Goal: Task Accomplishment & Management: Complete application form

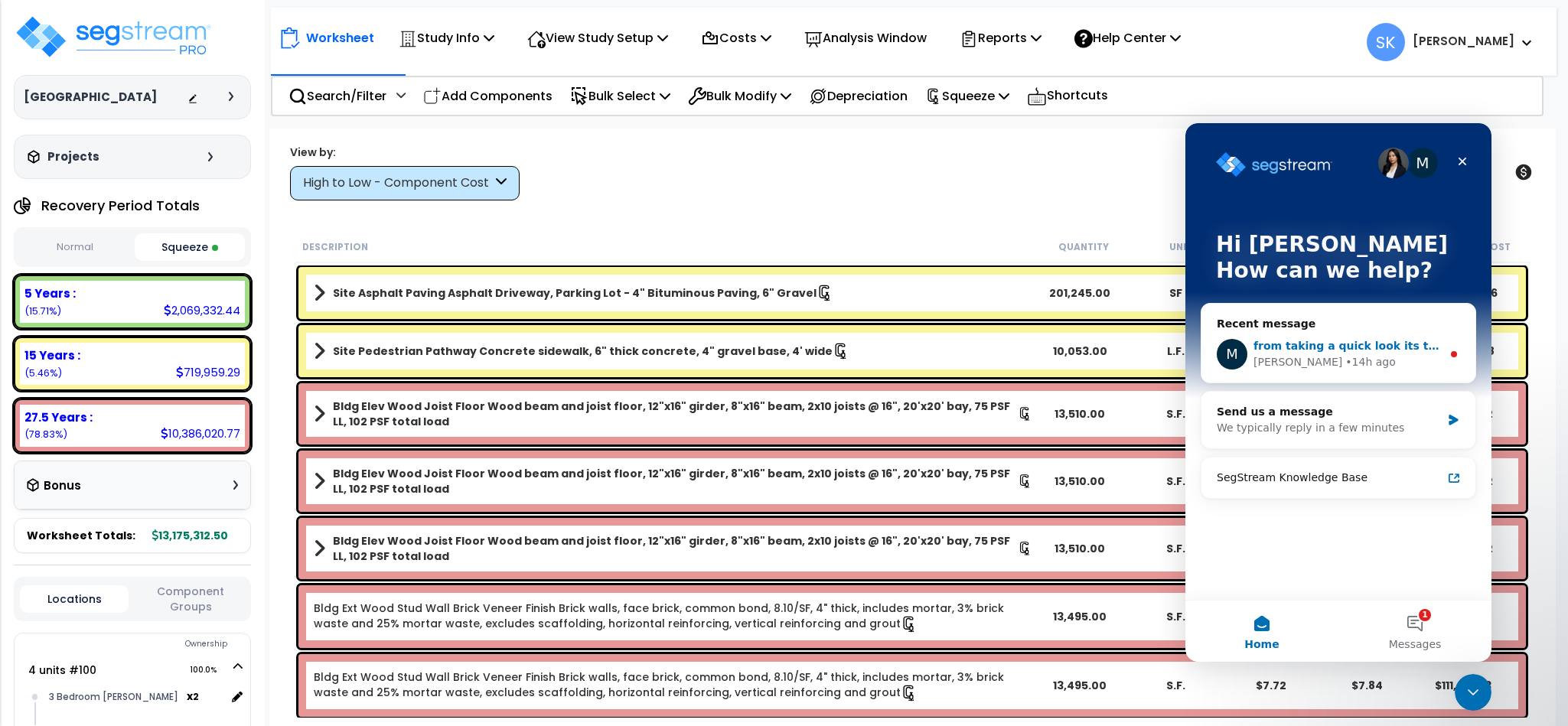
click at [1355, 367] on div "Michael • 14h ago" at bounding box center [1347, 362] width 188 height 16
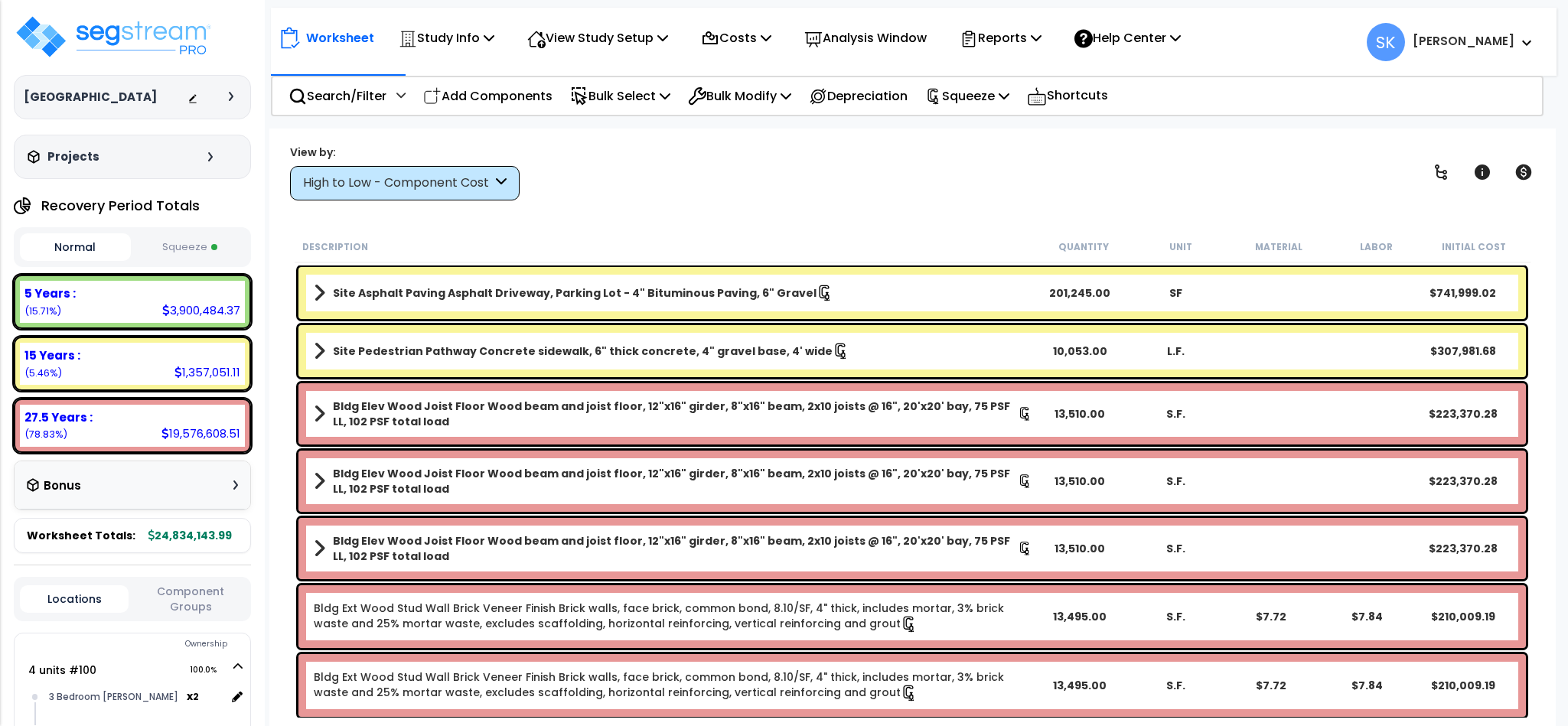
click at [209, 253] on button "Squeeze" at bounding box center [189, 248] width 111 height 27
click at [576, 35] on p "View Study Setup" at bounding box center [597, 38] width 140 height 21
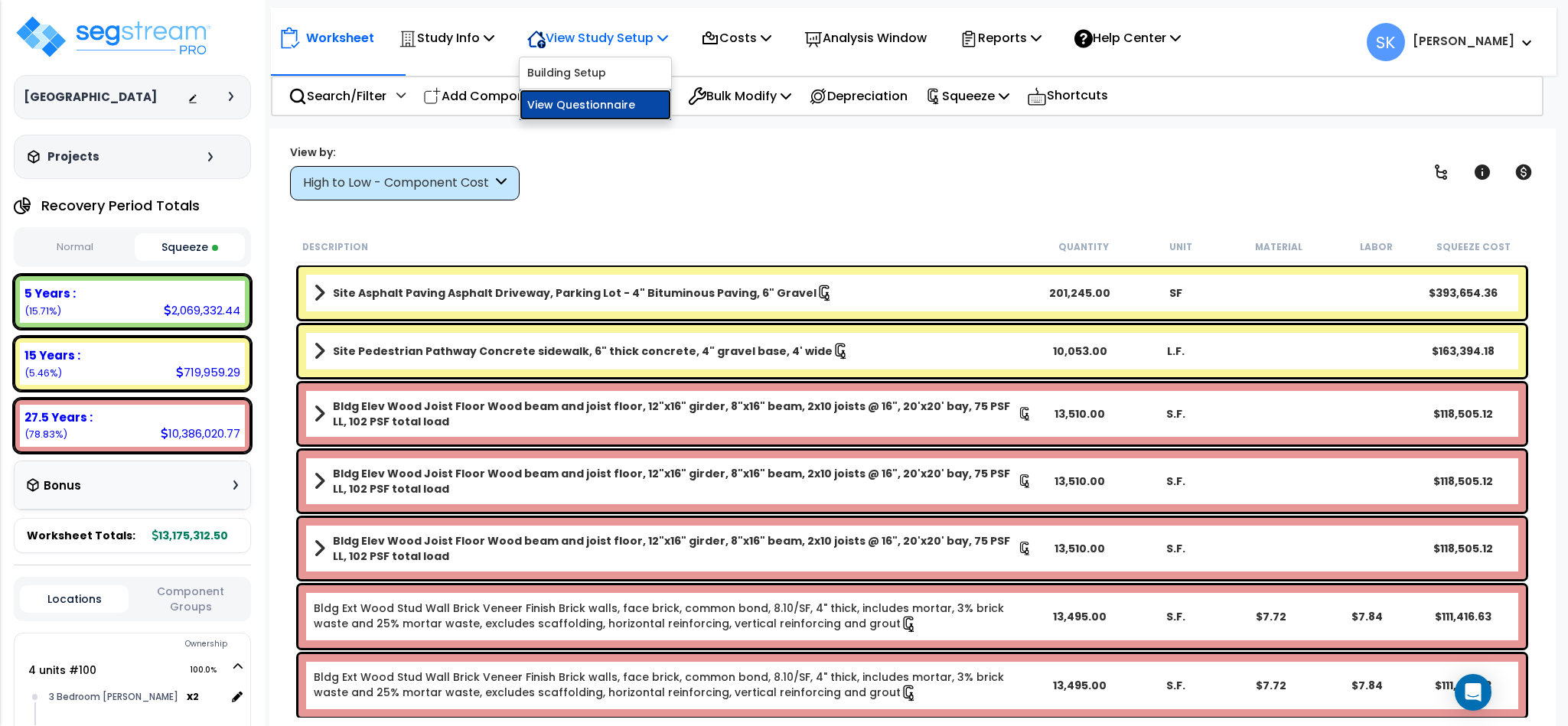
click at [583, 108] on link "View Questionnaire" at bounding box center [596, 105] width 152 height 31
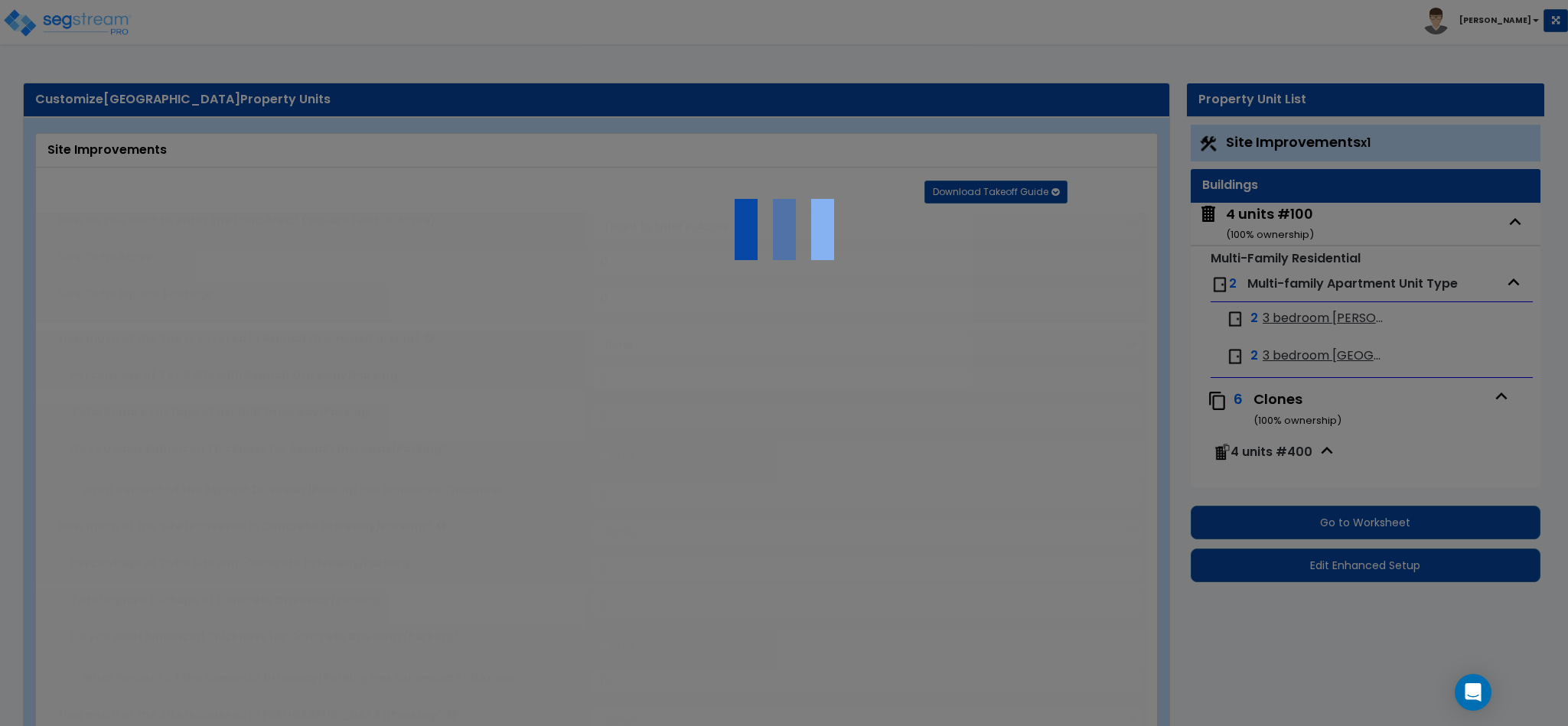
scroll to position [25, 0]
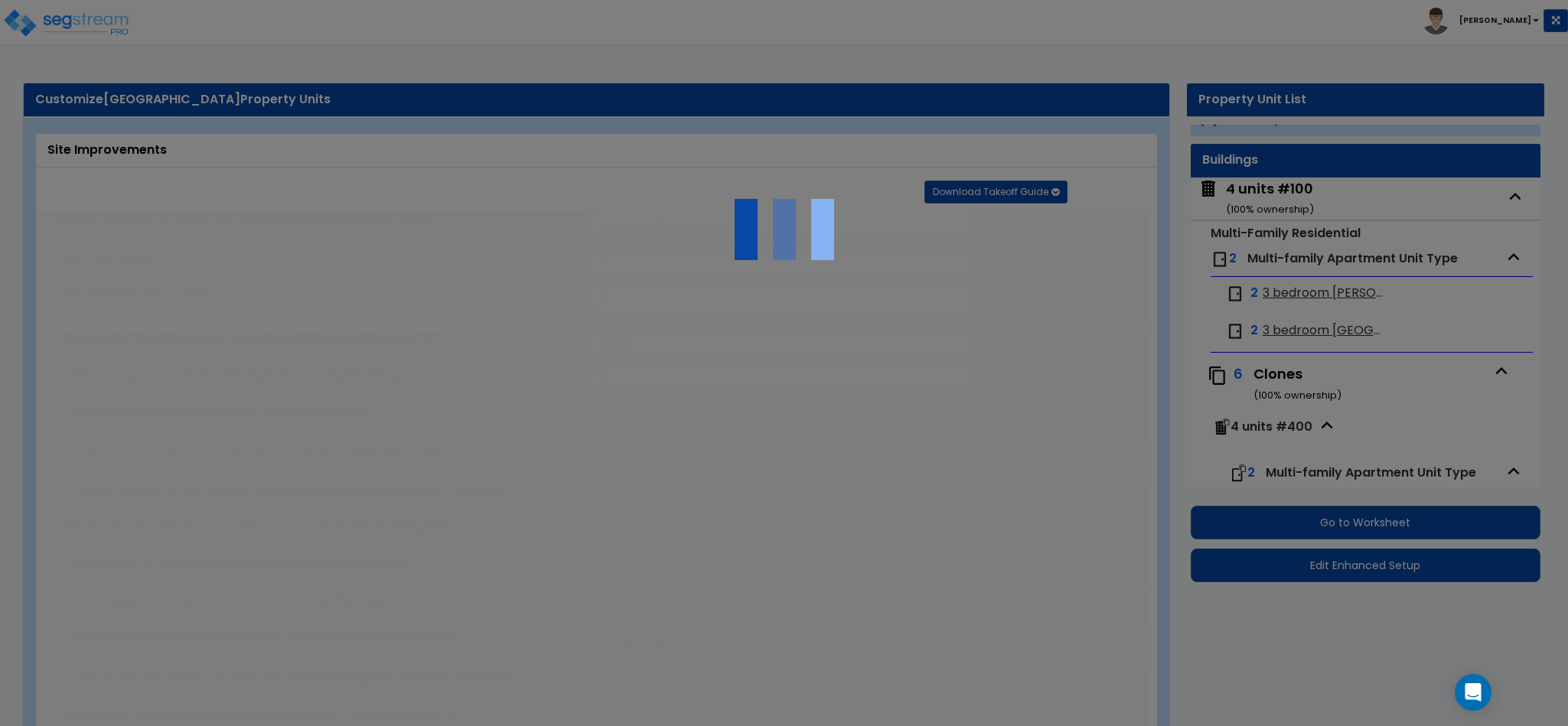
type input "13.2"
select select "1"
type input "35"
radio input "true"
select select "1"
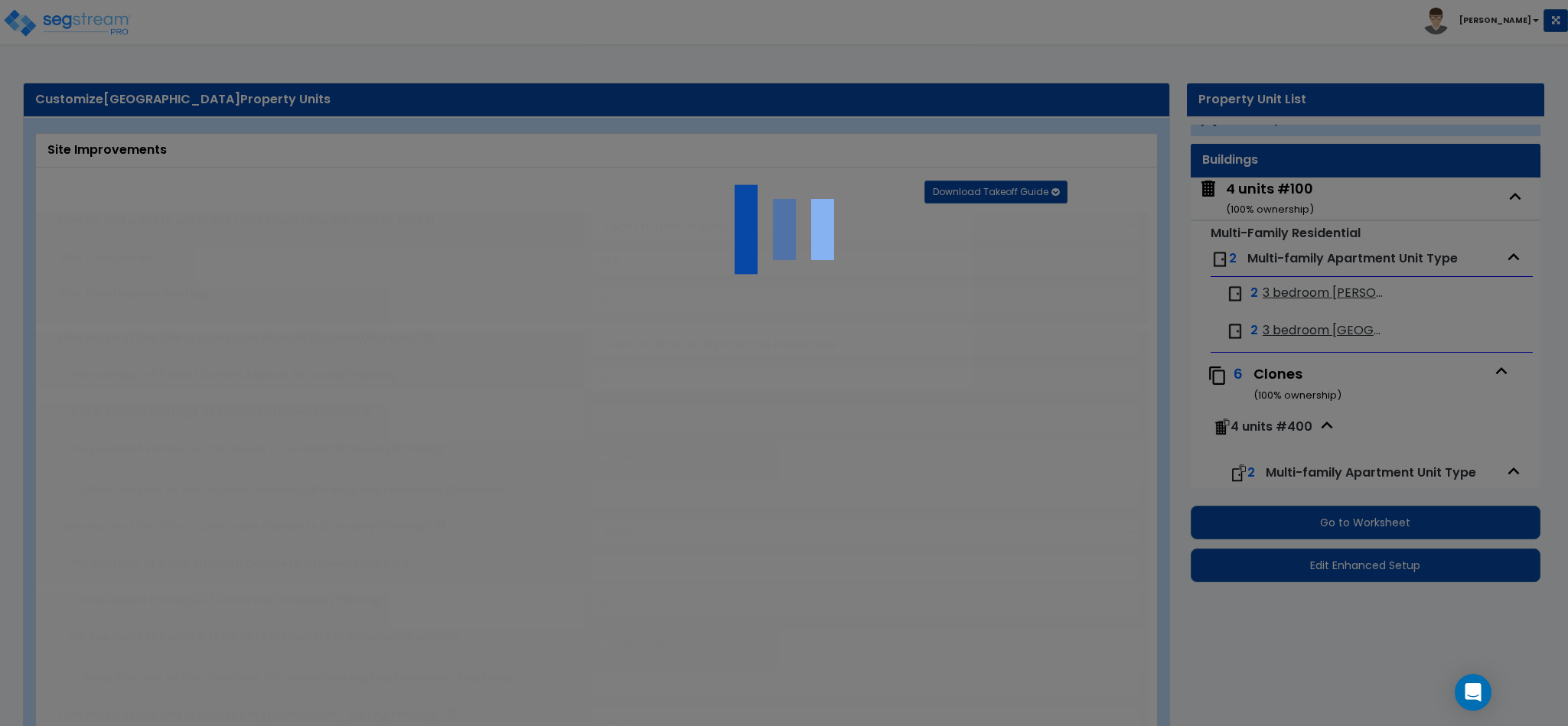
select select "1"
type input "15"
radio input "true"
type input "10"
radio input "true"
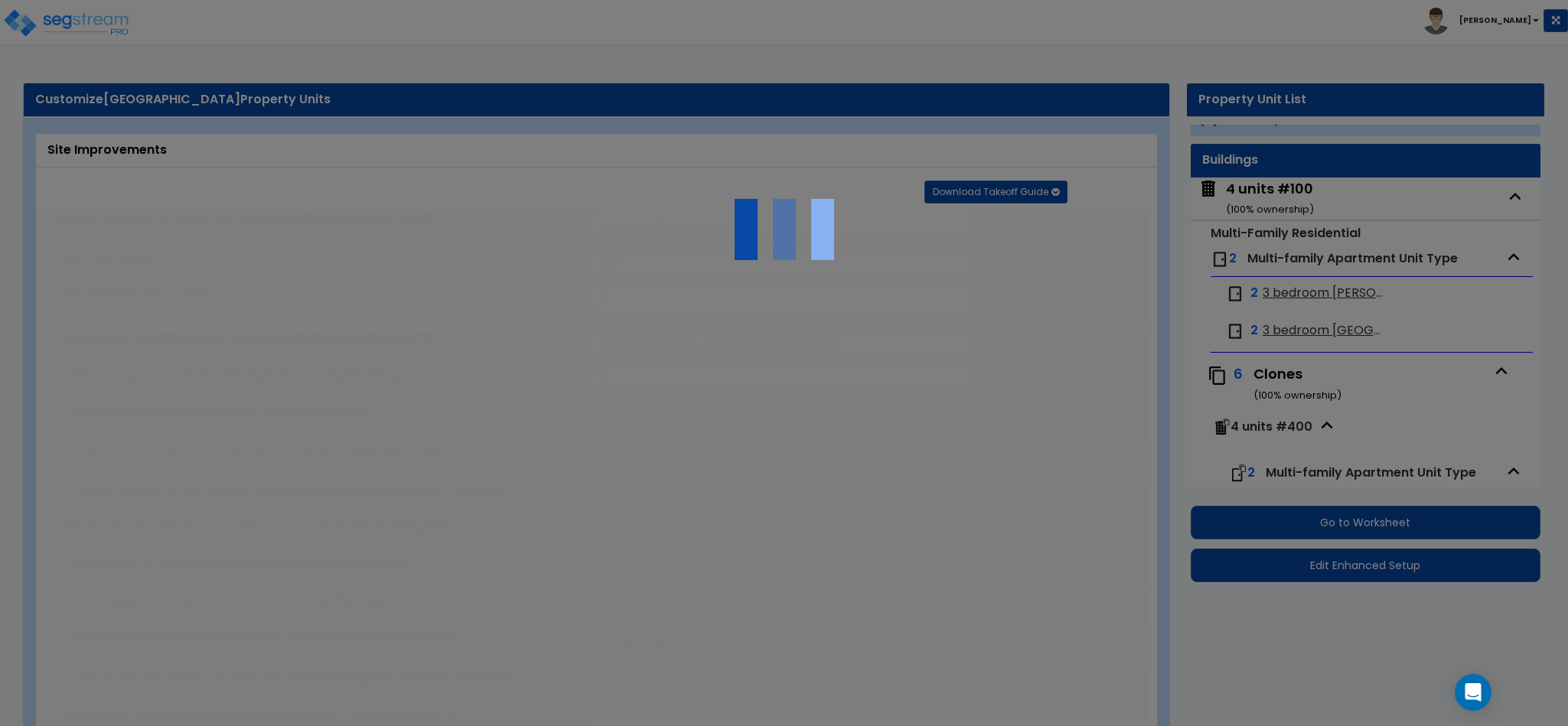
select select "1"
type input "205"
radio input "true"
select select "1"
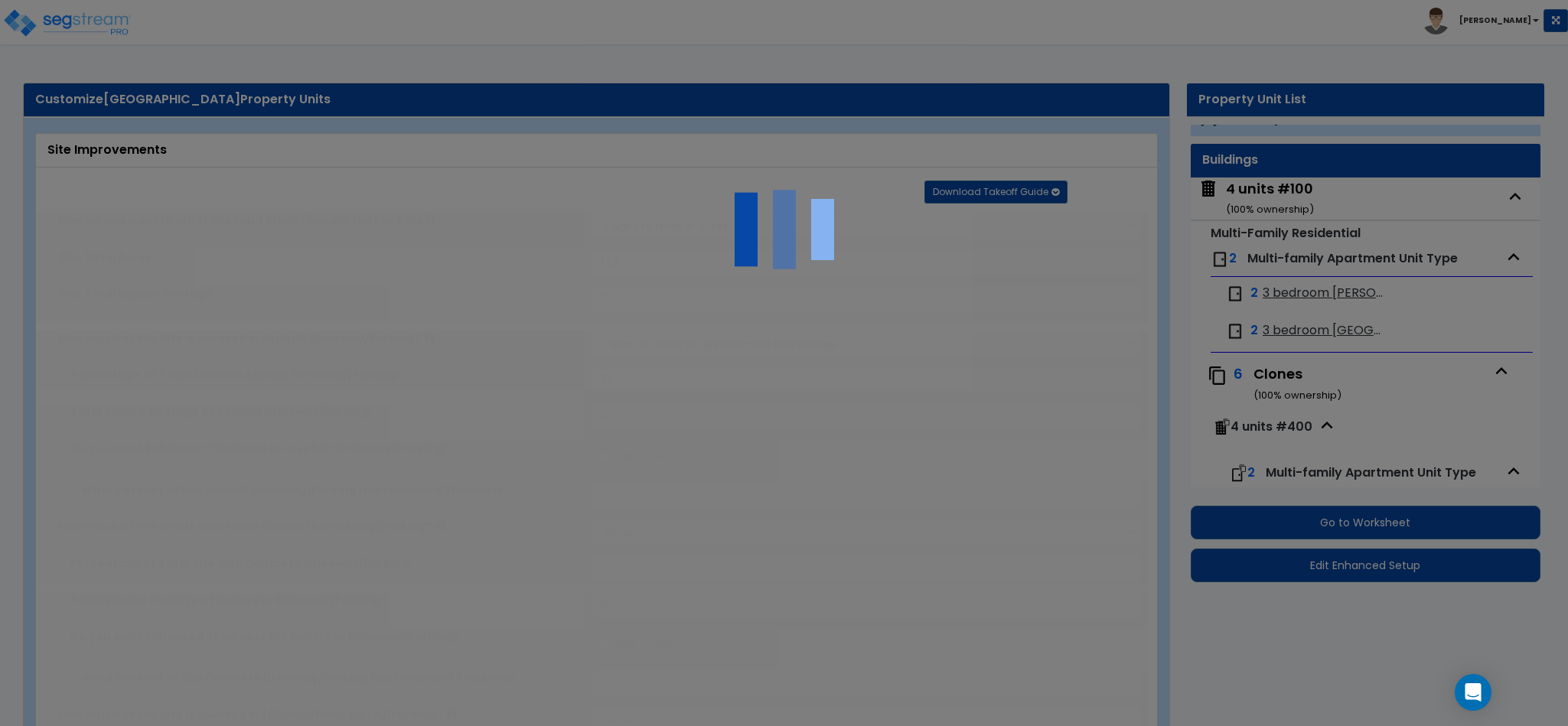
select select "1"
radio input "true"
select select "1"
type input "3"
type input "30"
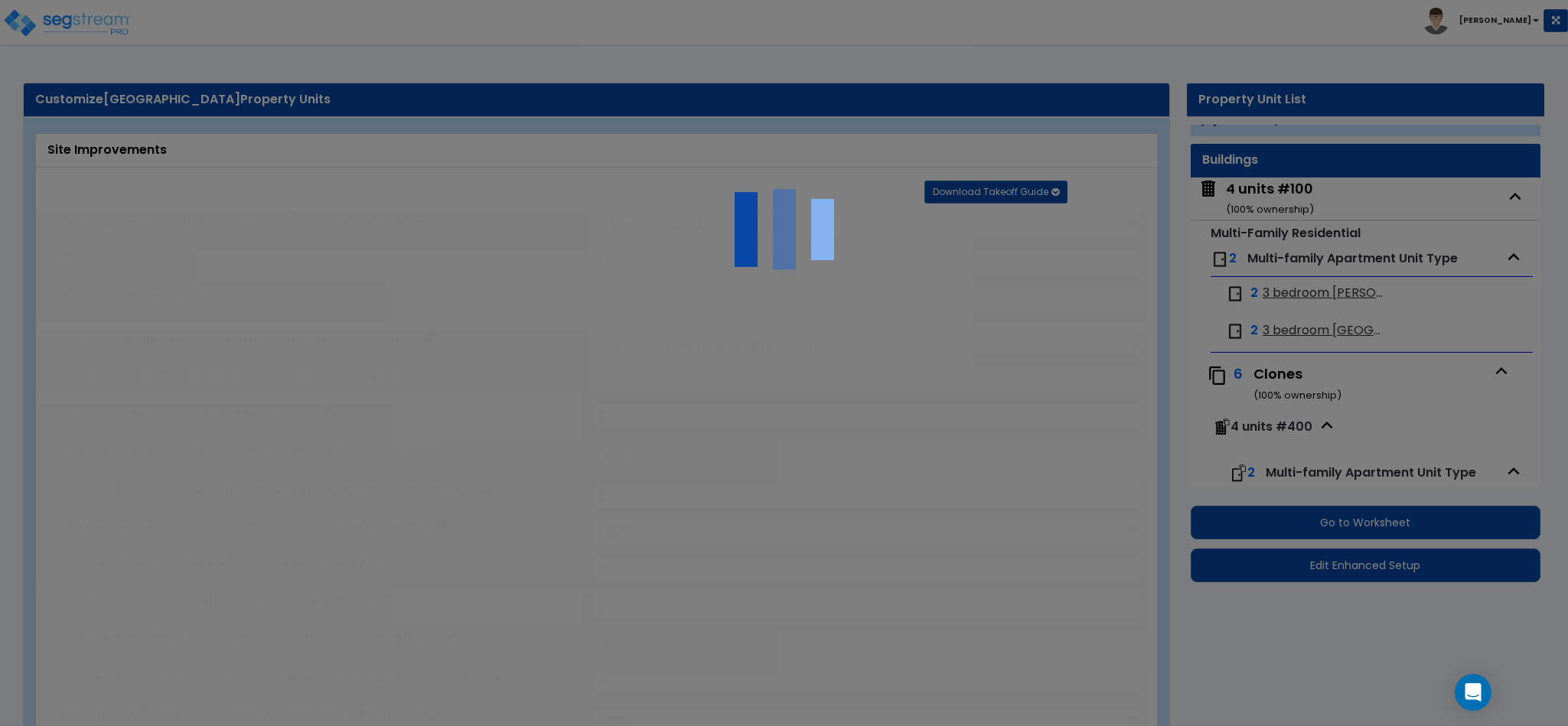
radio input "true"
select select "4"
type input "250"
radio input "true"
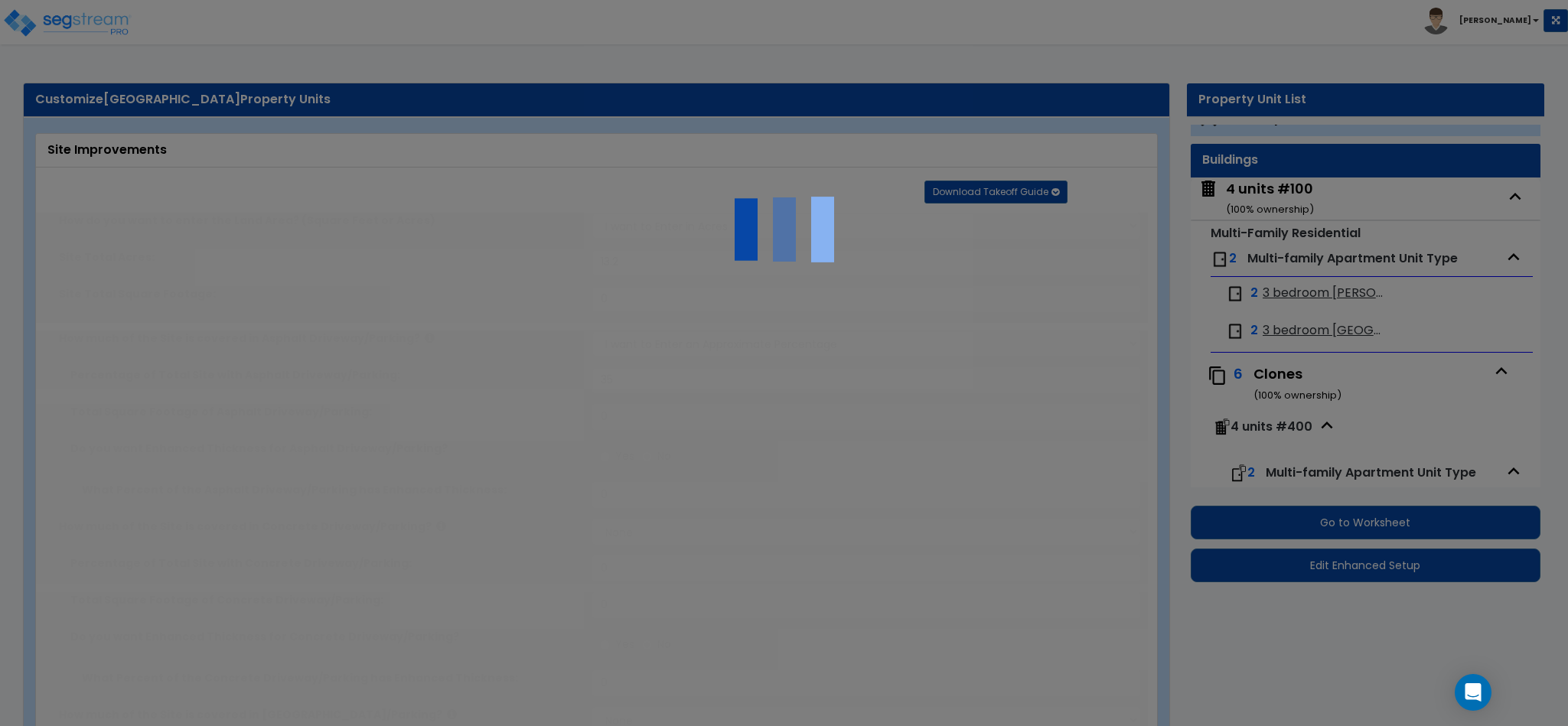
type input "200"
radio input "true"
select select "2"
select select "4"
type input "2"
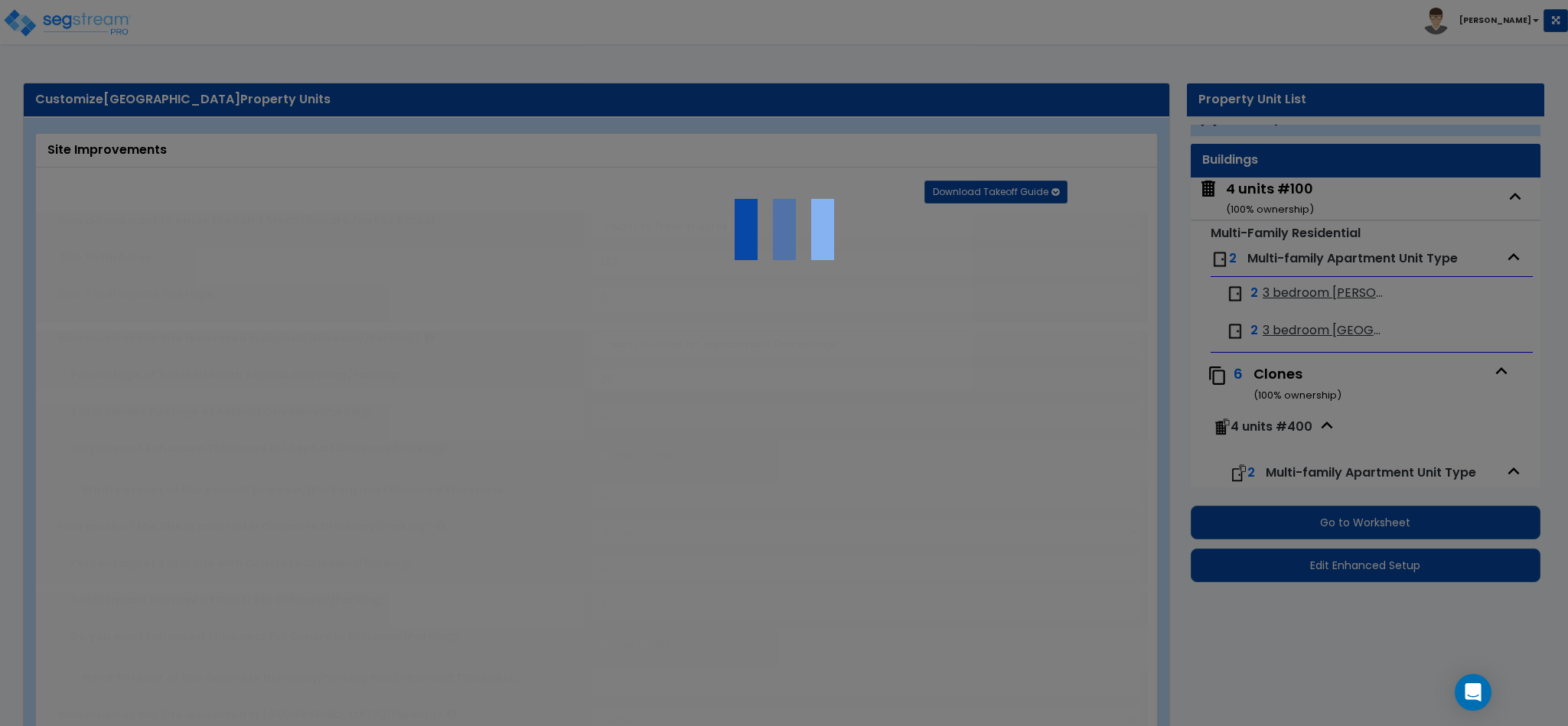
select select "2"
type input "2"
radio input "true"
select select "2"
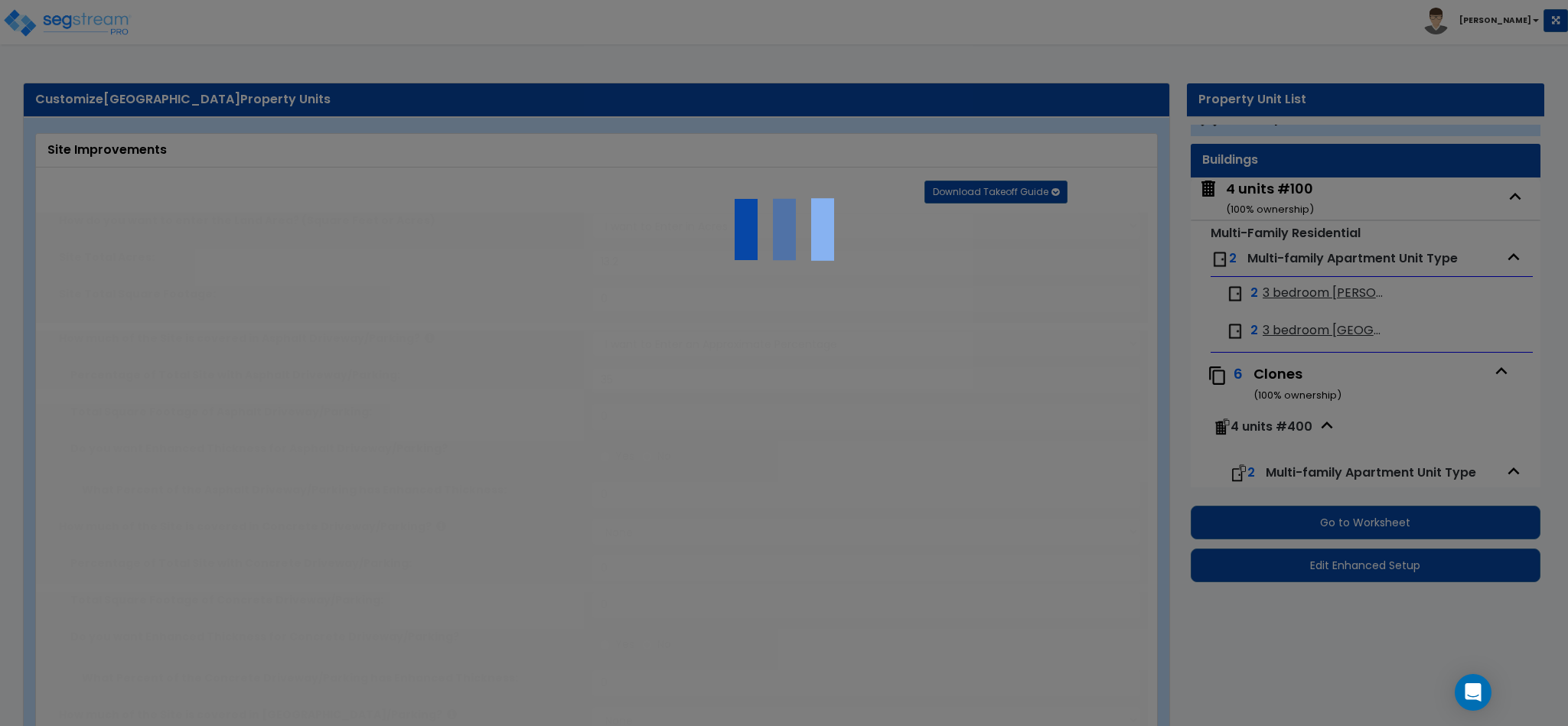
select select "3"
select select "2"
radio input "true"
type input "2"
radio input "true"
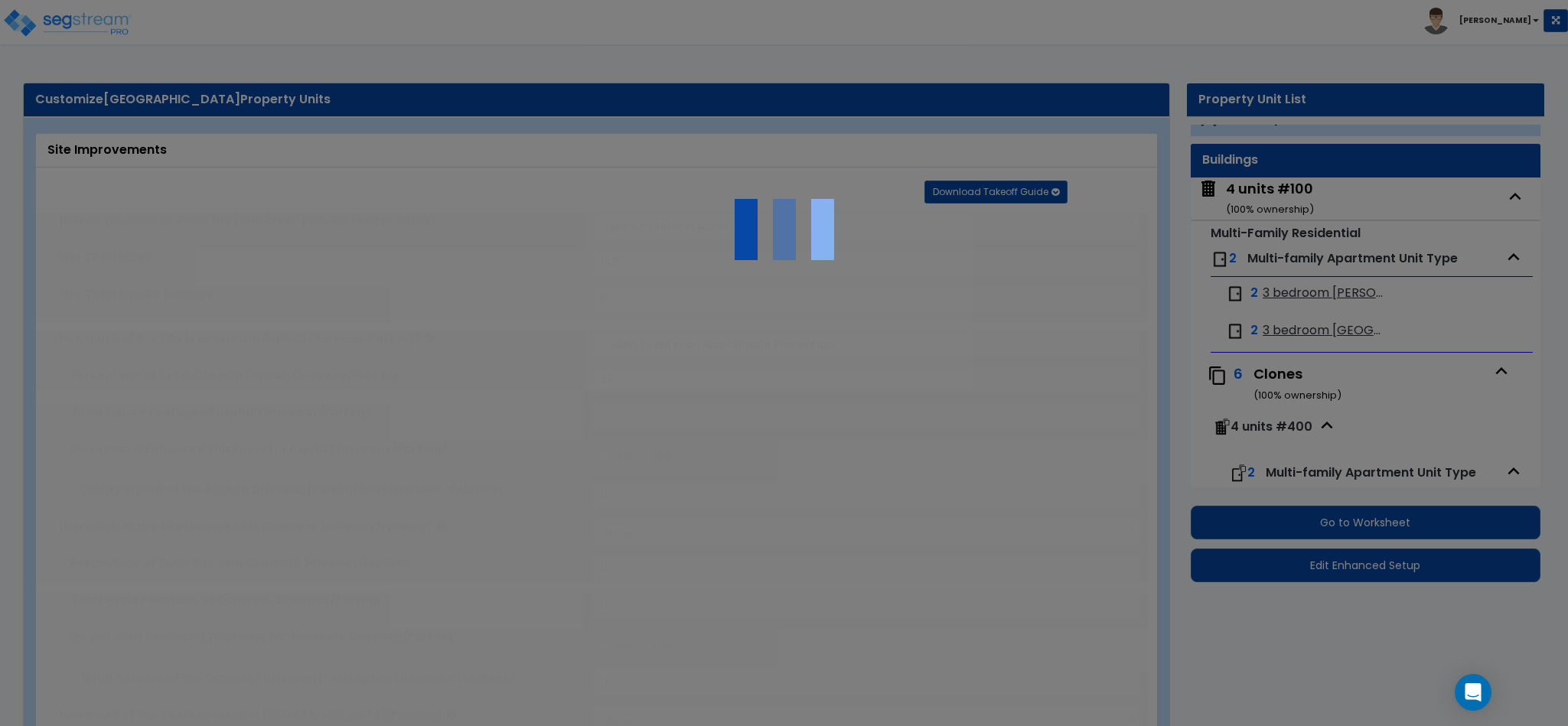
select select "1"
type input "10"
radio input "true"
select select "1"
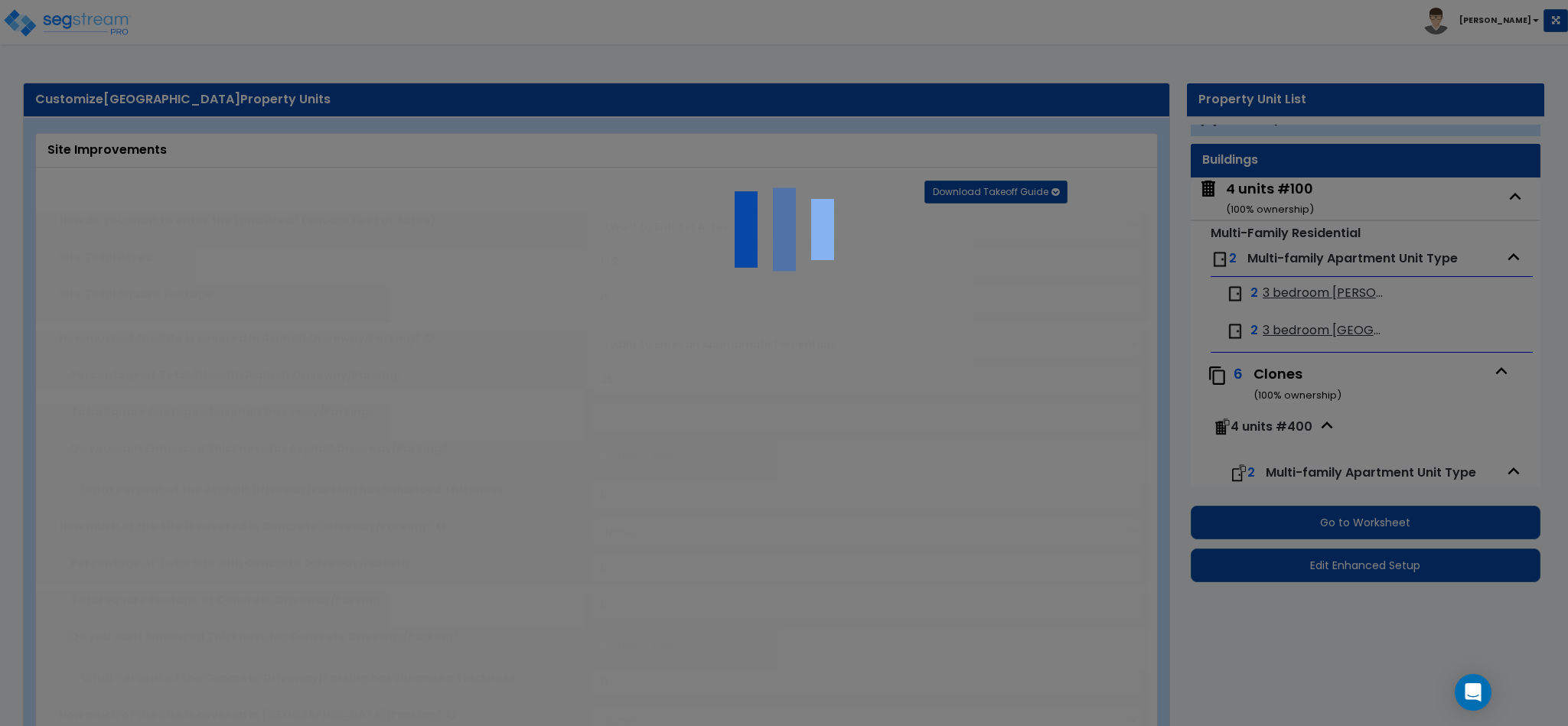
type input "5"
radio input "true"
select select "2"
type input "112"
radio input "true"
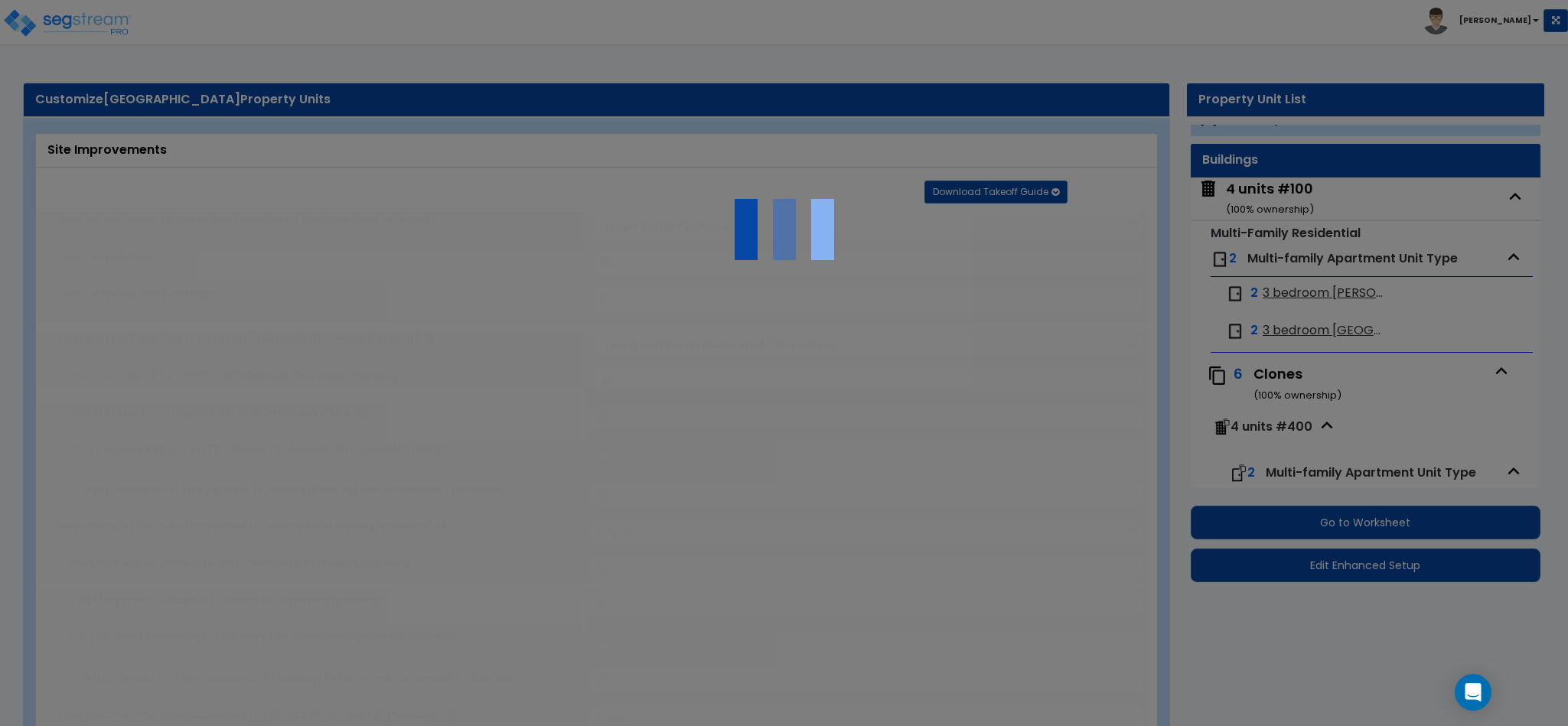
select select "1"
type input "3200"
type input "800"
type input "4"
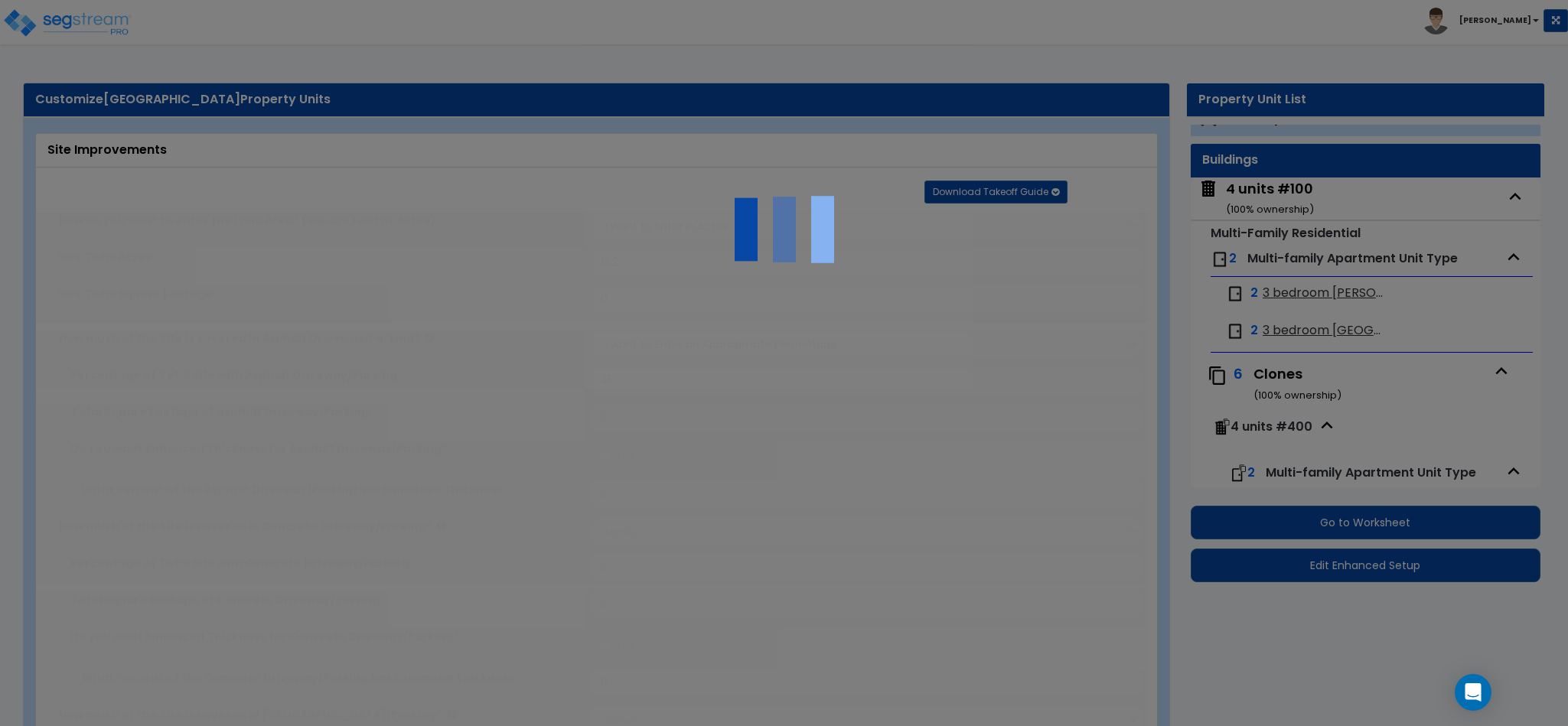
select select "2"
radio input "true"
type input "3"
radio input "true"
type input "1"
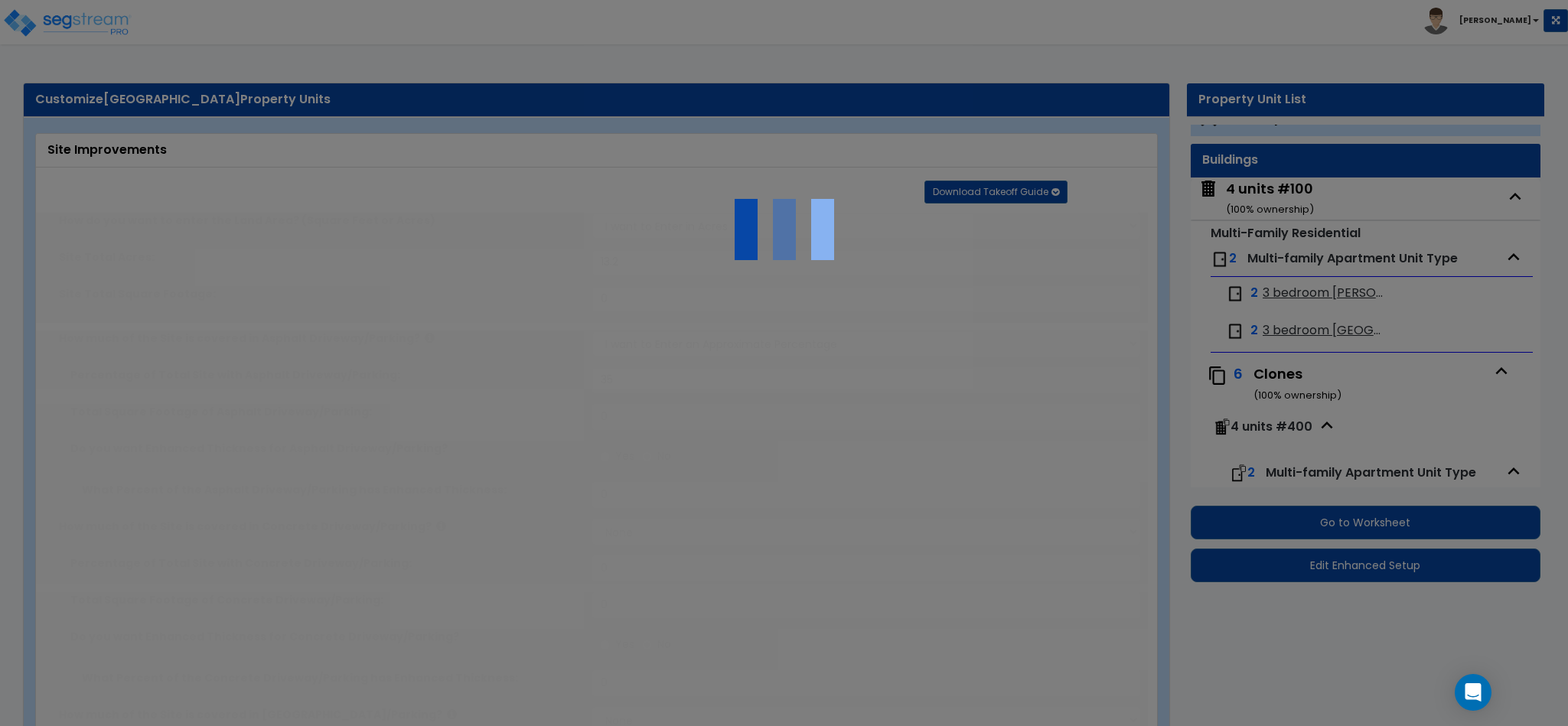
select select "1"
radio input "true"
select select "1"
type input "6"
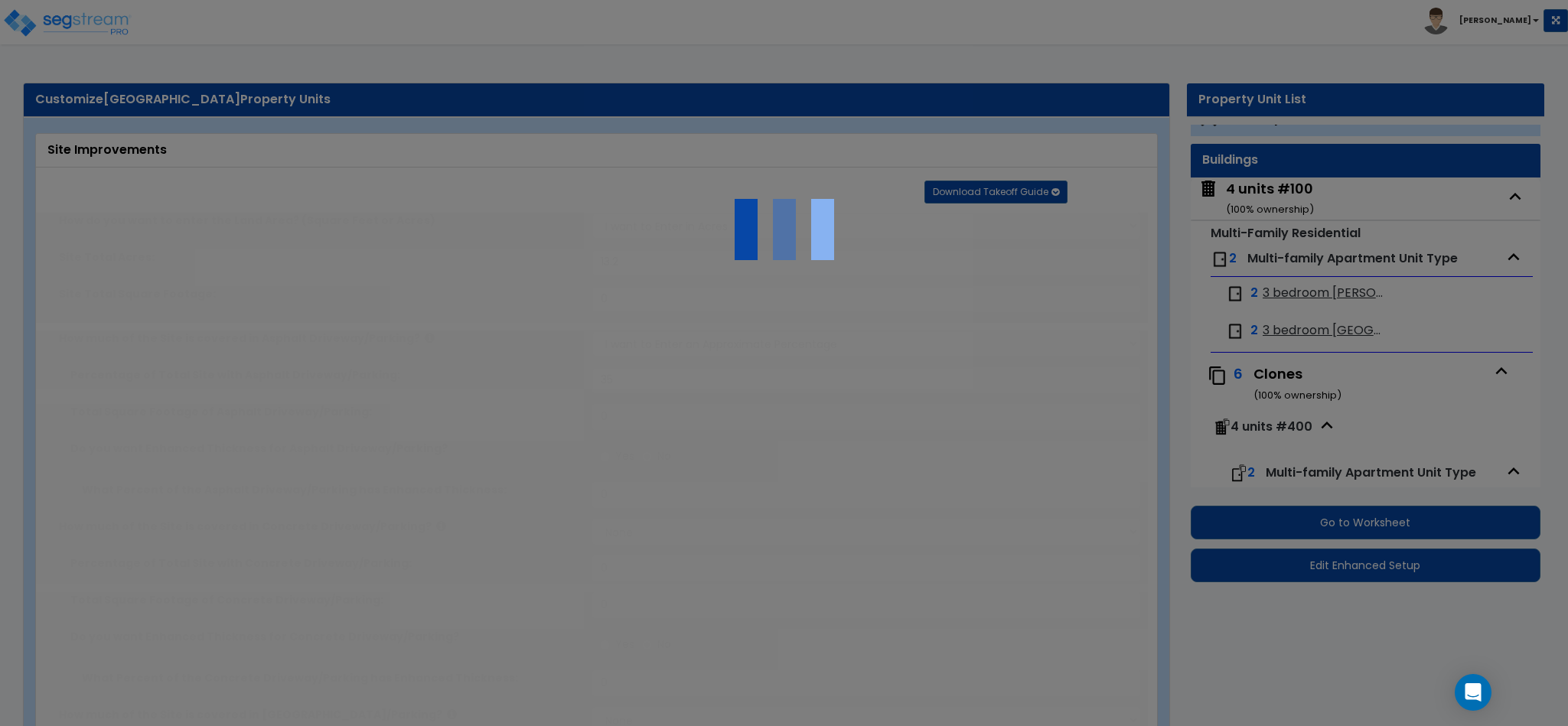
type input "10"
select select "3"
select select "1"
select select "2"
type input "2"
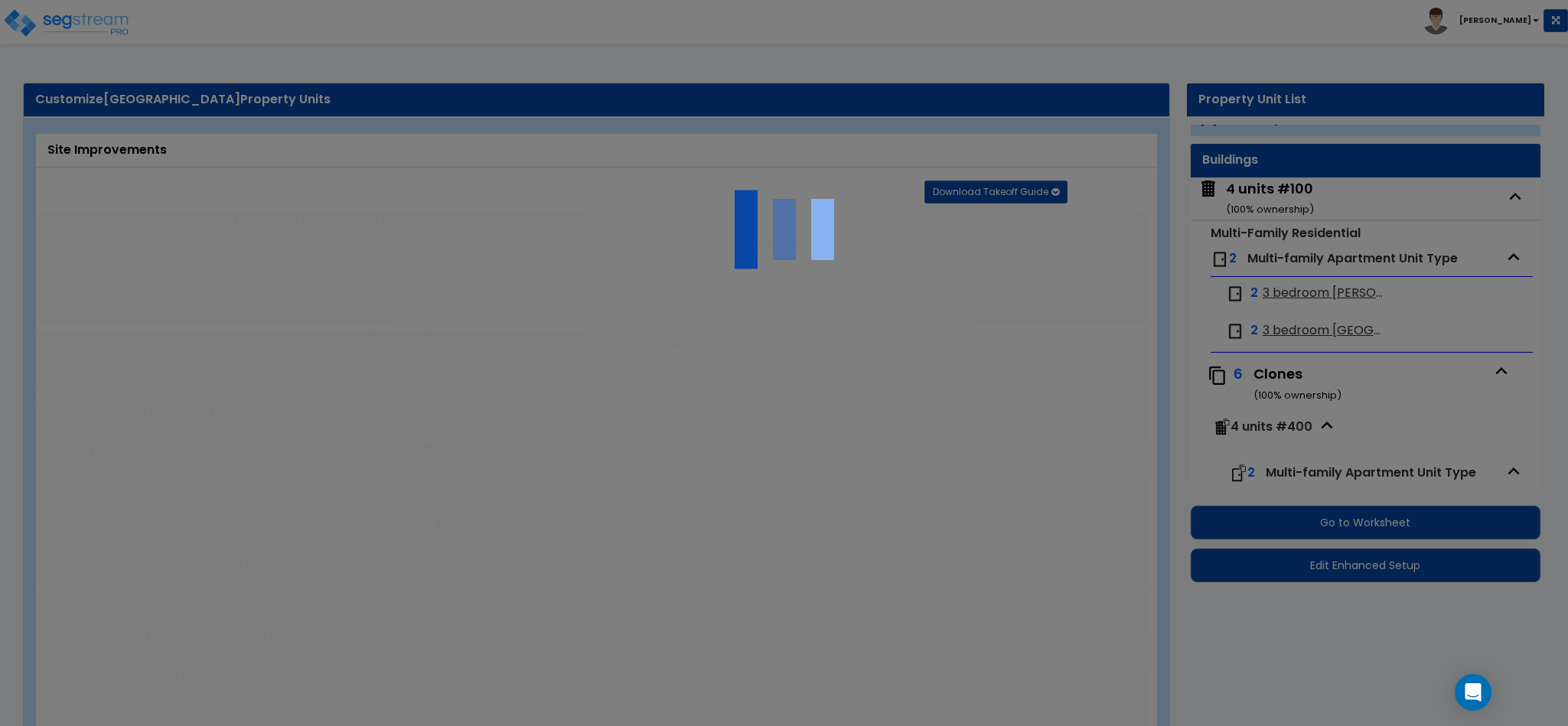
radio input "true"
type input "10"
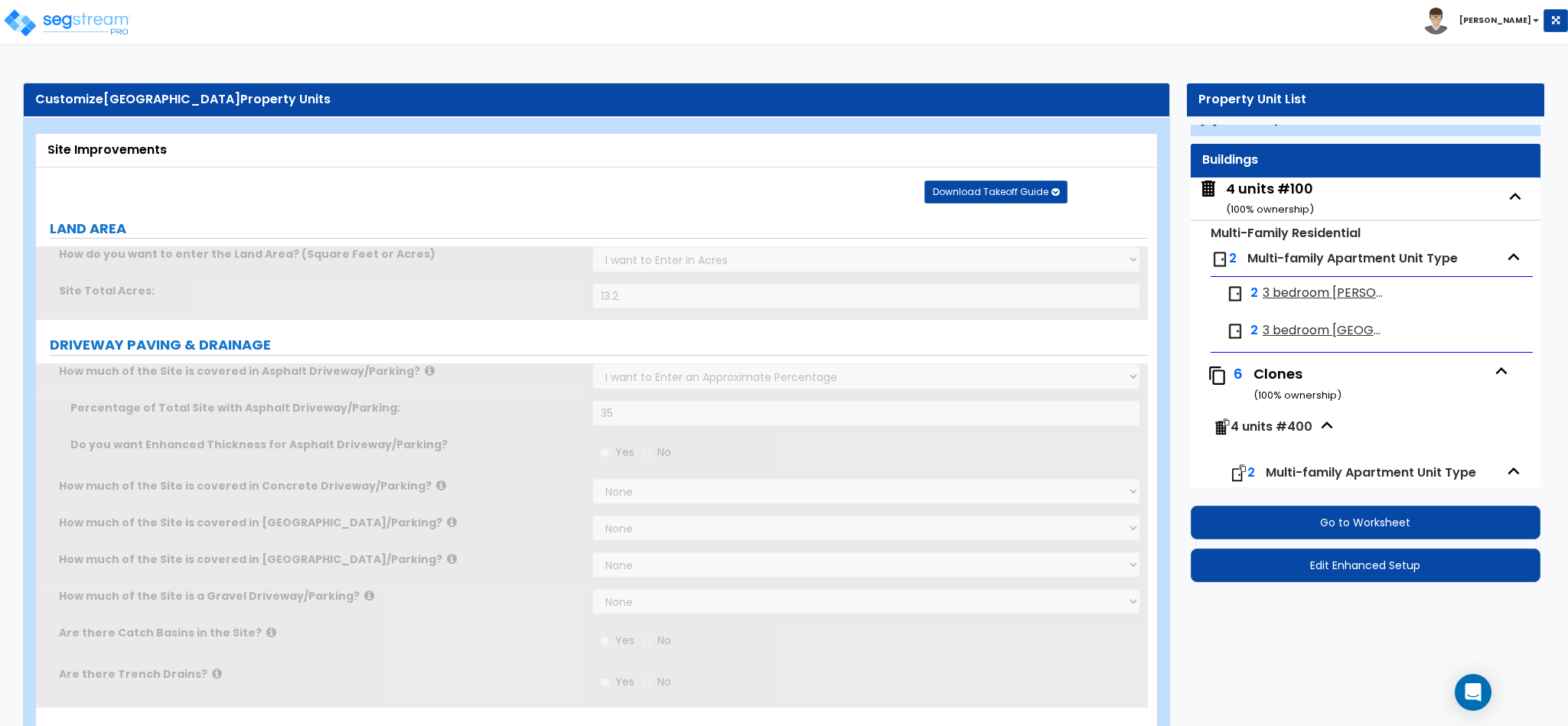
scroll to position [0, 0]
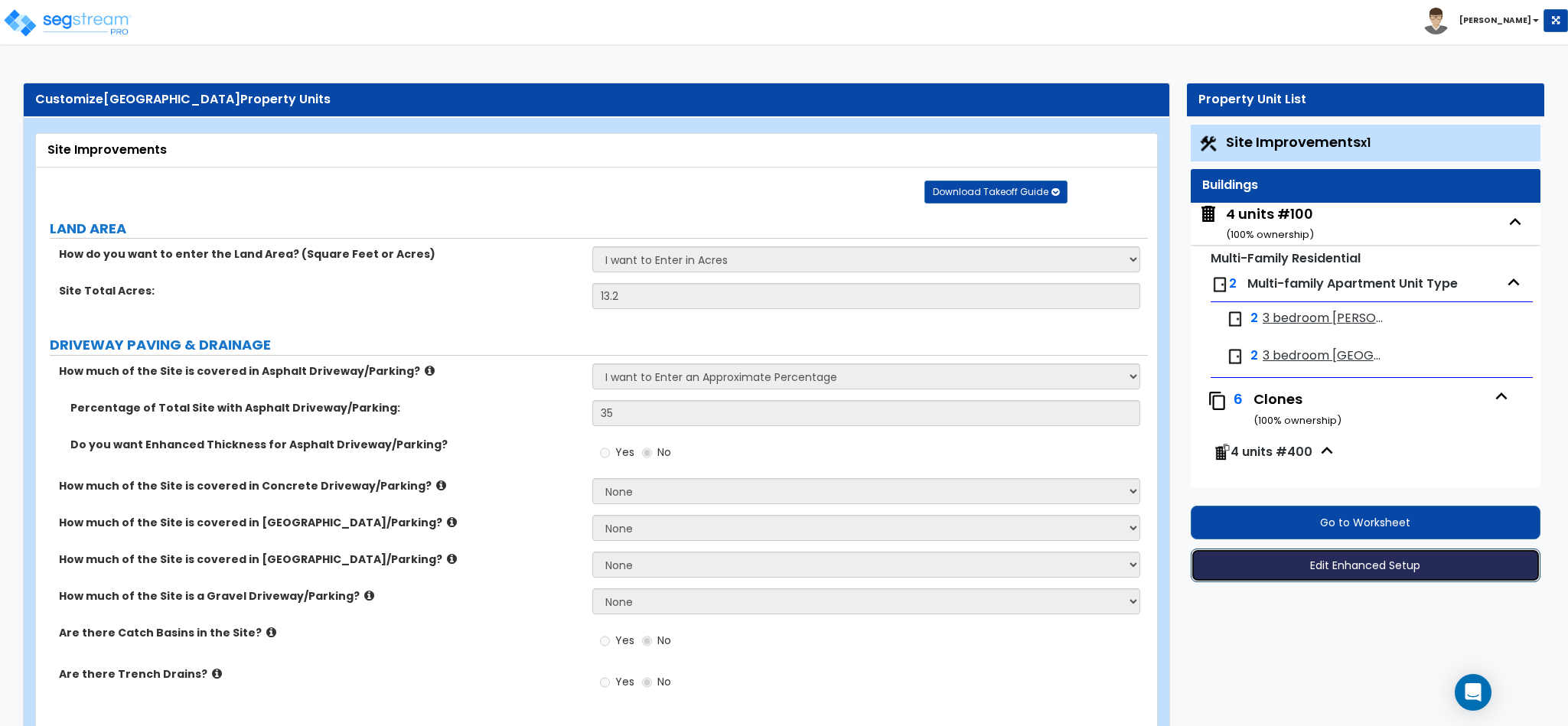
click at [1288, 558] on button "Edit Enhanced Setup" at bounding box center [1365, 565] width 350 height 34
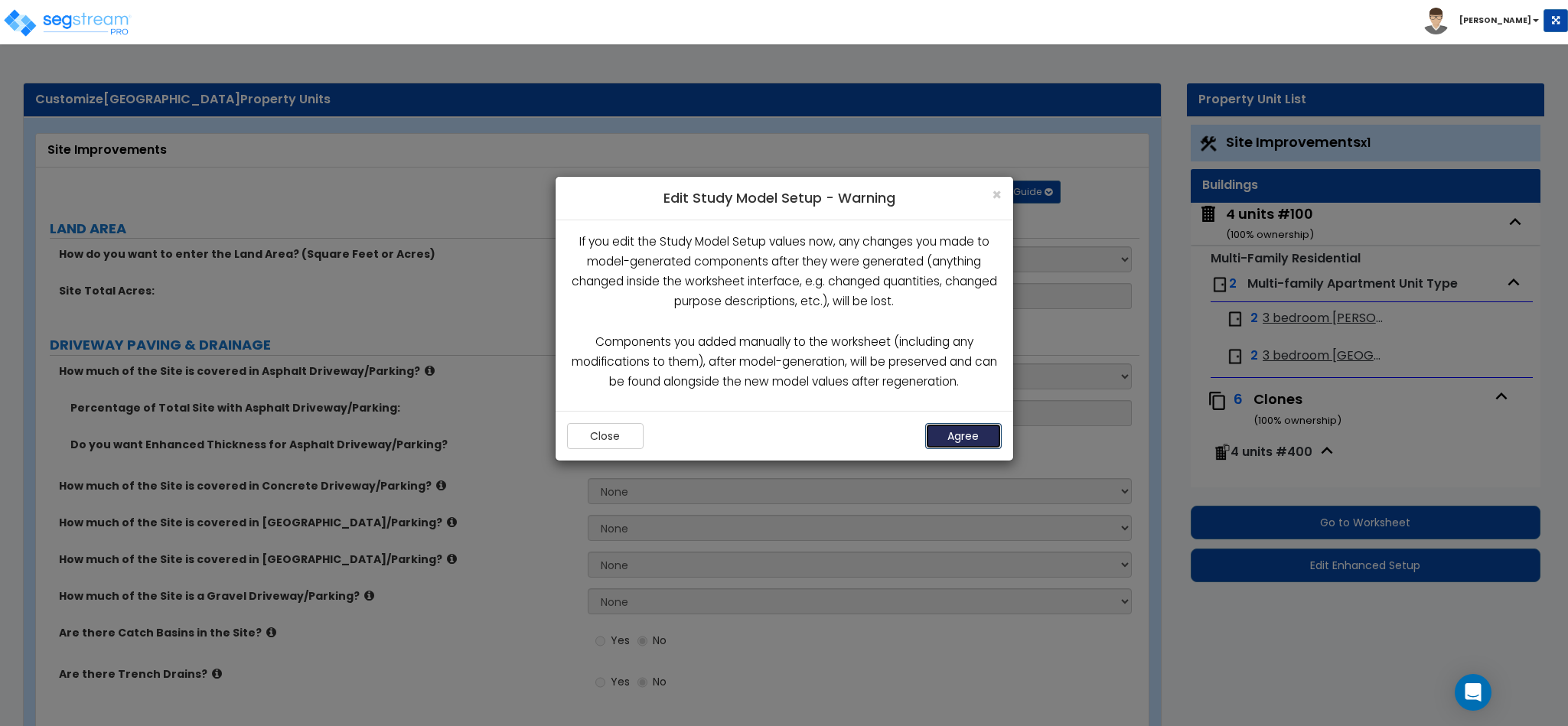
click at [978, 436] on button "Agree" at bounding box center [964, 436] width 77 height 26
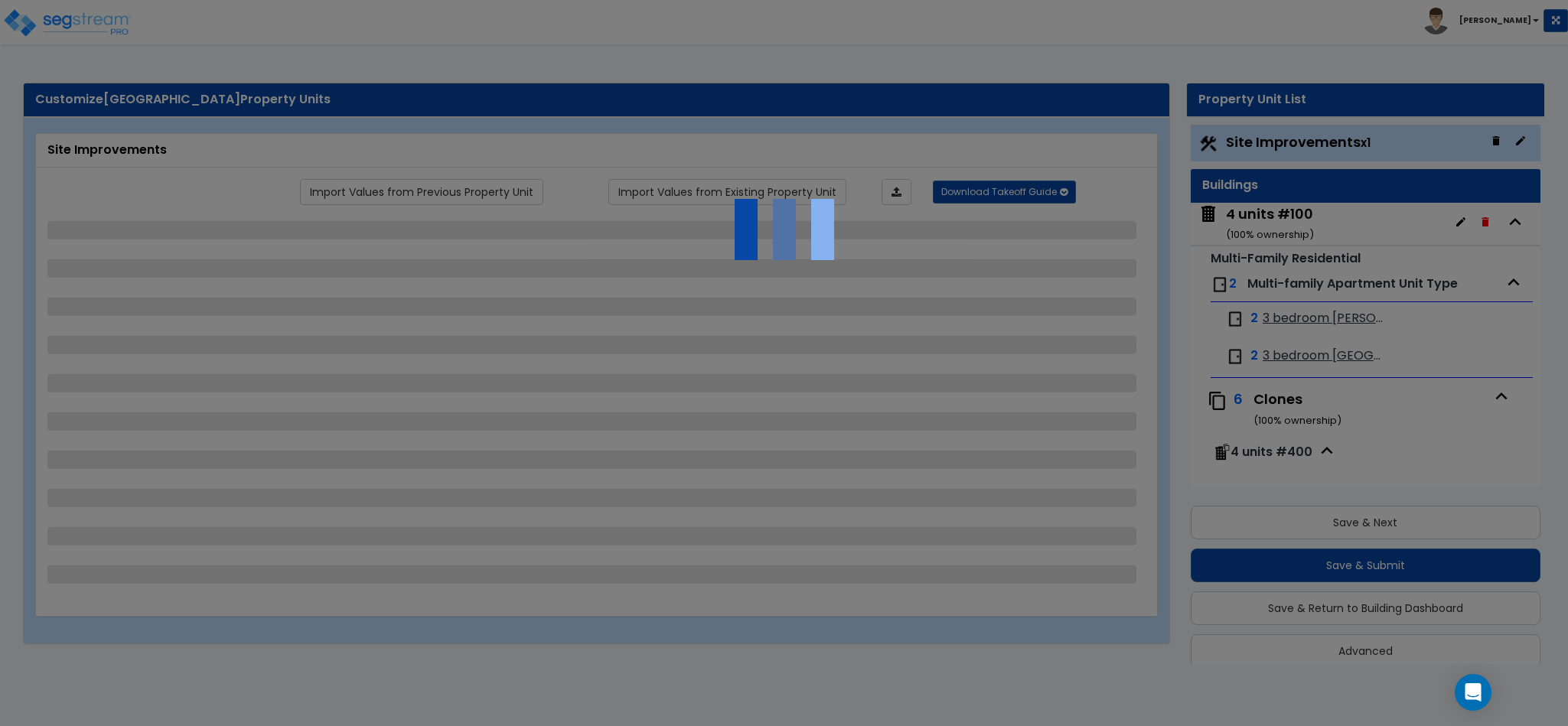
scroll to position [10, 0]
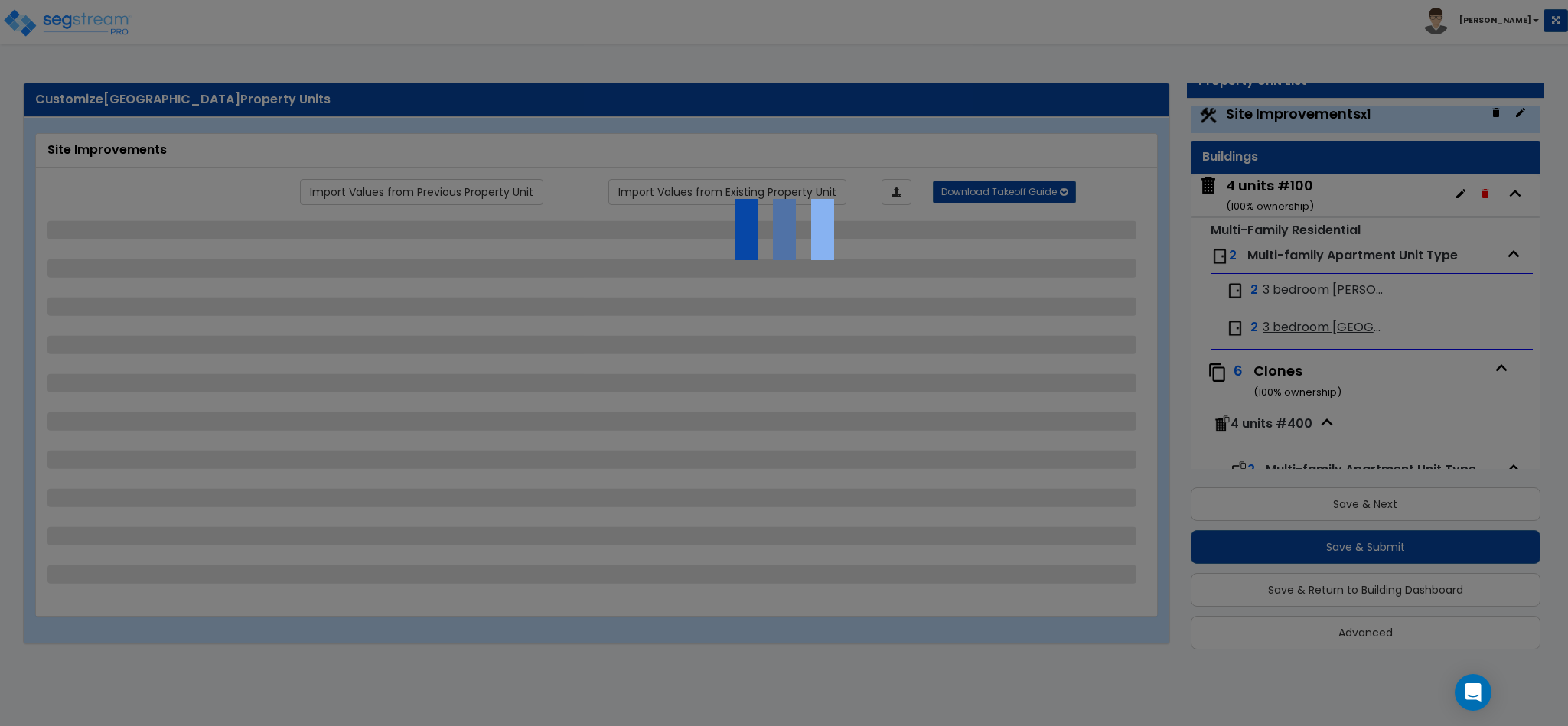
select select "1"
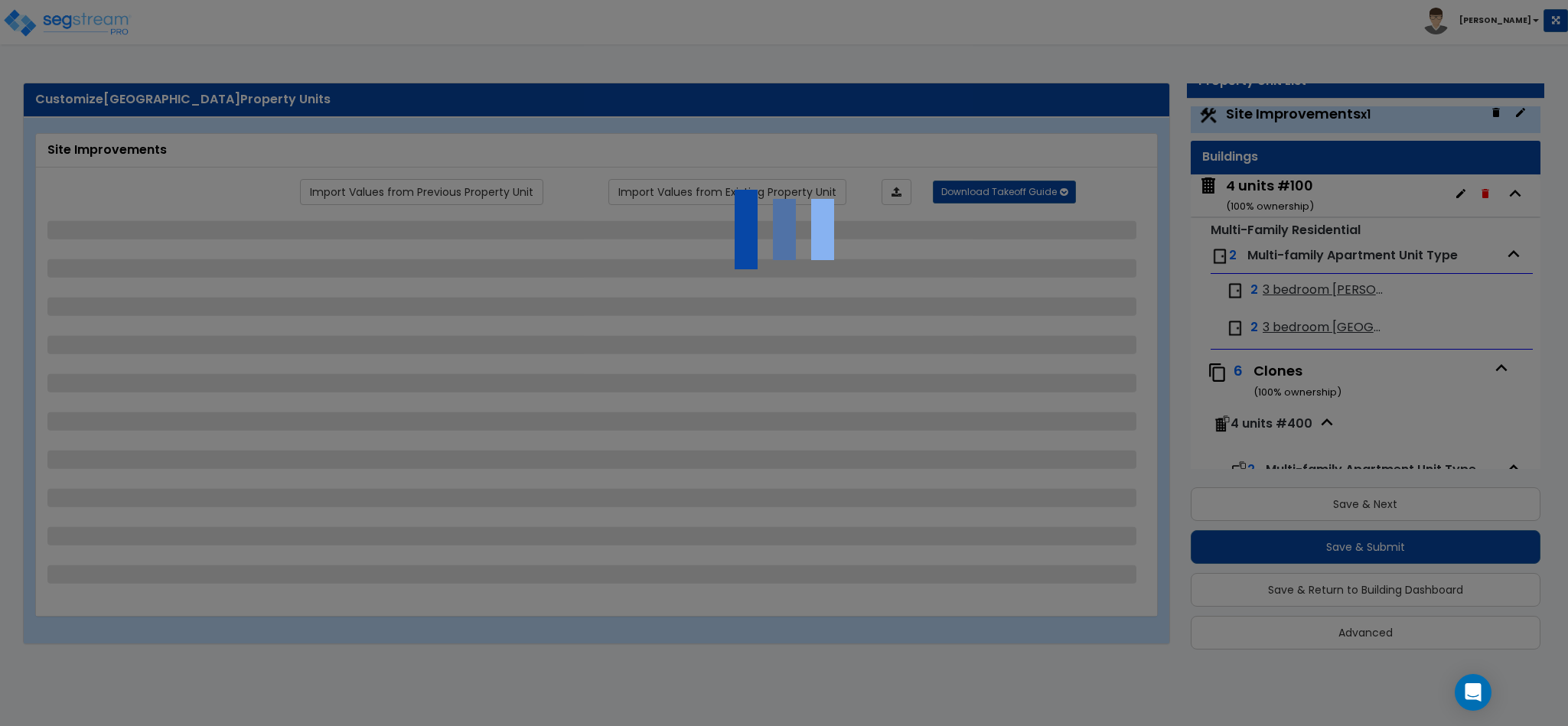
select select "1"
select select "4"
select select "2"
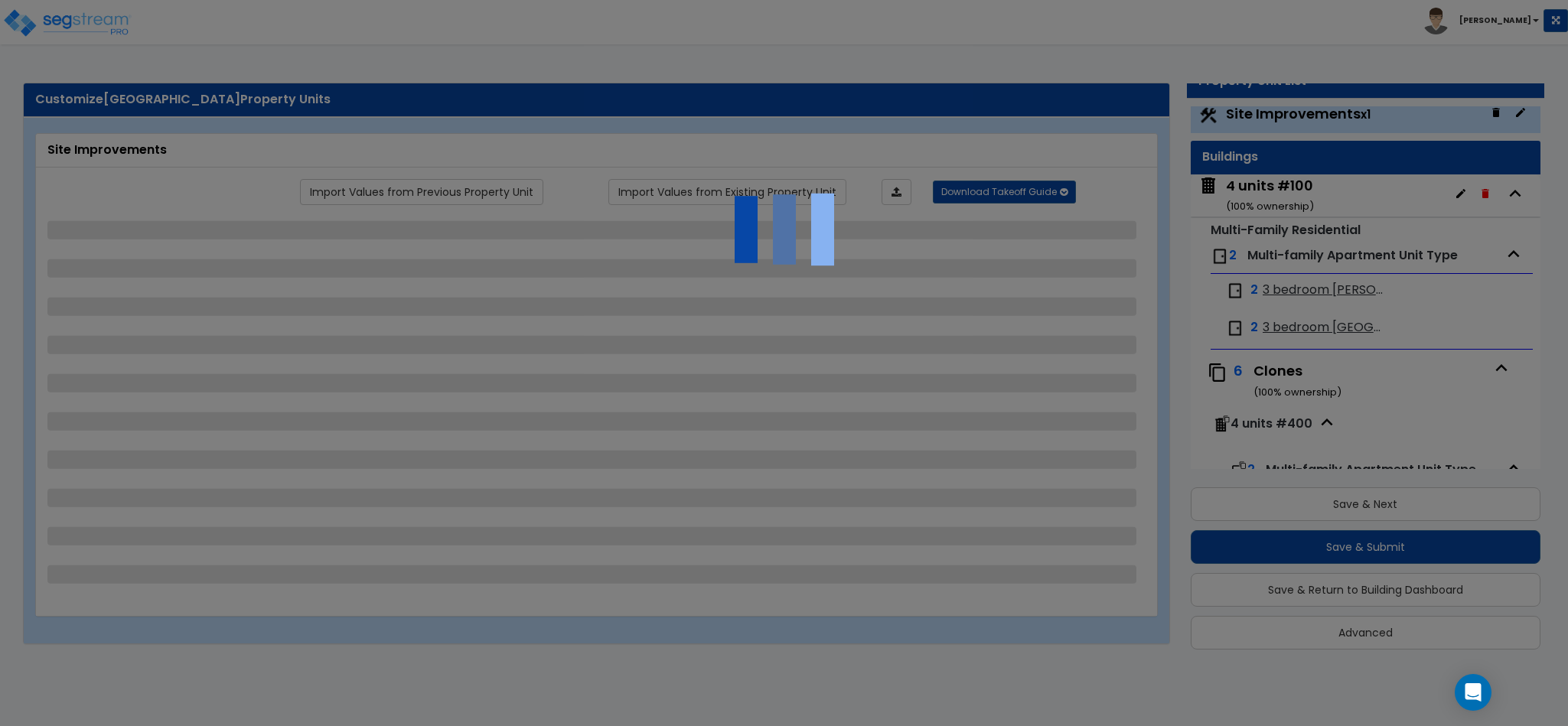
select select "4"
select select "2"
select select "3"
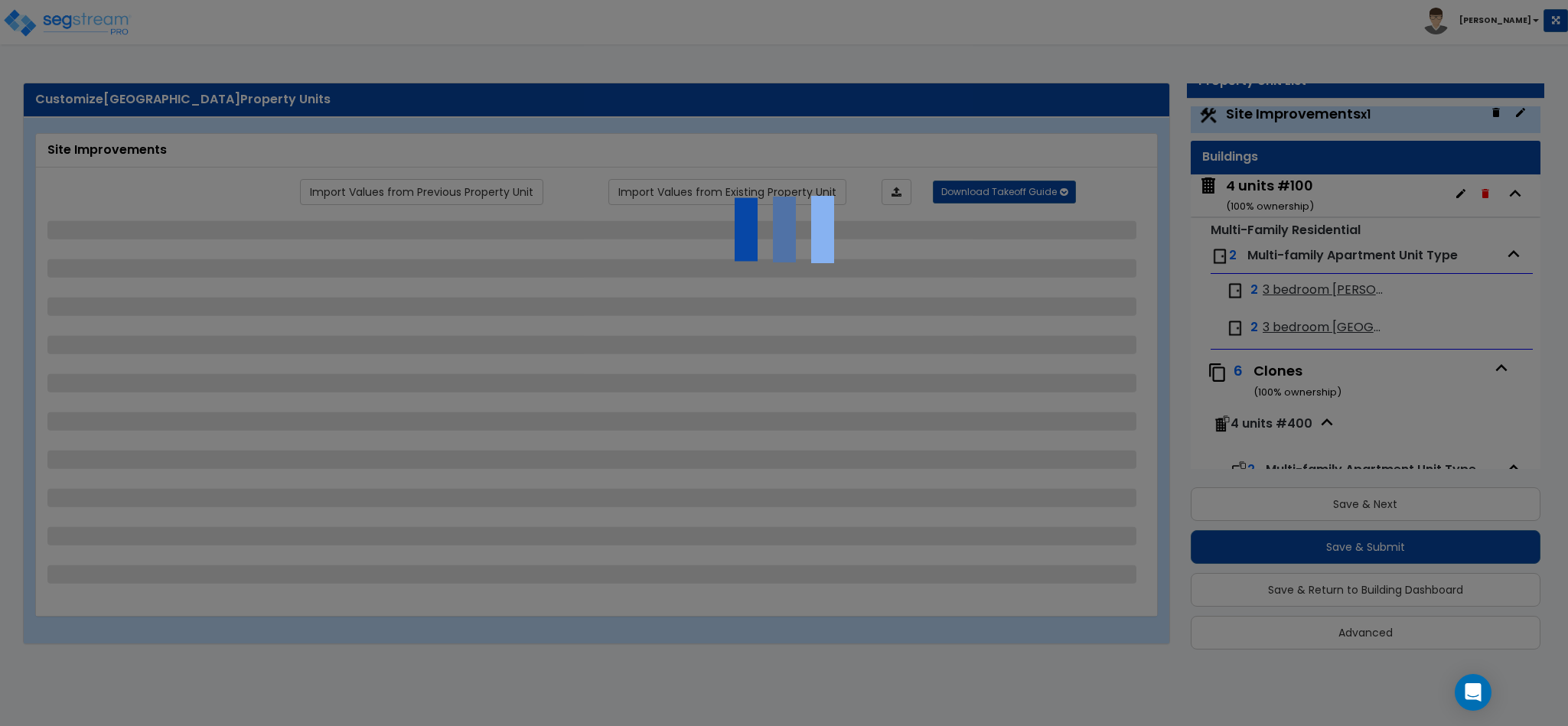
select select "2"
select select "1"
select select "2"
select select "1"
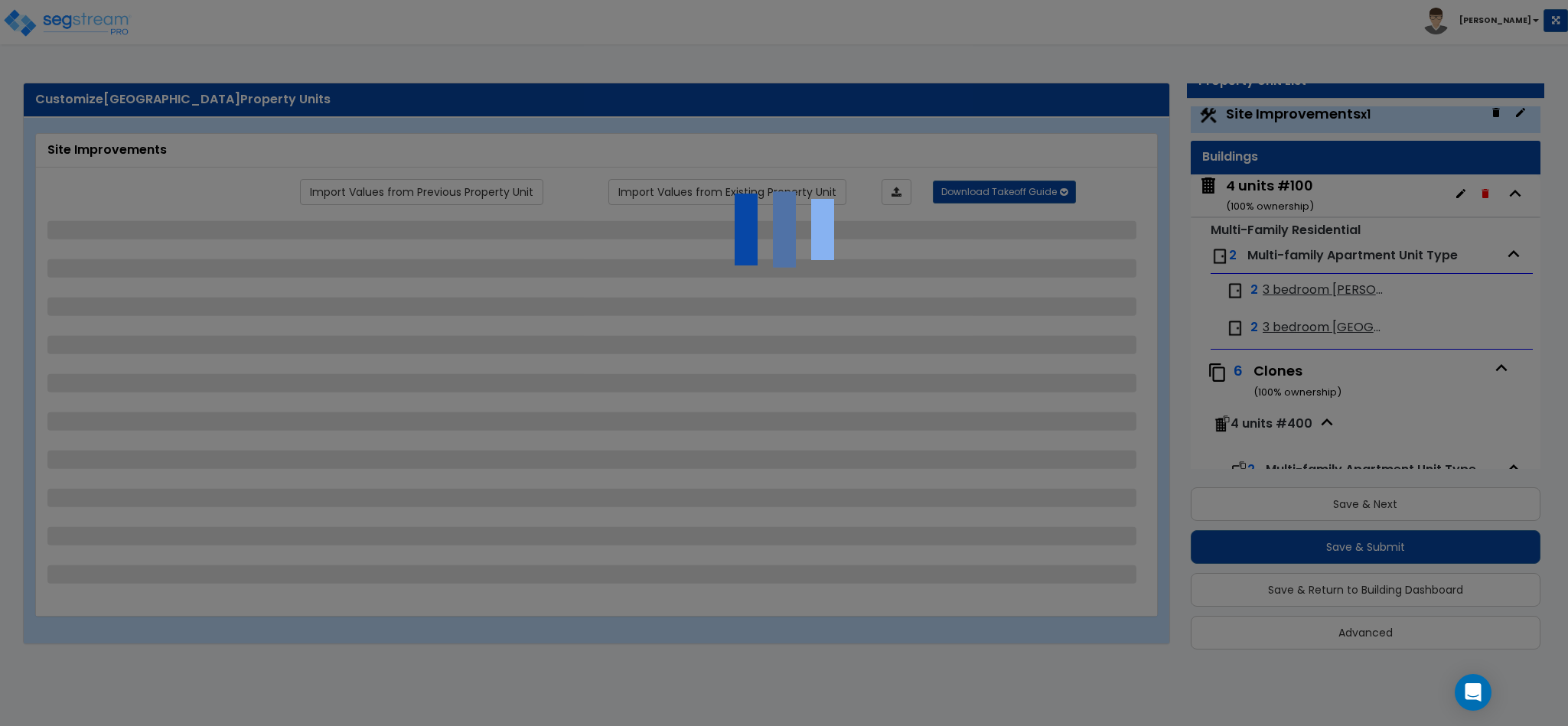
select select "1"
select select "2"
select select "1"
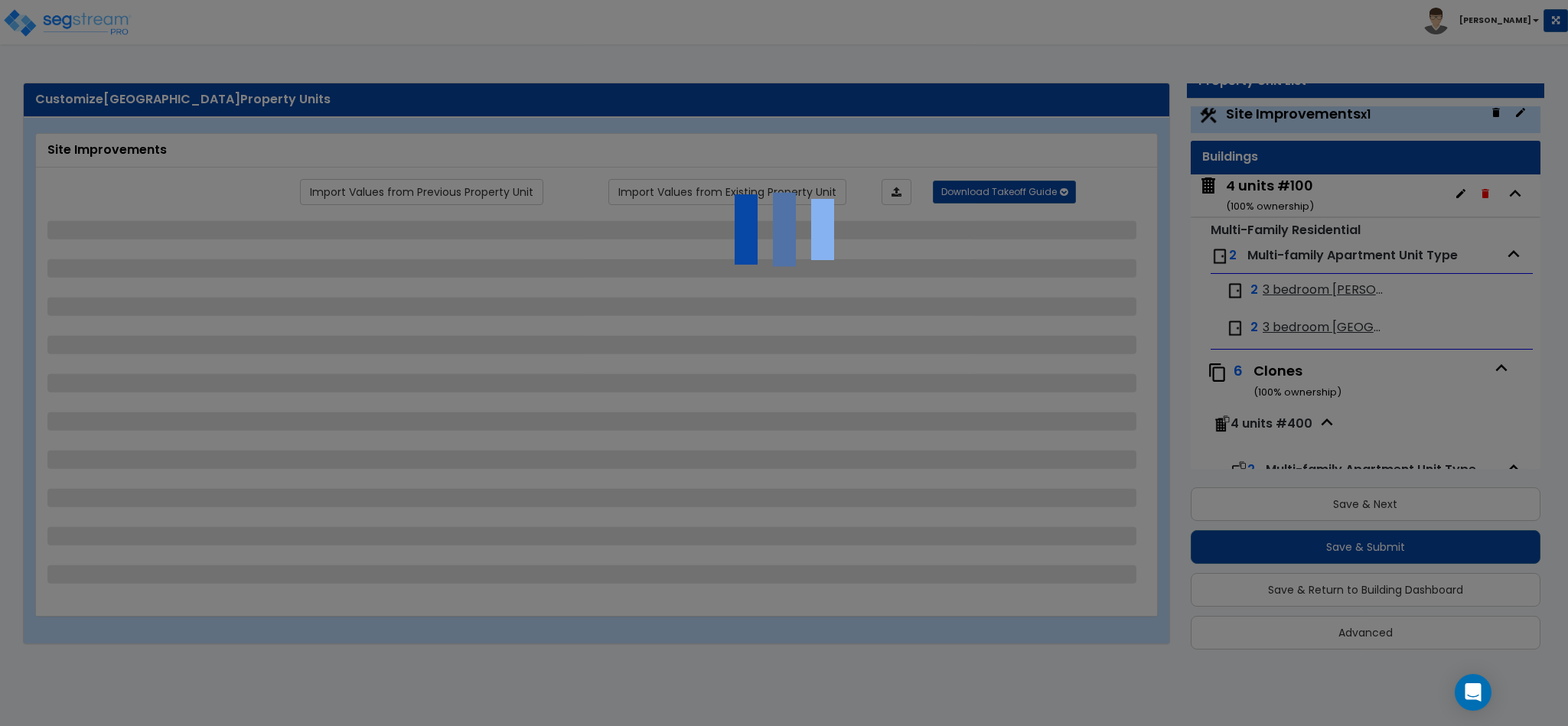
select select "3"
select select "1"
select select "2"
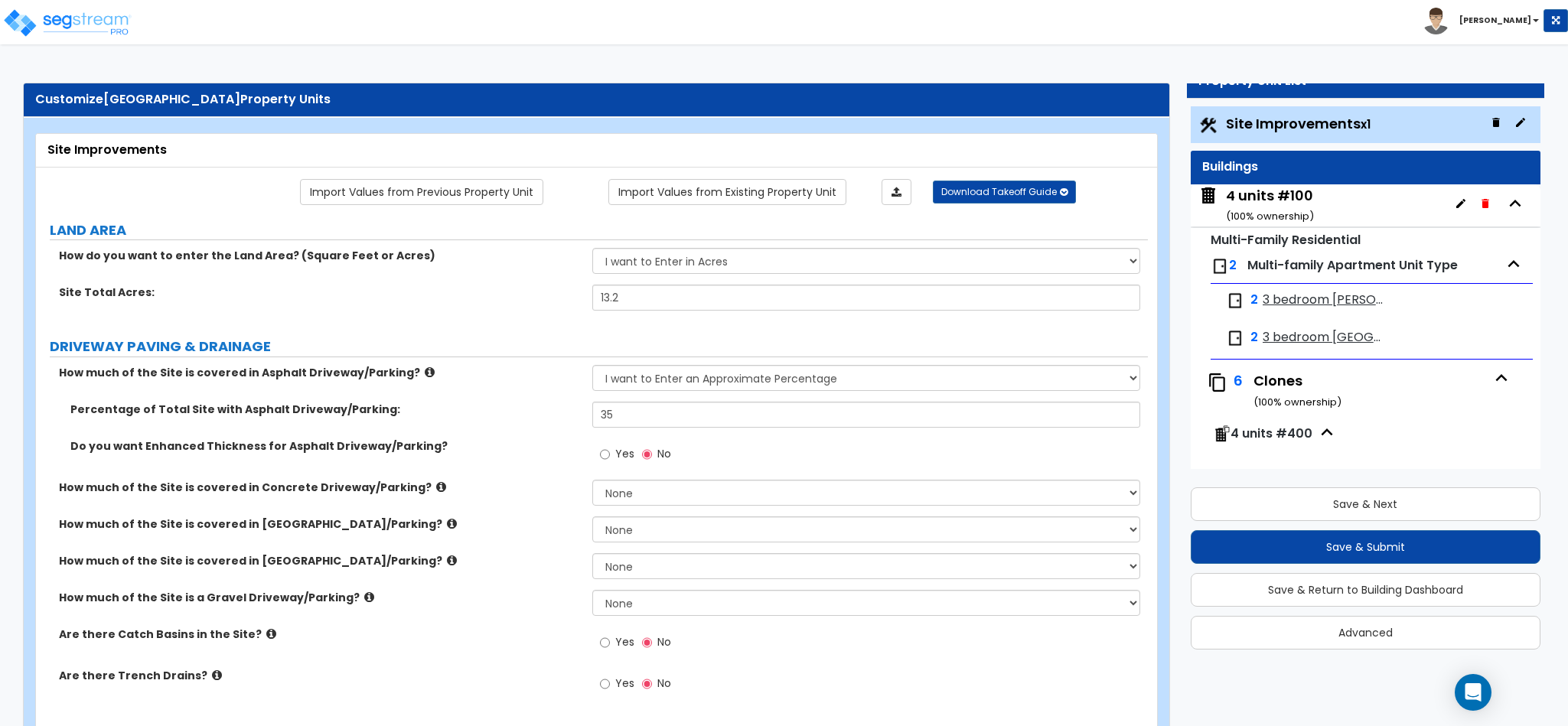
scroll to position [382, 0]
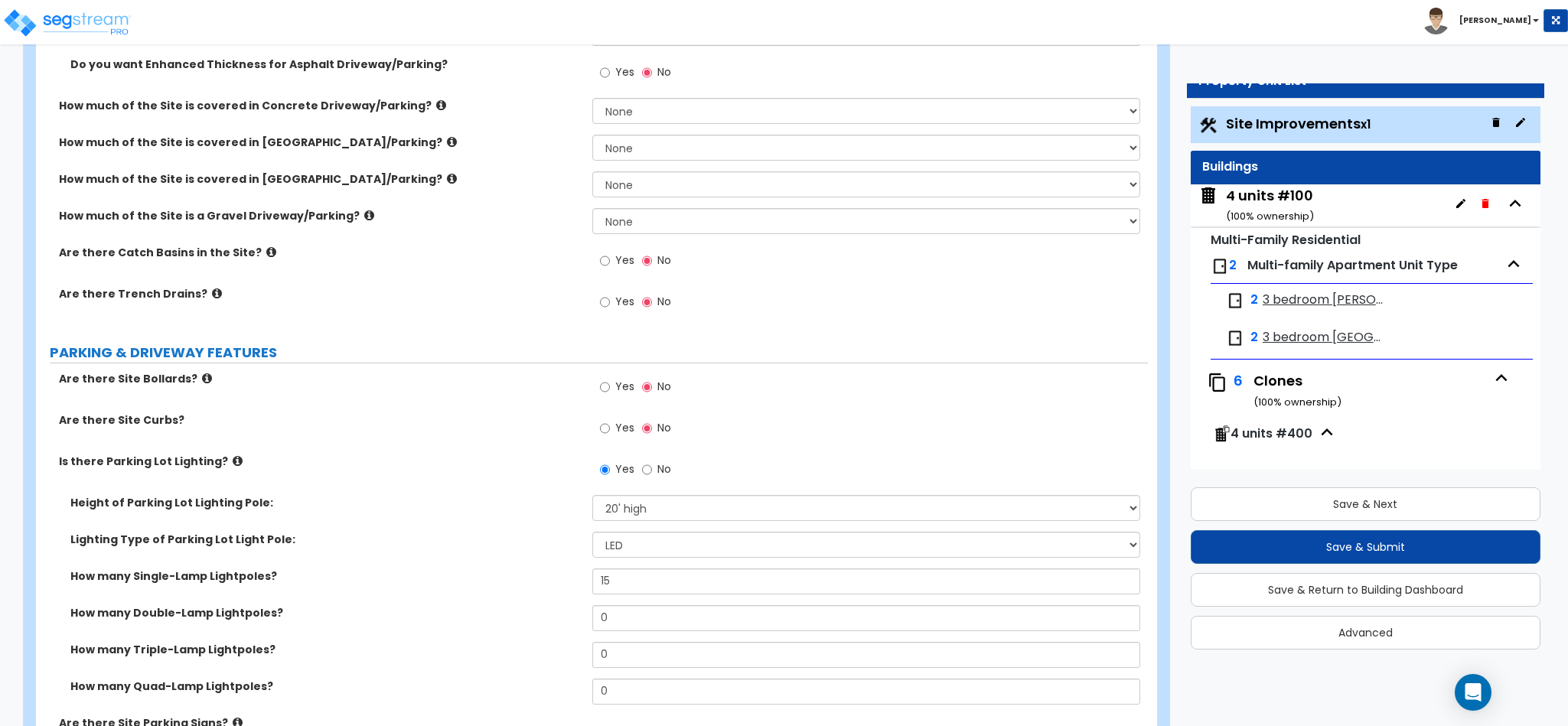
click at [266, 253] on icon at bounding box center [270, 252] width 10 height 11
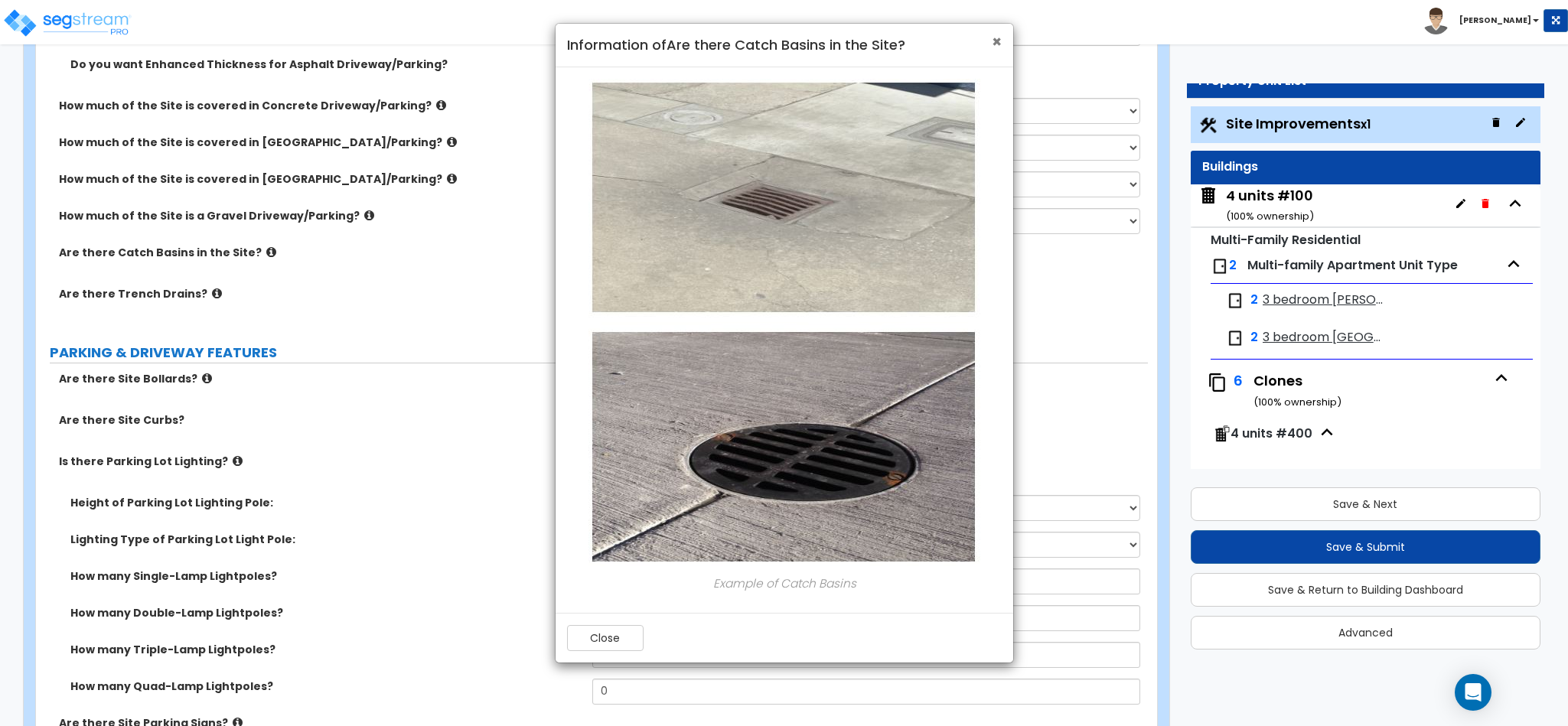
click at [995, 44] on span "×" at bounding box center [996, 41] width 10 height 22
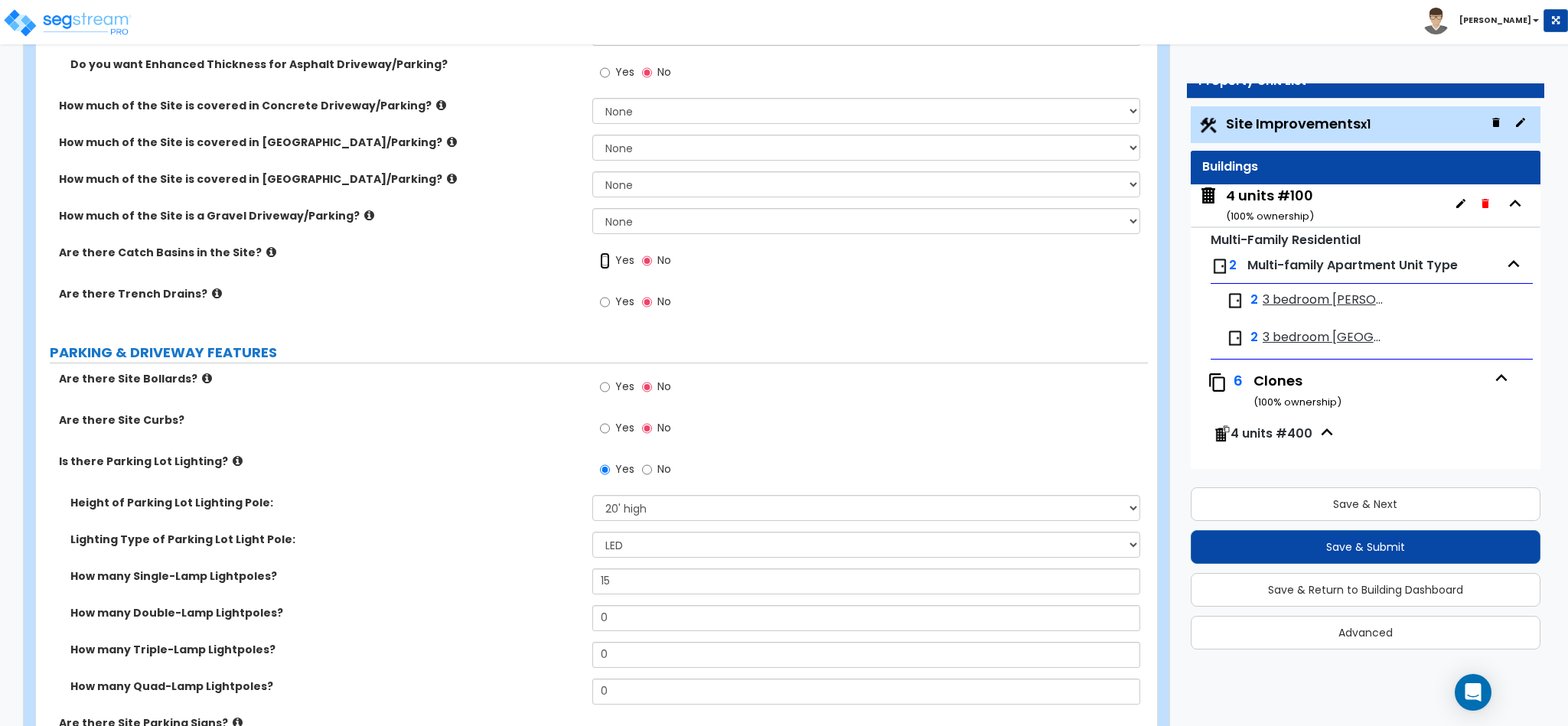
click at [600, 260] on input "Yes" at bounding box center [604, 261] width 10 height 17
radio input "true"
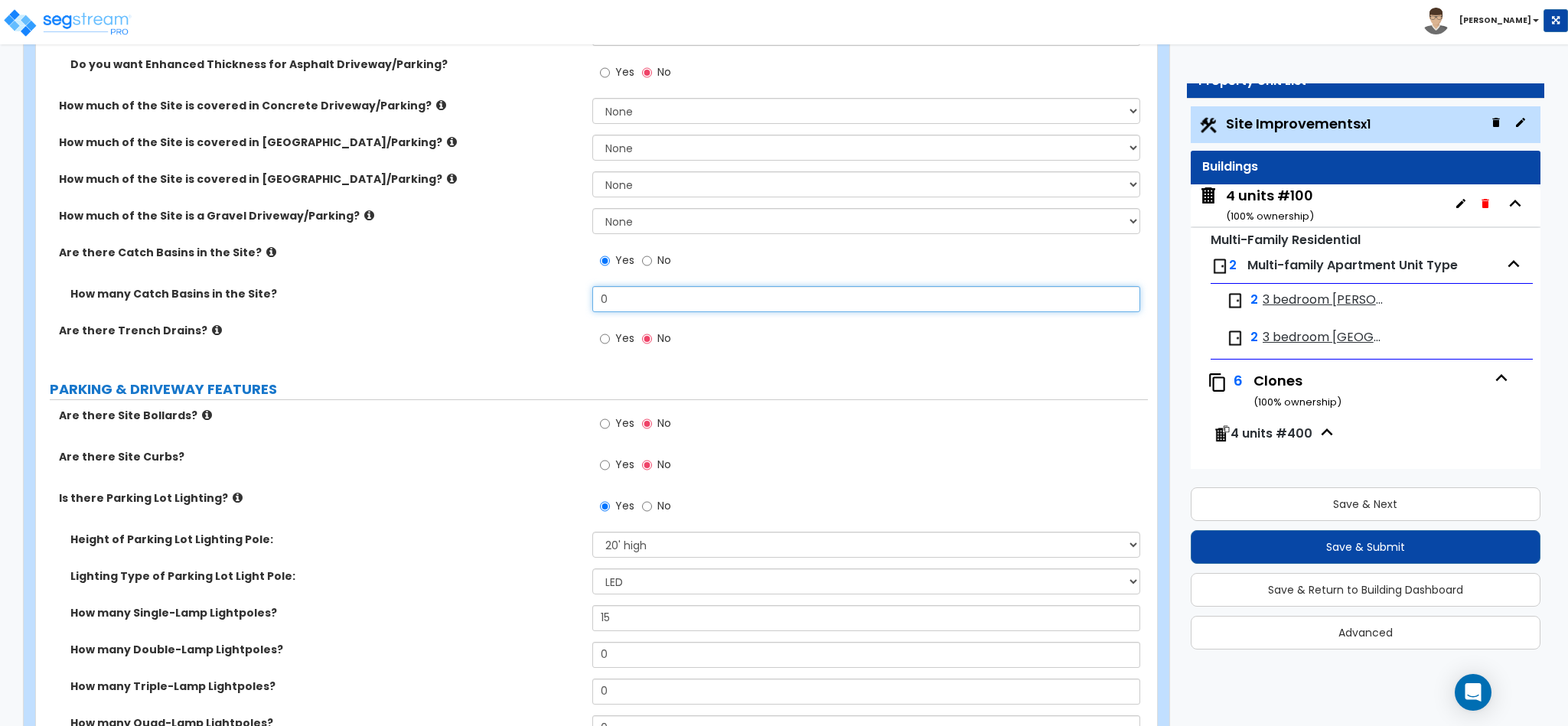
click at [620, 296] on input "0" at bounding box center [866, 299] width 549 height 26
click at [207, 338] on label "Are there Trench Drains?" at bounding box center [320, 330] width 522 height 16
click at [212, 327] on icon at bounding box center [216, 329] width 10 height 11
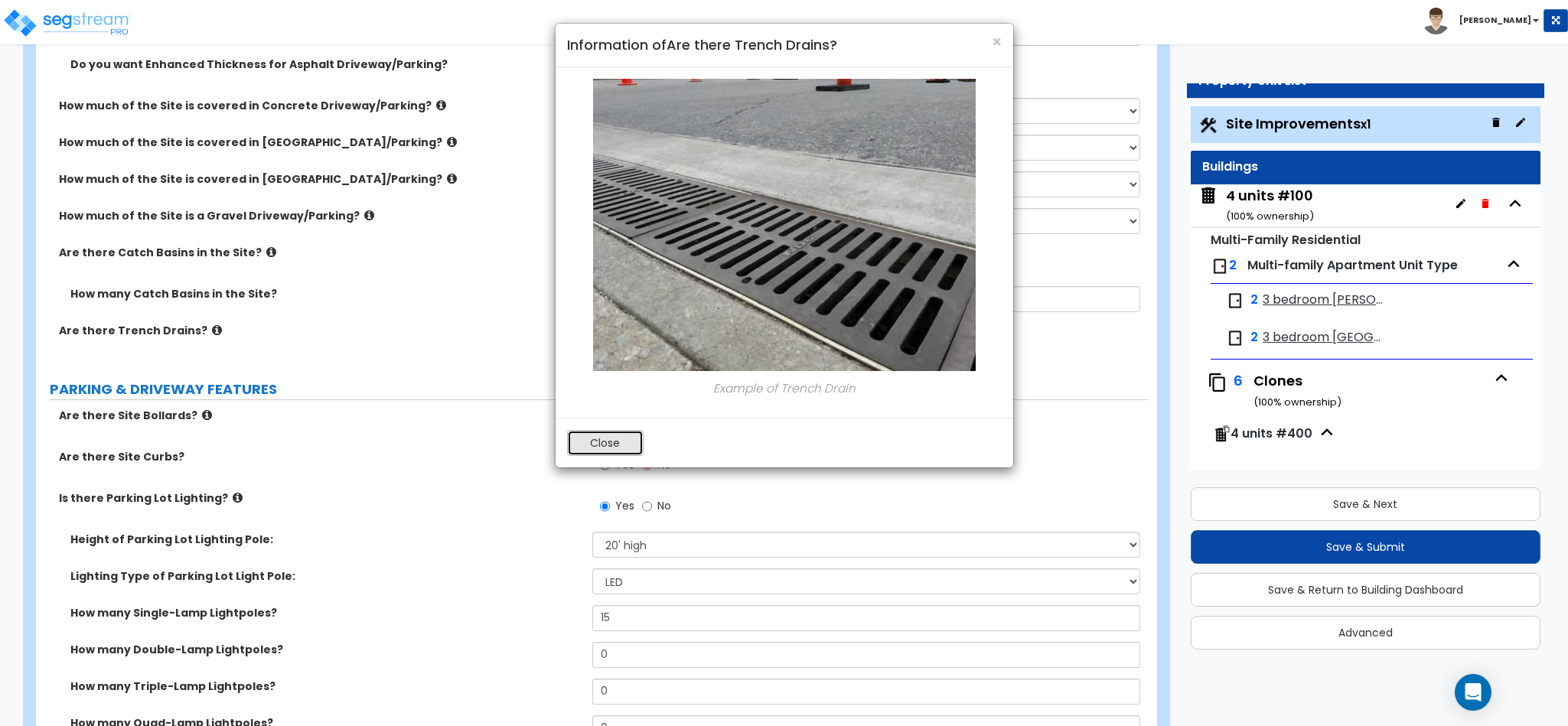
click at [621, 447] on button "Close" at bounding box center [605, 443] width 77 height 26
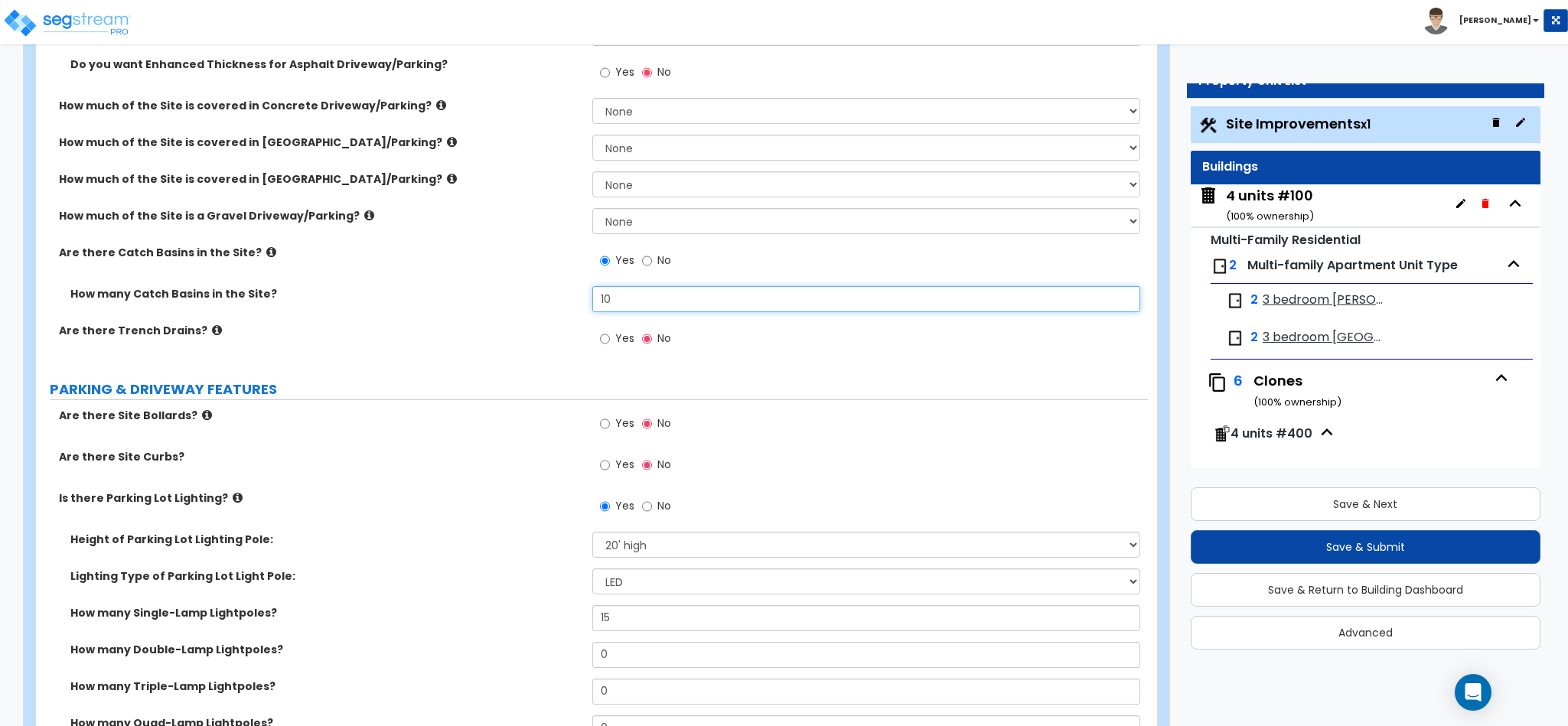
click at [630, 298] on input "10" at bounding box center [866, 299] width 549 height 26
type input "5"
click at [359, 338] on label "Are there Trench Drains?" at bounding box center [320, 330] width 522 height 16
click at [360, 338] on label "Are there Trench Drains?" at bounding box center [320, 330] width 522 height 16
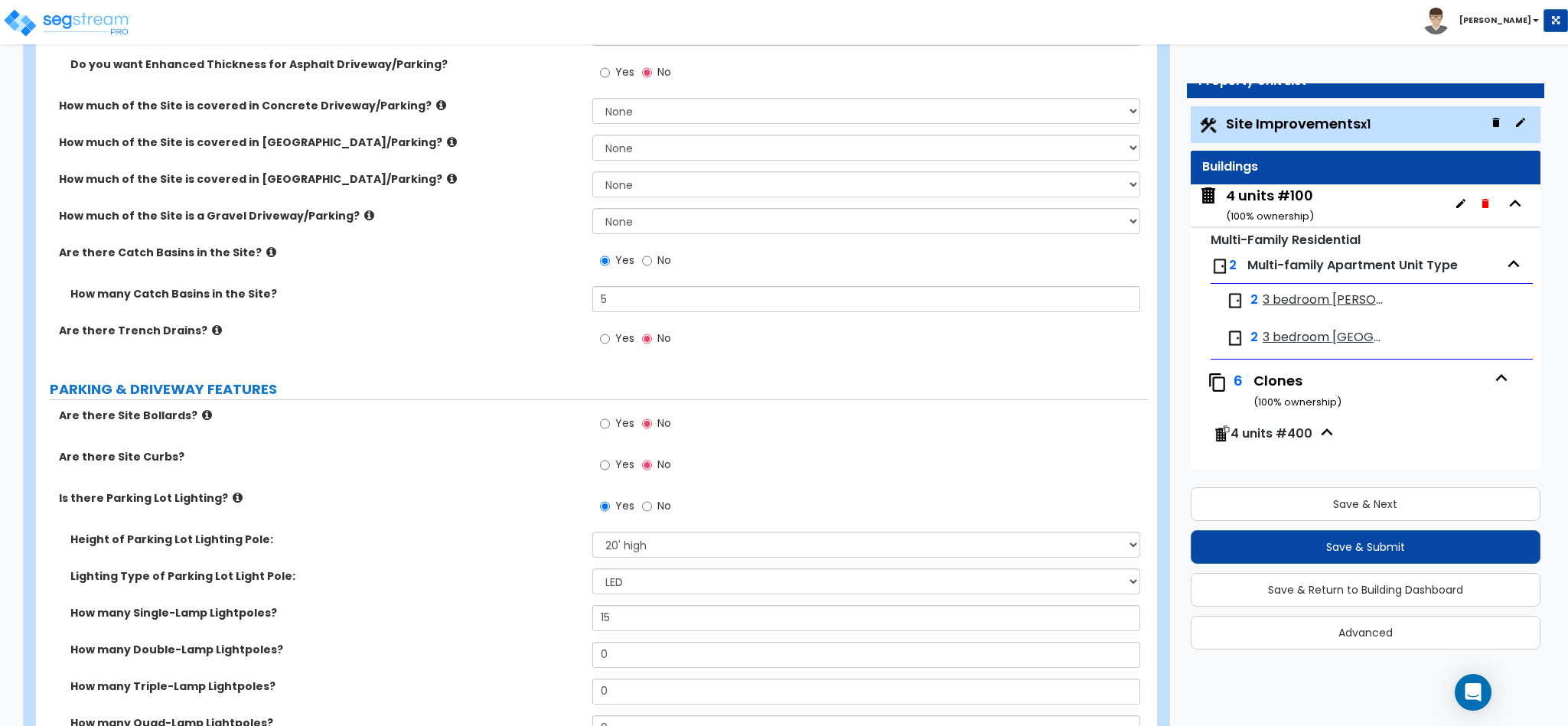
click at [202, 416] on icon at bounding box center [207, 414] width 10 height 11
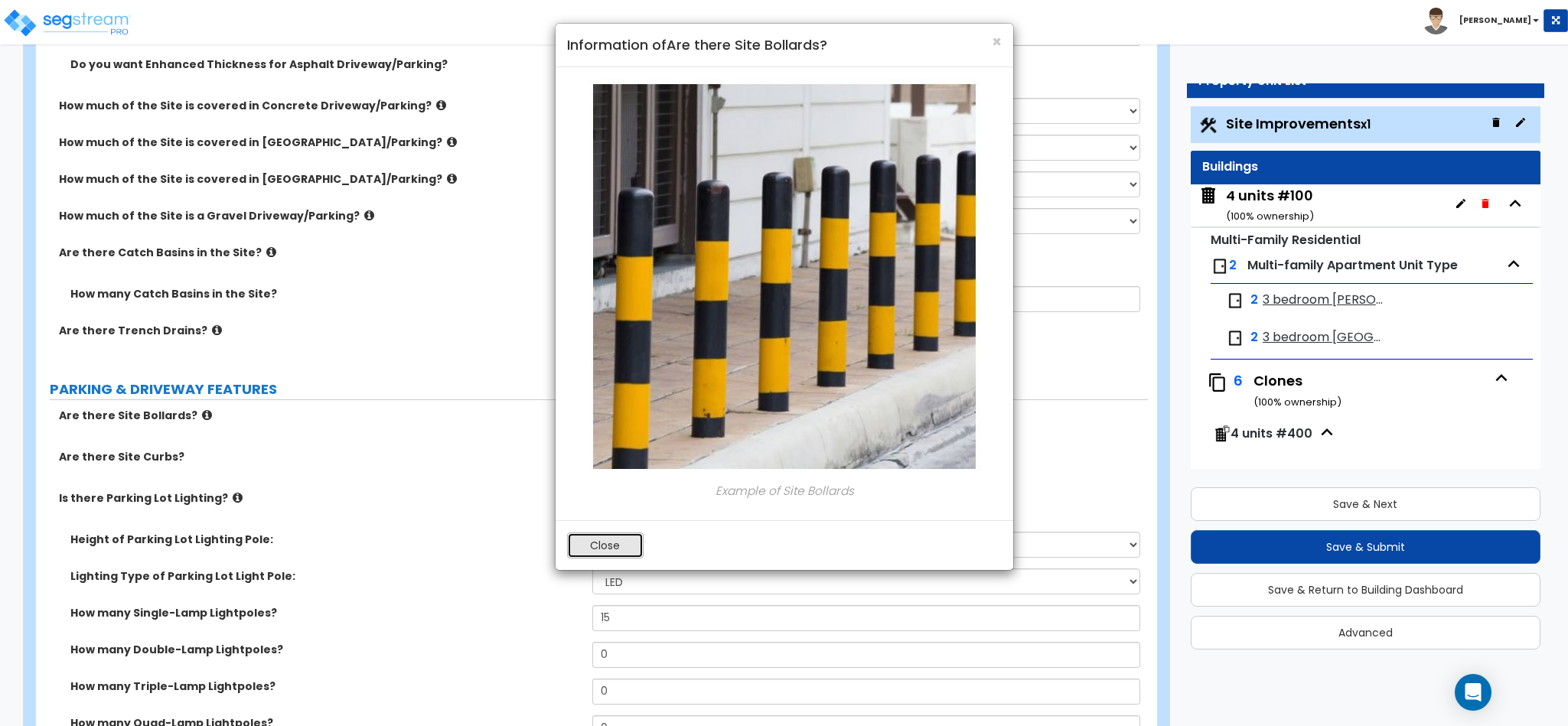
click at [602, 549] on button "Close" at bounding box center [605, 546] width 77 height 26
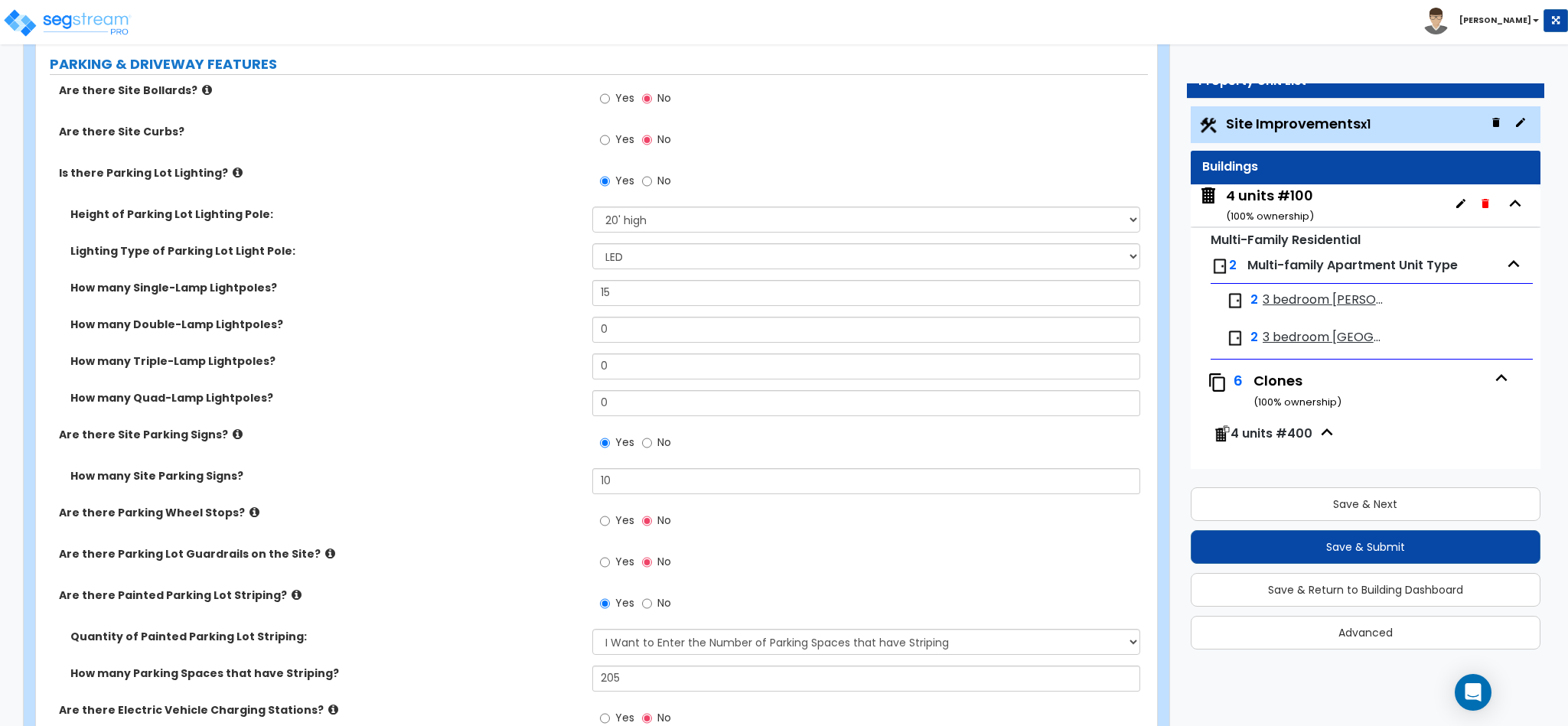
scroll to position [765, 0]
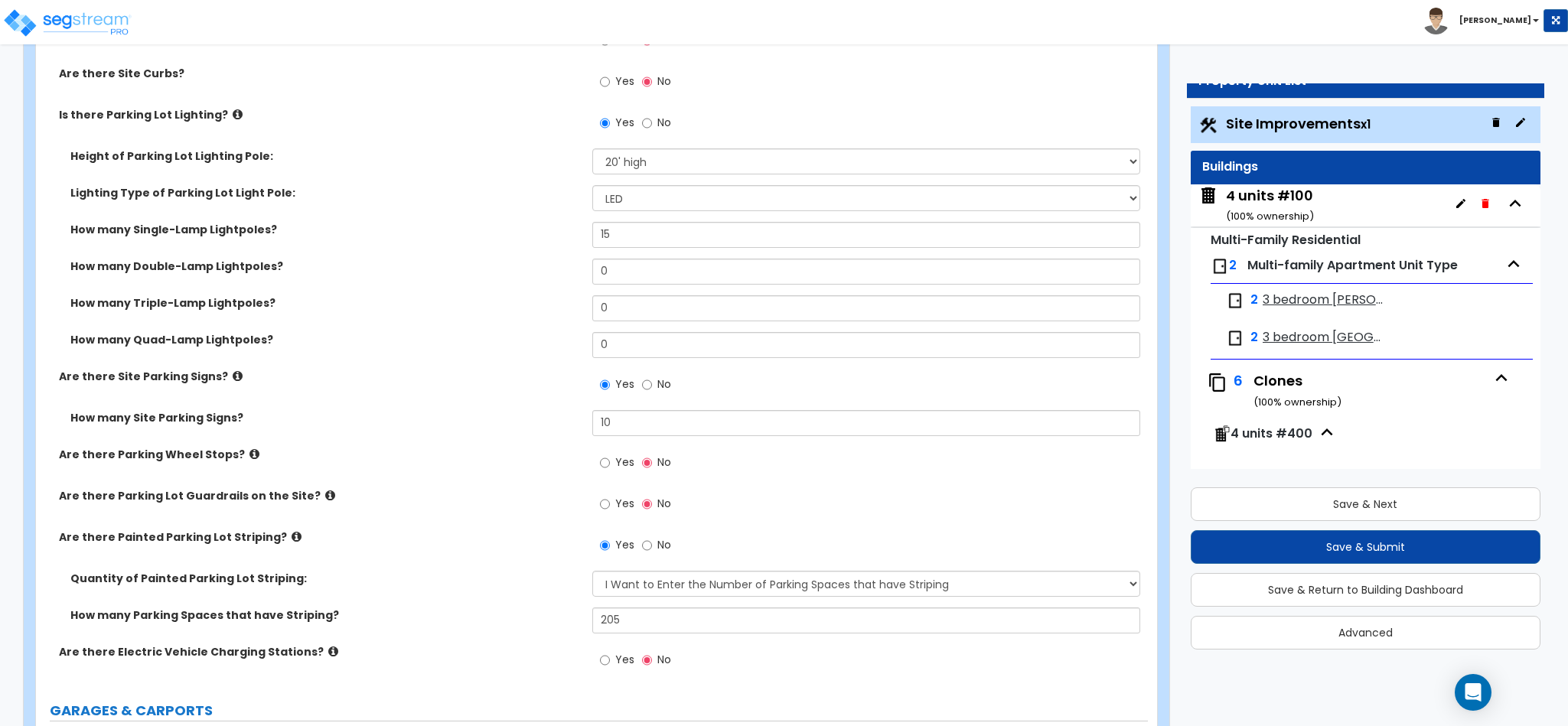
click at [233, 377] on icon at bounding box center [237, 376] width 10 height 11
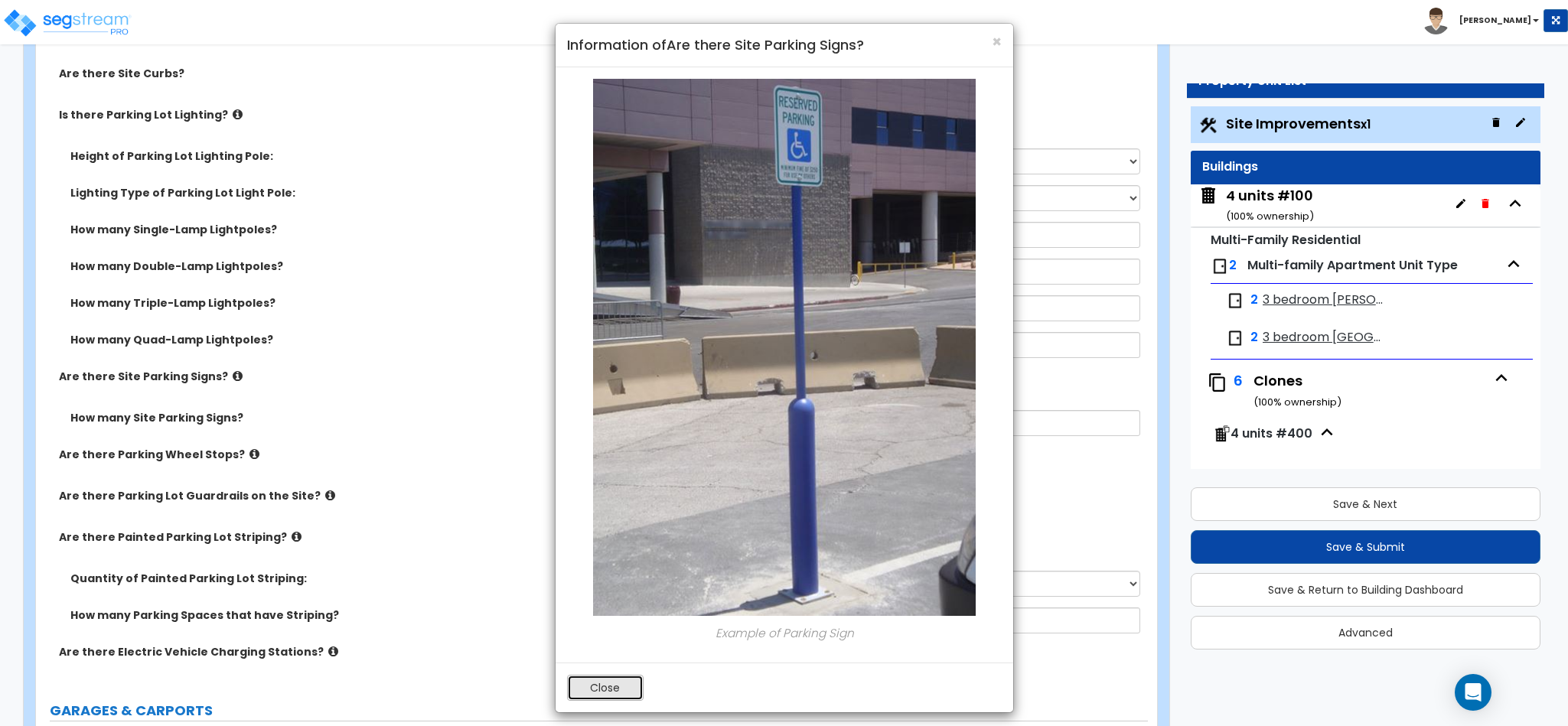
click at [616, 686] on button "Close" at bounding box center [605, 688] width 77 height 26
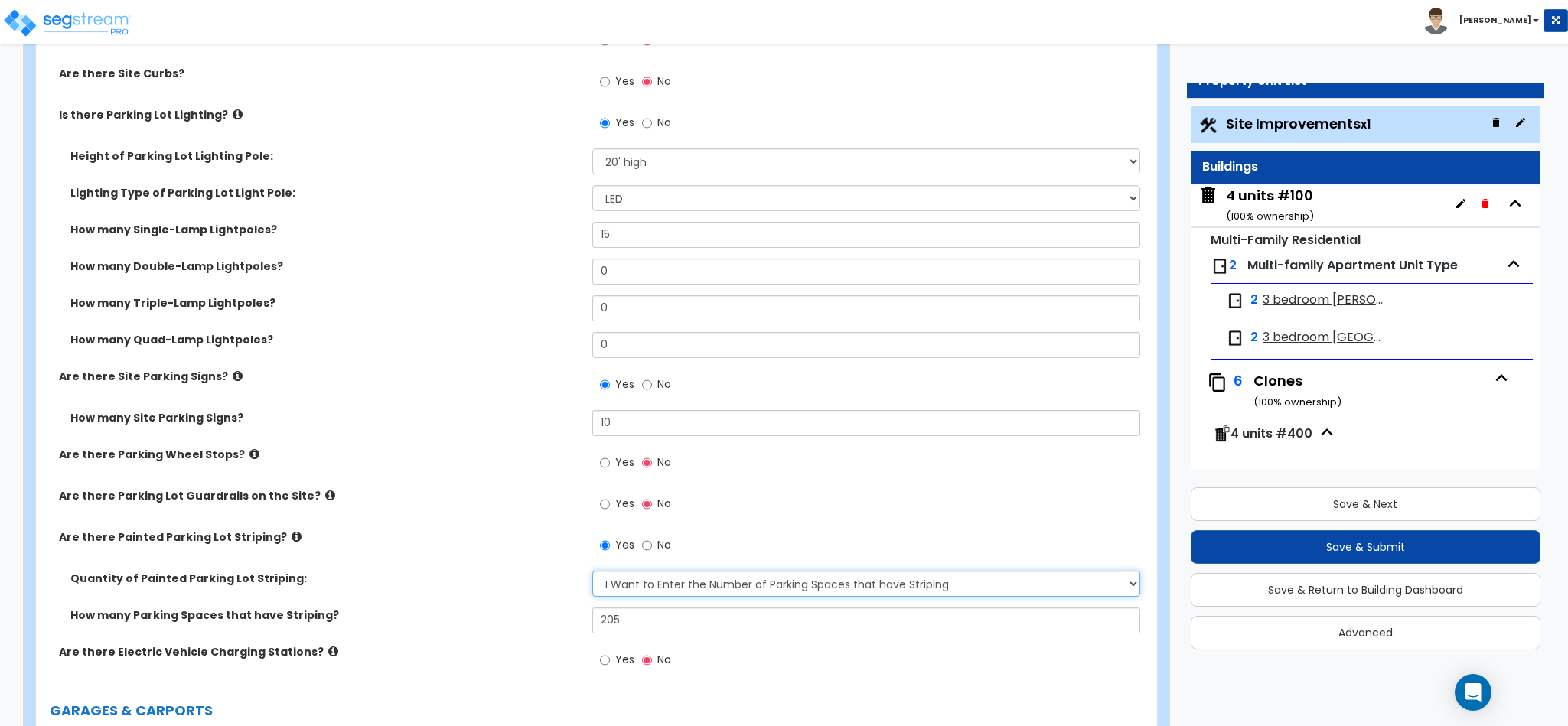
click at [640, 583] on select "I Don't Know - Please Estimate for me I Want to Enter the Number of Parking Spa…" at bounding box center [866, 584] width 549 height 26
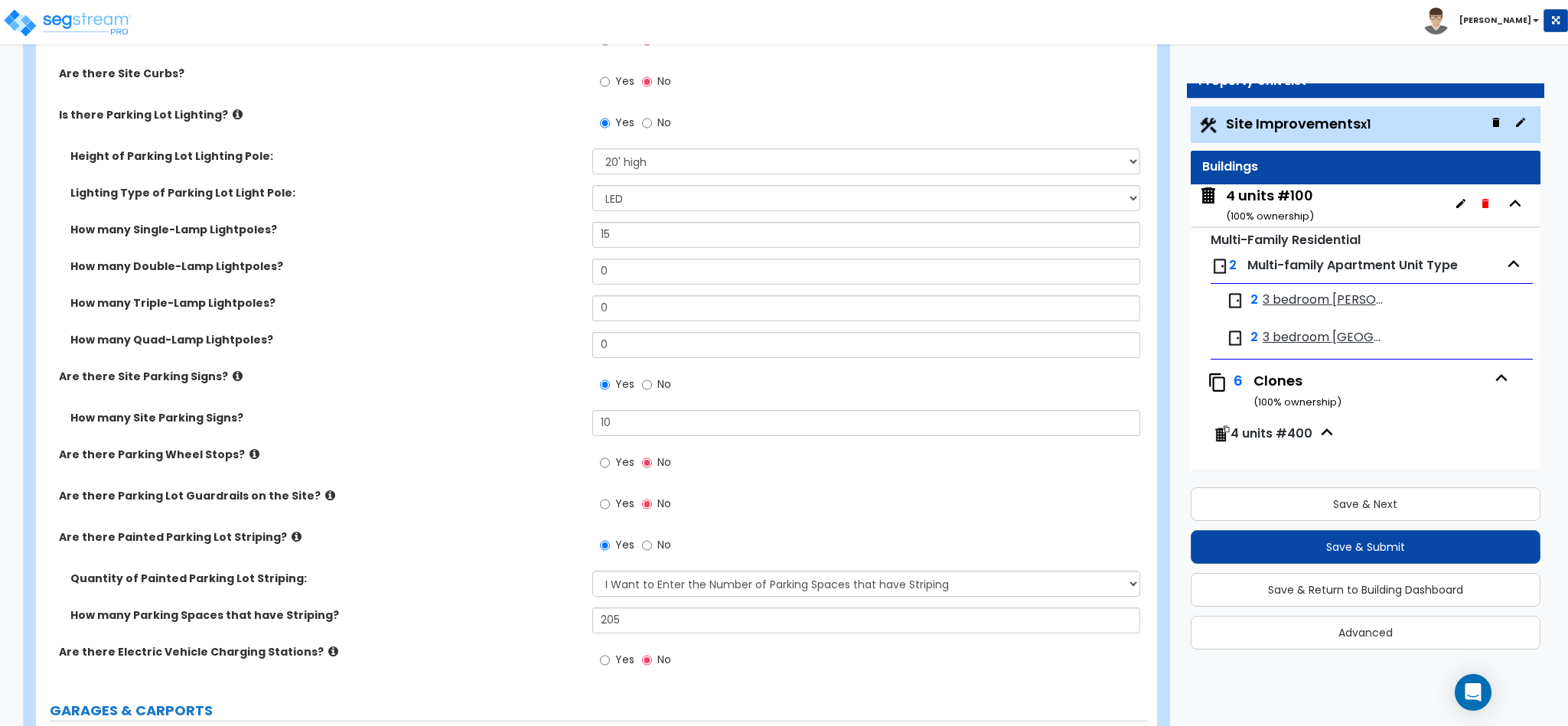
click at [509, 567] on div "Are there Painted Parking Lot Striping? Yes No" at bounding box center [591, 549] width 1112 height 41
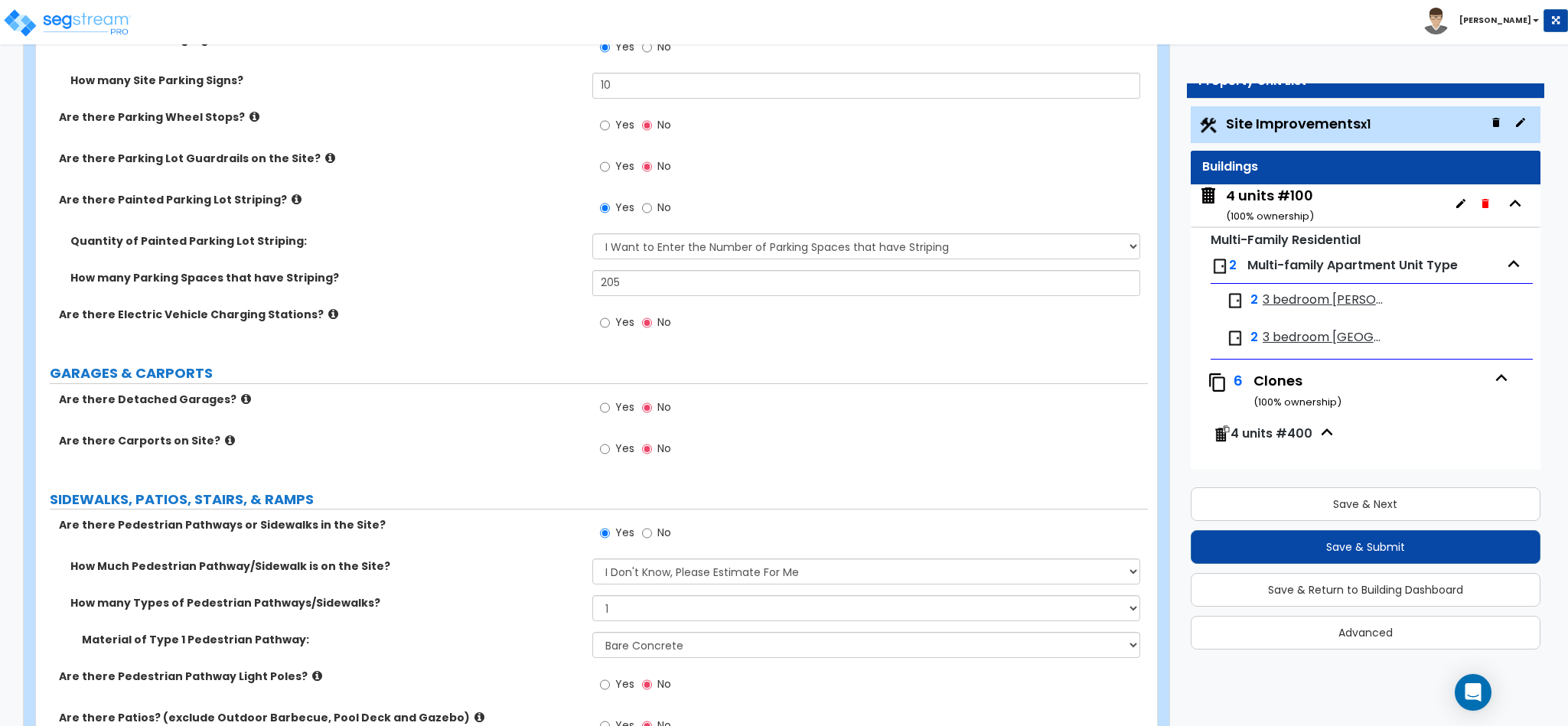
scroll to position [1147, 0]
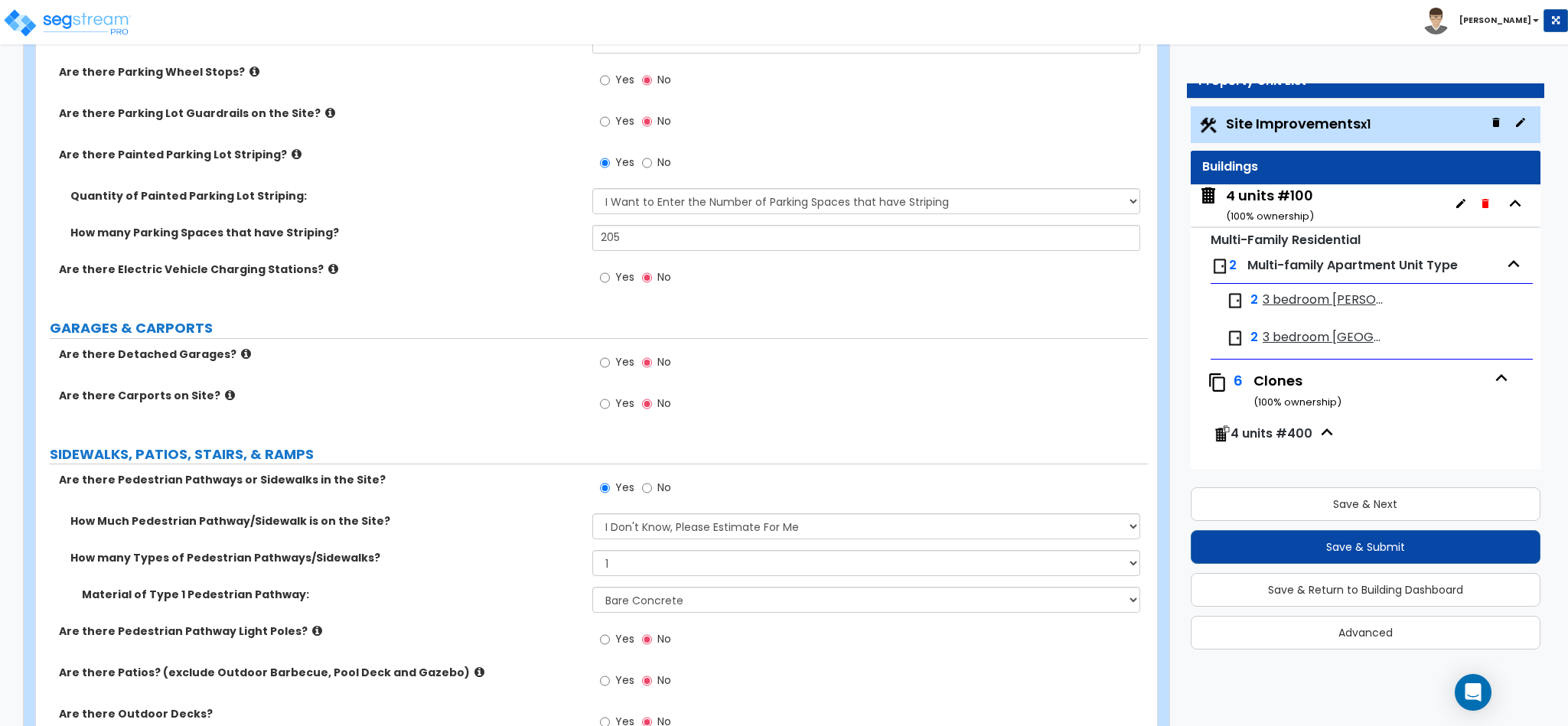
click at [241, 359] on icon at bounding box center [245, 353] width 10 height 11
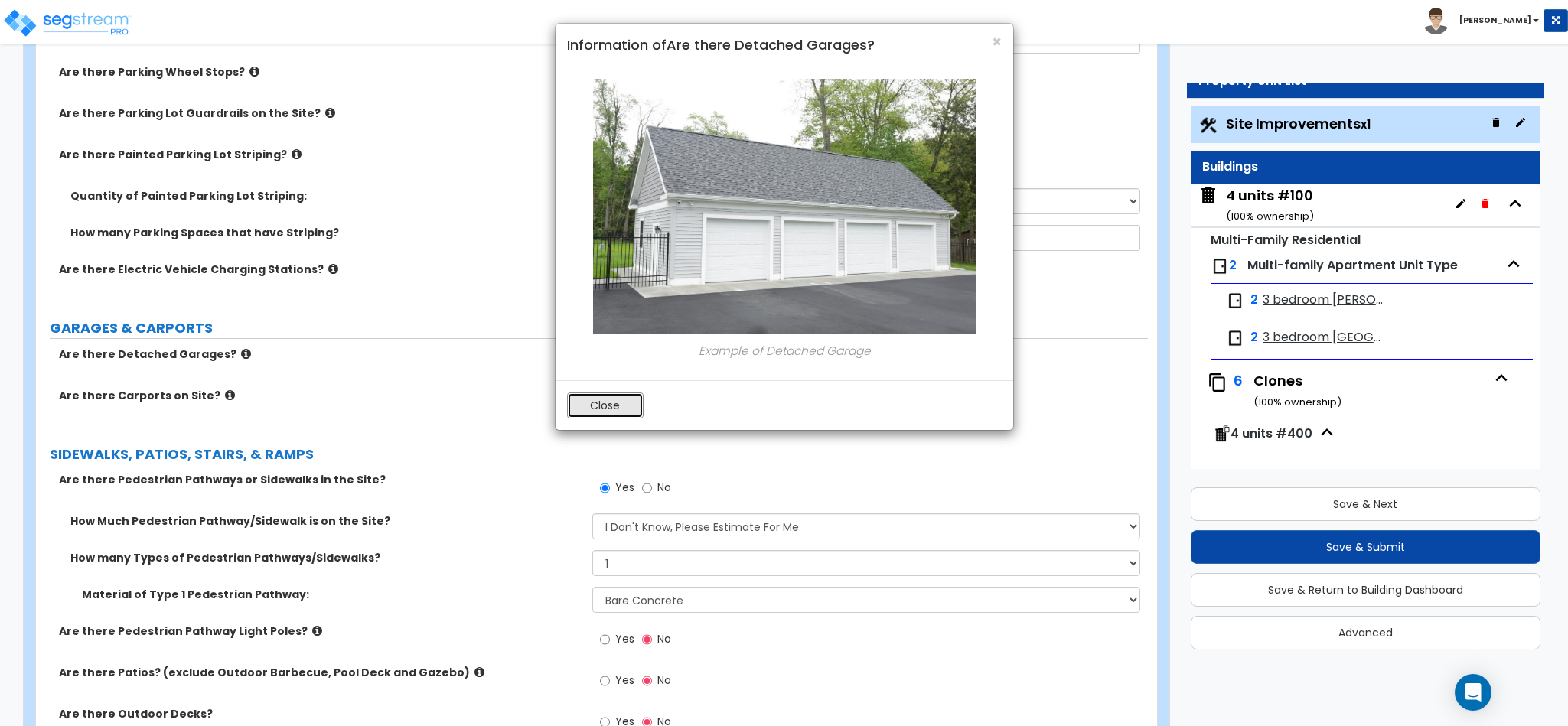
click at [629, 407] on button "Close" at bounding box center [605, 405] width 77 height 26
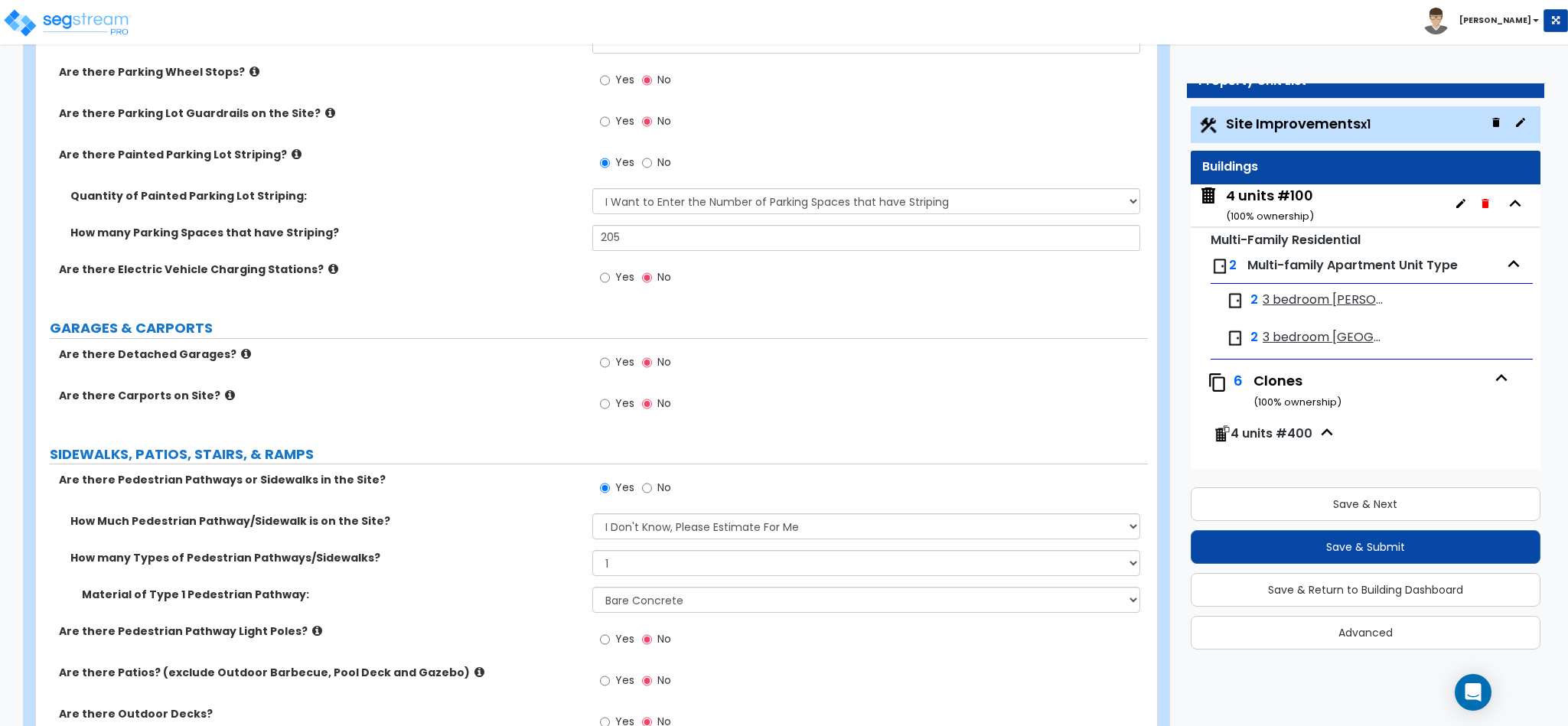
click at [225, 393] on icon at bounding box center [229, 395] width 10 height 11
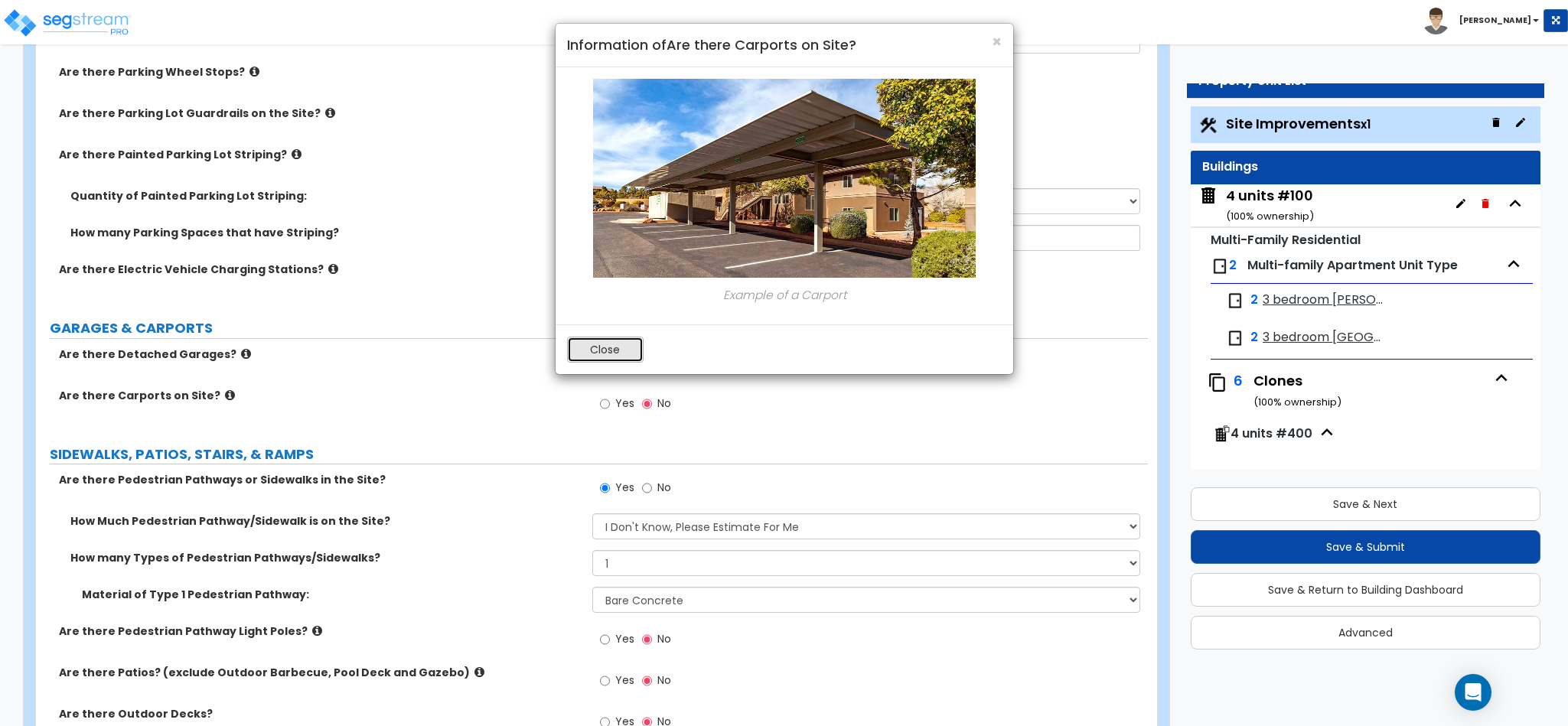
click at [604, 356] on button "Close" at bounding box center [605, 349] width 77 height 26
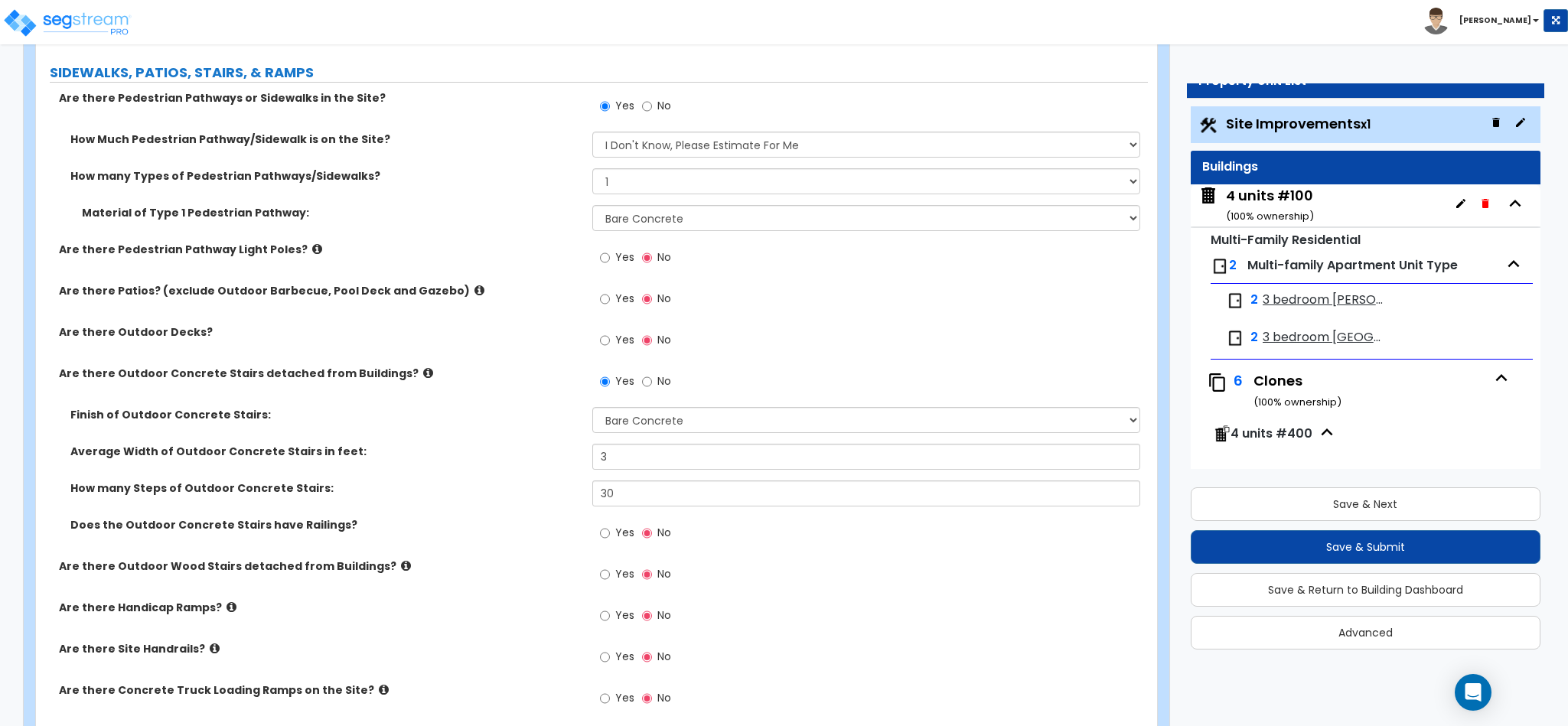
scroll to position [1912, 0]
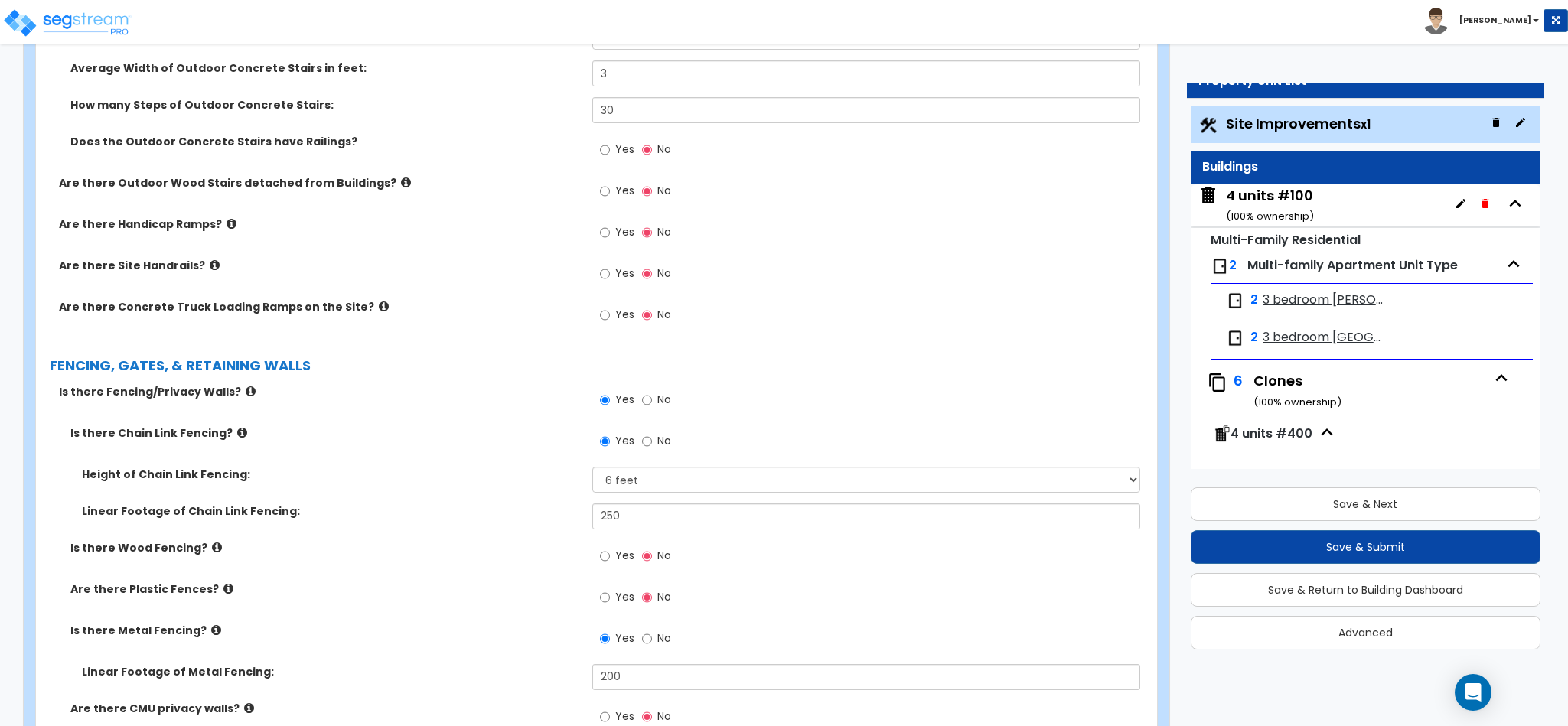
click at [209, 271] on icon at bounding box center [214, 264] width 10 height 11
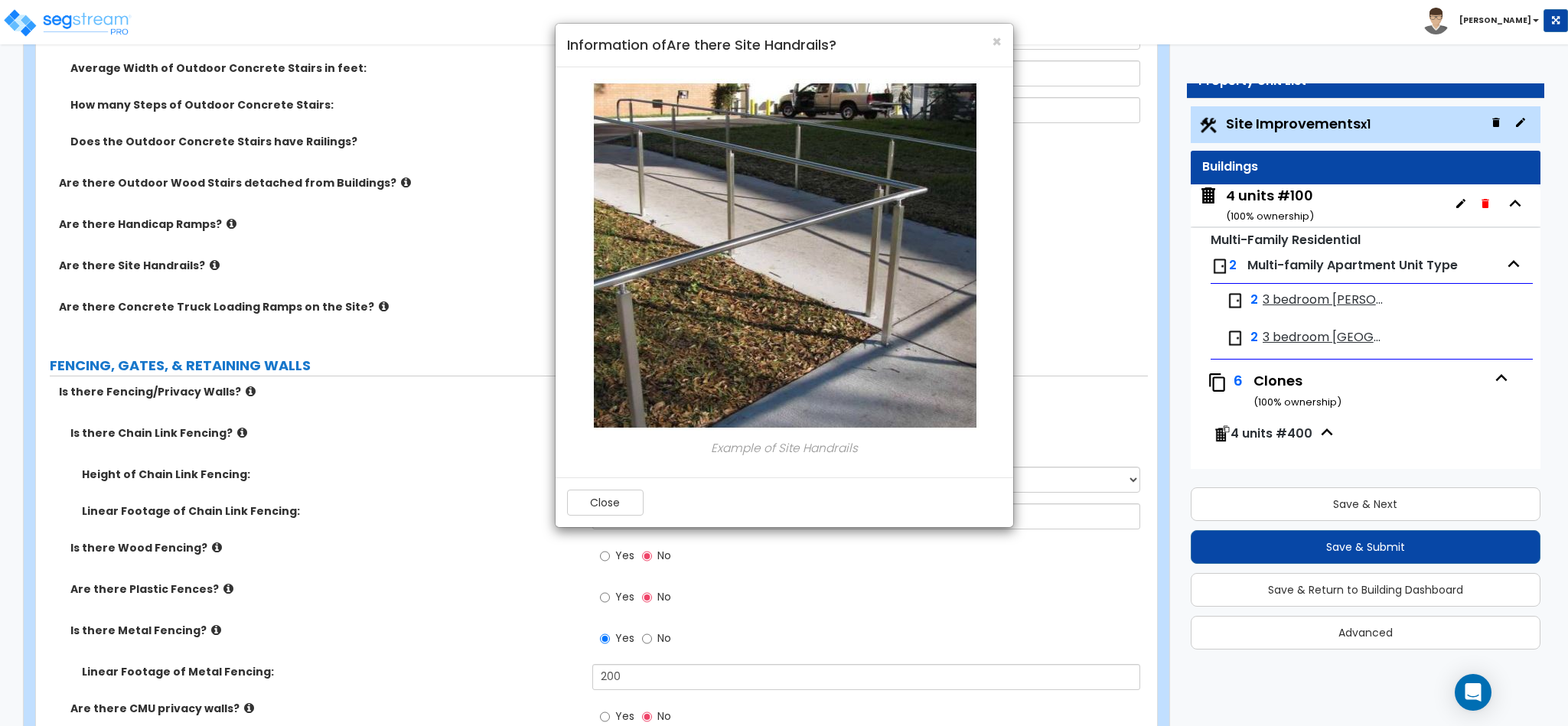
click at [617, 482] on div "Close" at bounding box center [784, 502] width 458 height 50
click at [610, 505] on button "Close" at bounding box center [605, 503] width 77 height 26
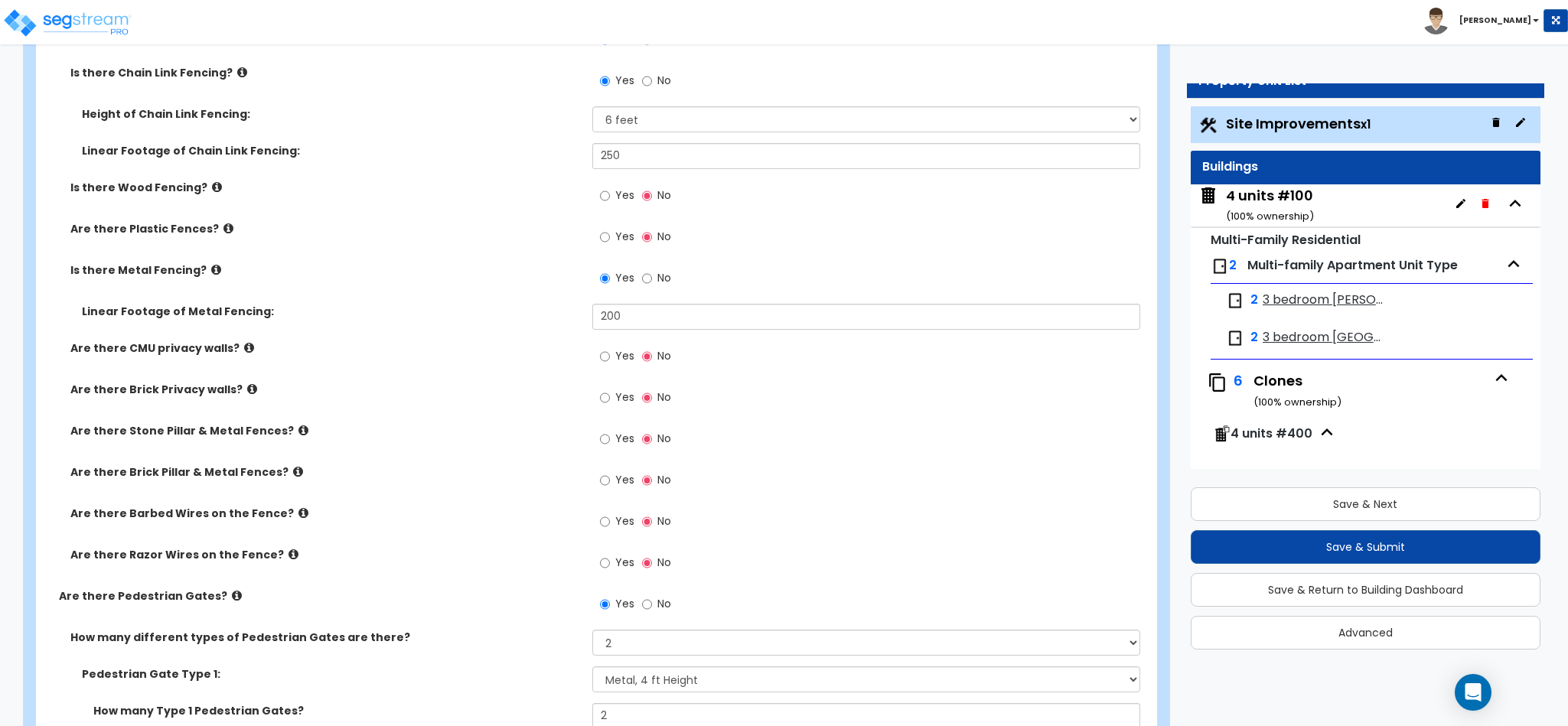
scroll to position [2295, 0]
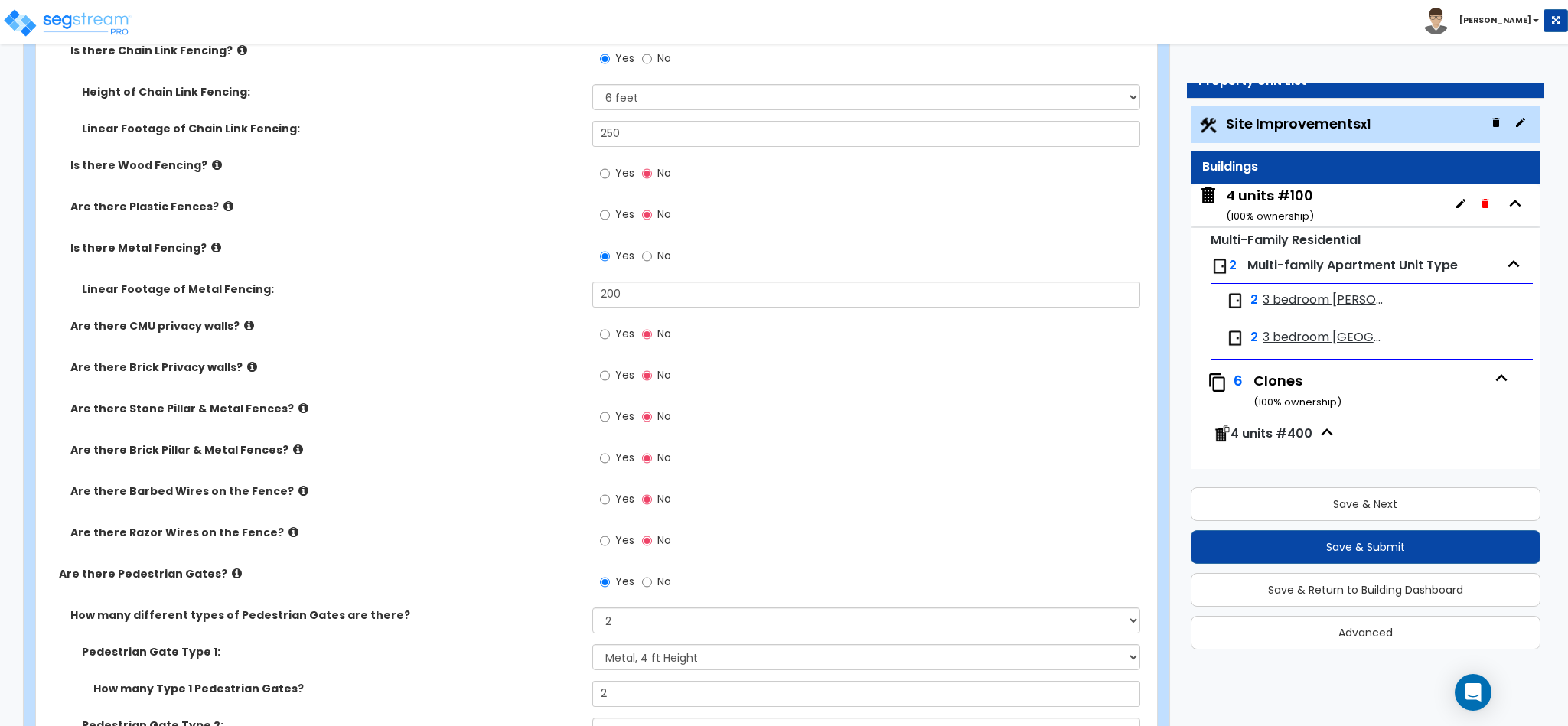
click at [244, 326] on icon at bounding box center [249, 325] width 10 height 11
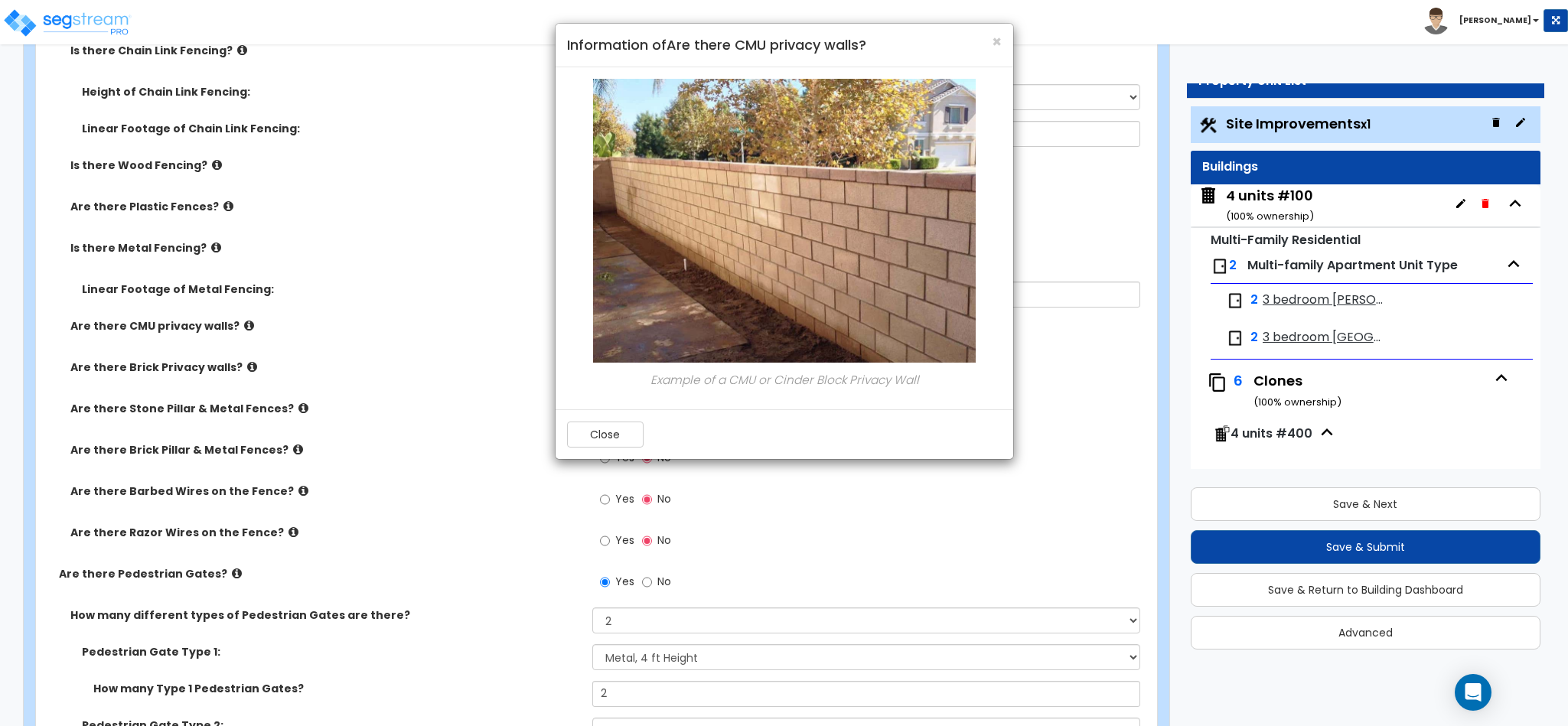
click at [239, 326] on div "× Information of Are there CMU privacy walls? Example of a CMU or Cinder Block …" at bounding box center [784, 363] width 1568 height 726
click at [606, 425] on button "Close" at bounding box center [605, 435] width 77 height 26
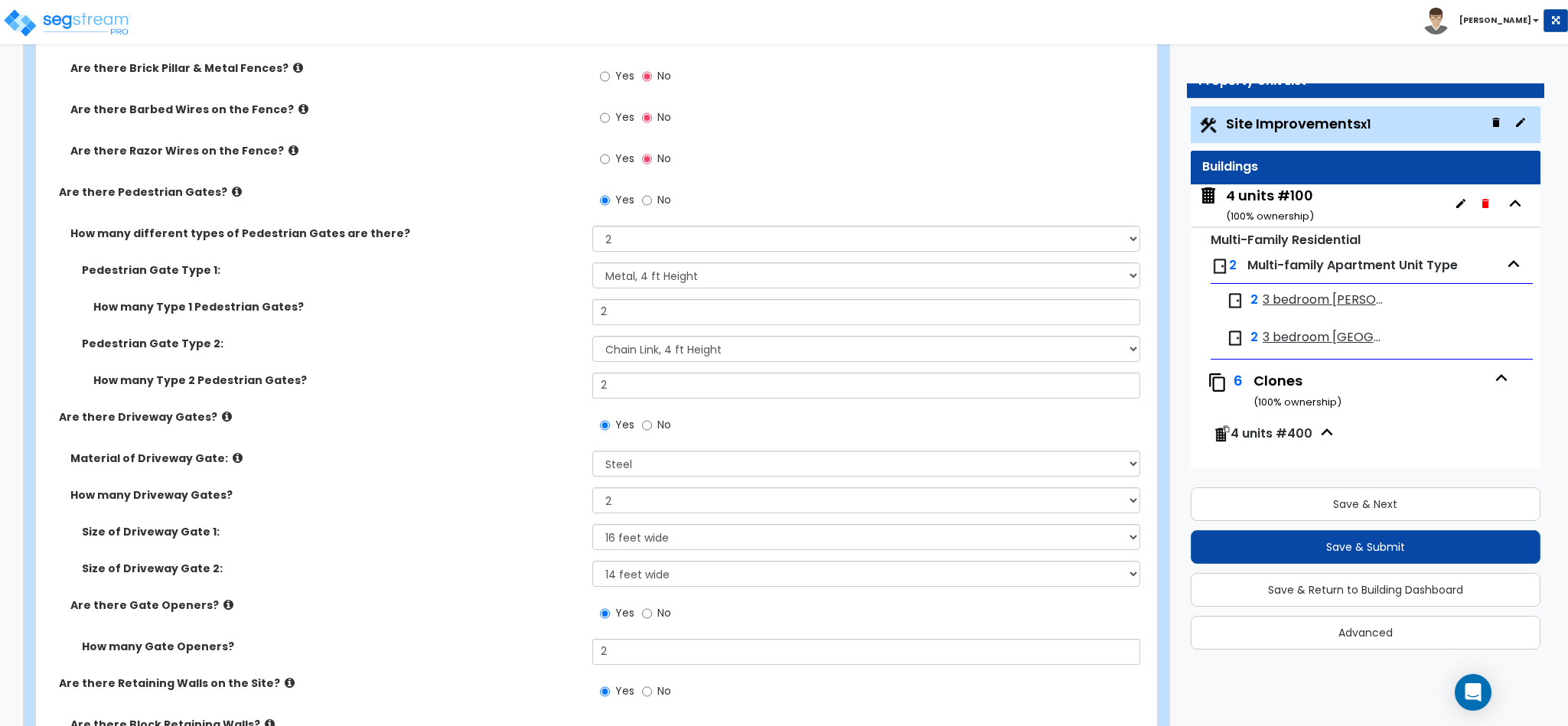
scroll to position [3059, 0]
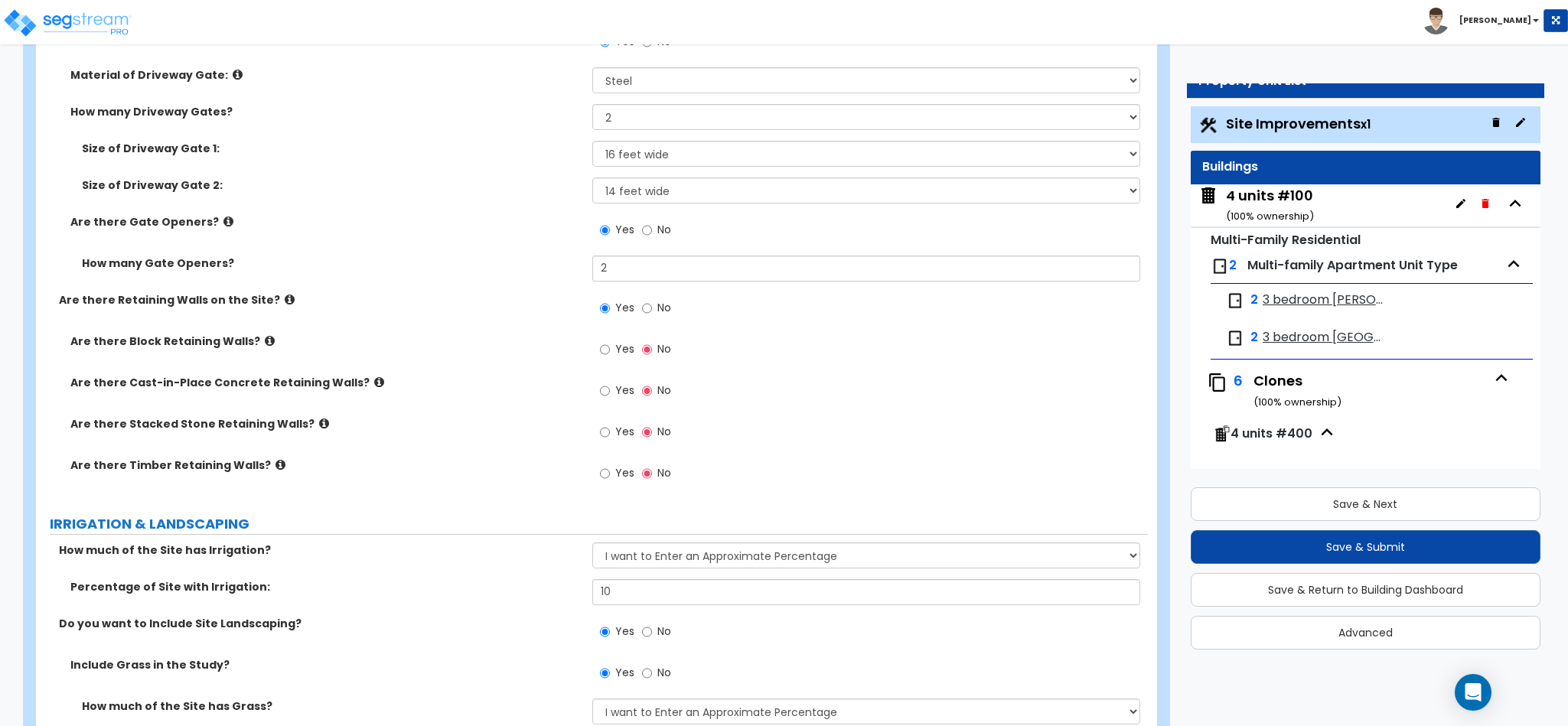
click at [262, 335] on label "Are there Block Retaining Walls?" at bounding box center [325, 342] width 510 height 16
click at [265, 341] on icon at bounding box center [269, 340] width 10 height 11
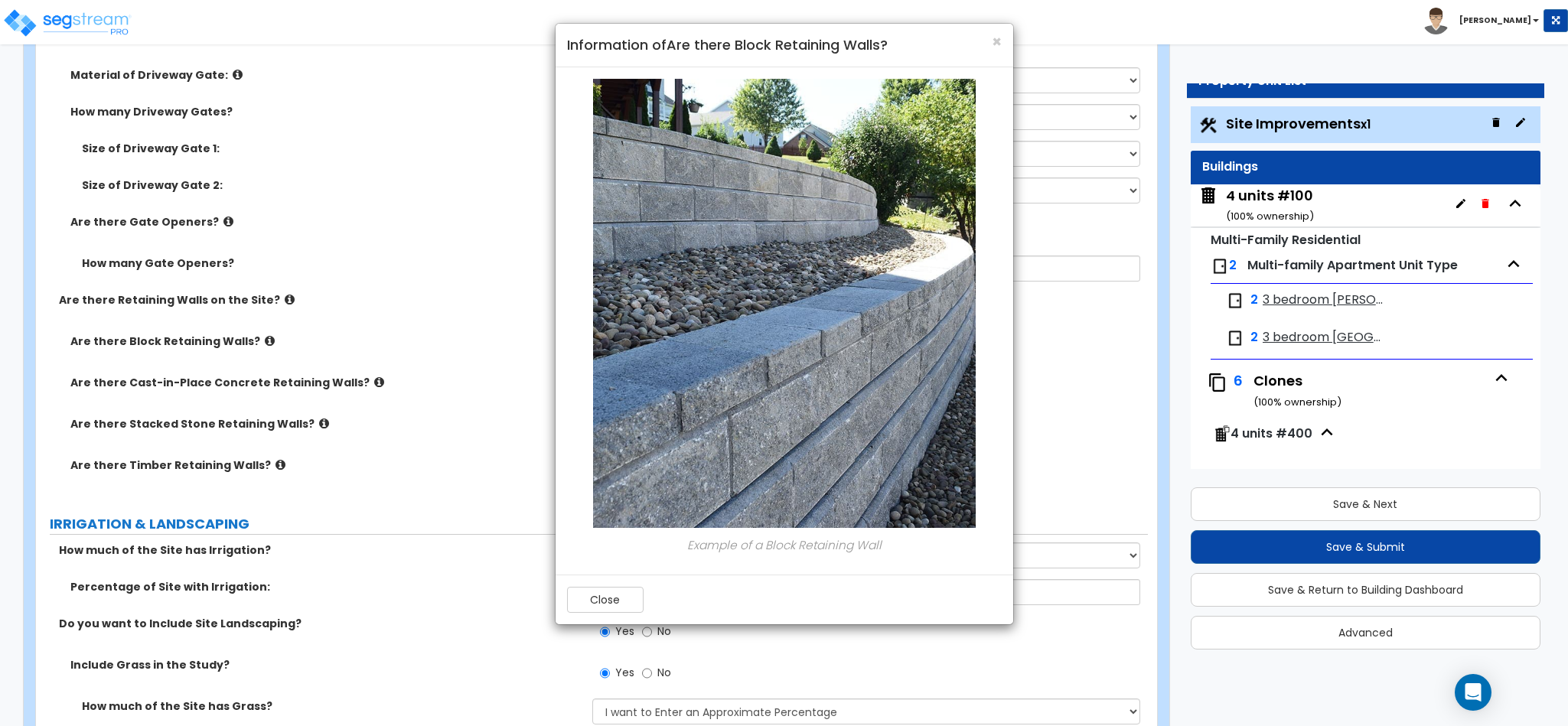
click at [299, 324] on div "× Information of Are there Block Retaining Walls? Example of a Block Retaining …" at bounding box center [784, 363] width 1568 height 726
click at [276, 296] on div "× Information of Are there Block Retaining Walls? Example of a Block Retaining …" at bounding box center [784, 363] width 1568 height 726
click at [614, 599] on button "Close" at bounding box center [605, 600] width 77 height 26
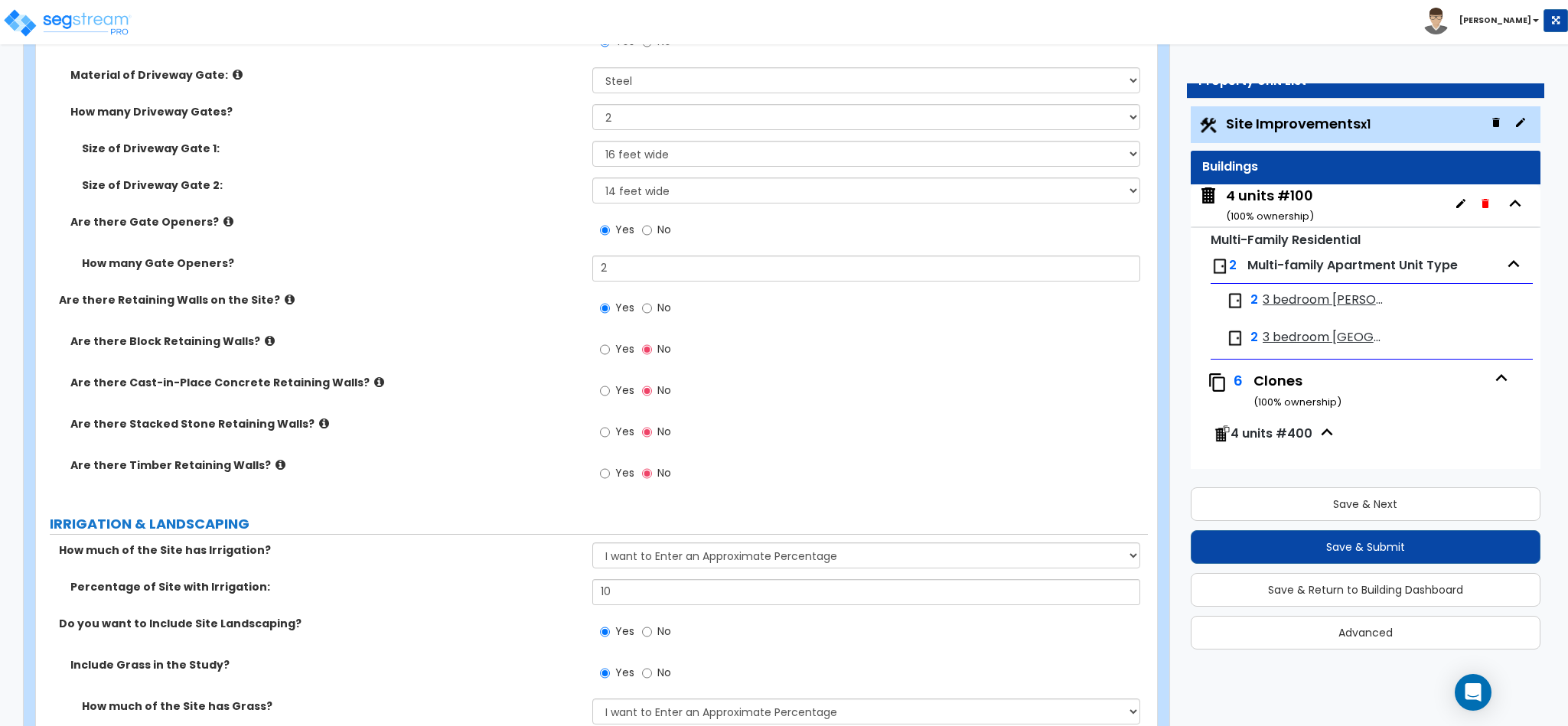
click at [284, 299] on icon at bounding box center [289, 299] width 10 height 11
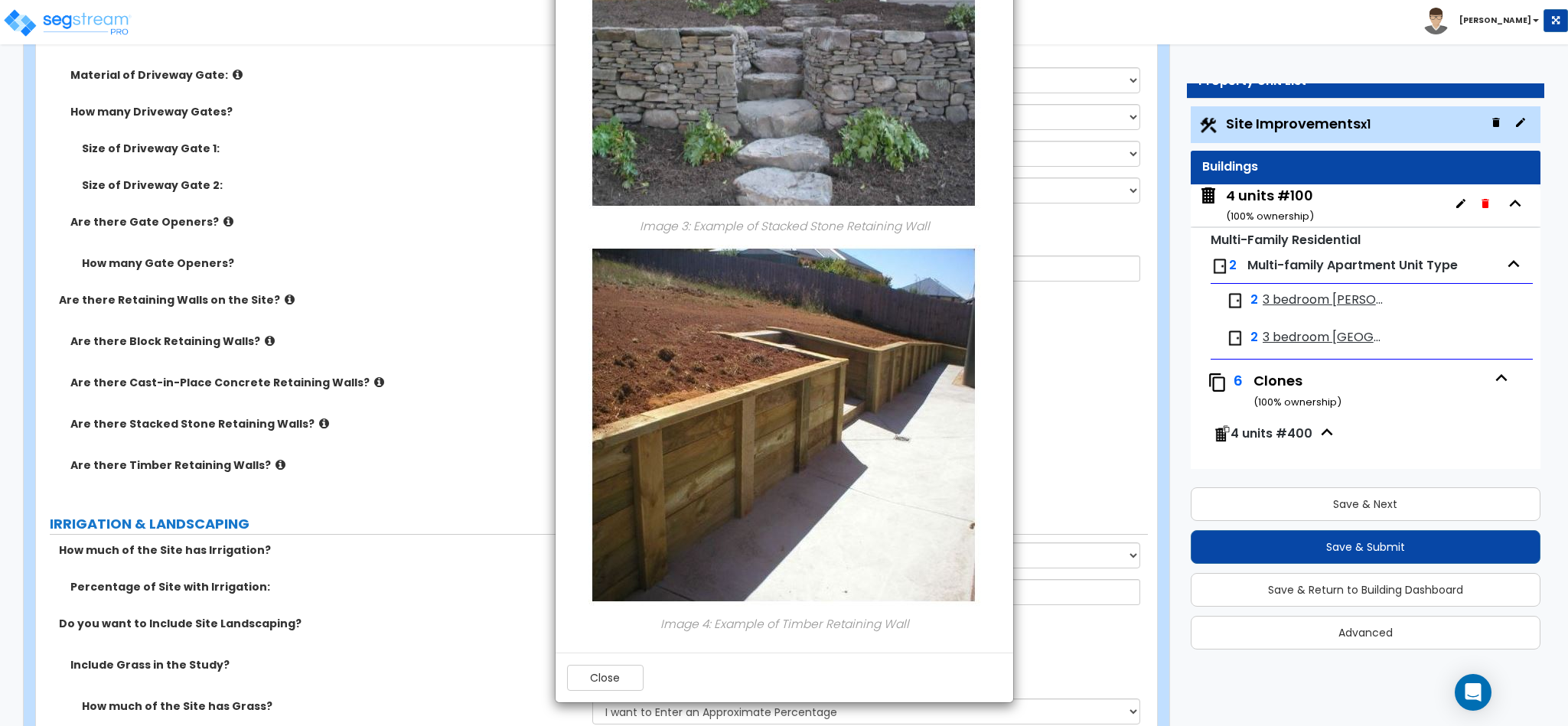
scroll to position [3442, 0]
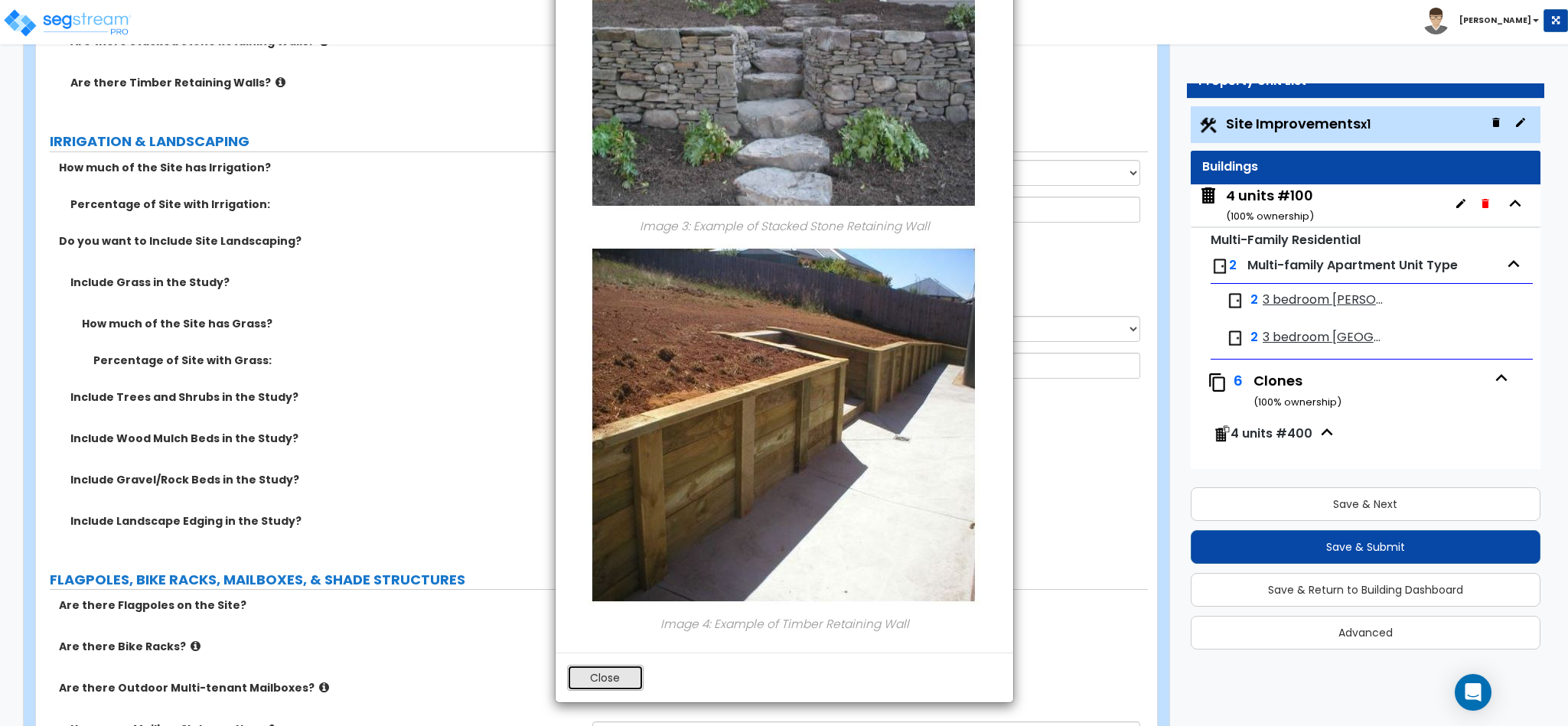
click at [616, 673] on button "Close" at bounding box center [605, 678] width 77 height 26
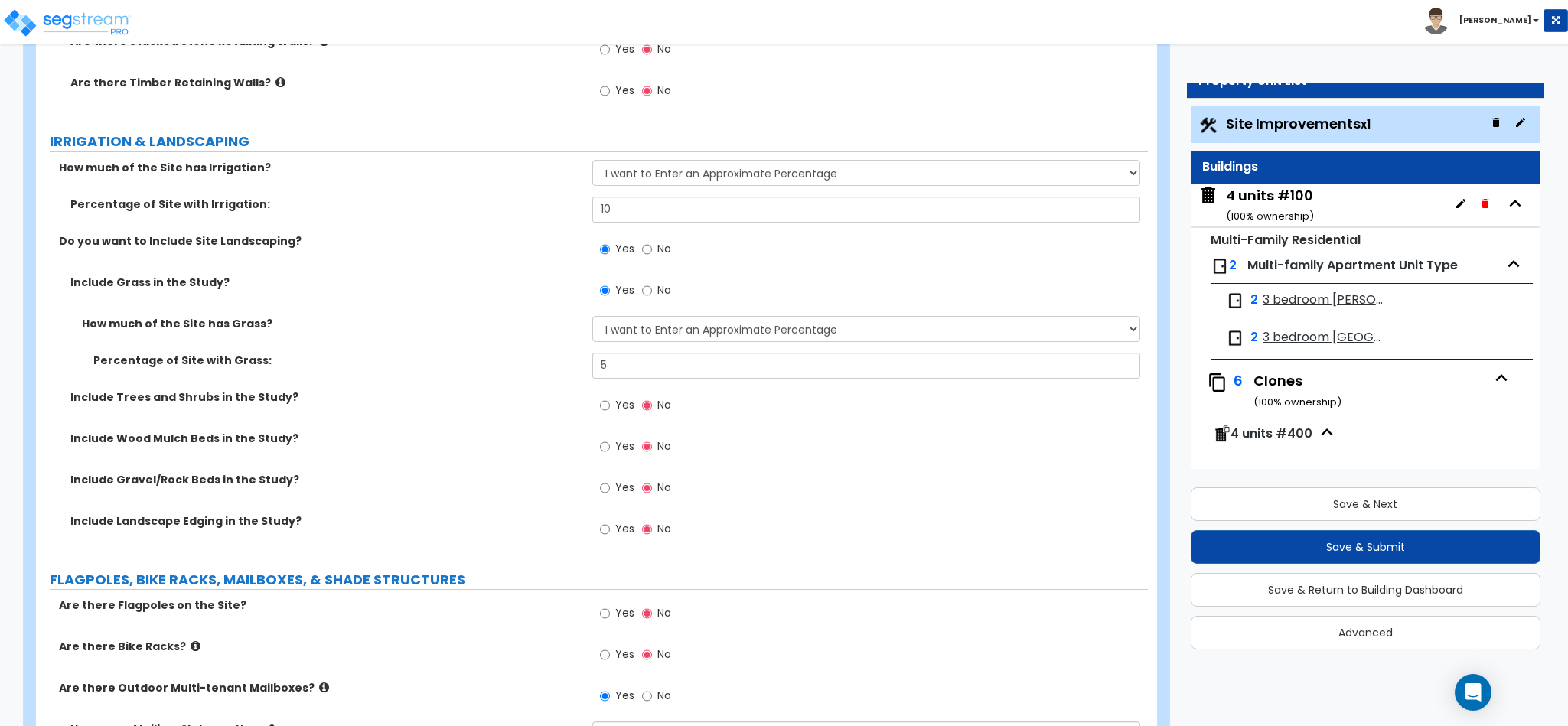
scroll to position [3059, 0]
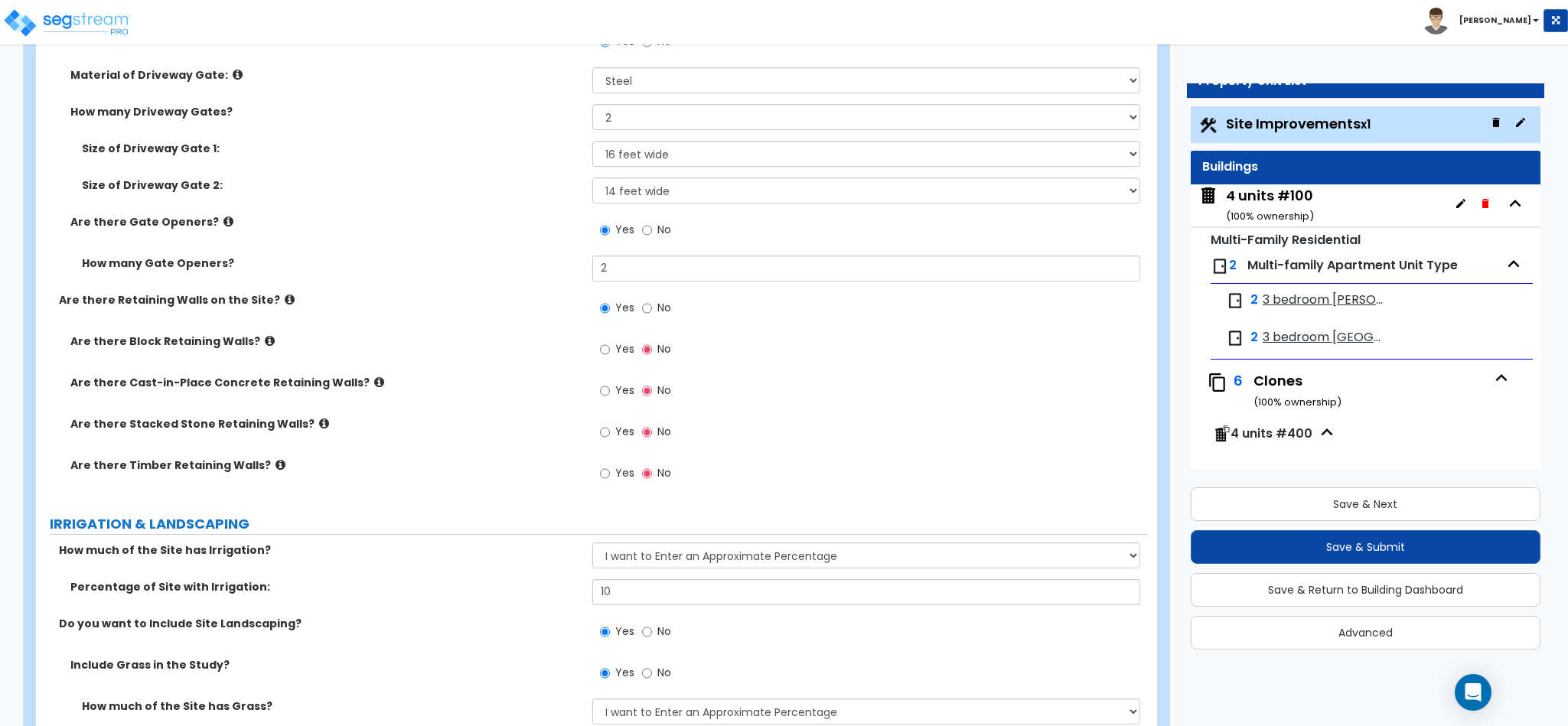
click at [365, 378] on label "Are there Cast-in-Place Concrete Retaining Walls?" at bounding box center [325, 383] width 510 height 16
click at [374, 379] on icon at bounding box center [378, 382] width 10 height 11
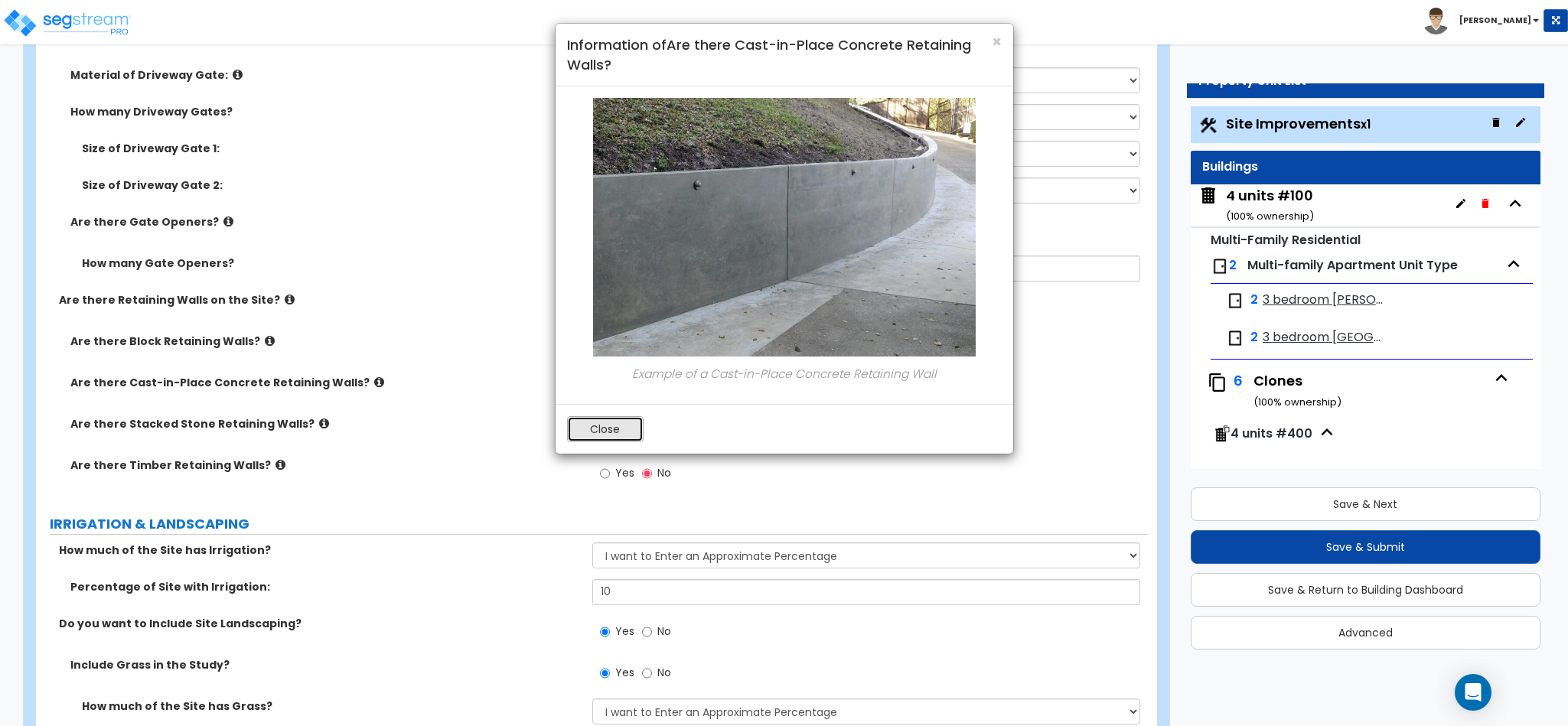
click at [597, 429] on button "Close" at bounding box center [605, 429] width 77 height 26
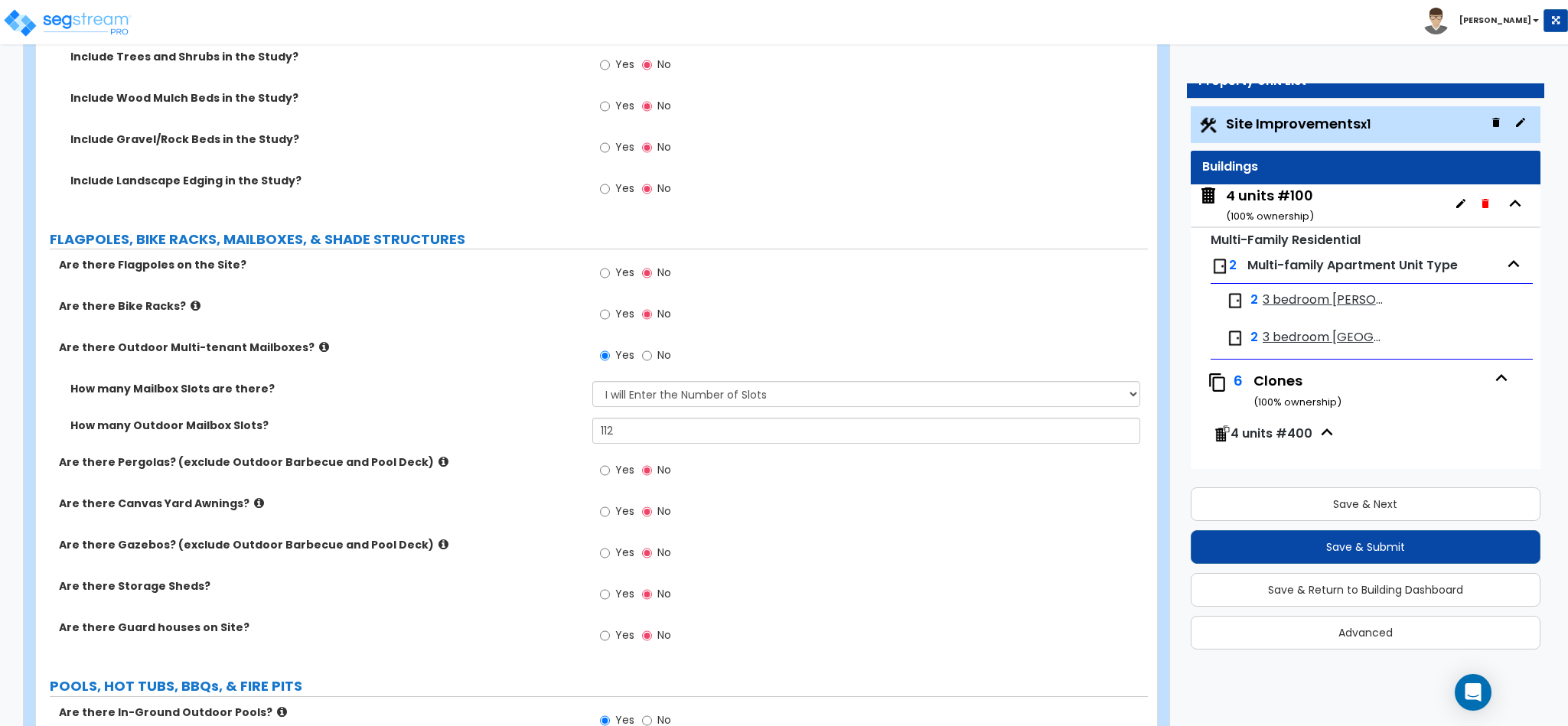
scroll to position [3823, 0]
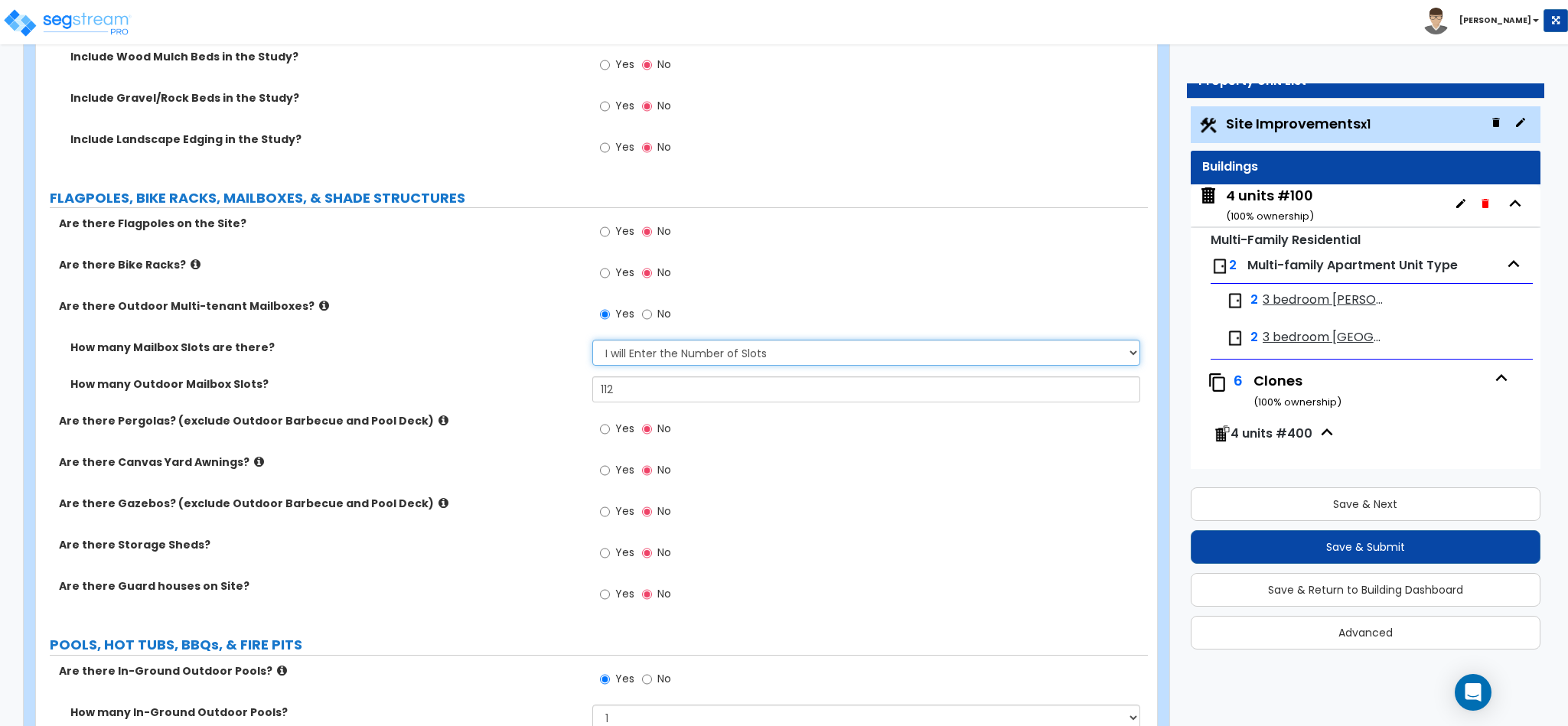
click at [666, 363] on select "Please Choose One I Don't Know, Please Estimate for Me I will Enter the Number …" at bounding box center [866, 353] width 549 height 26
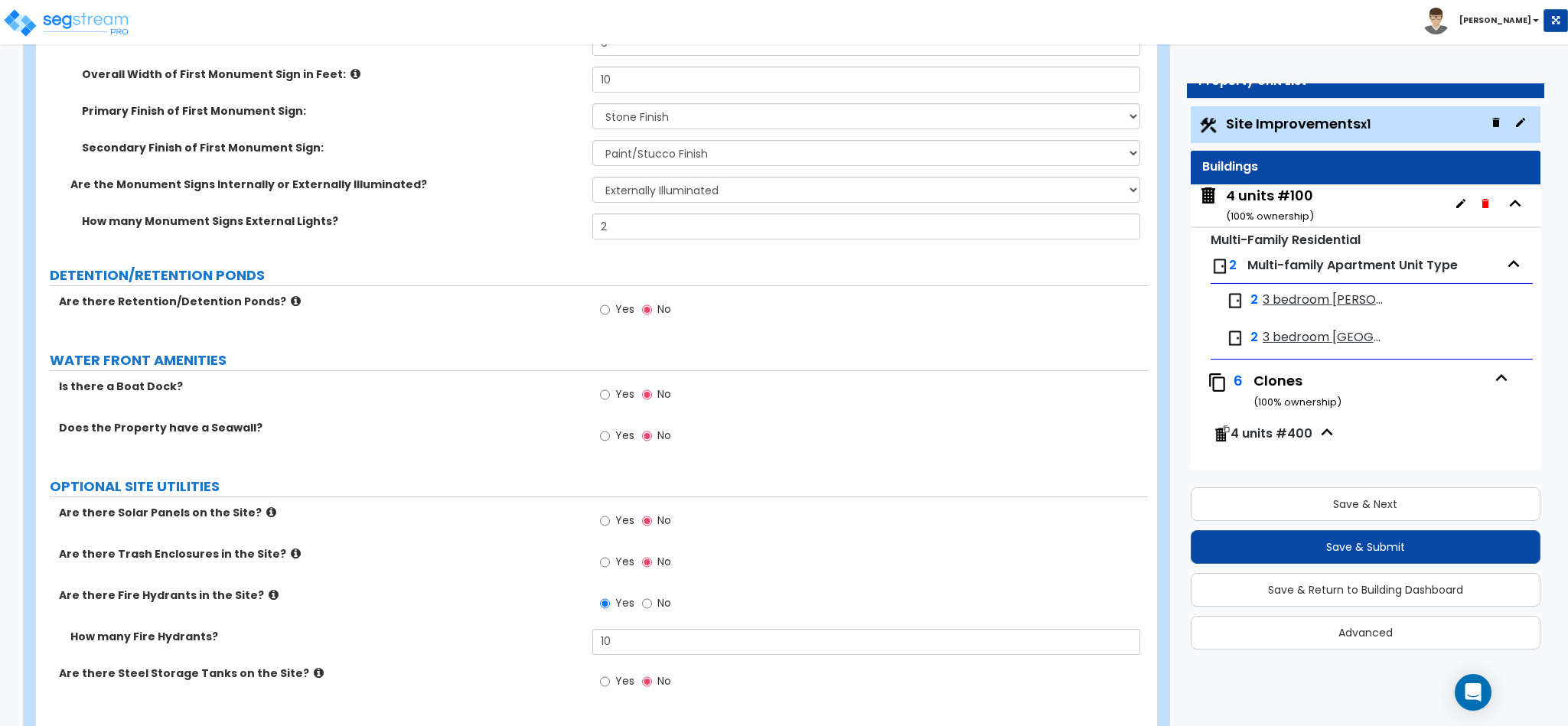
scroll to position [5539, 0]
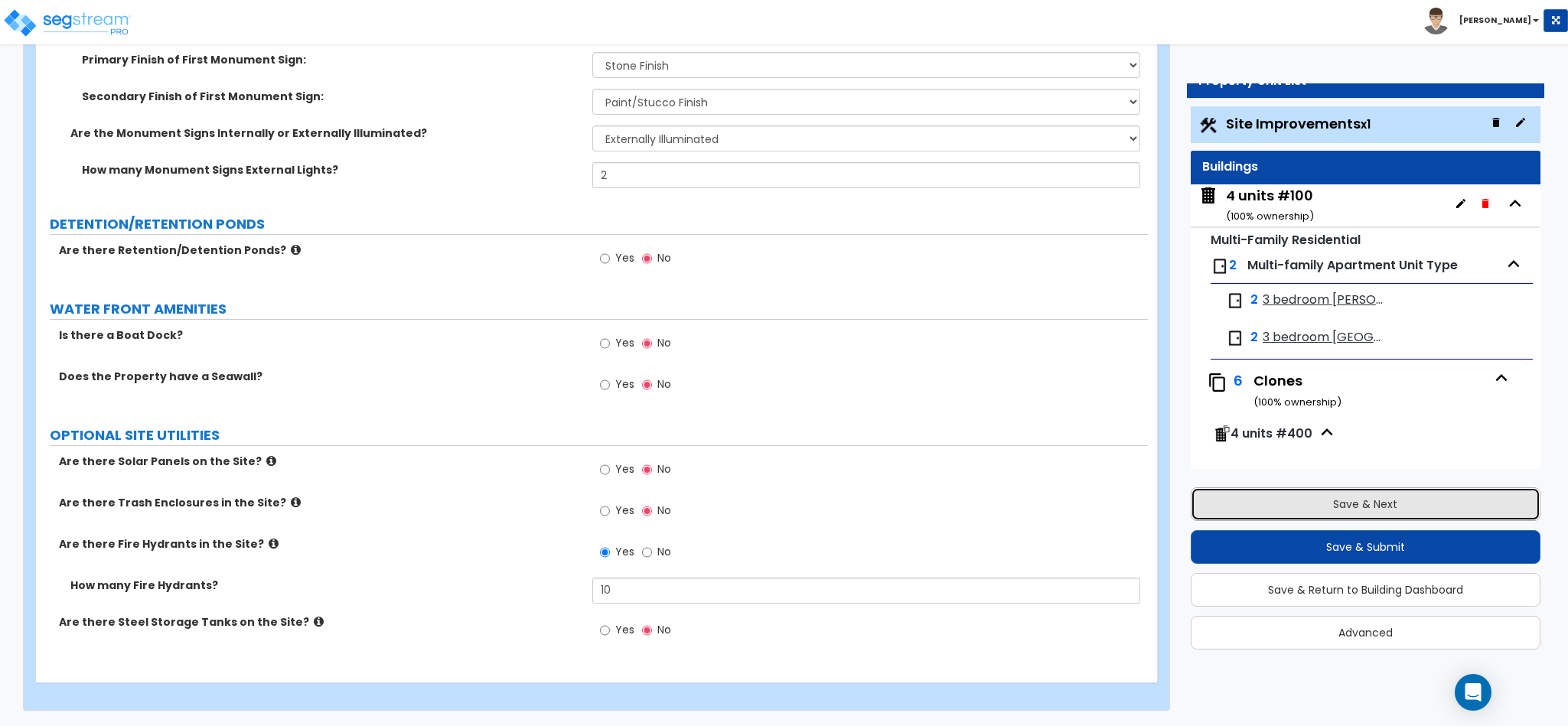
click at [1362, 500] on button "Save & Next" at bounding box center [1365, 504] width 350 height 34
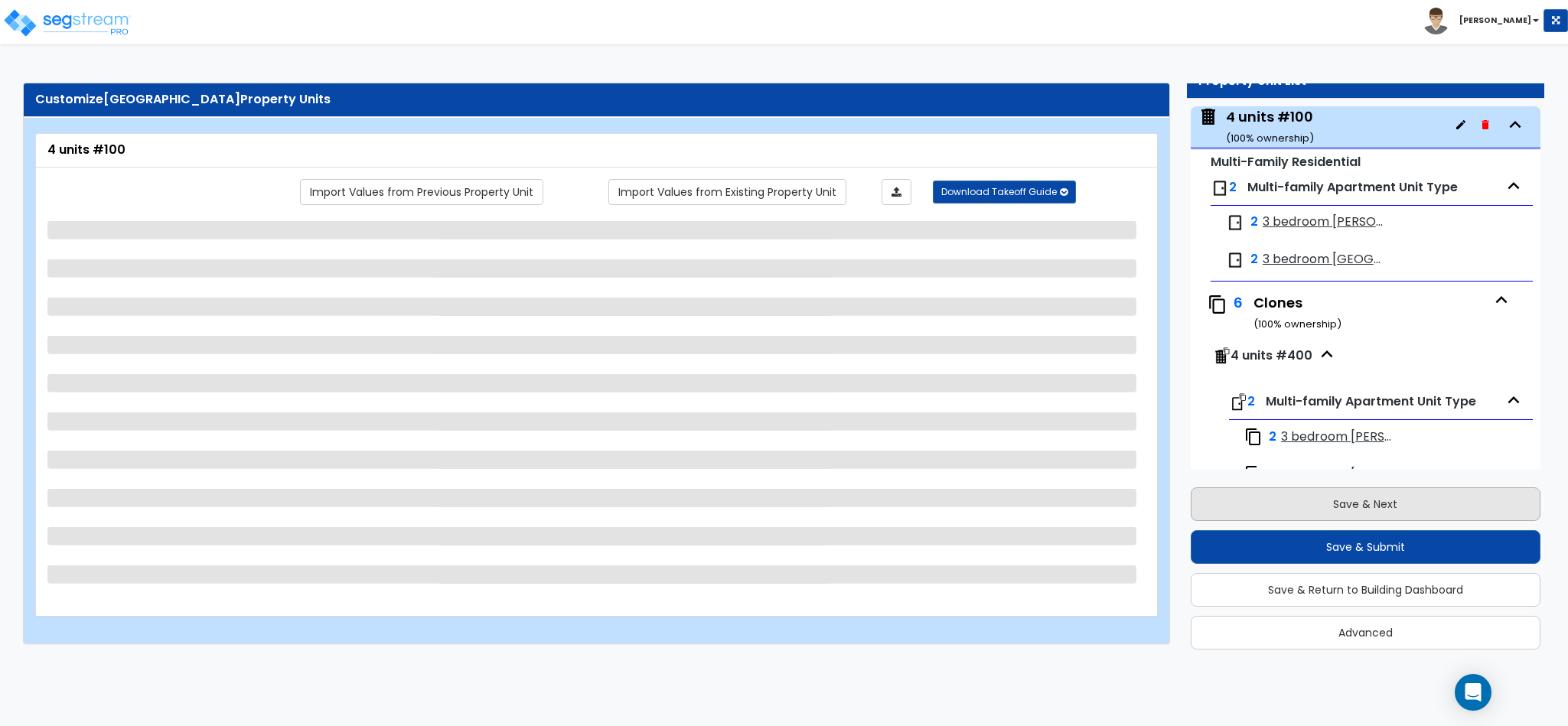
scroll to position [78, 0]
select select "2"
select select "7"
select select "1"
select select "2"
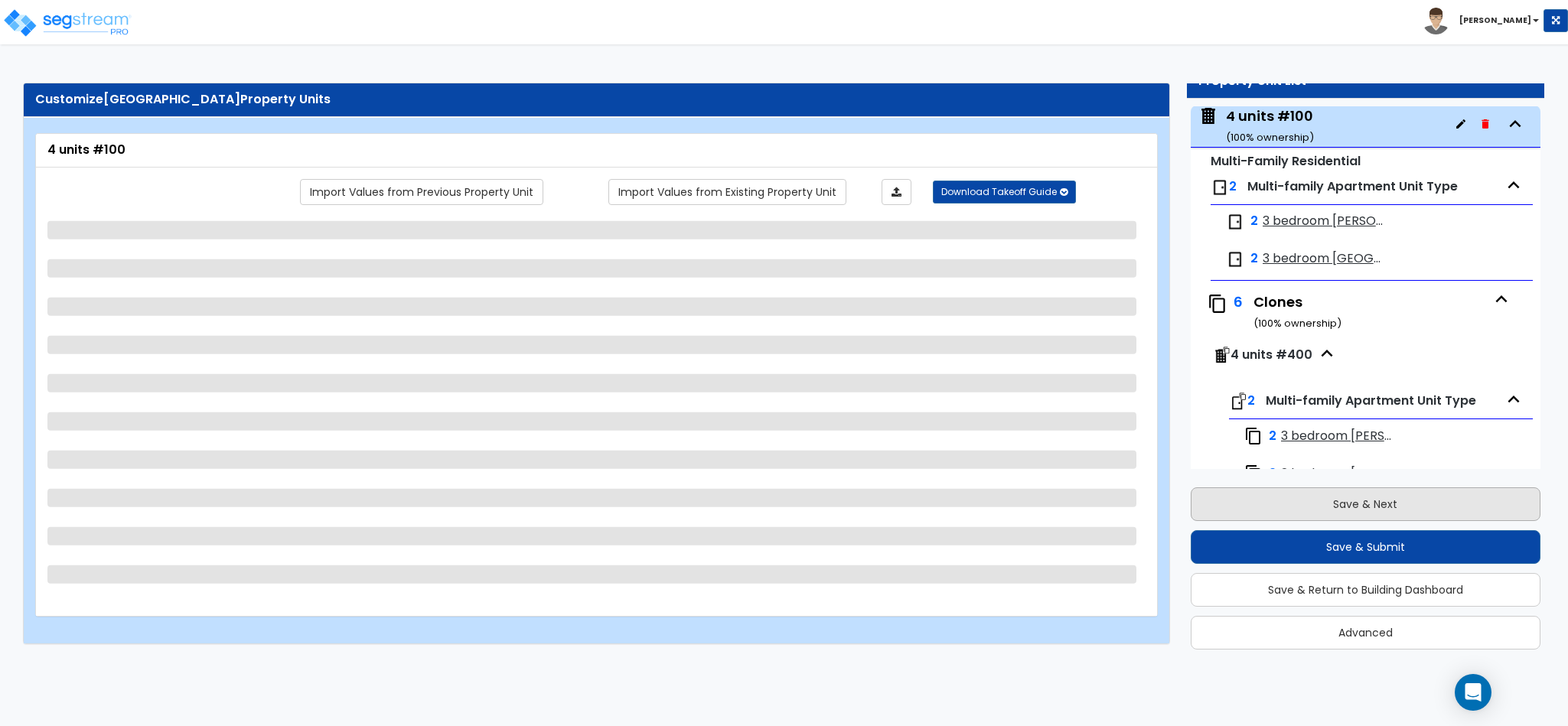
select select "1"
select select "2"
select select "1"
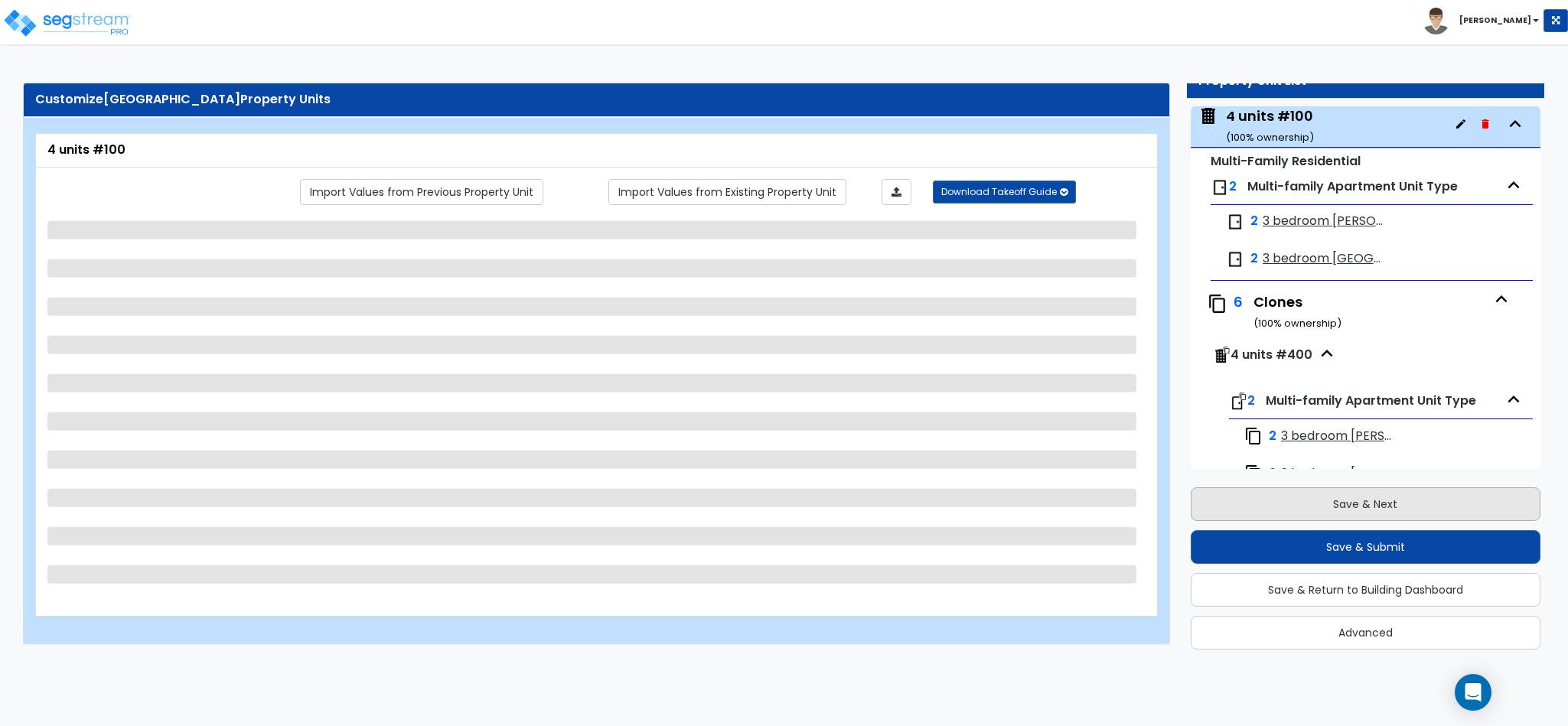
select select "3"
select select "1"
select select "3"
select select "2"
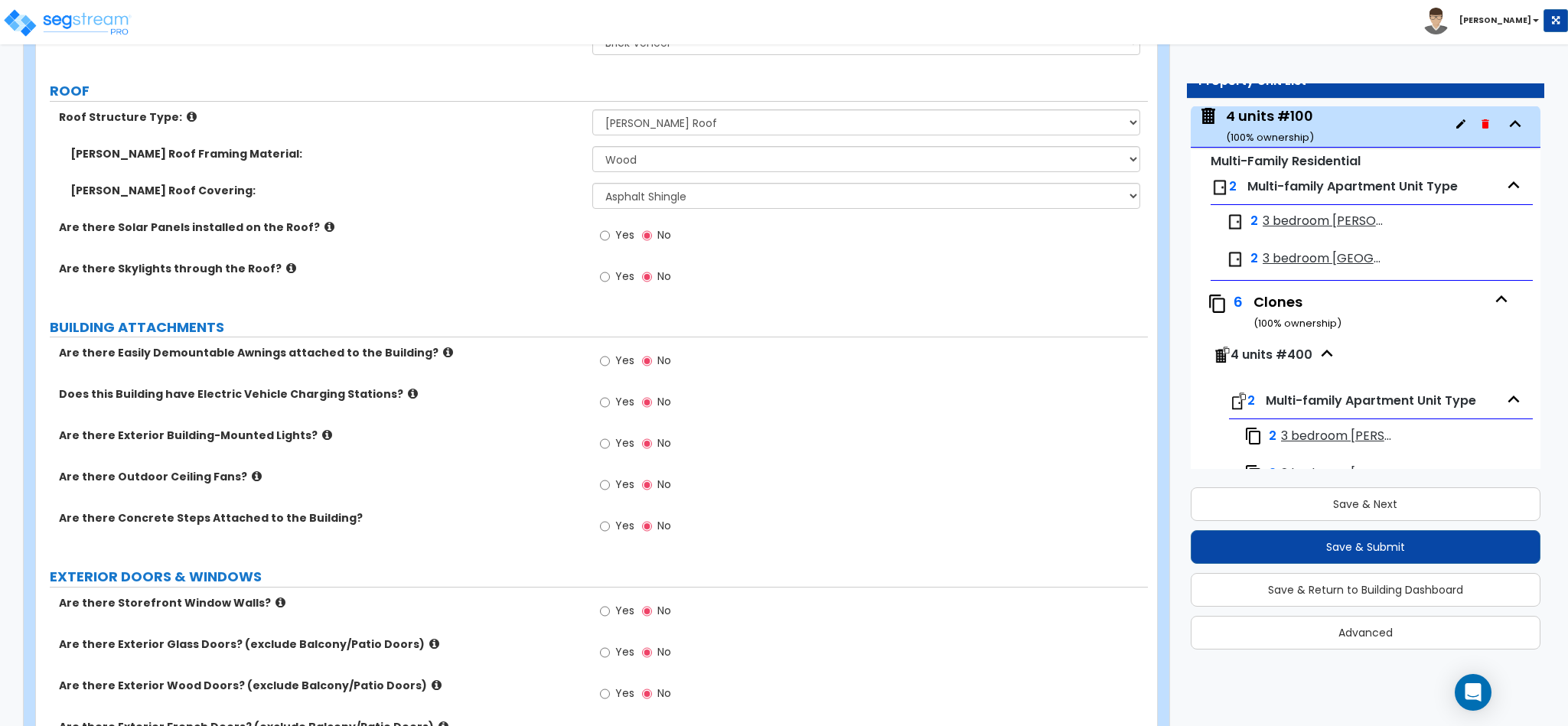
scroll to position [765, 0]
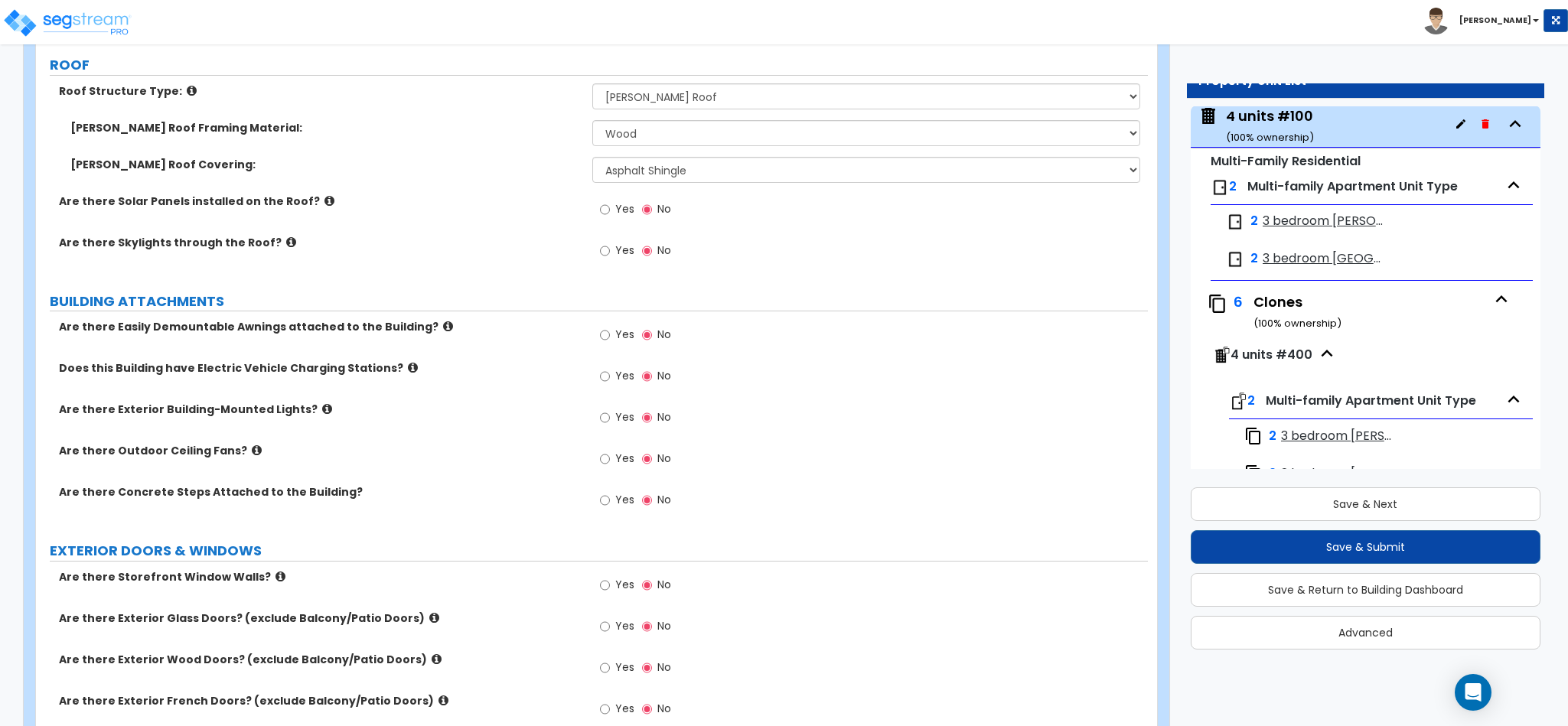
click at [322, 410] on icon at bounding box center [326, 408] width 10 height 11
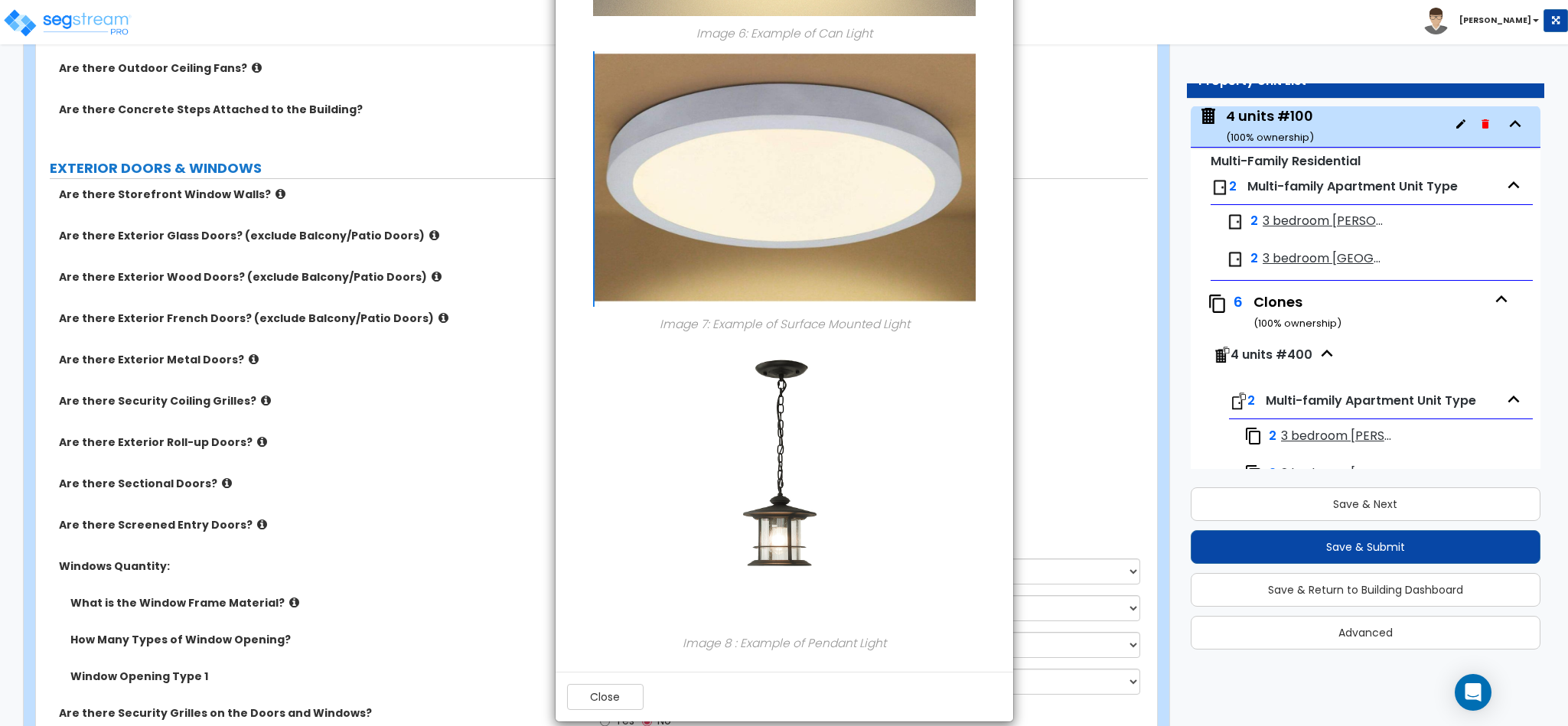
scroll to position [1857, 0]
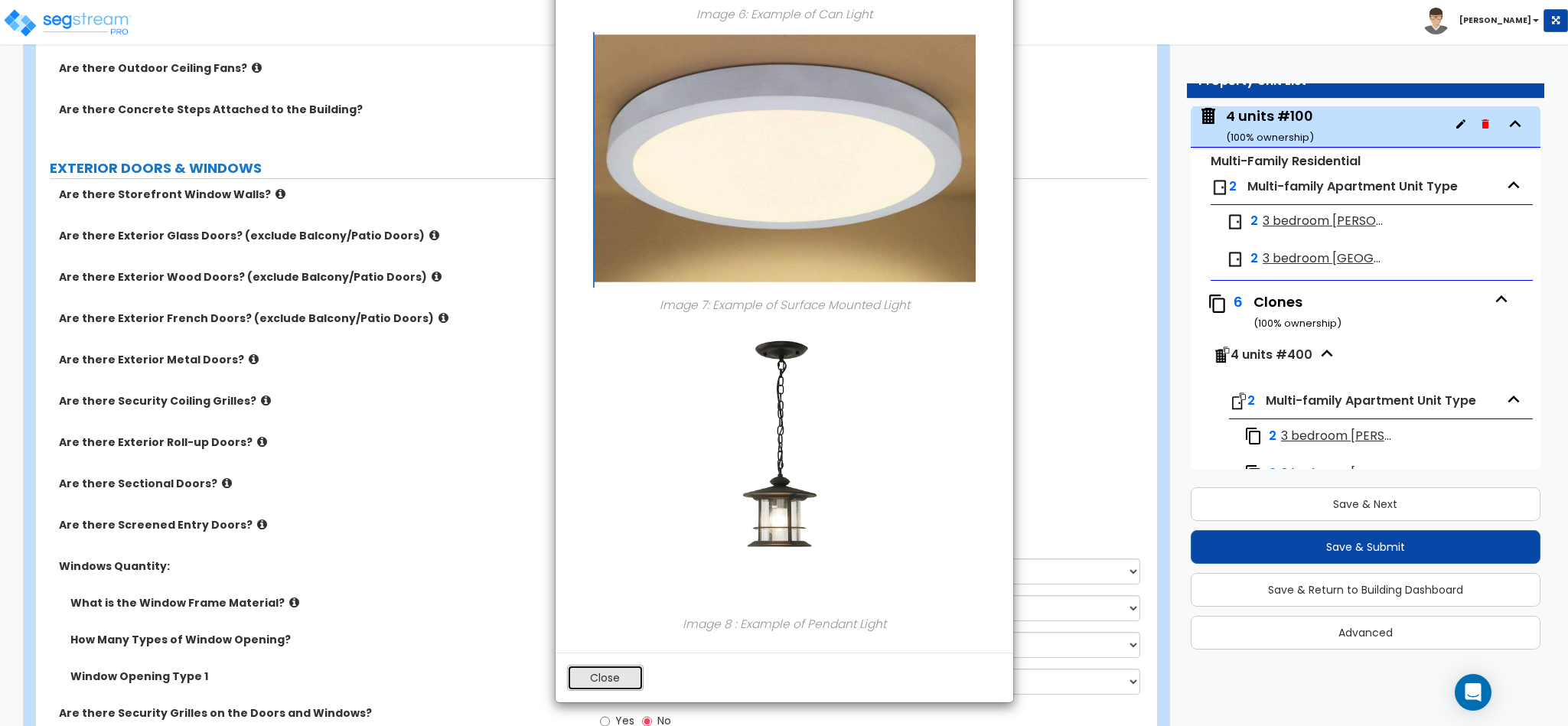
click at [637, 668] on button "Close" at bounding box center [605, 678] width 77 height 26
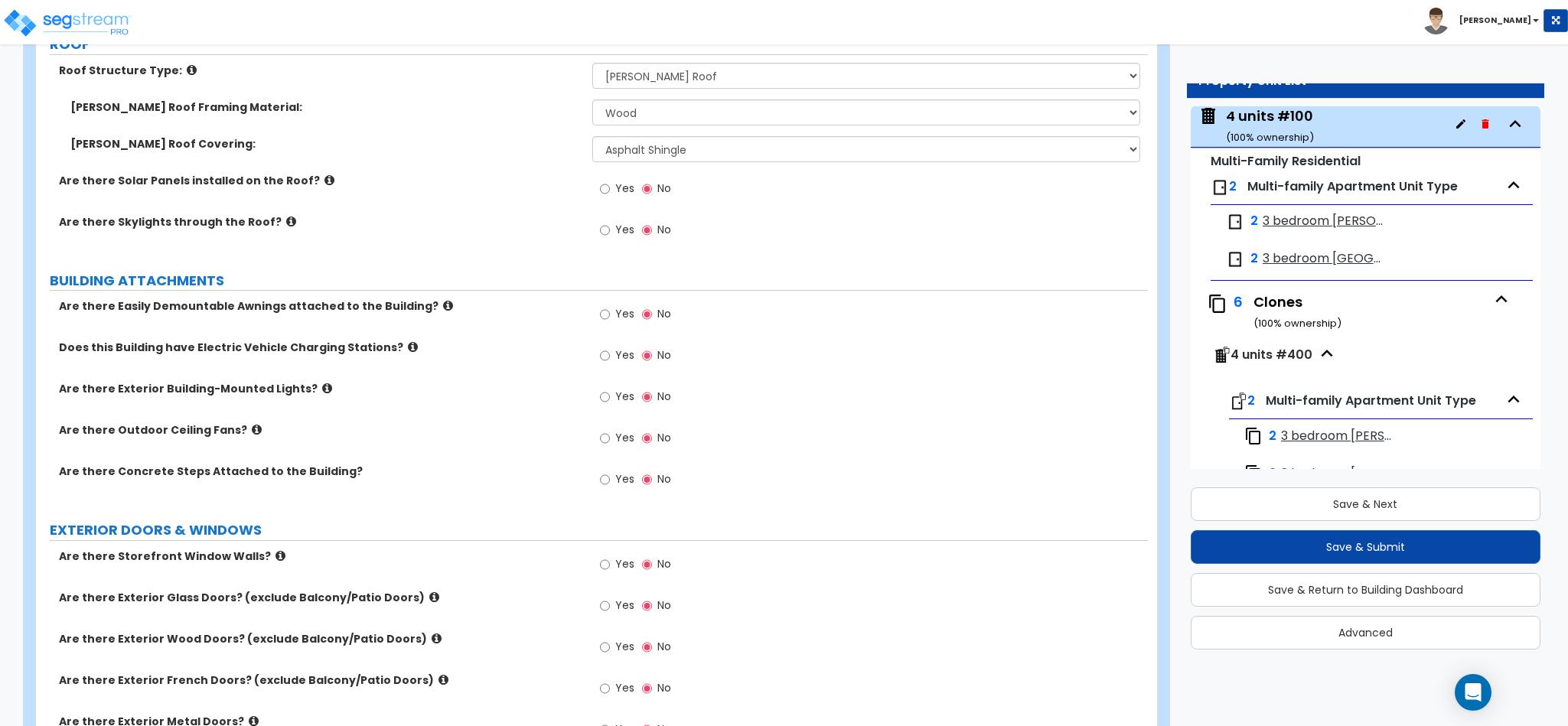
scroll to position [765, 0]
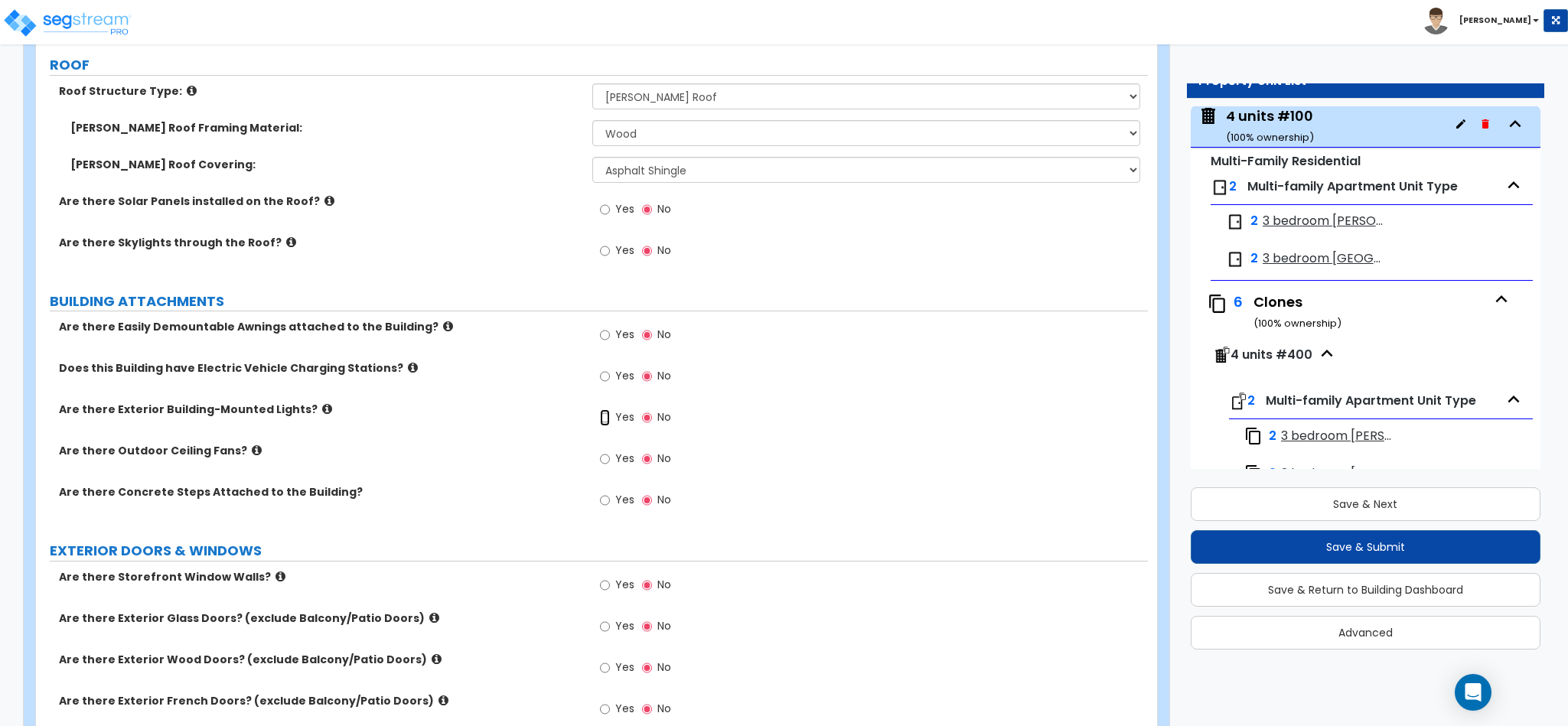
click at [603, 421] on input "Yes" at bounding box center [604, 417] width 10 height 17
radio input "true"
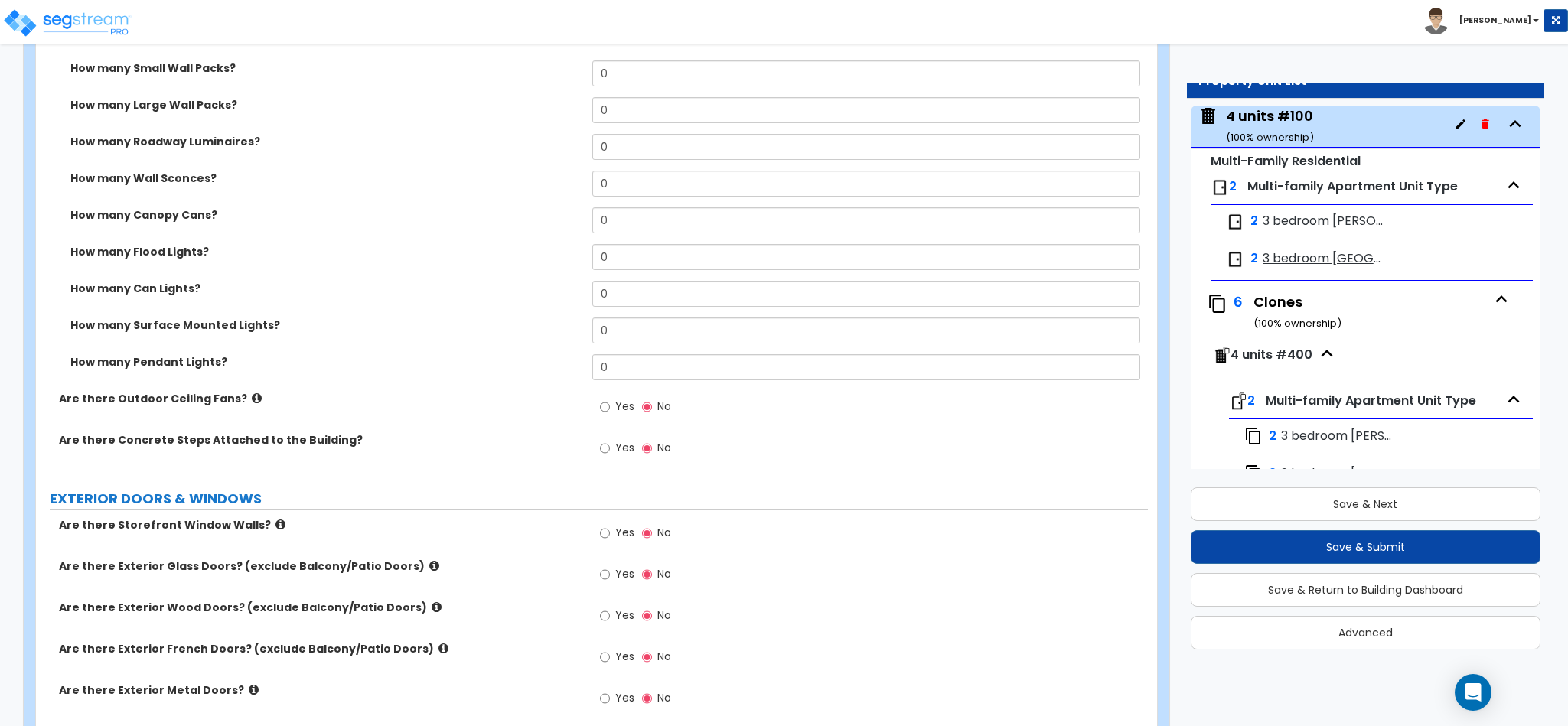
scroll to position [0, 0]
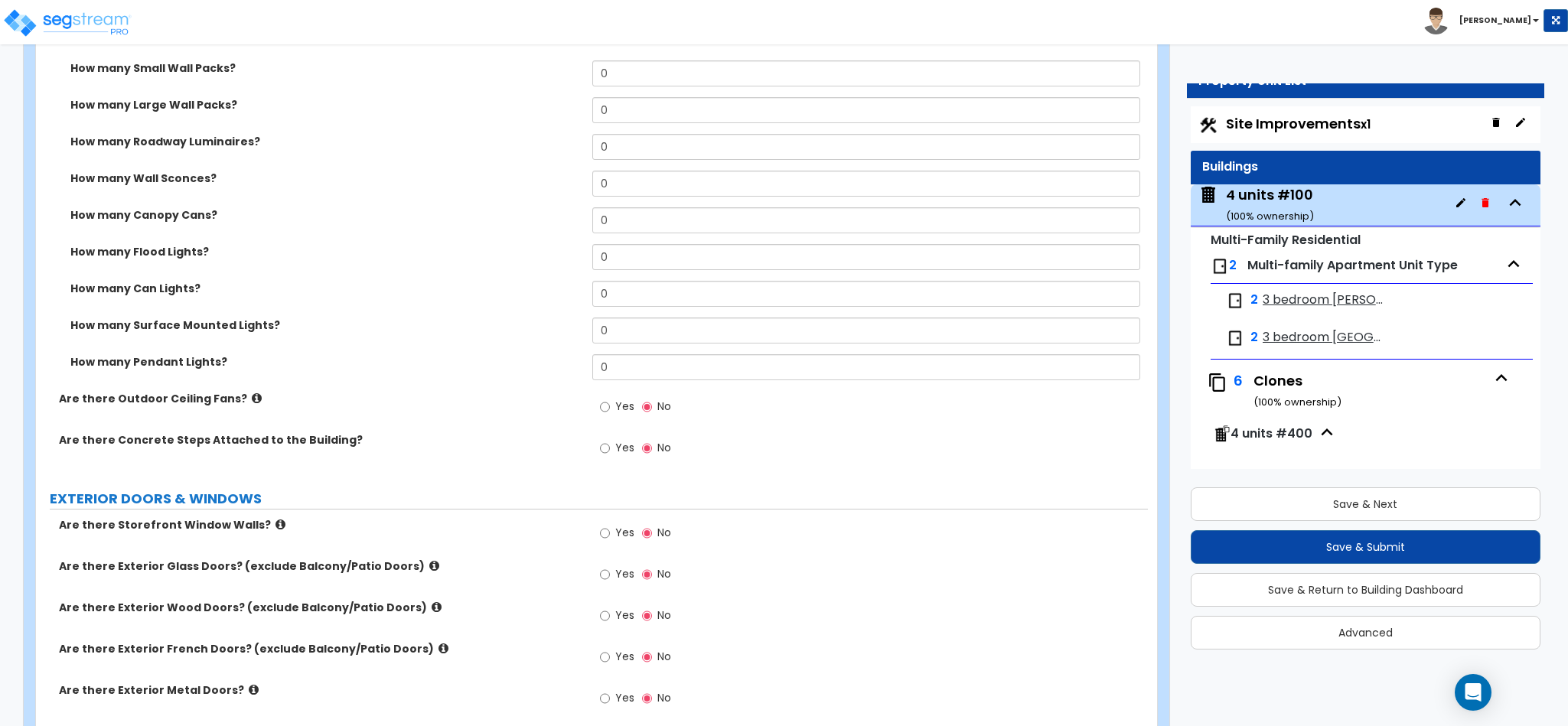
click at [1456, 205] on icon "button" at bounding box center [1461, 202] width 10 height 10
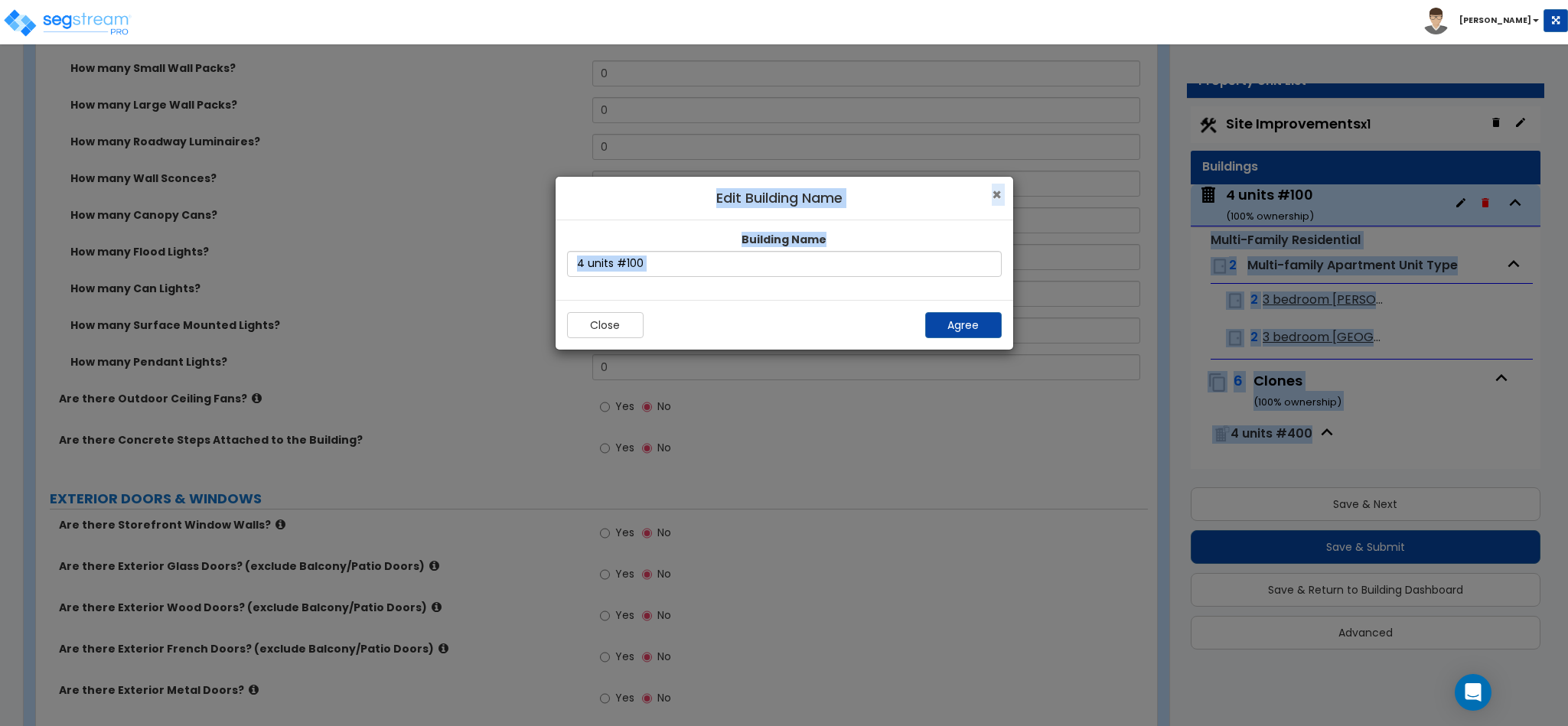
click at [994, 191] on span "×" at bounding box center [996, 194] width 10 height 22
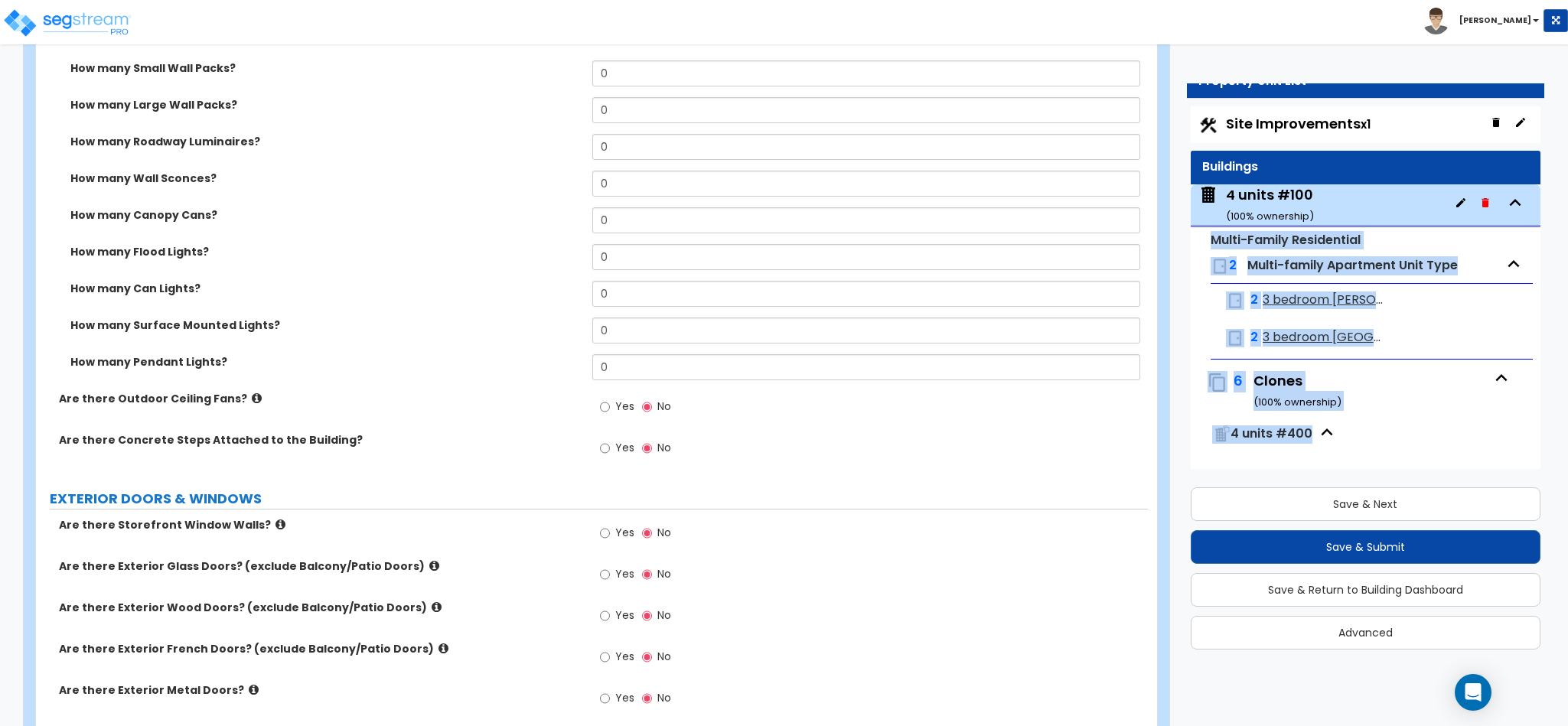
click at [1503, 196] on icon "button" at bounding box center [1515, 202] width 23 height 23
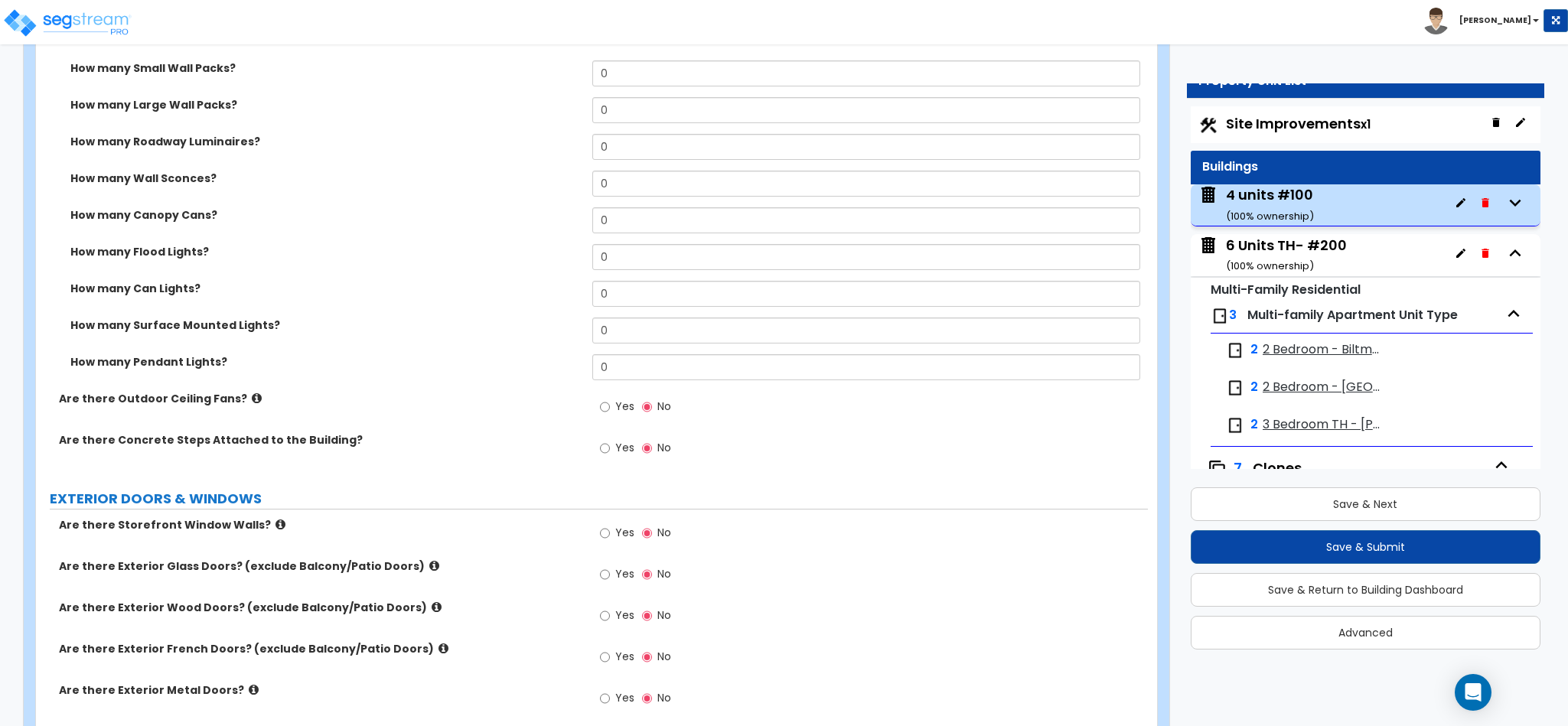
scroll to position [765, 0]
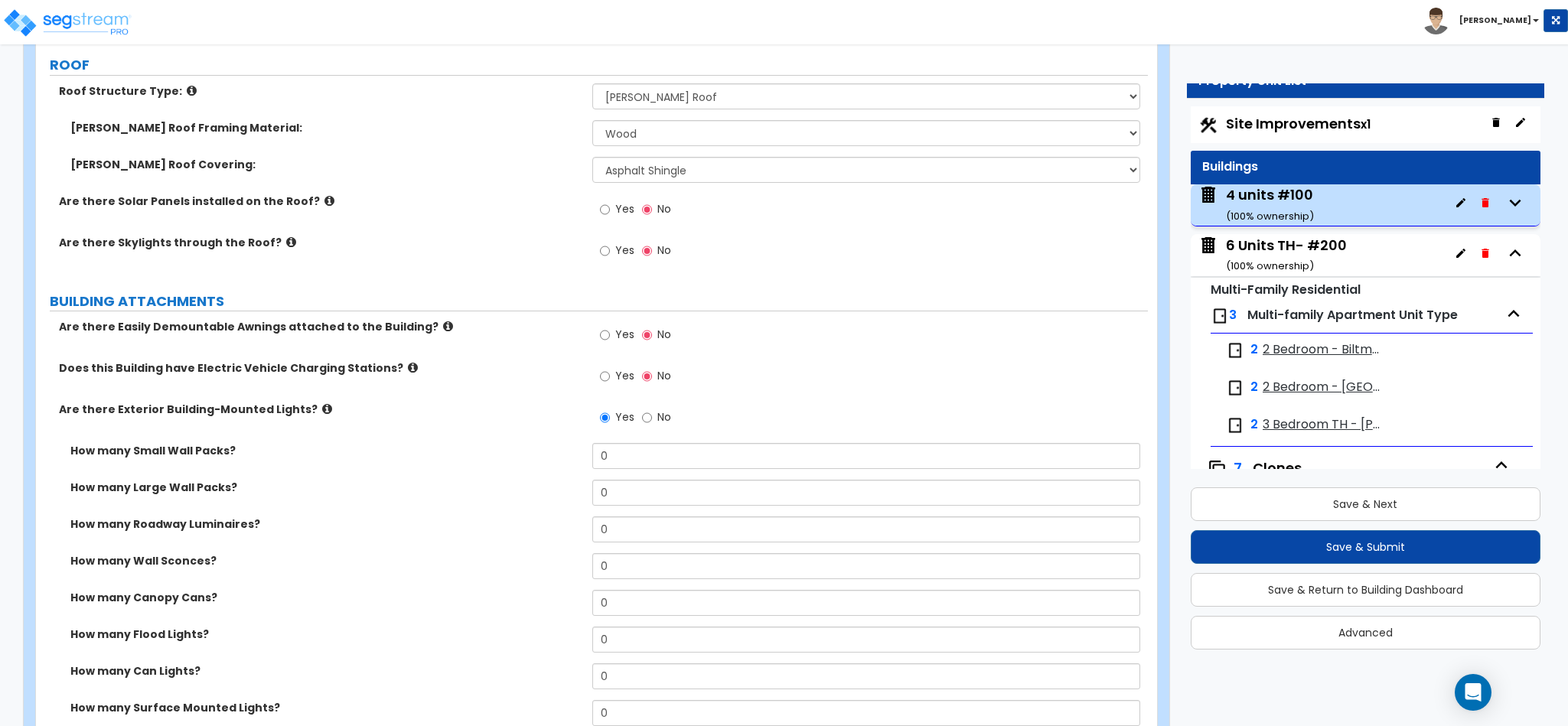
click at [322, 409] on icon at bounding box center [326, 408] width 10 height 11
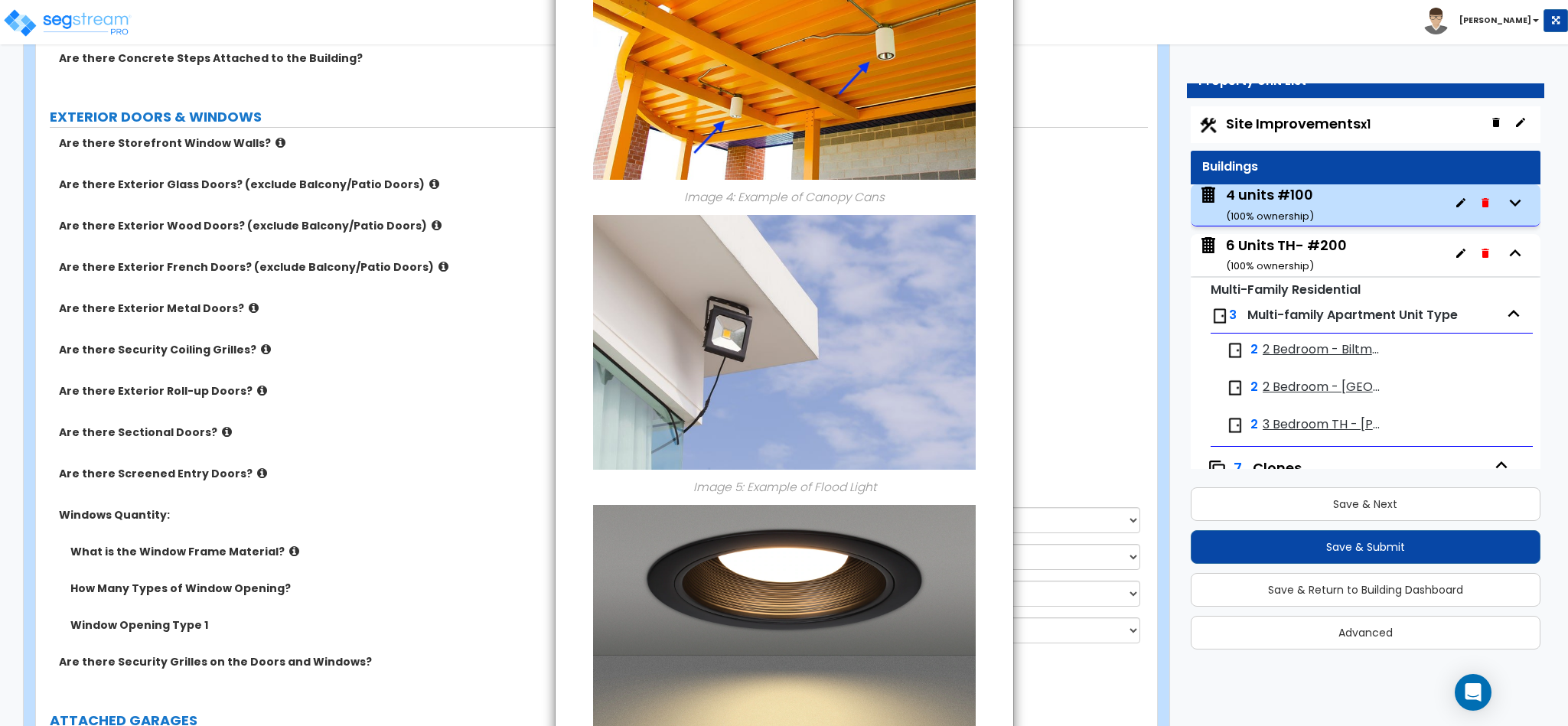
scroll to position [709, 0]
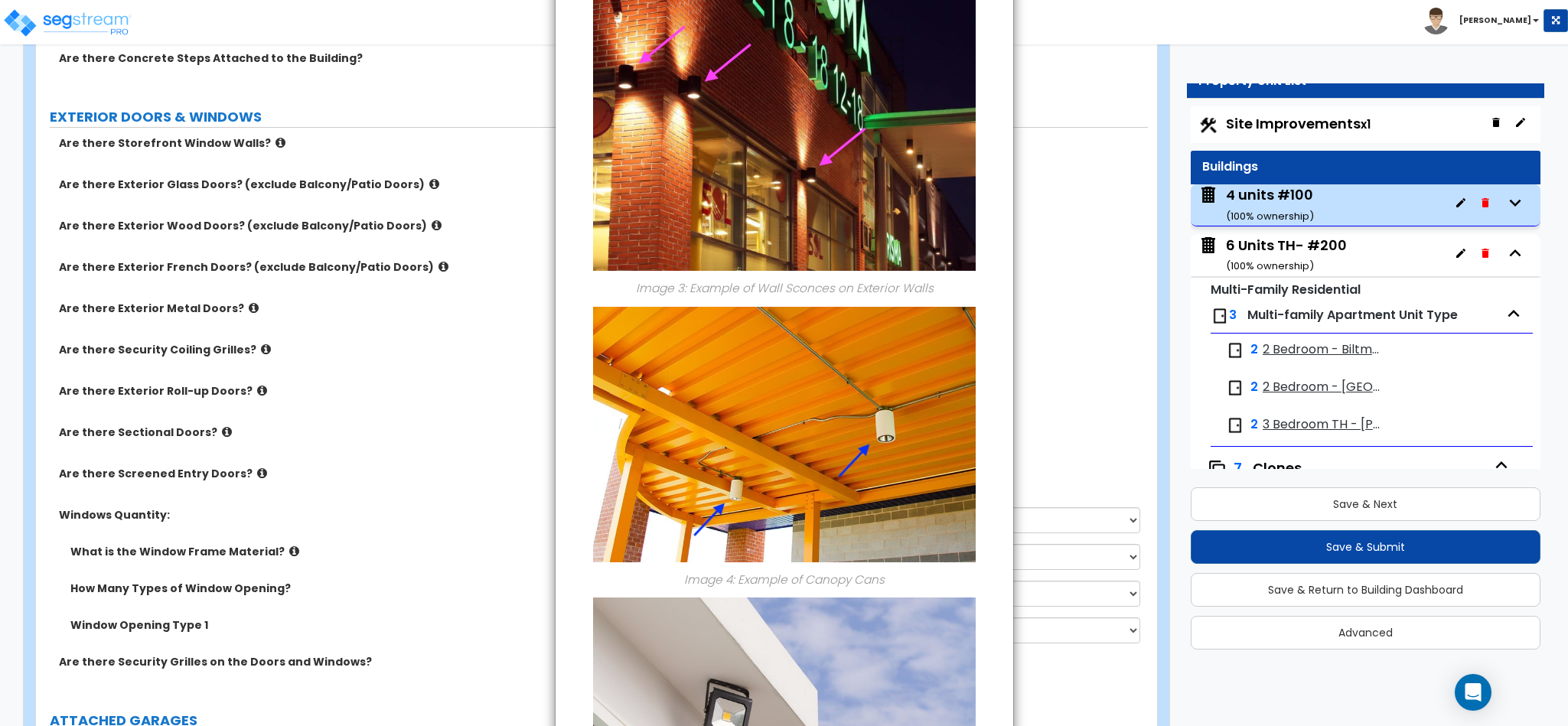
click at [1105, 363] on div "× Information of Are there Exterior Building-Mounted Lights? Image 1: Example o…" at bounding box center [784, 363] width 1568 height 726
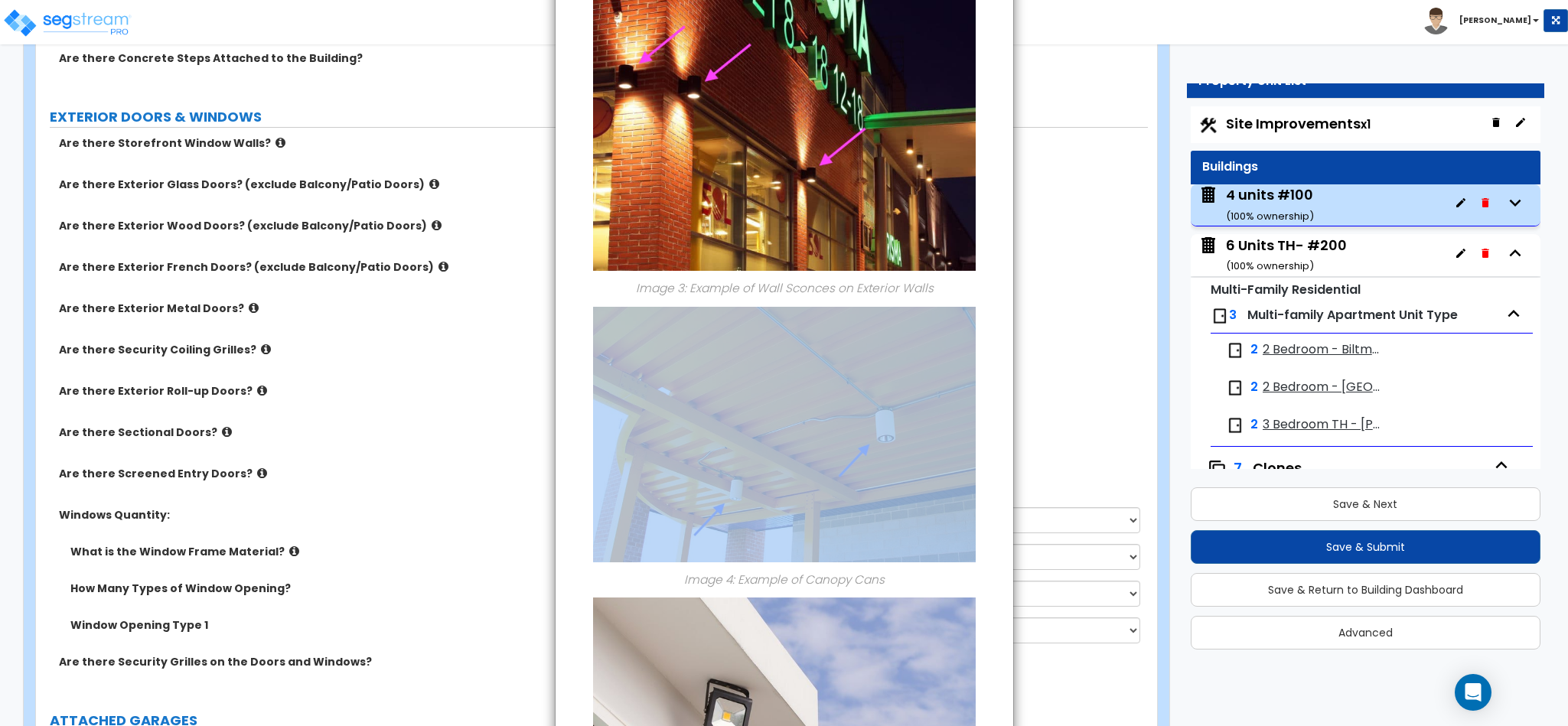
click at [1103, 361] on div "× Information of Are there Exterior Building-Mounted Lights? Image 1: Example o…" at bounding box center [784, 363] width 1568 height 726
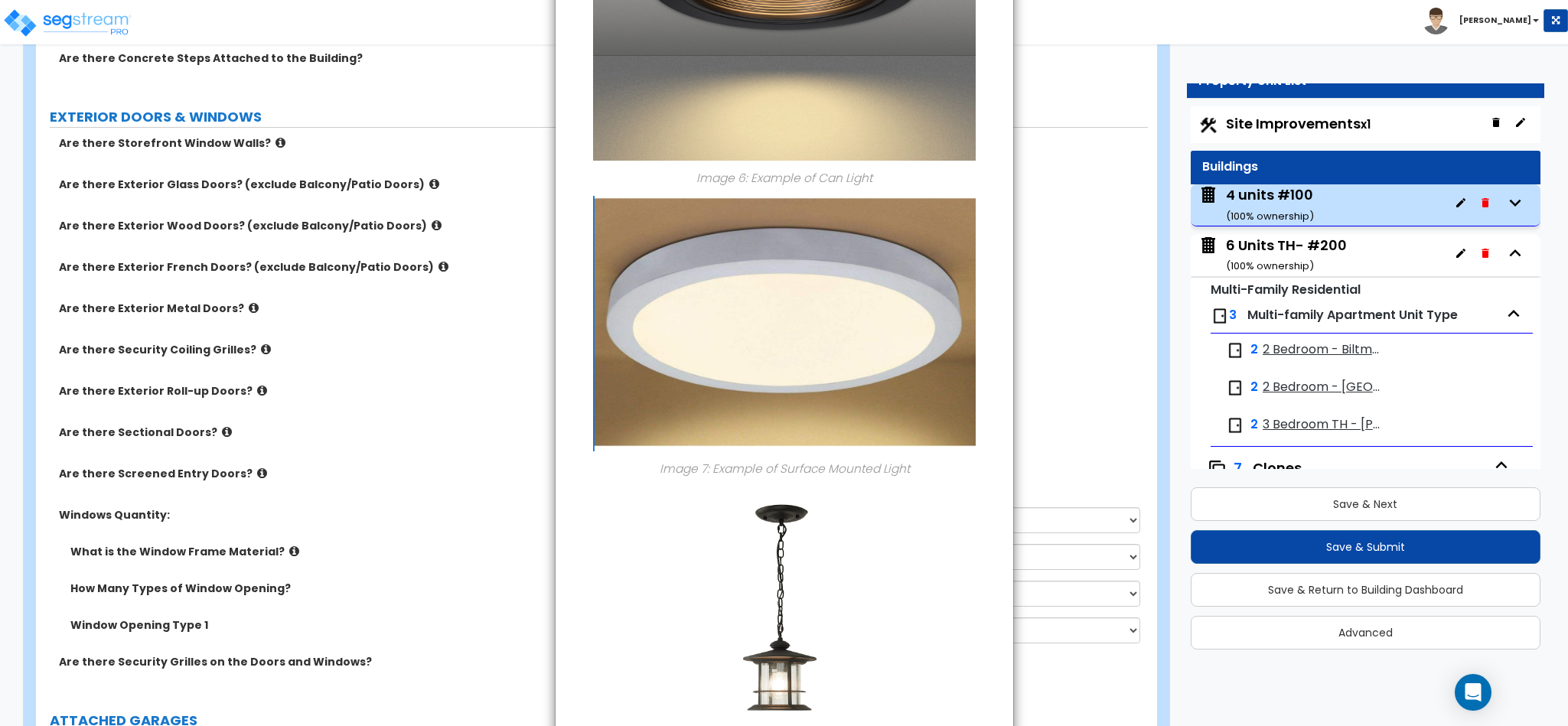
scroll to position [1857, 0]
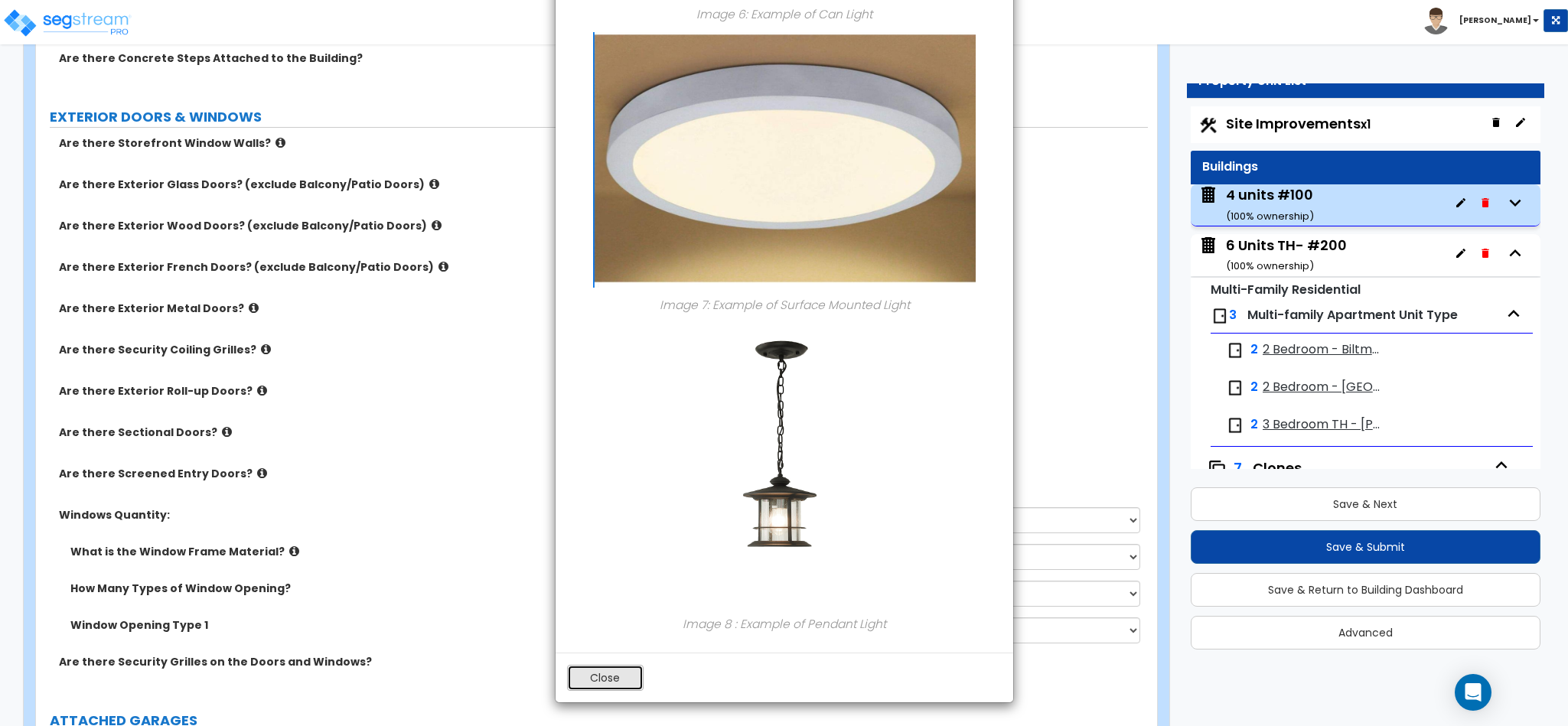
click at [618, 680] on button "Close" at bounding box center [605, 678] width 77 height 26
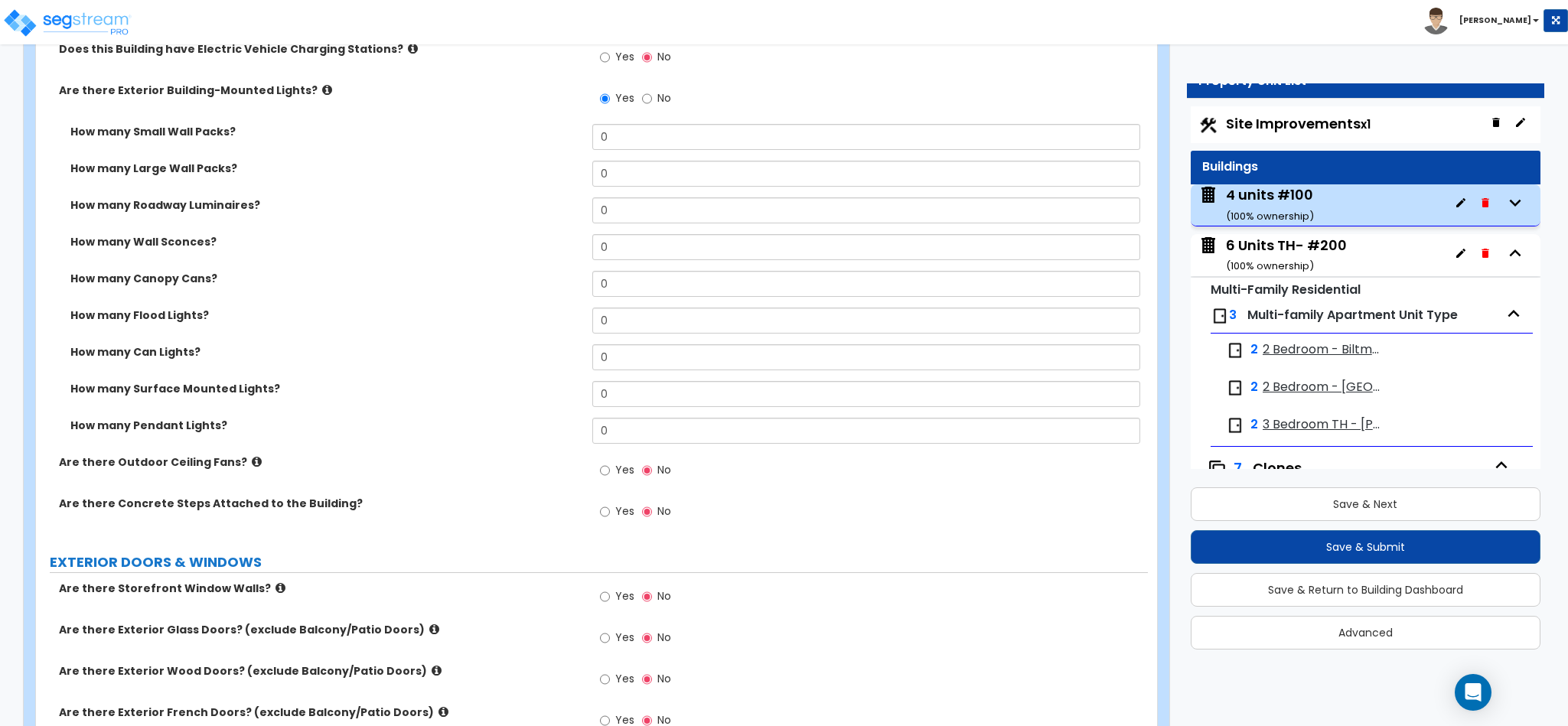
scroll to position [1147, 0]
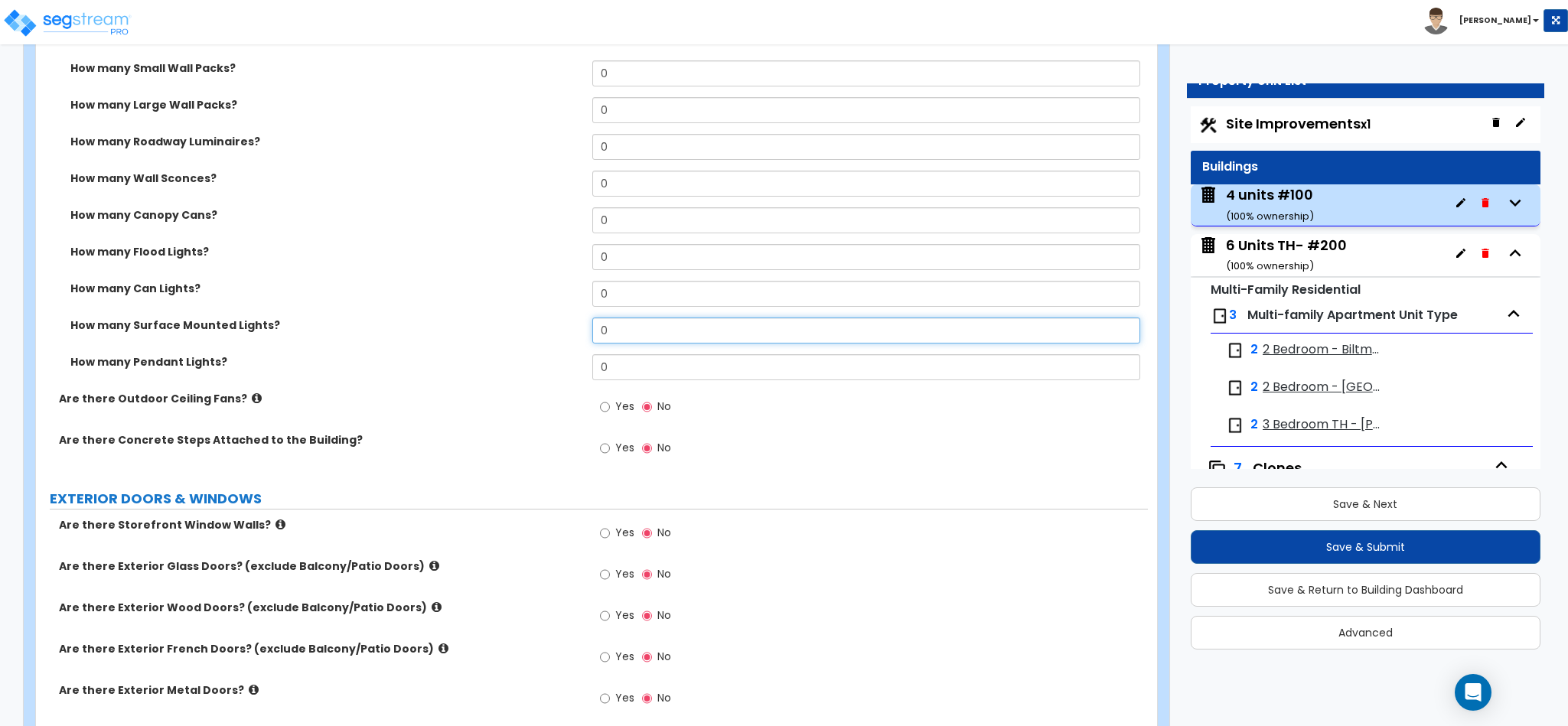
click at [631, 327] on input "0" at bounding box center [866, 330] width 549 height 26
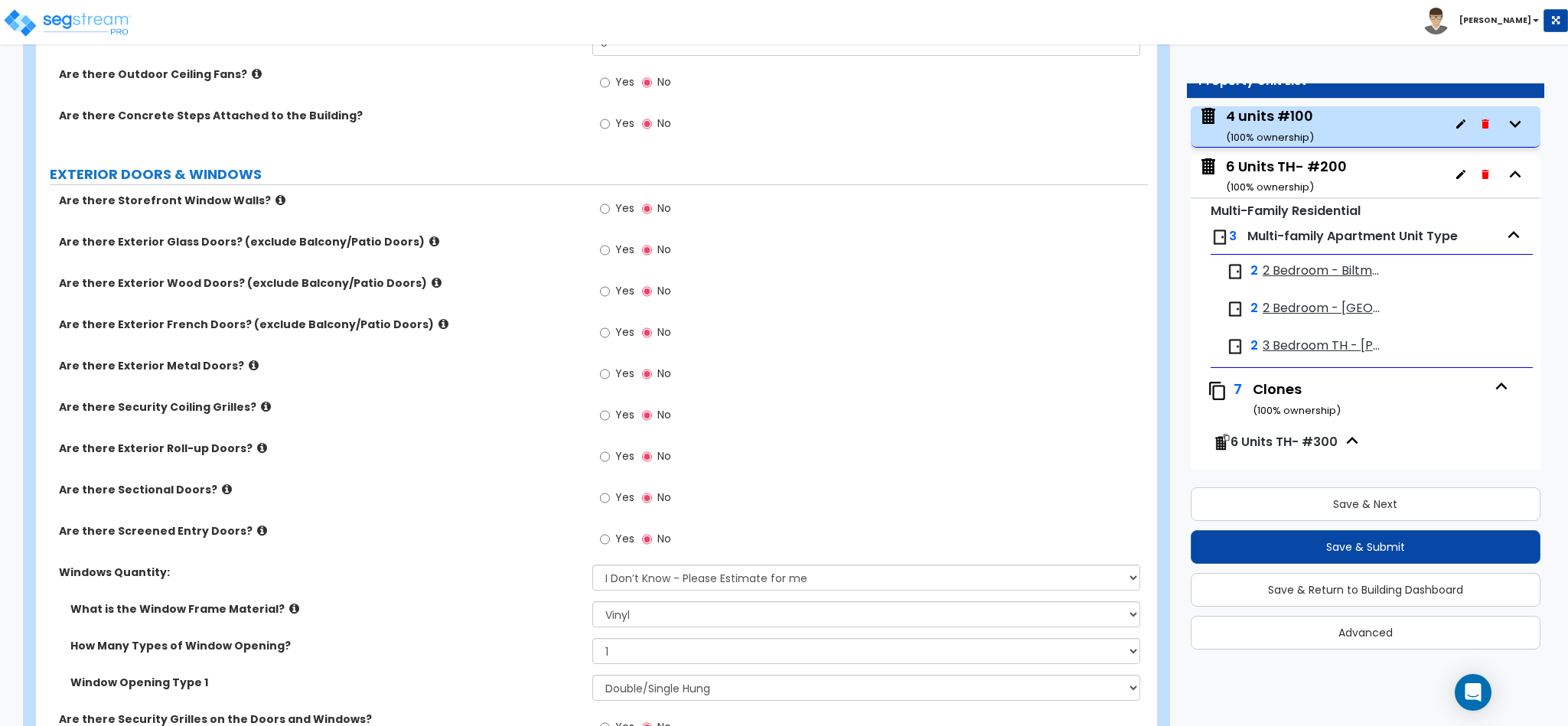
scroll to position [1529, 0]
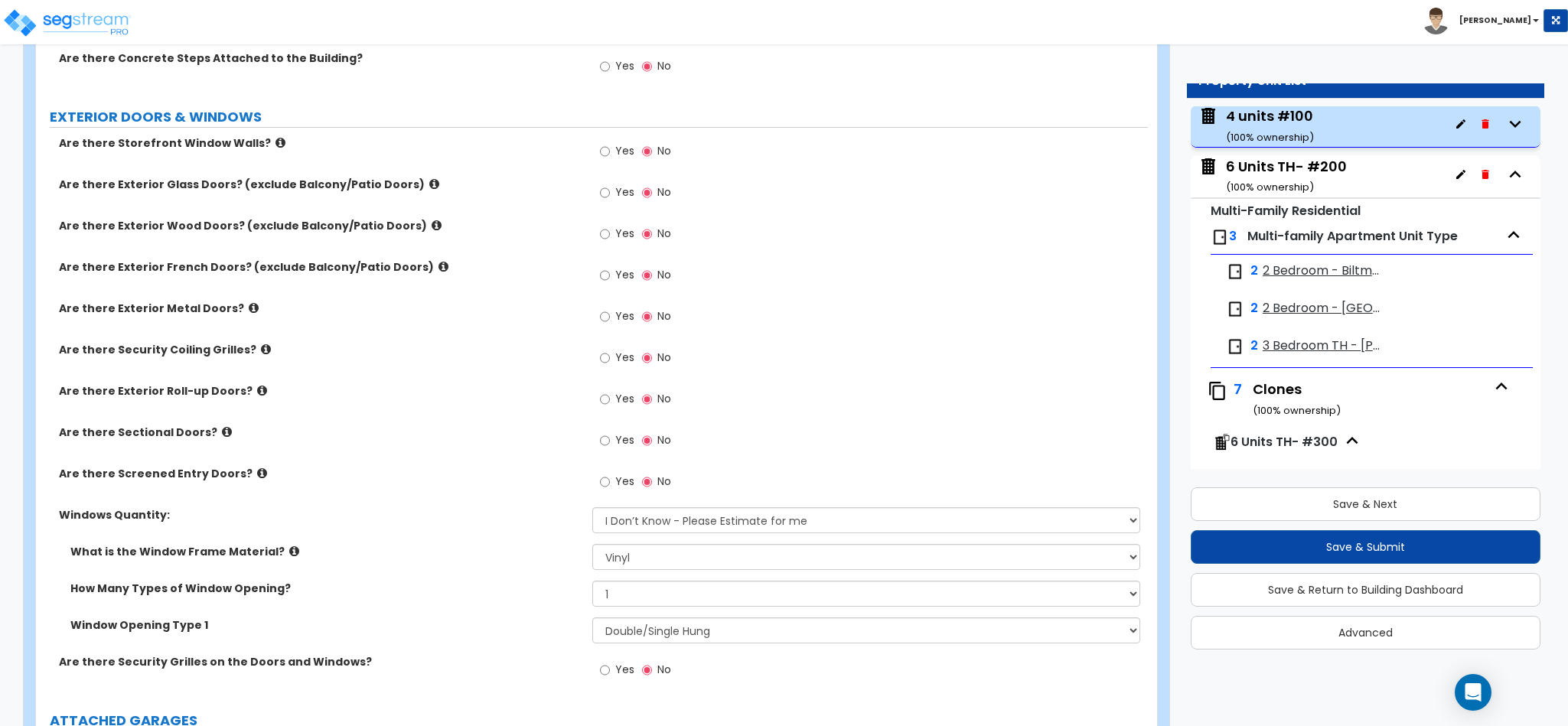
type input "6"
click at [749, 514] on select "I Don’t Know - Please Estimate for me I want to Enter the Quantity" at bounding box center [866, 520] width 549 height 26
click at [458, 505] on div "Are there Screened Entry Doors? Yes No" at bounding box center [591, 485] width 1112 height 41
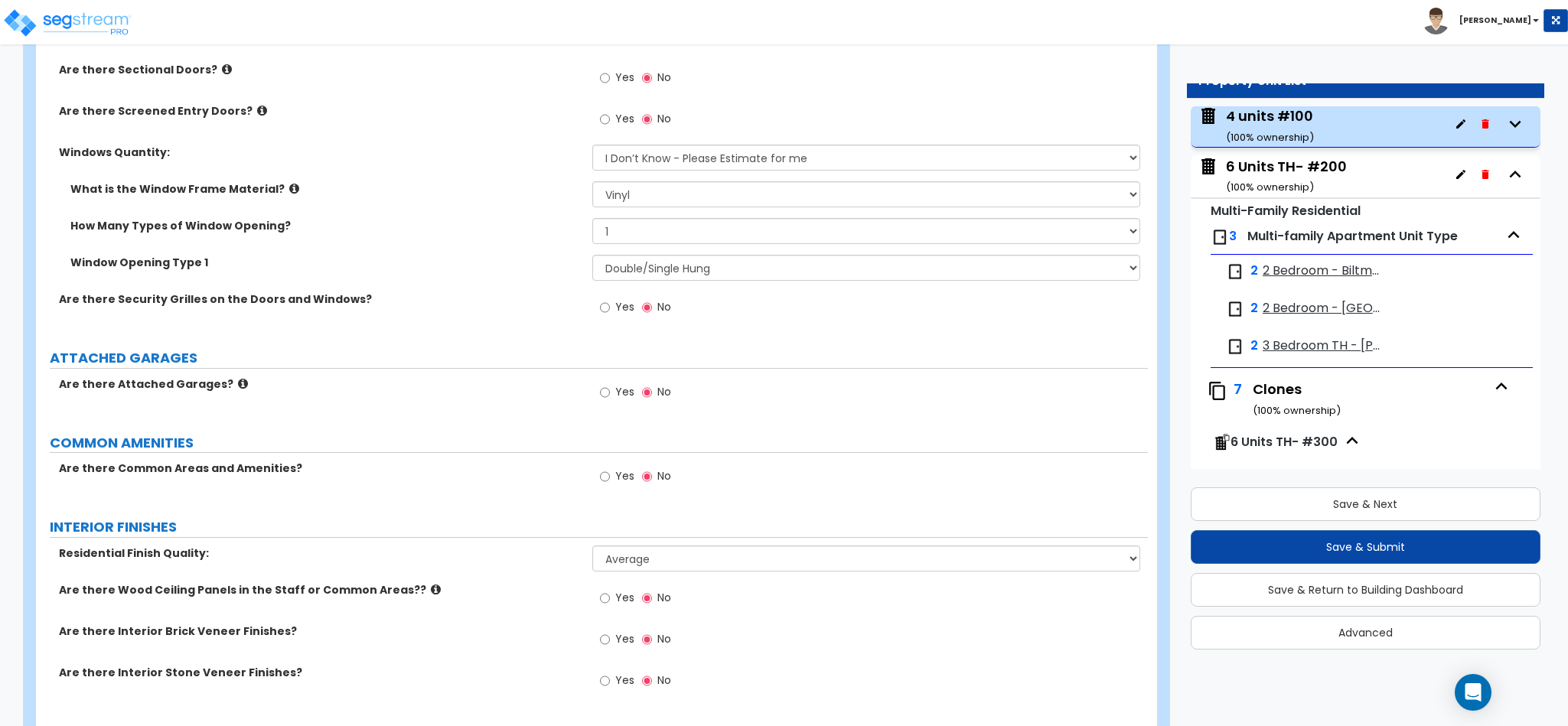
scroll to position [1912, 0]
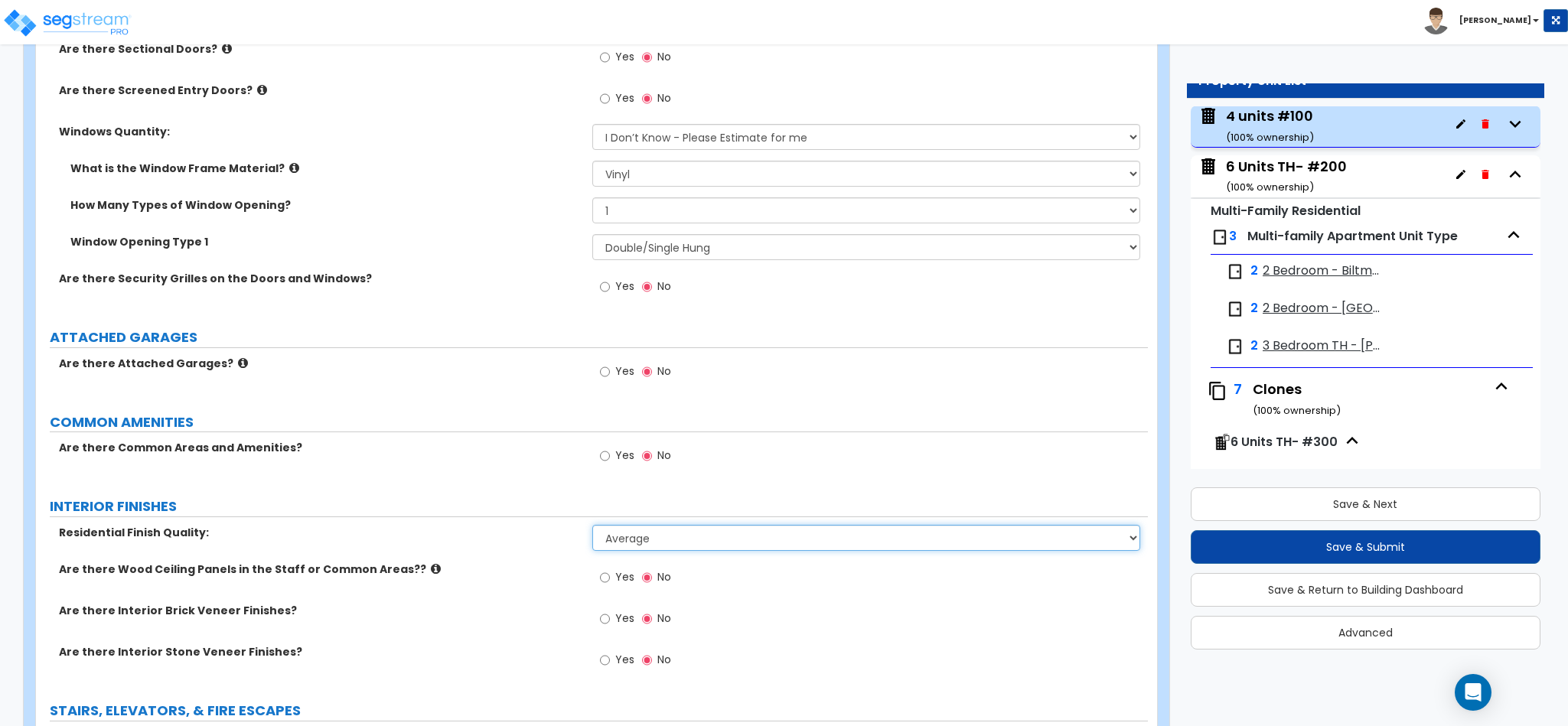
click at [632, 551] on select "Low Average High" at bounding box center [866, 538] width 549 height 26
select select "2"
click at [592, 528] on select "Low Average High" at bounding box center [866, 538] width 549 height 26
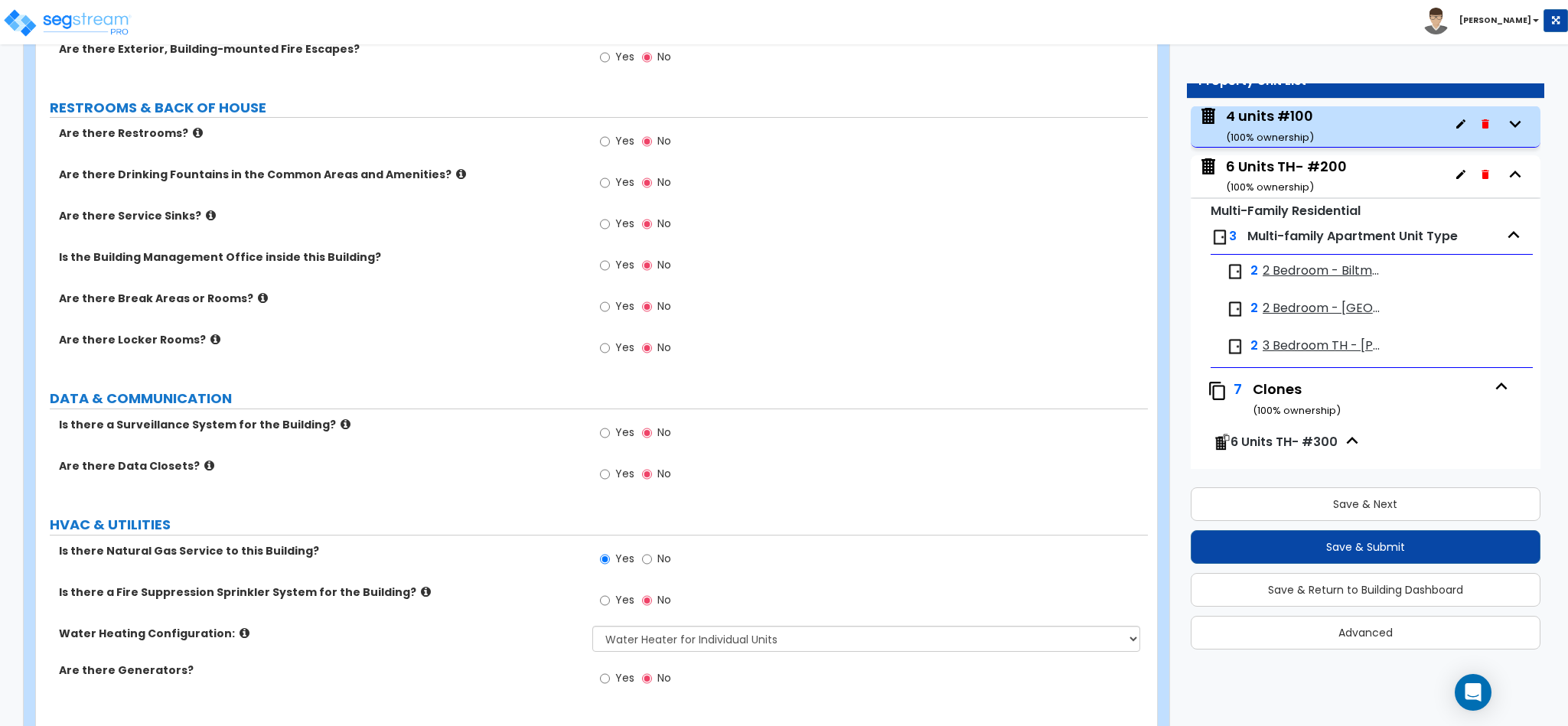
scroll to position [2846, 0]
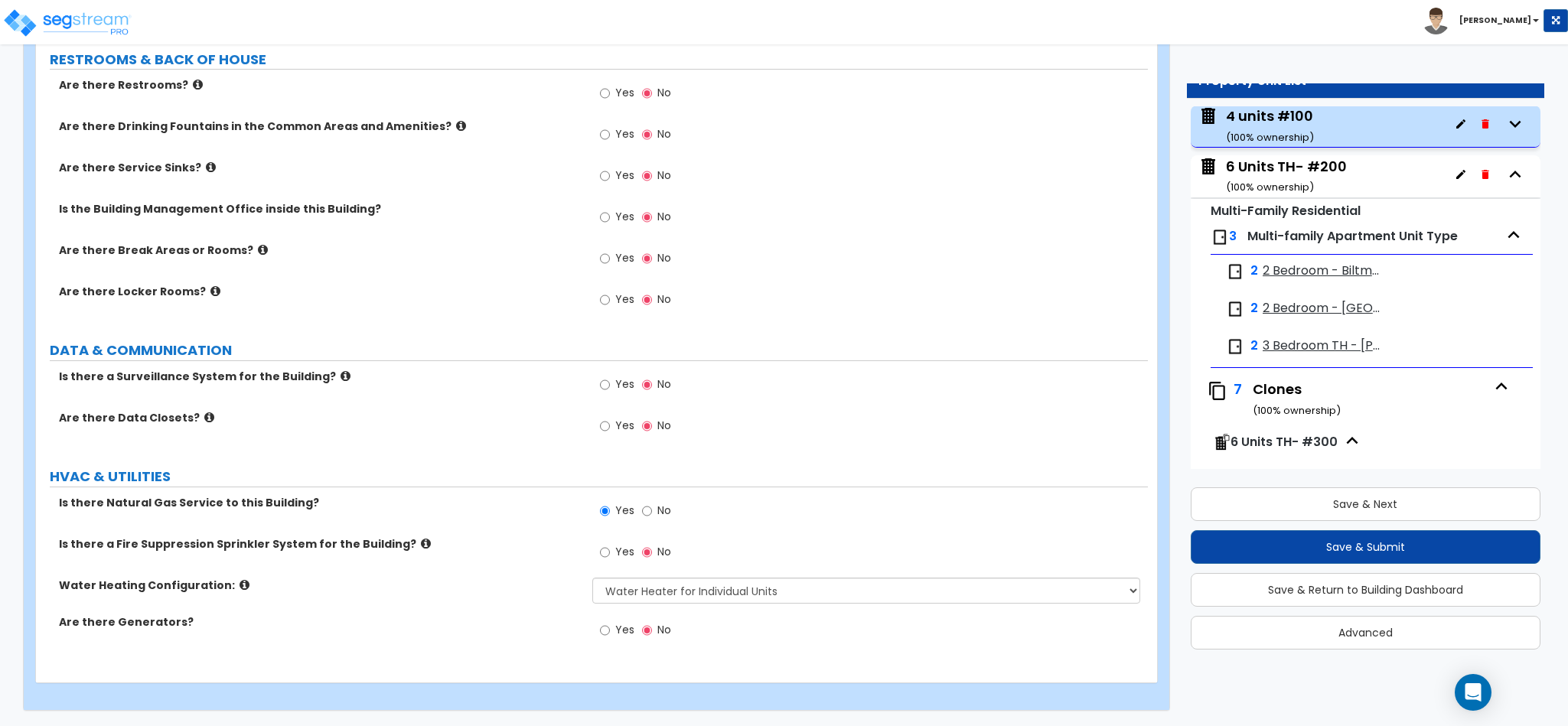
click at [421, 544] on icon at bounding box center [426, 543] width 10 height 11
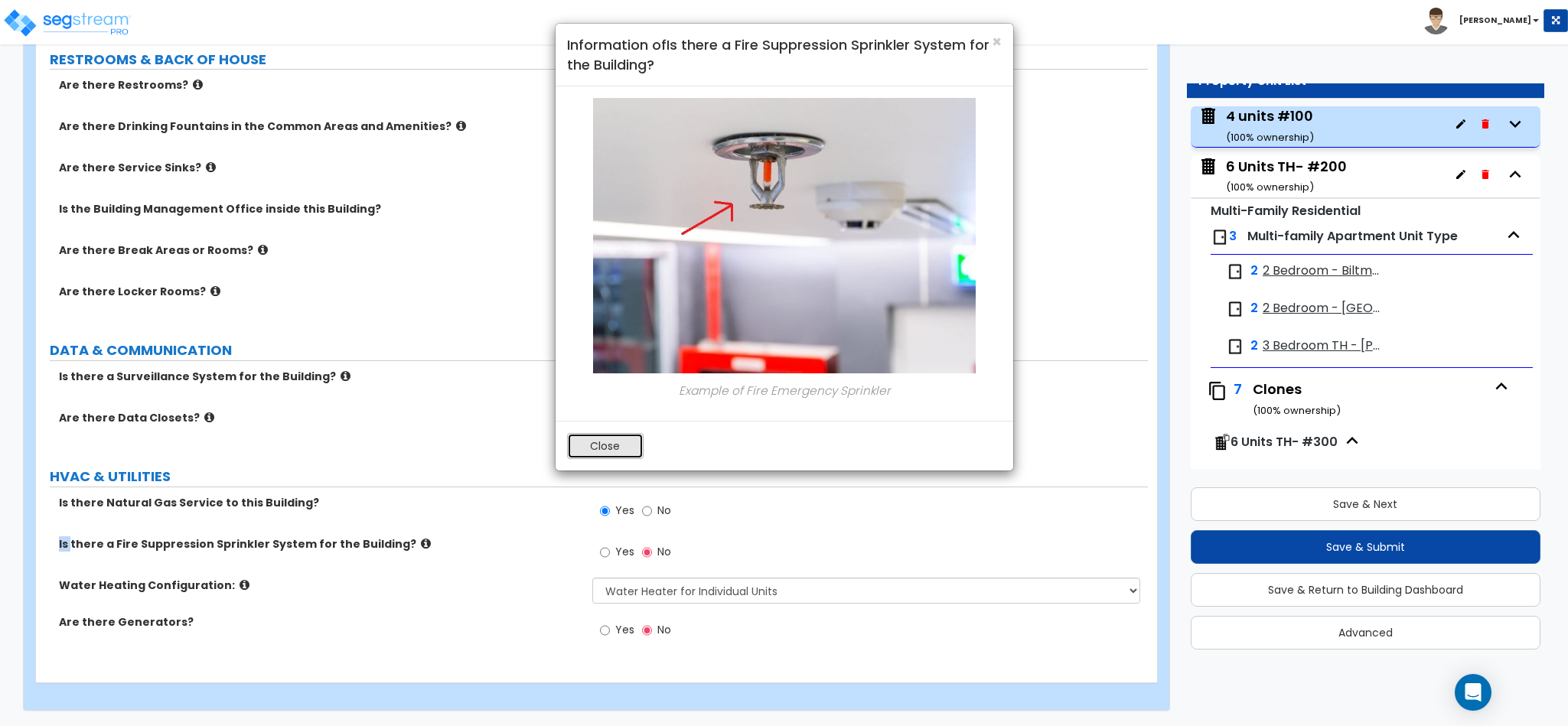
click at [606, 453] on button "Close" at bounding box center [605, 446] width 77 height 26
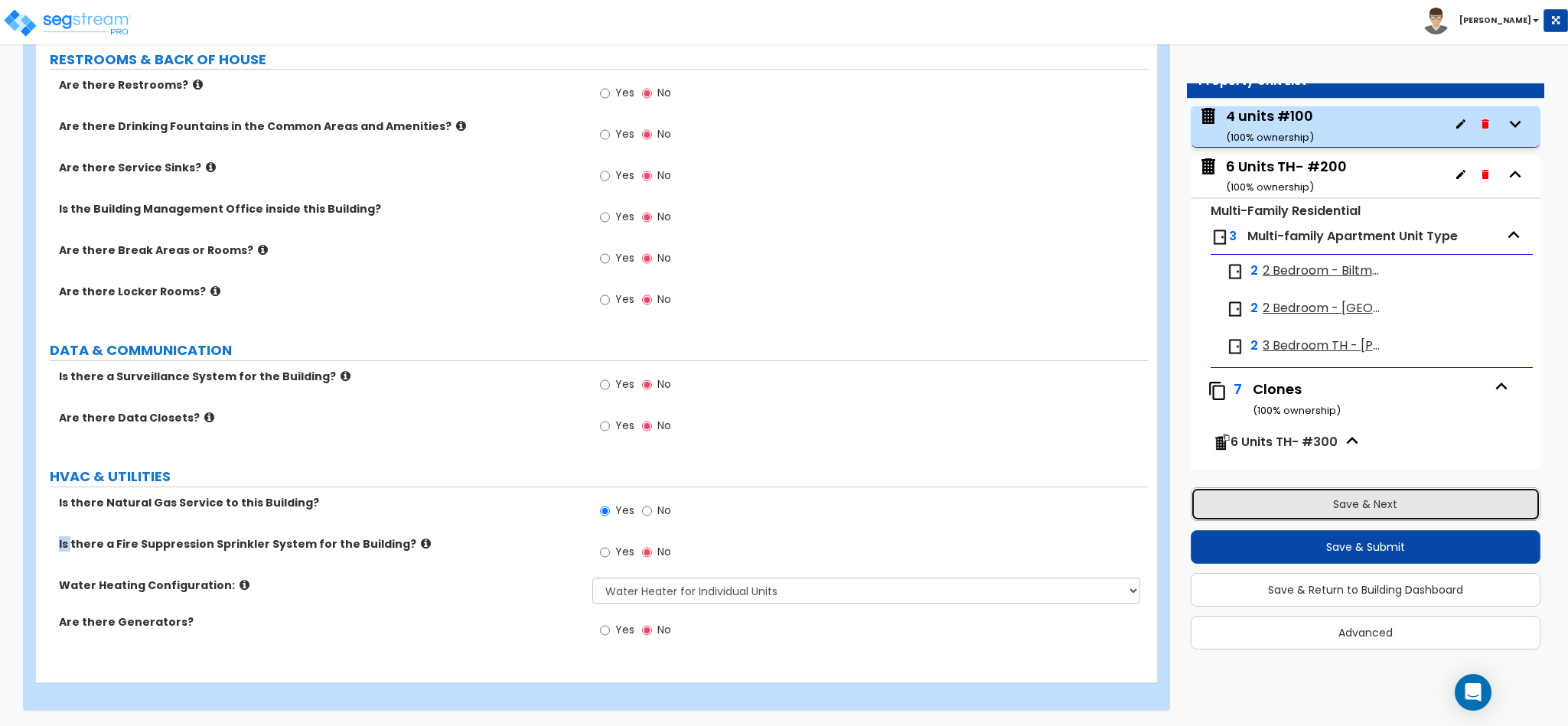
click at [1344, 503] on button "Save & Next" at bounding box center [1365, 504] width 350 height 34
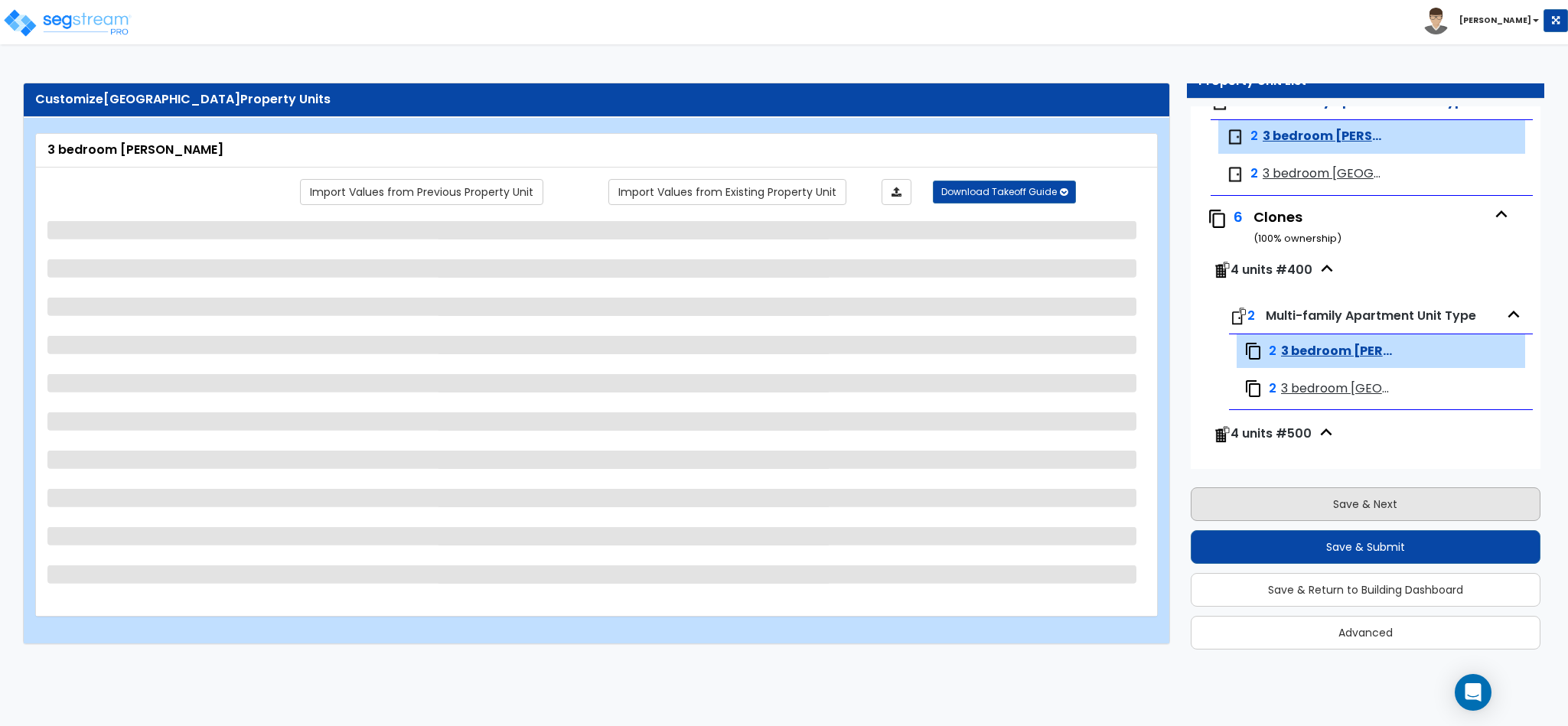
select select "7"
select select "5"
select select "1"
select select "3"
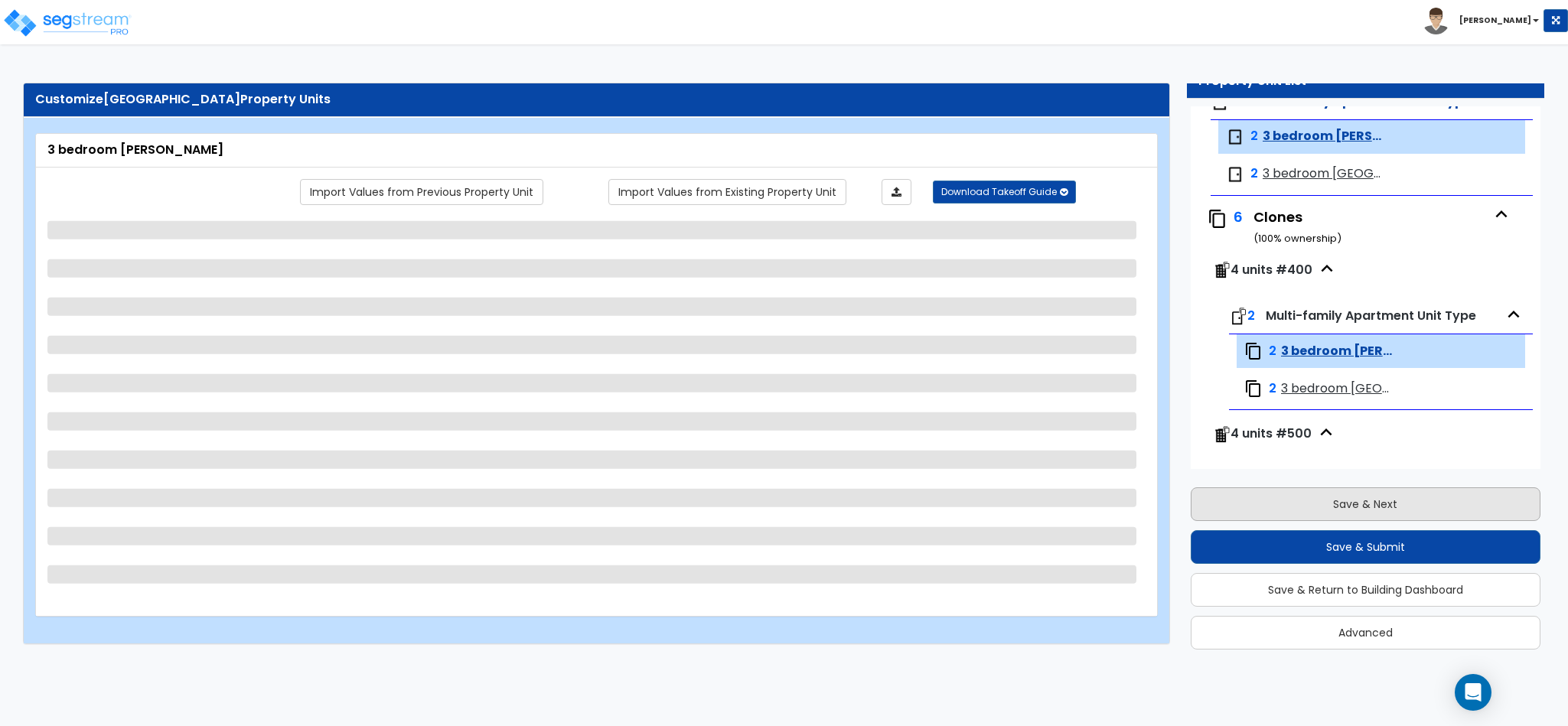
select select "1"
select select "2"
select select "1"
select select "3"
select select "1"
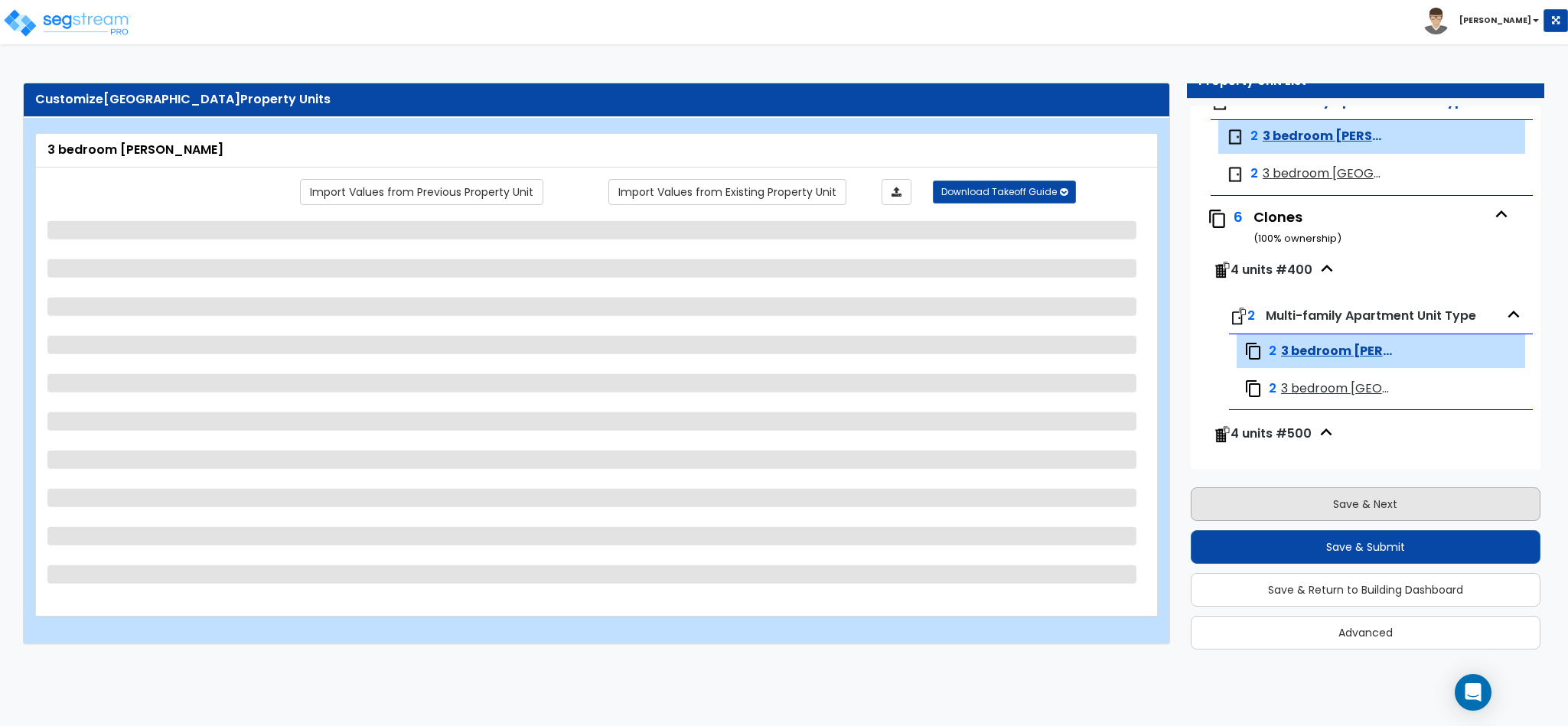
select select "2"
select select "1"
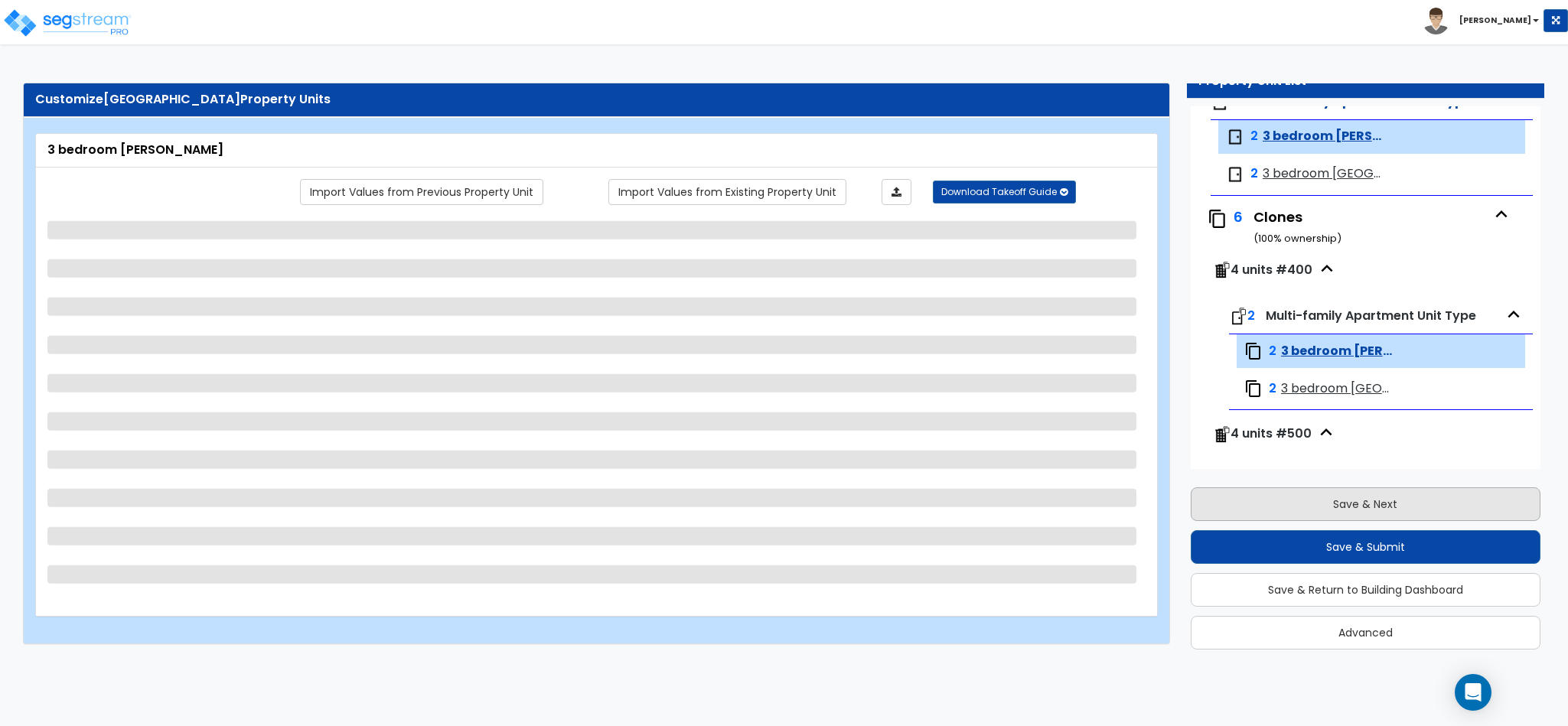
select select "1"
select select "2"
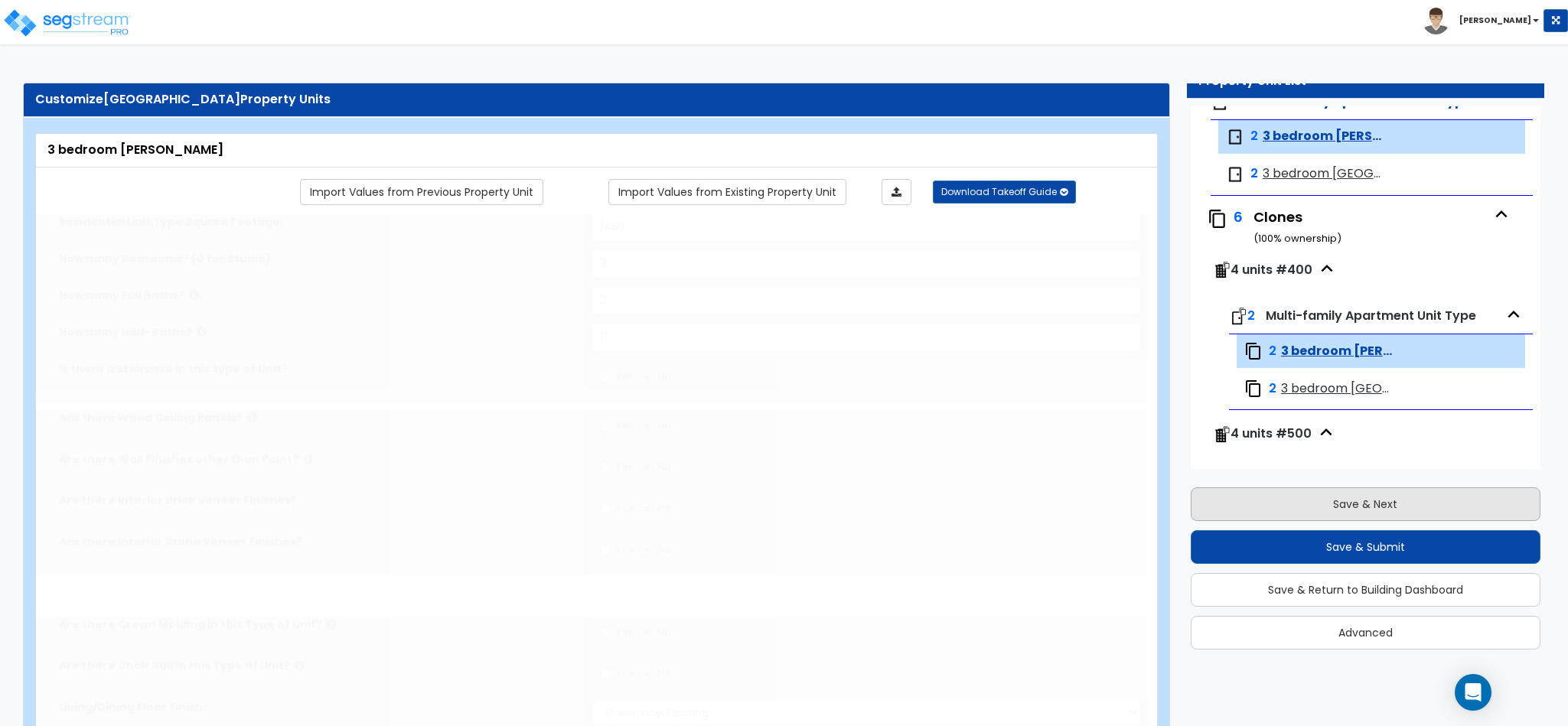
select select "1"
select select "2"
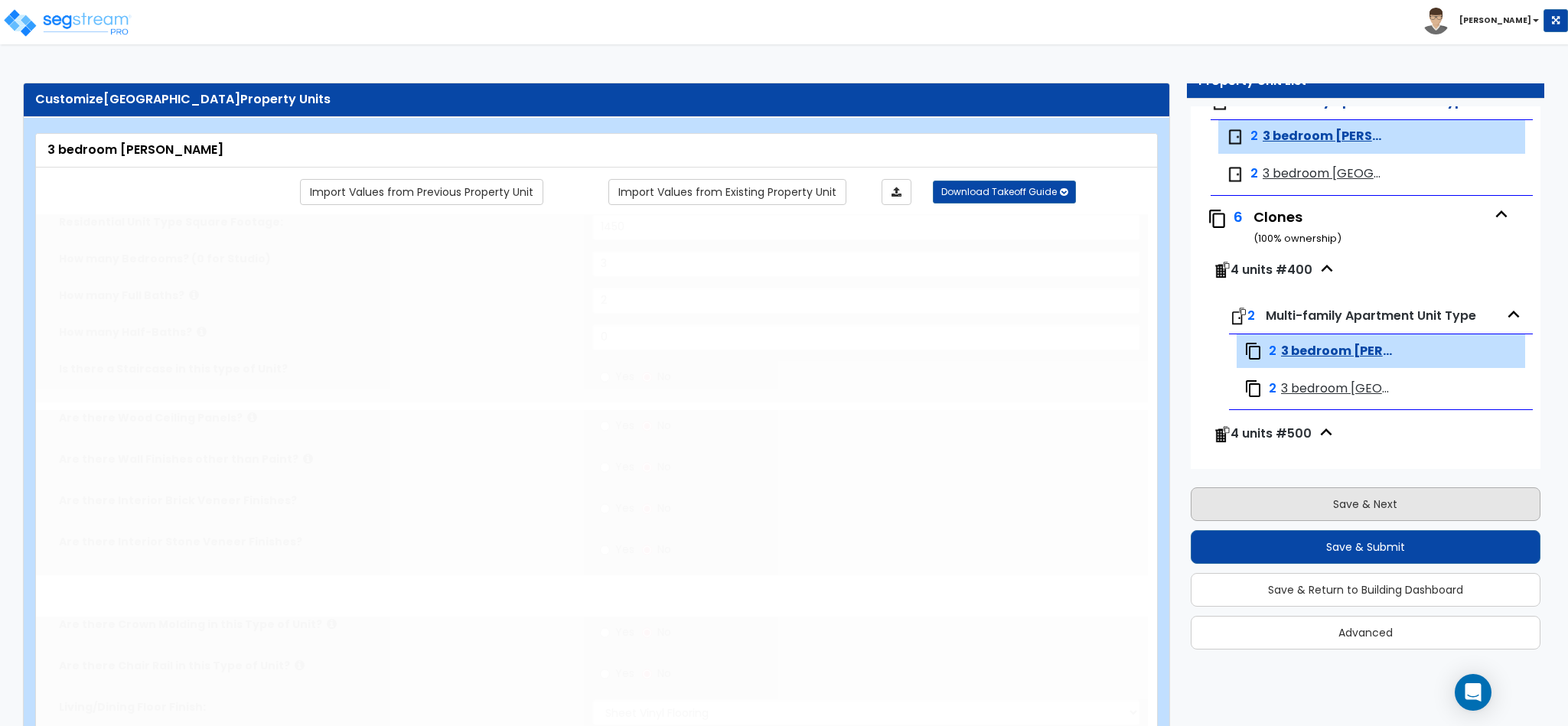
radio input "true"
type input "1"
select select "3"
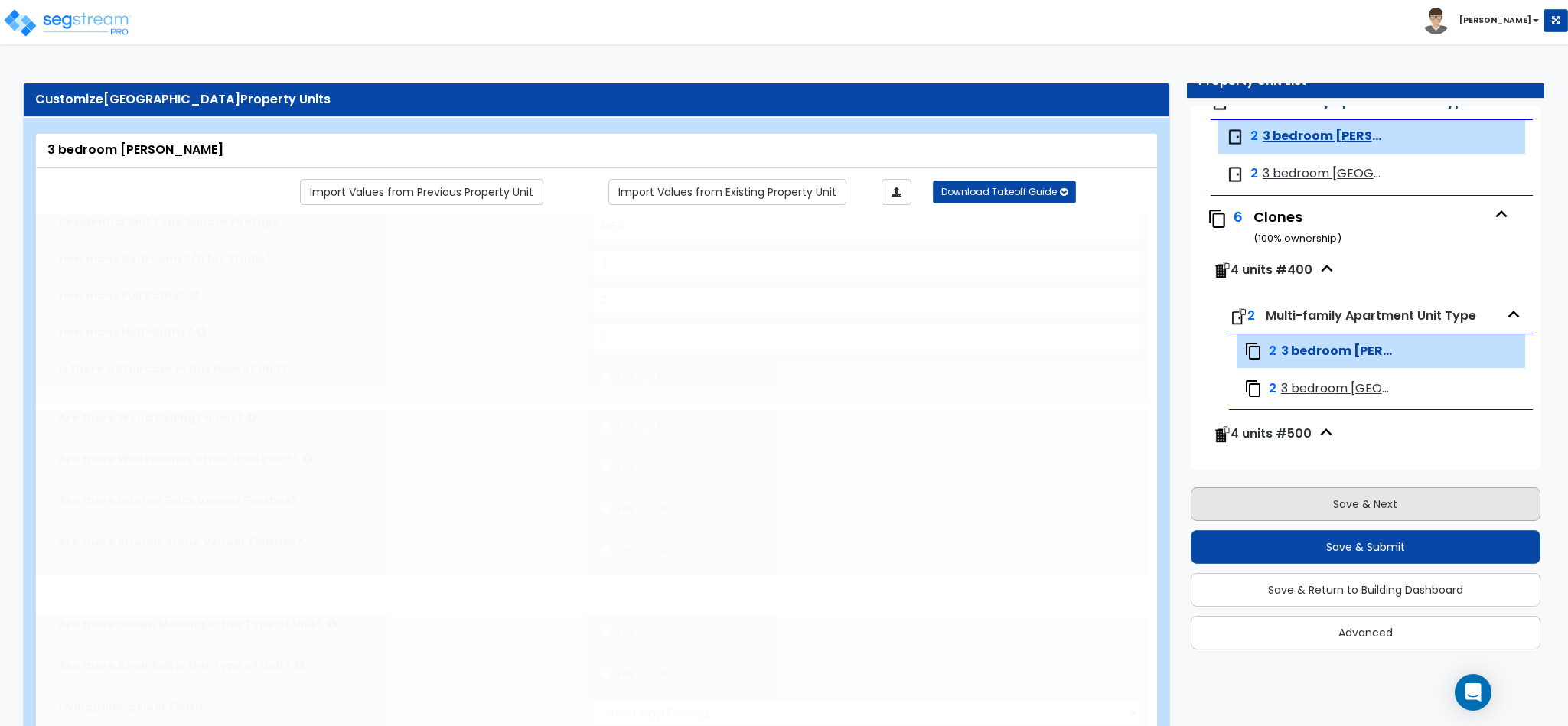
select select "1"
select select "3"
select select "2"
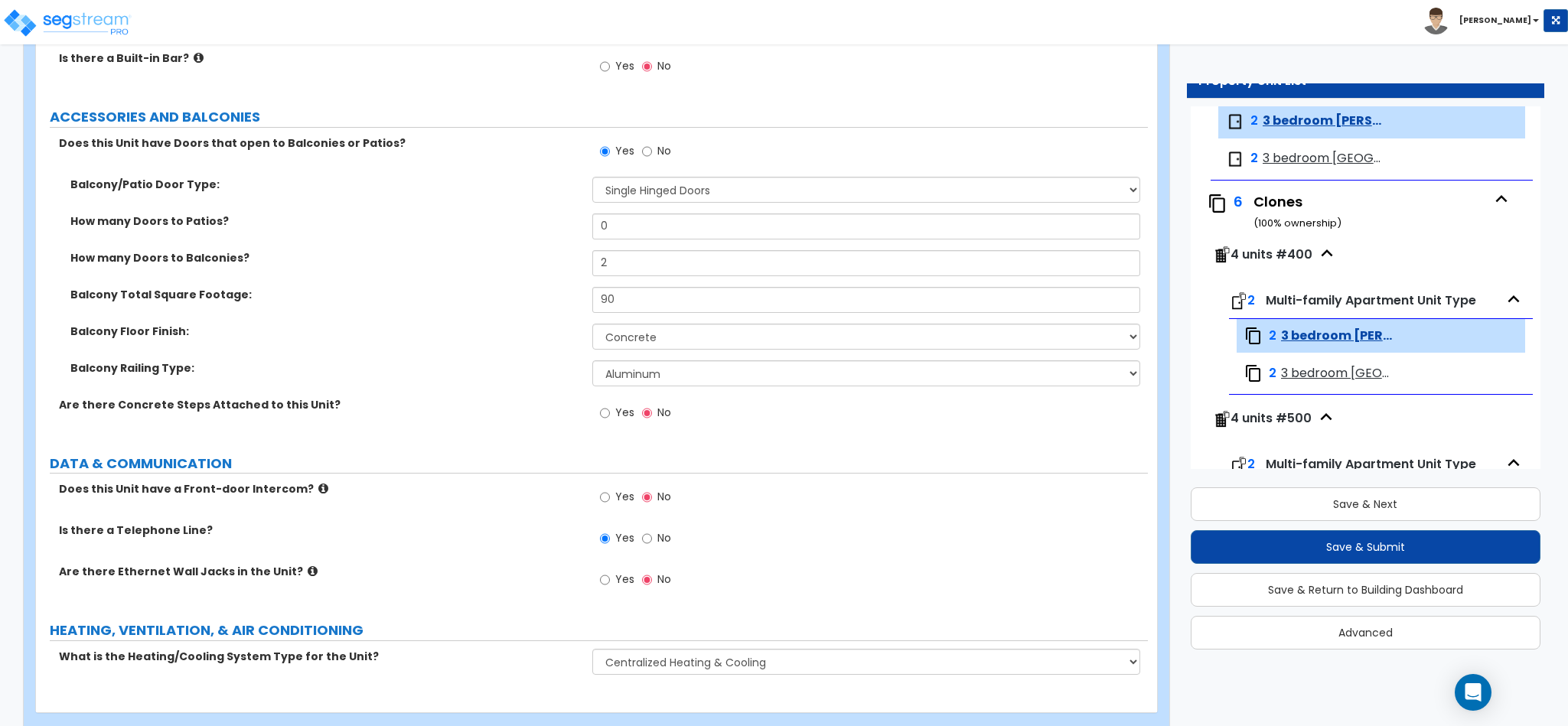
scroll to position [3094, 0]
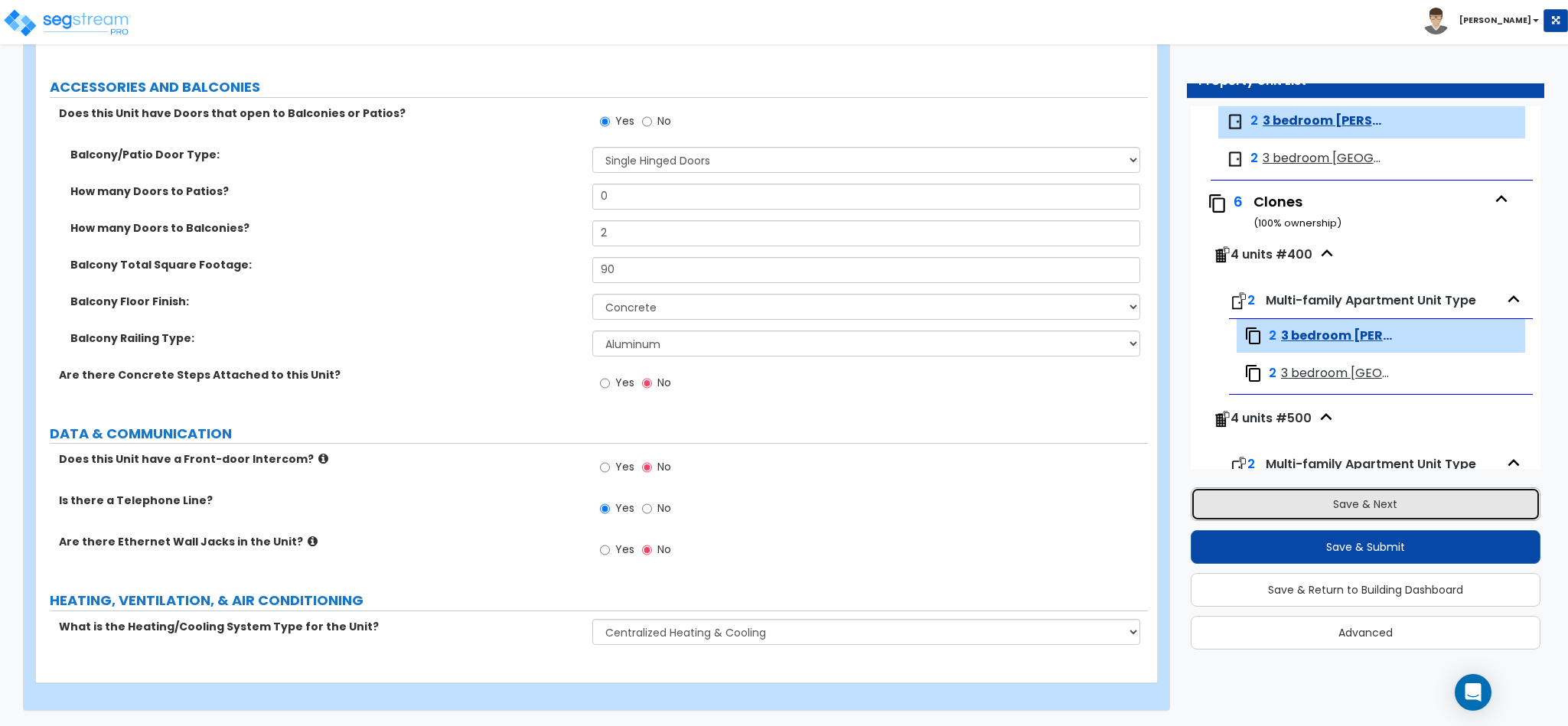
click at [1333, 505] on button "Save & Next" at bounding box center [1365, 504] width 350 height 34
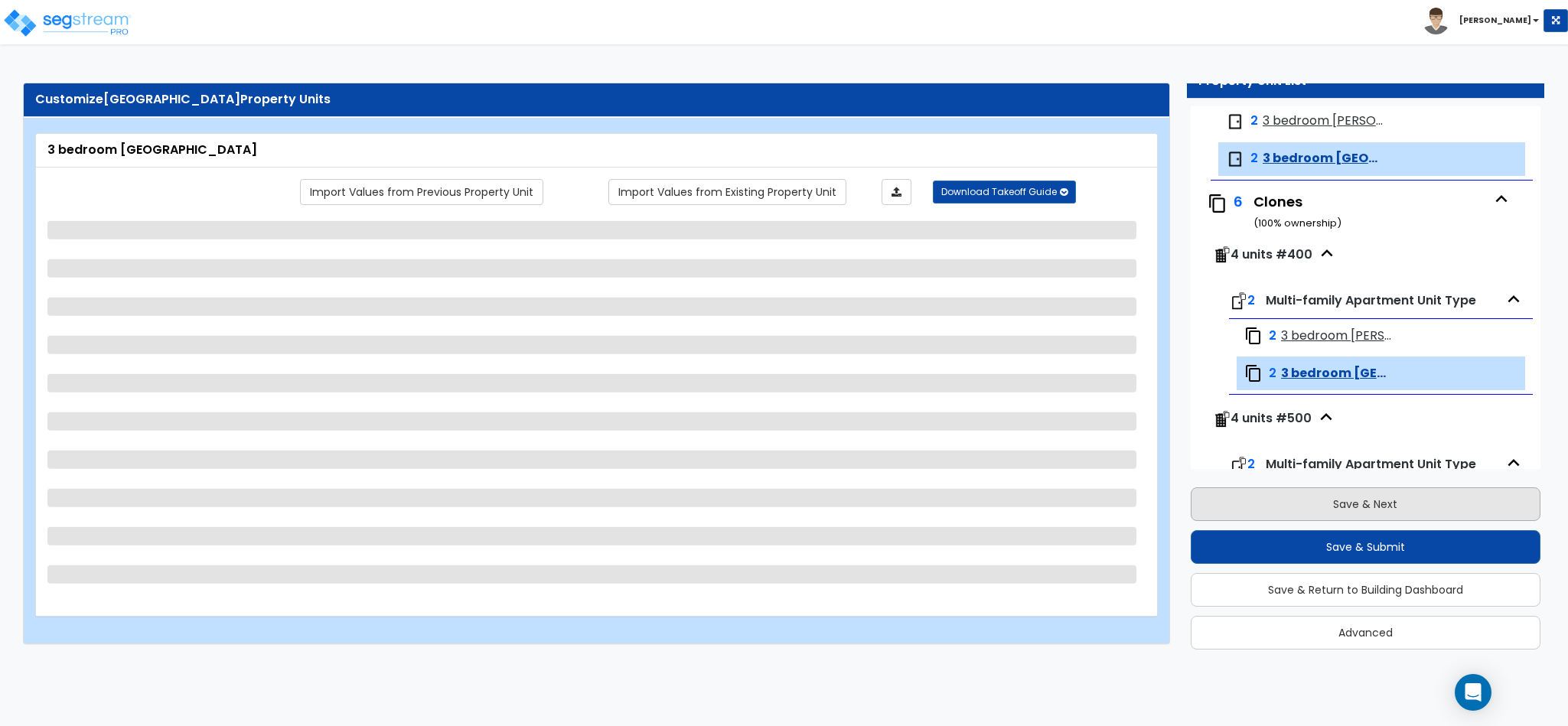
scroll to position [216, 0]
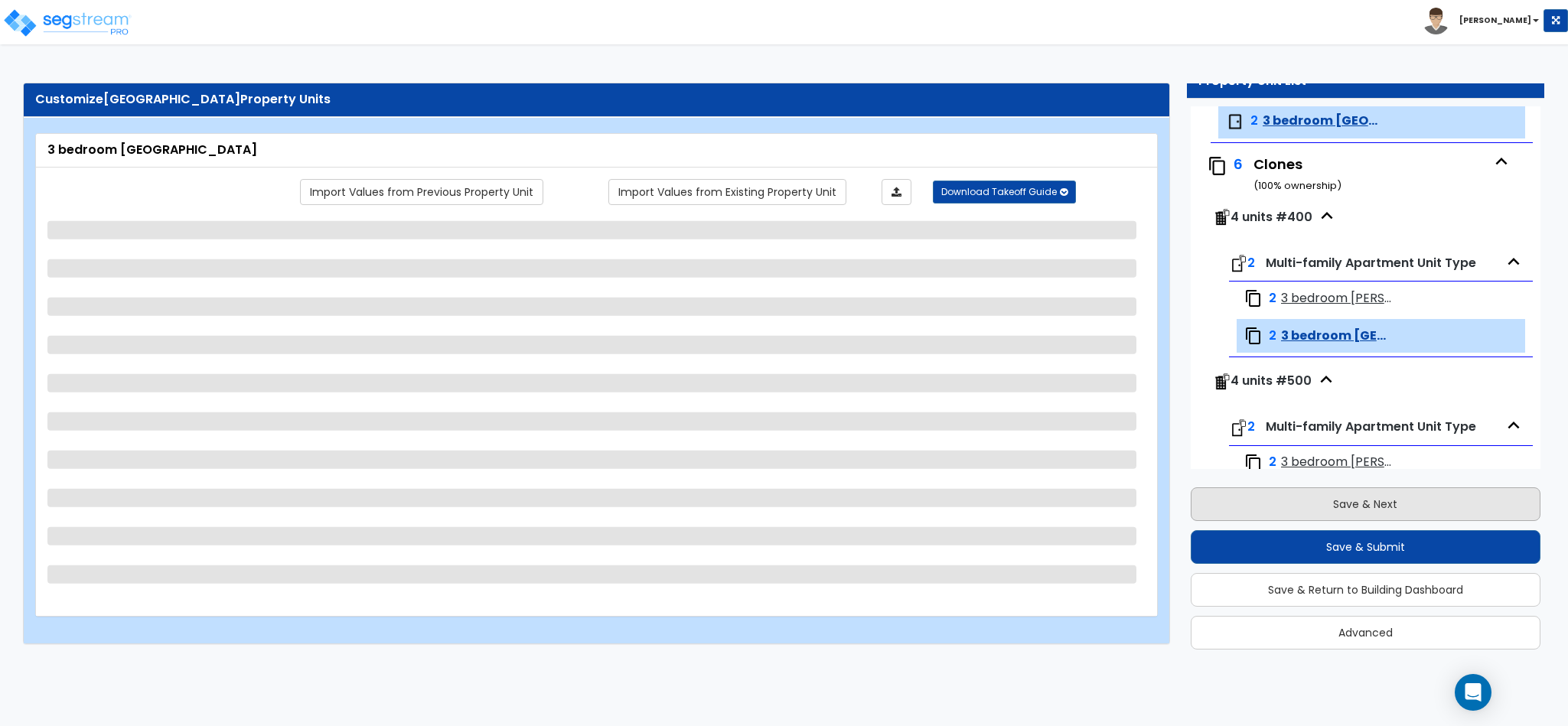
select select "7"
select select "5"
select select "1"
select select "3"
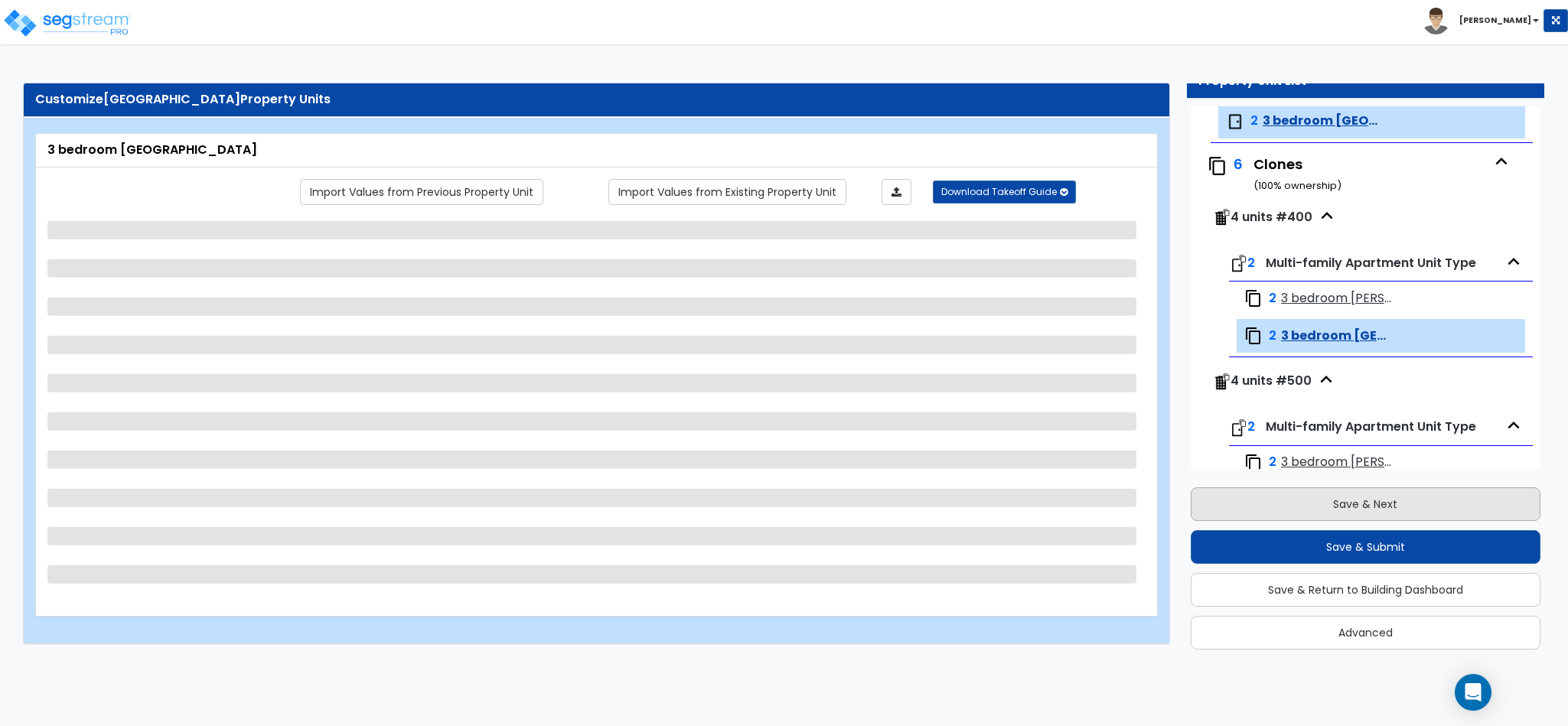
select select "1"
select select "2"
select select "1"
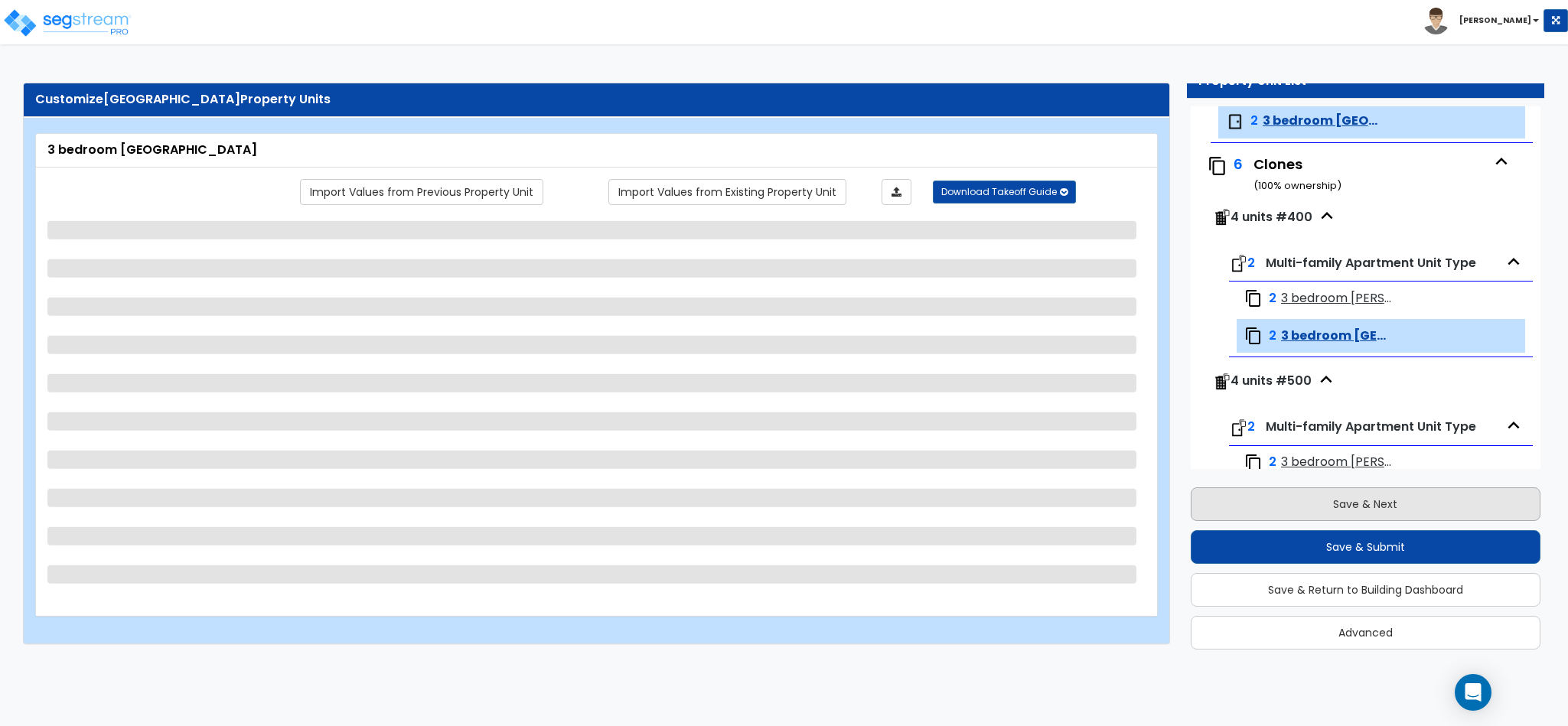
select select "1"
select select "3"
select select "1"
select select "2"
select select "1"
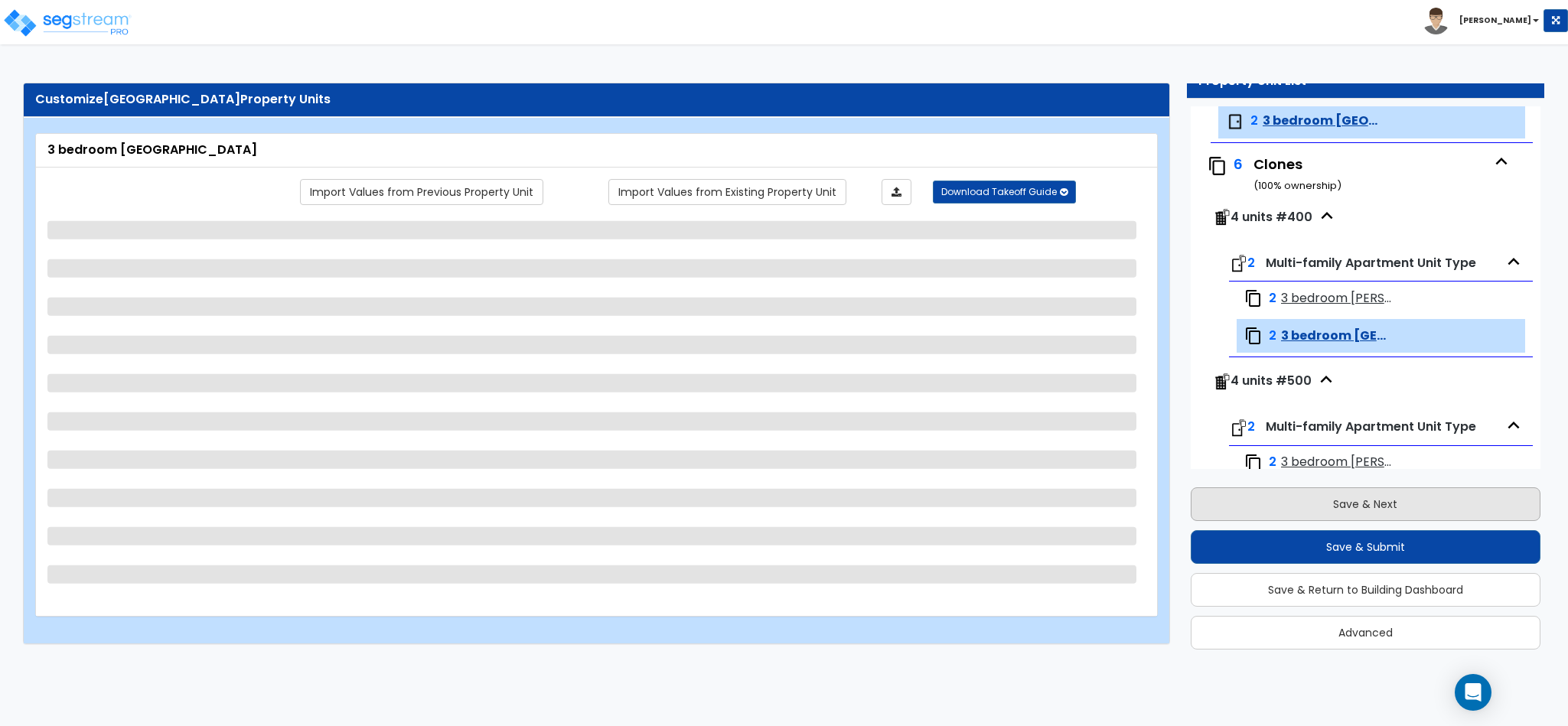
select select "1"
select select "2"
select select "1"
select select "3"
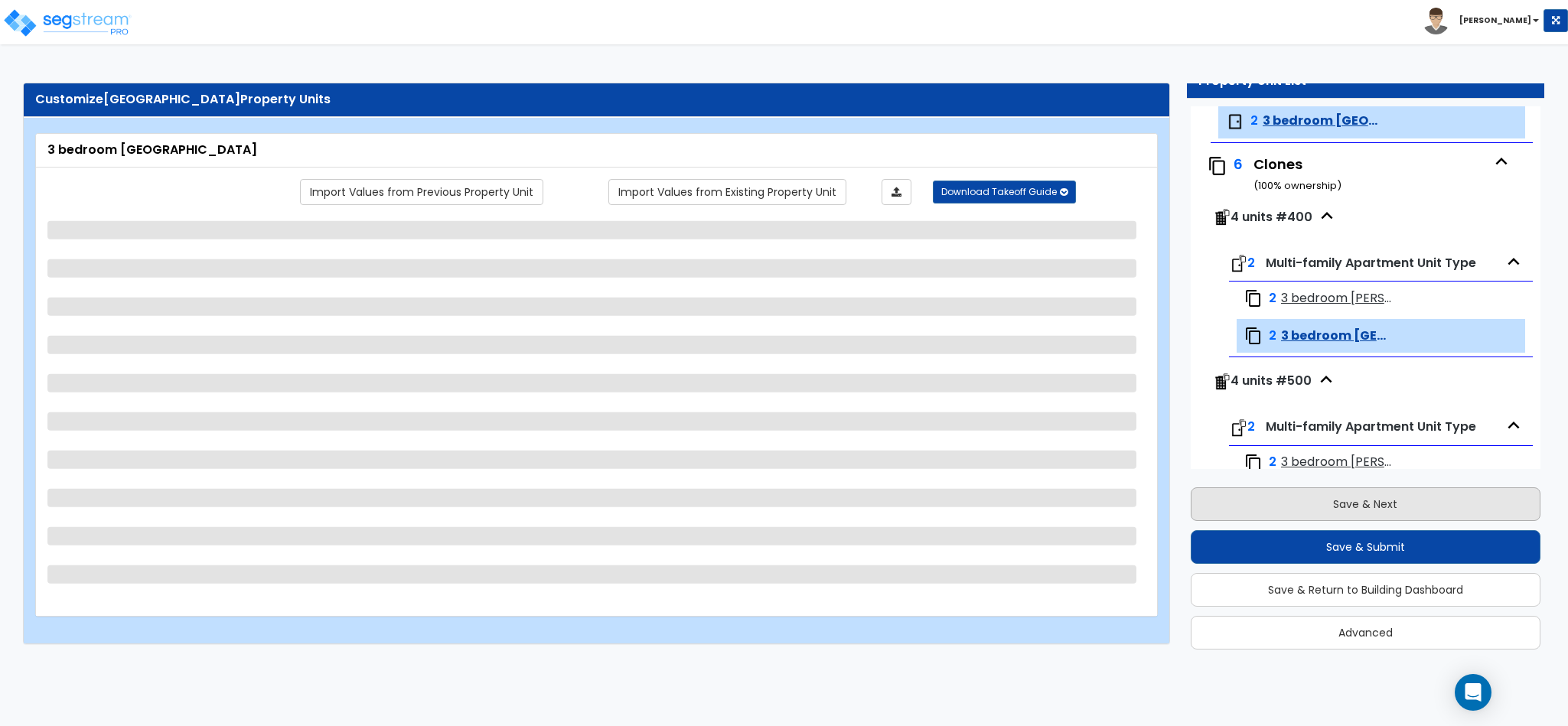
select select "1"
select select "3"
select select "1"
select select "2"
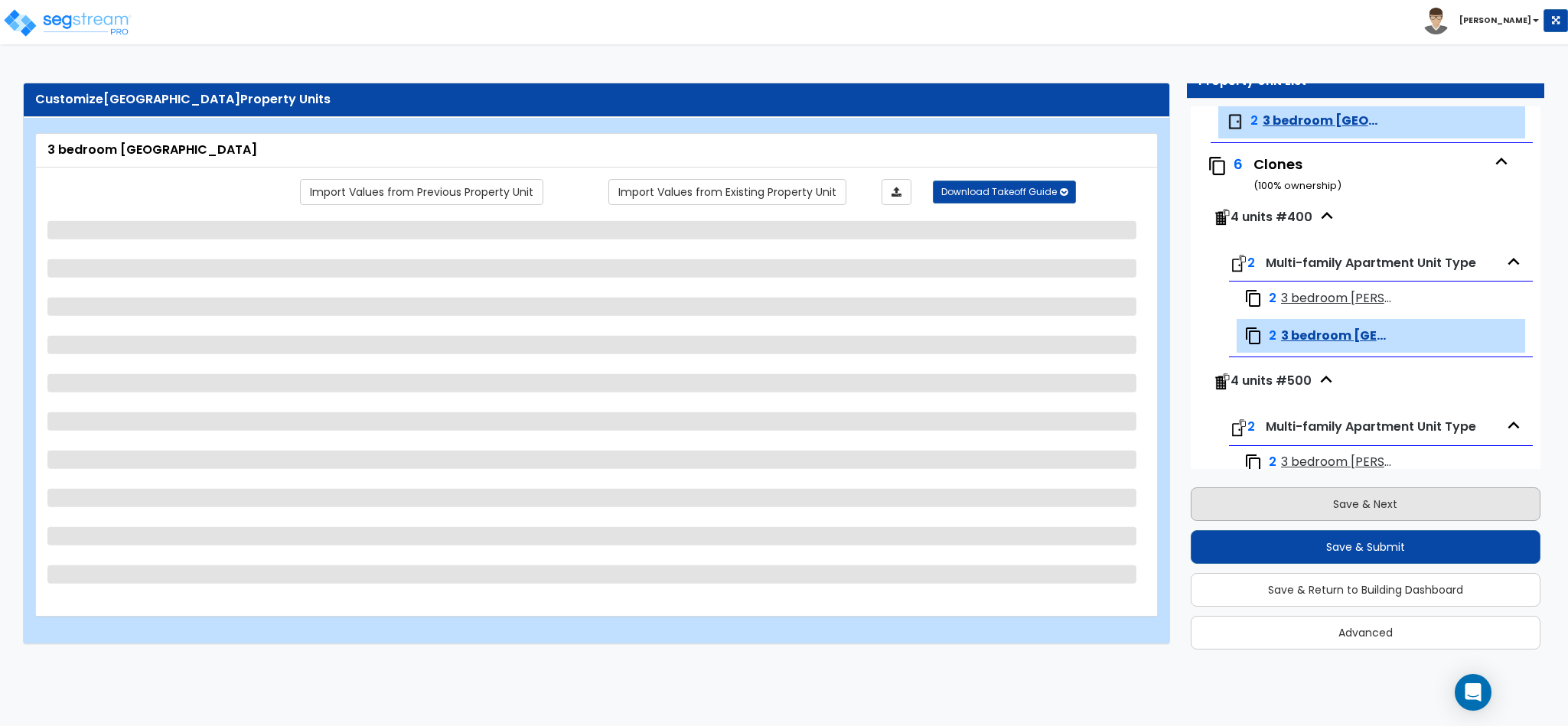
select select "2"
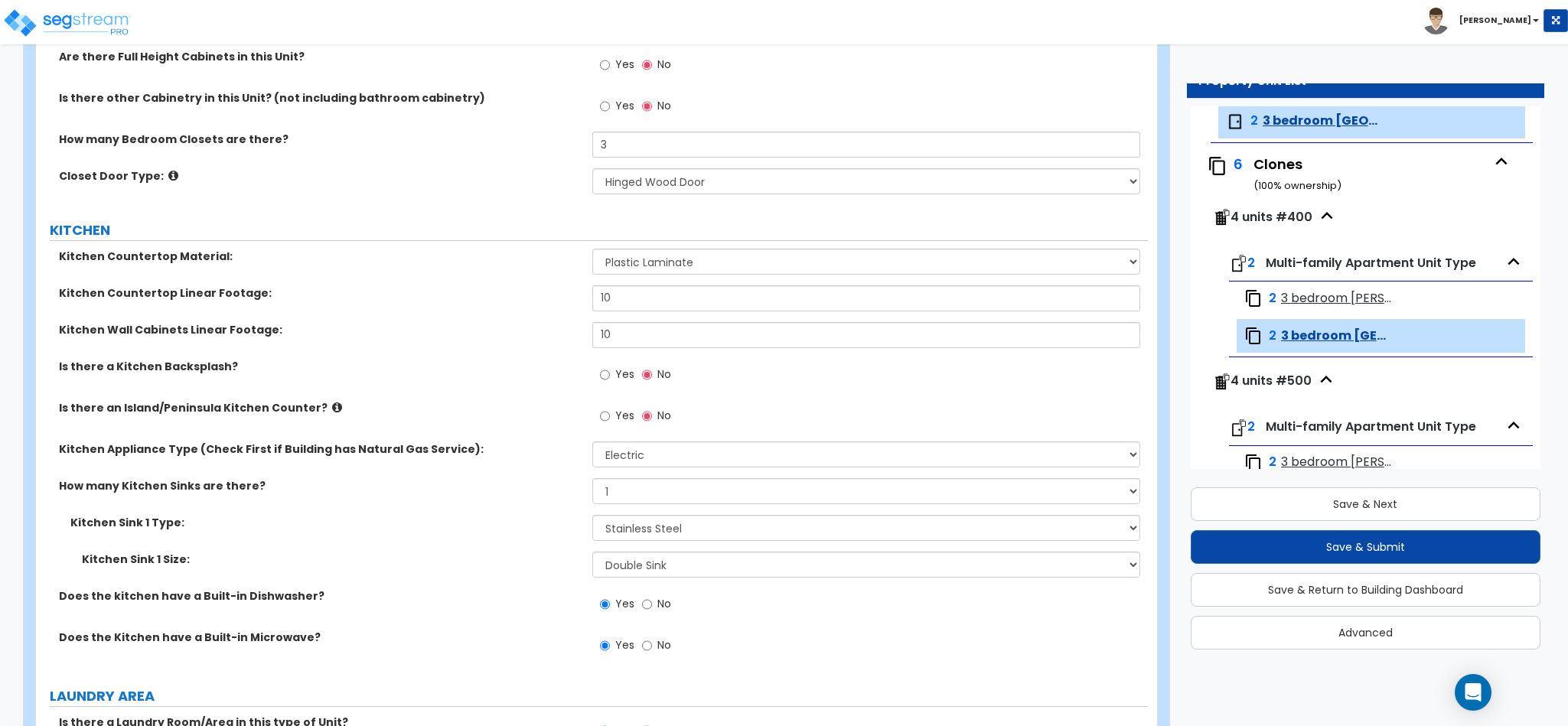
scroll to position [0, 0]
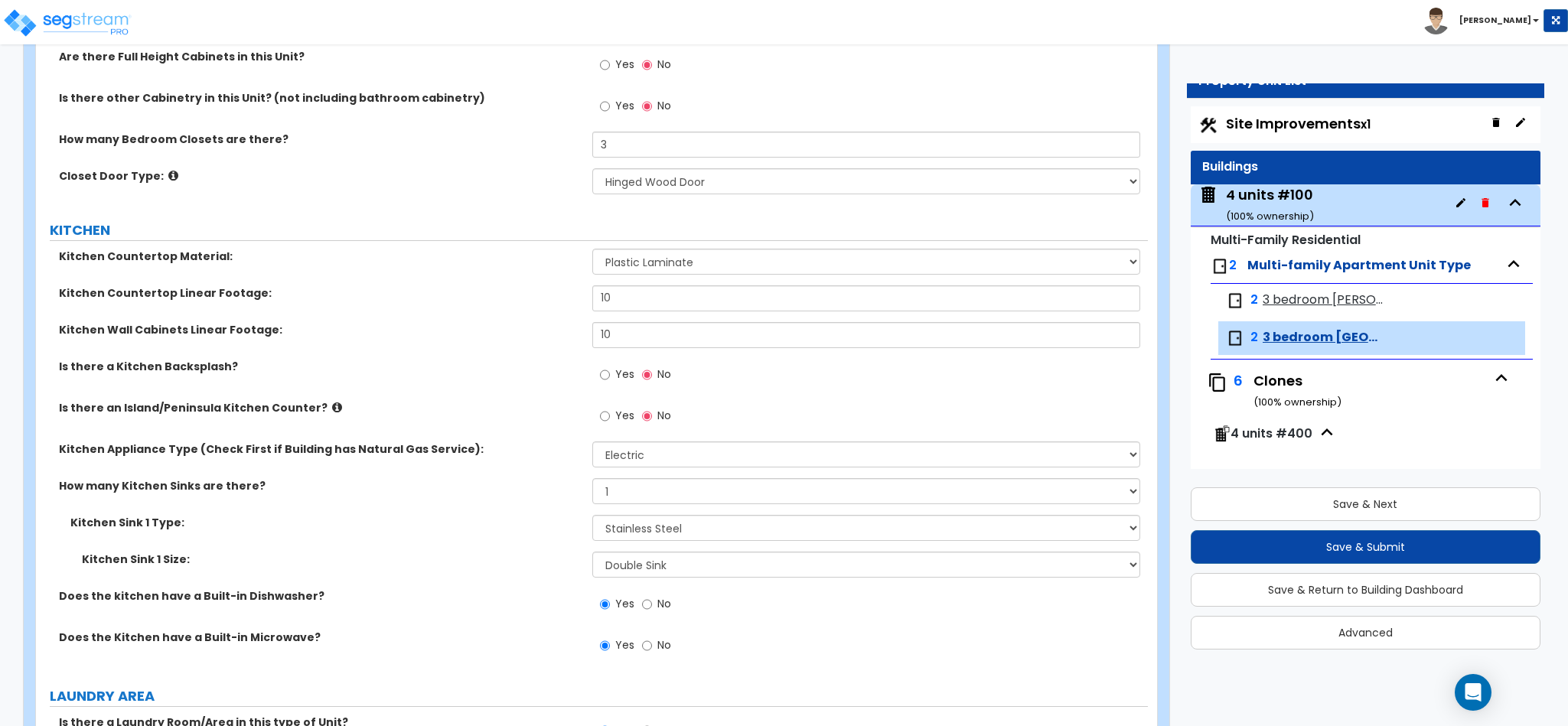
click at [1319, 296] on span "3 bedroom Greeson" at bounding box center [1325, 300] width 124 height 17
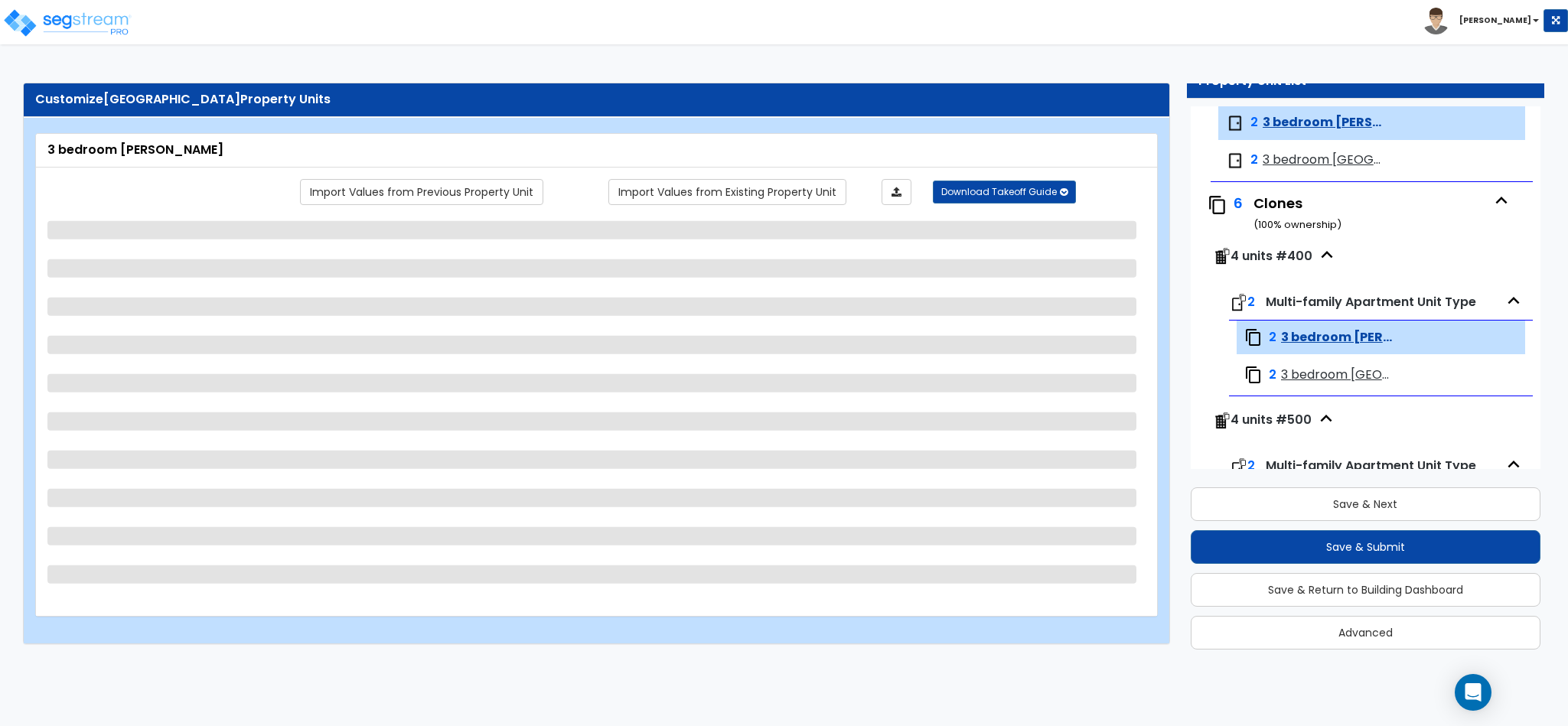
scroll to position [179, 0]
select select "7"
select select "5"
select select "1"
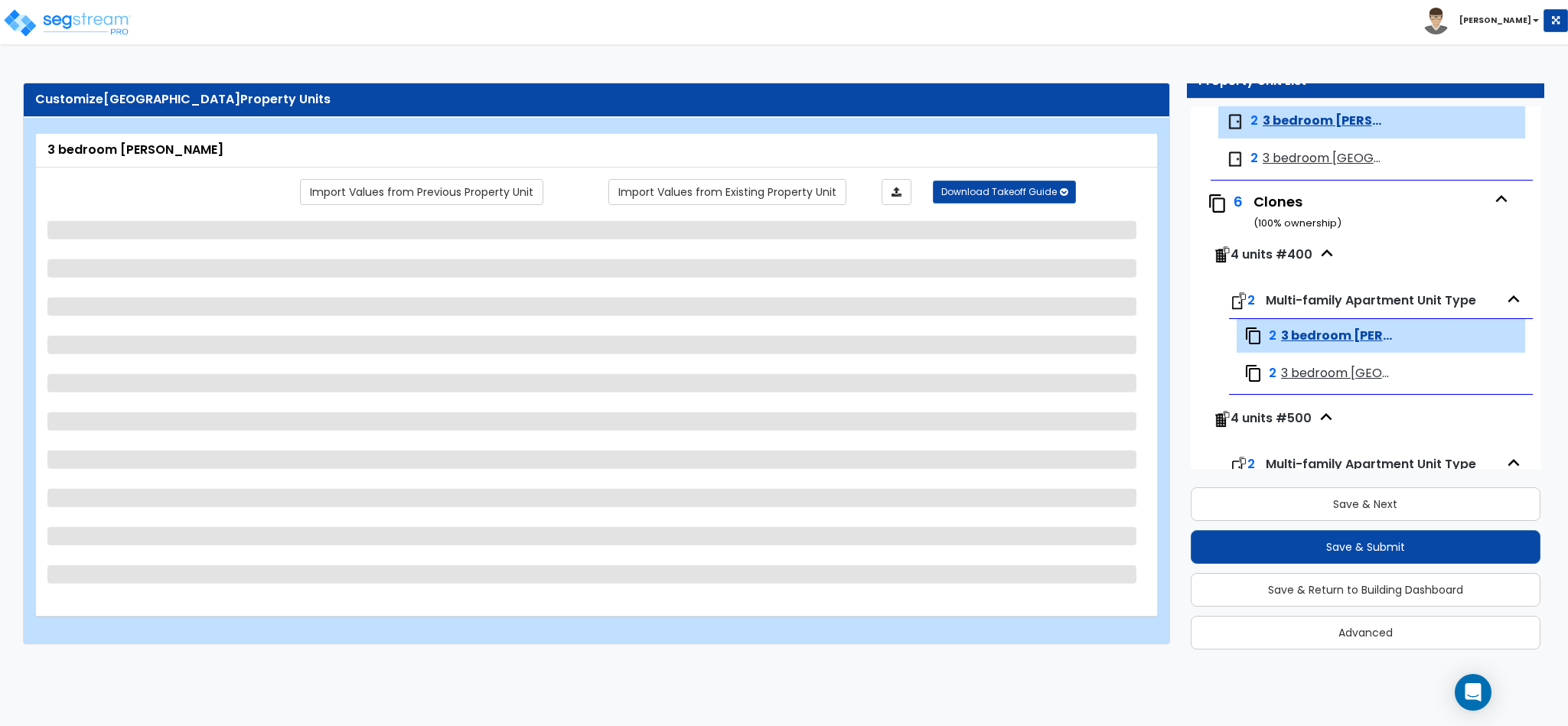
select select "3"
select select "1"
select select "2"
select select "1"
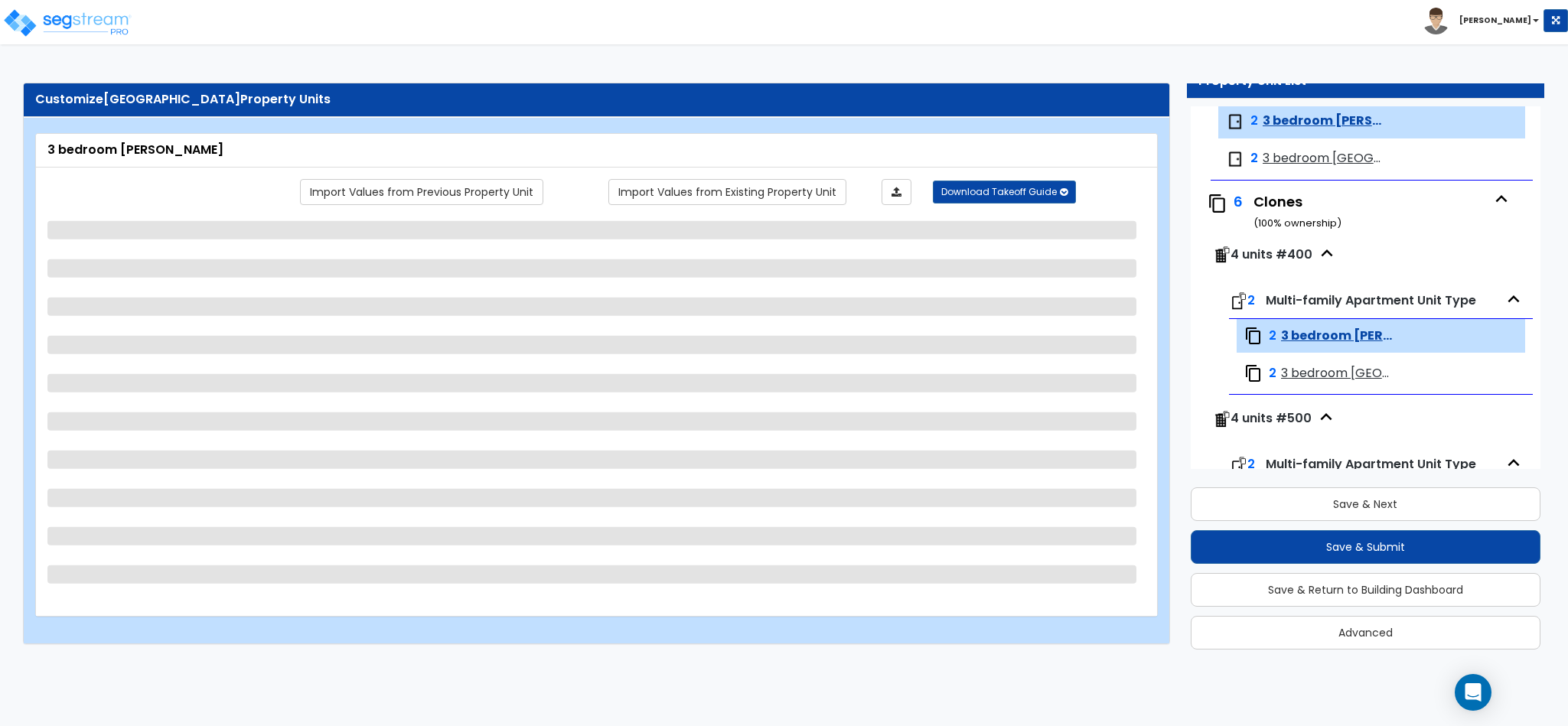
select select "1"
select select "3"
select select "1"
select select "2"
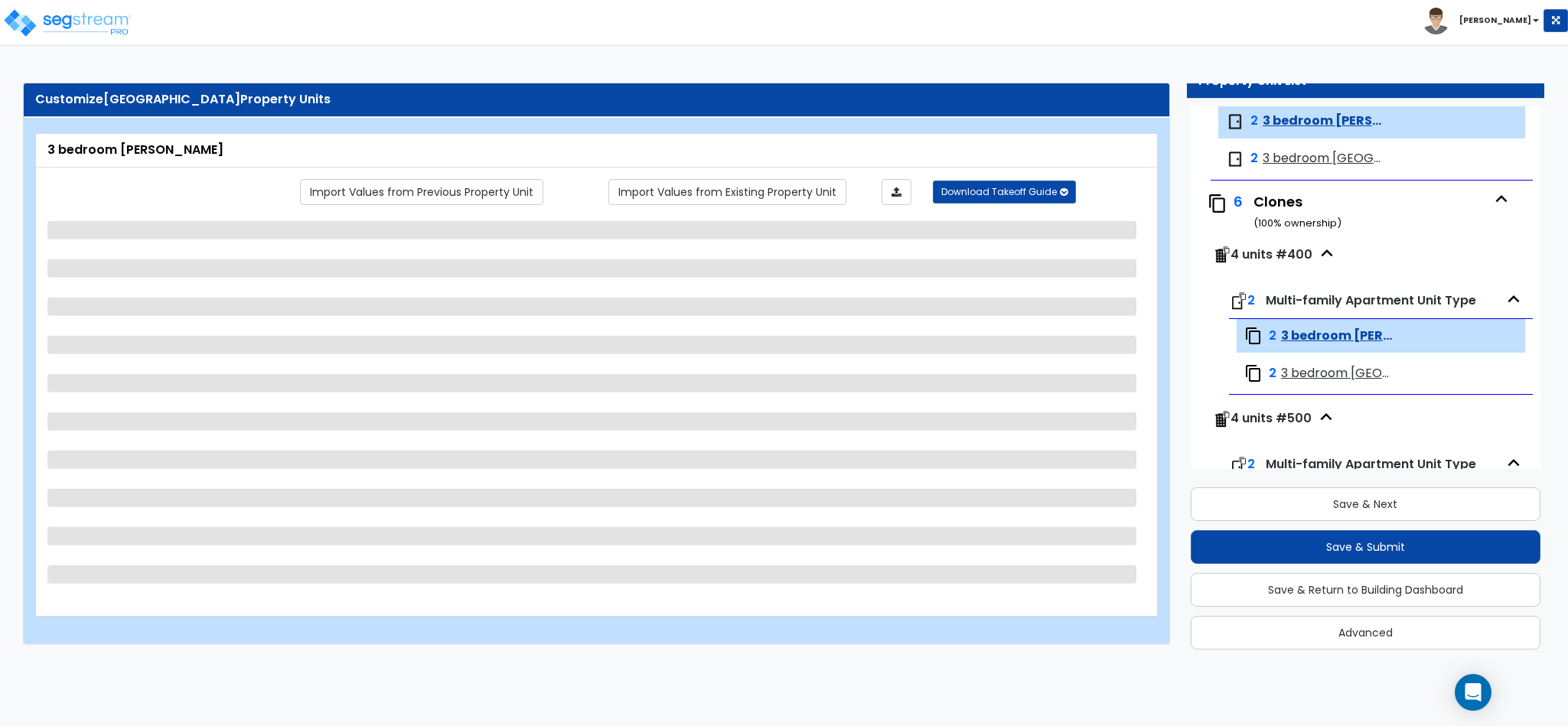
select select "1"
select select "2"
select select "1"
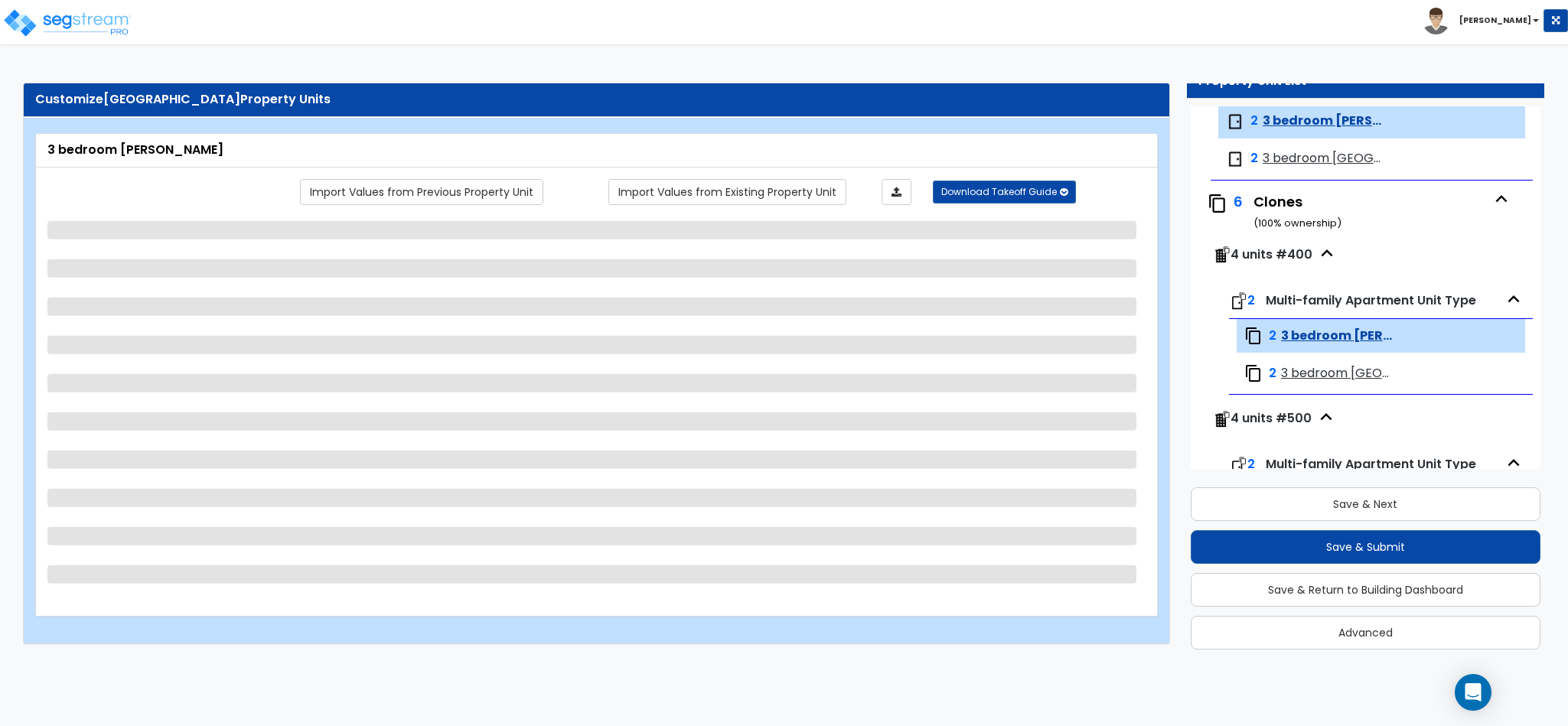
select select "3"
select select "1"
select select "3"
select select "1"
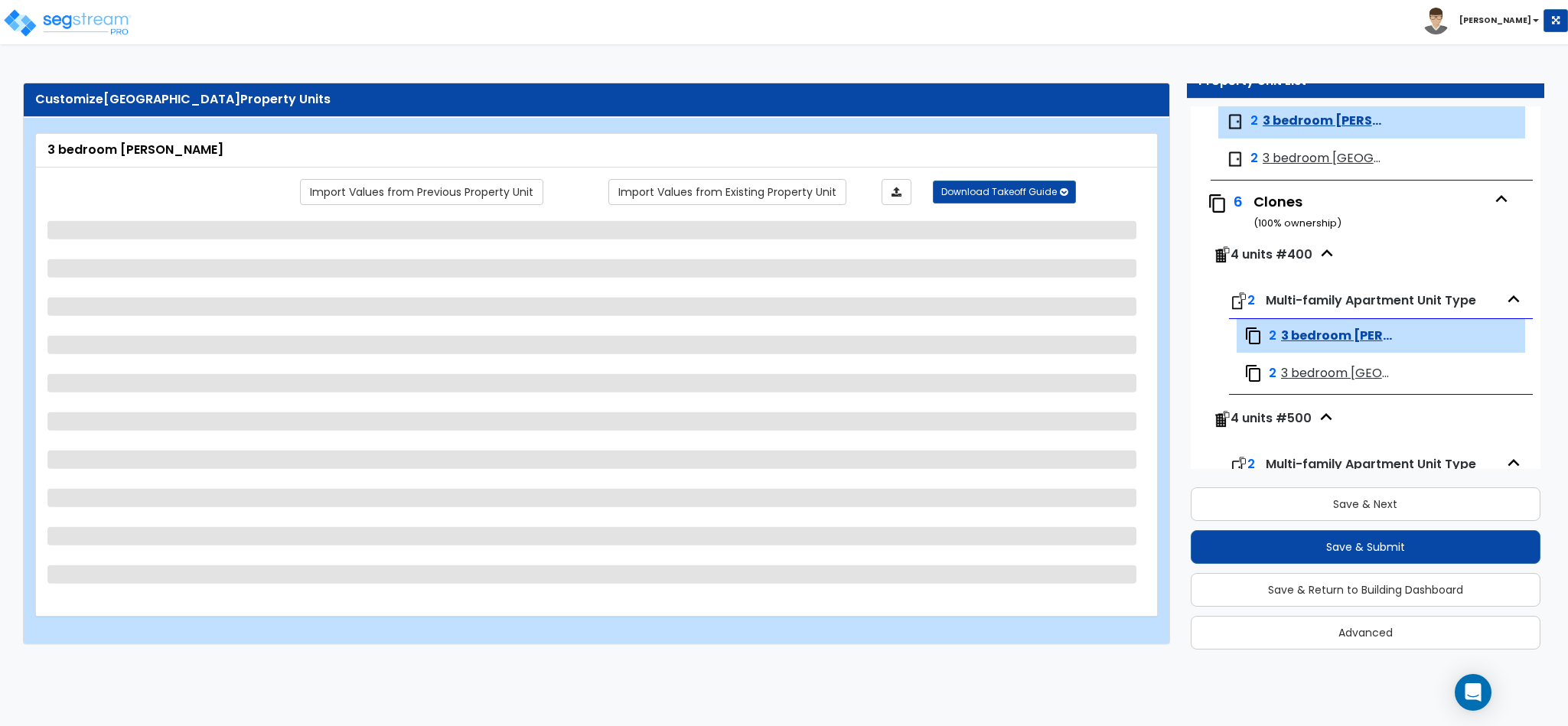
select select "2"
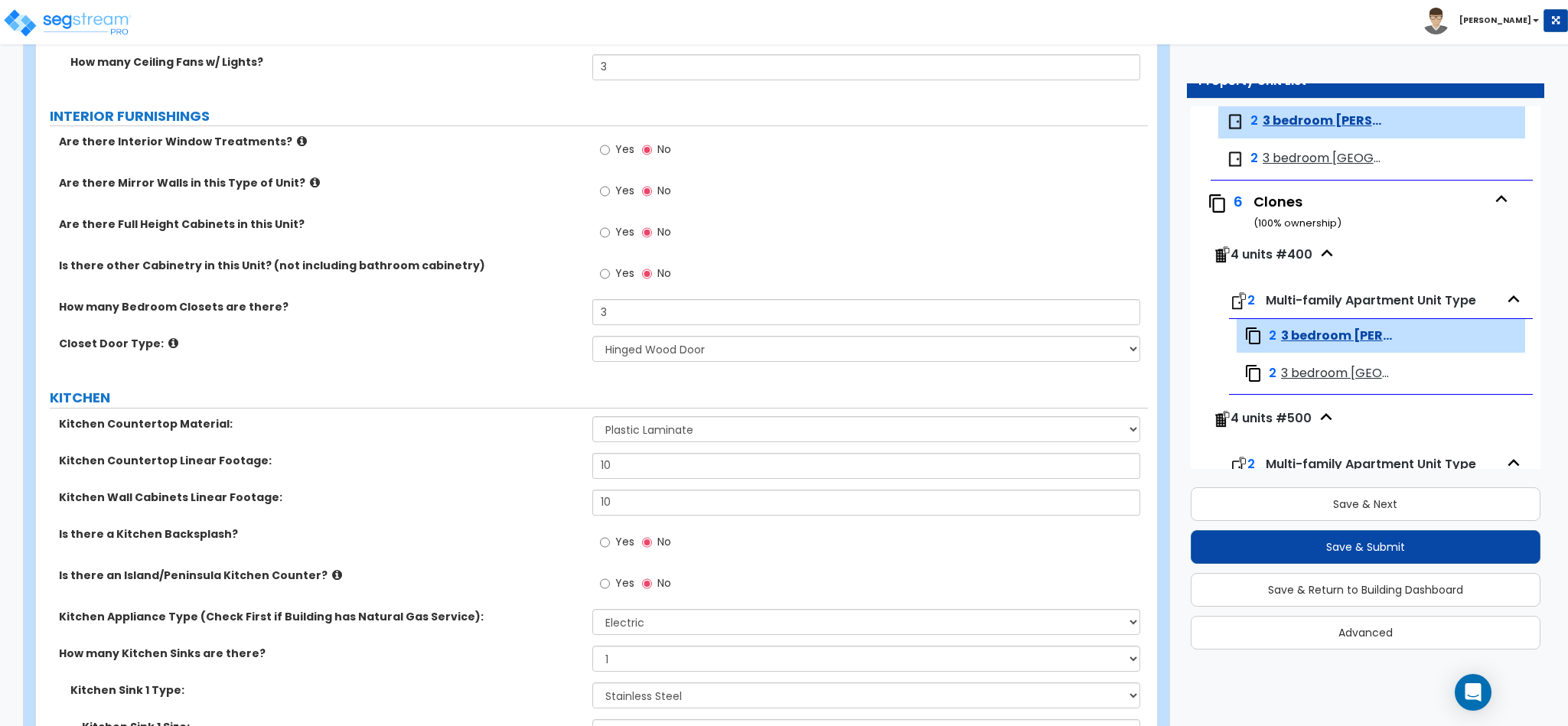
scroll to position [1529, 0]
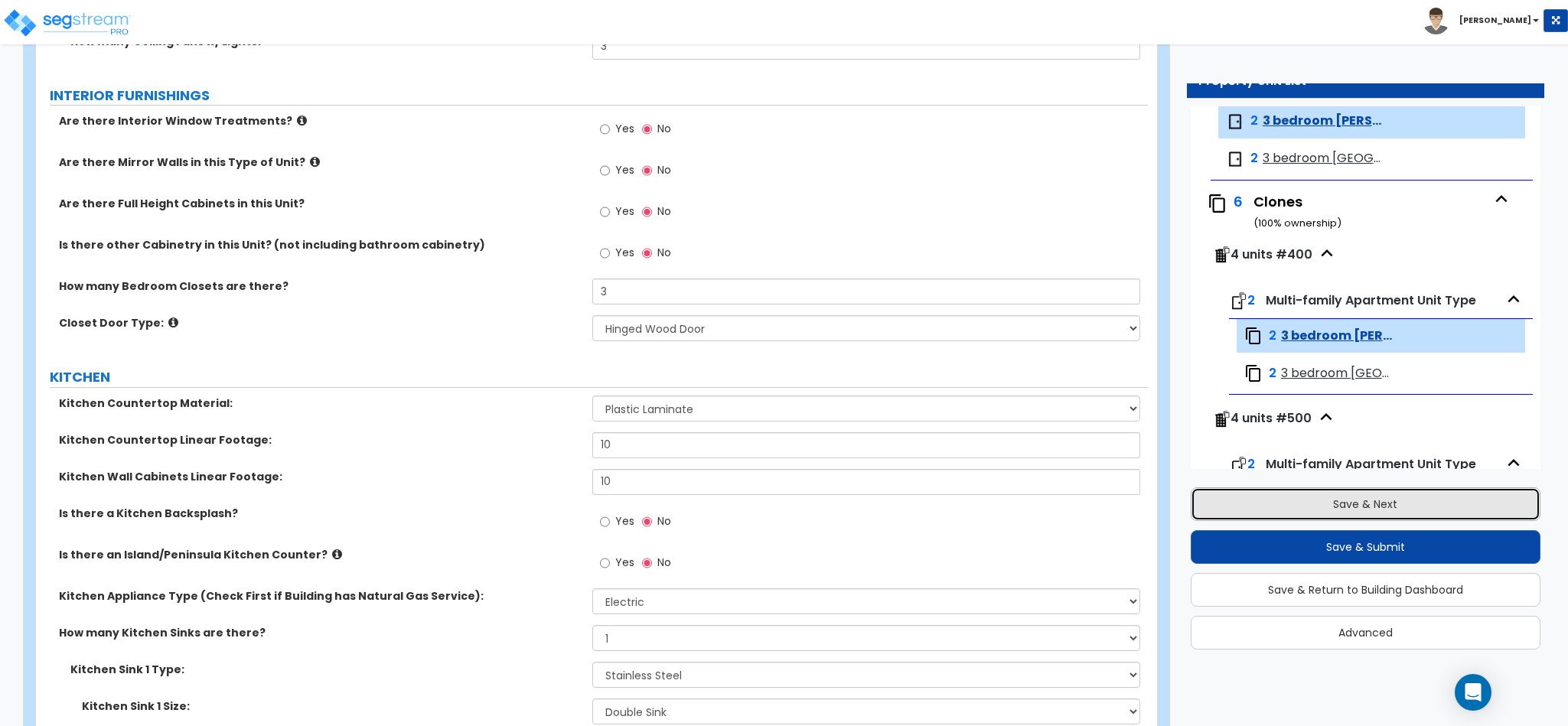
click at [1330, 505] on button "Save & Next" at bounding box center [1365, 504] width 350 height 34
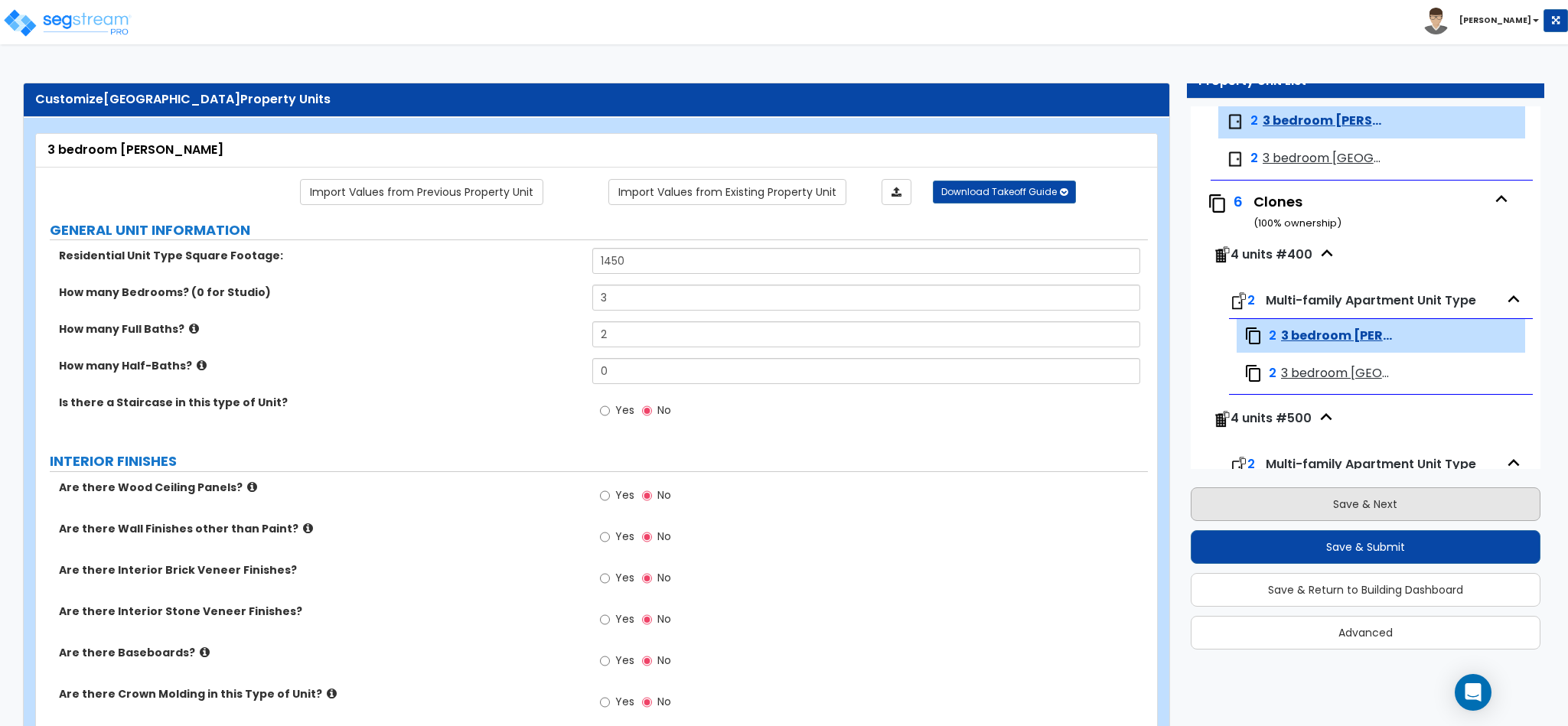
scroll to position [216, 0]
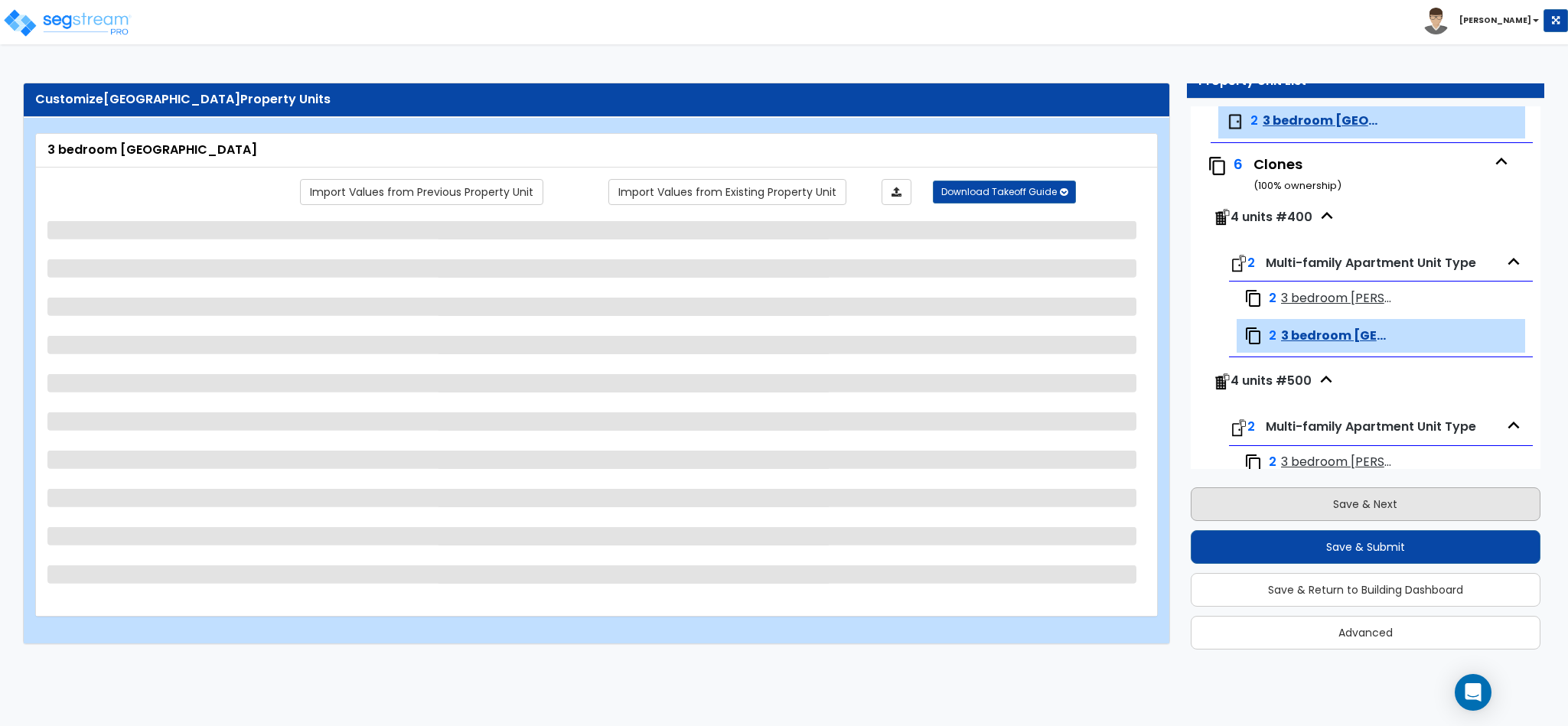
select select "7"
select select "5"
select select "1"
select select "3"
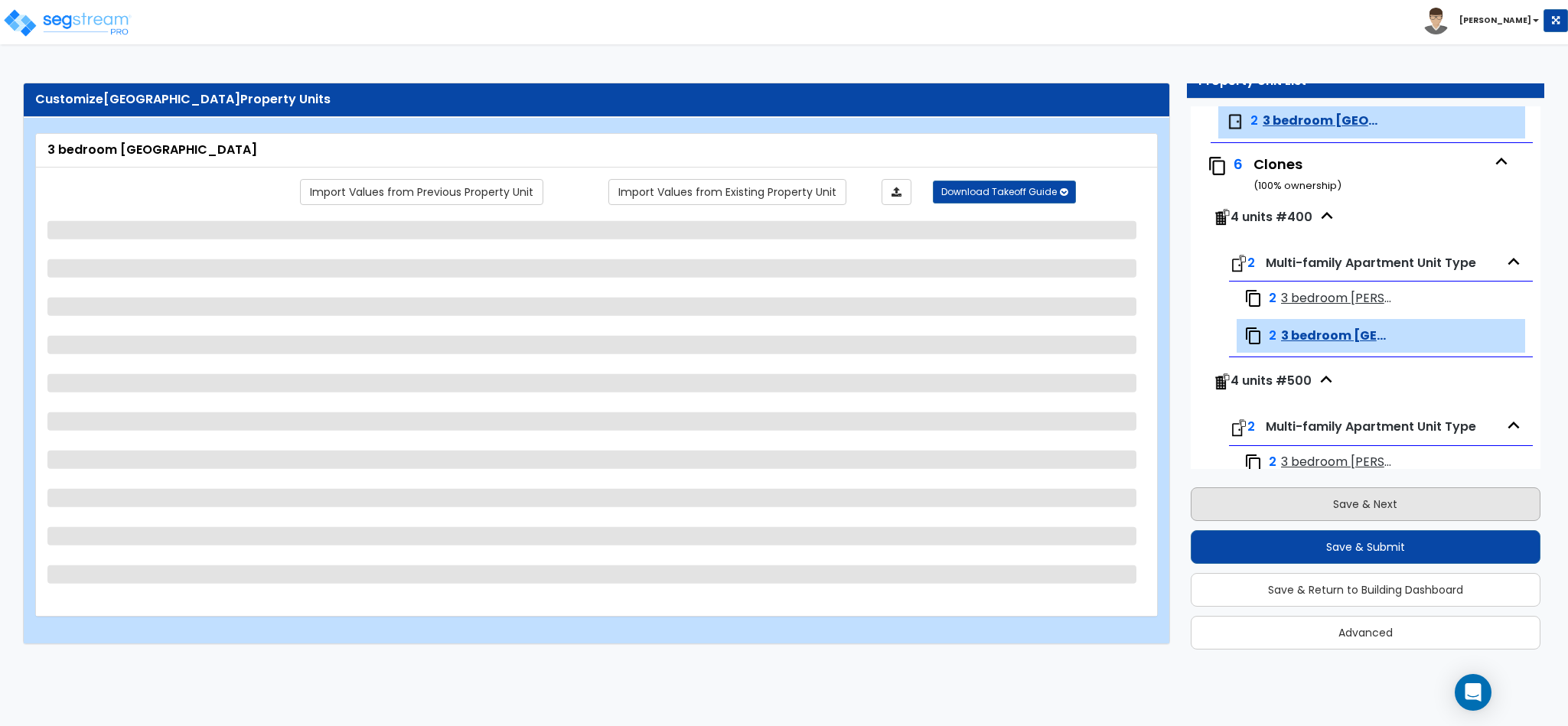
select select "1"
select select "2"
select select "1"
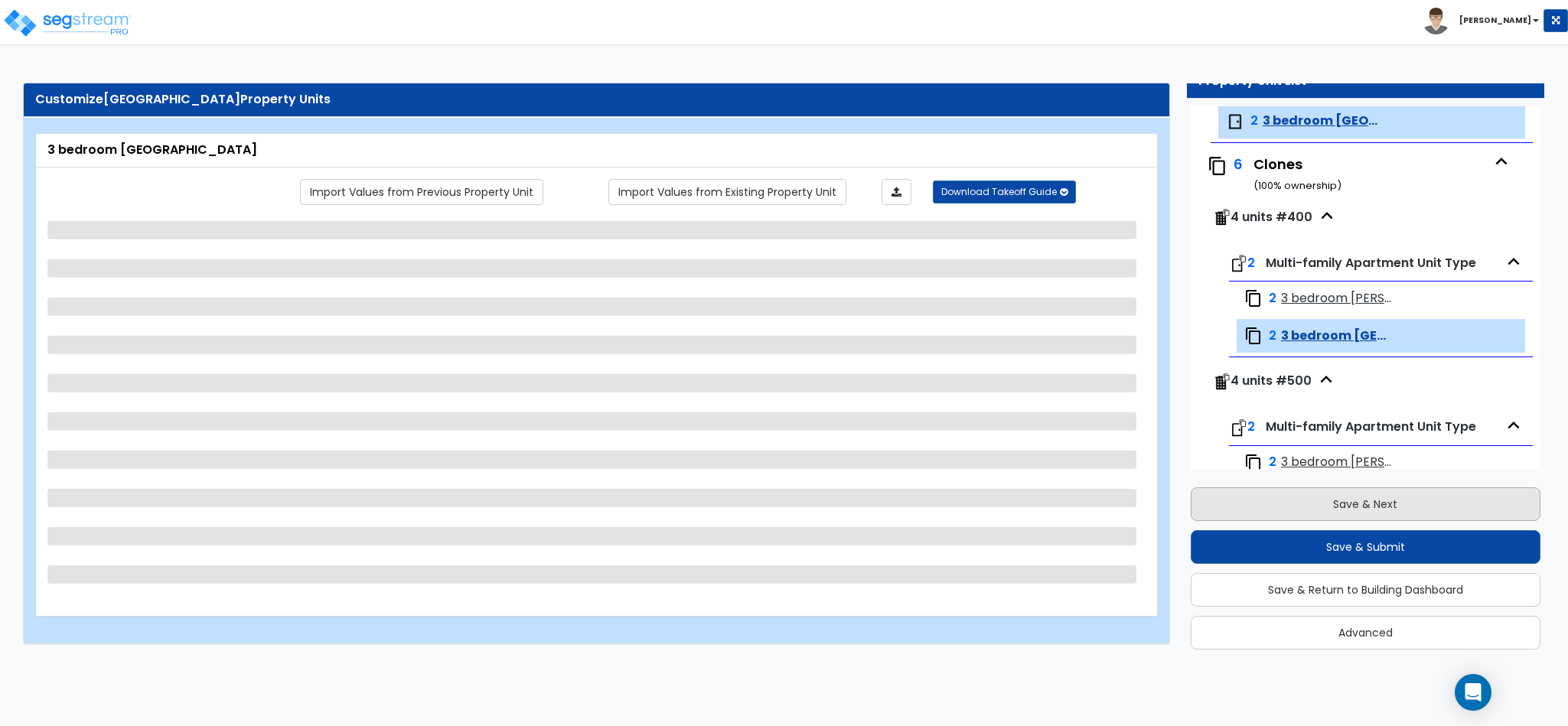
select select "1"
select select "3"
select select "1"
select select "2"
select select "1"
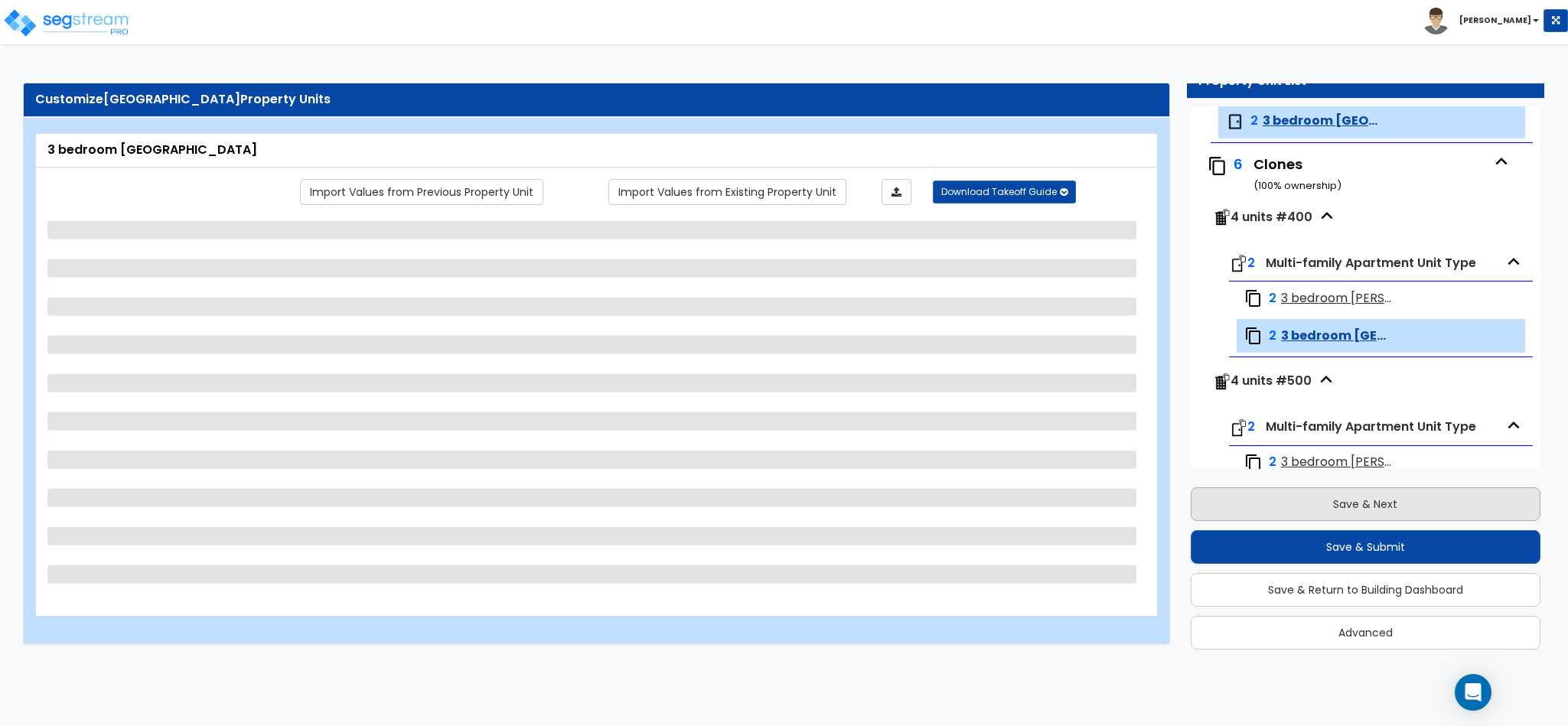
select select "1"
select select "2"
select select "1"
select select "3"
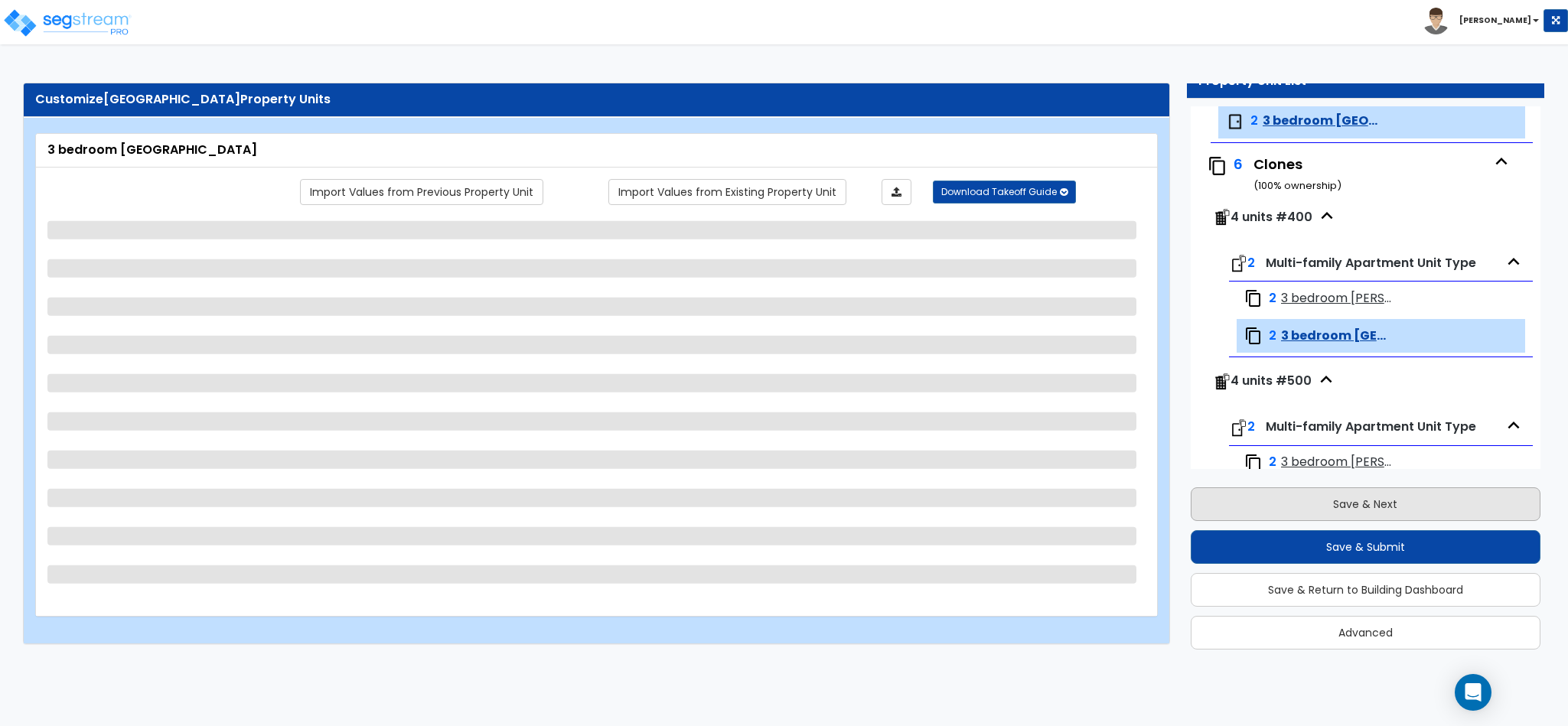
select select "1"
select select "3"
select select "1"
select select "2"
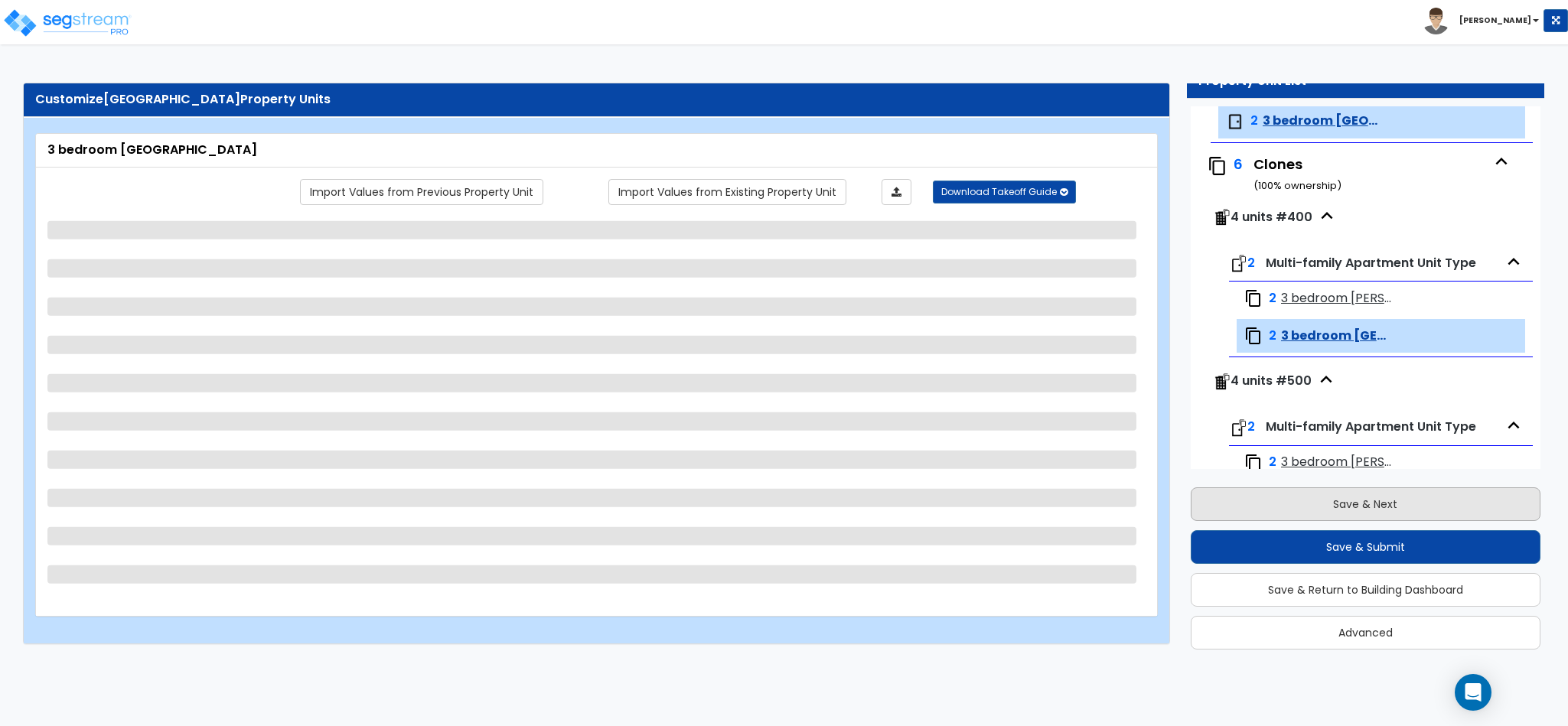
select select "2"
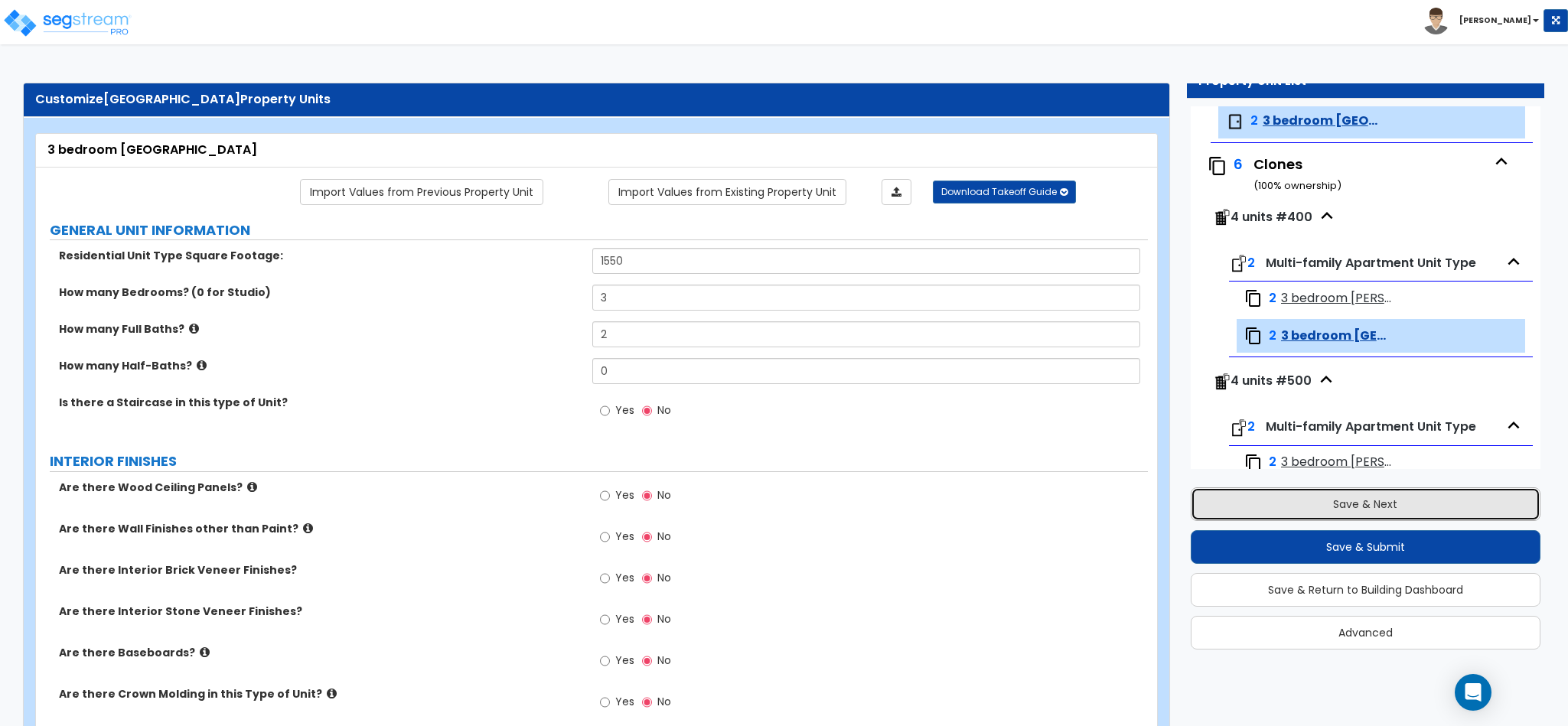
click at [1330, 505] on button "Save & Next" at bounding box center [1365, 504] width 350 height 34
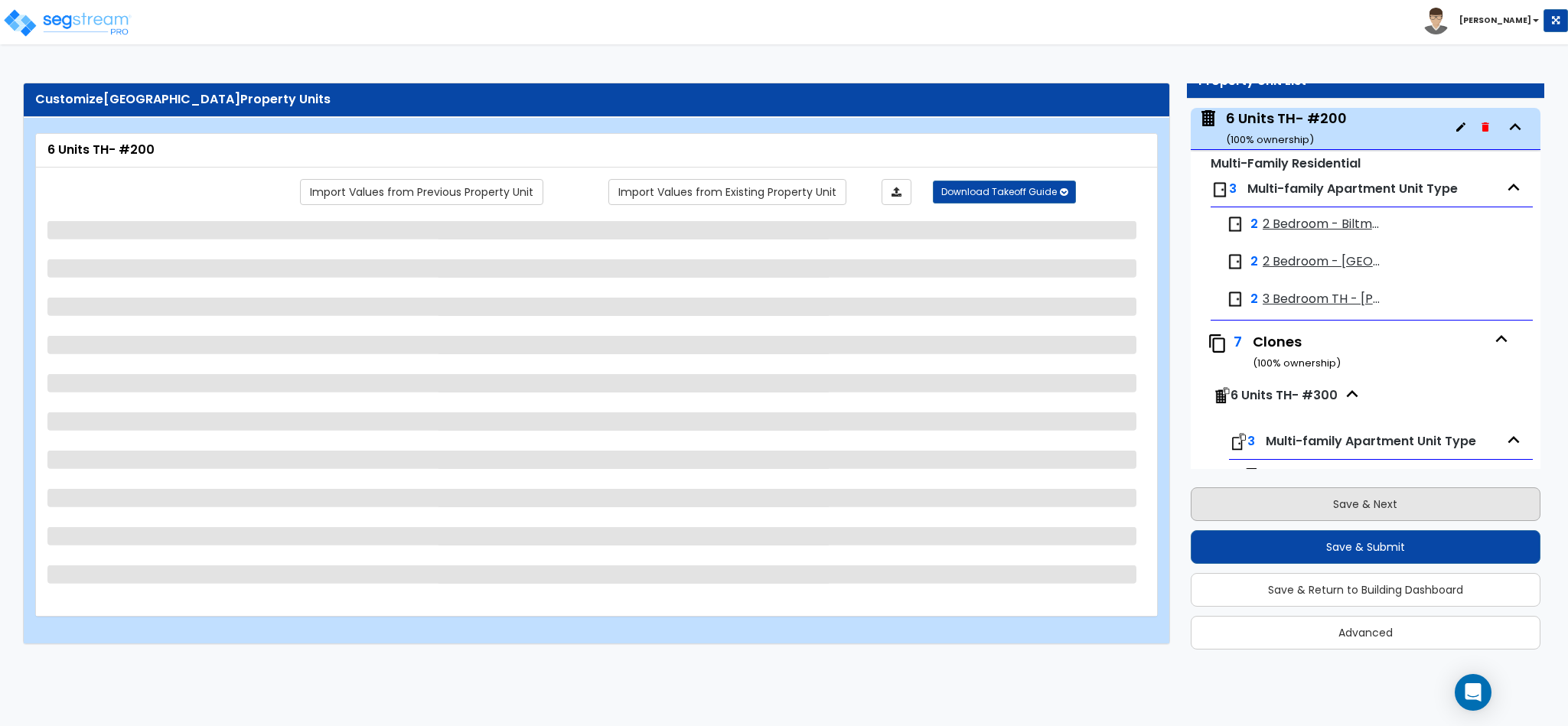
scroll to position [1311, 0]
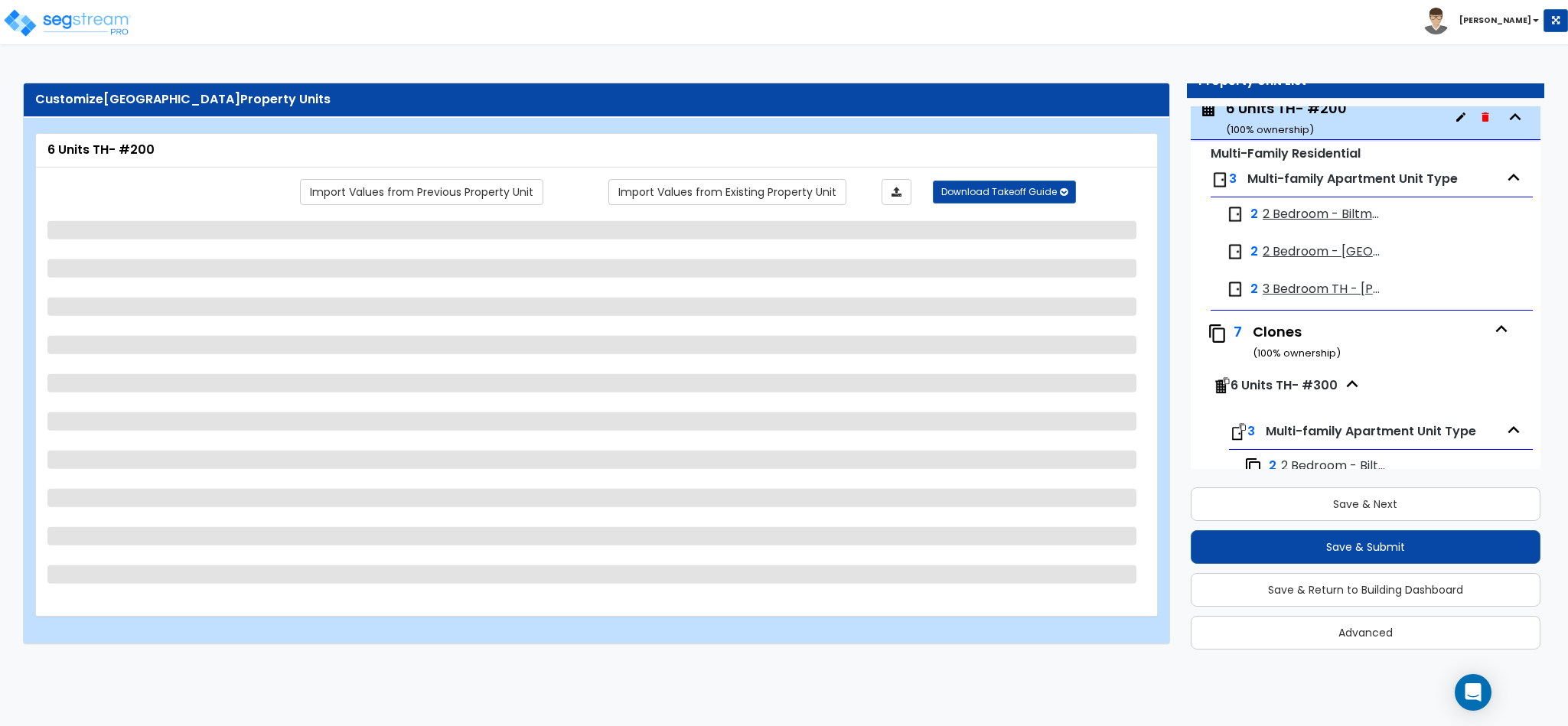
select select "2"
select select "7"
select select "1"
select select "2"
select select "1"
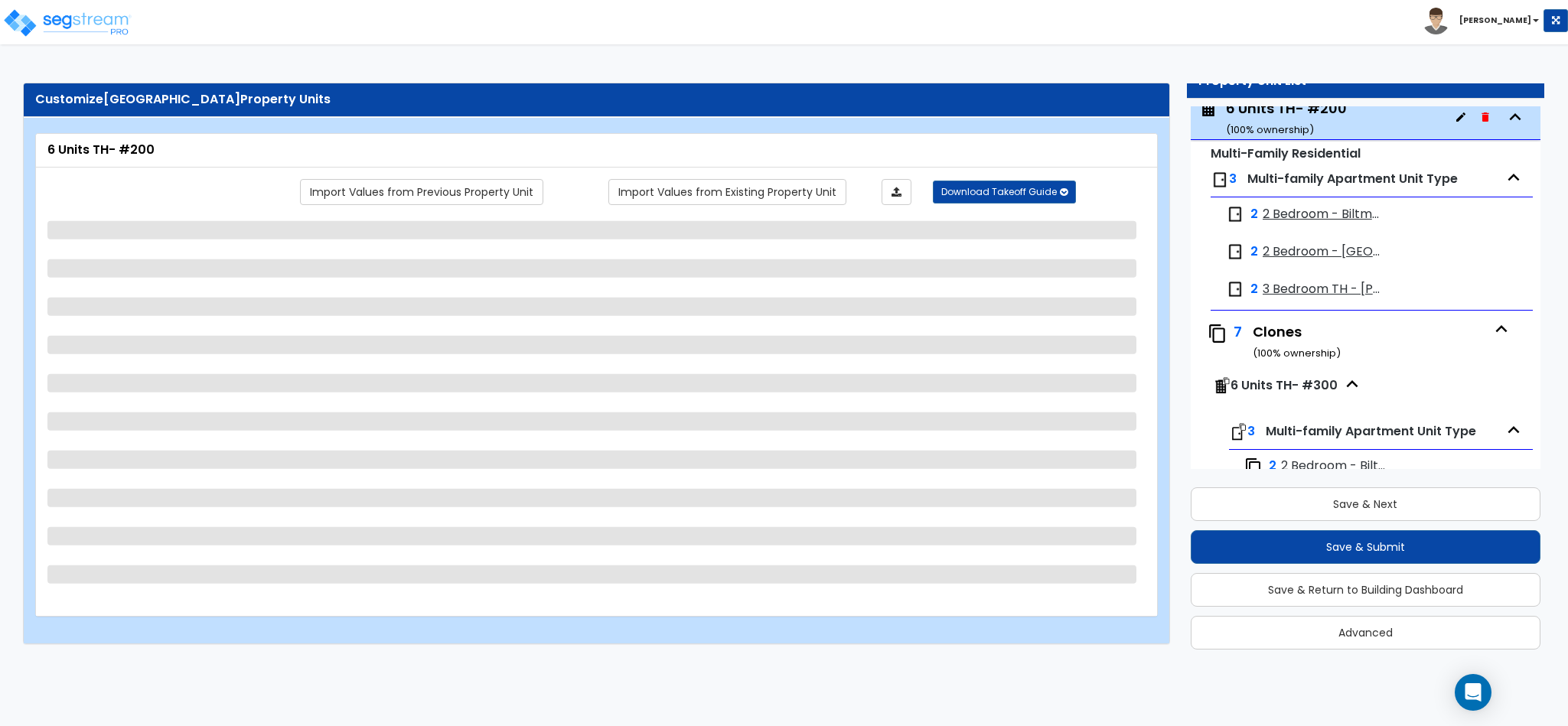
select select "2"
select select "1"
select select "3"
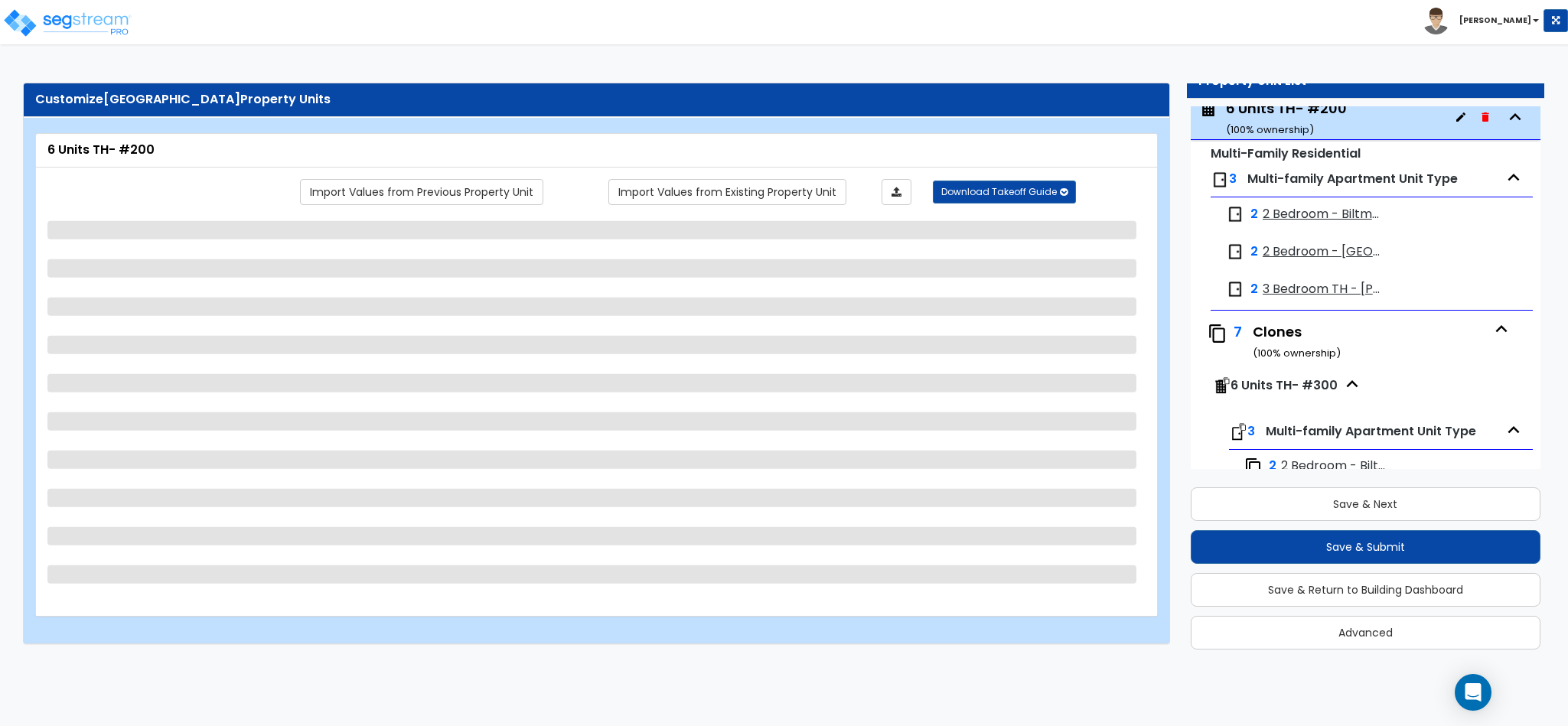
select select "1"
select select "3"
select select "2"
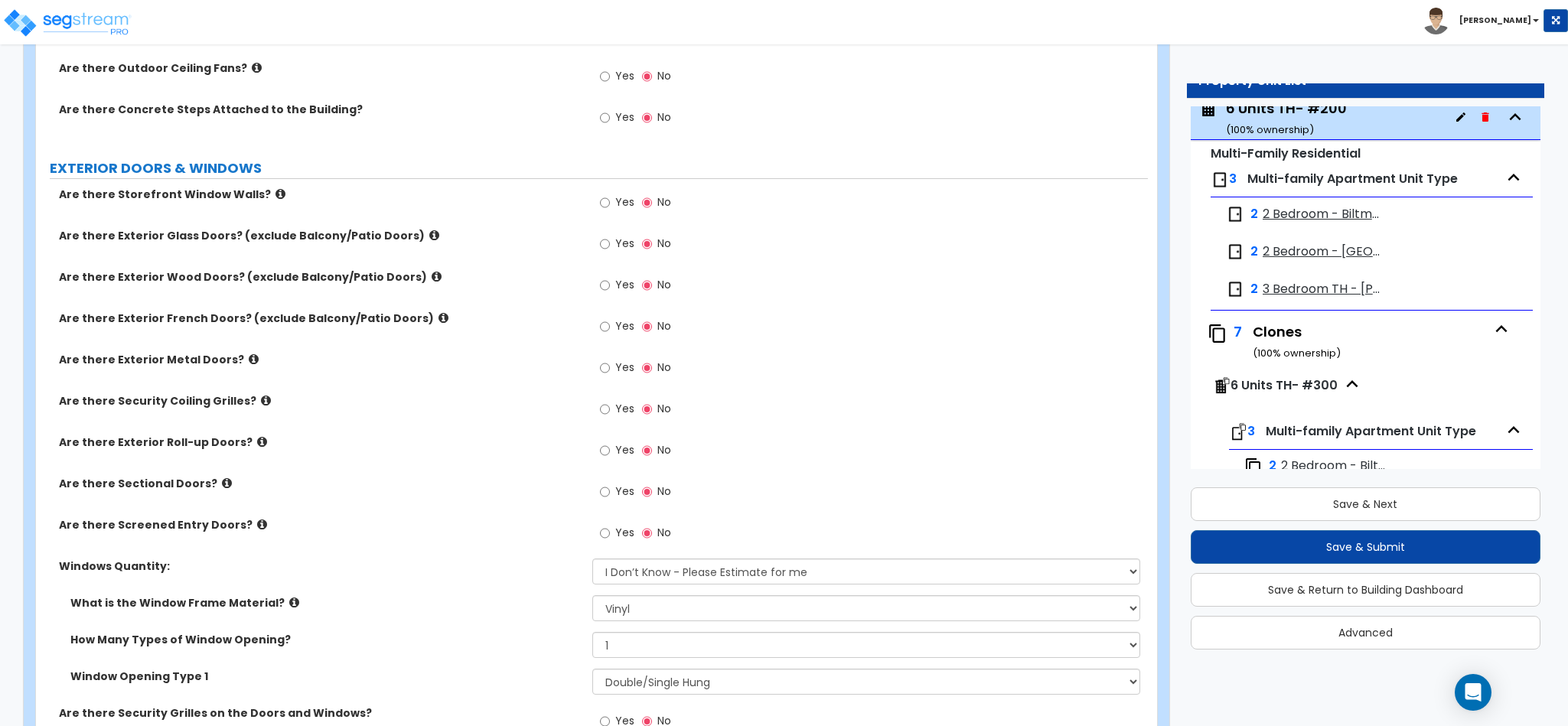
scroll to position [765, 0]
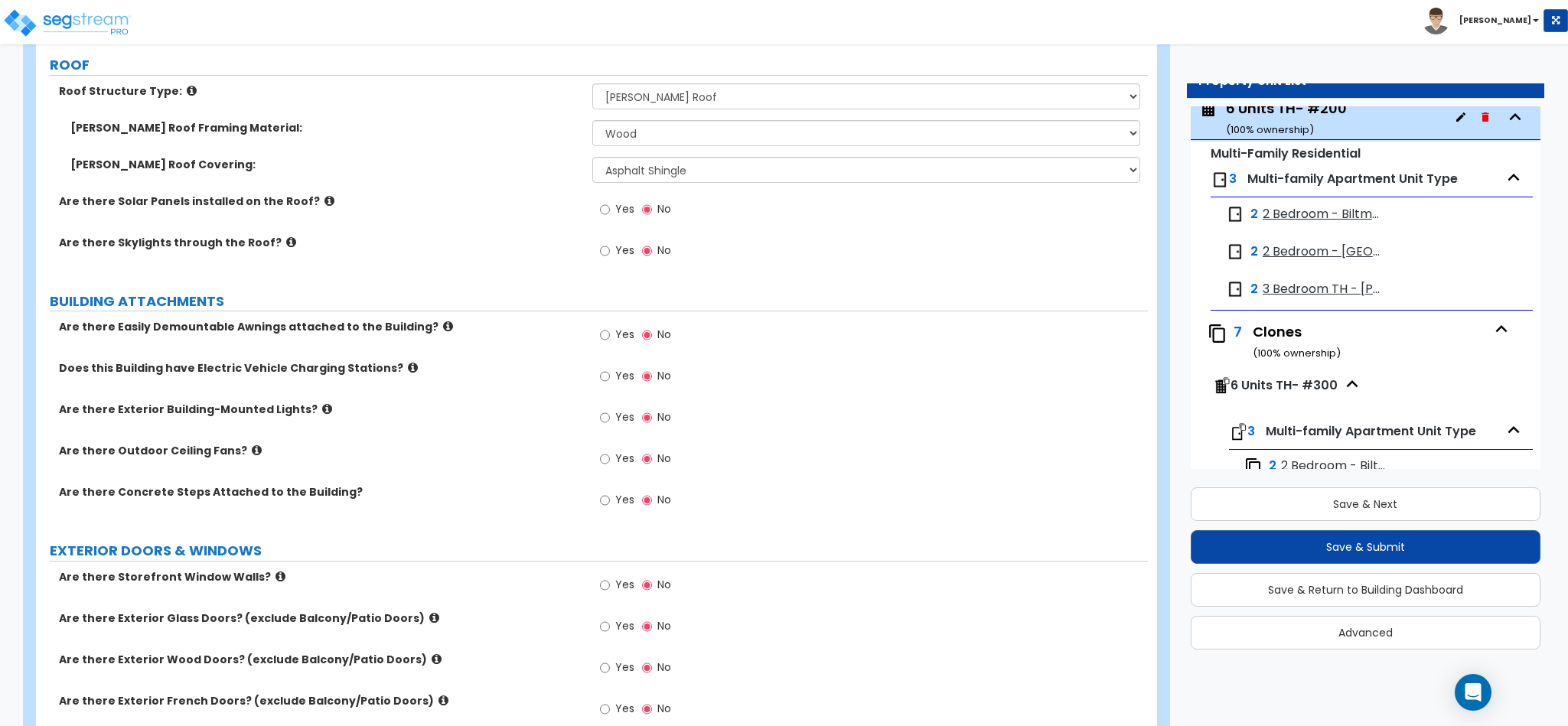
click at [322, 413] on icon at bounding box center [326, 408] width 10 height 11
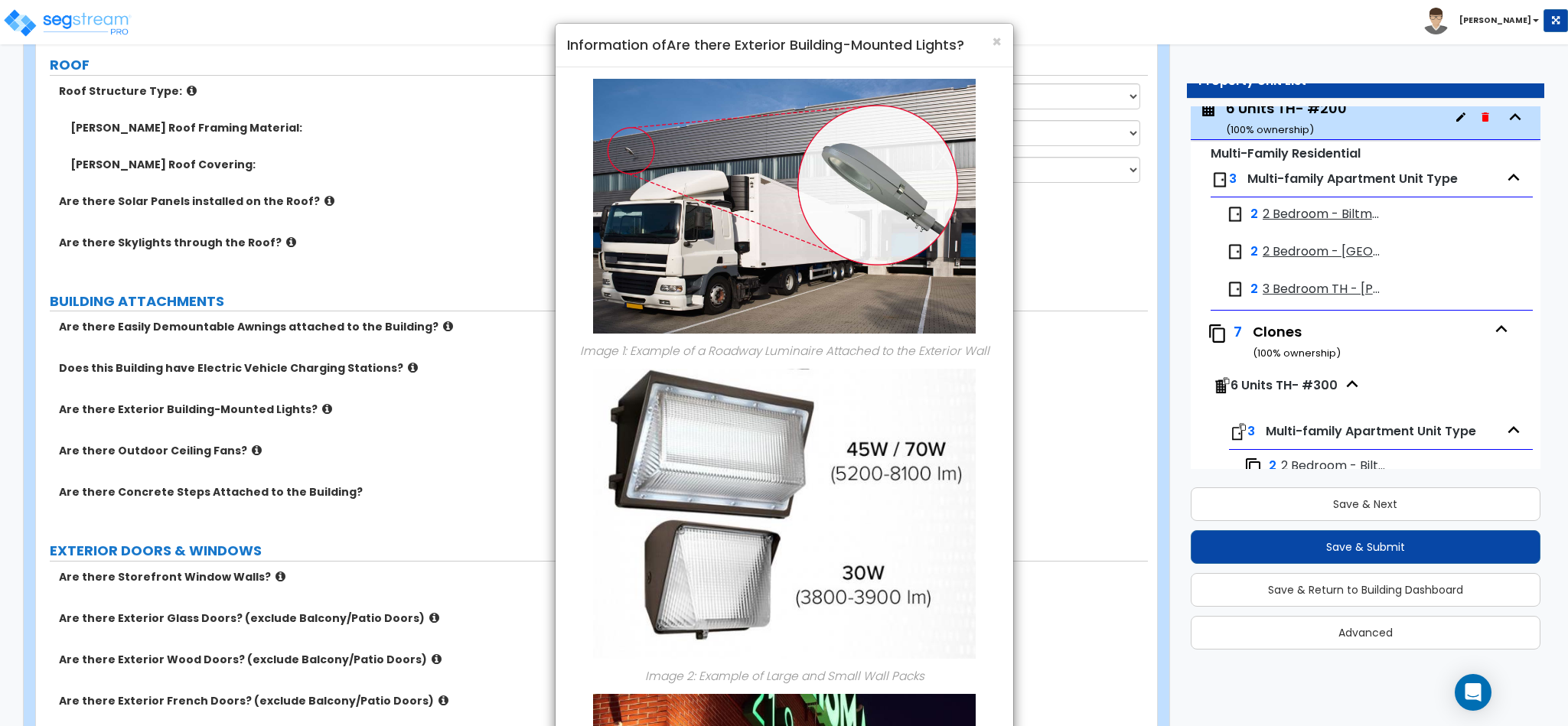
click at [434, 446] on div "× Information of Are there Exterior Building-Mounted Lights? Image 1: Example o…" at bounding box center [784, 363] width 1568 height 726
click at [992, 44] on span "×" at bounding box center [996, 41] width 10 height 22
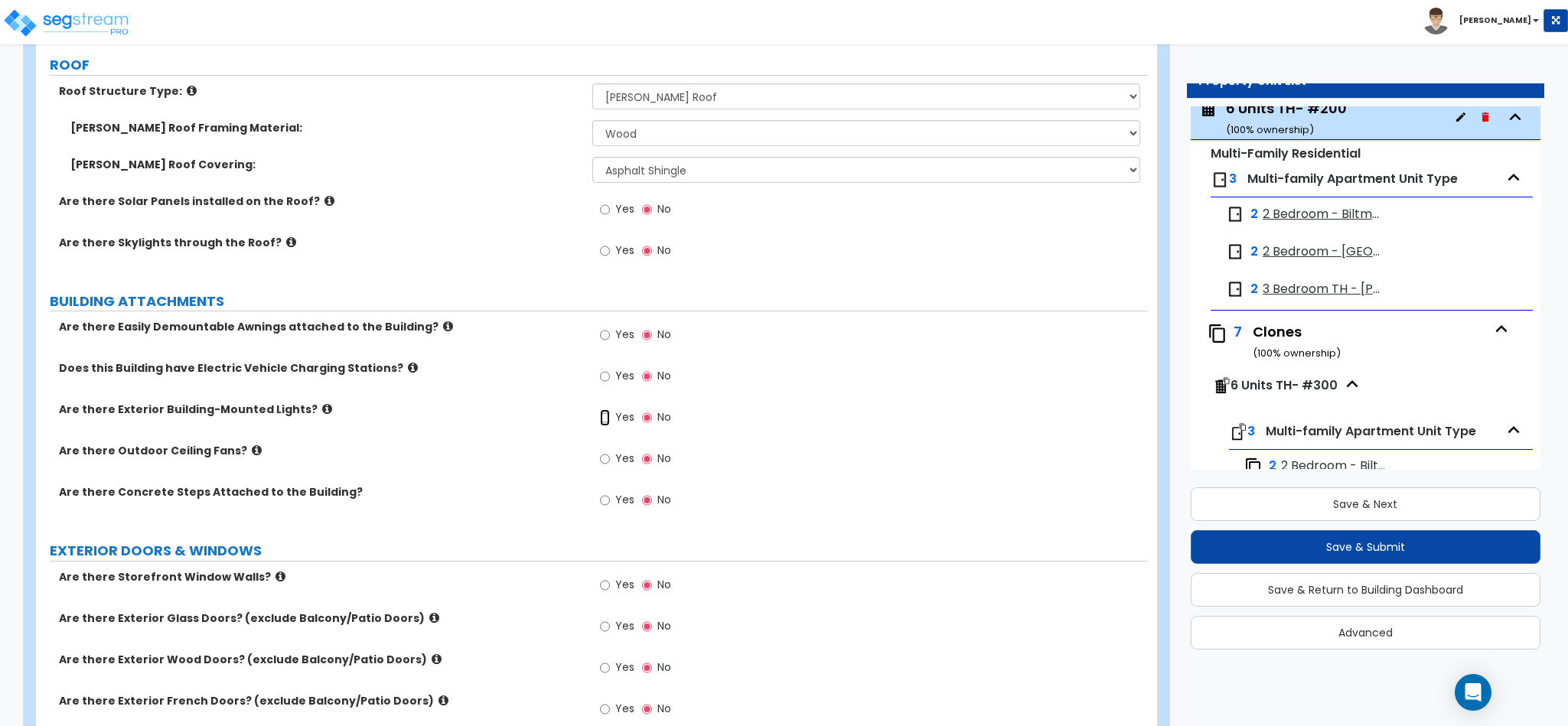
click at [603, 417] on input "Yes" at bounding box center [604, 417] width 10 height 17
radio input "true"
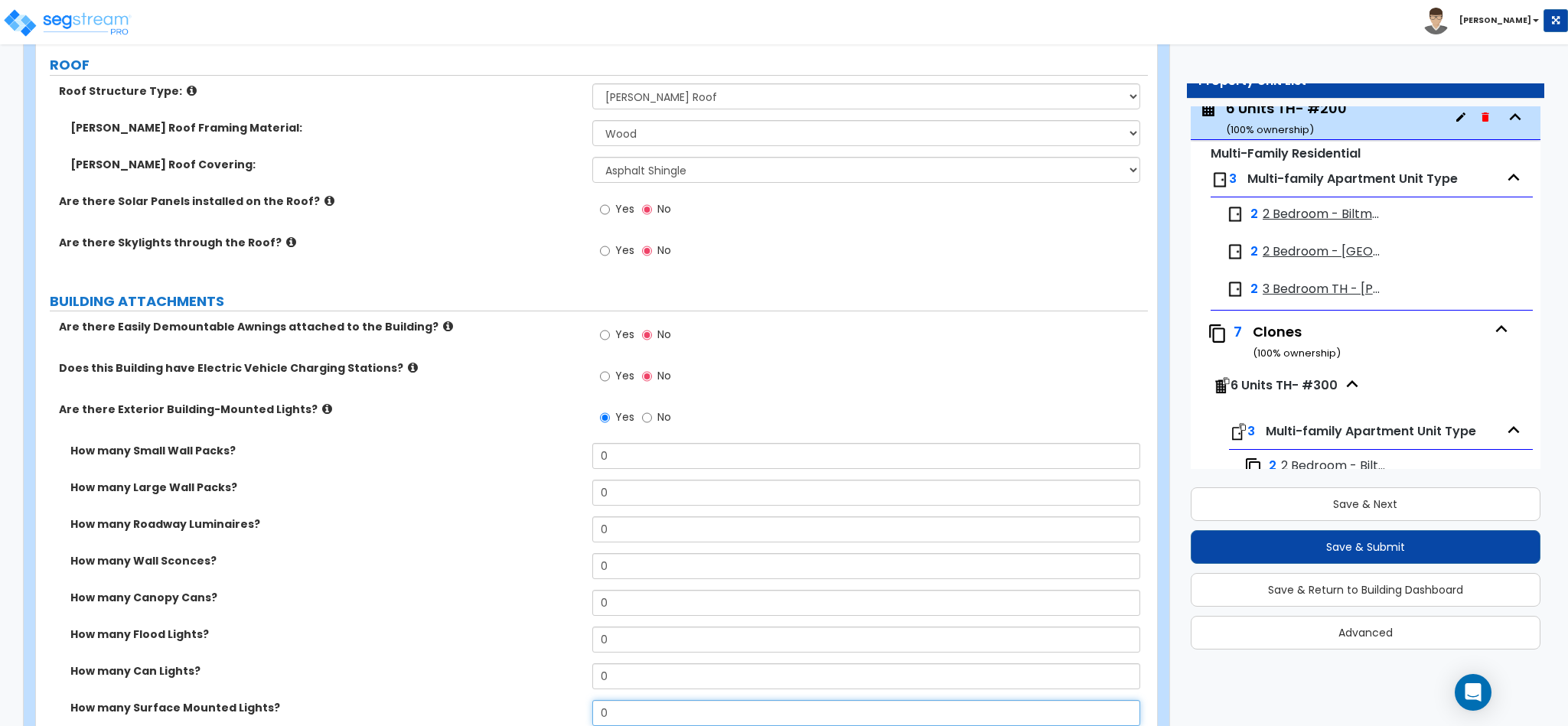
click at [644, 711] on input "0" at bounding box center [866, 713] width 549 height 26
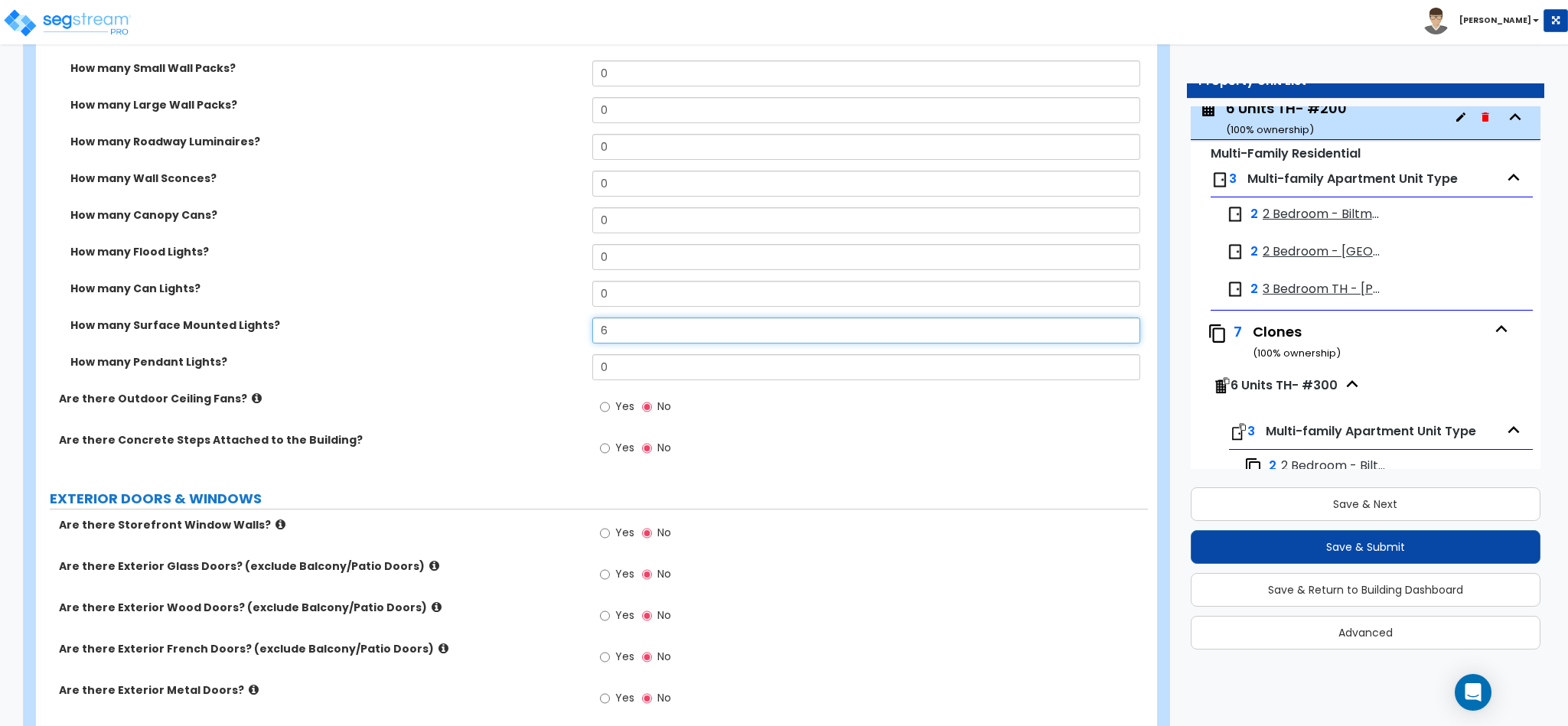
type input "6"
click at [494, 509] on label "EXTERIOR DOORS & WINDOWS" at bounding box center [598, 499] width 1098 height 20
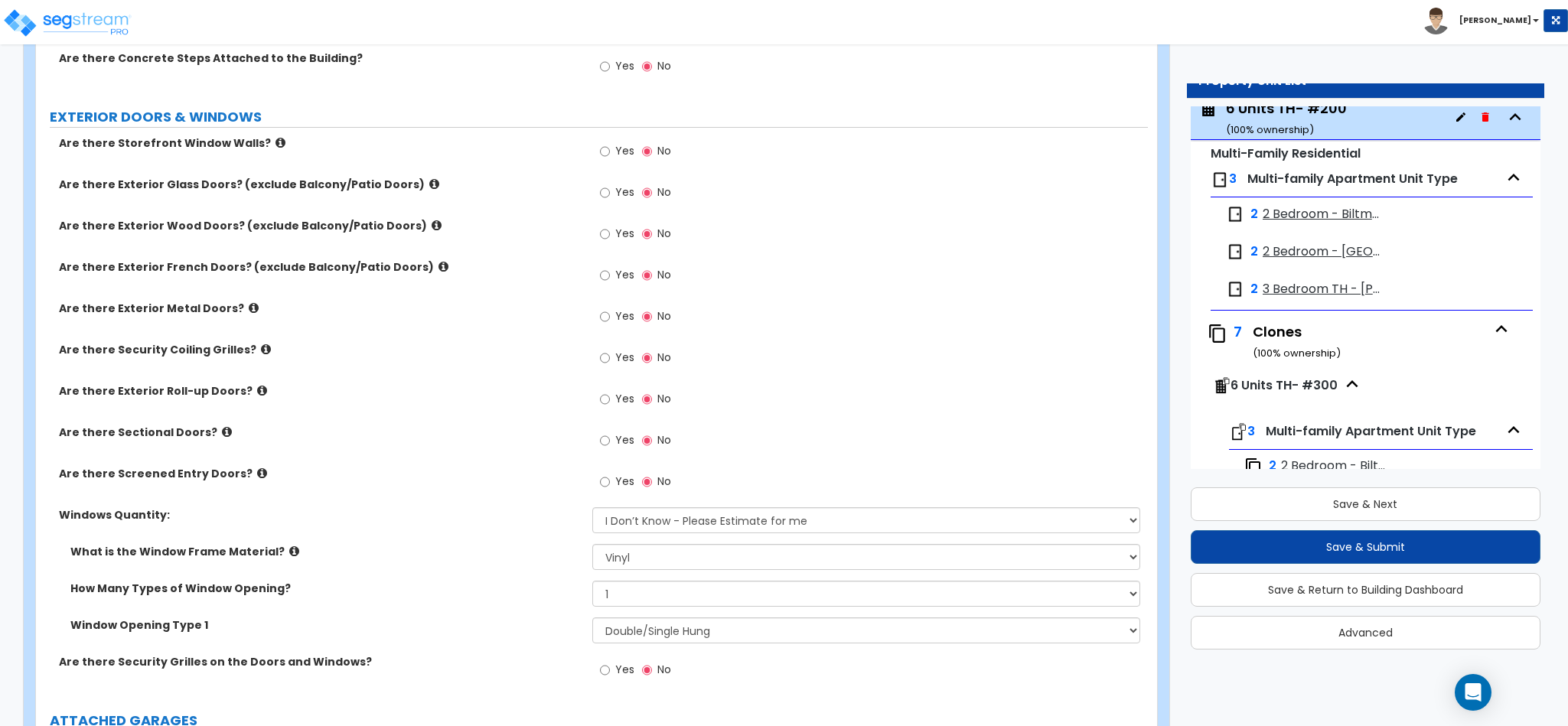
scroll to position [1912, 0]
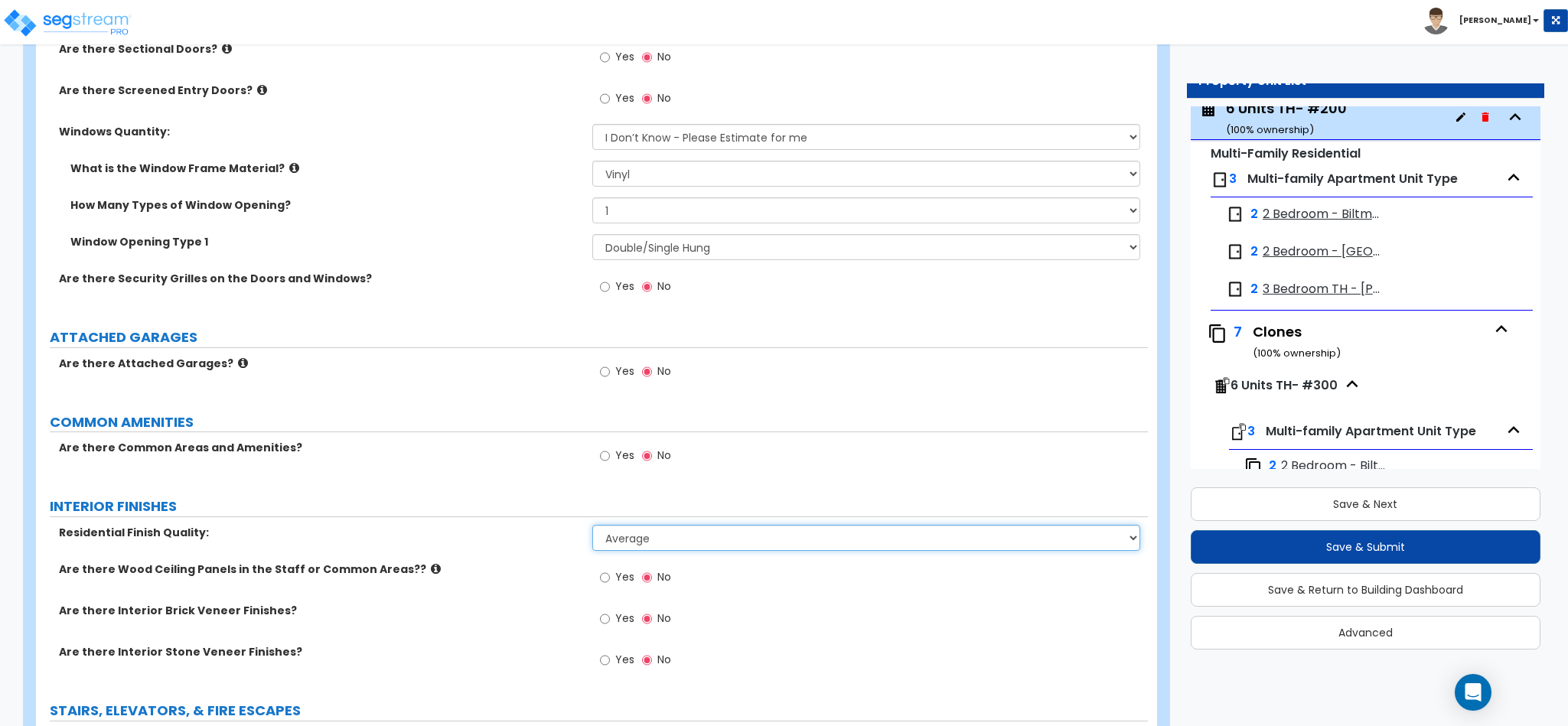
click at [668, 545] on select "Low Average High" at bounding box center [866, 538] width 549 height 26
select select "2"
click at [592, 528] on select "Low Average High" at bounding box center [866, 538] width 549 height 26
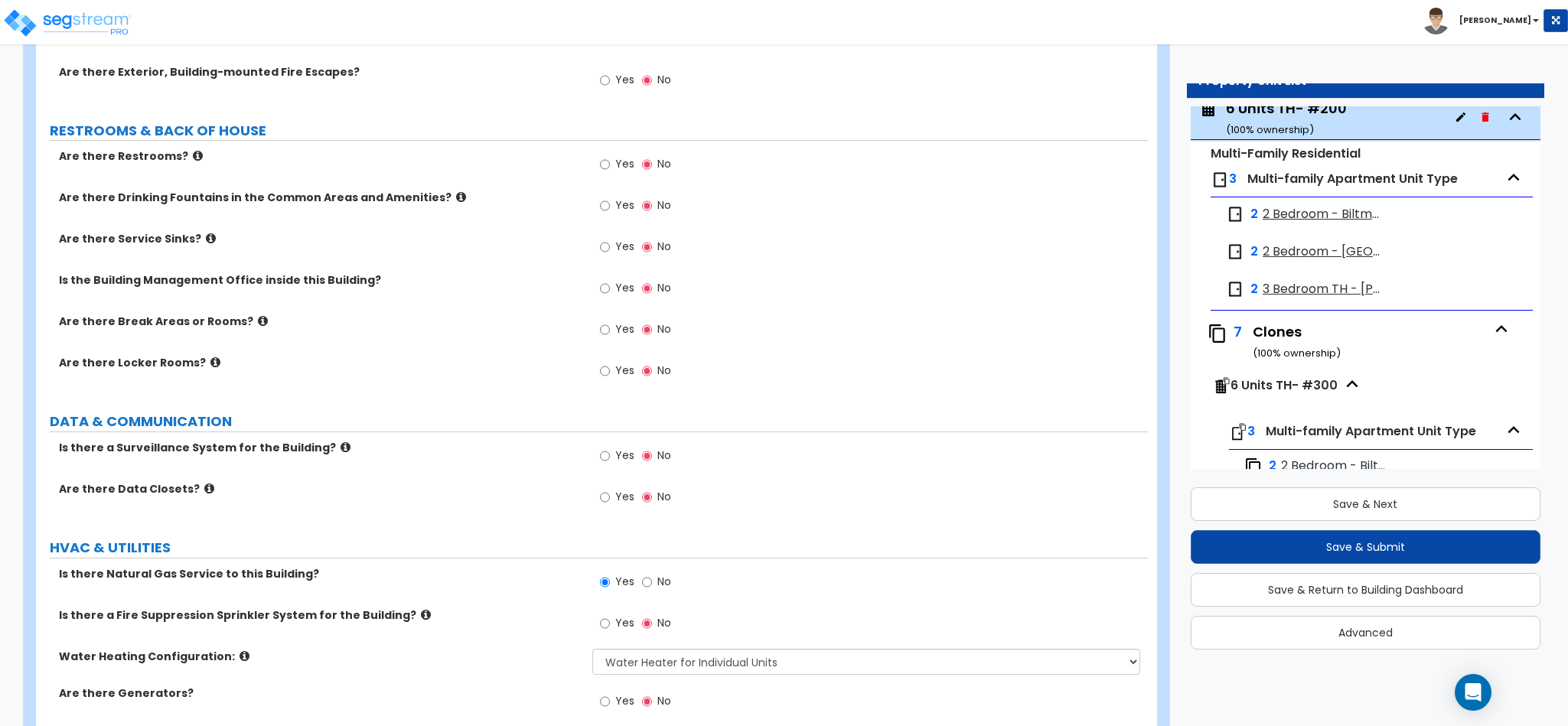
scroll to position [2846, 0]
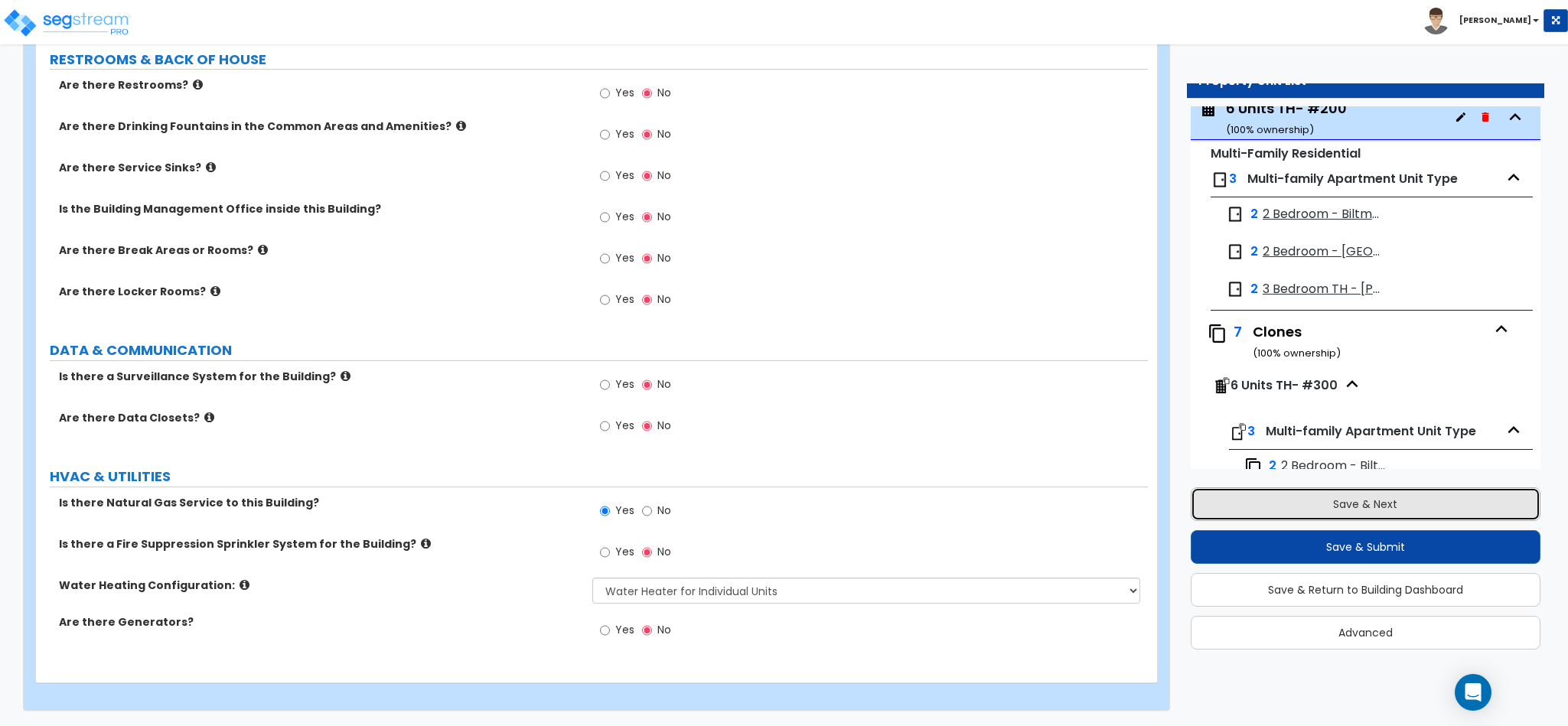
click at [1424, 503] on button "Save & Next" at bounding box center [1365, 504] width 350 height 34
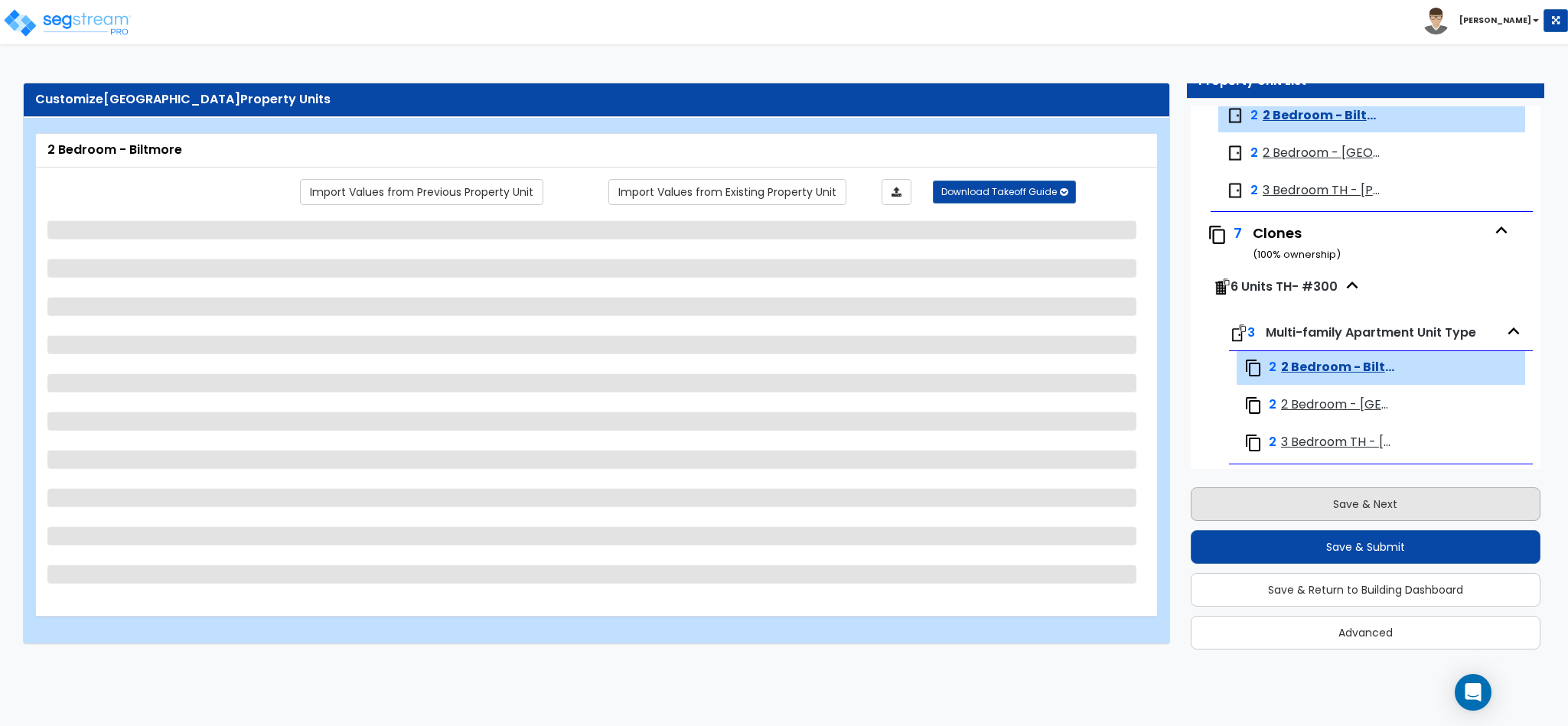
scroll to position [1411, 0]
select select "7"
select select "5"
select select "1"
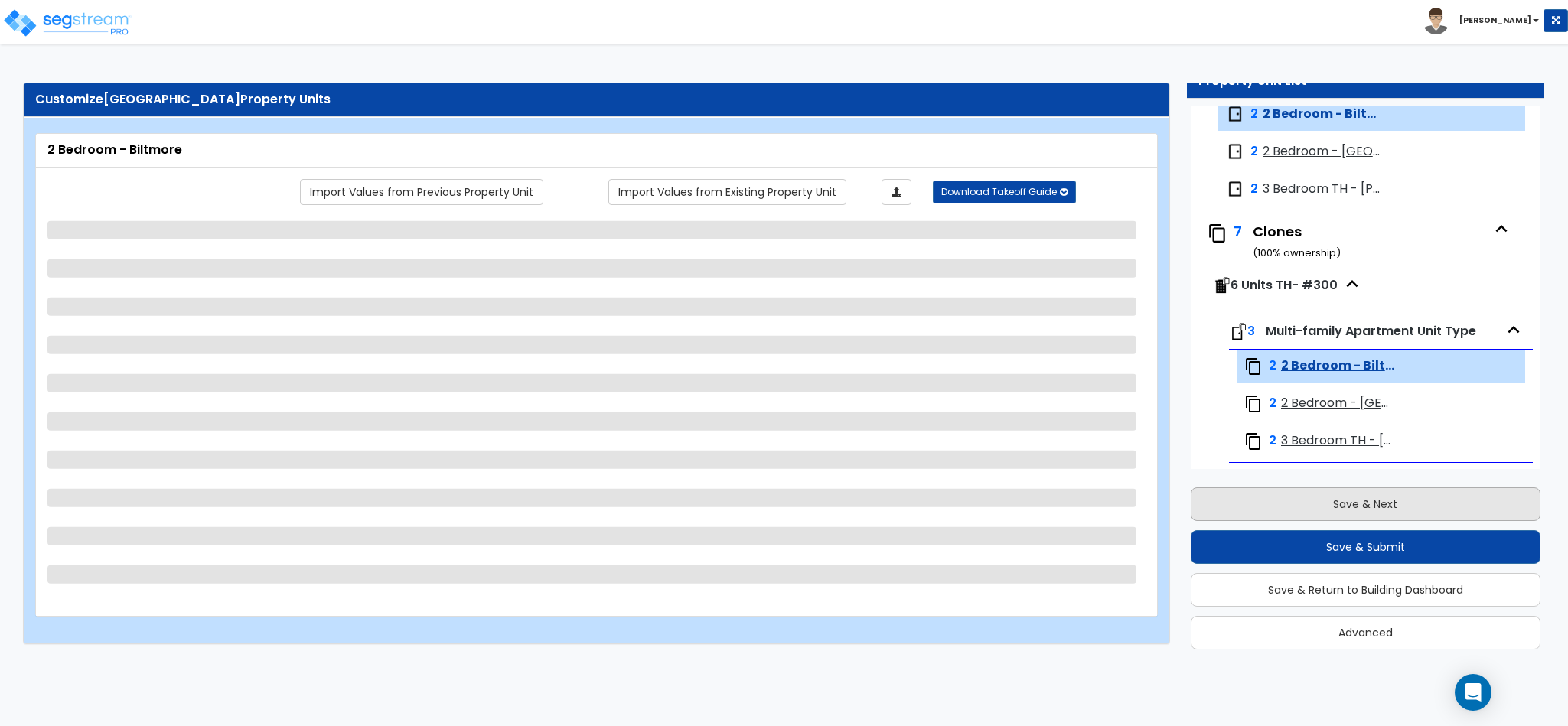
select select "3"
select select "1"
select select "2"
select select "1"
select select "3"
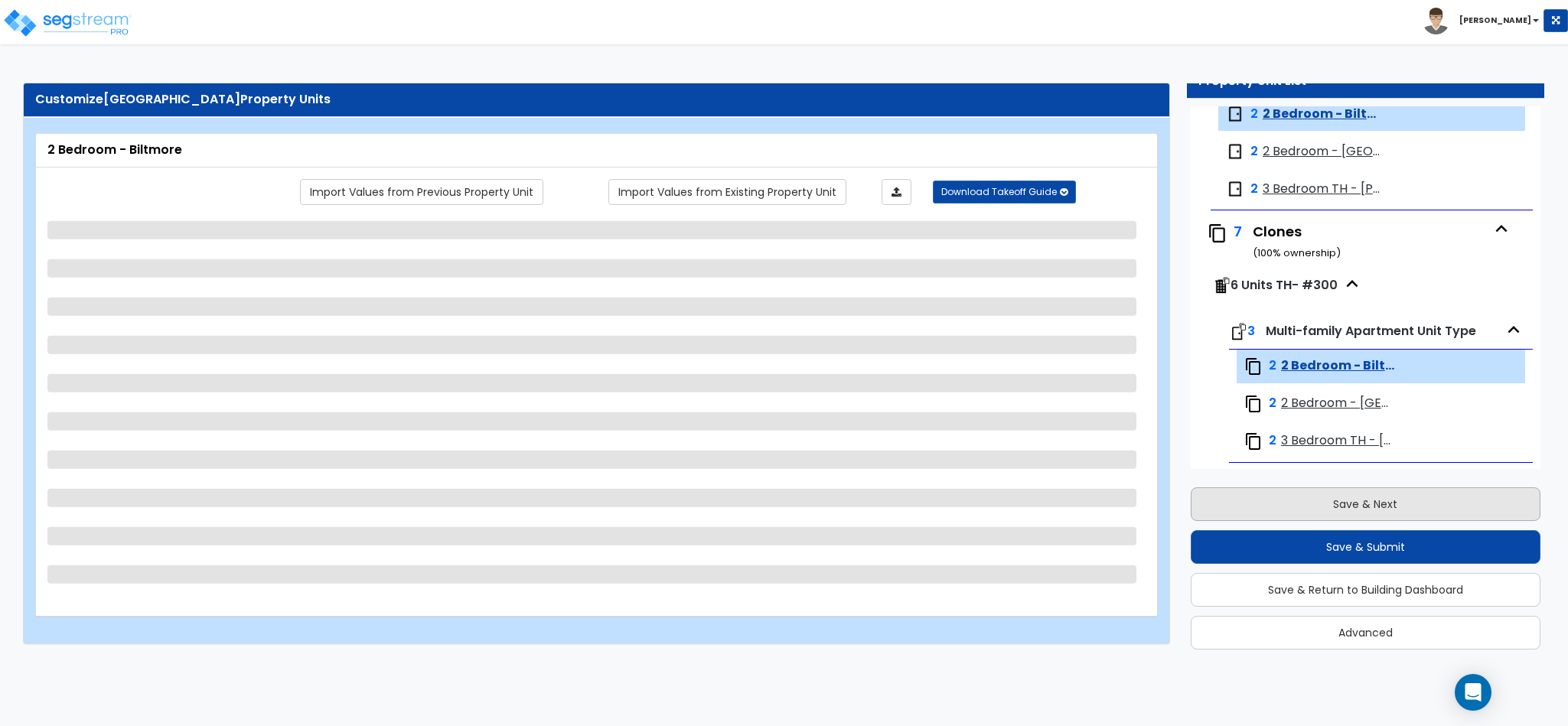
select select "1"
select select "2"
select select "1"
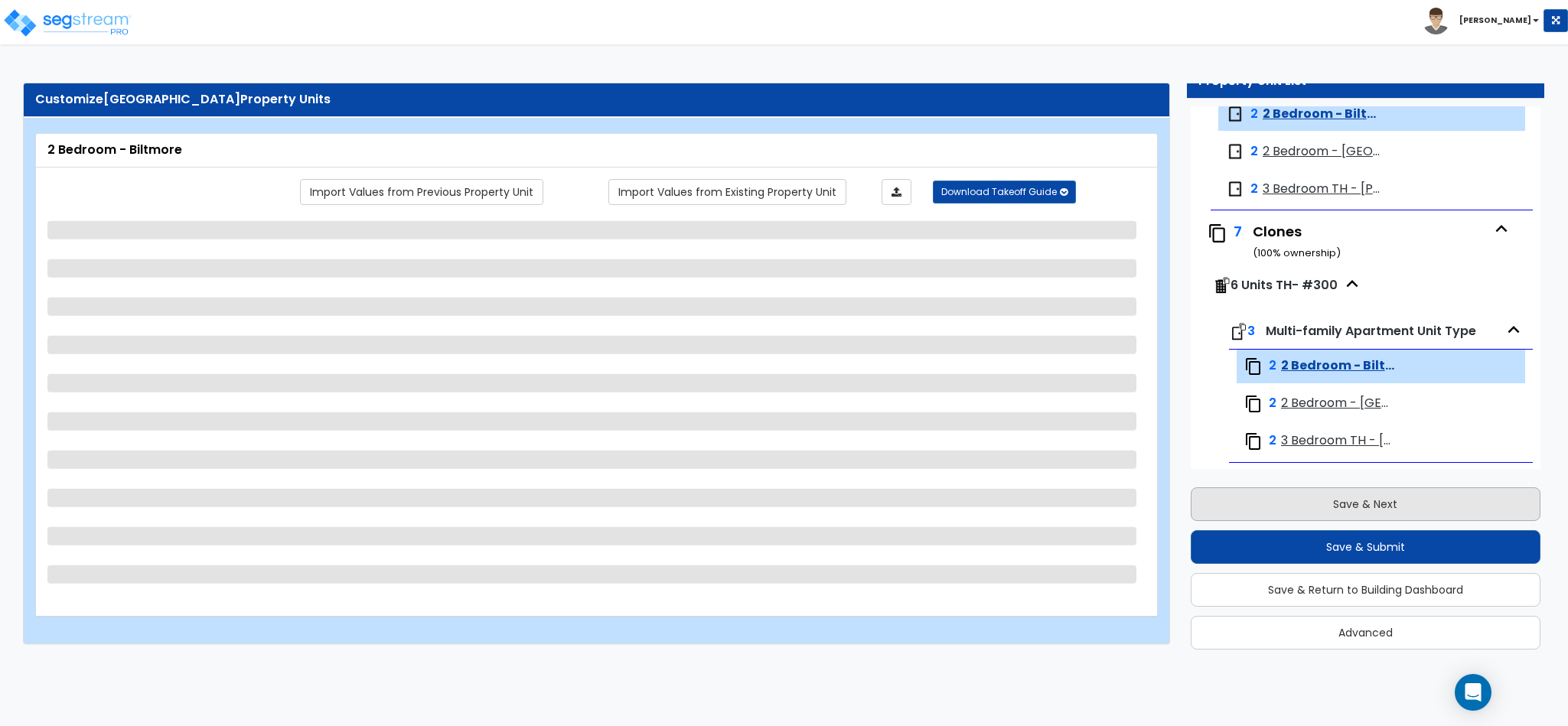
select select "1"
select select "2"
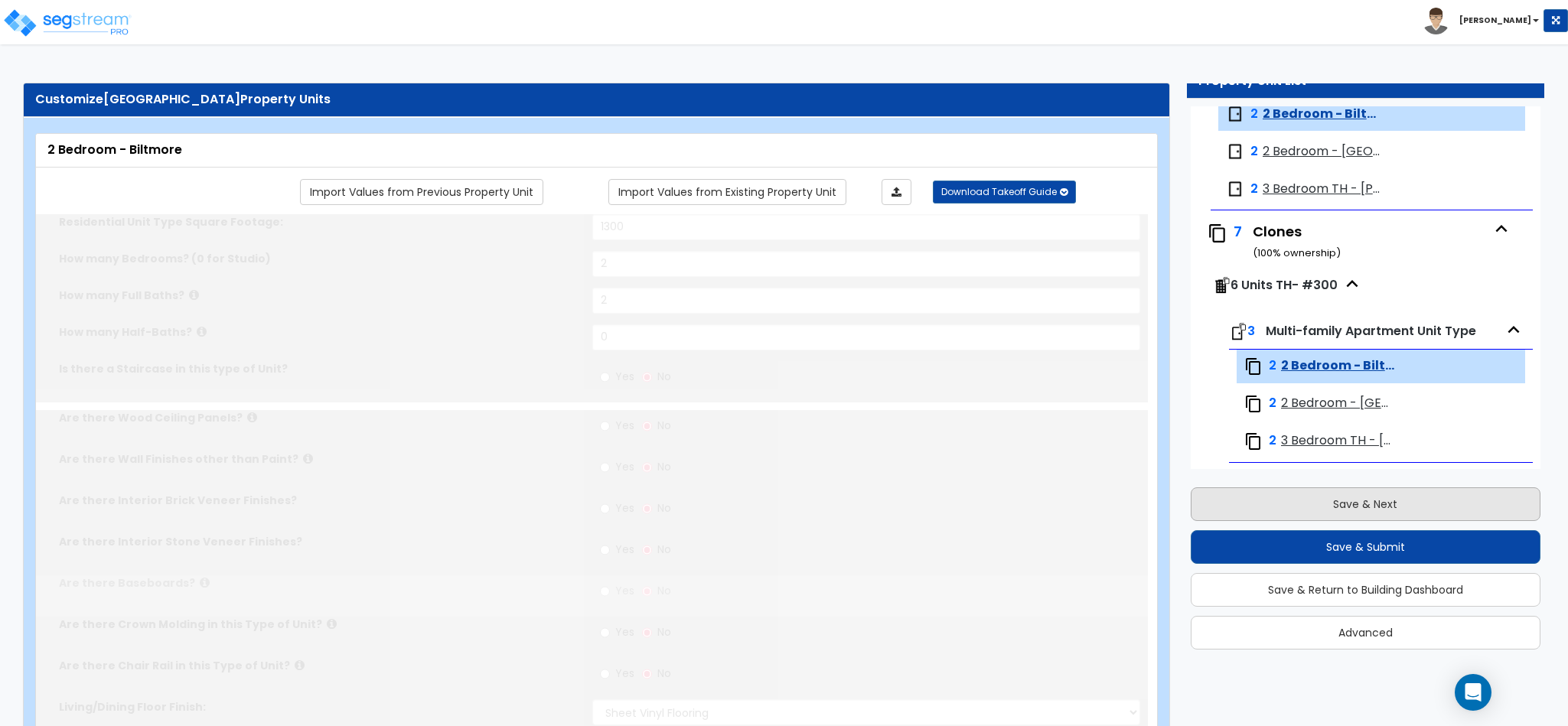
select select "1"
select select "2"
select select "1"
select select "2"
select select "1"
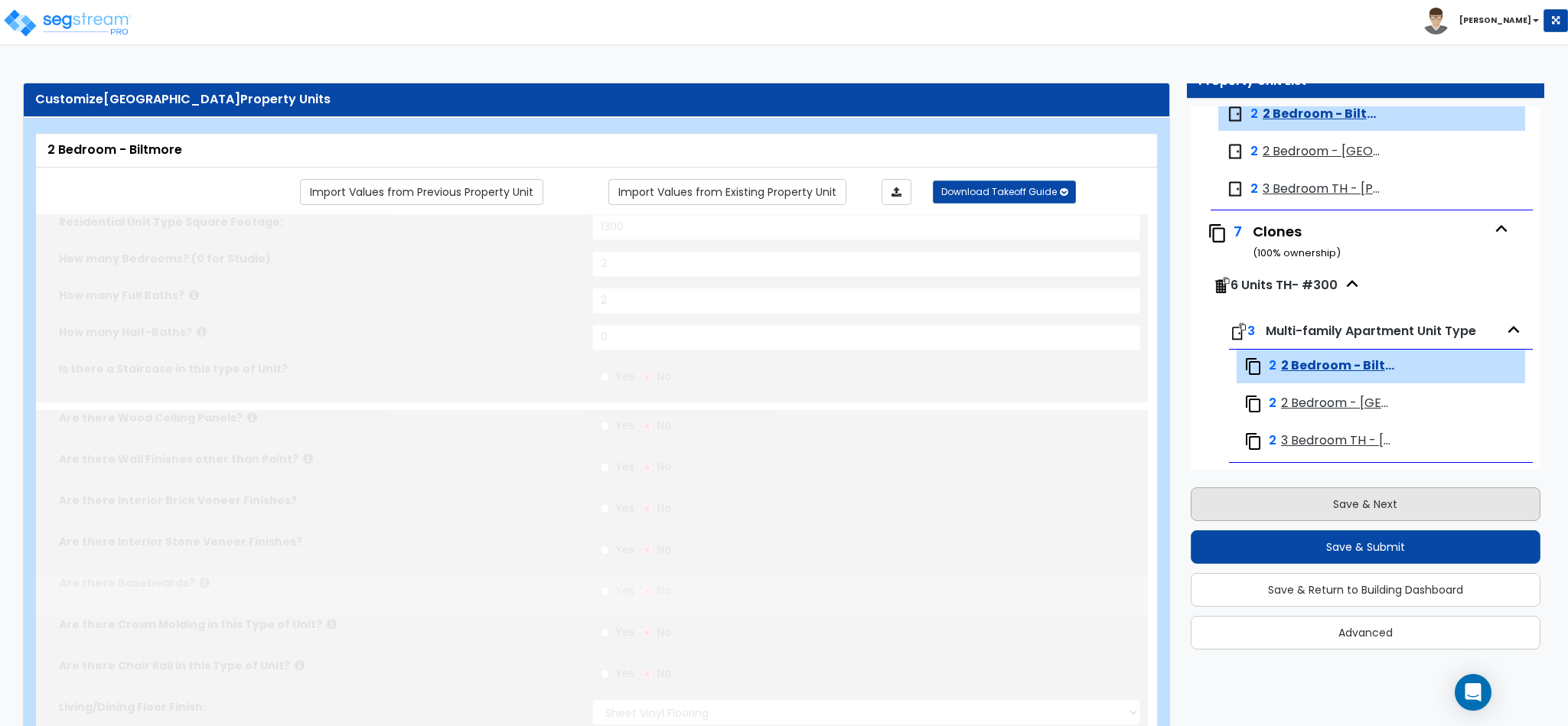
select select "2"
radio input "true"
type input "1"
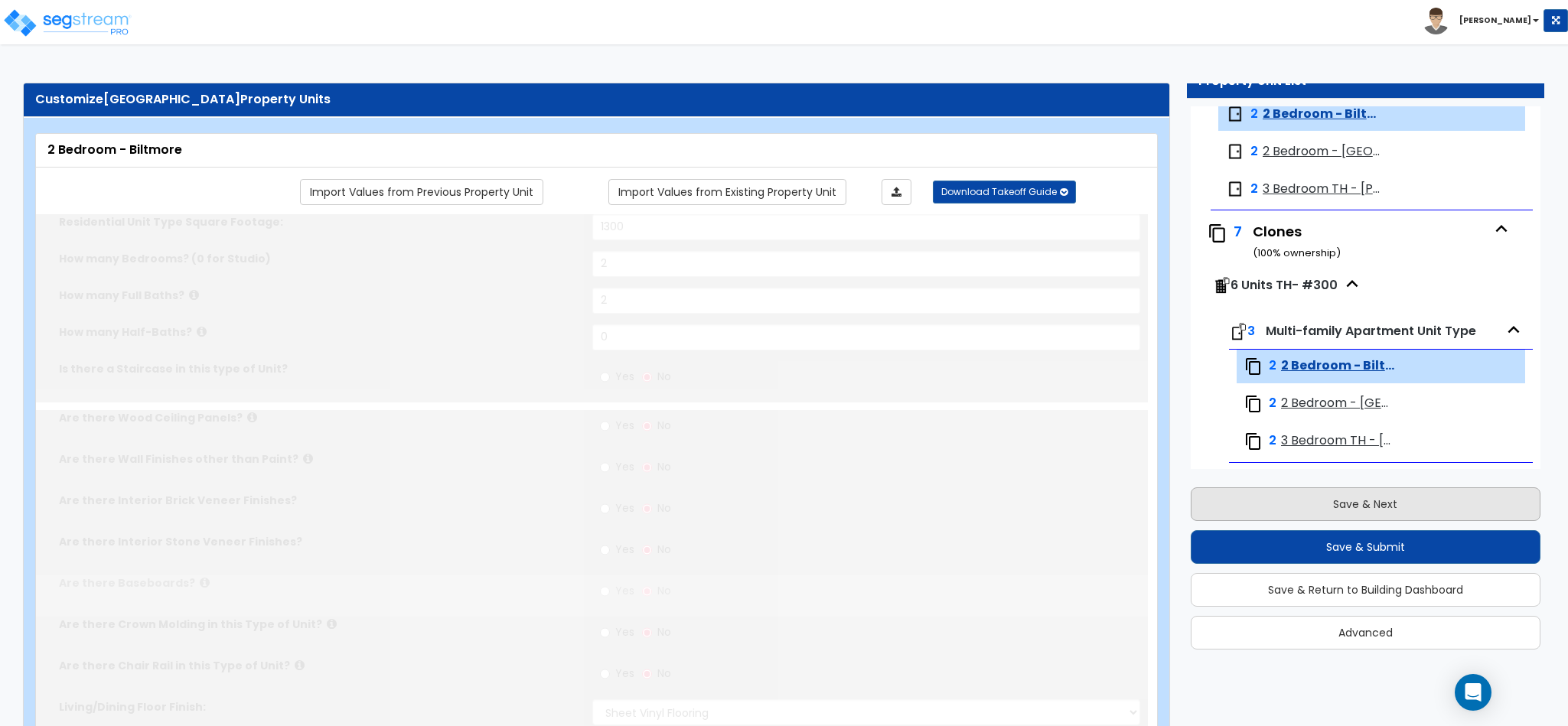
select select "3"
select select "1"
select select "3"
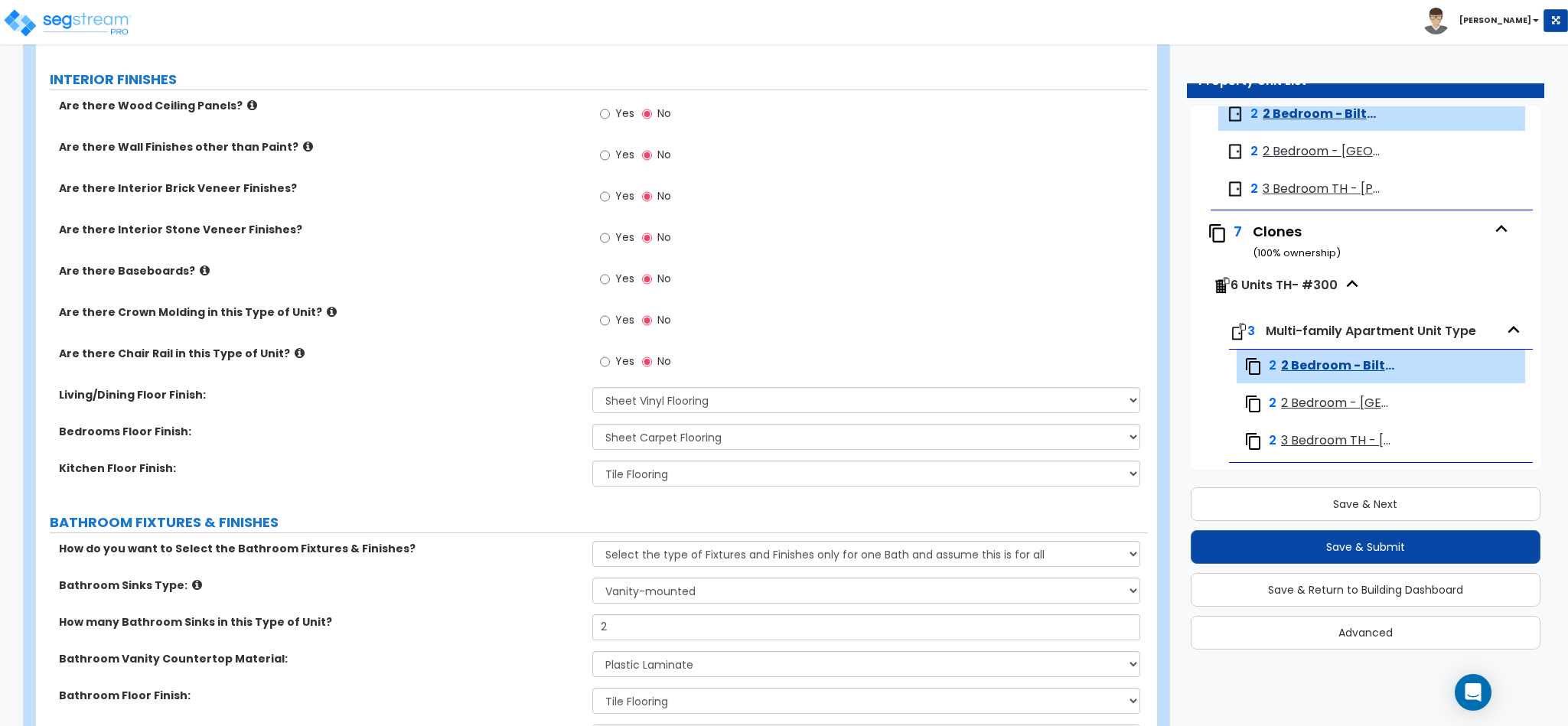
scroll to position [765, 0]
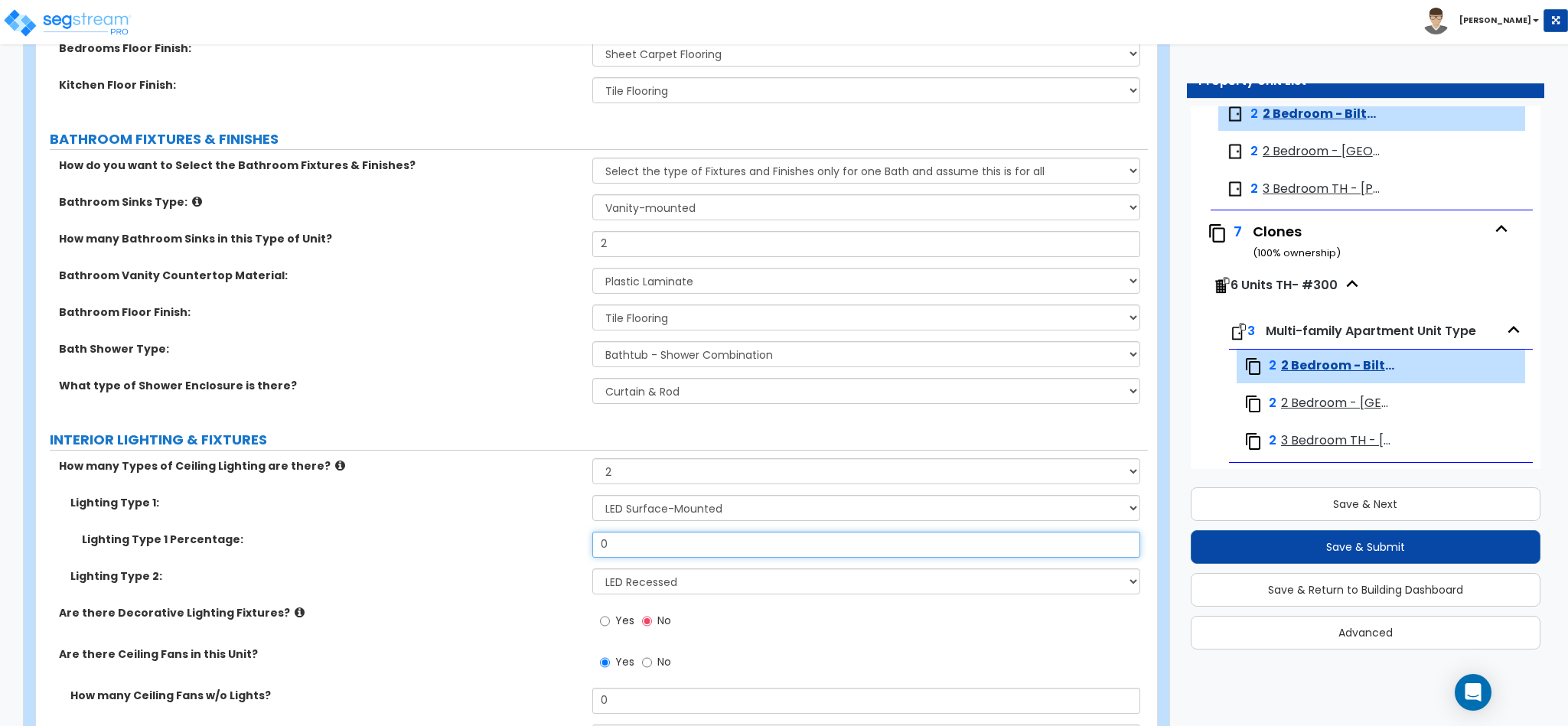
click at [614, 549] on input "0" at bounding box center [866, 545] width 549 height 26
click at [516, 546] on label "Lighting Type 1 Percentage:" at bounding box center [331, 539] width 499 height 16
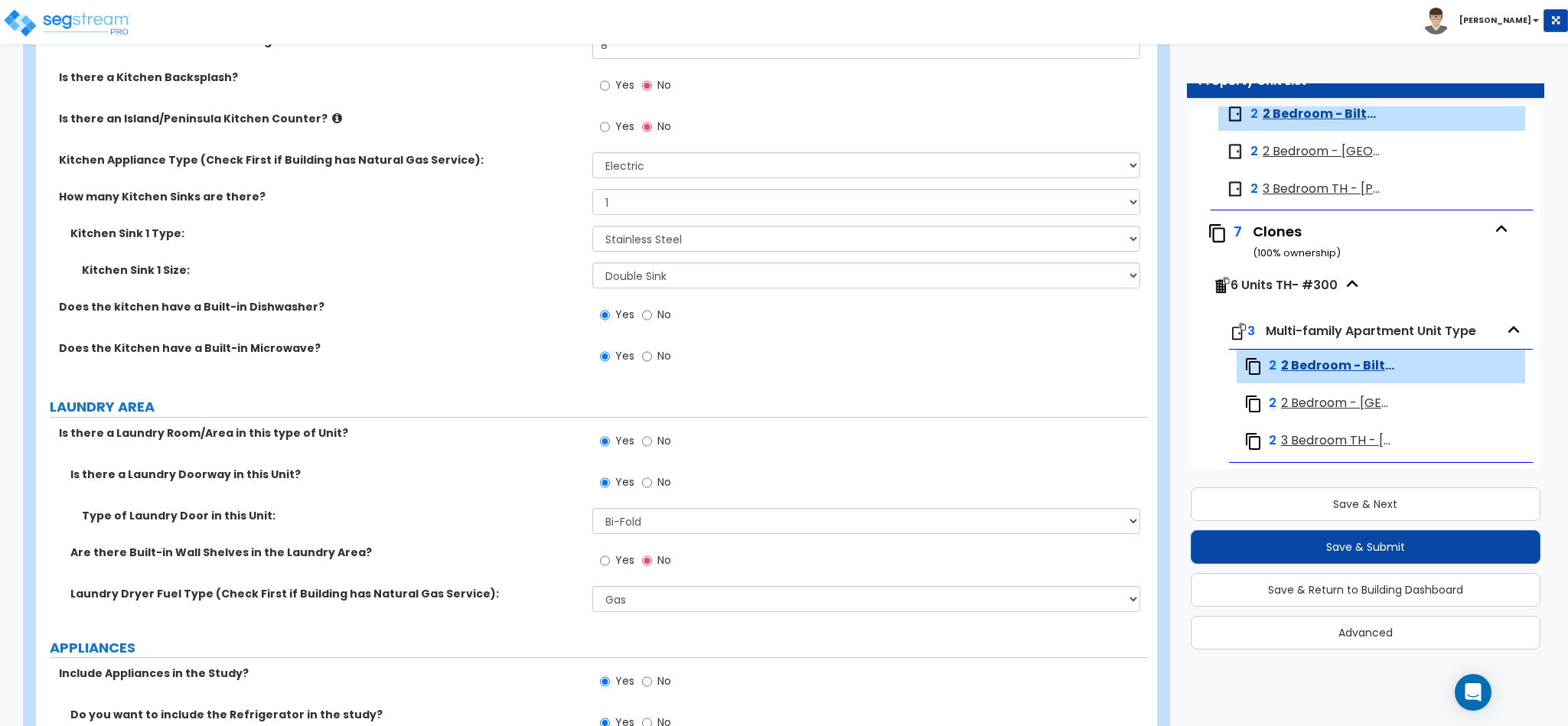
scroll to position [1912, 0]
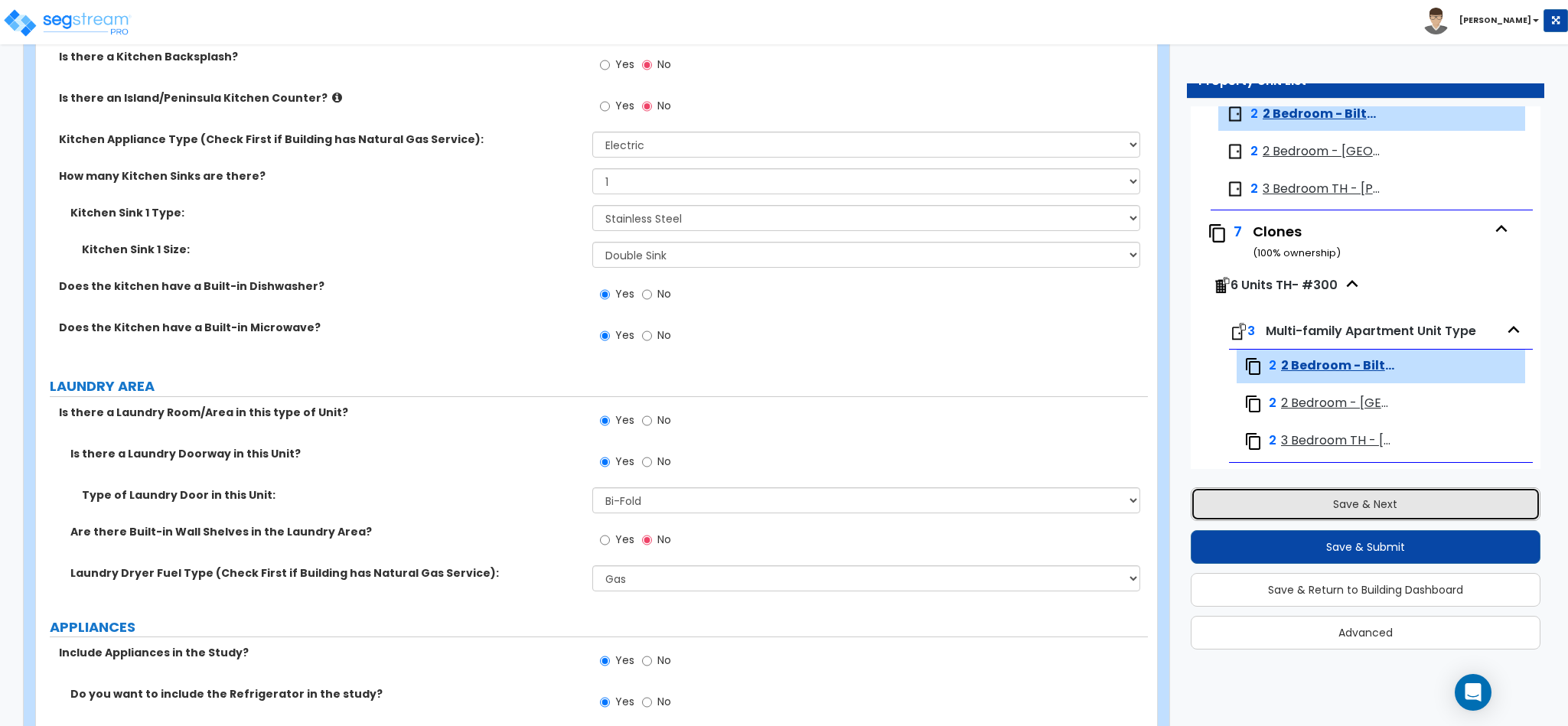
click at [1368, 499] on button "Save & Next" at bounding box center [1365, 504] width 350 height 34
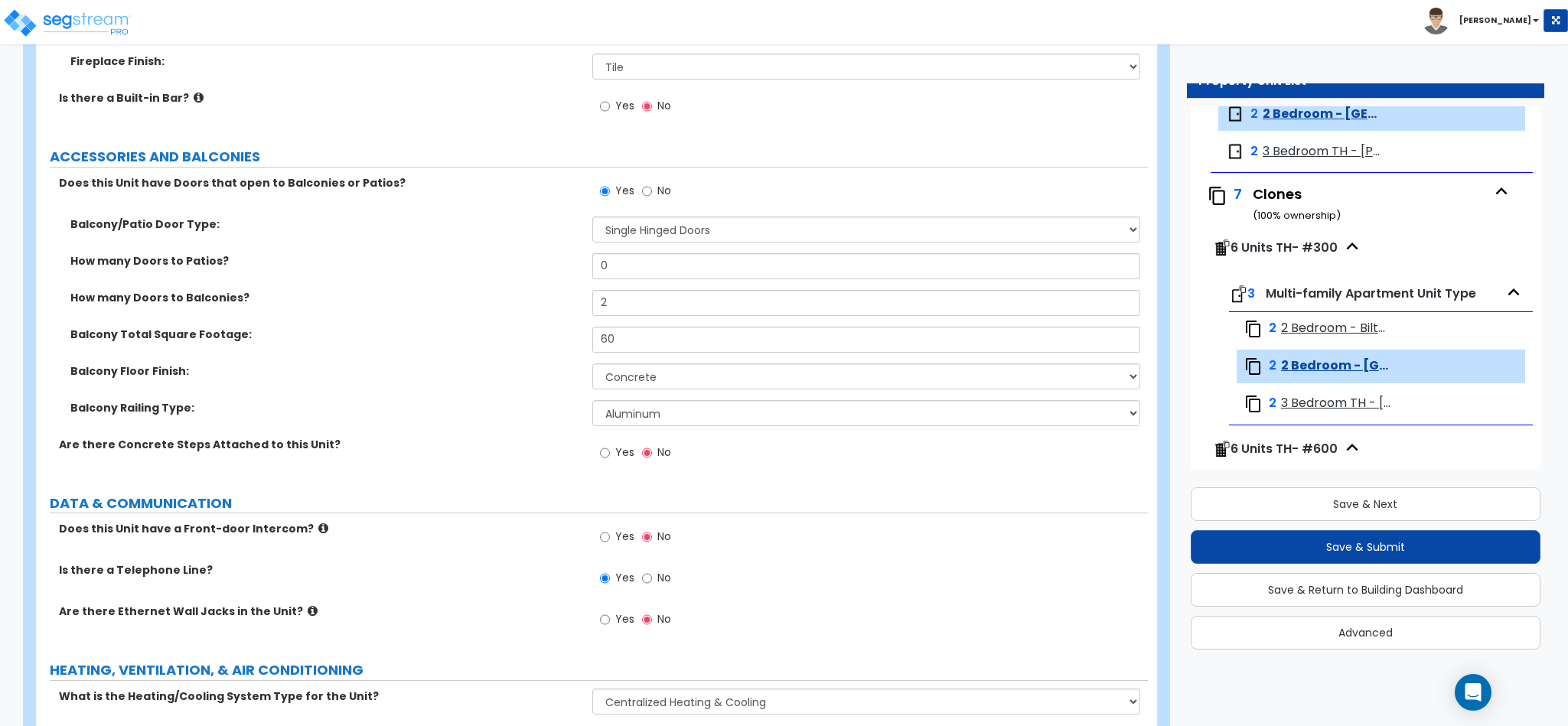
scroll to position [2947, 0]
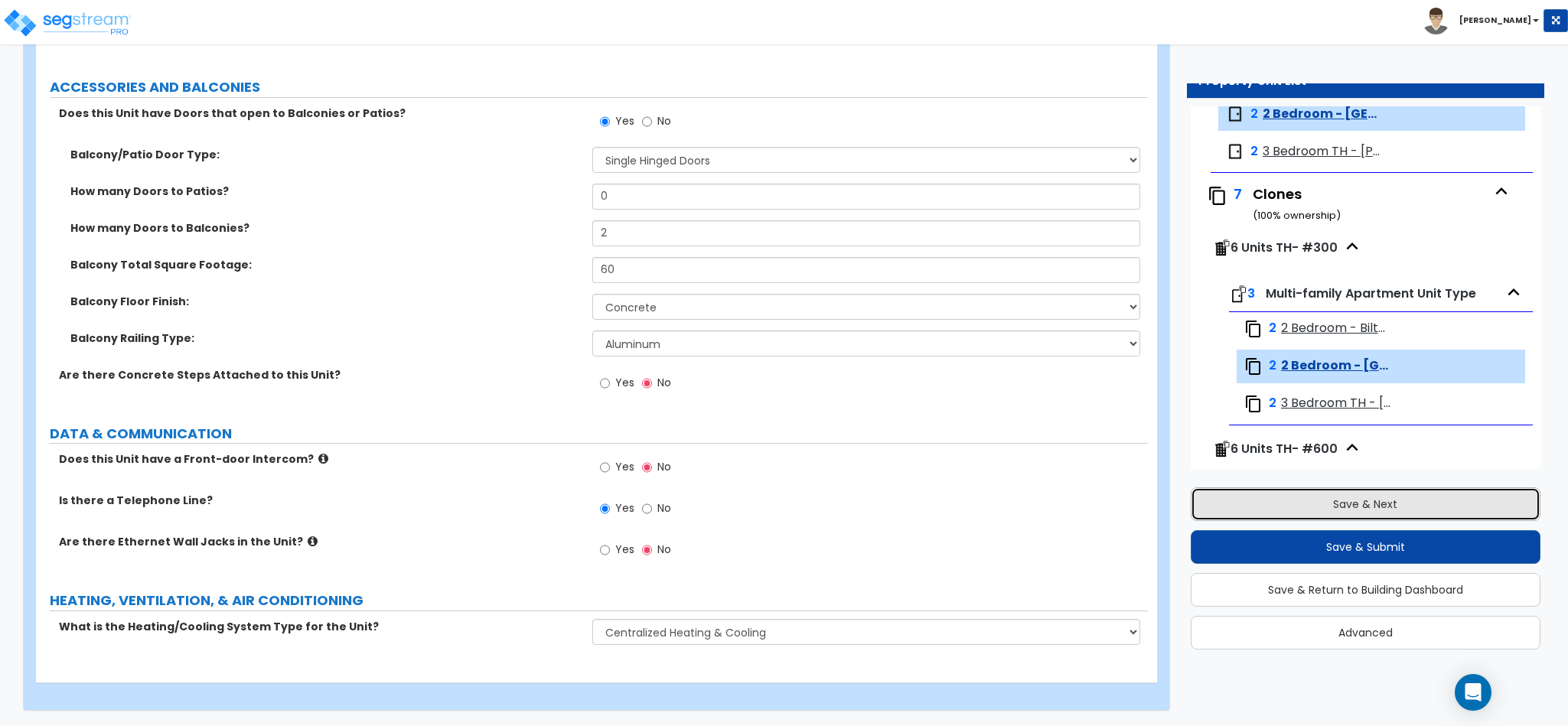
click at [1373, 514] on button "Save & Next" at bounding box center [1365, 504] width 350 height 34
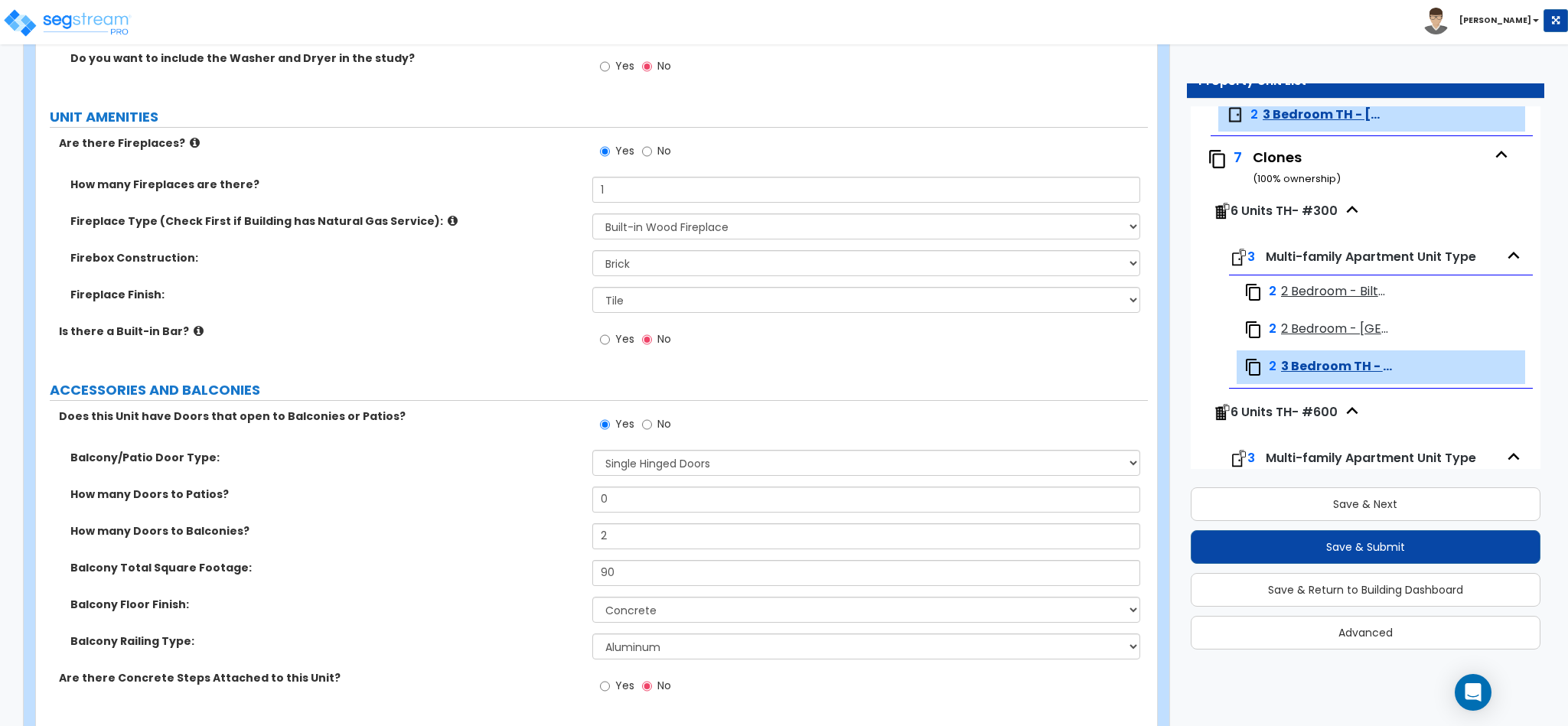
scroll to position [2983, 0]
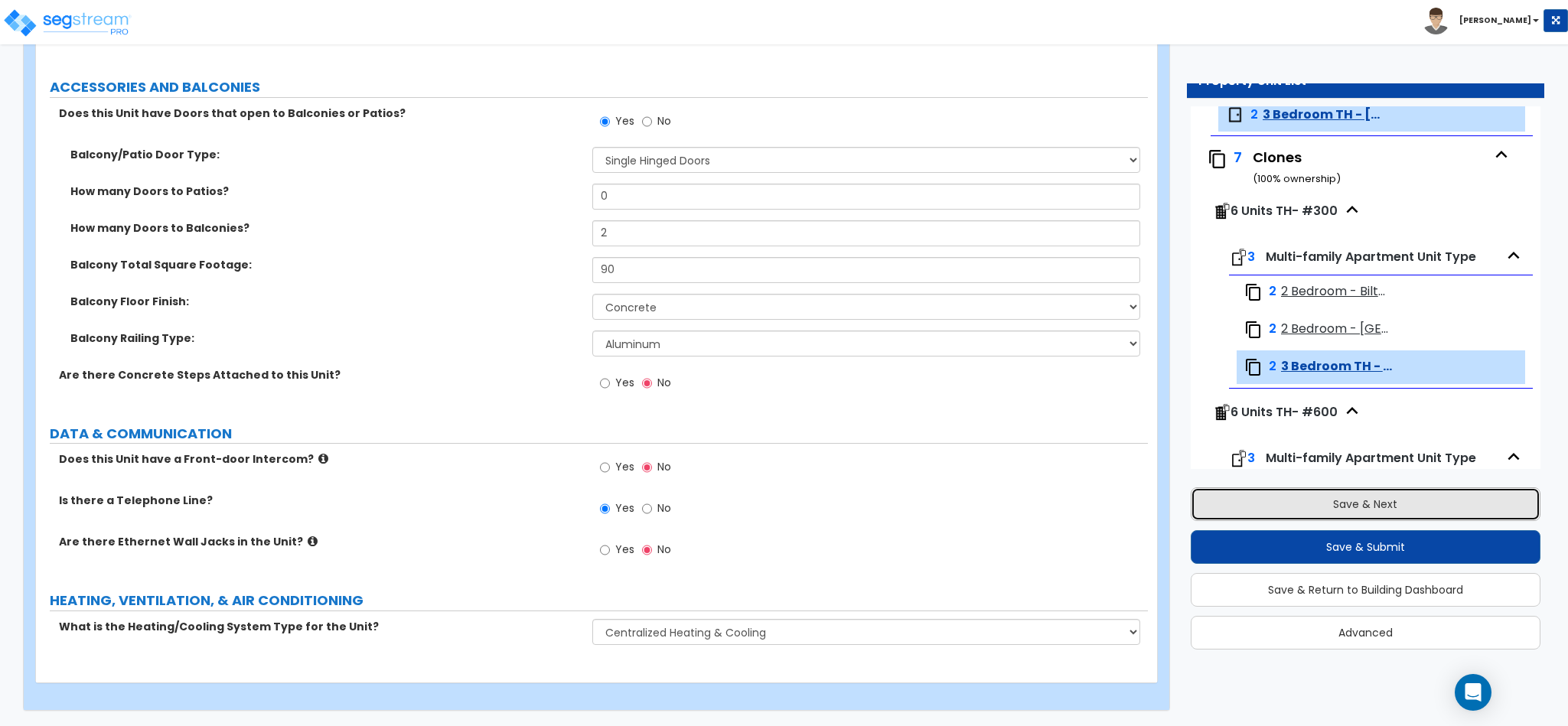
click at [1366, 497] on button "Save & Next" at bounding box center [1365, 504] width 350 height 34
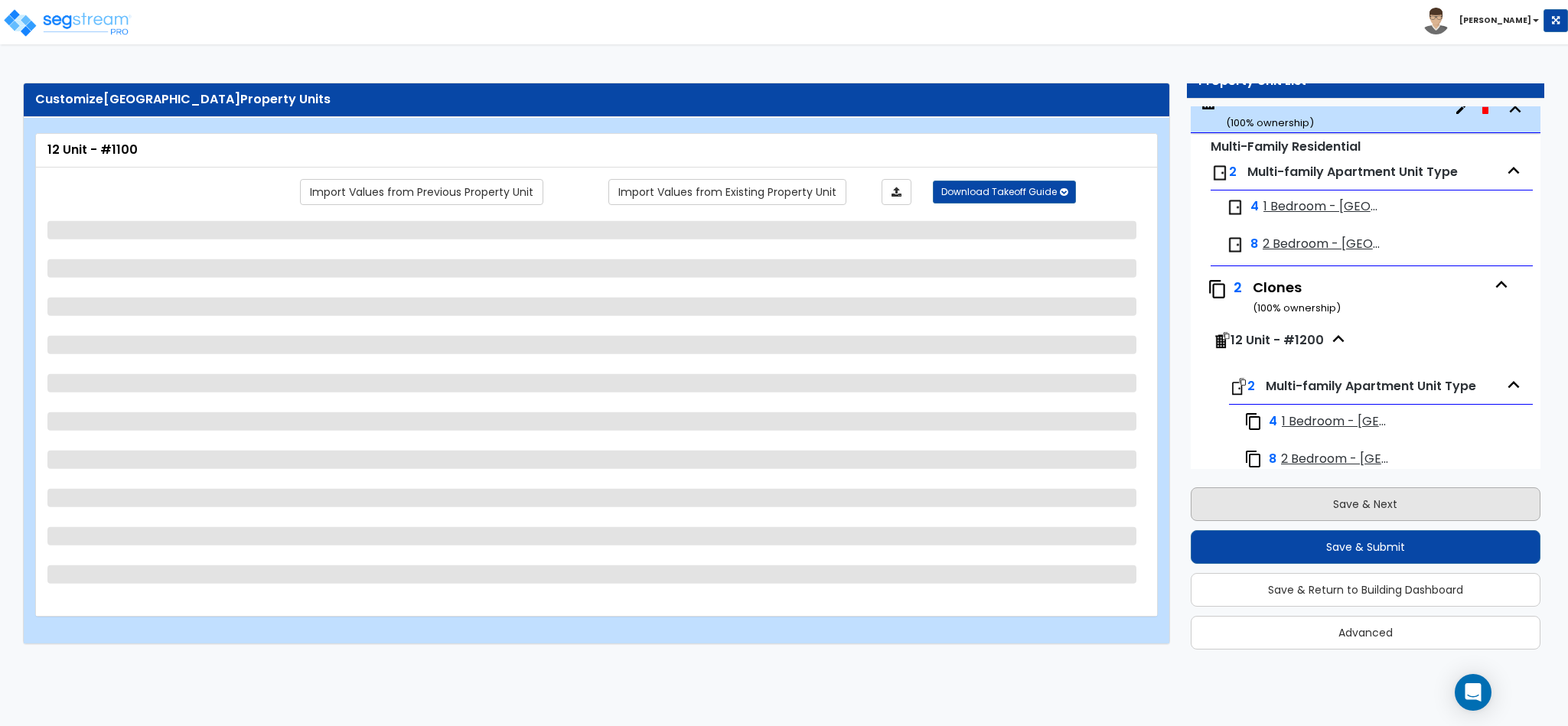
scroll to position [3008, 0]
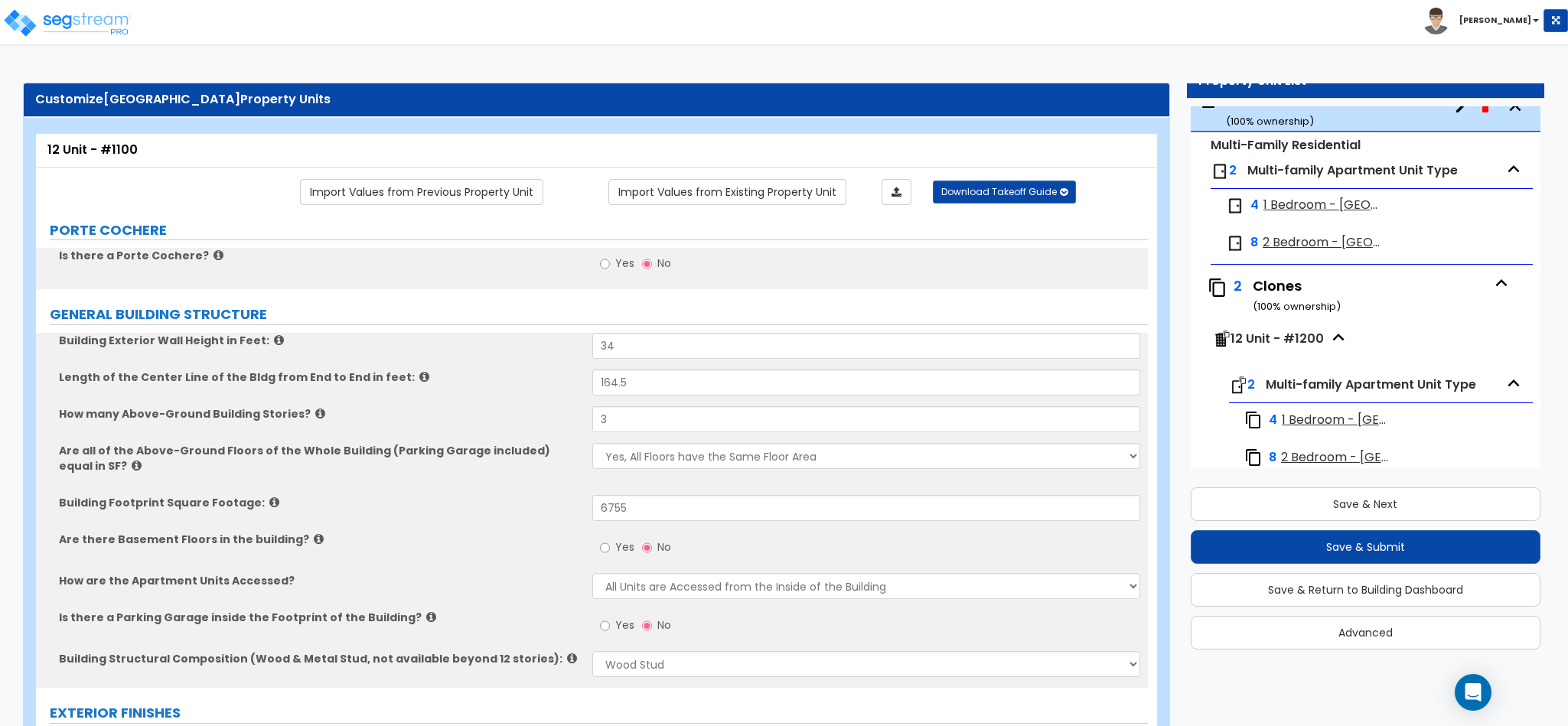
click at [1510, 111] on icon "button" at bounding box center [1515, 107] width 11 height 7
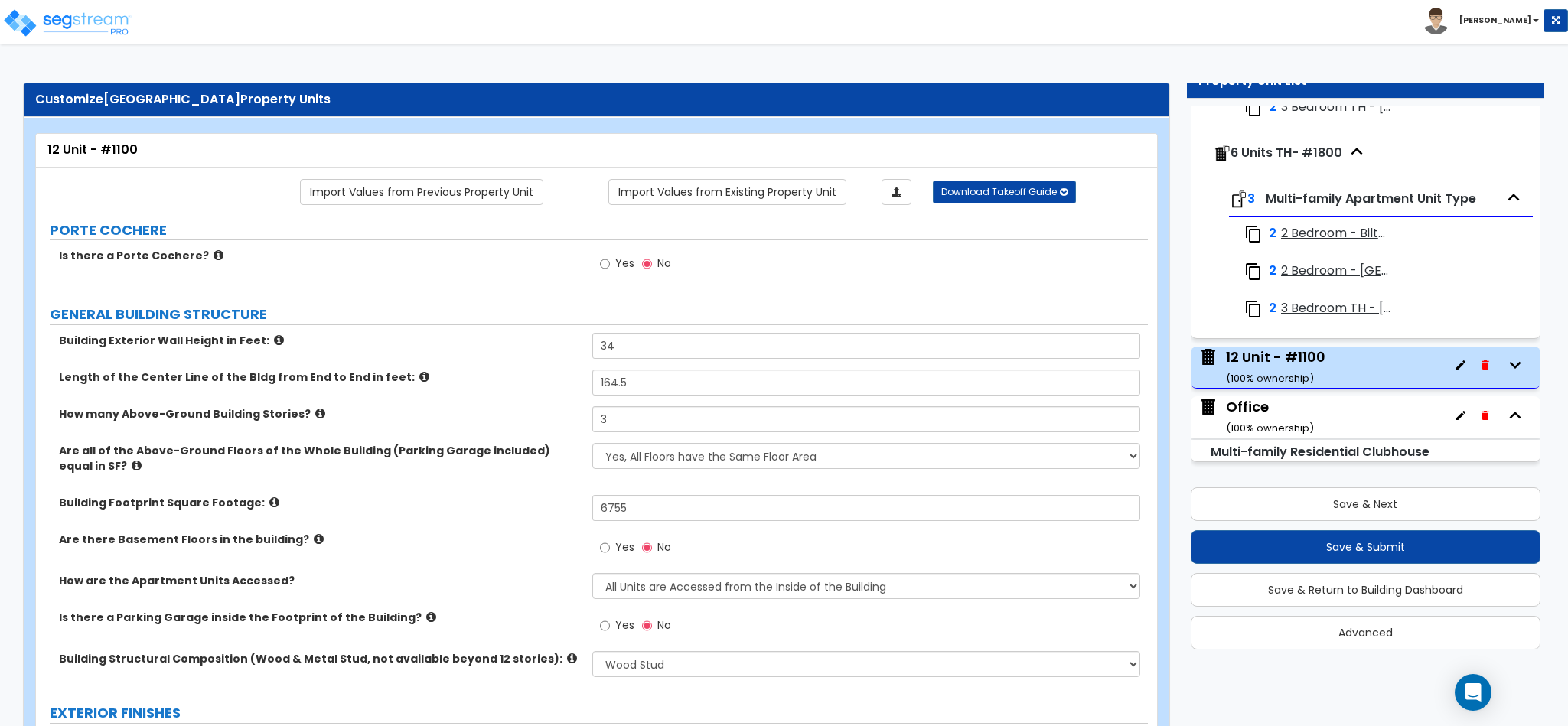
scroll to position [2767, 0]
click at [1503, 361] on icon "button" at bounding box center [1515, 364] width 23 height 23
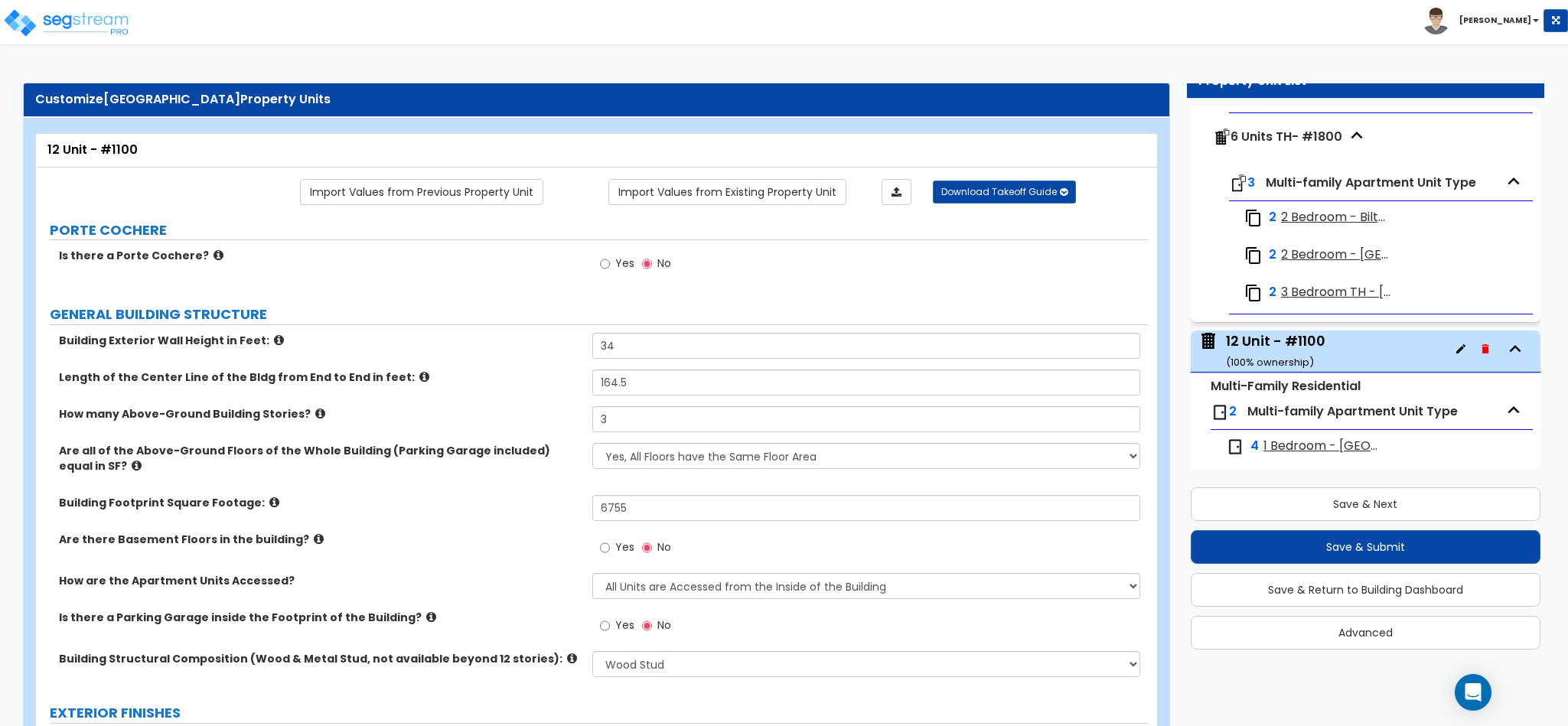
click at [1503, 360] on icon "button" at bounding box center [1515, 349] width 23 height 23
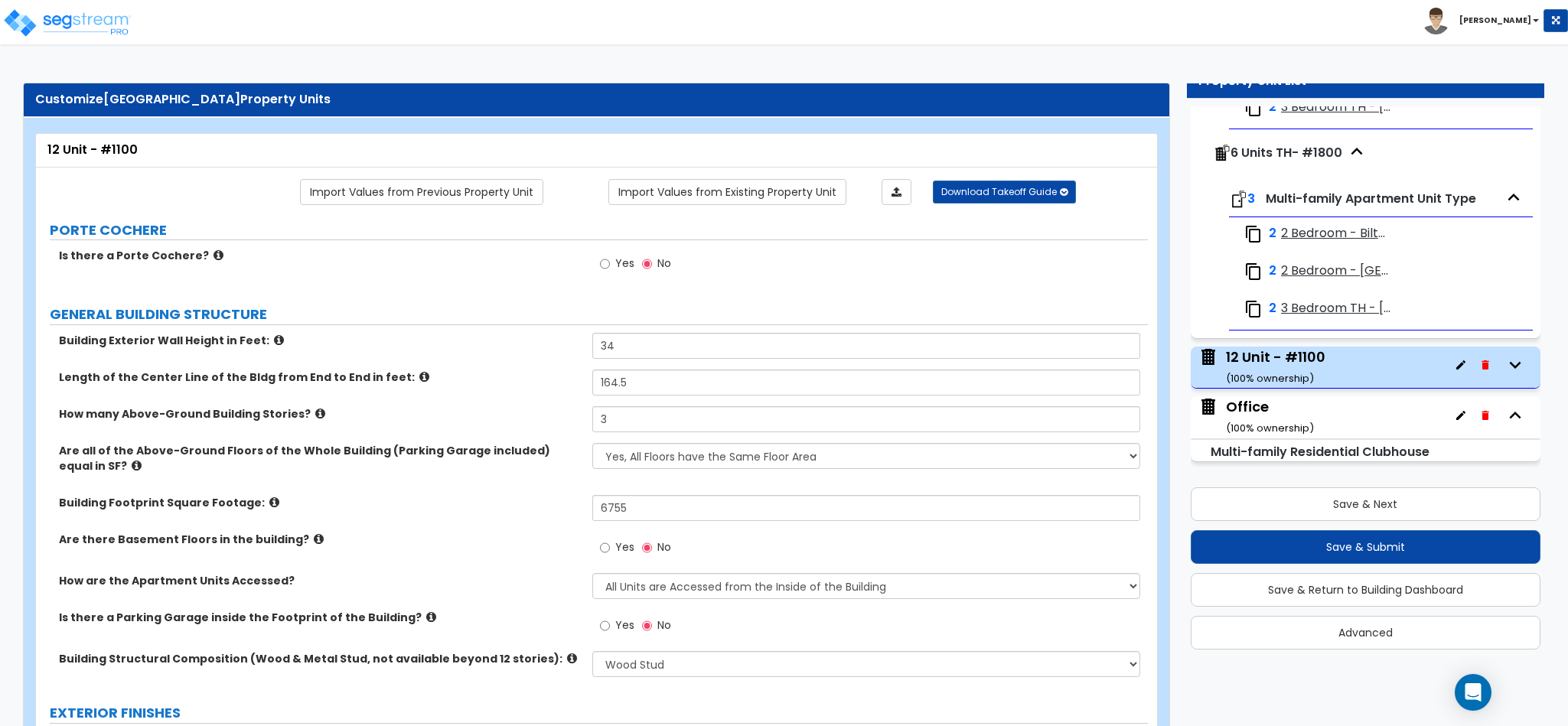
scroll to position [7, 0]
click at [1510, 359] on icon "button" at bounding box center [1515, 358] width 11 height 7
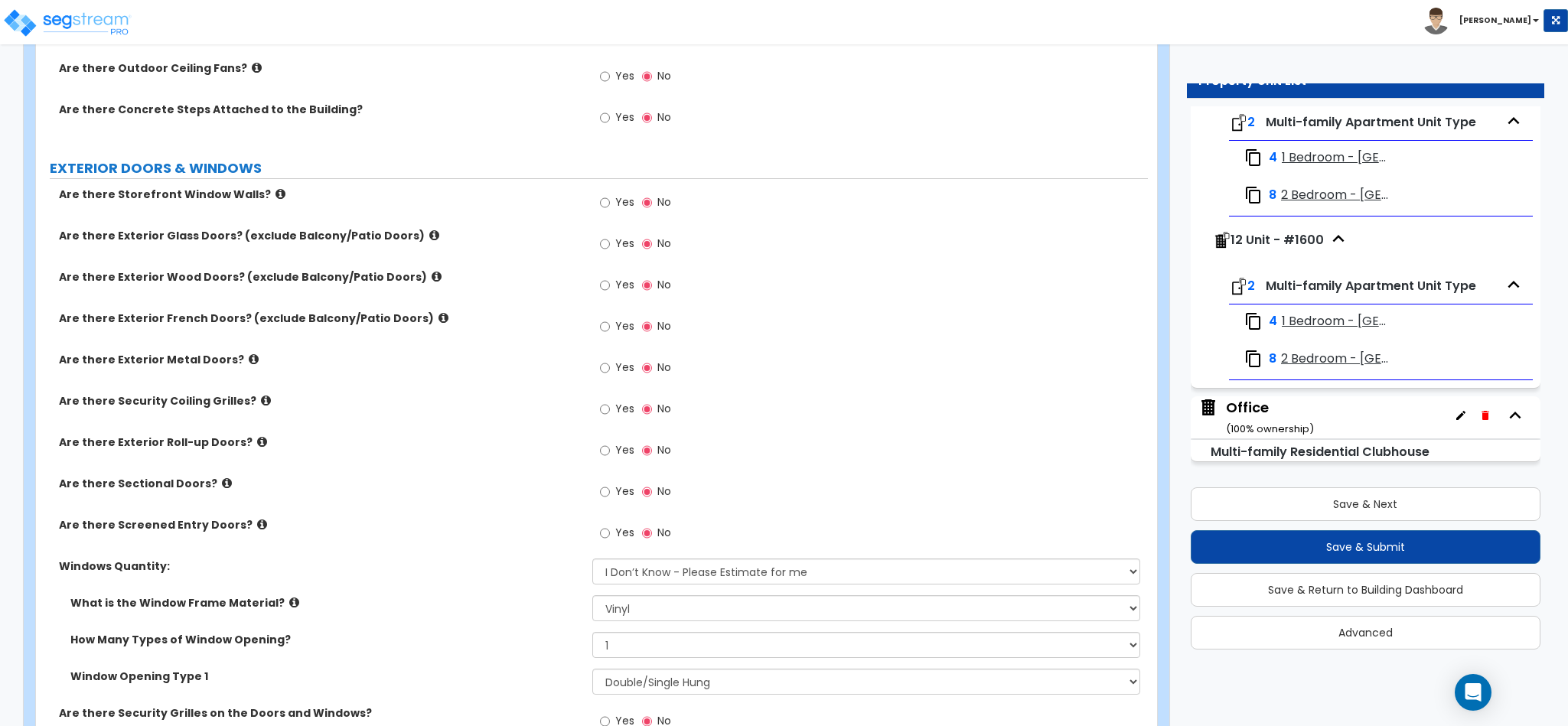
scroll to position [765, 0]
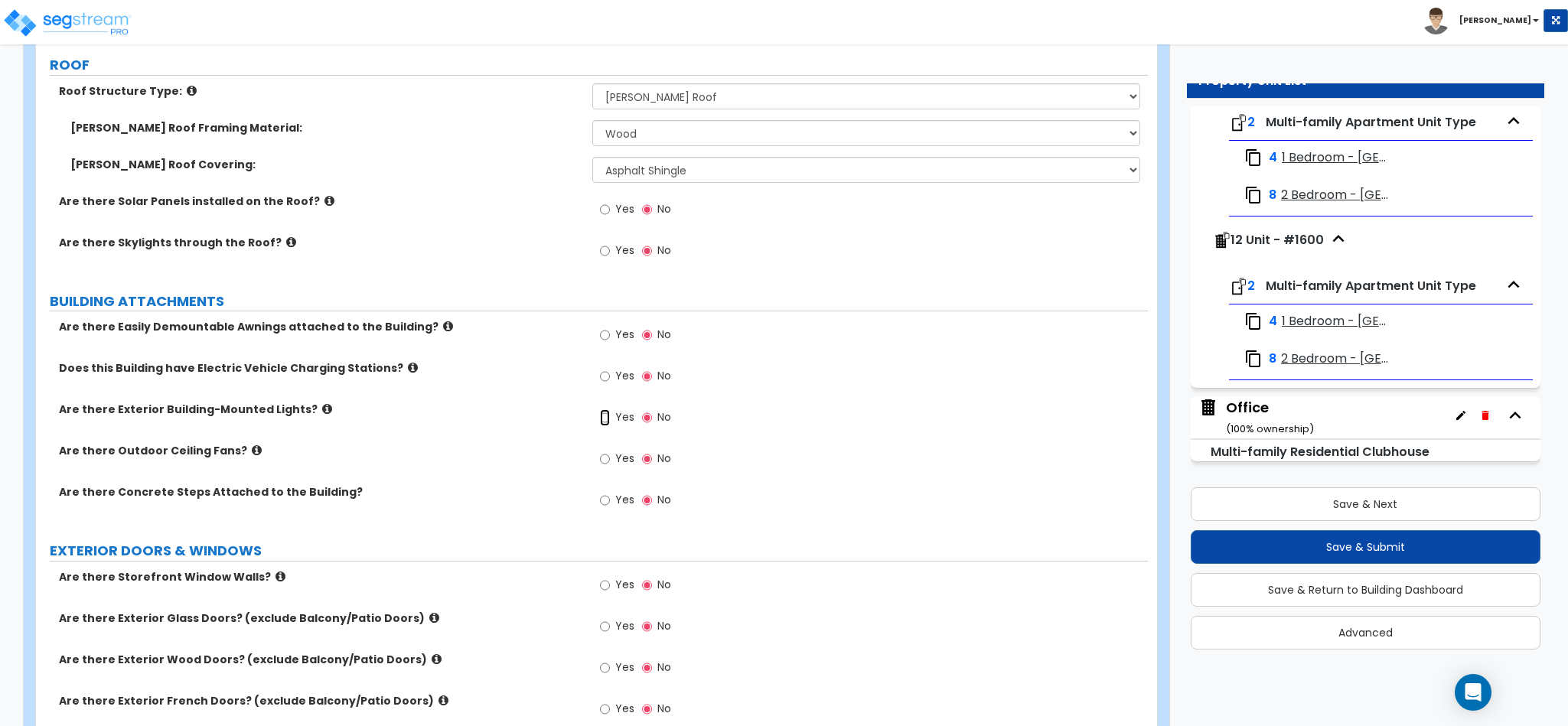
click at [600, 421] on input "Yes" at bounding box center [604, 417] width 10 height 17
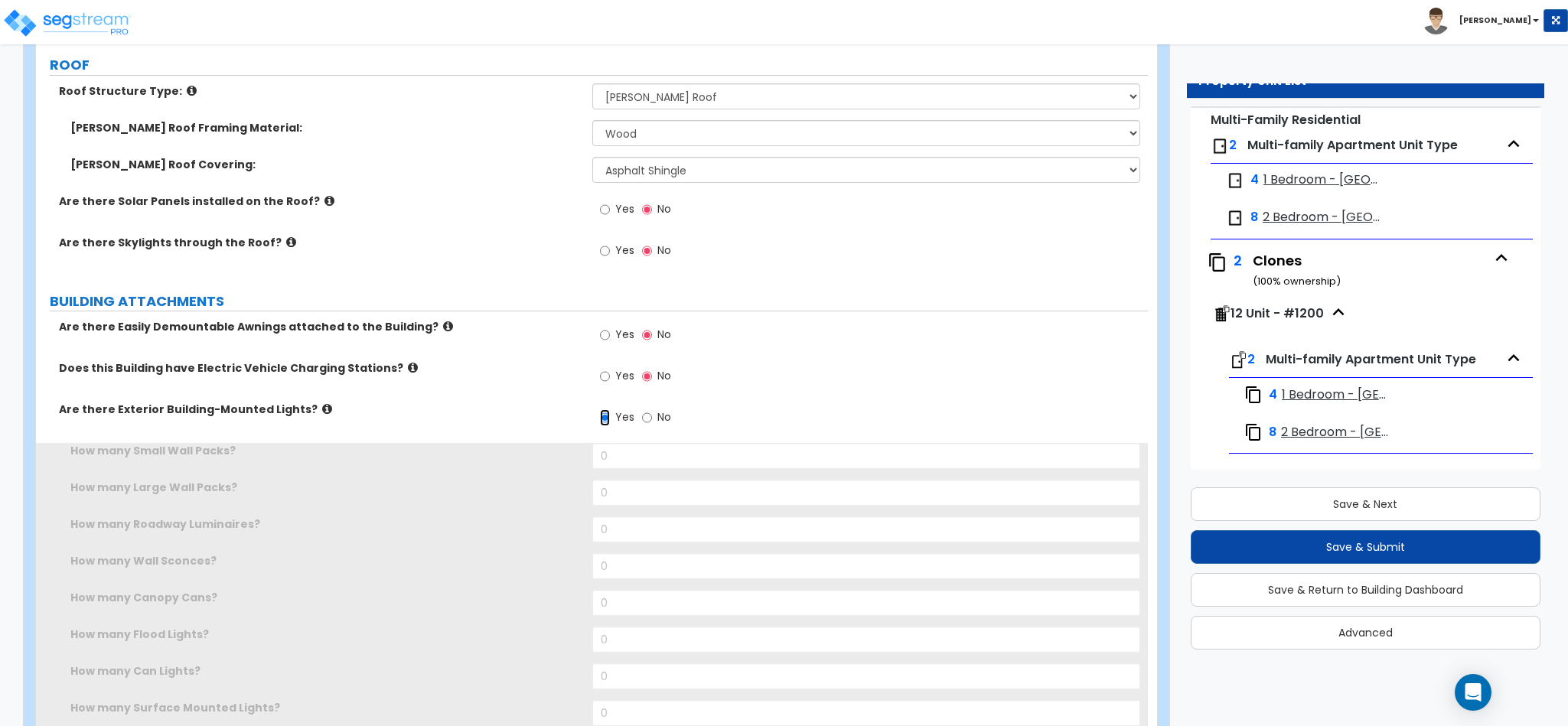
scroll to position [3008, 0]
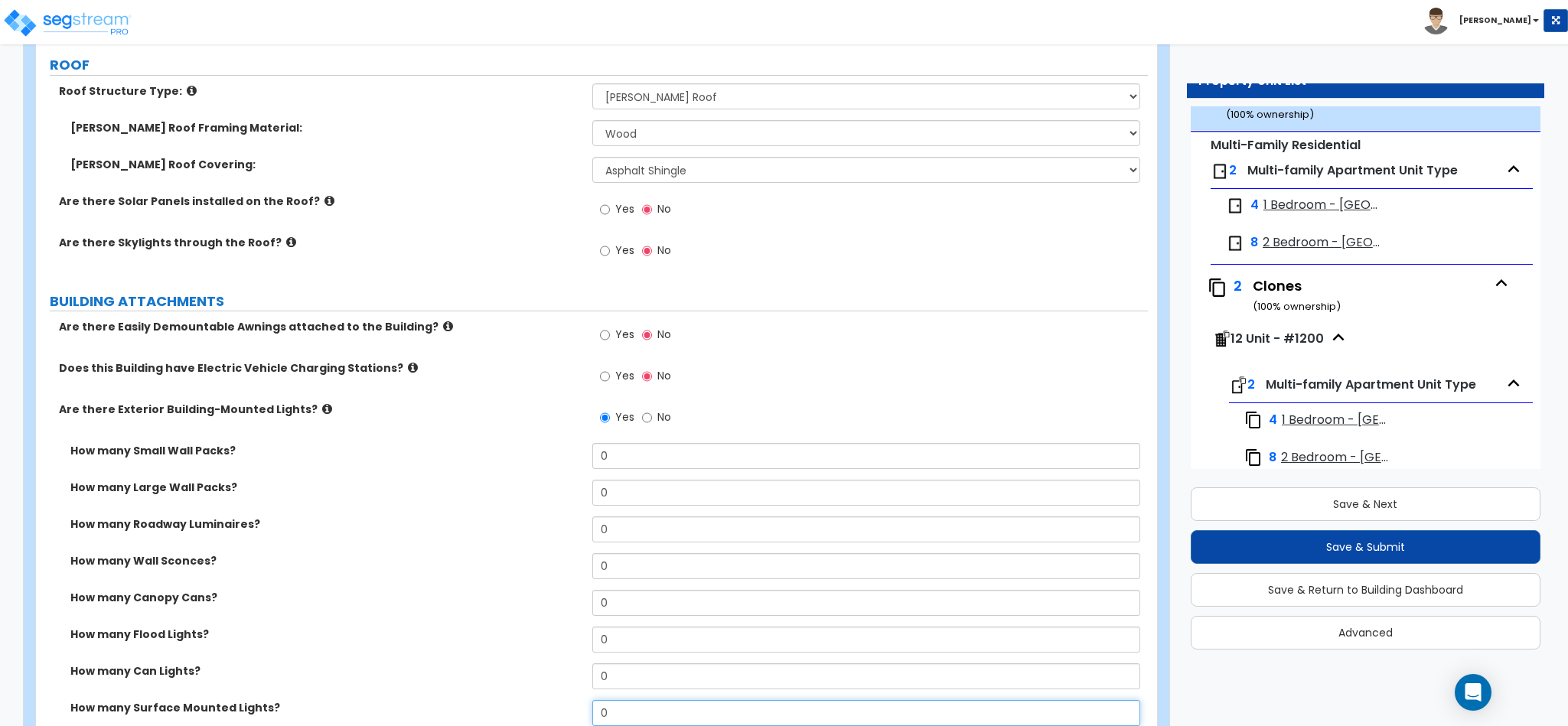
click at [696, 702] on input "0" at bounding box center [866, 713] width 549 height 26
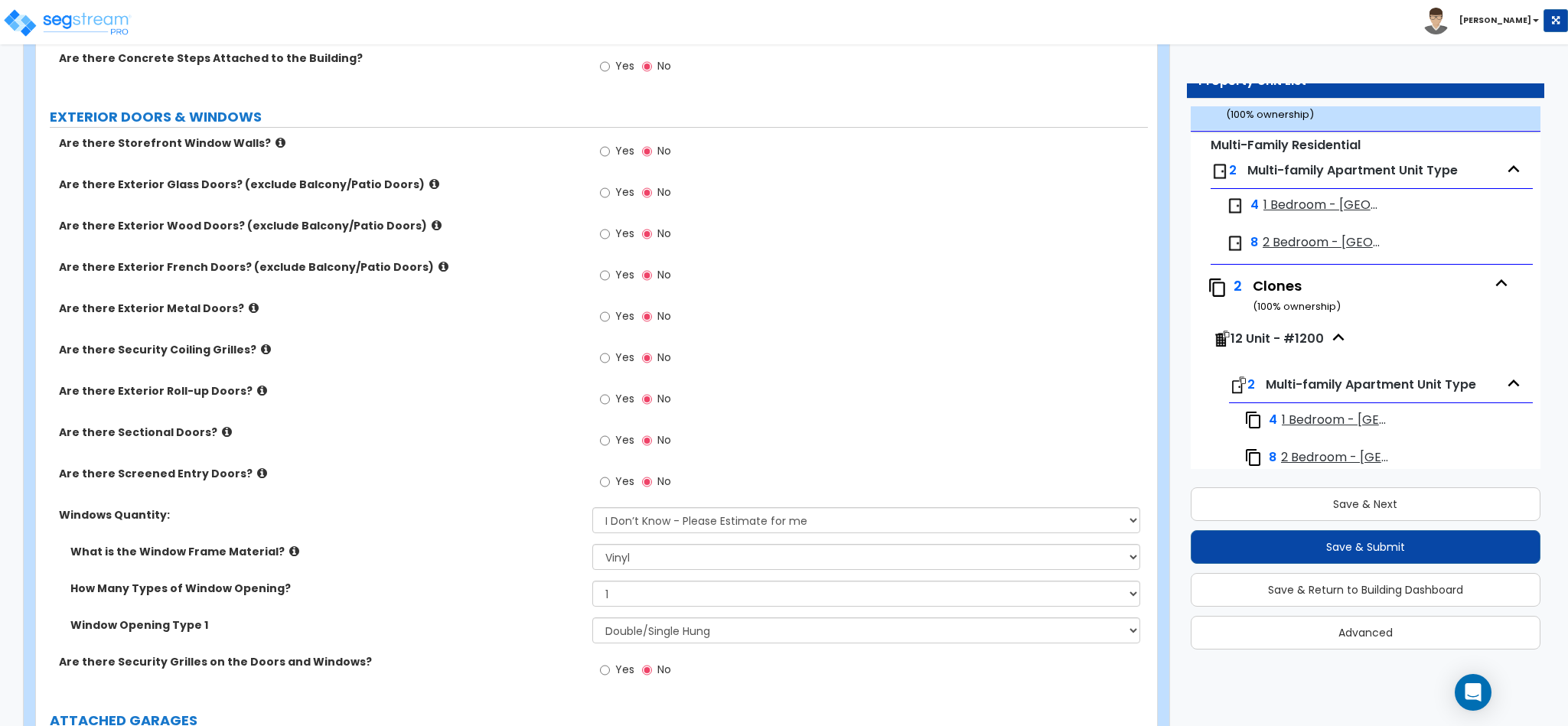
scroll to position [1912, 0]
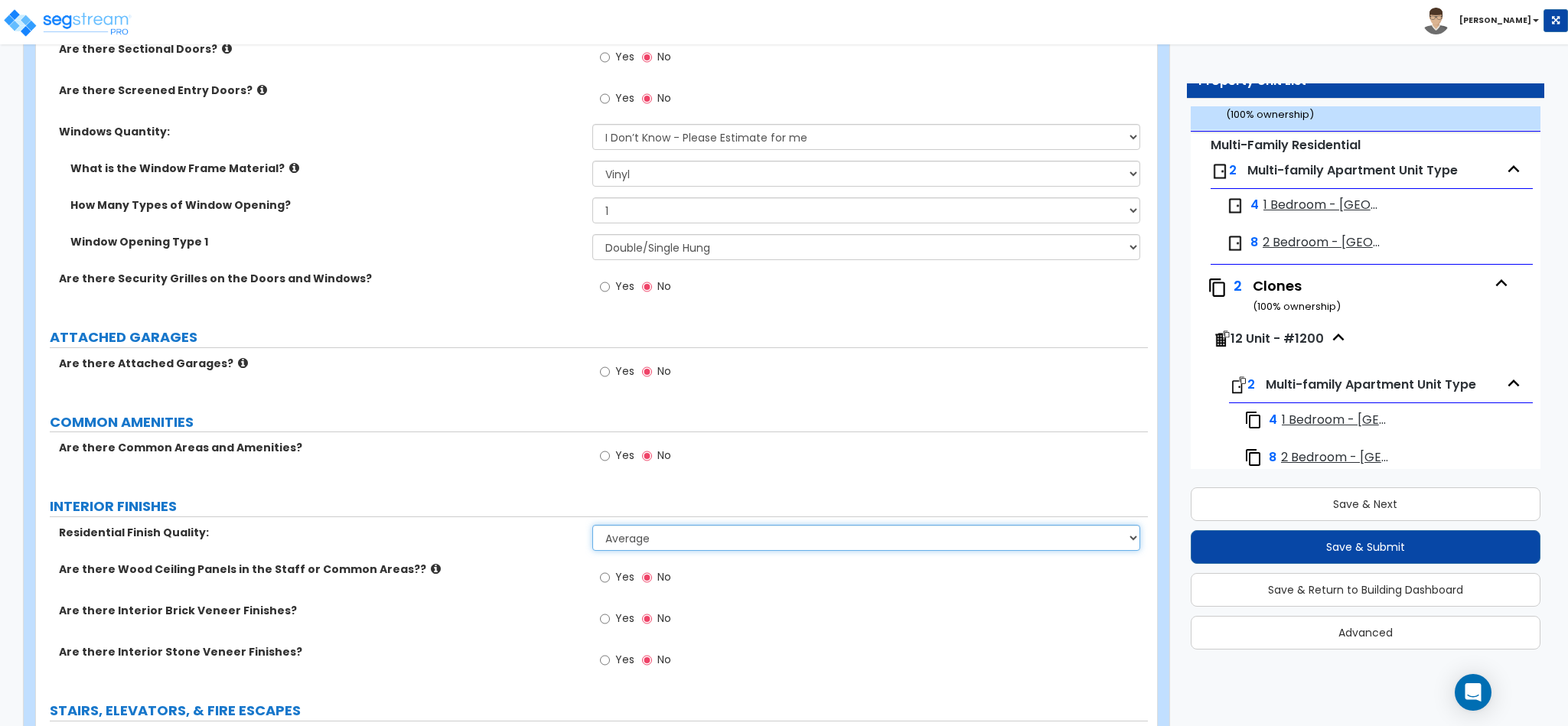
click at [678, 533] on select "Low Average High" at bounding box center [866, 538] width 549 height 26
click at [592, 528] on select "Low Average High" at bounding box center [866, 538] width 549 height 26
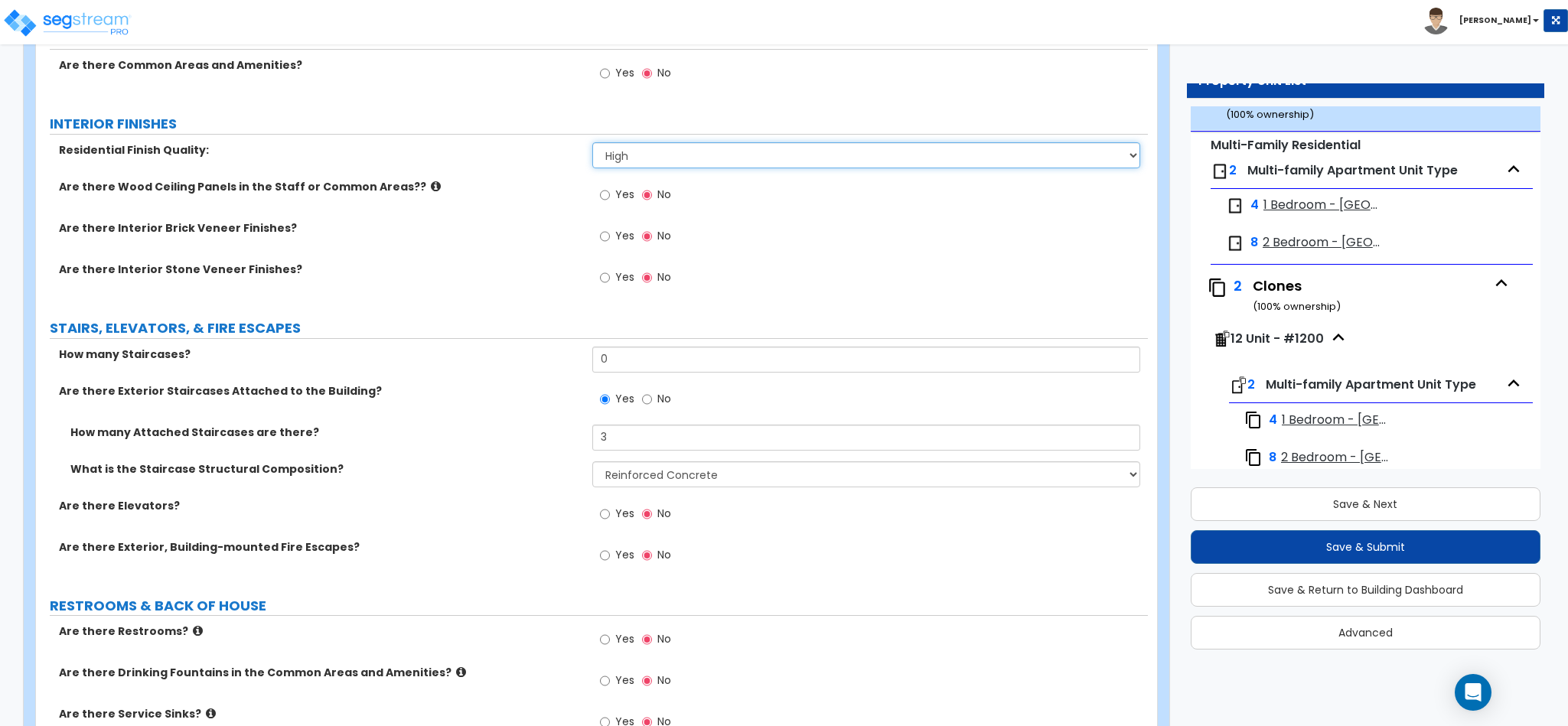
scroll to position [2677, 0]
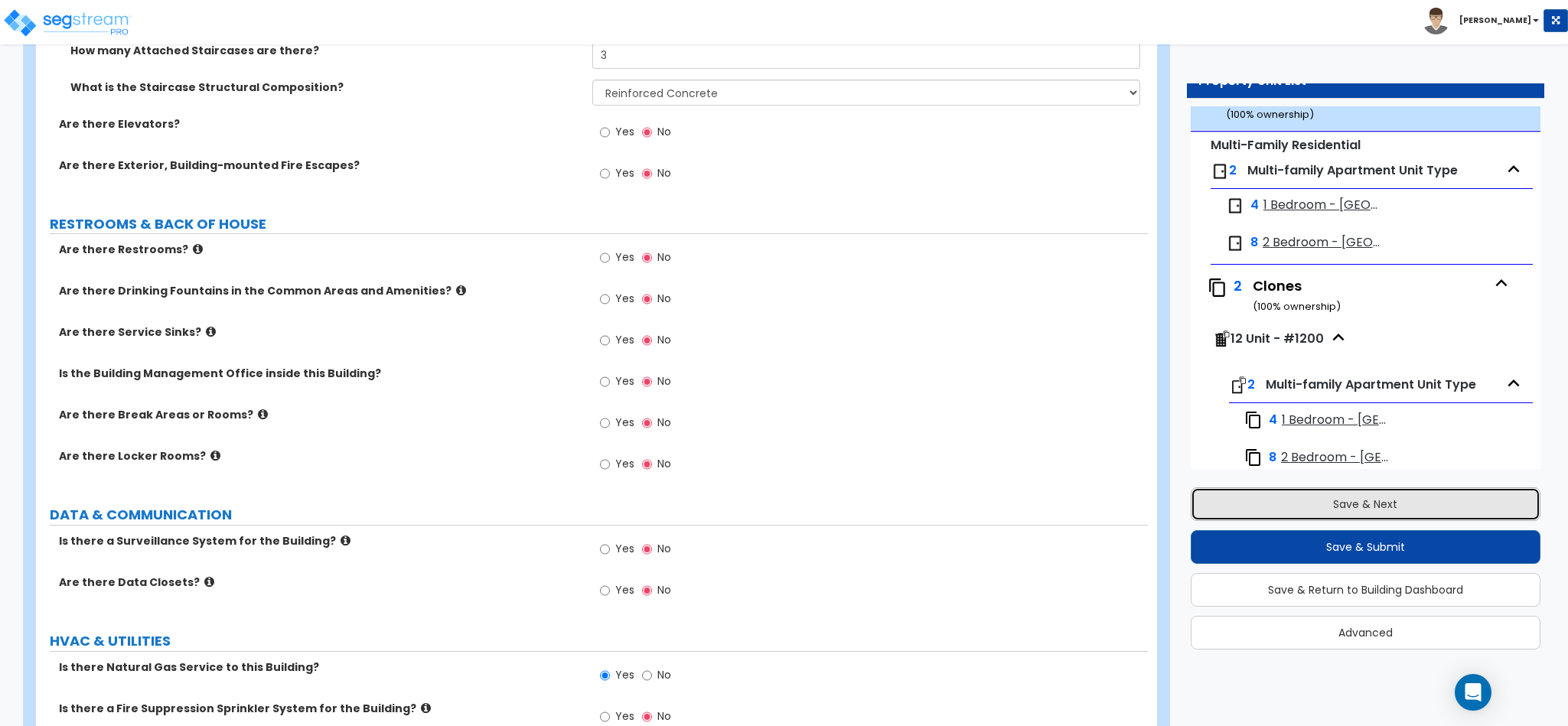
click at [1392, 510] on button "Save & Next" at bounding box center [1365, 504] width 350 height 34
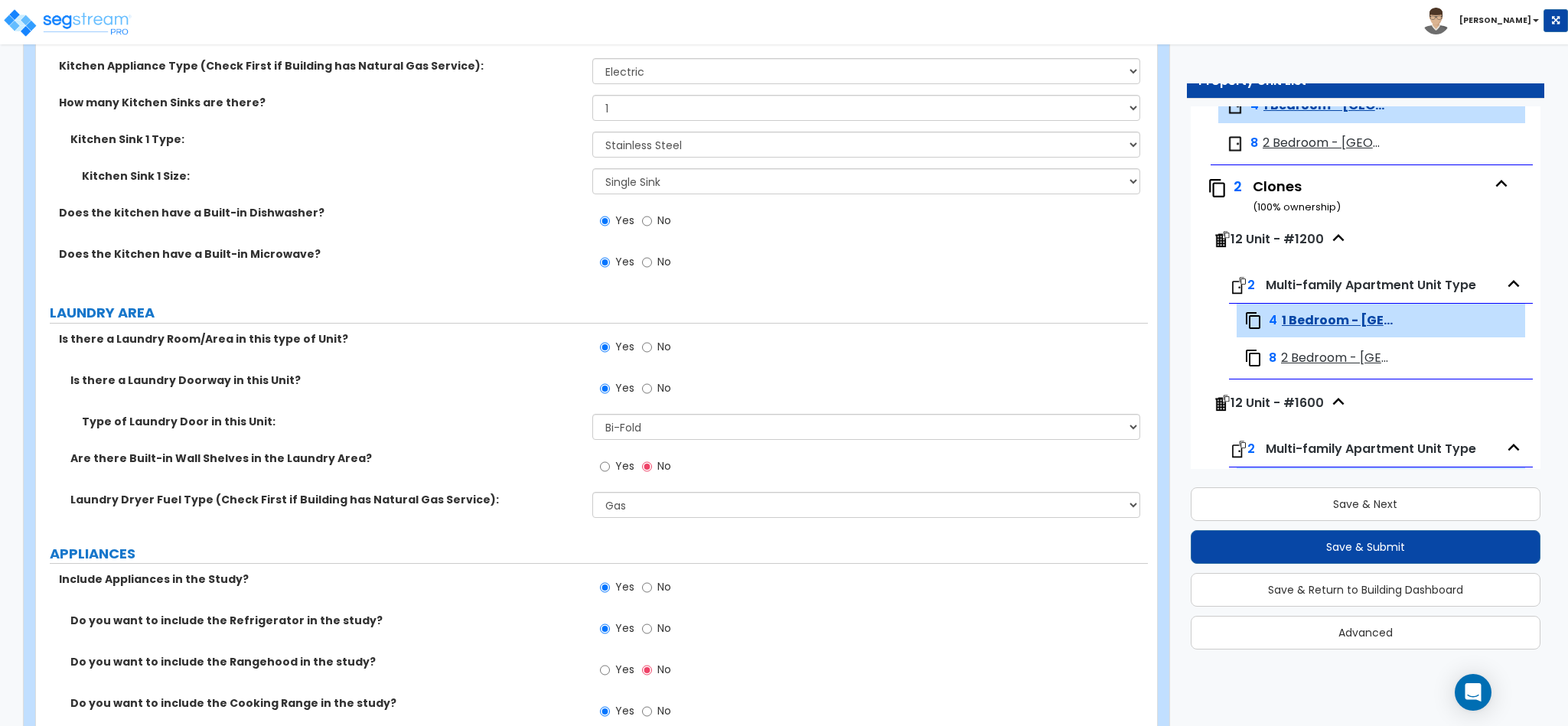
scroll to position [2295, 0]
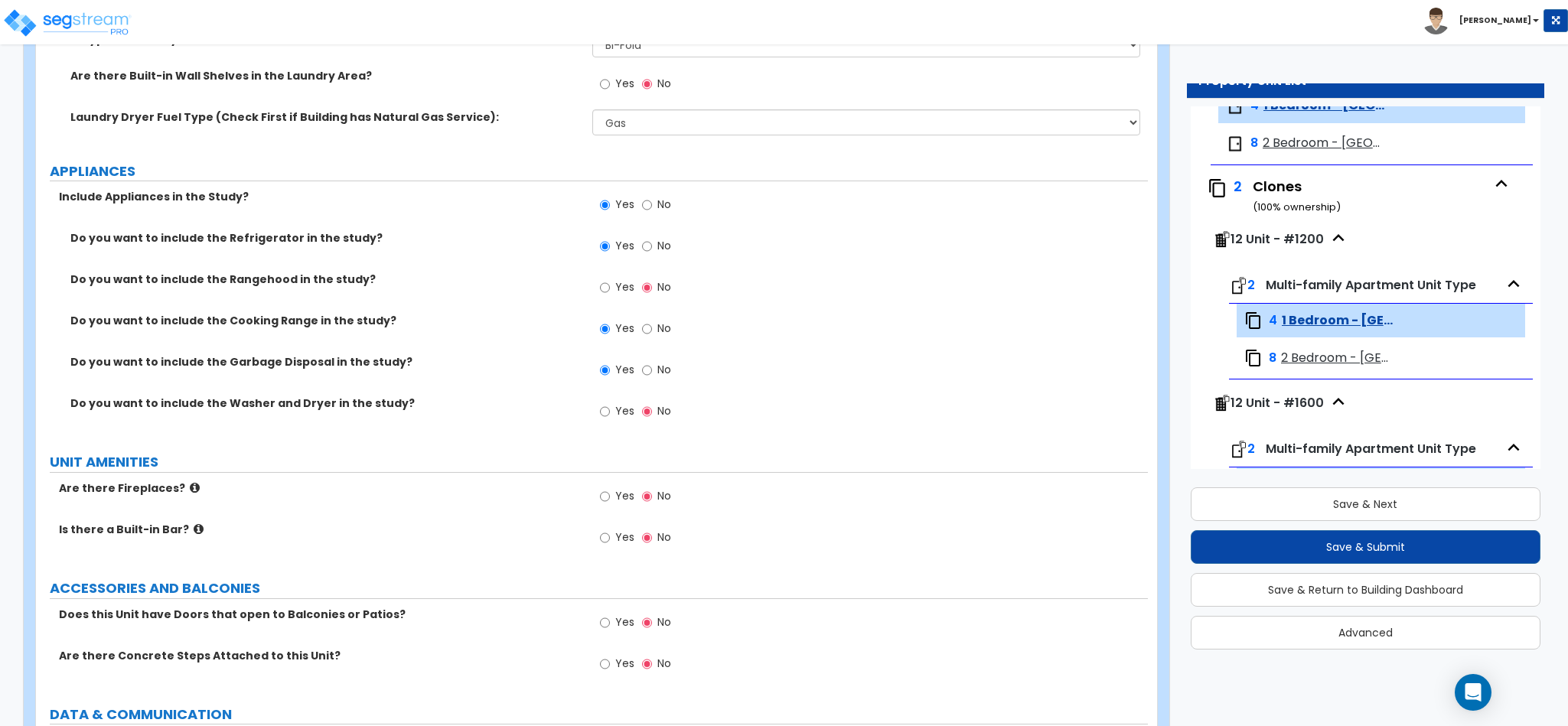
click at [959, 521] on div "Yes No" at bounding box center [870, 500] width 556 height 41
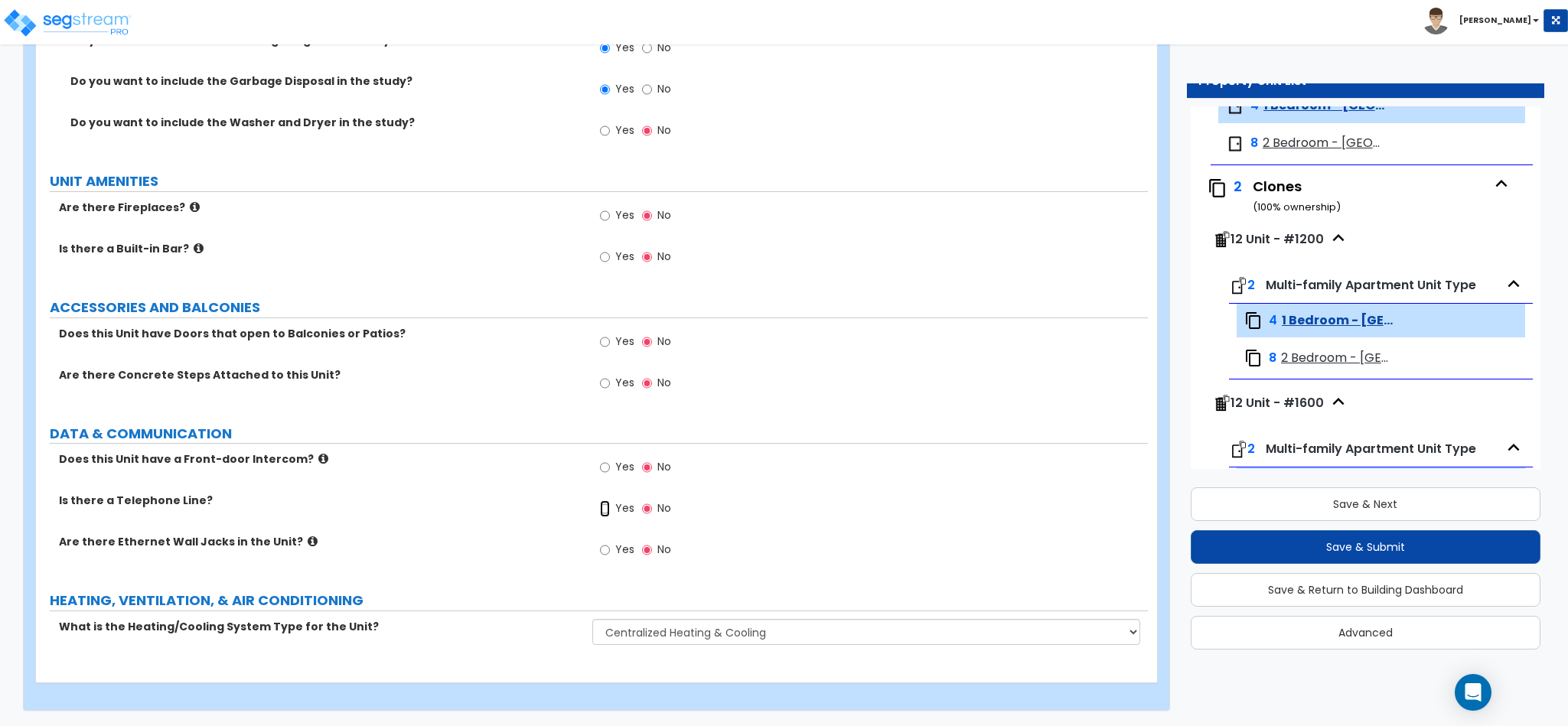
click at [609, 505] on input "Yes" at bounding box center [604, 508] width 10 height 17
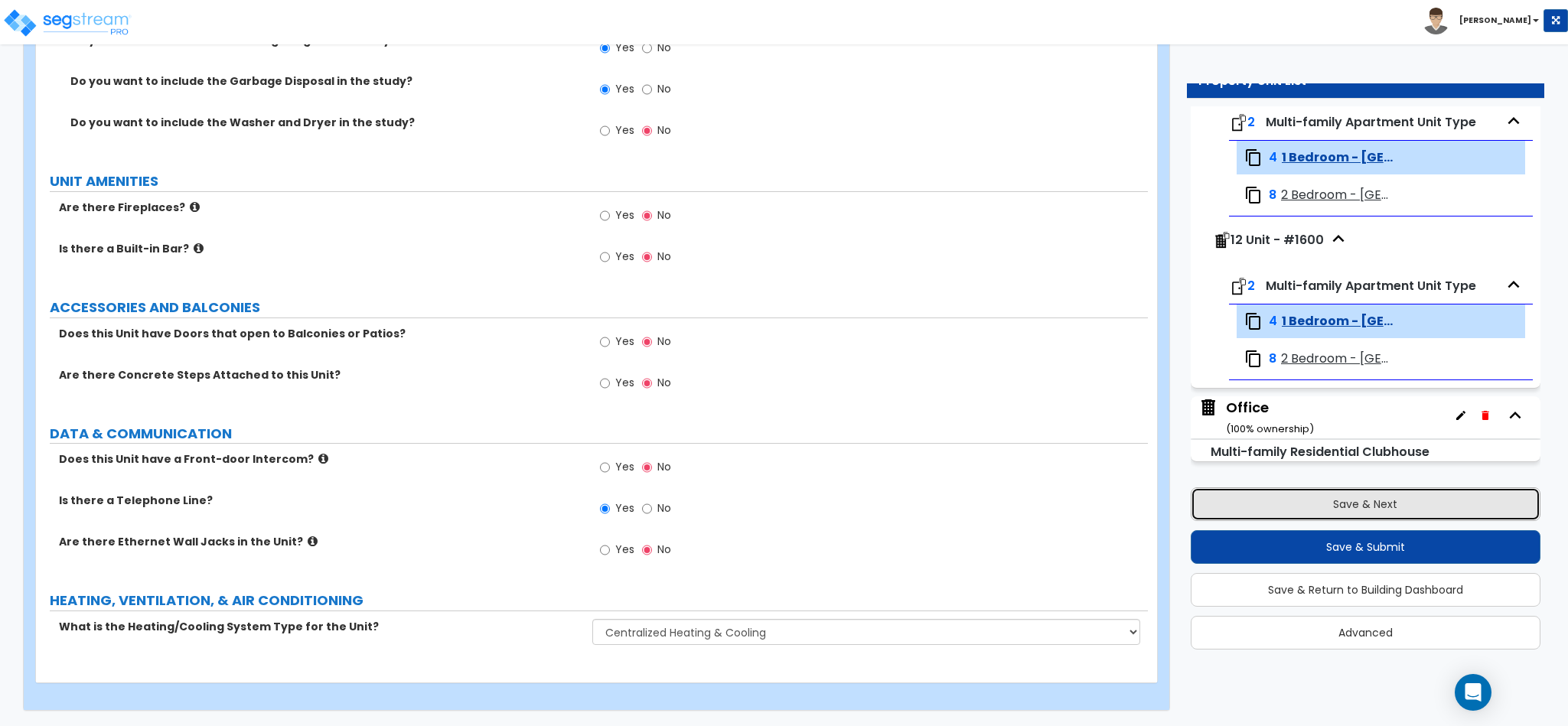
click at [1332, 503] on button "Save & Next" at bounding box center [1365, 504] width 350 height 34
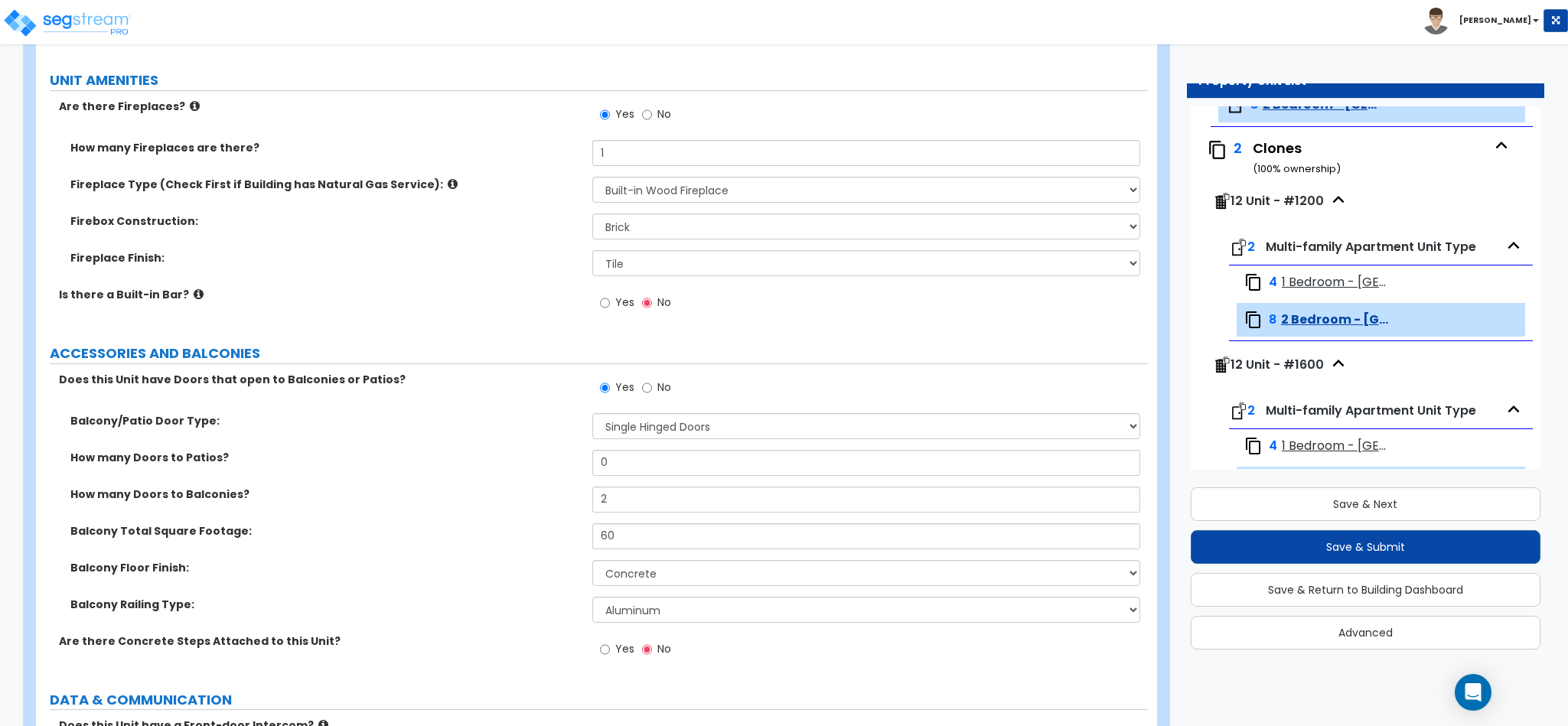
scroll to position [2947, 0]
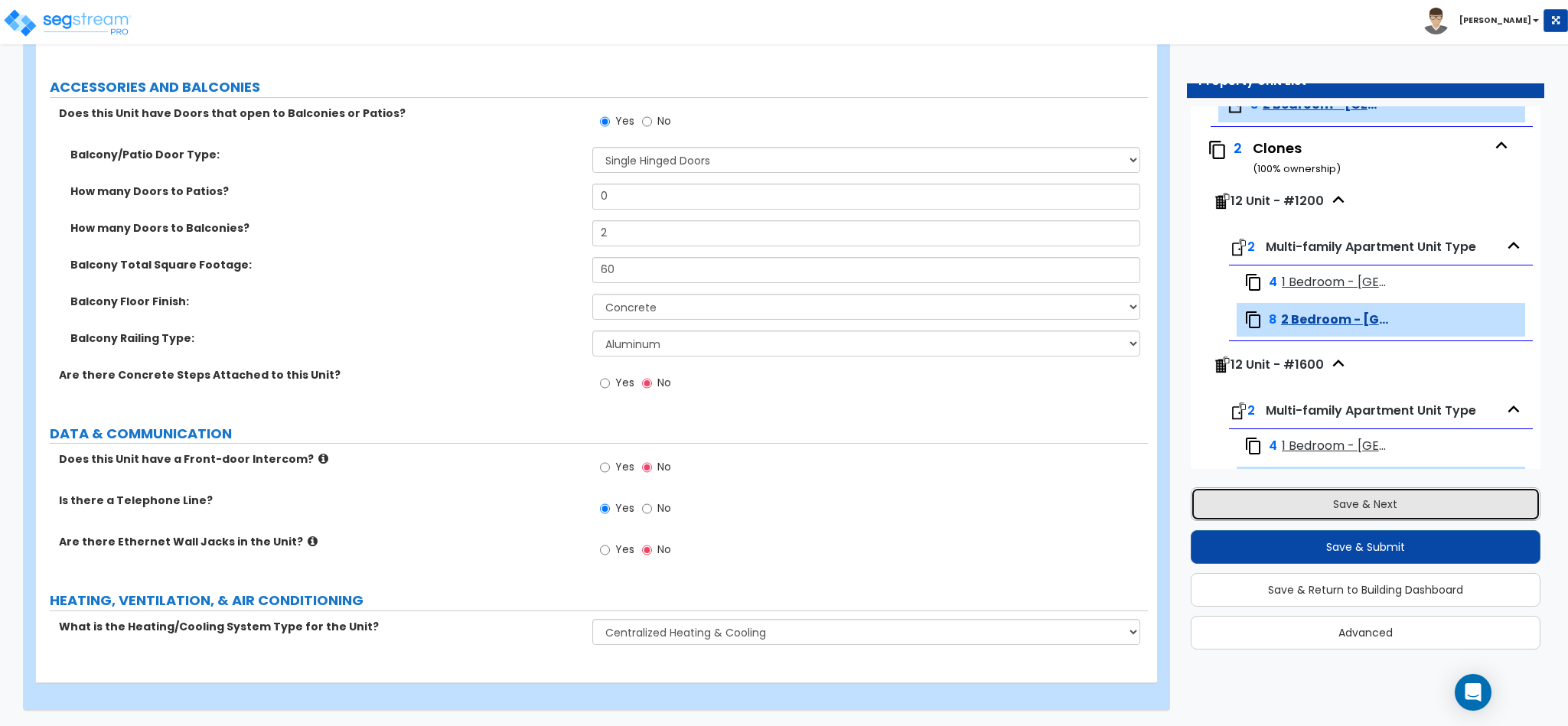
click at [1376, 503] on button "Save & Next" at bounding box center [1365, 504] width 350 height 34
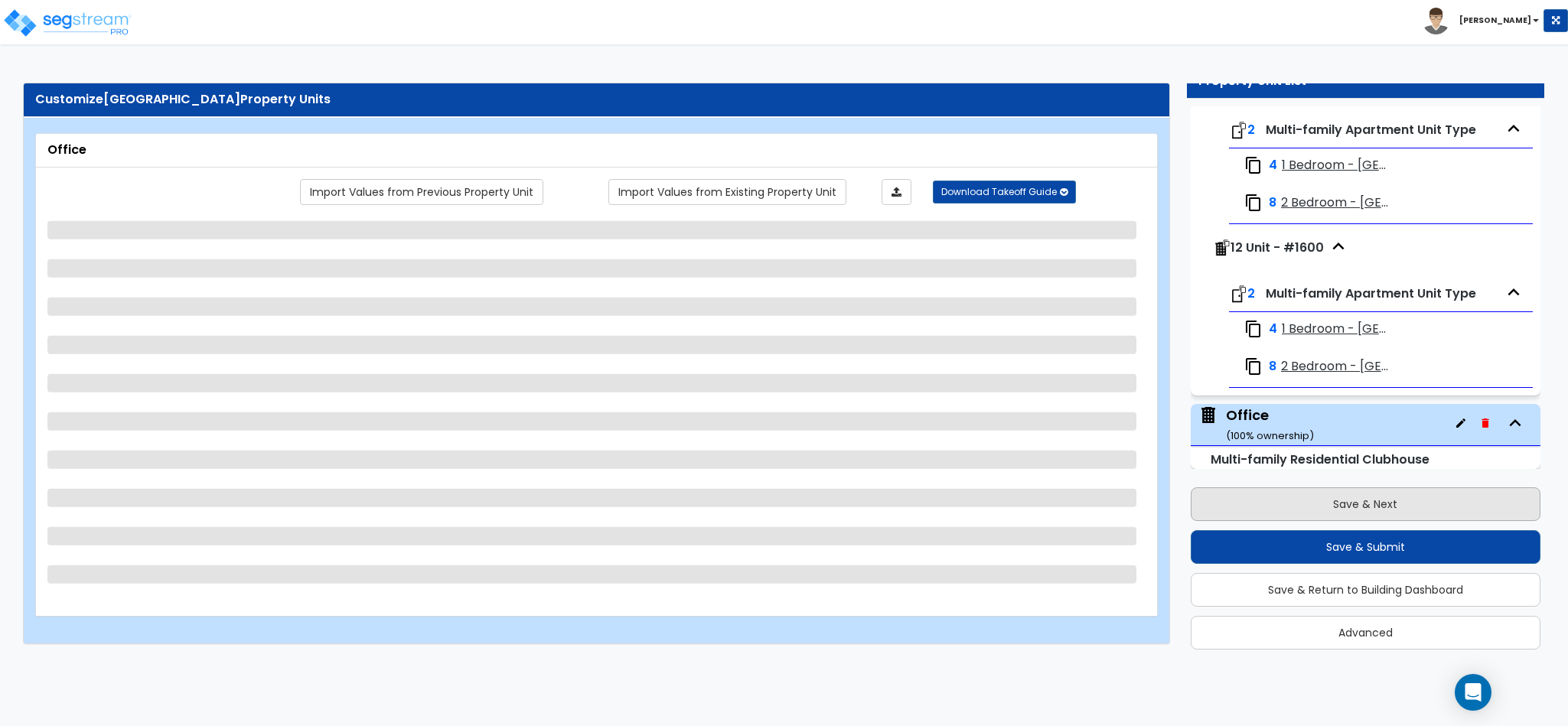
scroll to position [3290, 0]
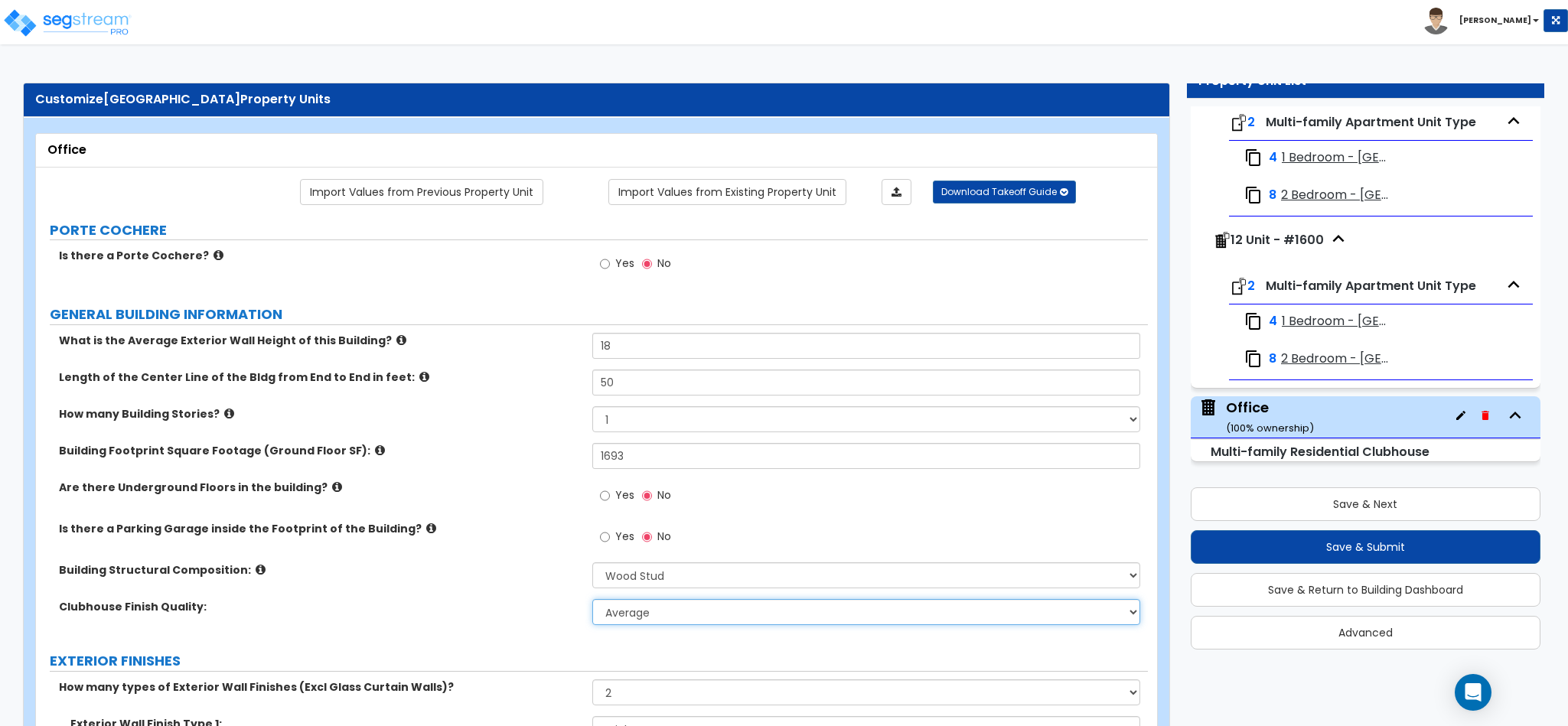
click at [742, 607] on select "Low Average High" at bounding box center [866, 612] width 549 height 26
click at [733, 621] on select "Low Average High" at bounding box center [866, 612] width 549 height 26
click at [592, 601] on select "Low Average High" at bounding box center [866, 612] width 549 height 26
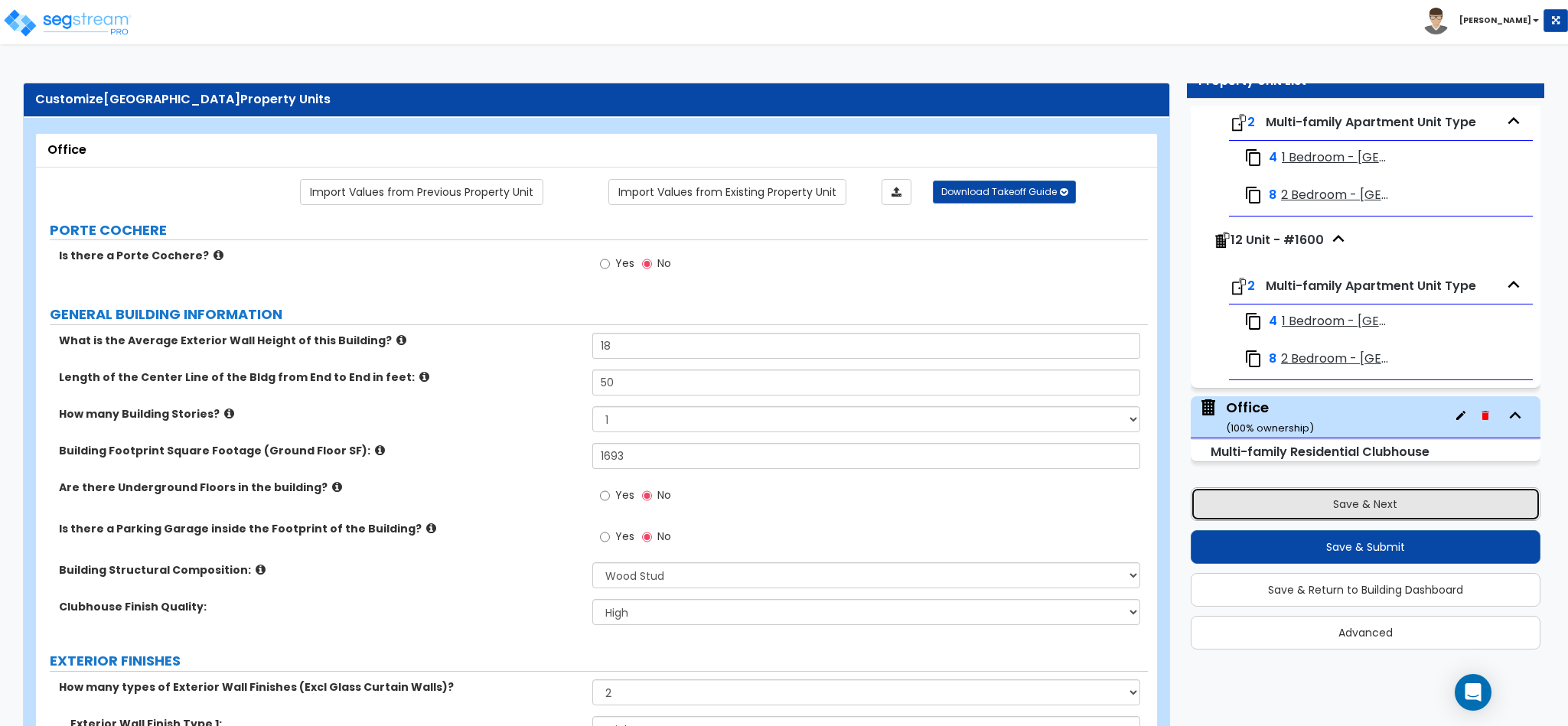
click at [1401, 505] on button "Save & Next" at bounding box center [1365, 504] width 350 height 34
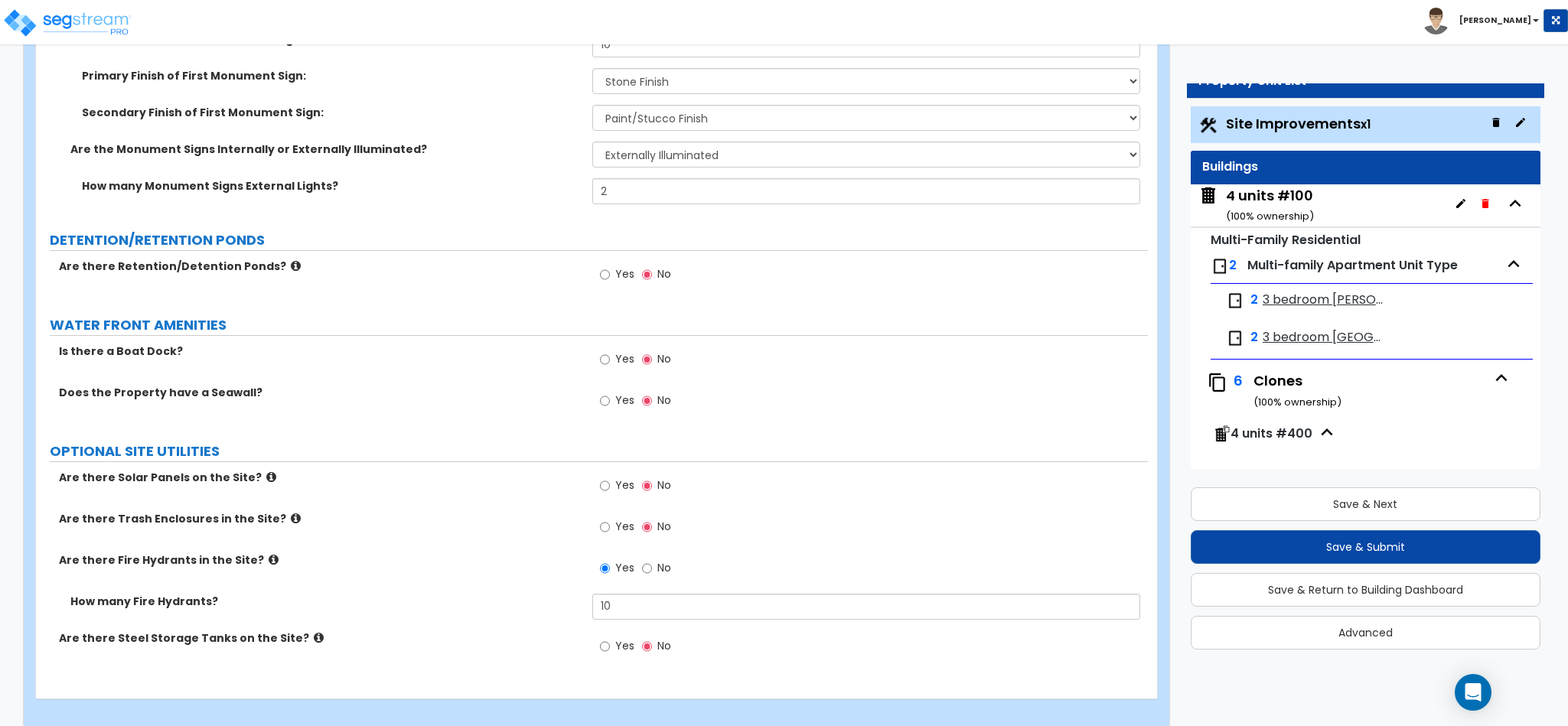
scroll to position [5539, 0]
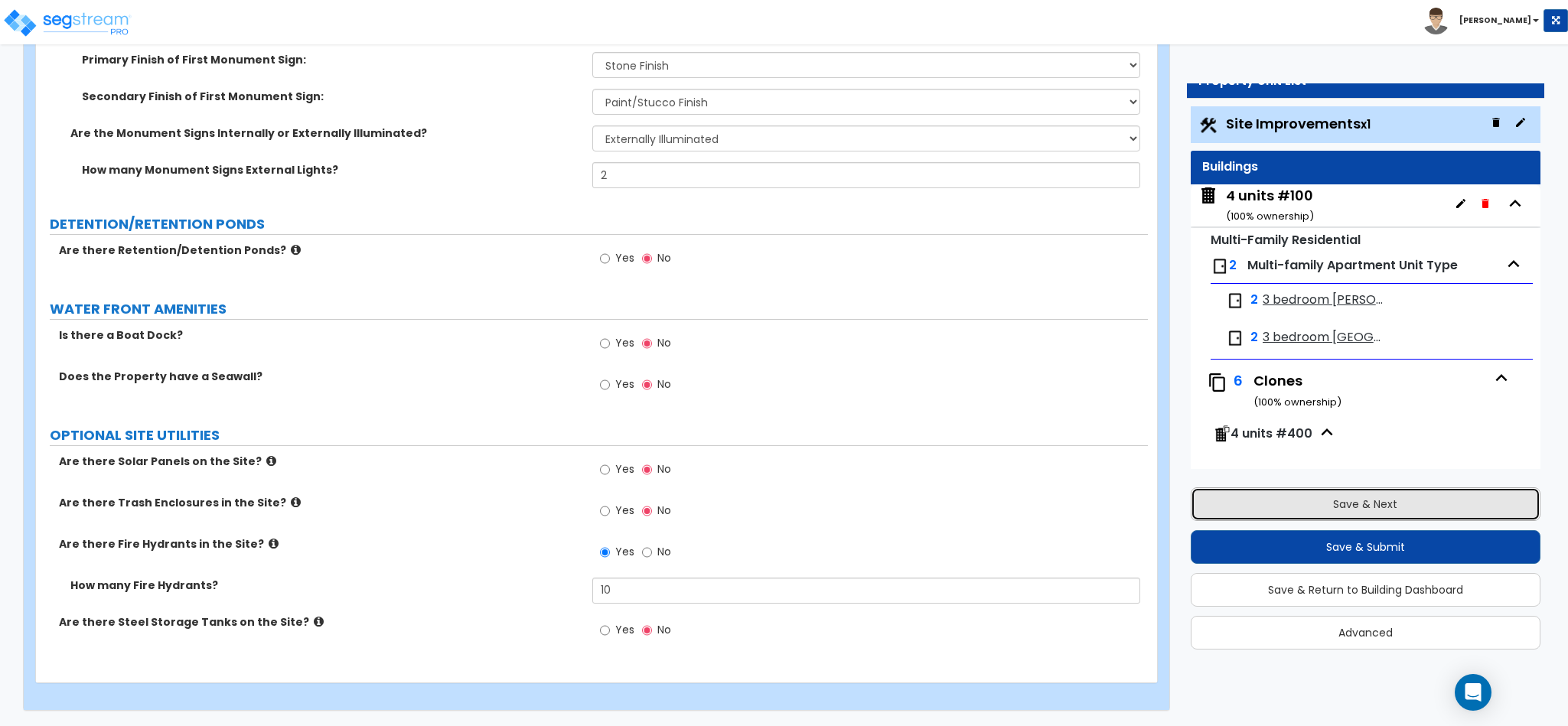
click at [1354, 500] on button "Save & Next" at bounding box center [1365, 504] width 350 height 34
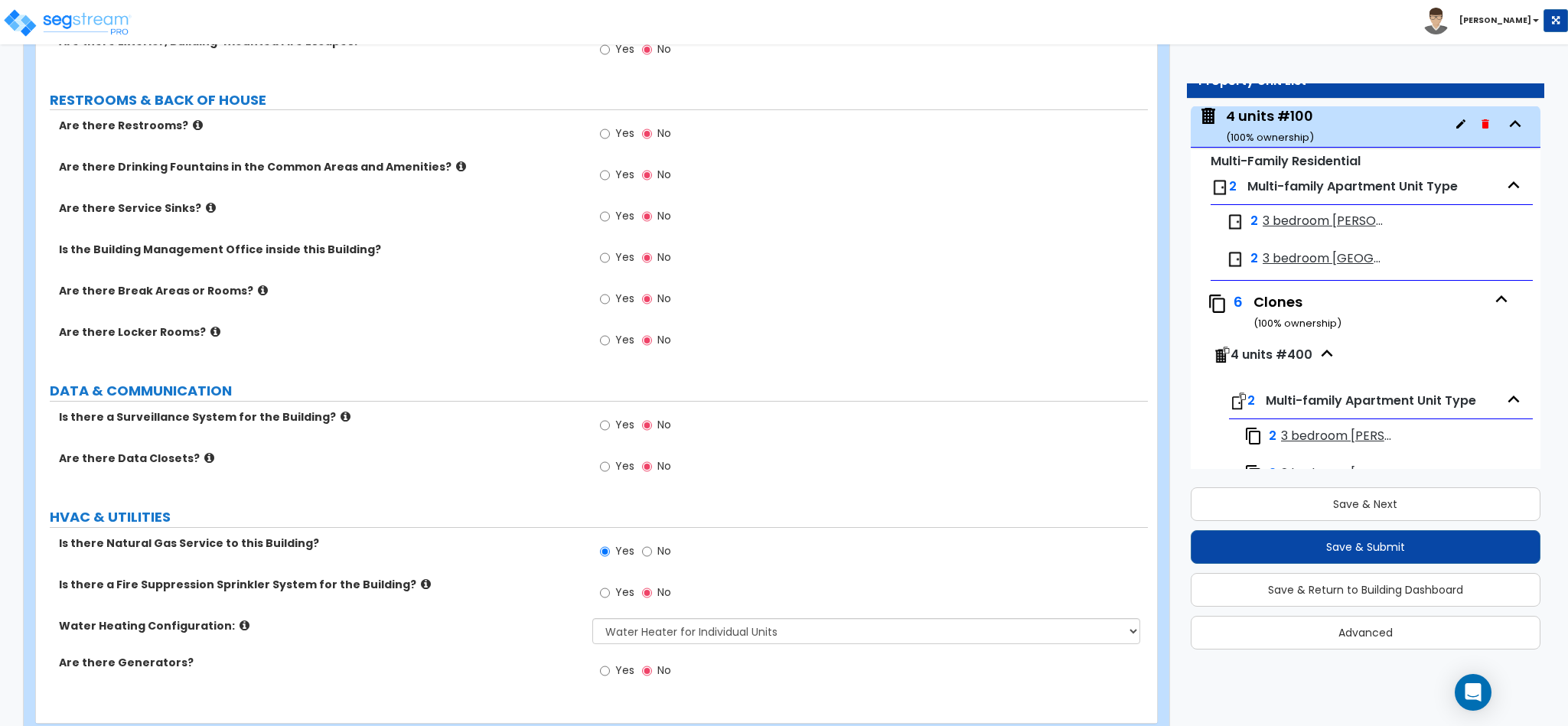
scroll to position [2846, 0]
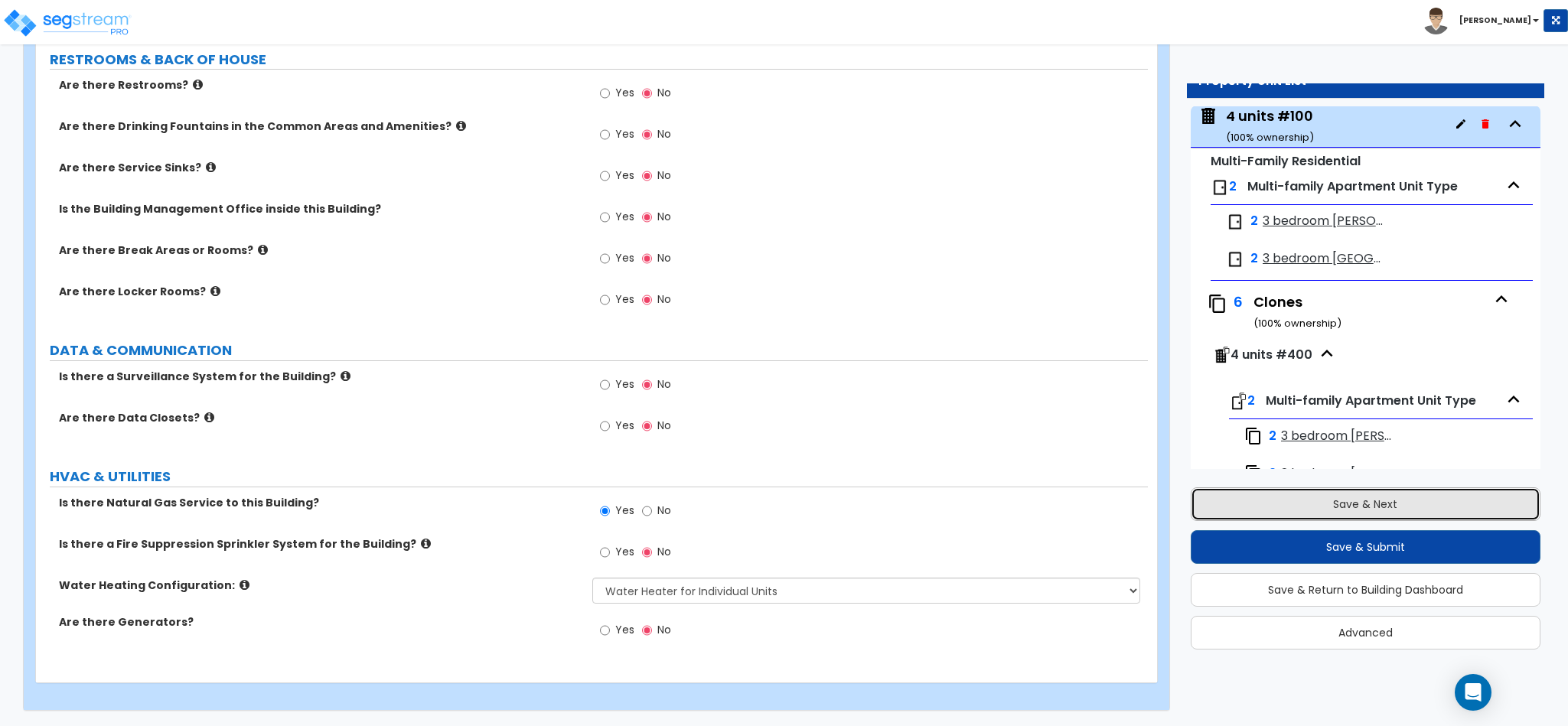
click at [1313, 503] on button "Save & Next" at bounding box center [1365, 504] width 350 height 34
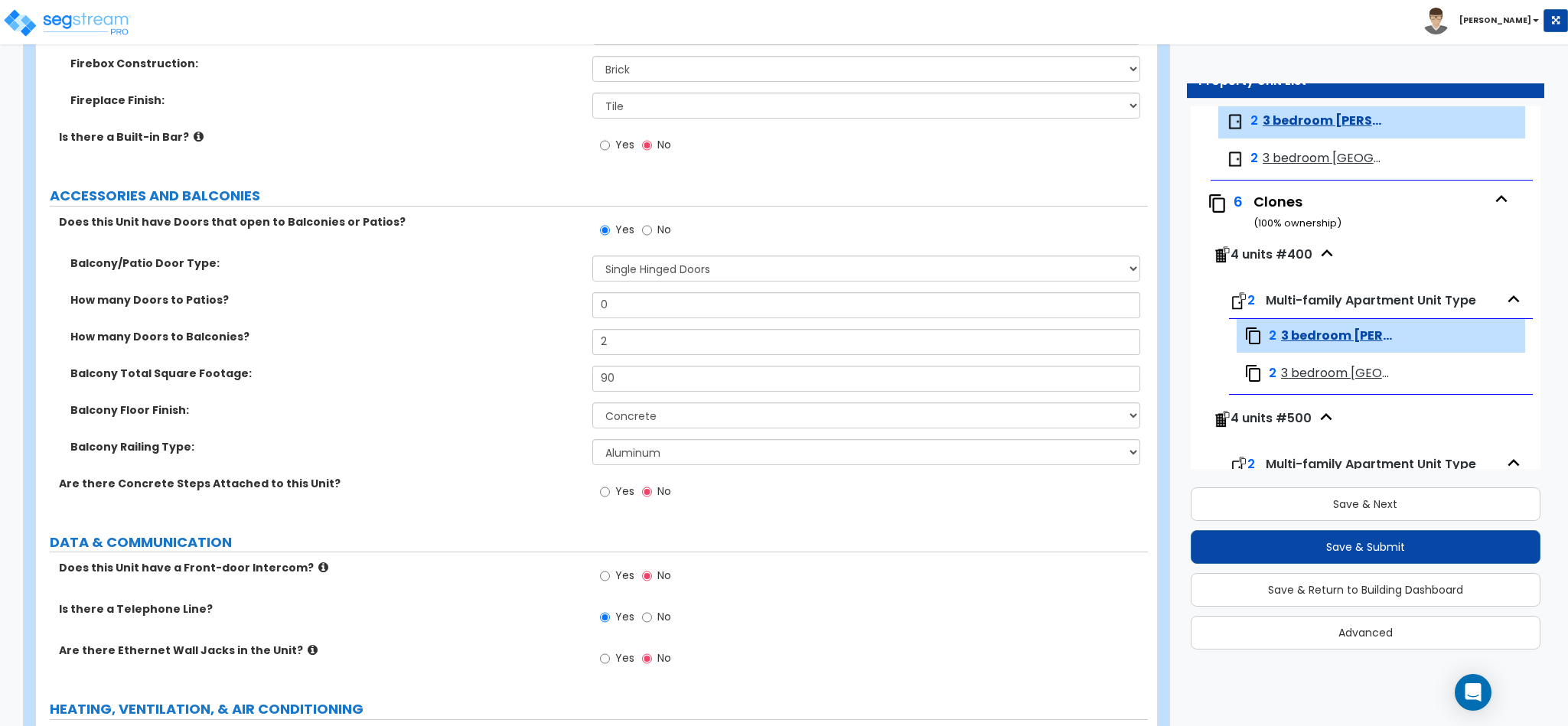
scroll to position [3094, 0]
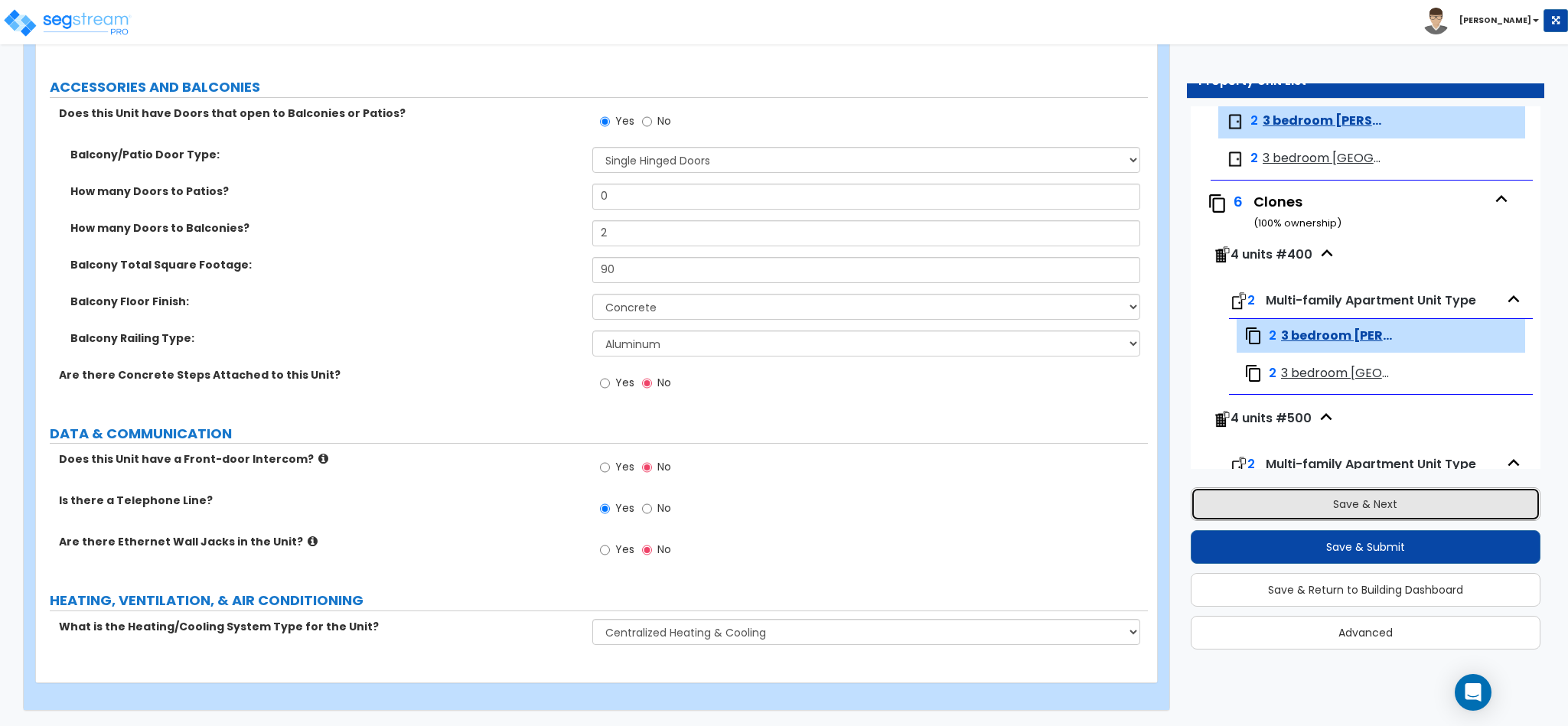
click at [1279, 500] on button "Save & Next" at bounding box center [1365, 504] width 350 height 34
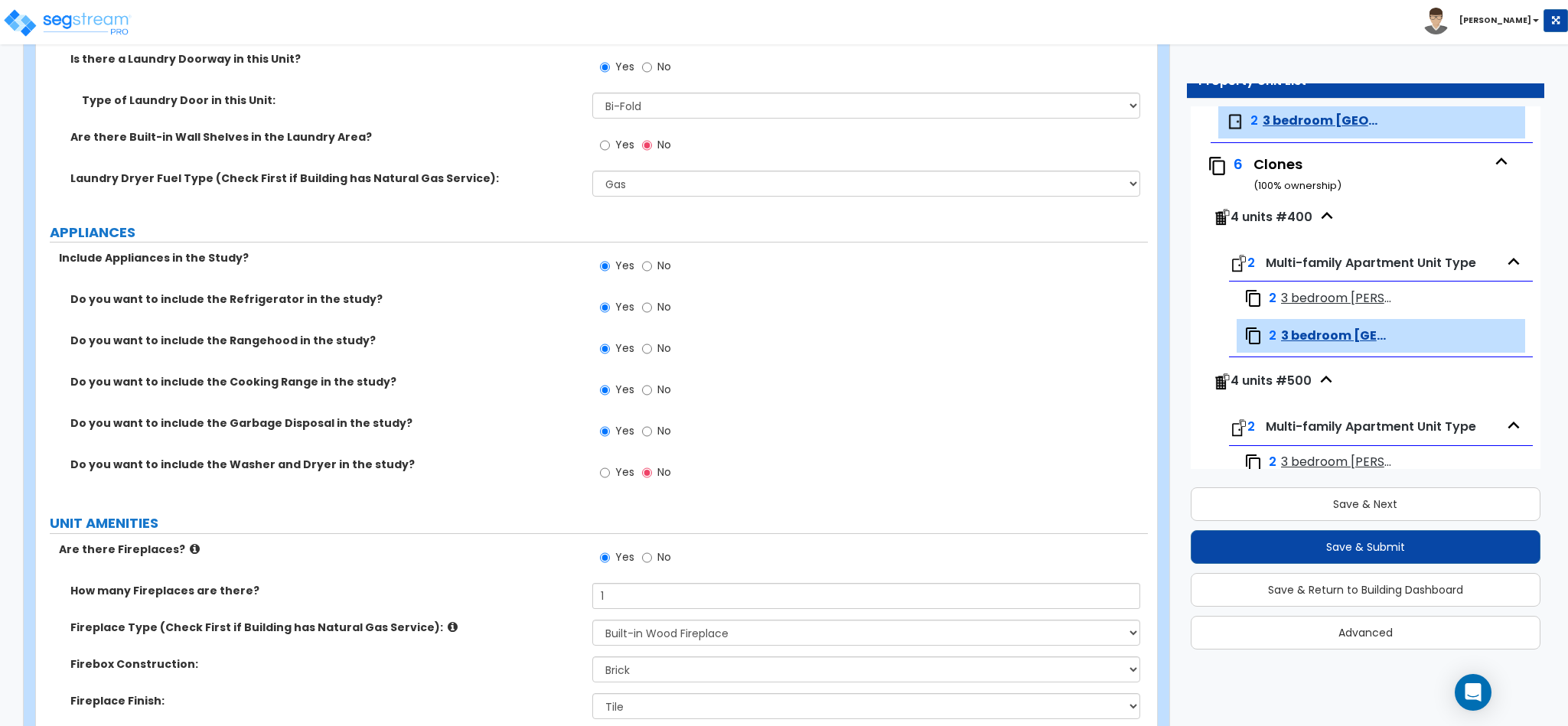
scroll to position [2947, 0]
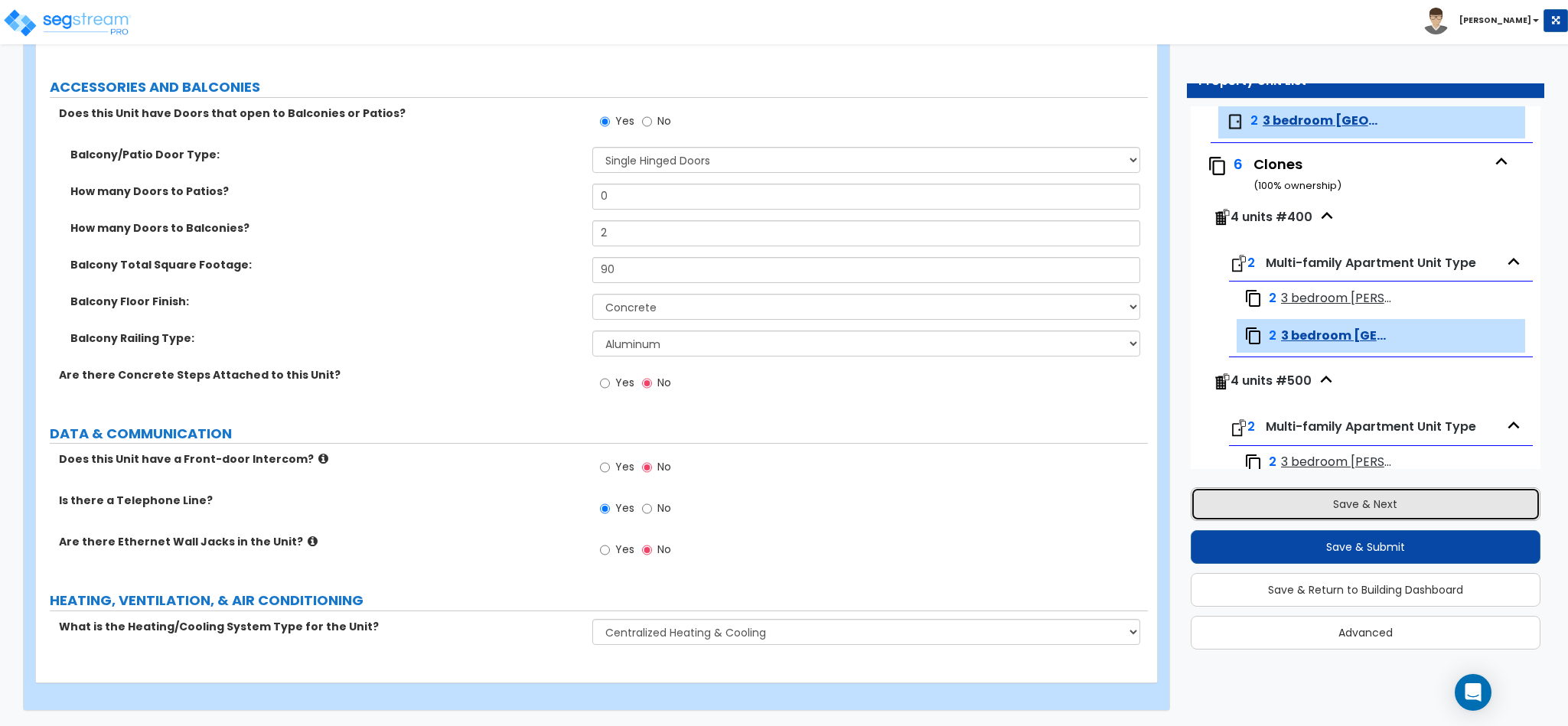
click at [1327, 497] on button "Save & Next" at bounding box center [1365, 504] width 350 height 34
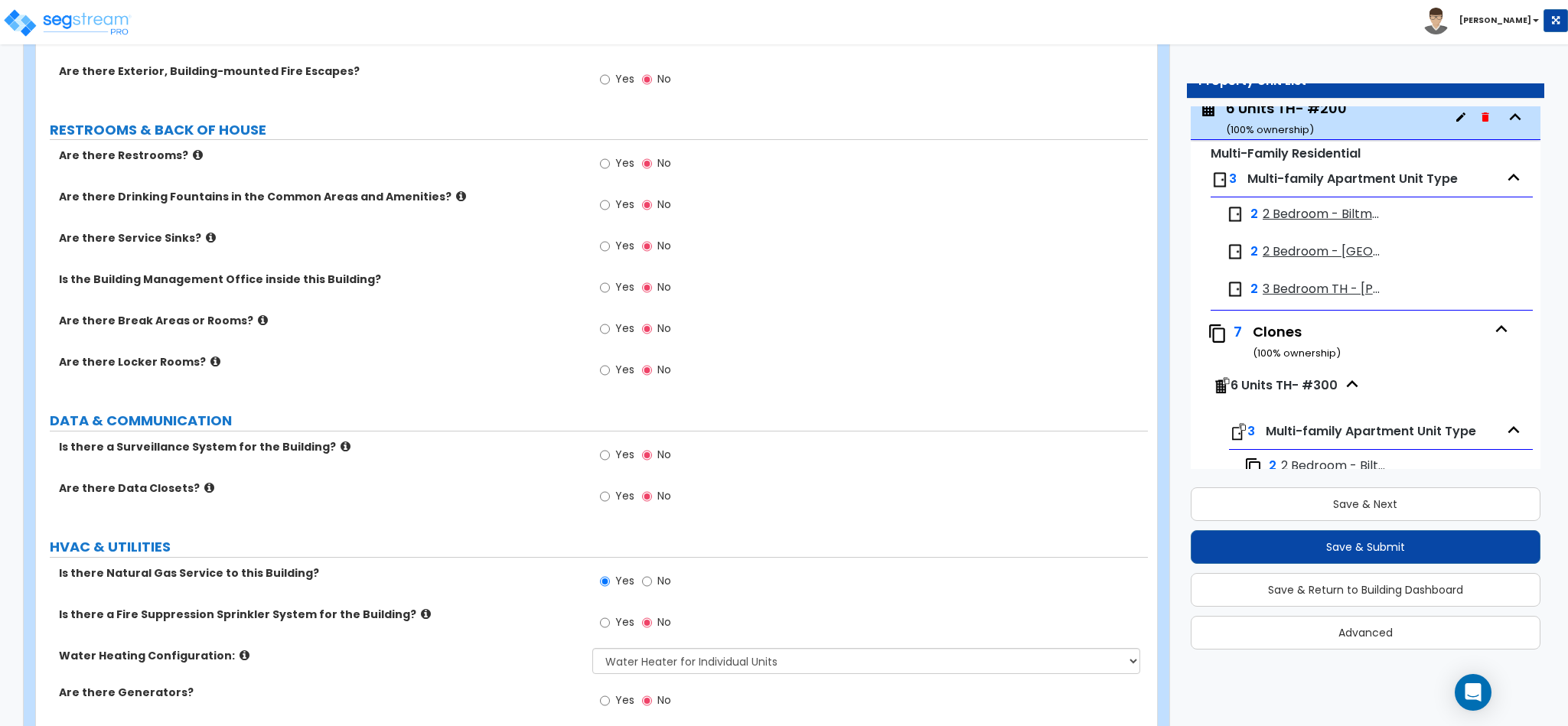
scroll to position [2846, 0]
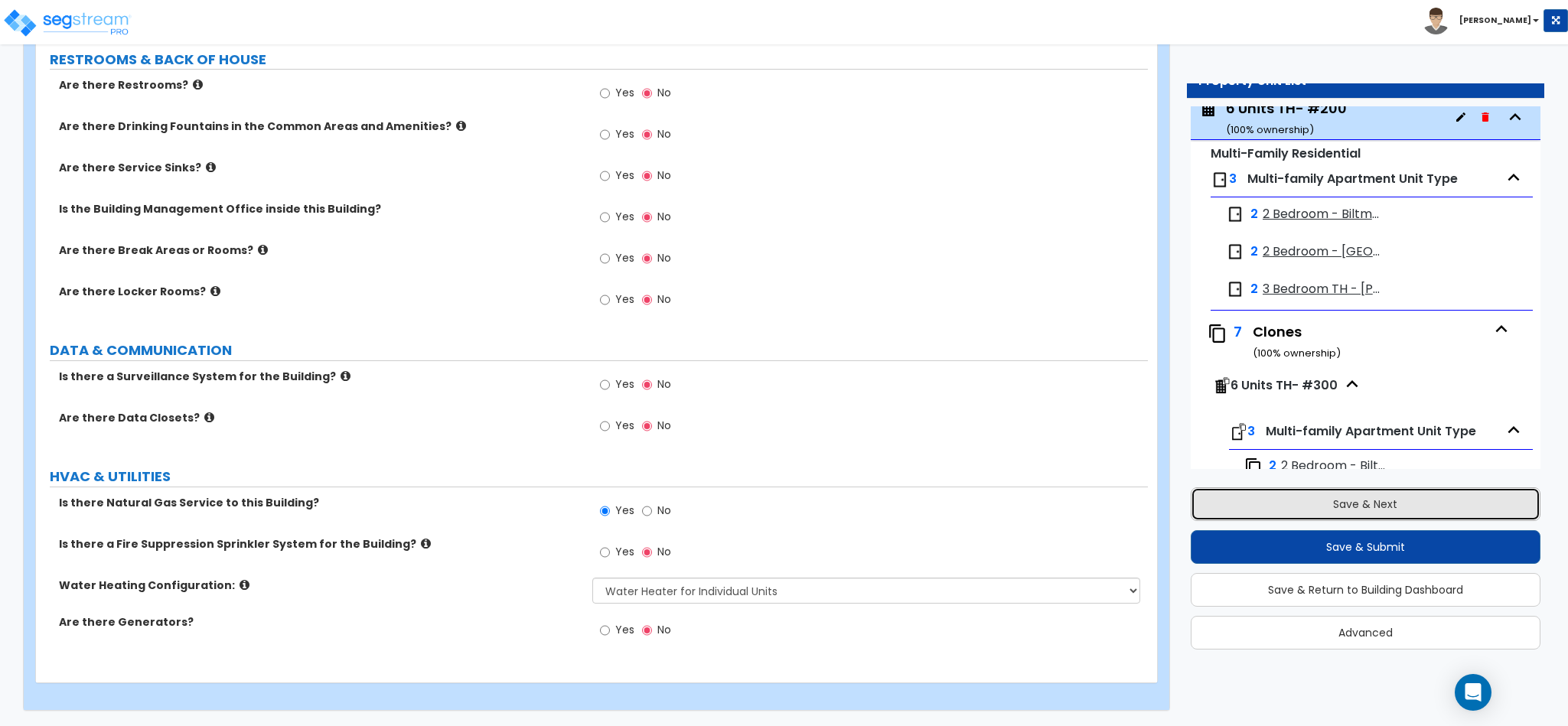
click at [1399, 497] on button "Save & Next" at bounding box center [1365, 504] width 350 height 34
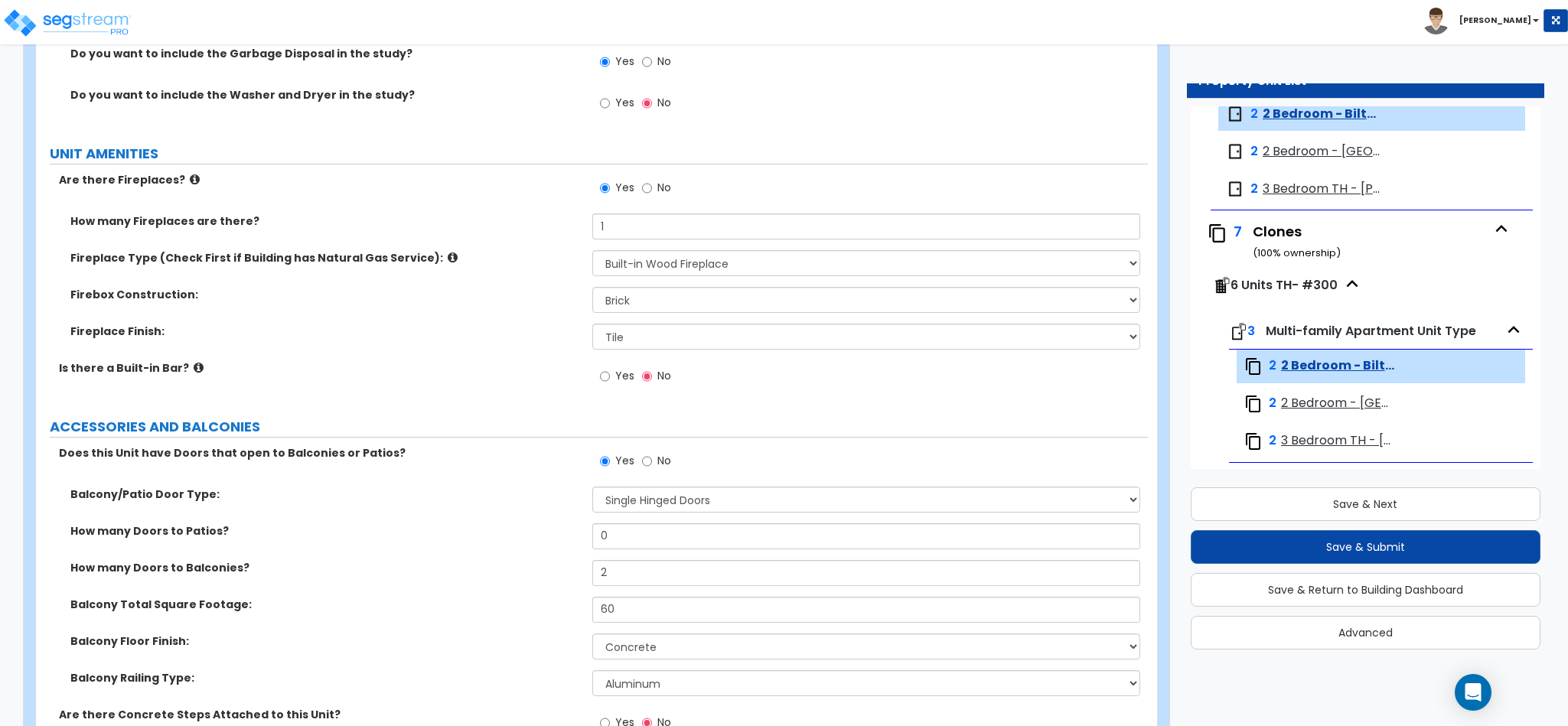
scroll to position [3020, 0]
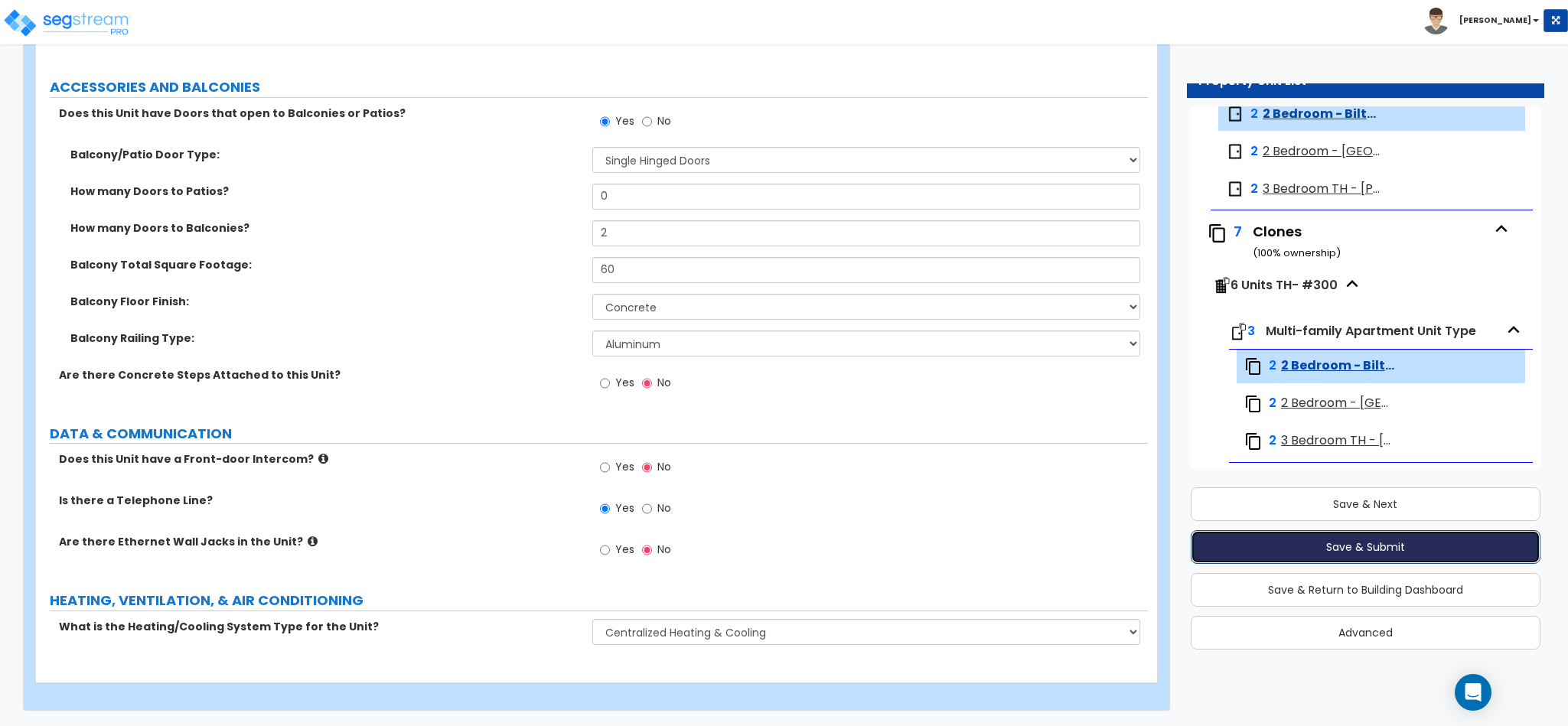
click at [1285, 546] on button "Save & Submit" at bounding box center [1365, 546] width 350 height 34
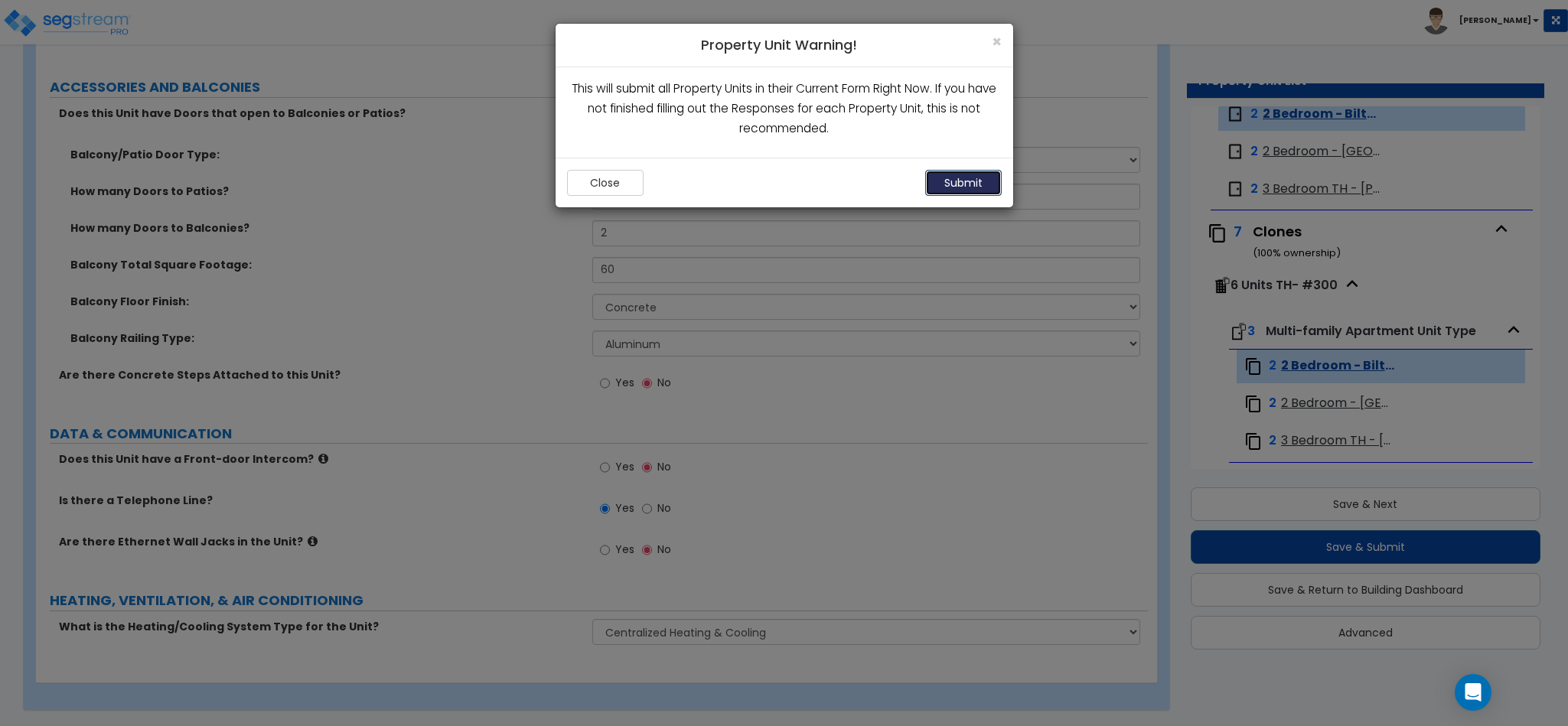
click at [985, 184] on button "Submit" at bounding box center [964, 183] width 77 height 26
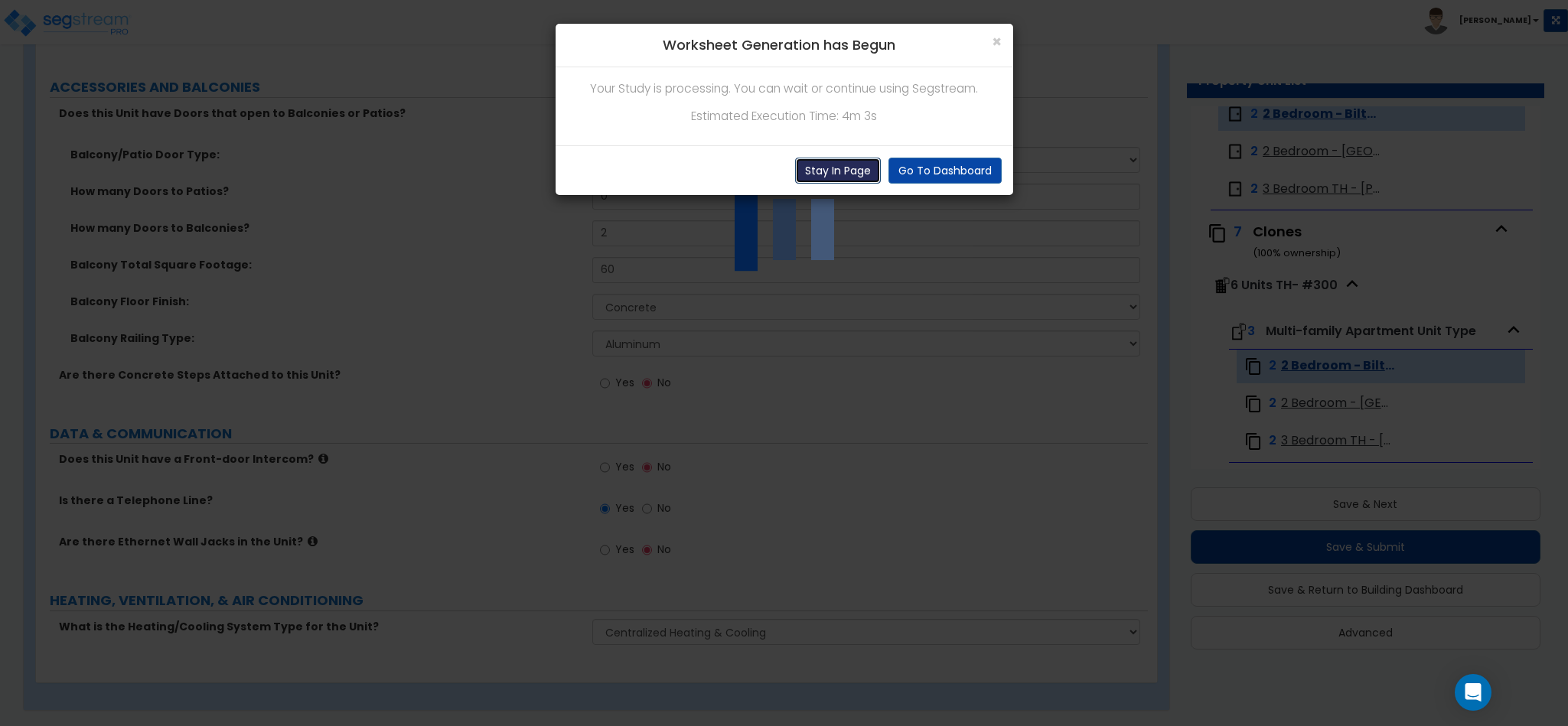
click at [828, 175] on button "Stay In Page" at bounding box center [838, 171] width 85 height 26
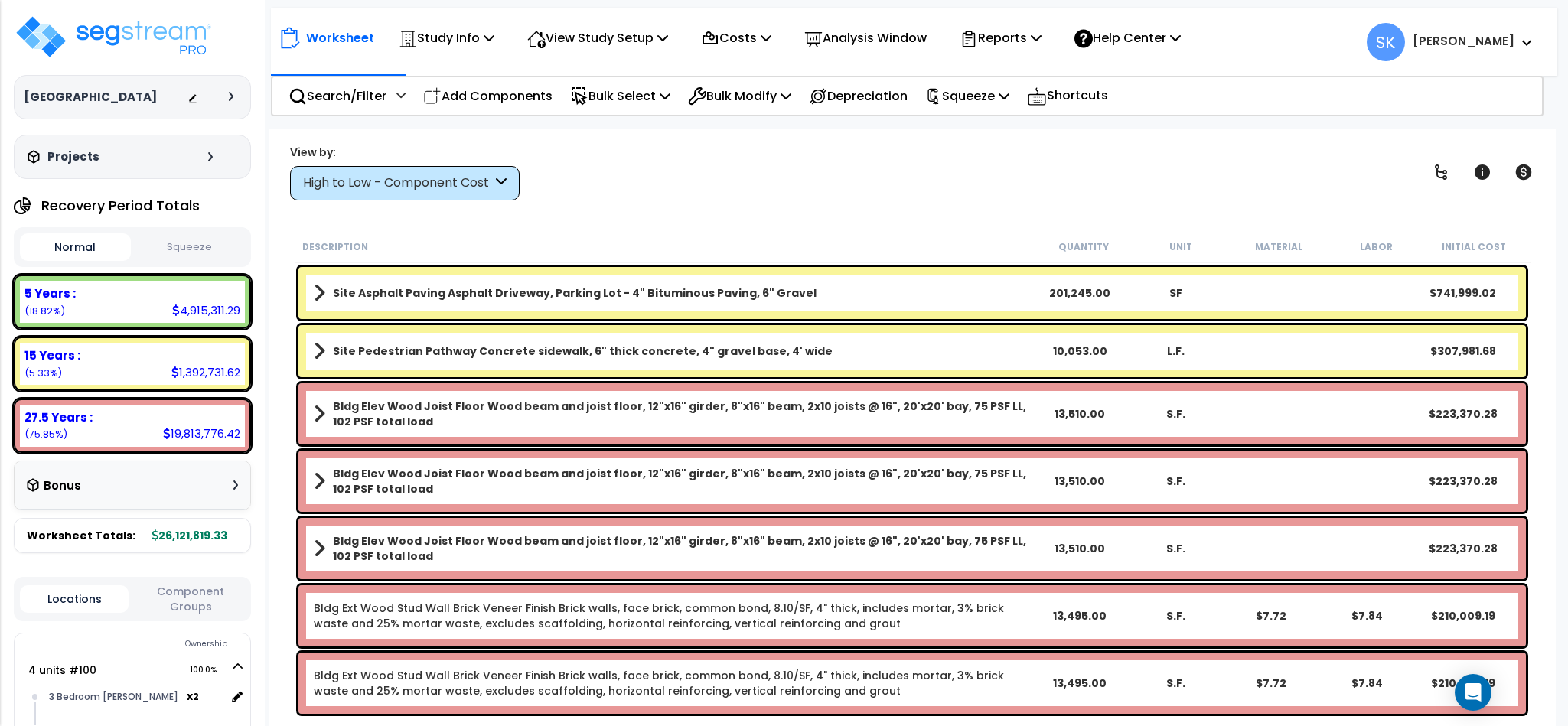
click at [266, 214] on body "We are Building your Study. So please grab a coffee and let us do the heavy lif…" at bounding box center [784, 430] width 1568 height 726
click at [184, 250] on button "Squeeze" at bounding box center [189, 248] width 111 height 27
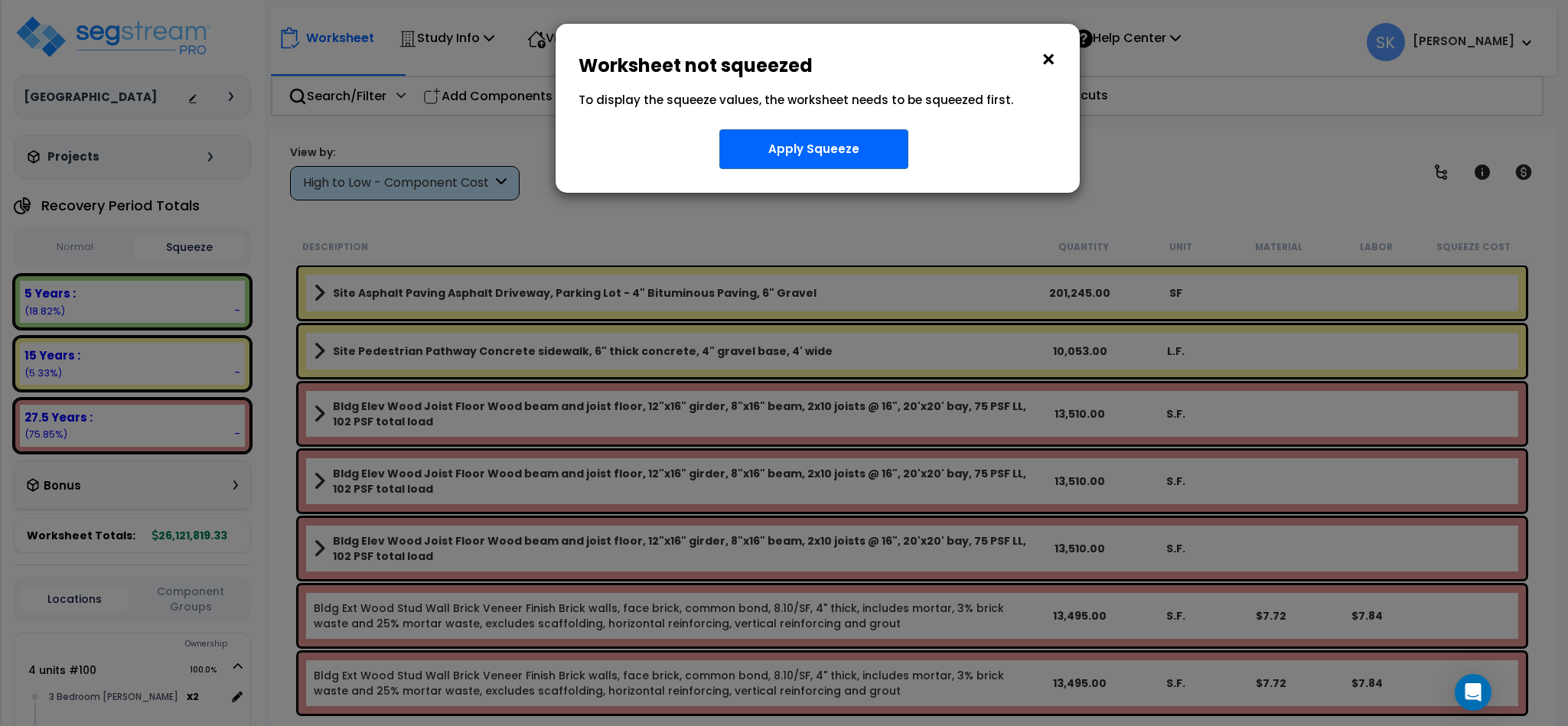
click at [181, 248] on div "× Worksheet not squeezed To display the squeeze values, the worksheet needs to …" at bounding box center [784, 363] width 1568 height 726
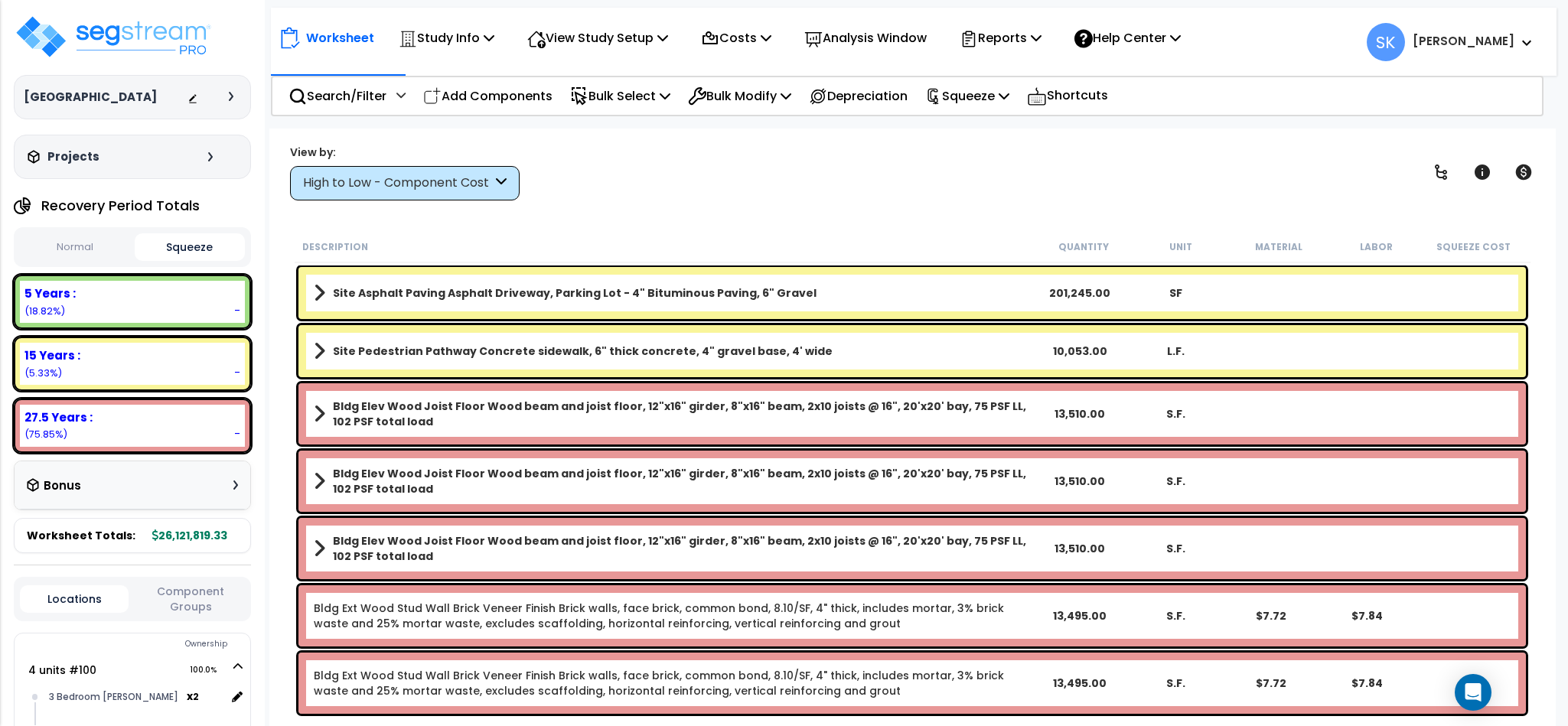
click at [181, 248] on button "Squeeze" at bounding box center [189, 248] width 111 height 28
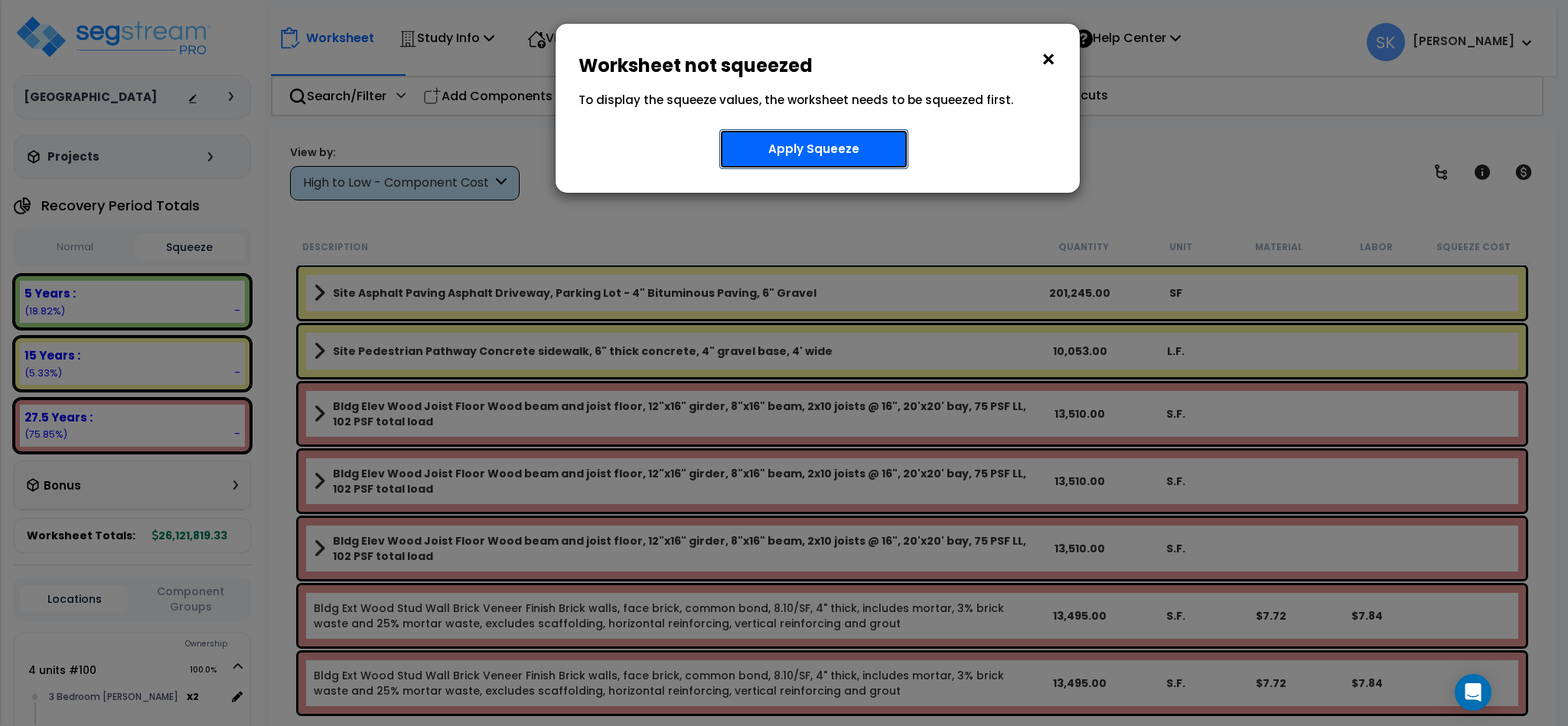
click at [834, 140] on button "Apply Squeeze" at bounding box center [814, 149] width 189 height 40
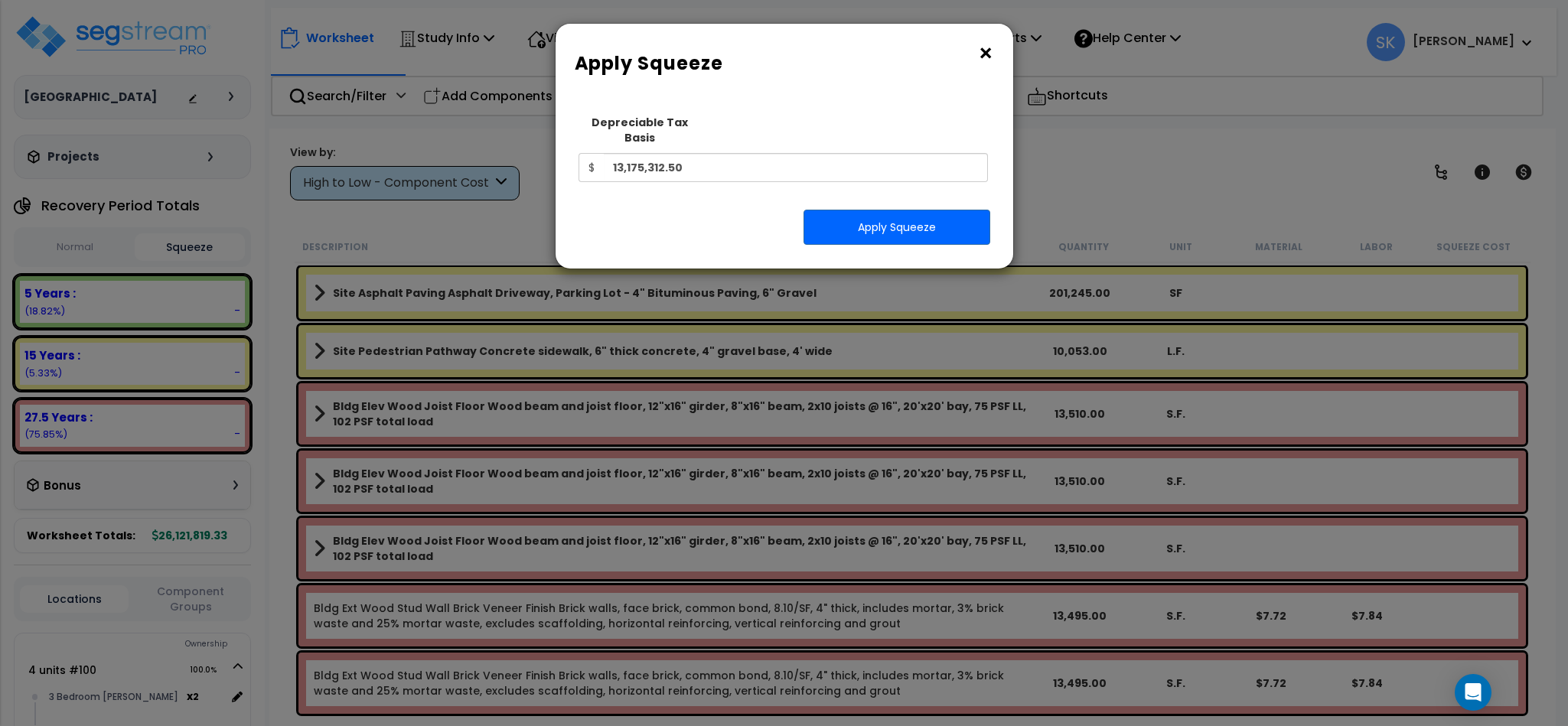
click at [980, 48] on button "×" at bounding box center [985, 53] width 17 height 24
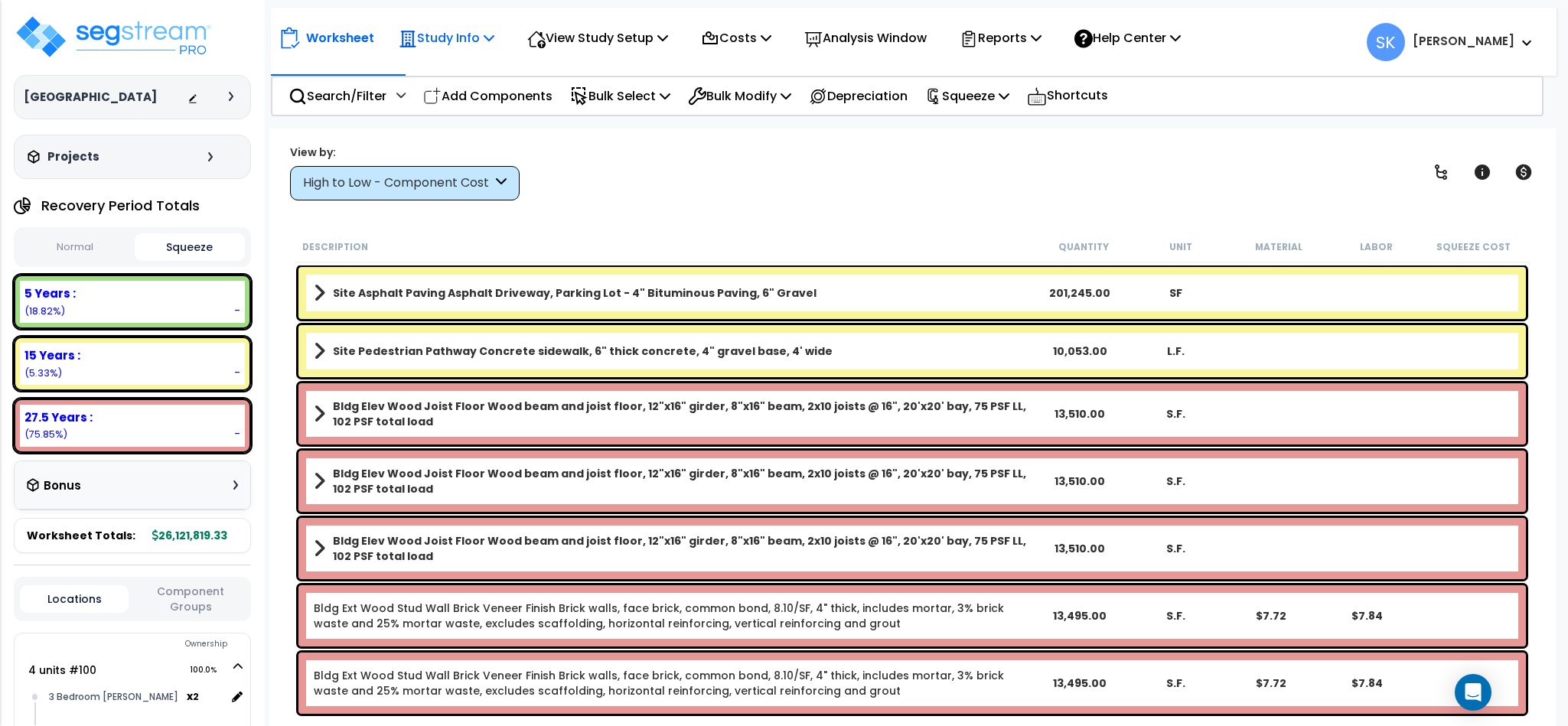
click at [451, 26] on div "Study Info" at bounding box center [447, 37] width 96 height 36
click at [466, 71] on link "Study Setup" at bounding box center [467, 72] width 152 height 31
click at [992, 97] on p "Squeeze" at bounding box center [967, 96] width 85 height 21
click at [967, 125] on link "Squeeze" at bounding box center [993, 130] width 152 height 31
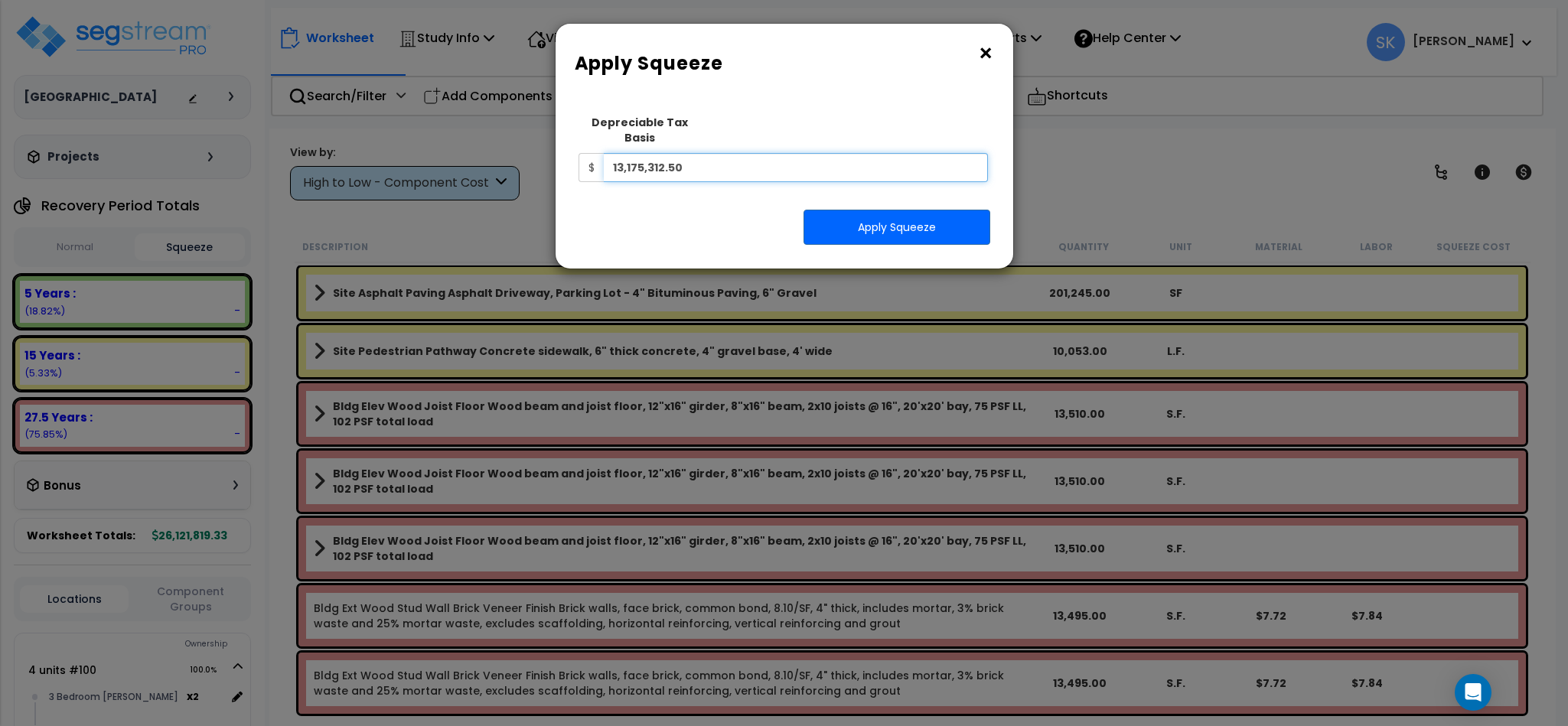
click at [887, 159] on input "13,175,312.50" at bounding box center [795, 167] width 385 height 29
click at [971, 55] on h6 "Apply Squeeze" at bounding box center [784, 64] width 419 height 26
click at [980, 53] on button "×" at bounding box center [985, 53] width 17 height 24
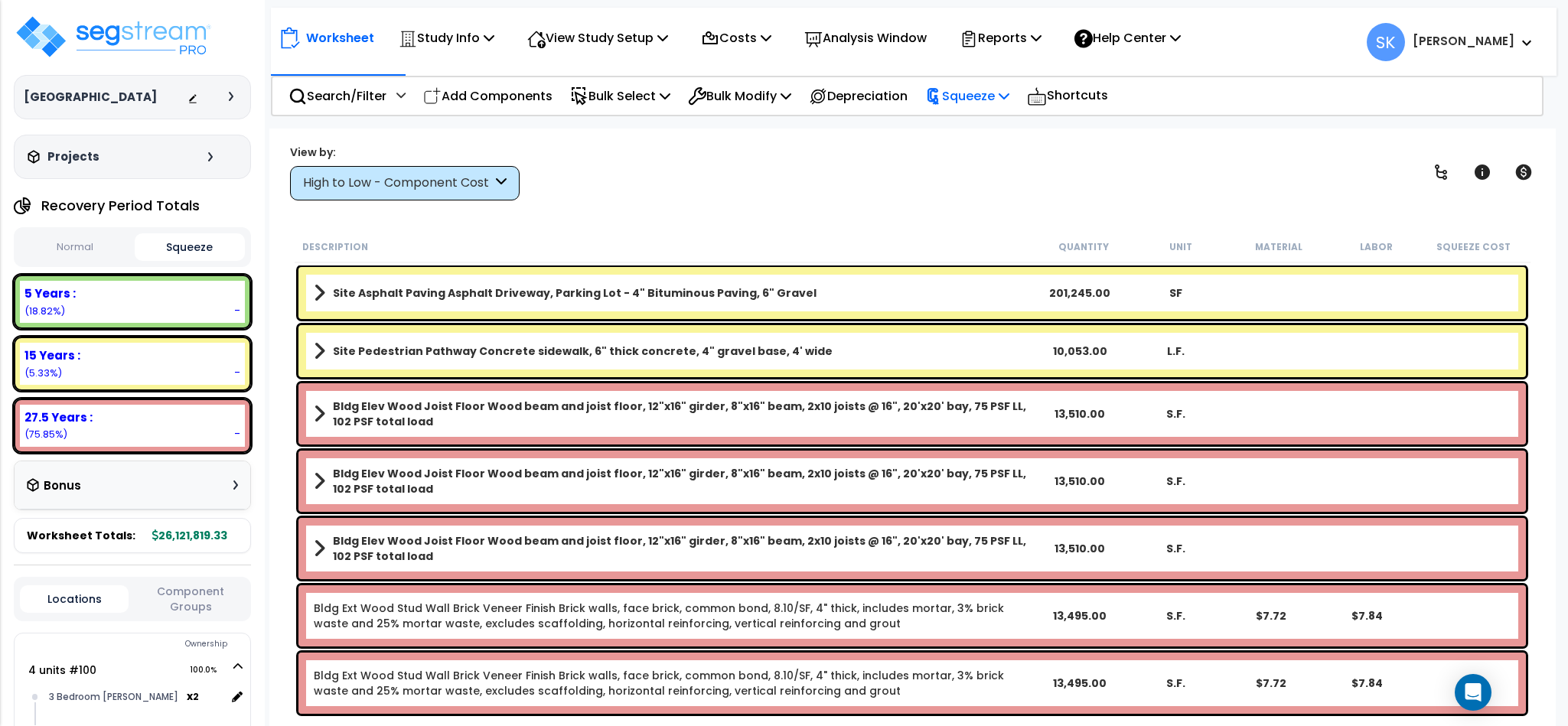
click at [1009, 105] on div "Squeeze" at bounding box center [967, 96] width 85 height 36
click at [992, 161] on link "Show Advanced" at bounding box center [993, 161] width 152 height 31
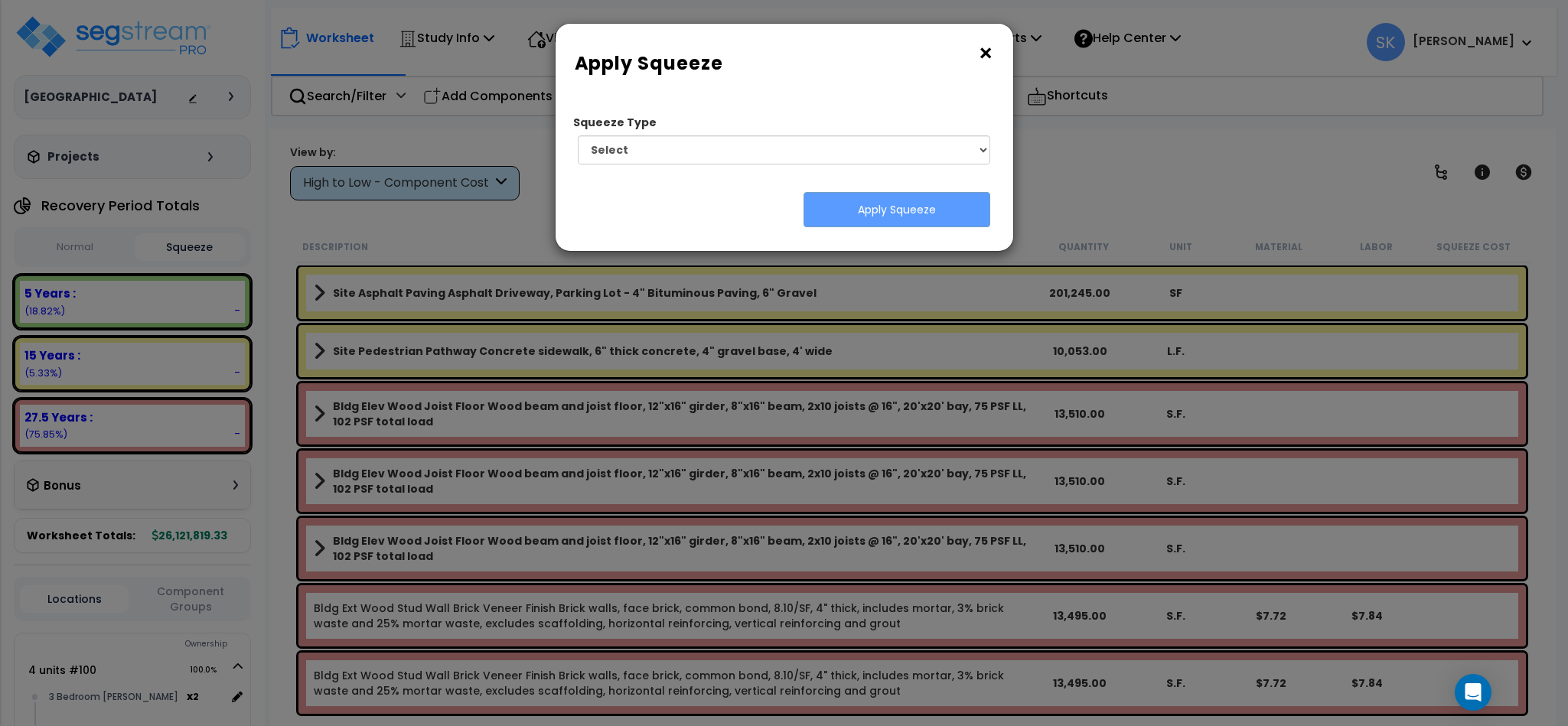
click at [974, 167] on div "Squeeze Type Select 1. Squeeze Entire Worksheet 2. Squeeze by Takeoff Cost 3. S…" at bounding box center [778, 141] width 422 height 69
click at [978, 147] on select "Select 1. Squeeze Entire Worksheet 2. Squeeze by Takeoff Cost 3. Squeeze by Uni…" at bounding box center [785, 149] width 413 height 29
select select "squeeze_entire_takeoffsheet"
click at [578, 135] on select "Select 1. Squeeze Entire Worksheet 2. Squeeze by Takeoff Cost 3. Squeeze by Uni…" at bounding box center [785, 149] width 413 height 29
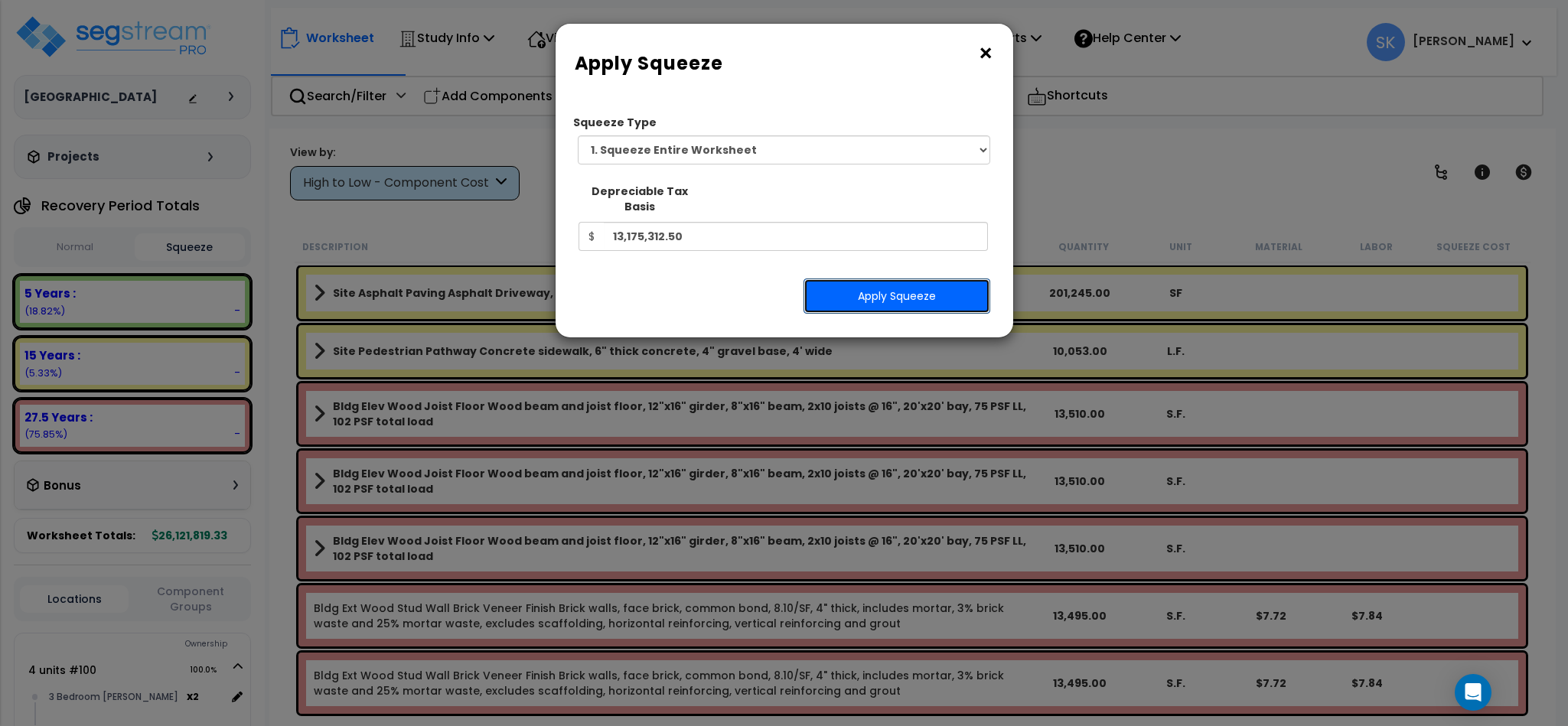
click at [870, 278] on button "Apply Squeeze" at bounding box center [896, 295] width 187 height 35
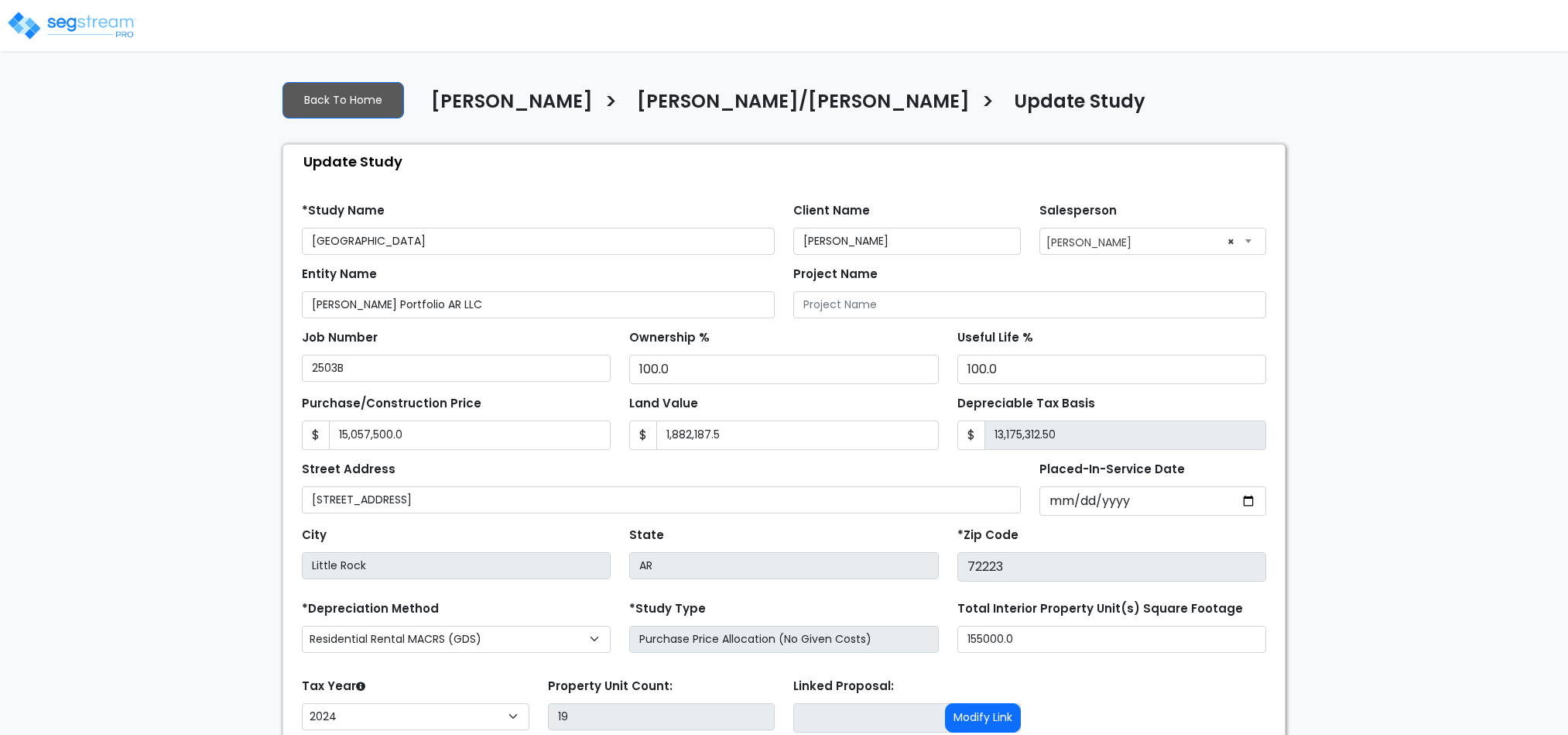
select select "2024"
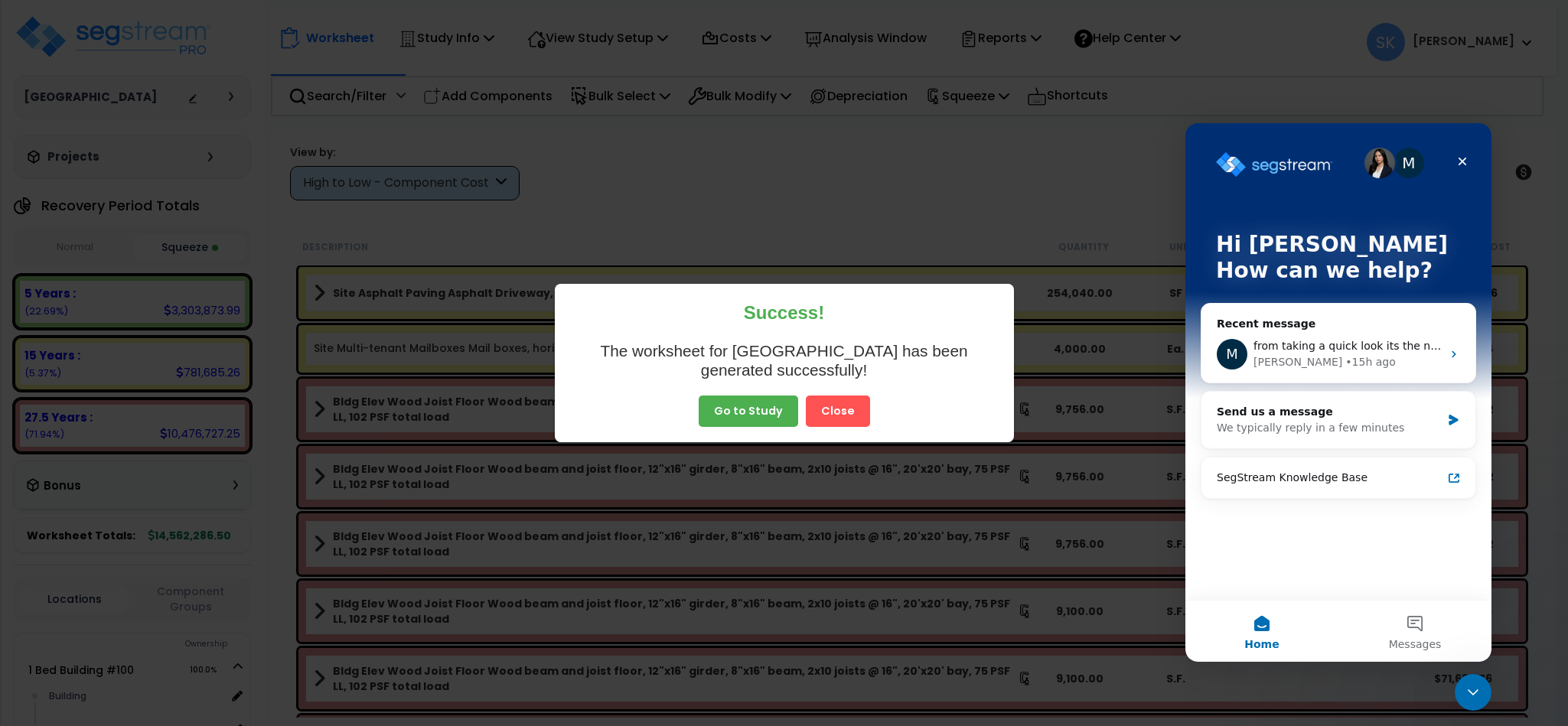
click at [841, 422] on button "Close" at bounding box center [838, 411] width 65 height 32
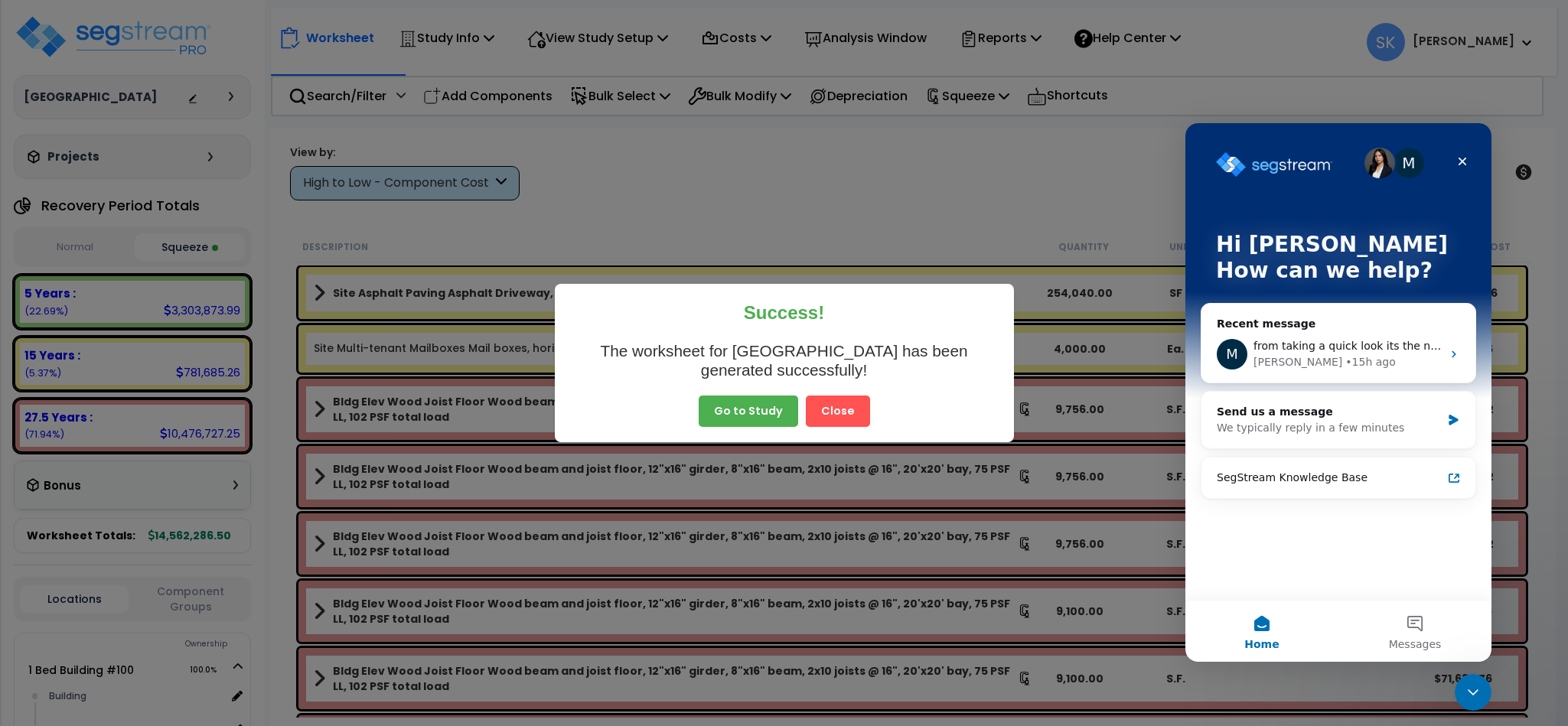
click at [841, 416] on button "Close" at bounding box center [838, 411] width 65 height 32
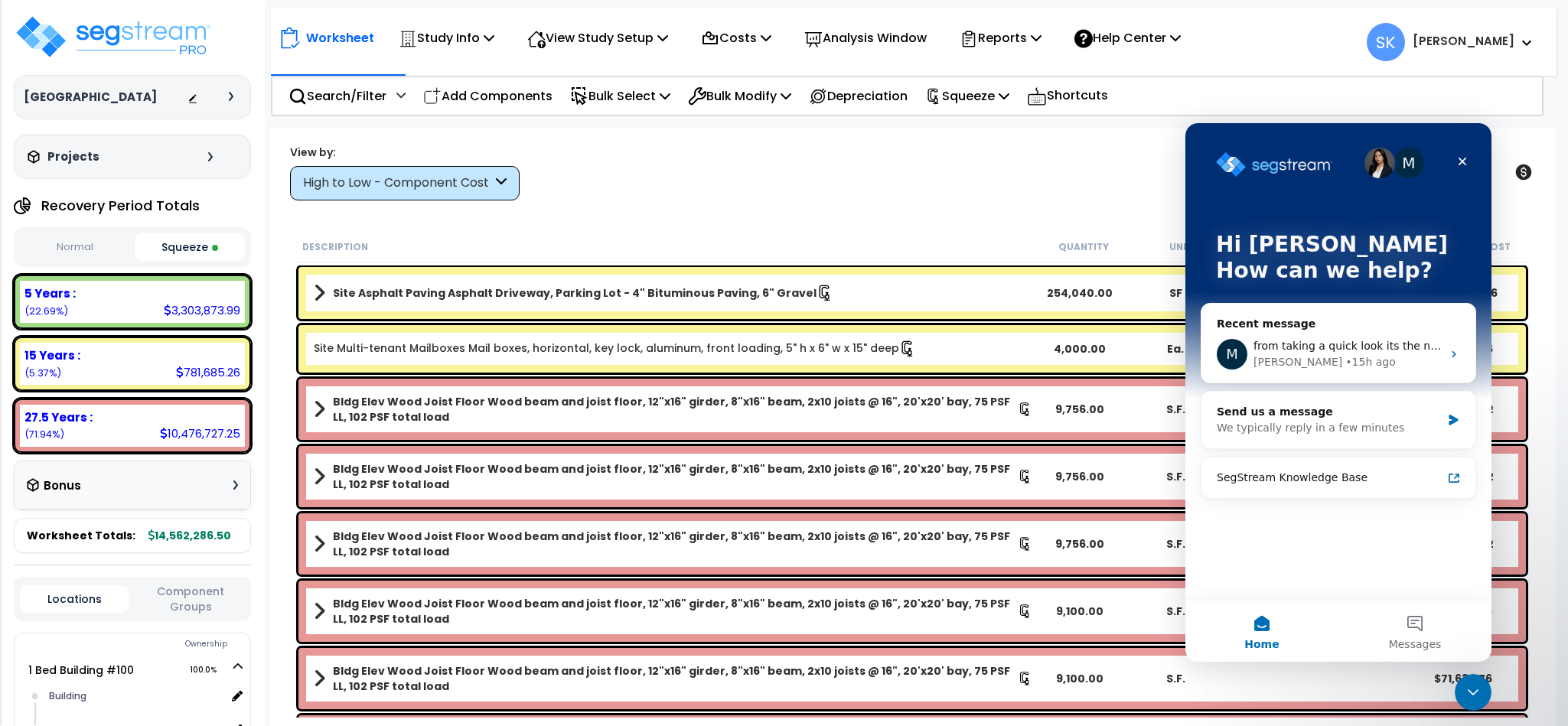
click at [191, 493] on div "Bonus" at bounding box center [133, 485] width 211 height 30
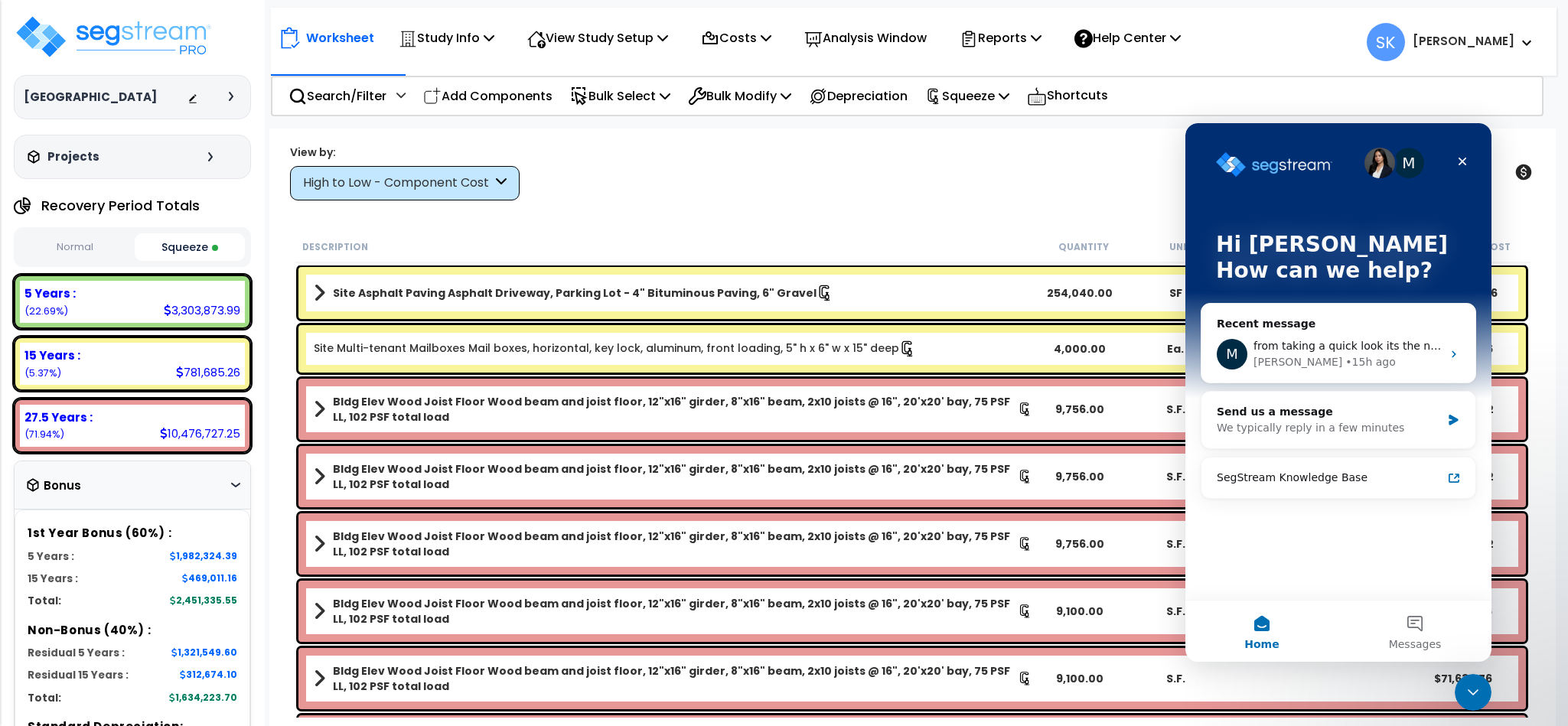
click at [198, 241] on button "Squeeze" at bounding box center [189, 248] width 111 height 28
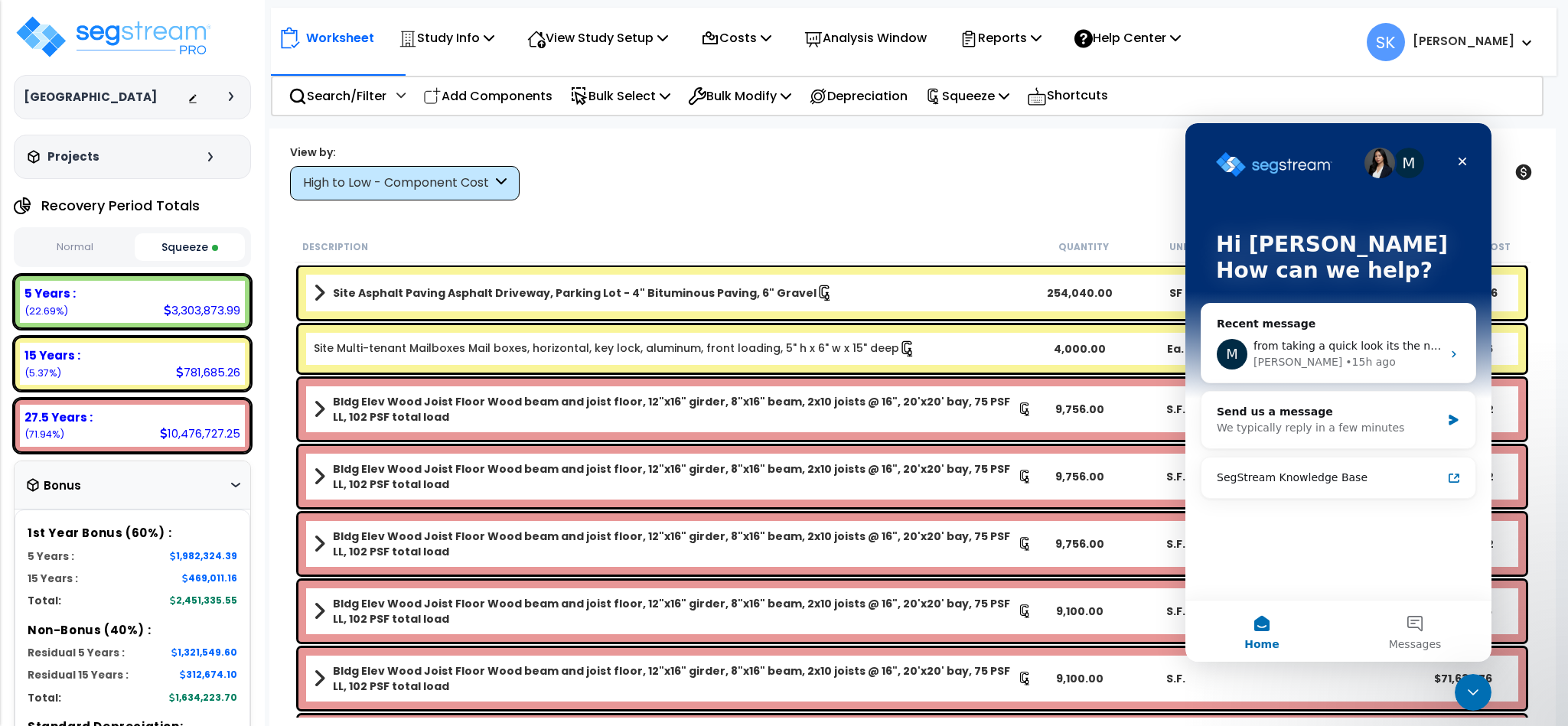
click at [198, 241] on button "Squeeze" at bounding box center [189, 248] width 111 height 28
click at [195, 97] on icon at bounding box center [193, 98] width 10 height 10
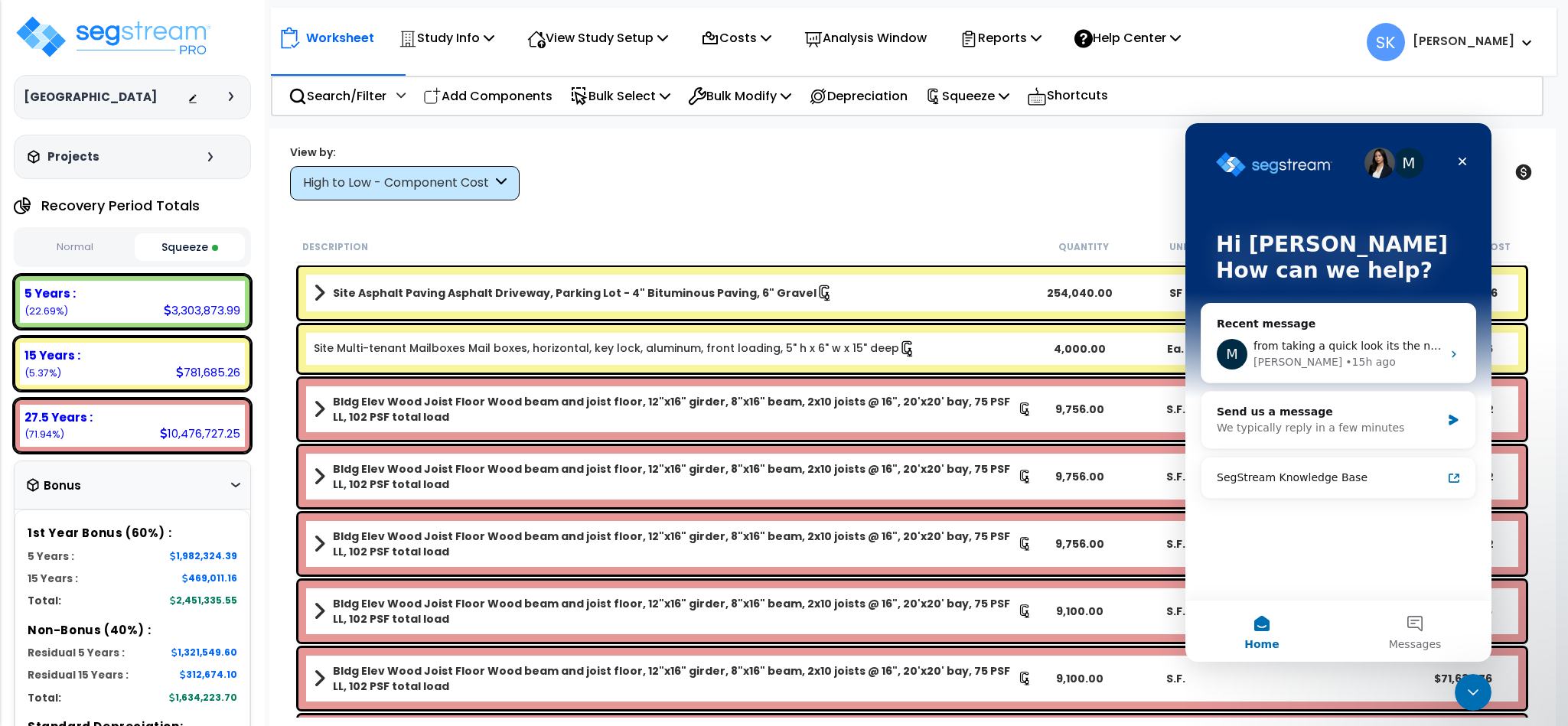
click at [181, 248] on button "Squeeze" at bounding box center [189, 248] width 111 height 28
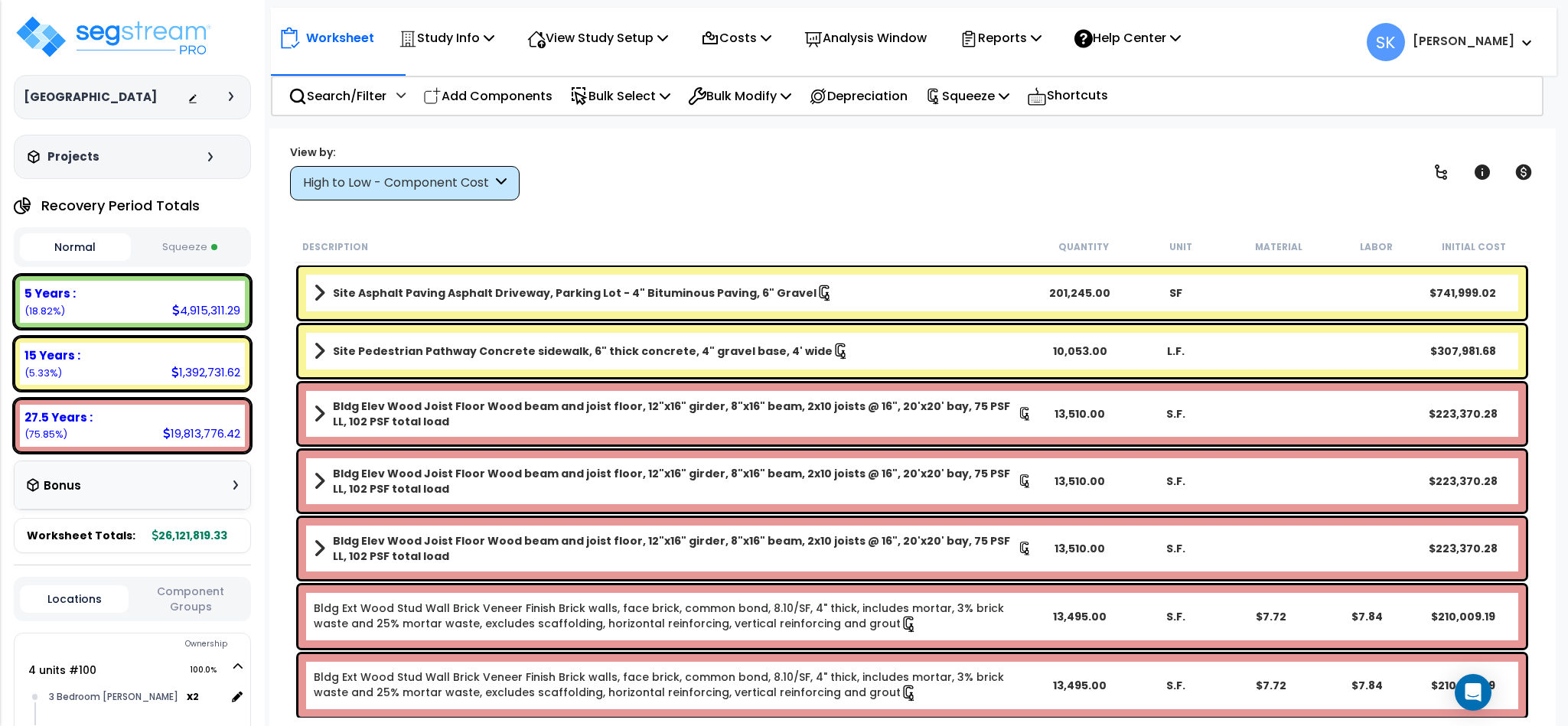
click at [193, 240] on button "Squeeze" at bounding box center [189, 248] width 111 height 27
click at [191, 240] on button "Squeeze" at bounding box center [189, 248] width 111 height 27
click at [179, 500] on div "Bonus" at bounding box center [133, 485] width 235 height 49
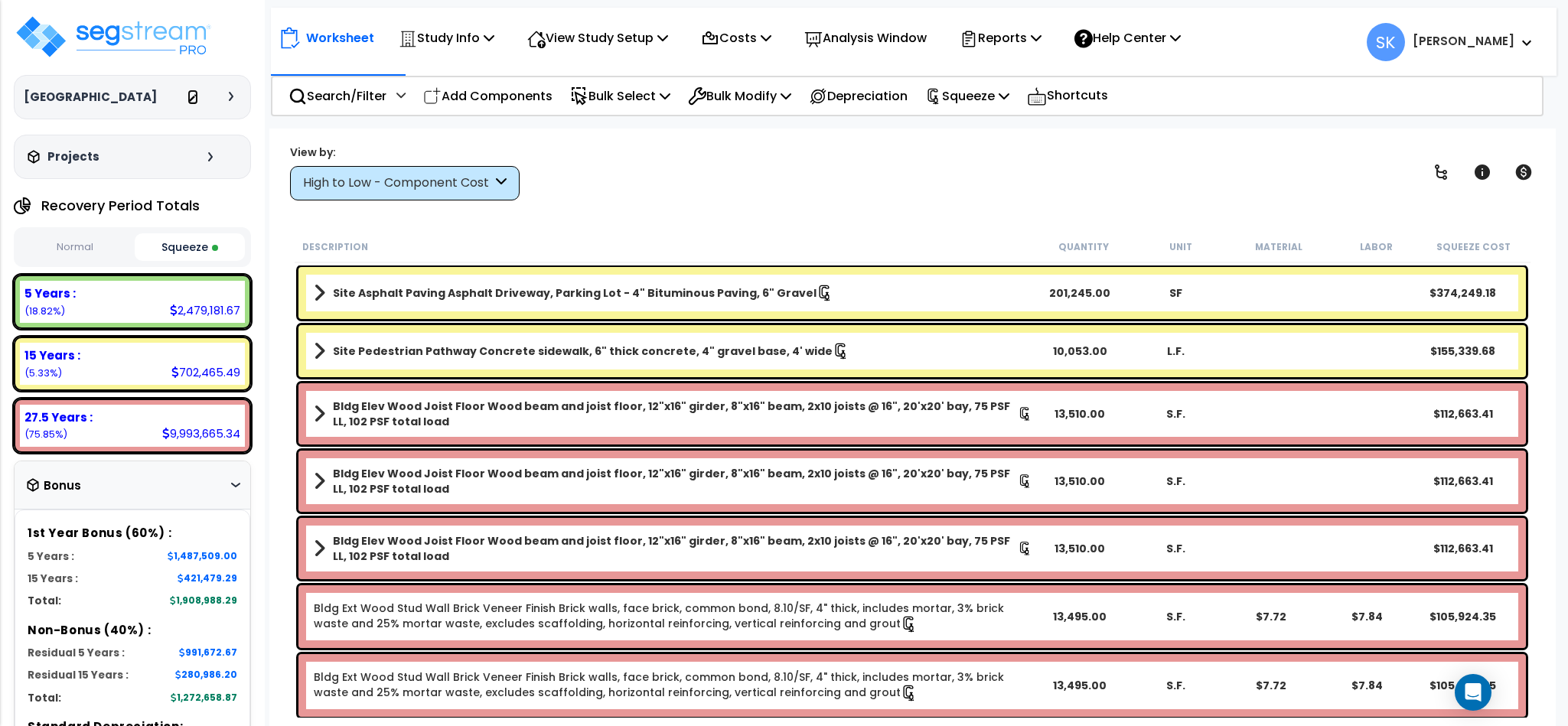
click at [196, 98] on icon at bounding box center [193, 98] width 10 height 10
click at [184, 244] on button "Squeeze" at bounding box center [189, 248] width 111 height 28
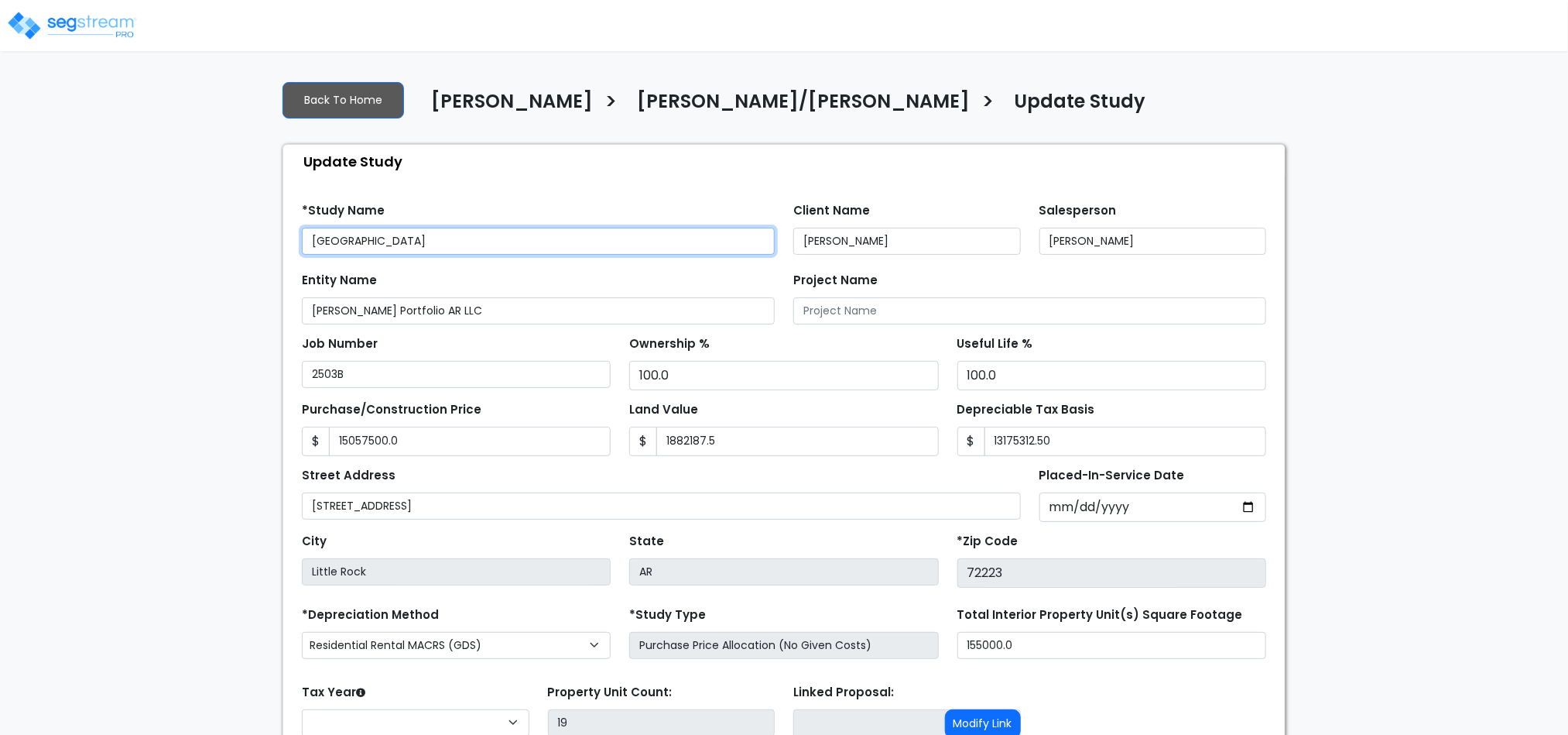
type input "15,057,500.0"
type input "1,882,187.5"
type input "13,175,312.50"
select select "2024"
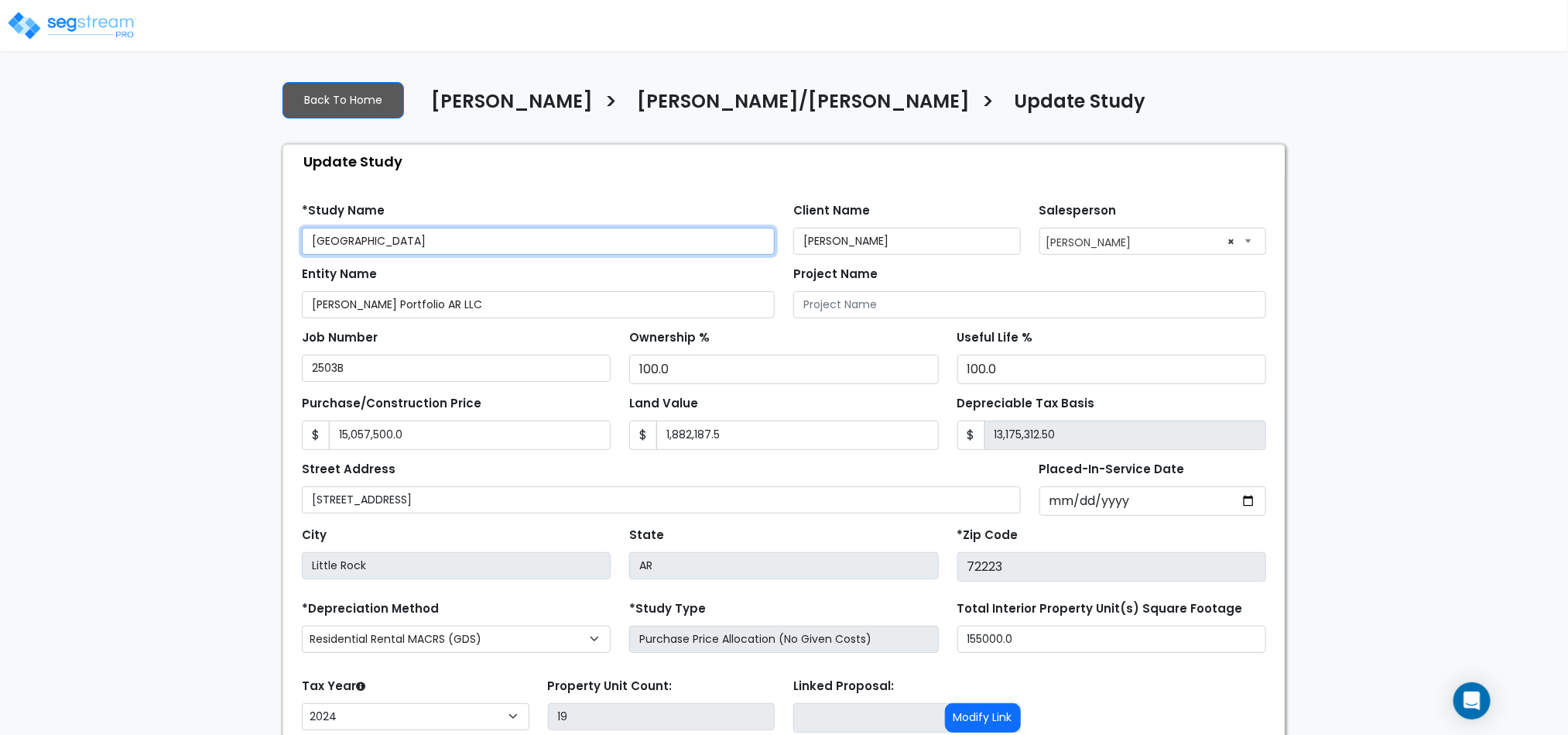
click at [437, 243] on input "[GEOGRAPHIC_DATA]" at bounding box center [538, 241] width 473 height 27
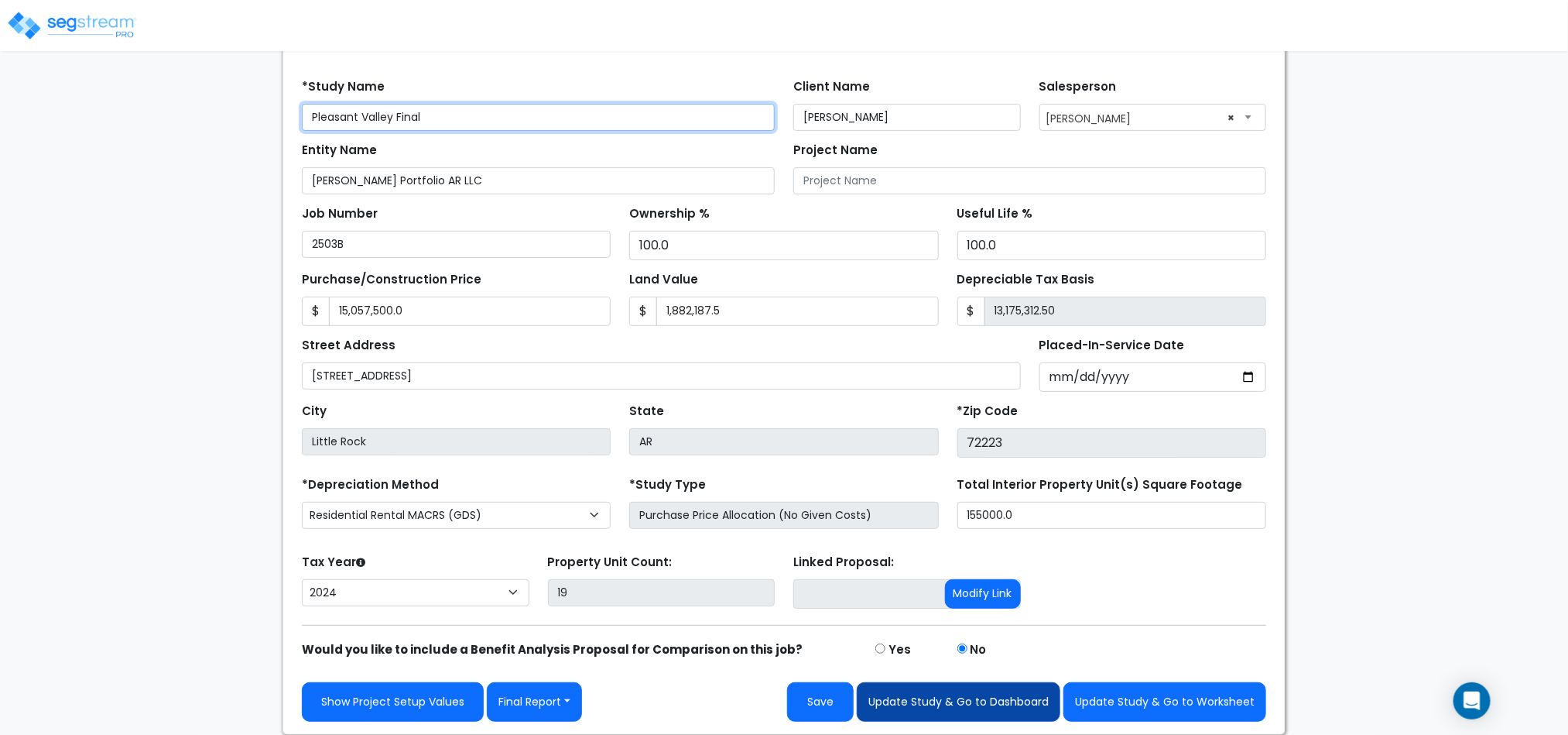
type input "Pleasant Valley Final"
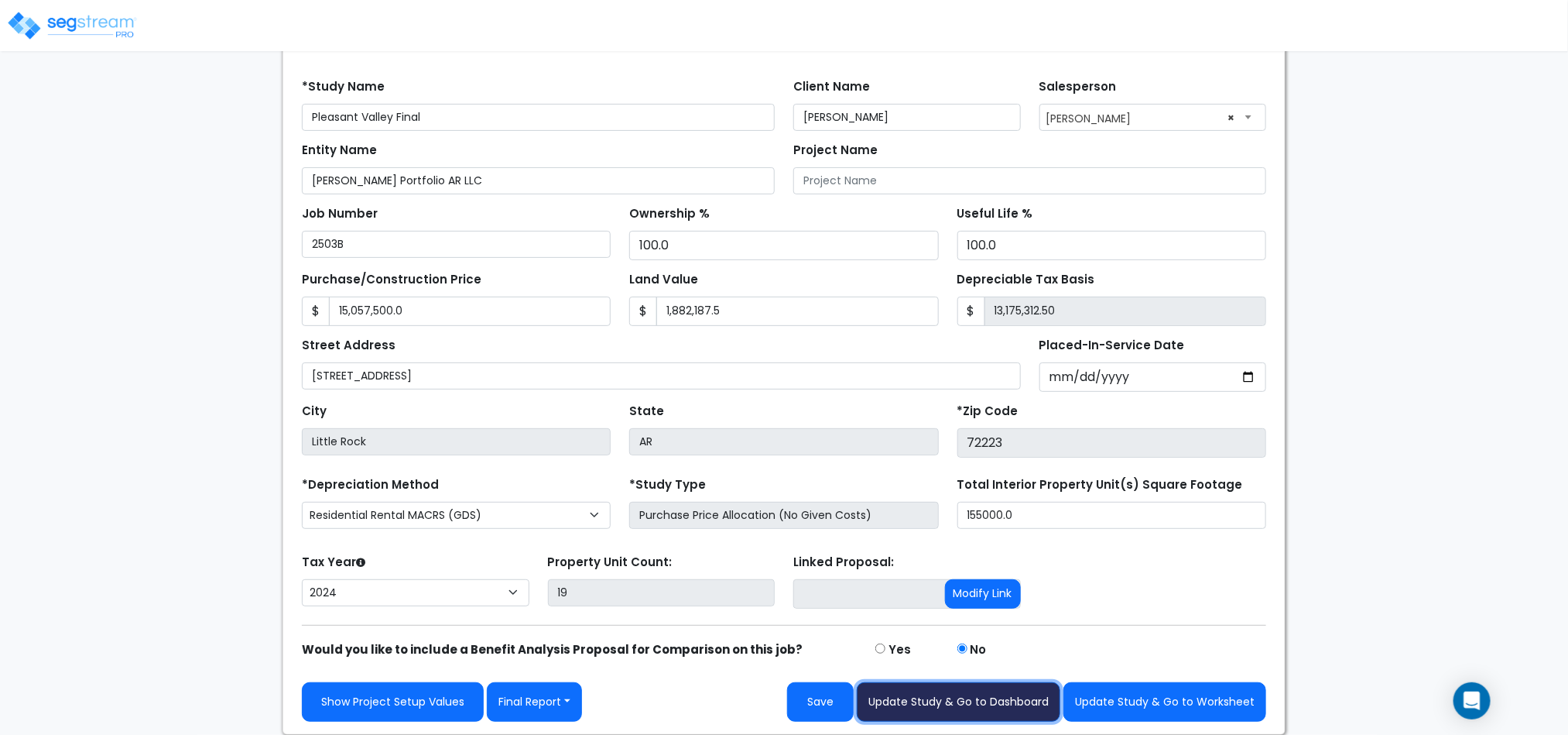
click at [913, 698] on button "Update Study & Go to Dashboard" at bounding box center [958, 701] width 204 height 40
type input "15057500"
type input "1882187.5"
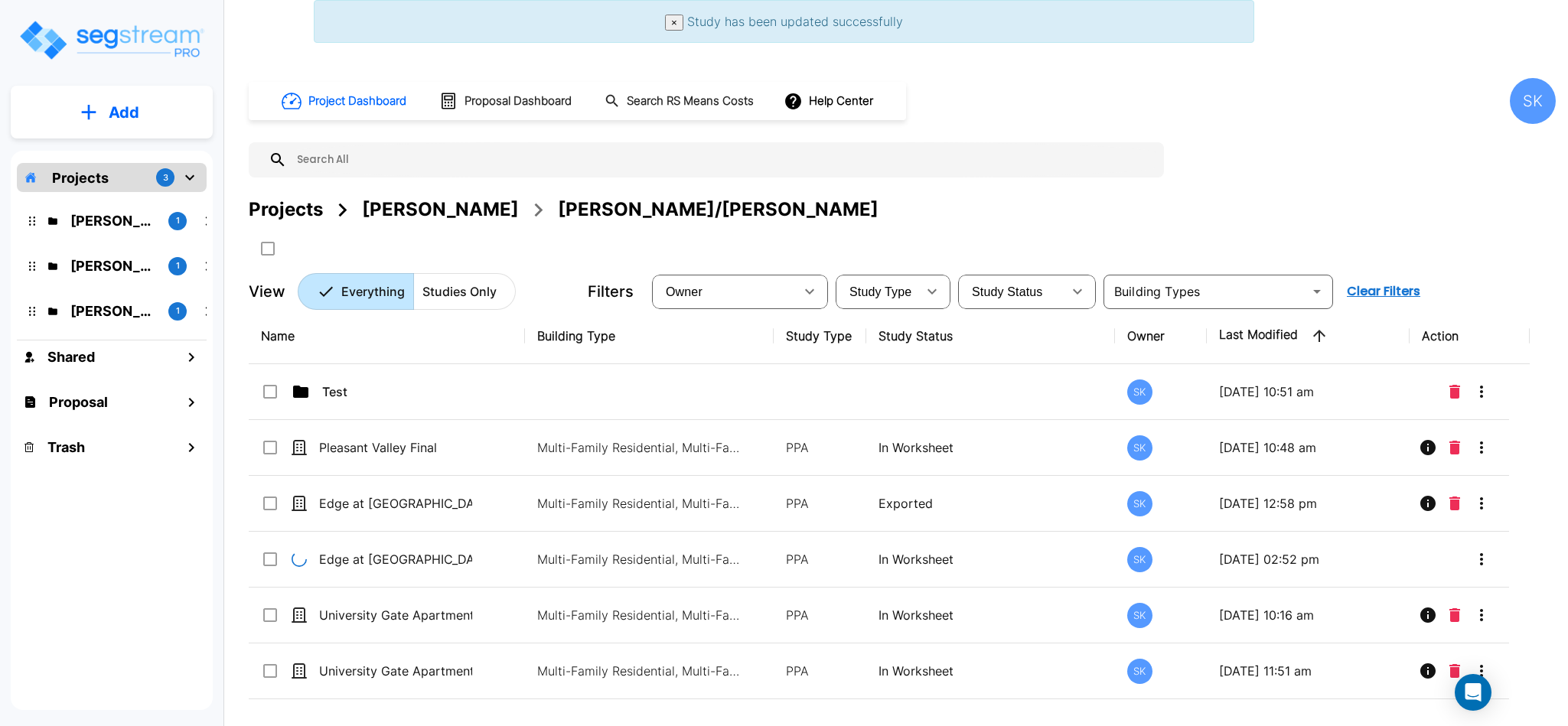
click at [433, 287] on p "Studies Only" at bounding box center [459, 291] width 74 height 18
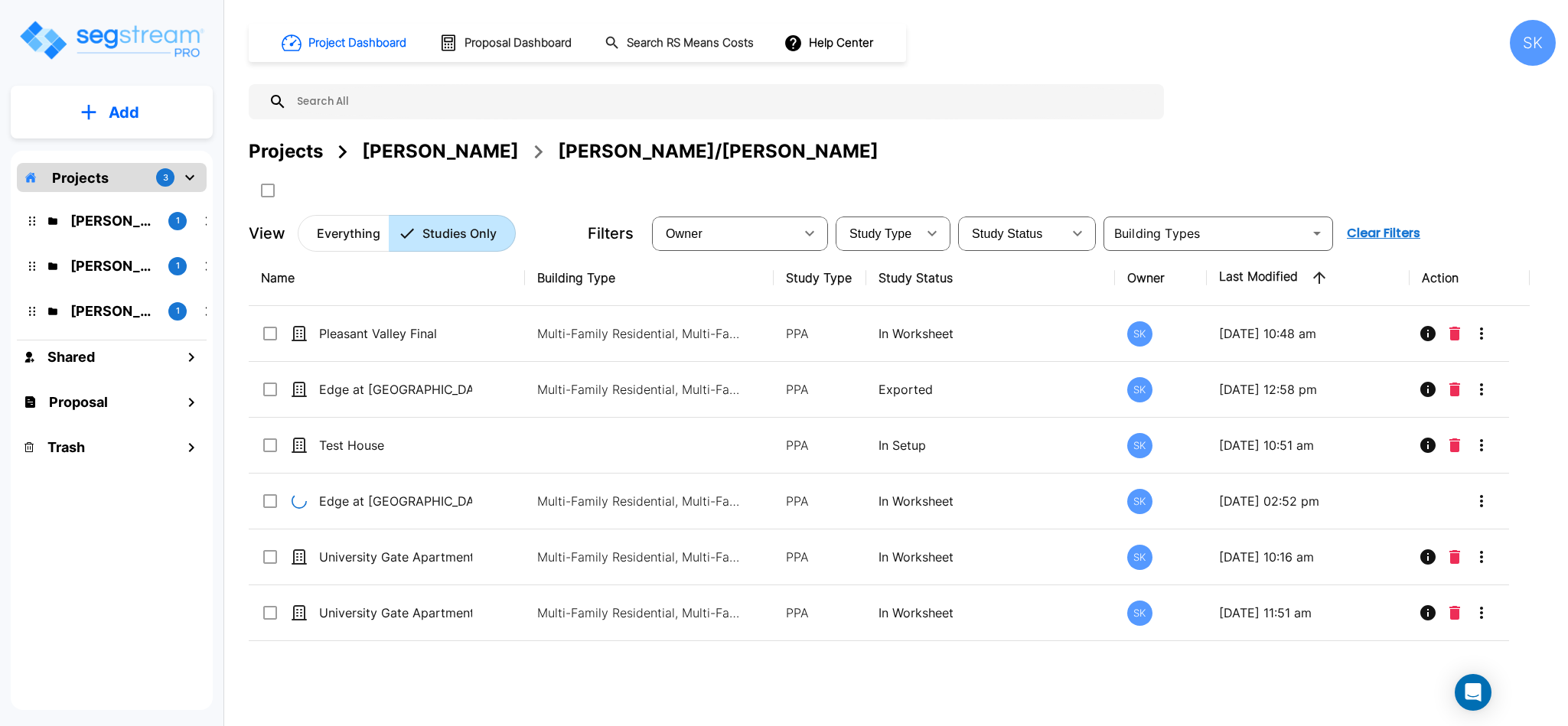
click at [350, 236] on p "Everything" at bounding box center [348, 233] width 64 height 18
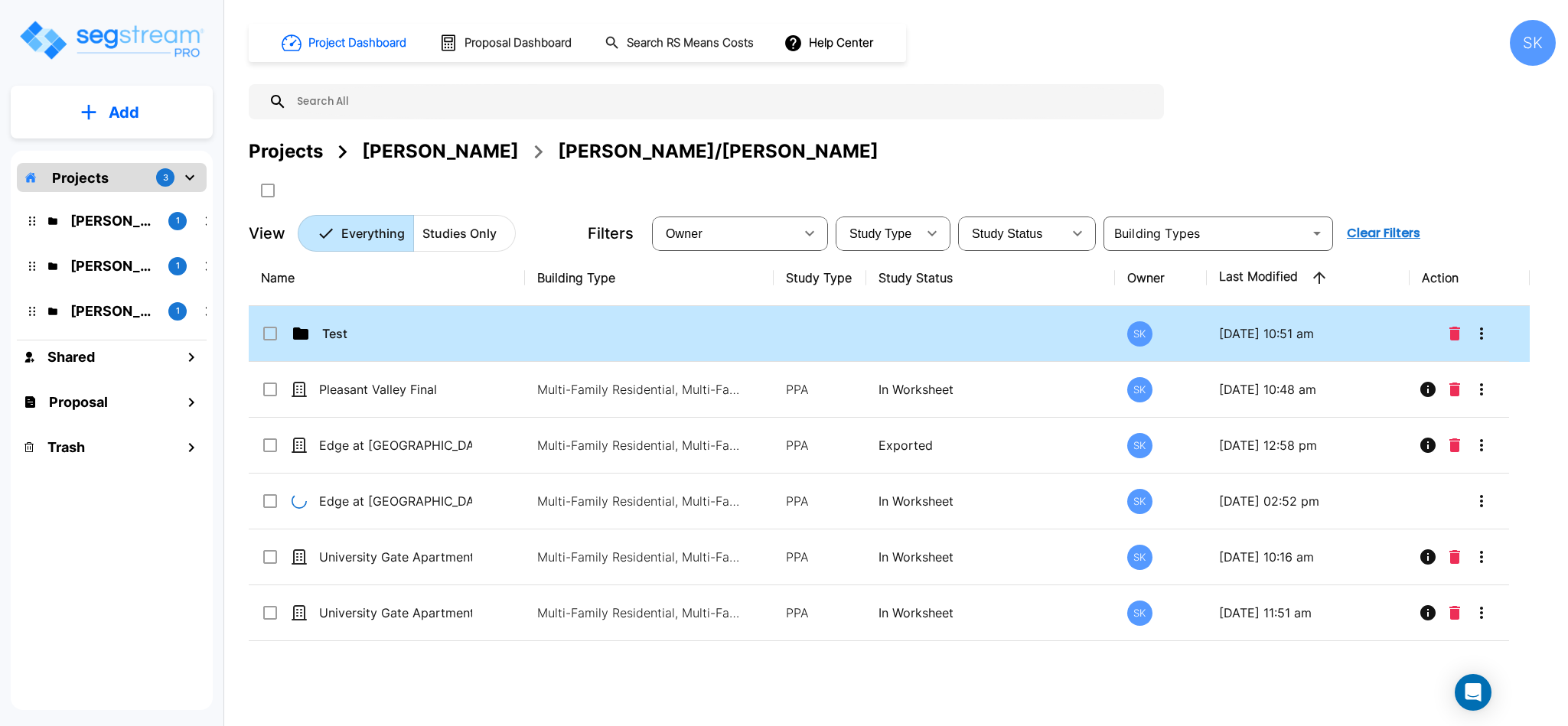
click at [349, 329] on p "Test" at bounding box center [399, 333] width 153 height 18
checkbox input "true"
click at [349, 329] on p "Test" at bounding box center [399, 333] width 153 height 18
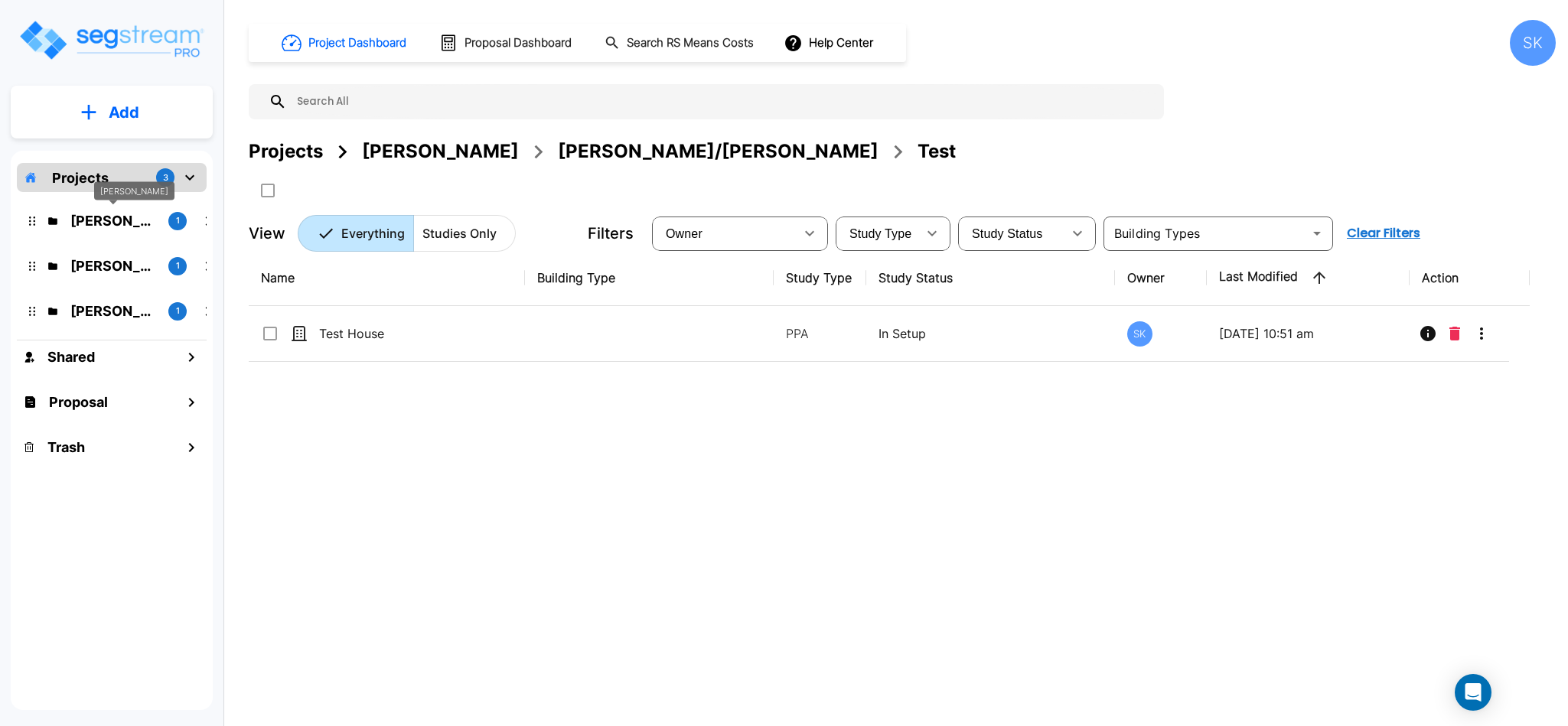
click at [110, 225] on p "[PERSON_NAME]" at bounding box center [113, 221] width 85 height 21
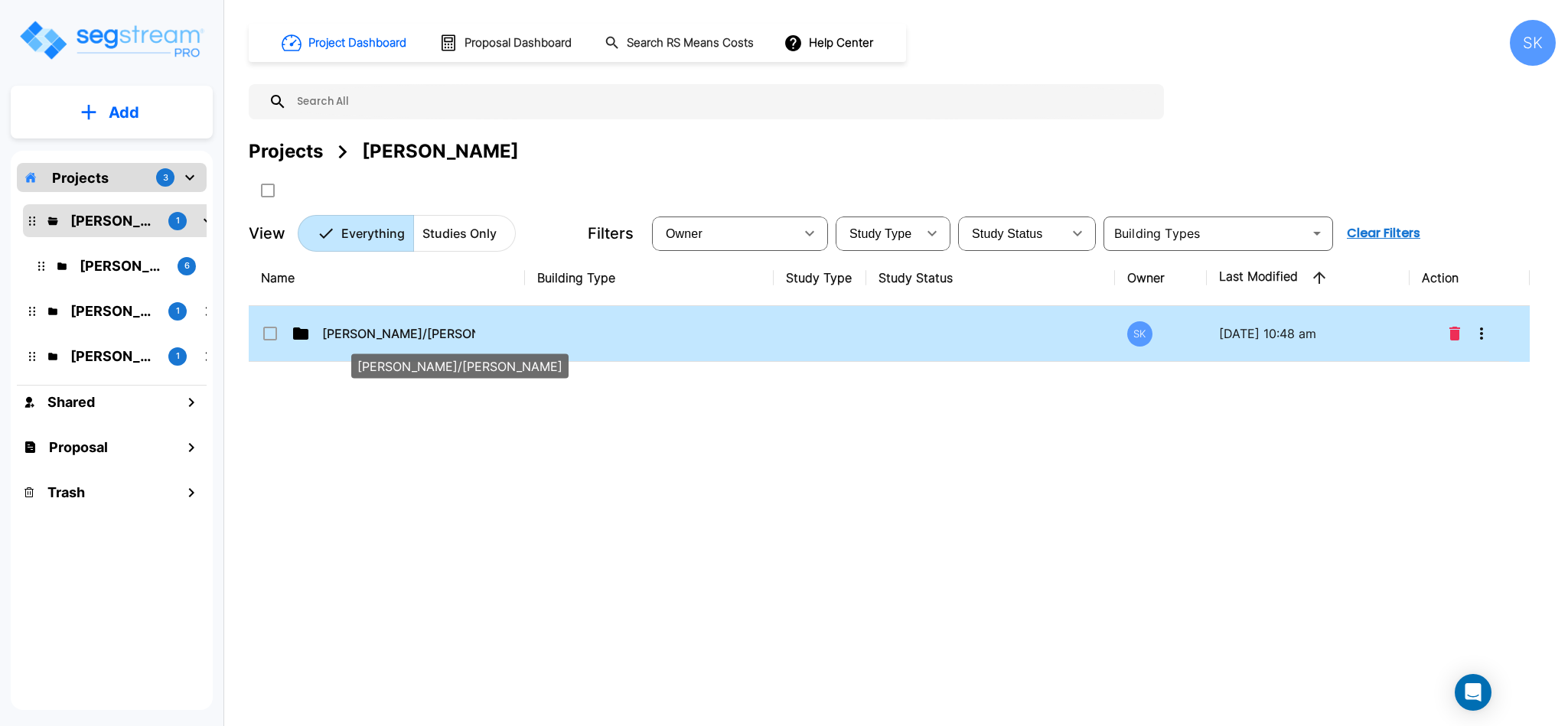
click at [409, 331] on p "[PERSON_NAME]/[PERSON_NAME]" at bounding box center [399, 333] width 153 height 18
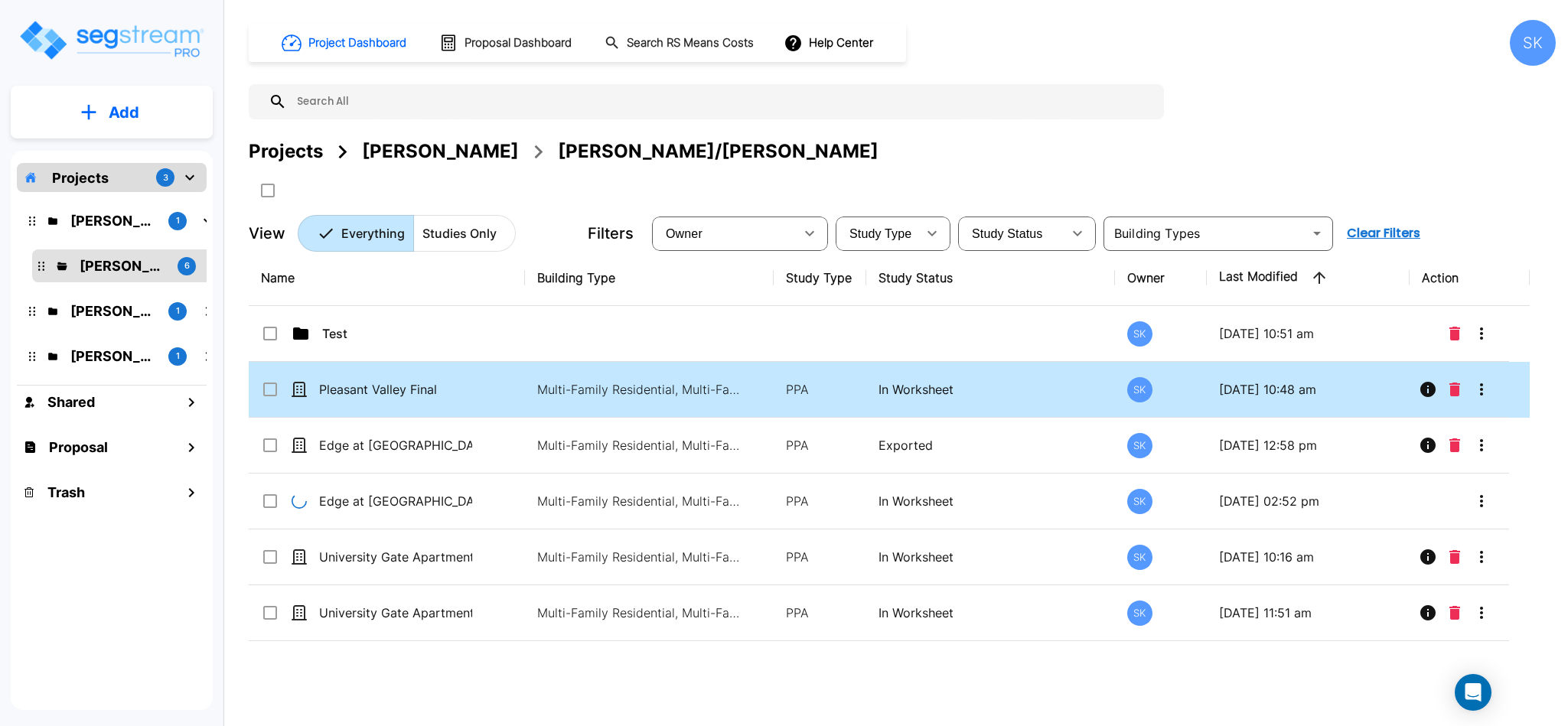
click at [273, 390] on input "select row Pleasant Valley Final" at bounding box center [269, 386] width 16 height 13
checkbox input "true"
click at [1427, 393] on icon "Info" at bounding box center [1428, 390] width 16 height 16
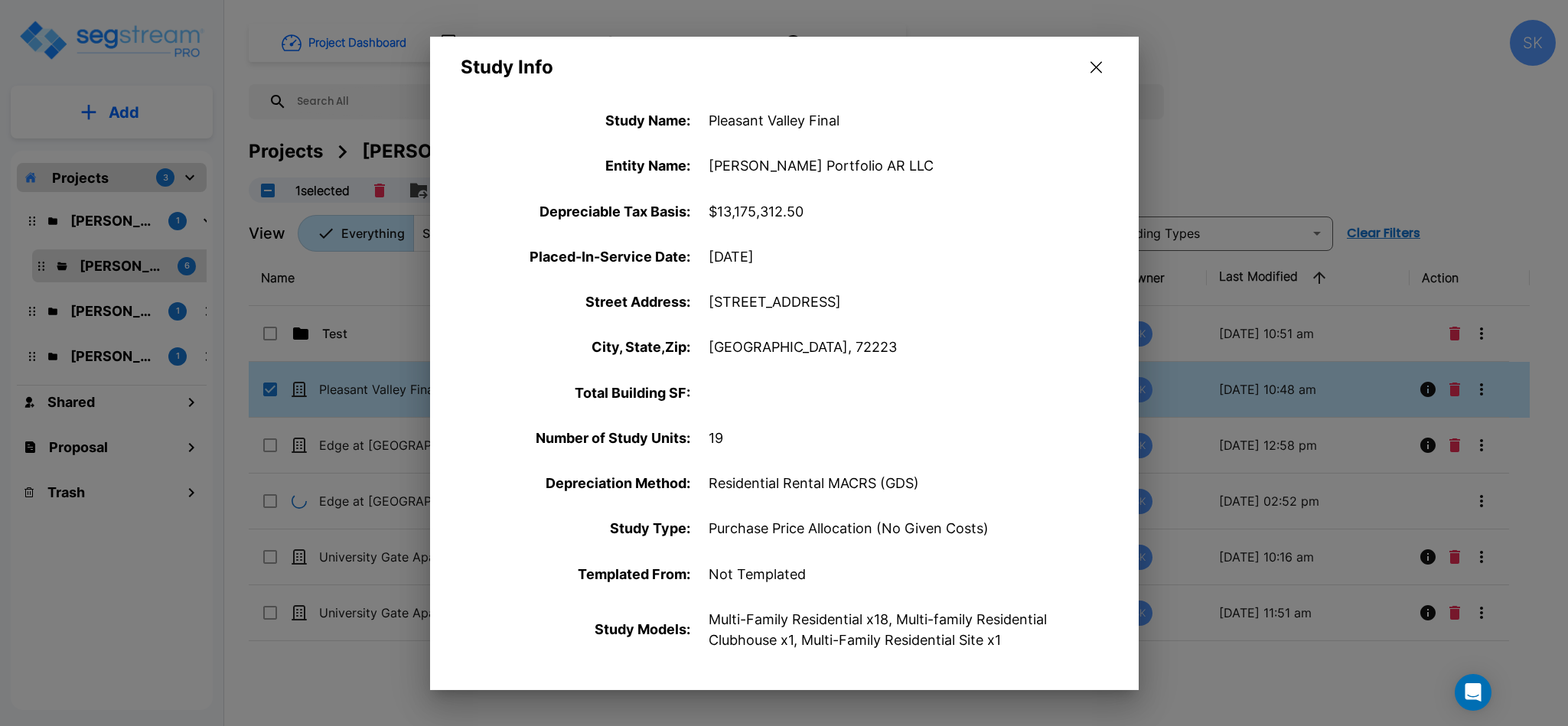
click at [710, 125] on p "Pleasant Valley Final" at bounding box center [900, 120] width 383 height 21
drag, startPoint x: 948, startPoint y: 153, endPoint x: 928, endPoint y: 146, distance: 21.2
click at [790, 103] on div "Study Name : Pleasant Valley Final" at bounding box center [784, 120] width 709 height 45
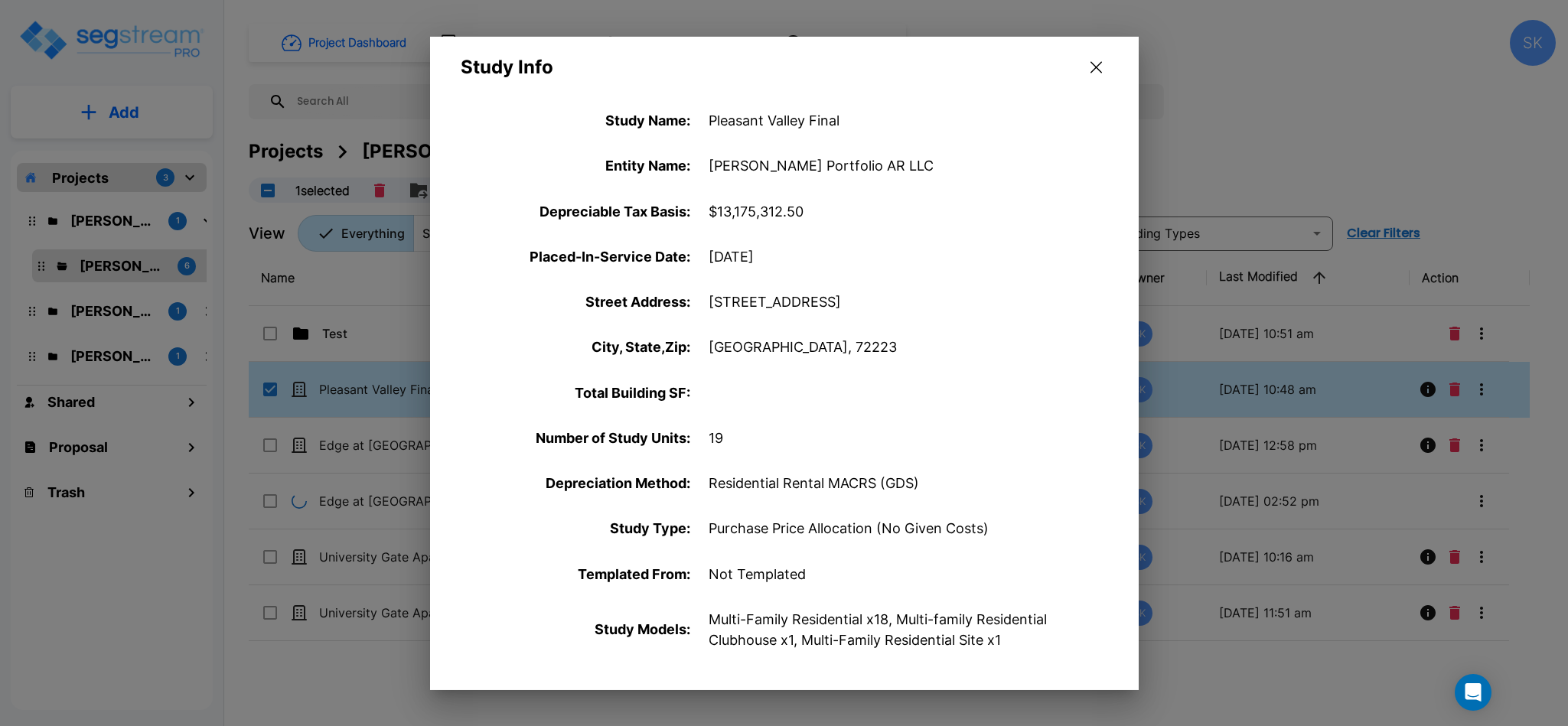
click at [790, 120] on p "Pleasant Valley Final" at bounding box center [900, 120] width 383 height 21
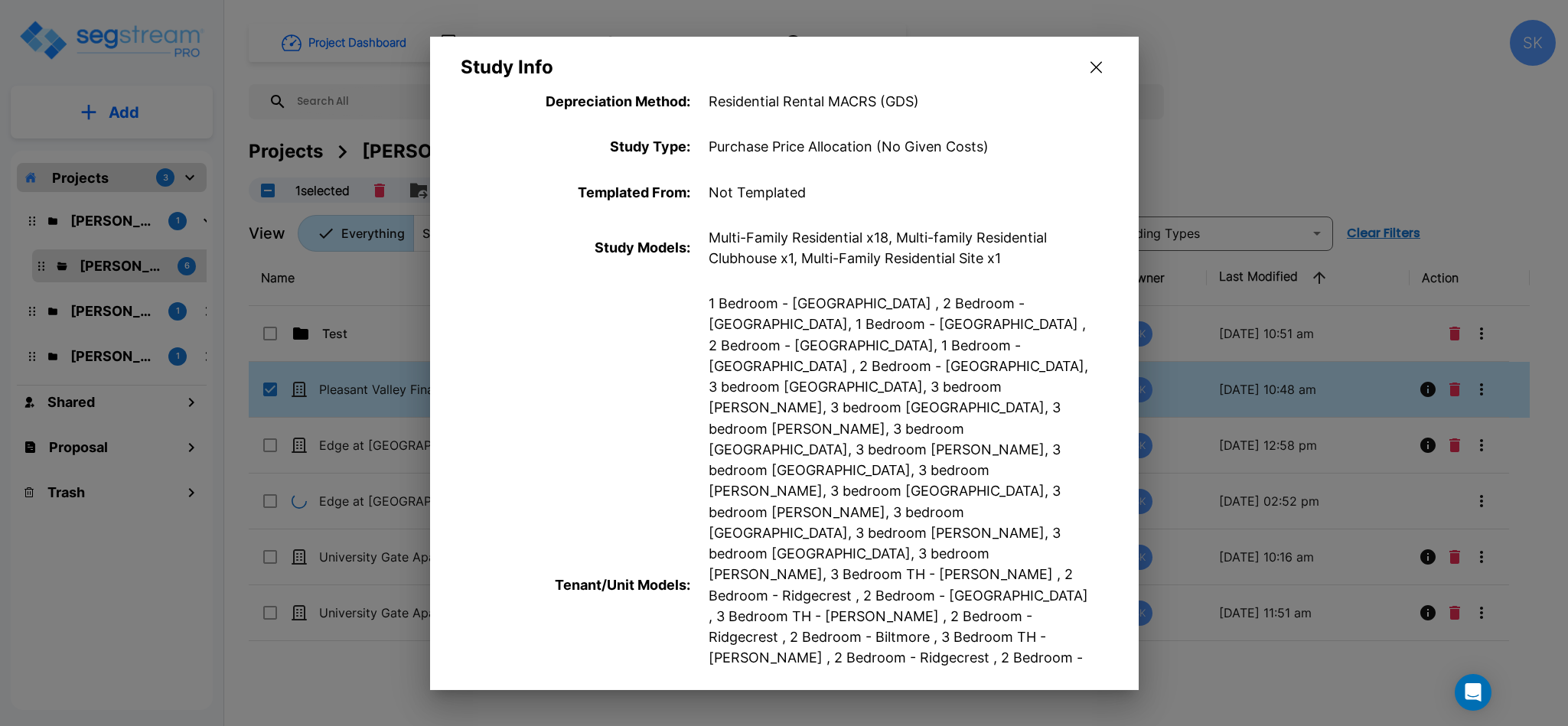
scroll to position [765, 0]
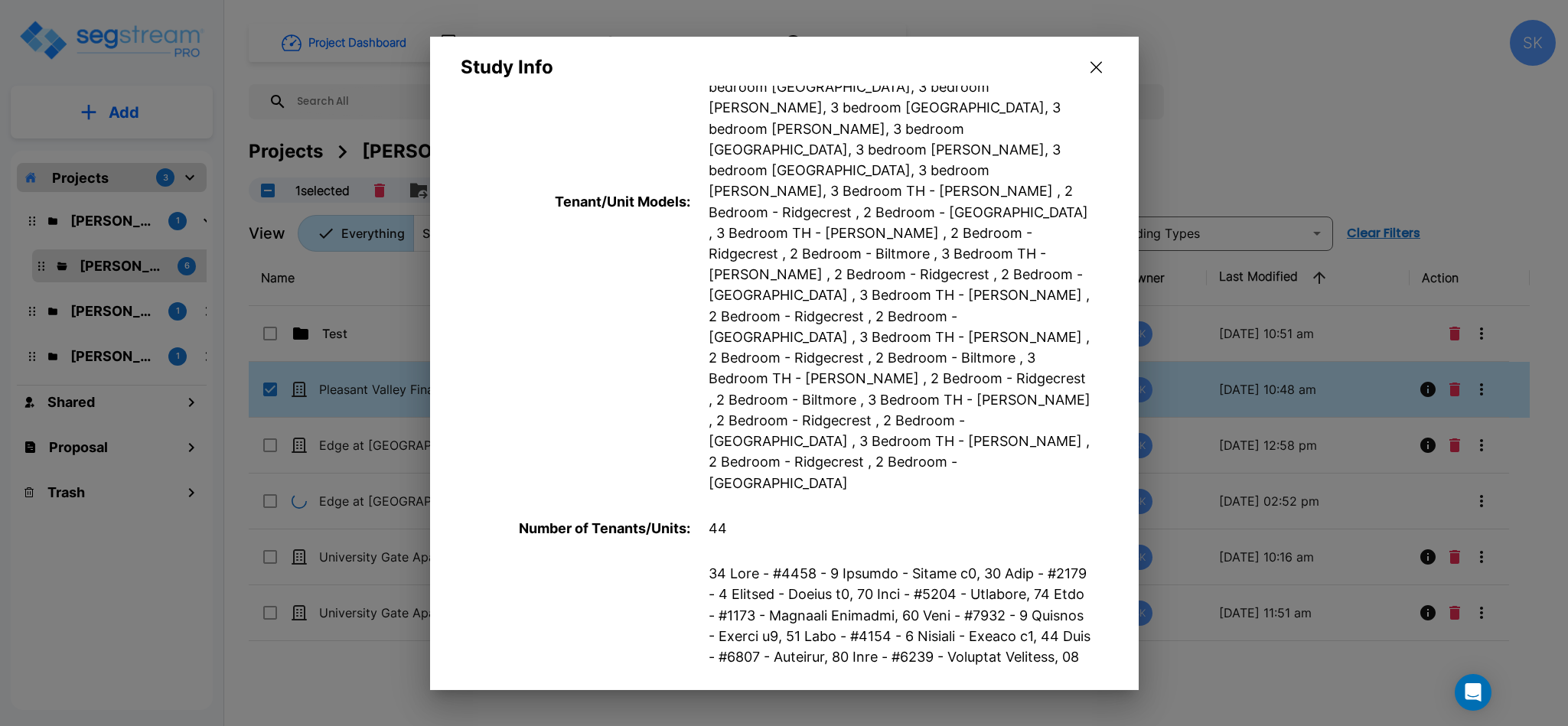
click at [1103, 69] on button "button" at bounding box center [1095, 67] width 24 height 24
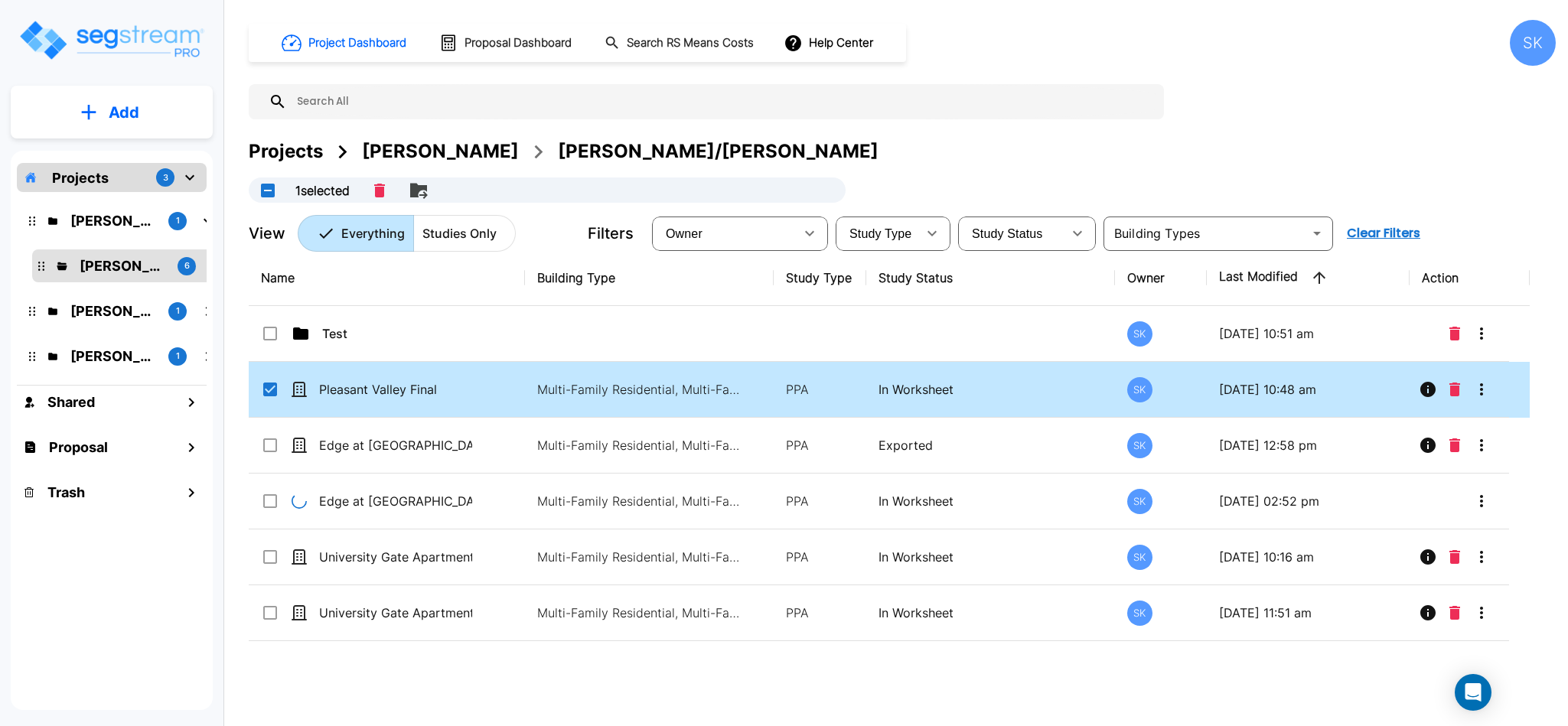
click at [494, 239] on p "Studies Only" at bounding box center [459, 233] width 74 height 18
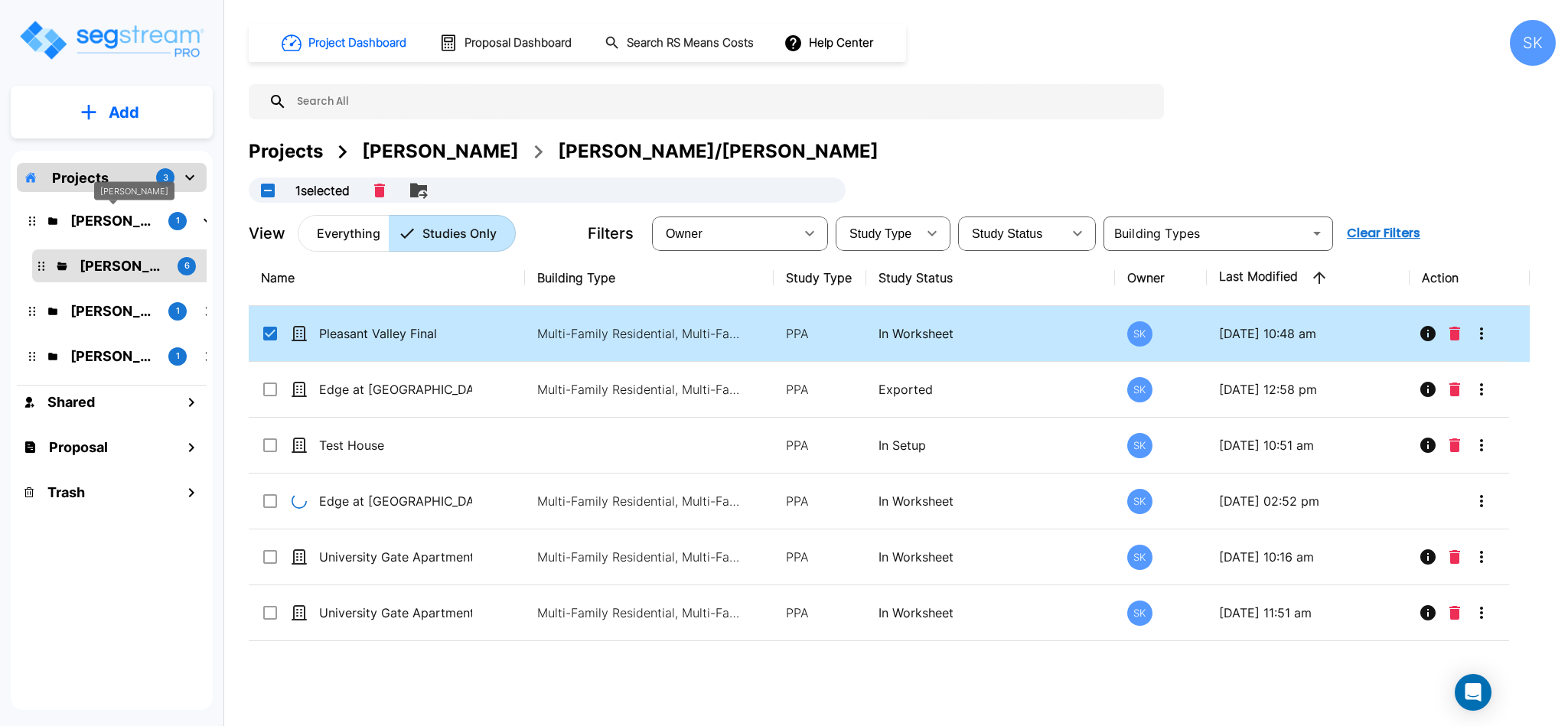
click at [90, 214] on p "Mendy" at bounding box center [113, 221] width 85 height 21
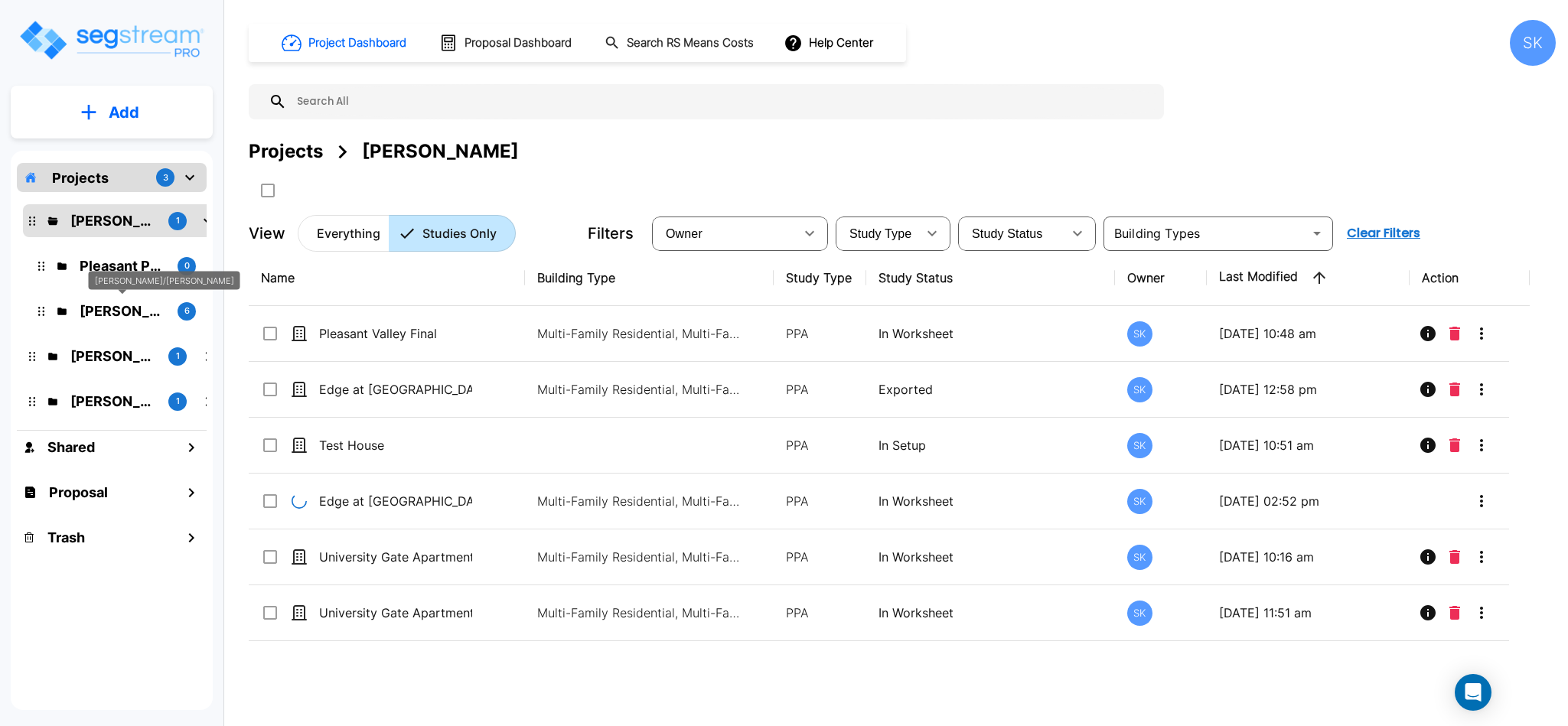
click at [97, 312] on p "Mendy/Marvin" at bounding box center [122, 311] width 85 height 21
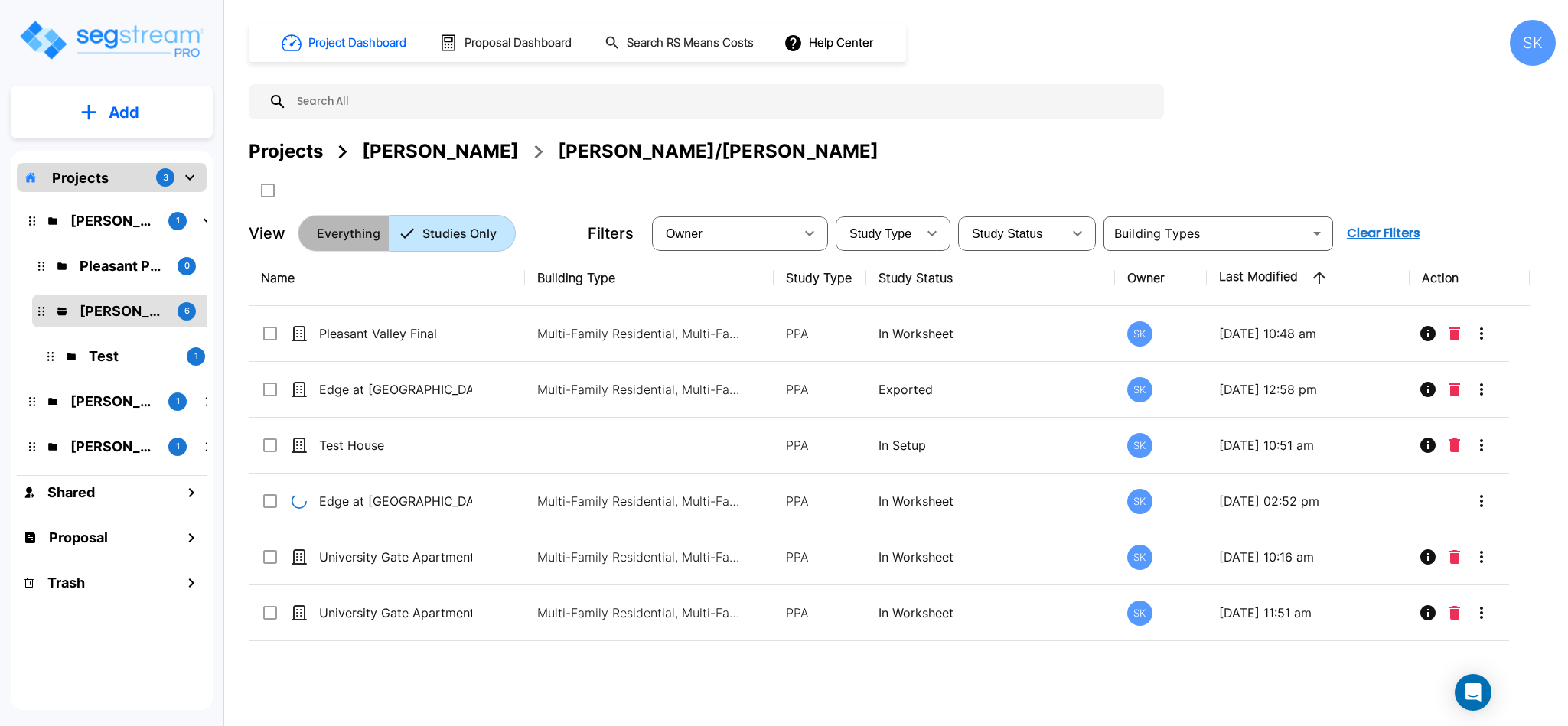
click at [363, 219] on button "Everything" at bounding box center [343, 234] width 92 height 37
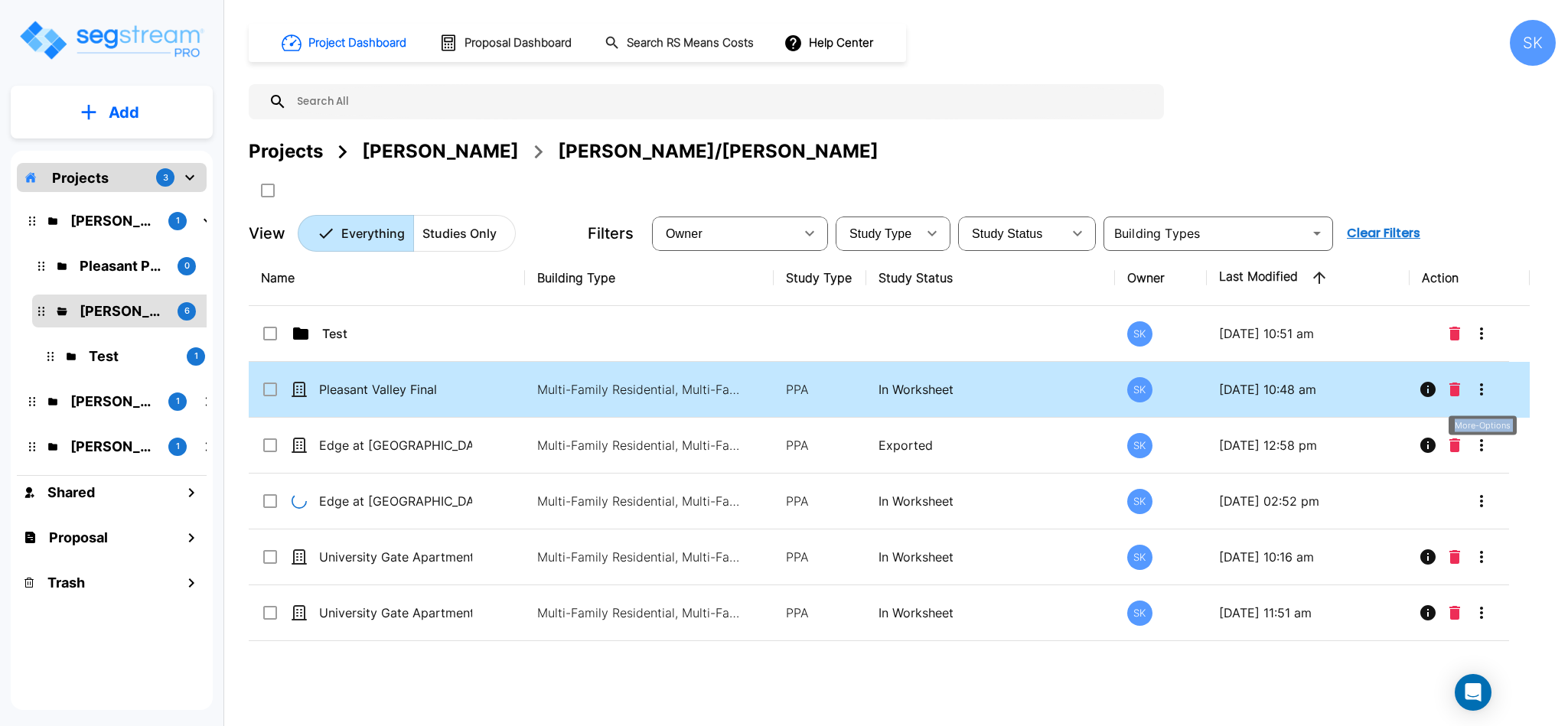
click at [1489, 397] on icon "More-Options" at bounding box center [1481, 389] width 18 height 18
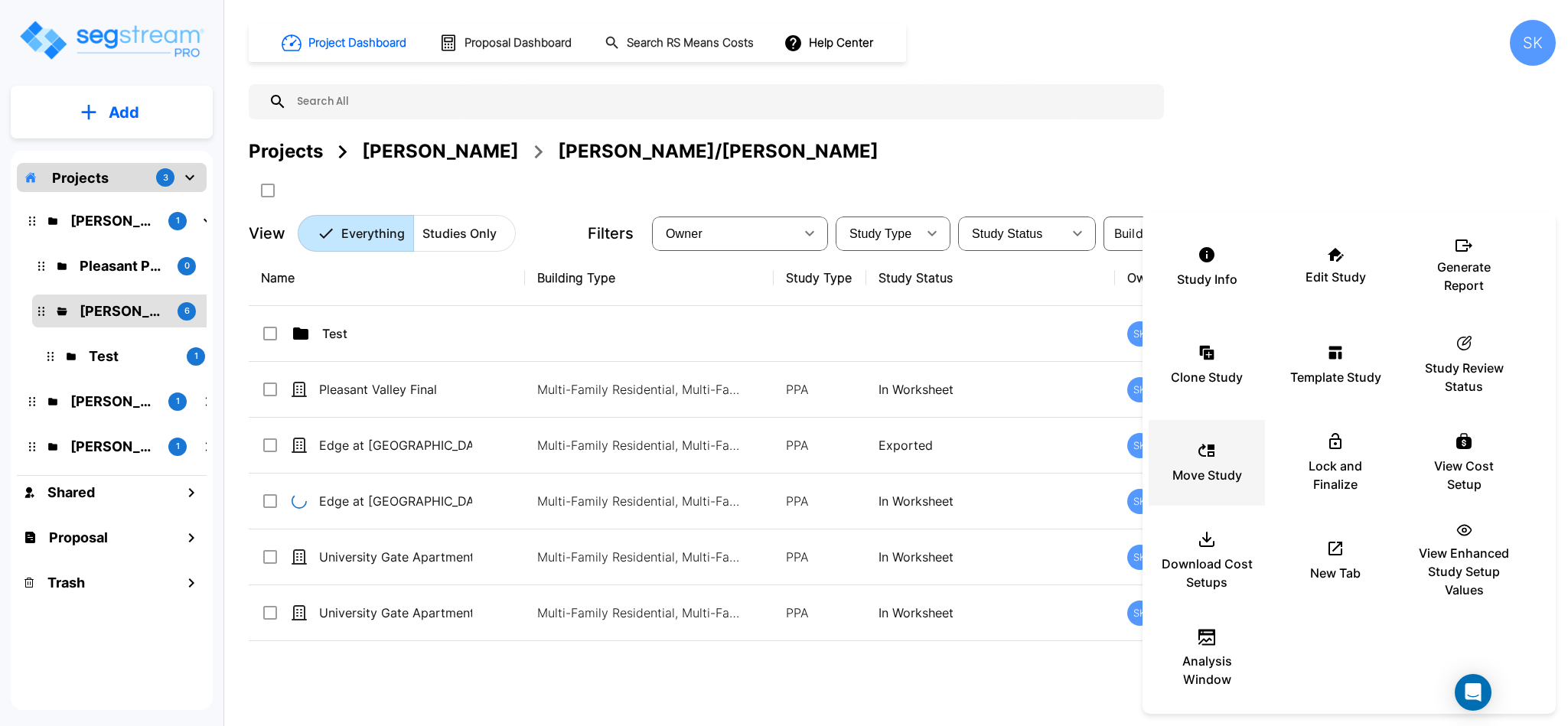
click at [1205, 459] on div "Move Study" at bounding box center [1206, 463] width 92 height 77
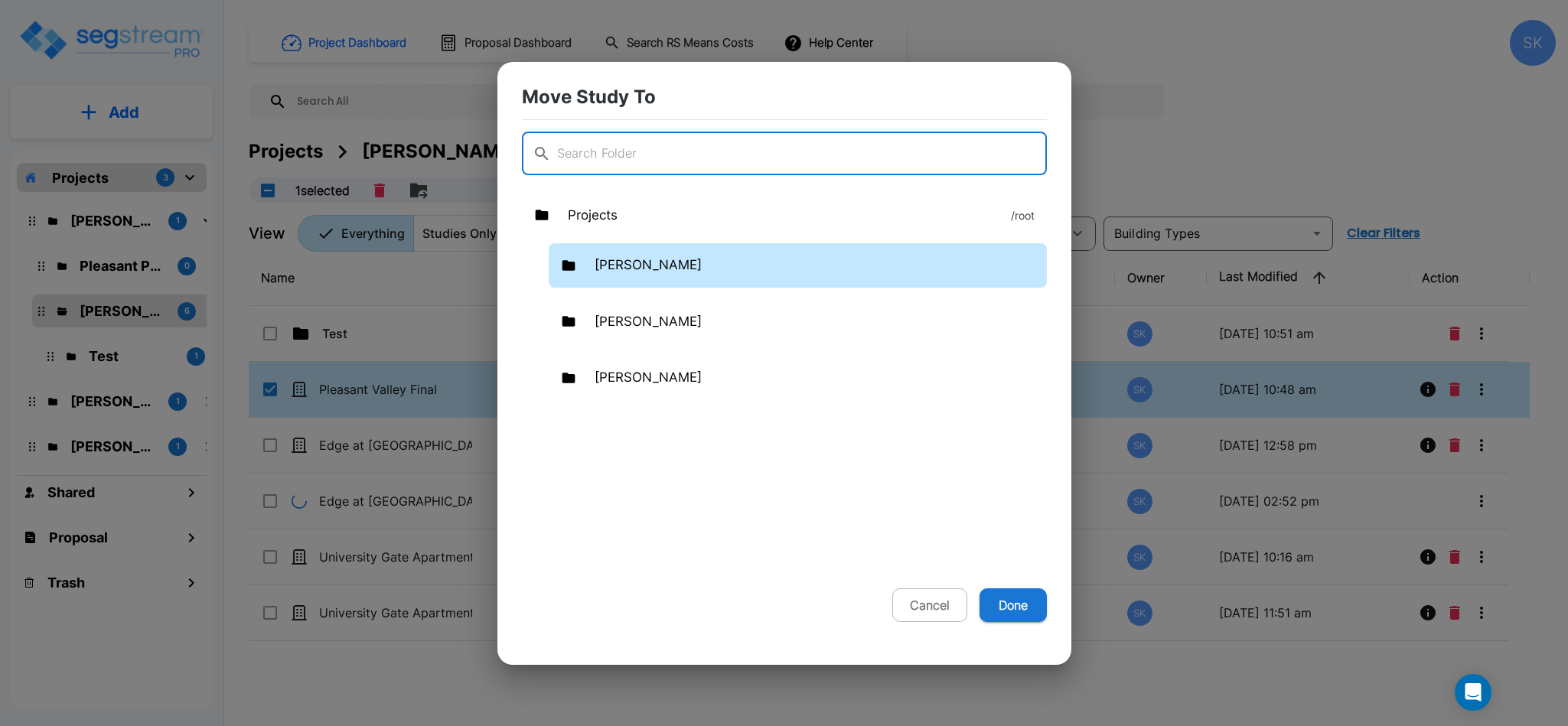
click at [590, 261] on div "Mendy" at bounding box center [797, 265] width 498 height 44
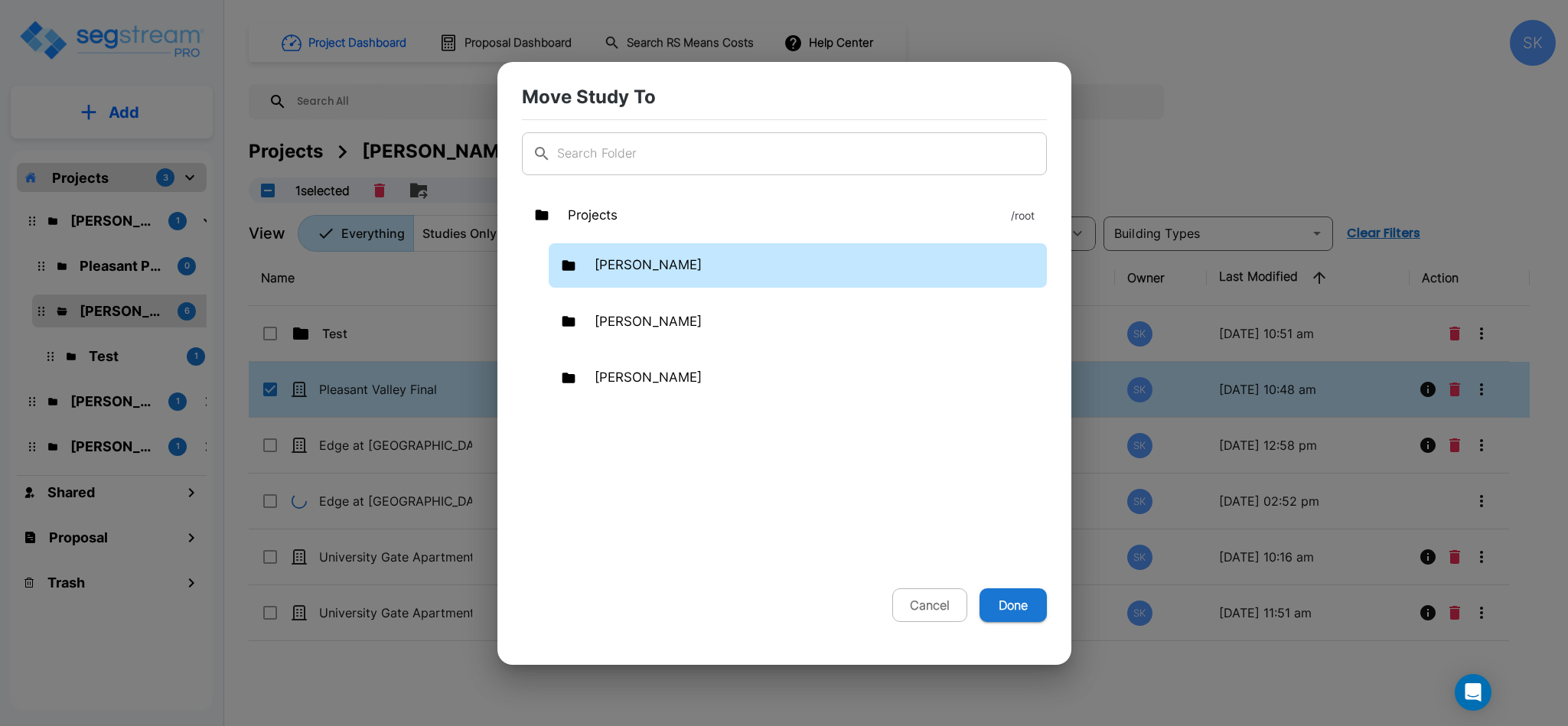
click at [590, 261] on div "Mendy" at bounding box center [797, 265] width 498 height 44
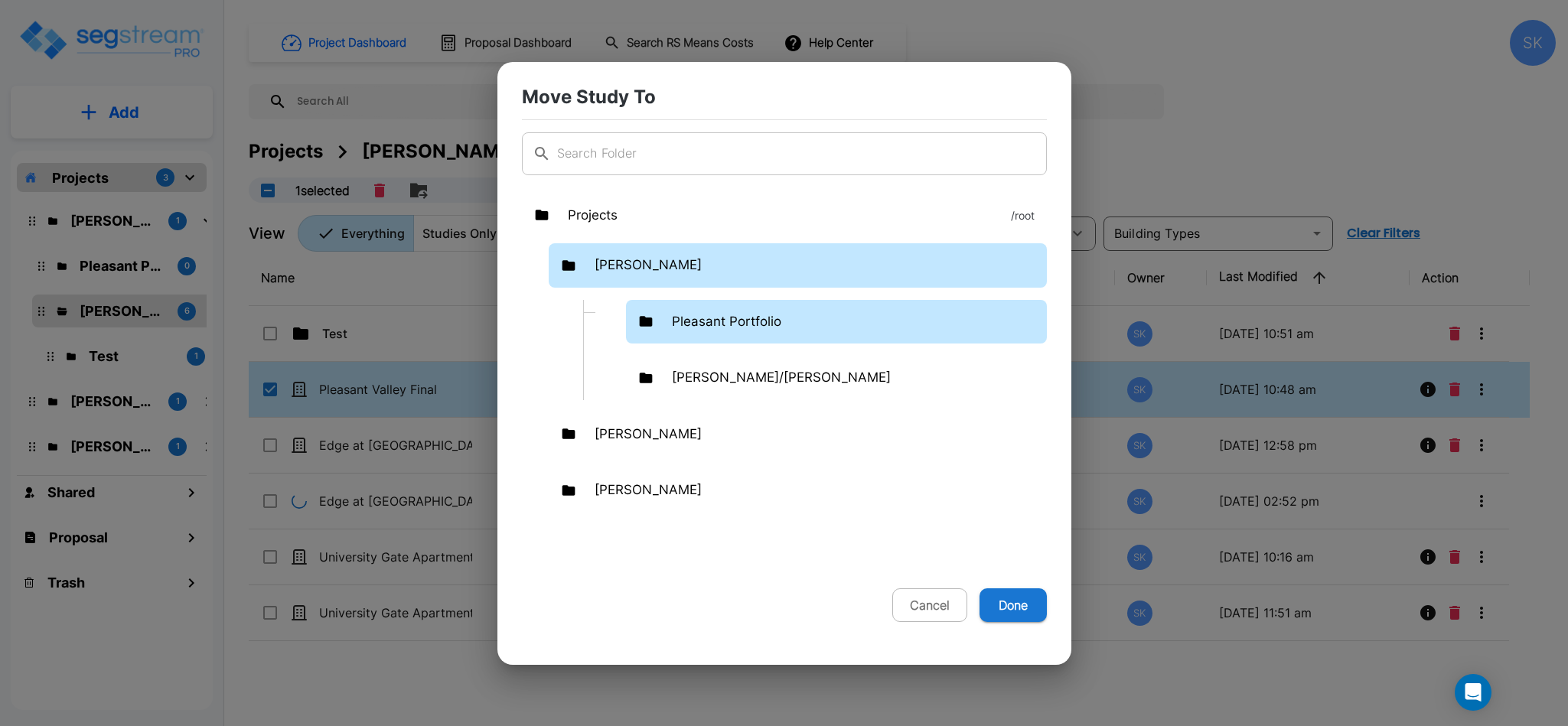
click at [733, 319] on p "Pleasant Portfolio" at bounding box center [726, 322] width 109 height 20
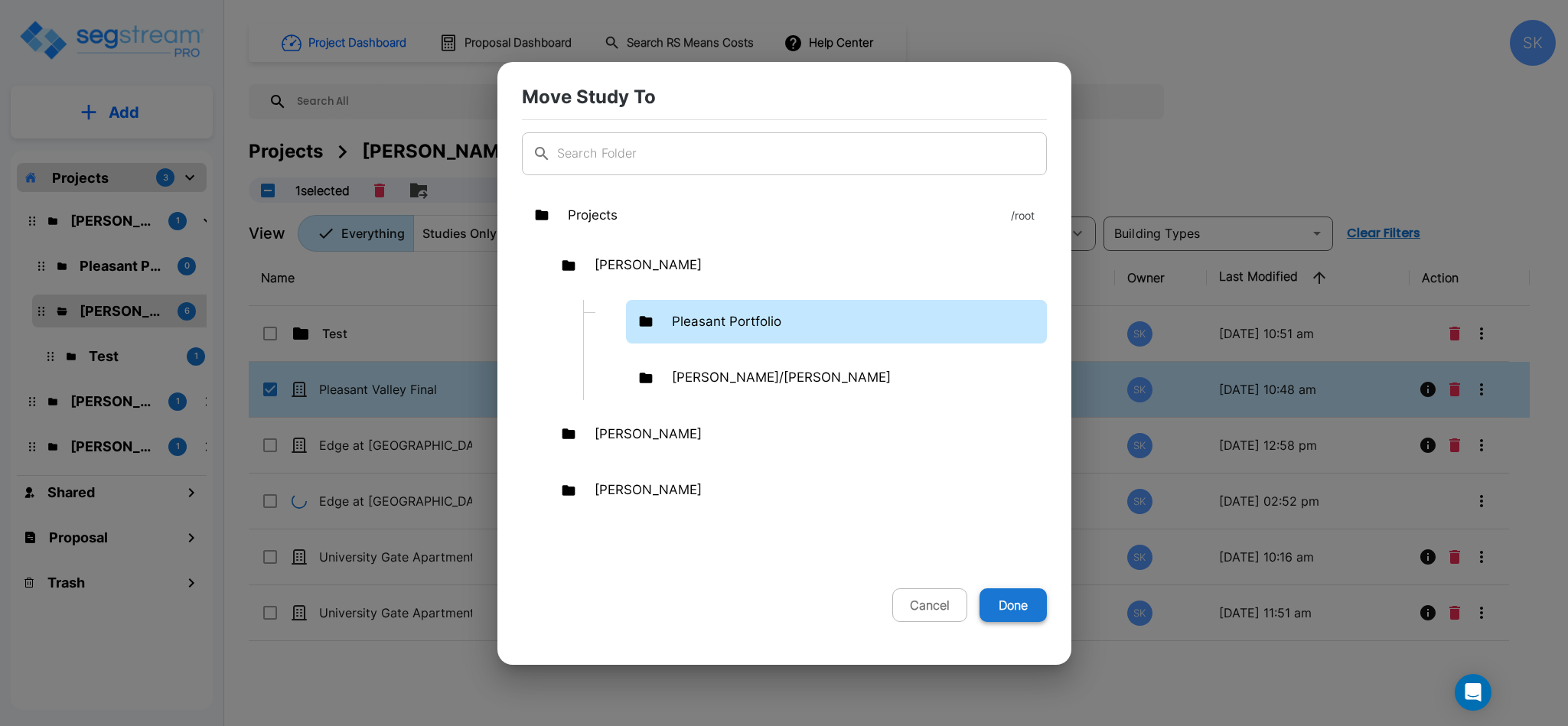
click at [997, 606] on button "Done" at bounding box center [1012, 605] width 67 height 34
checkbox input "false"
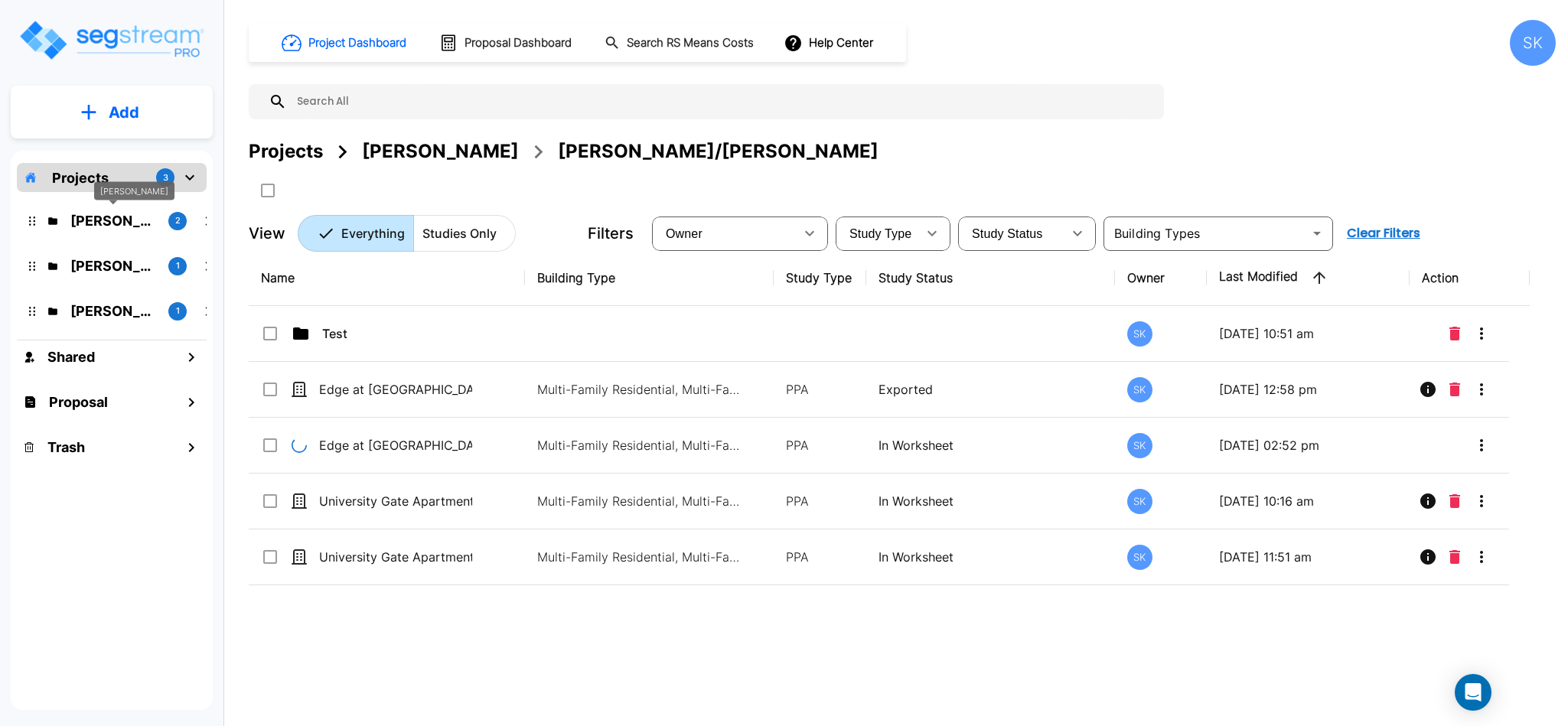
click at [97, 180] on p "Projects" at bounding box center [80, 178] width 57 height 21
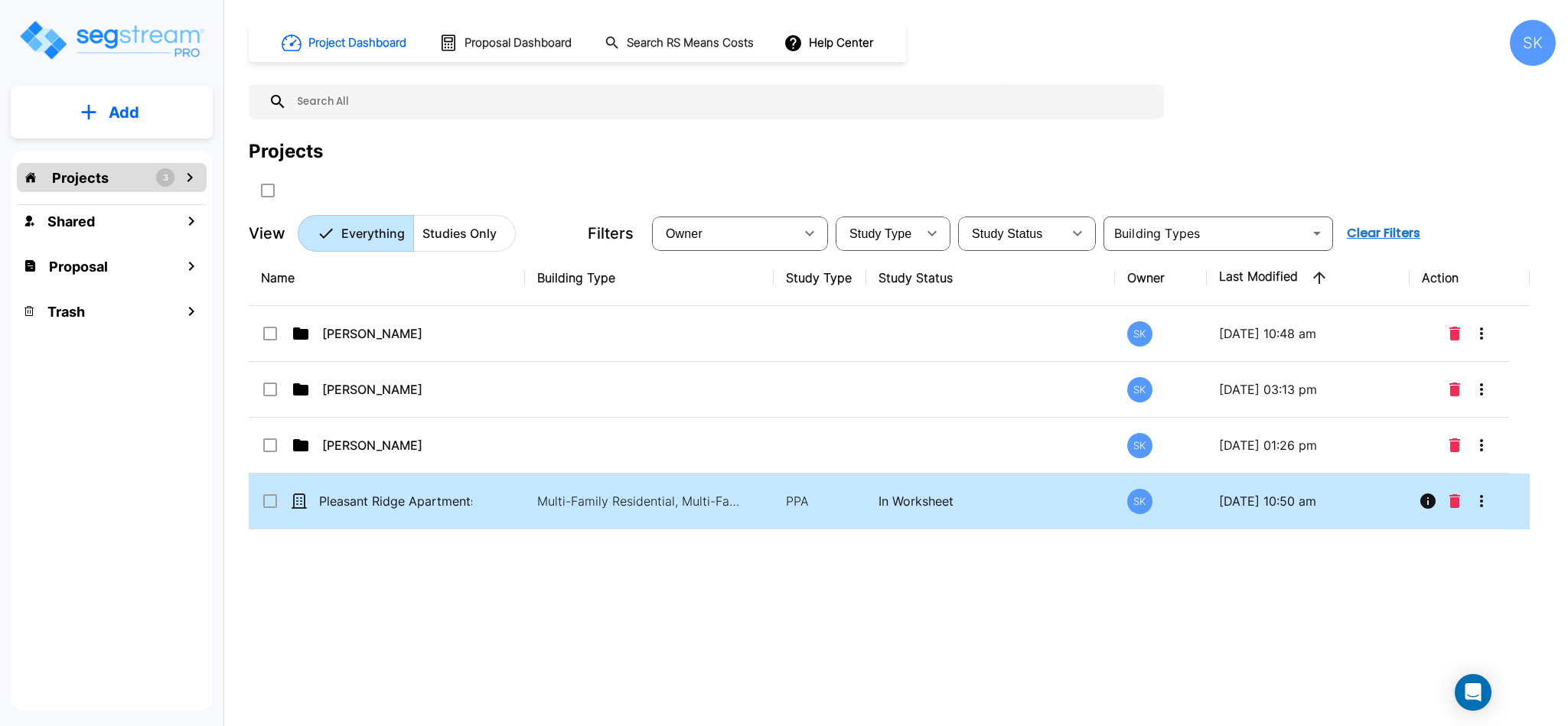
click at [273, 501] on input "select row Pleasant Ridge Apartments Final" at bounding box center [269, 498] width 16 height 13
click at [1485, 508] on icon "More-Options" at bounding box center [1481, 500] width 18 height 18
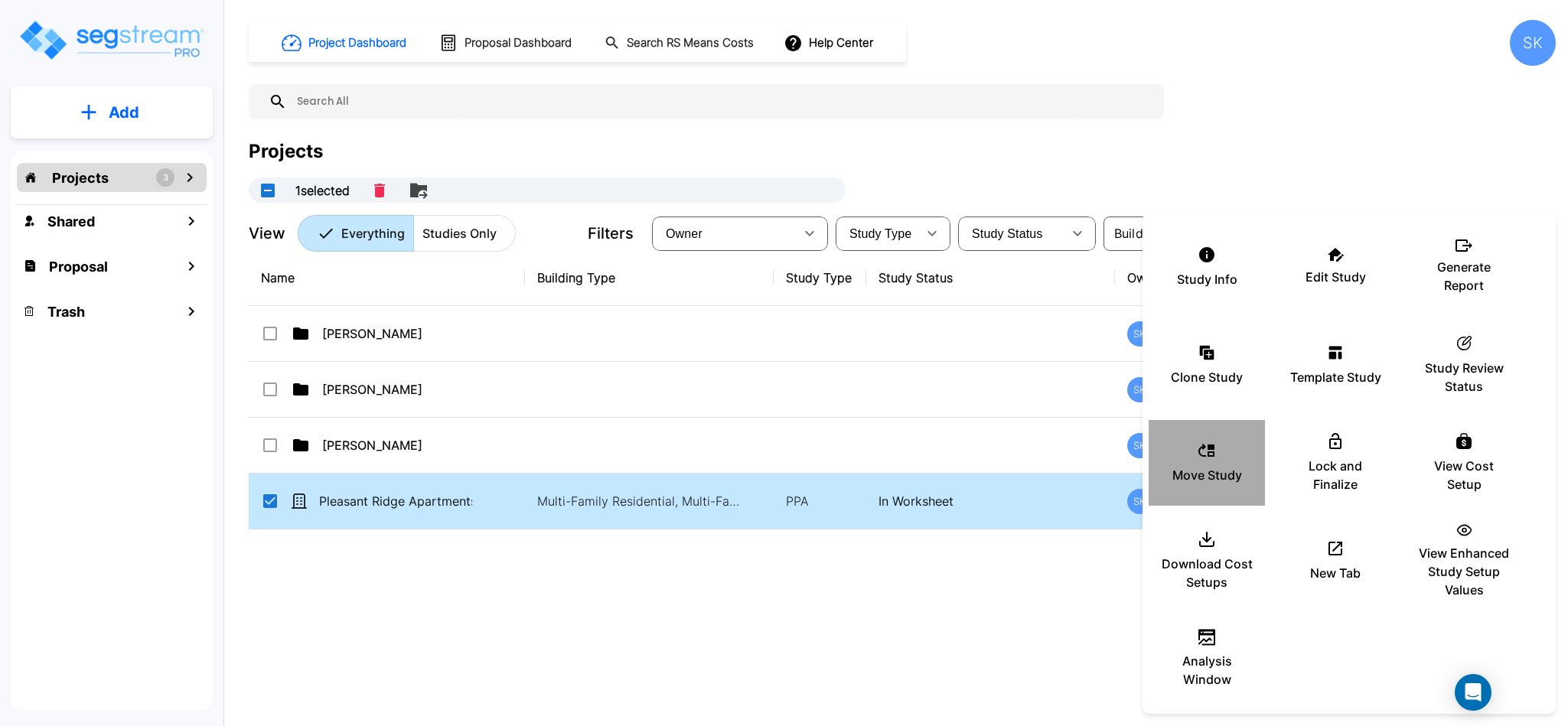
click at [1231, 448] on div "Move Study" at bounding box center [1206, 463] width 92 height 77
checkbox input "false"
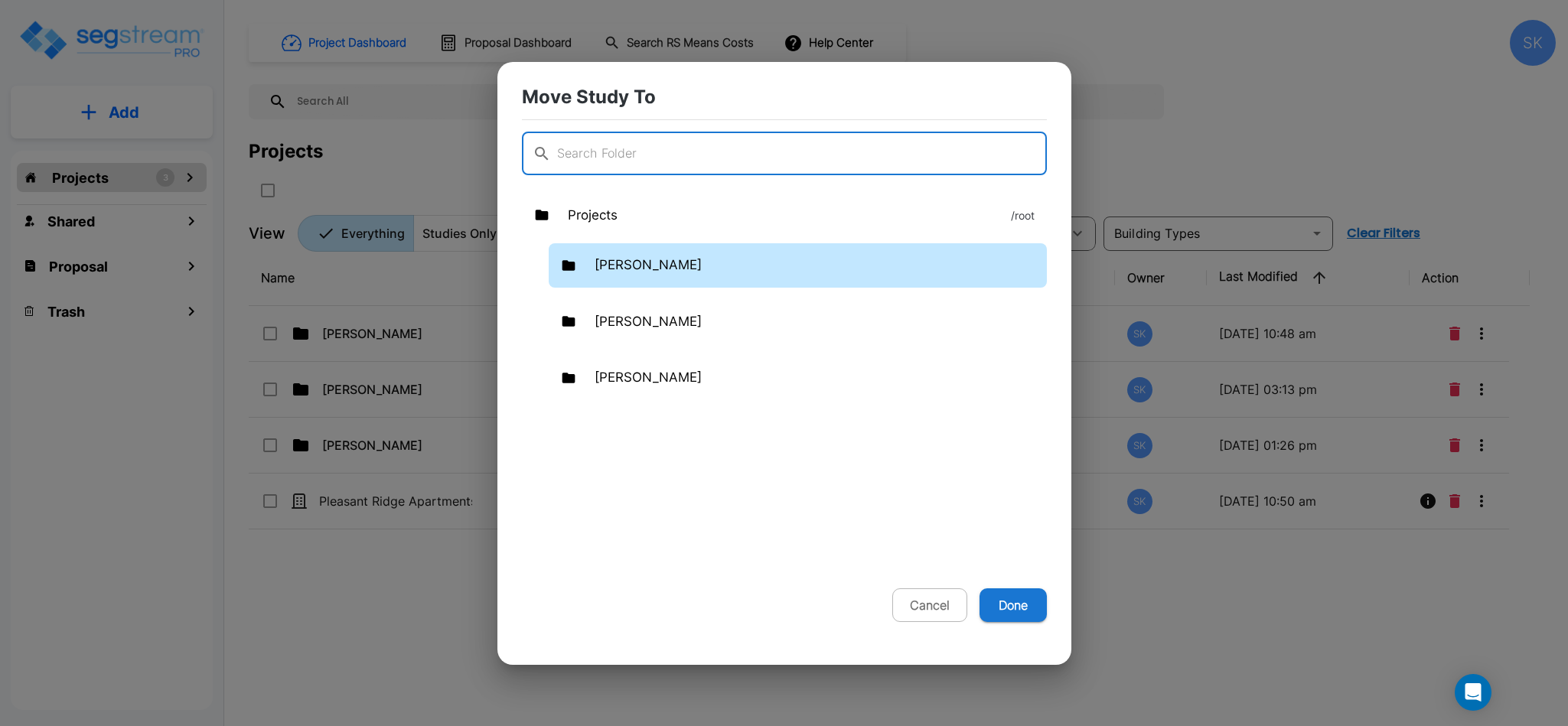
click at [657, 259] on div "Mendy" at bounding box center [797, 265] width 498 height 44
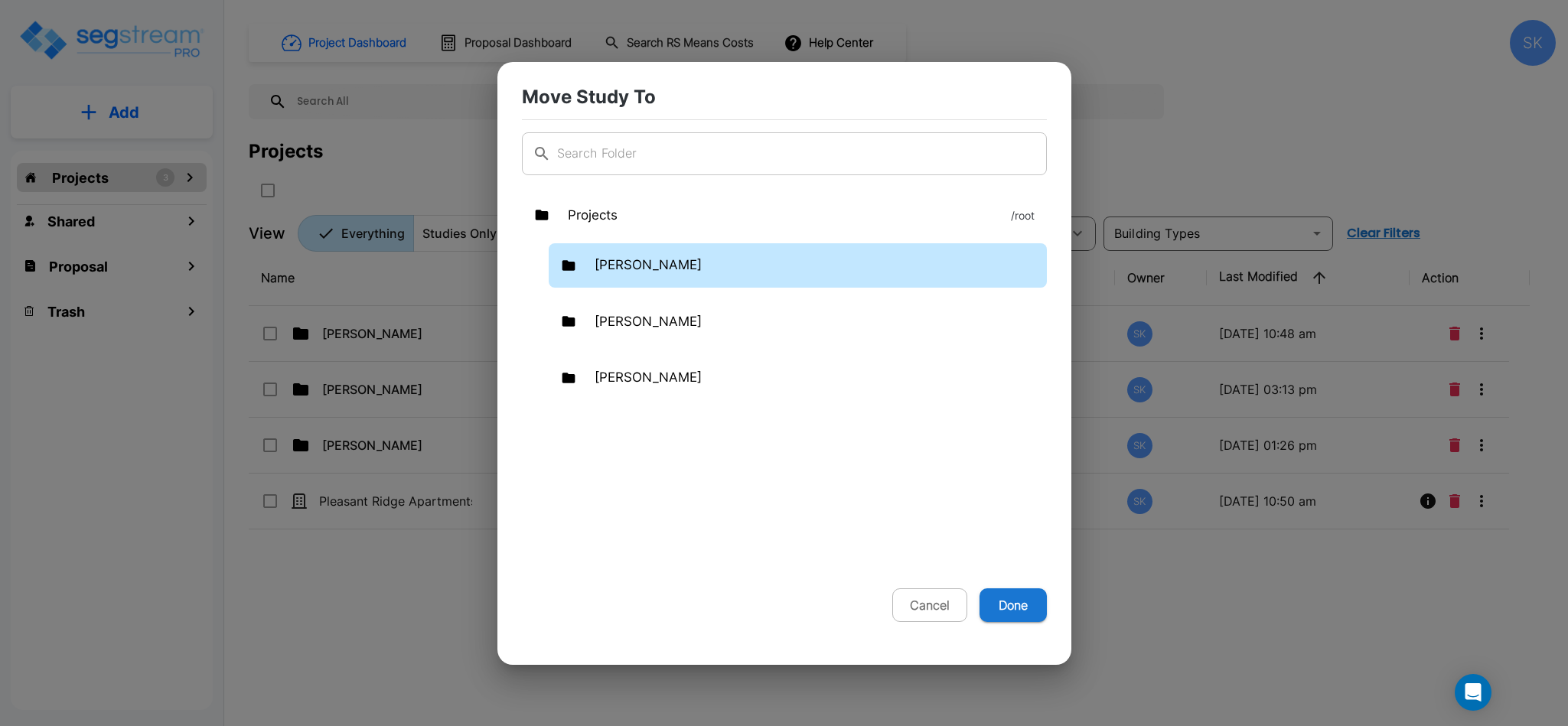
click at [657, 259] on div "Mendy" at bounding box center [797, 265] width 498 height 44
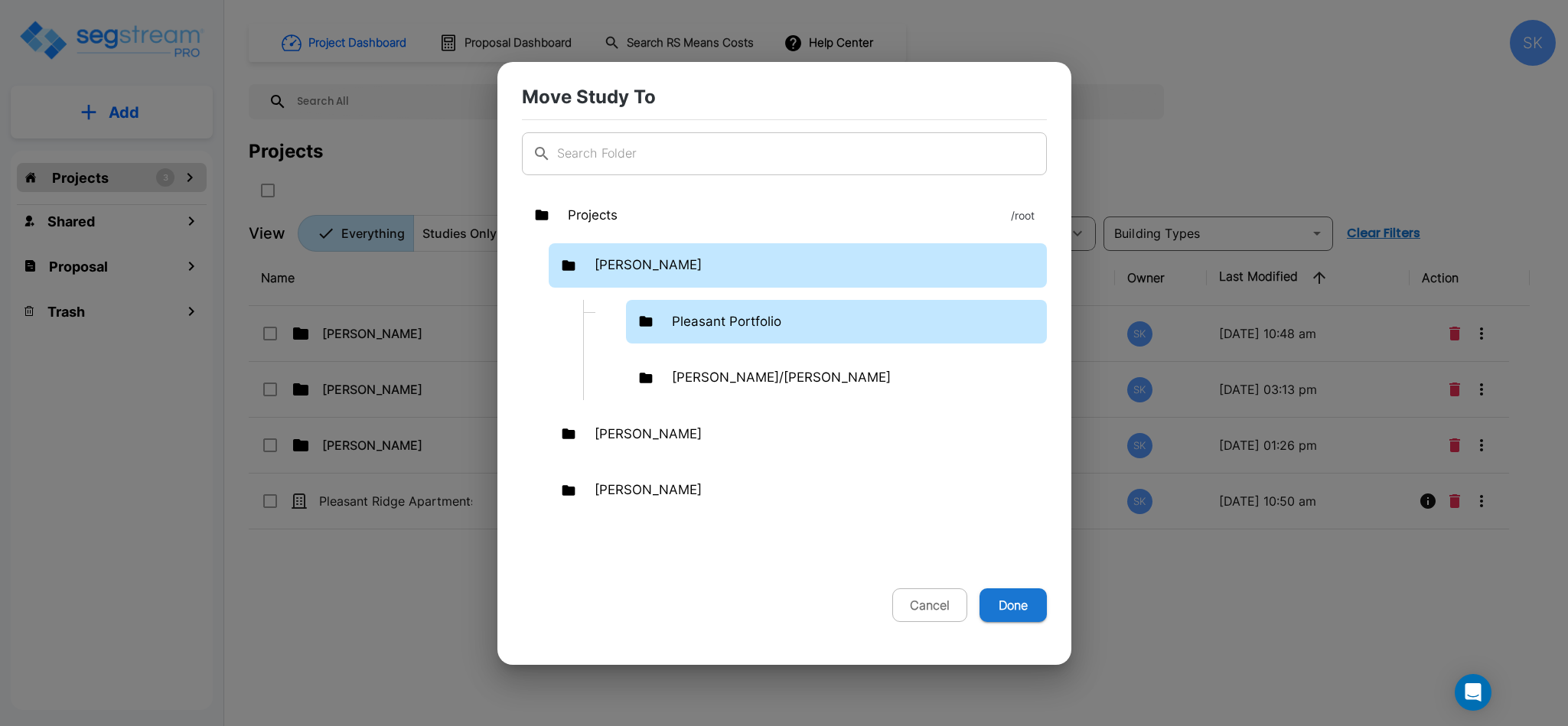
click at [696, 313] on p "Pleasant Portfolio" at bounding box center [726, 322] width 109 height 20
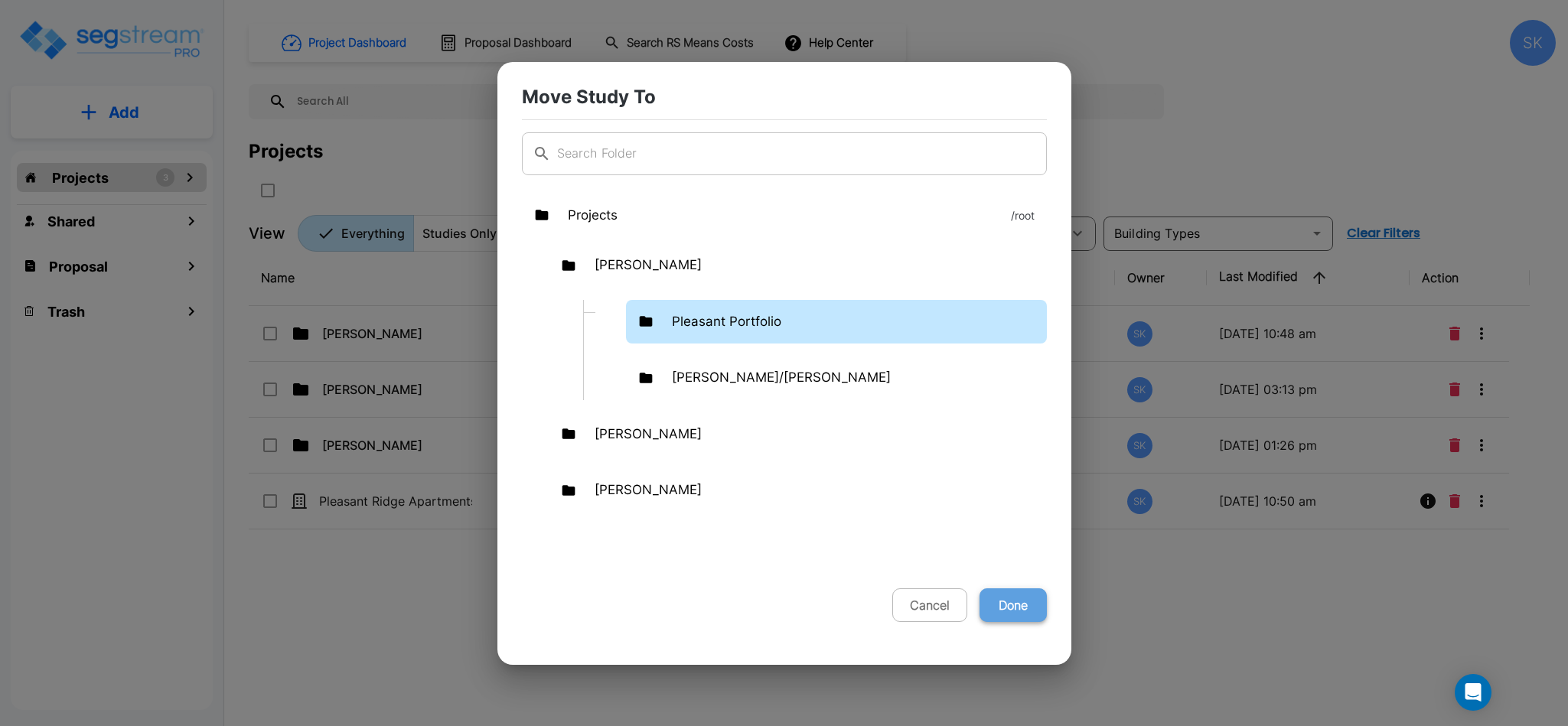
click at [1028, 588] on button "Done" at bounding box center [1012, 605] width 67 height 34
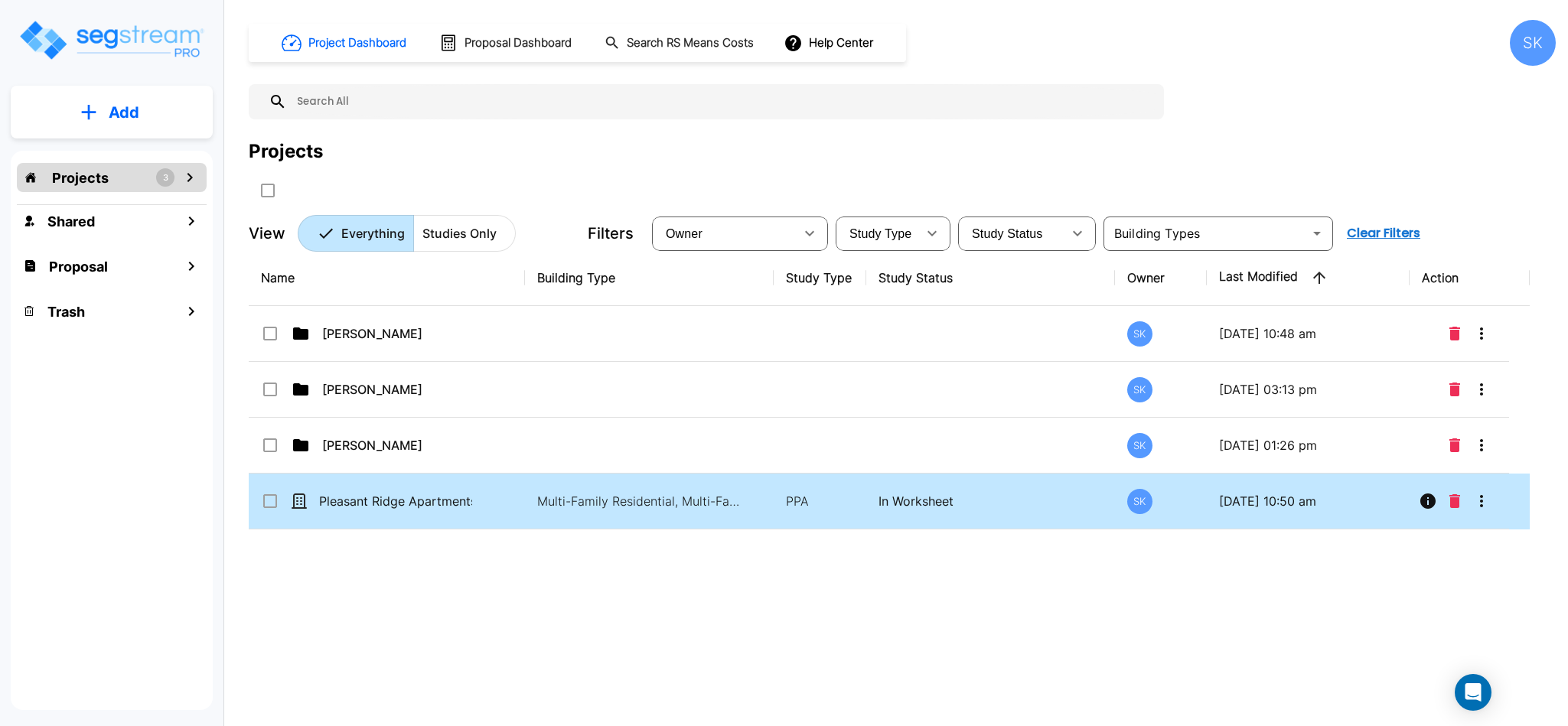
click at [266, 499] on input "select row Pleasant Ridge Apartments Final" at bounding box center [269, 498] width 16 height 13
click at [1433, 503] on icon "Info" at bounding box center [1428, 501] width 16 height 16
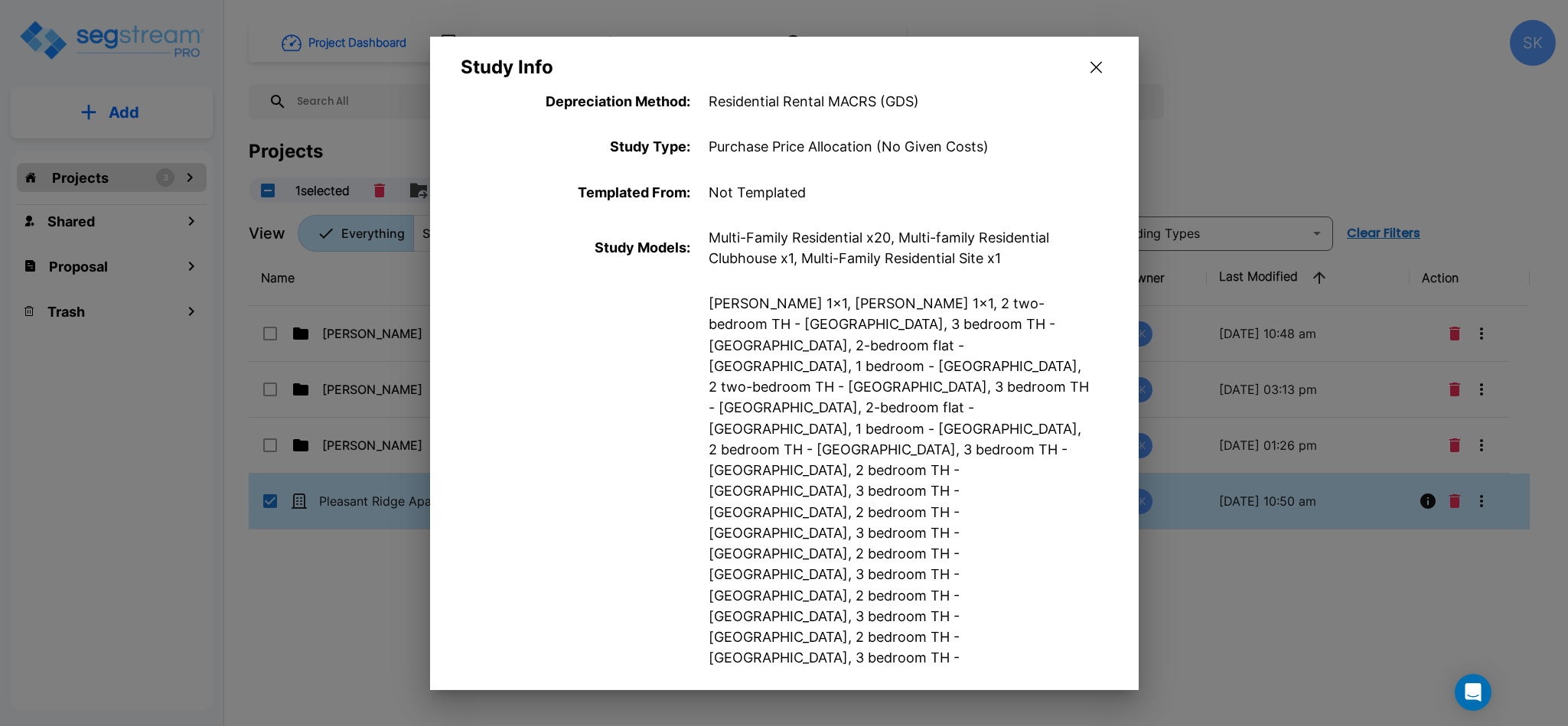
scroll to position [0, 0]
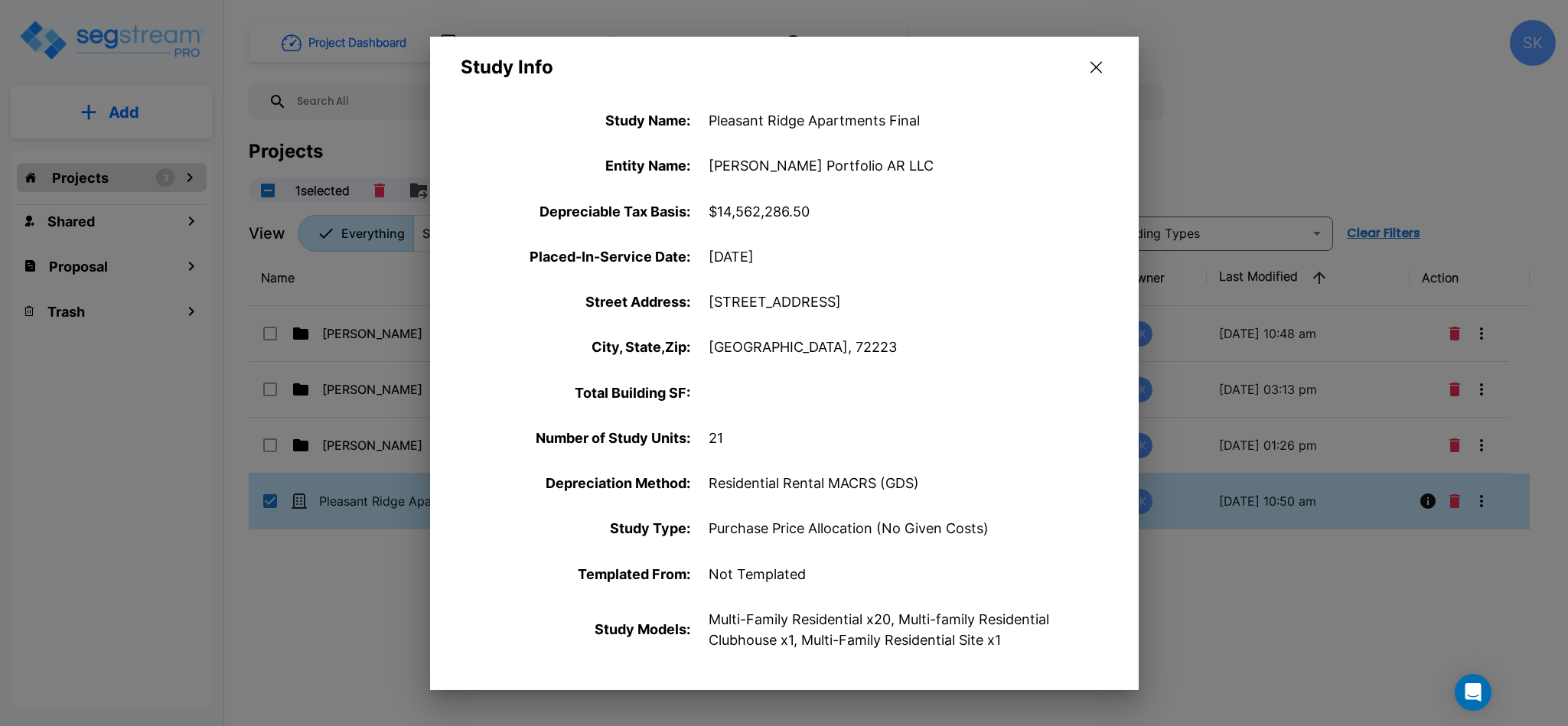
click at [1090, 64] on icon "button" at bounding box center [1095, 67] width 11 height 12
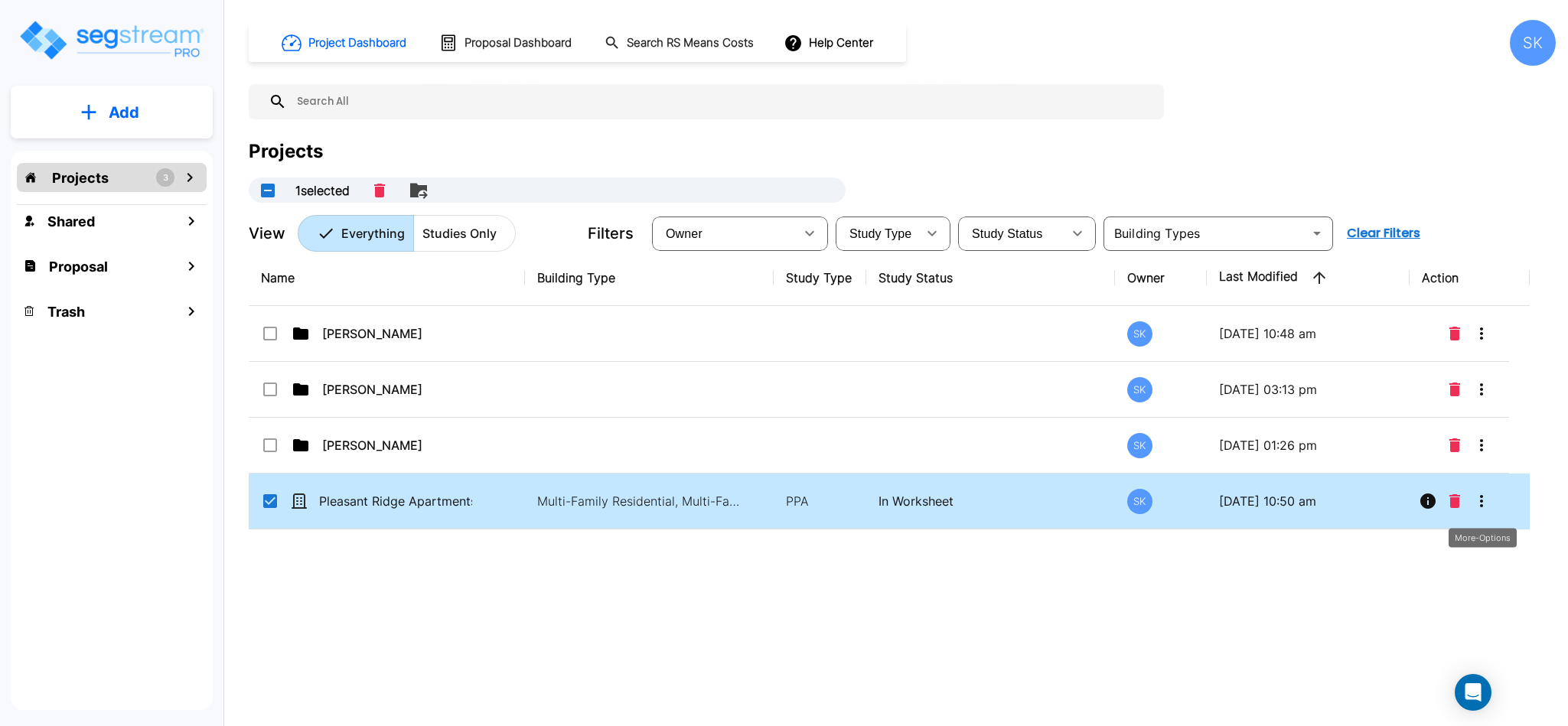
click at [1486, 507] on icon "More-Options" at bounding box center [1481, 500] width 18 height 18
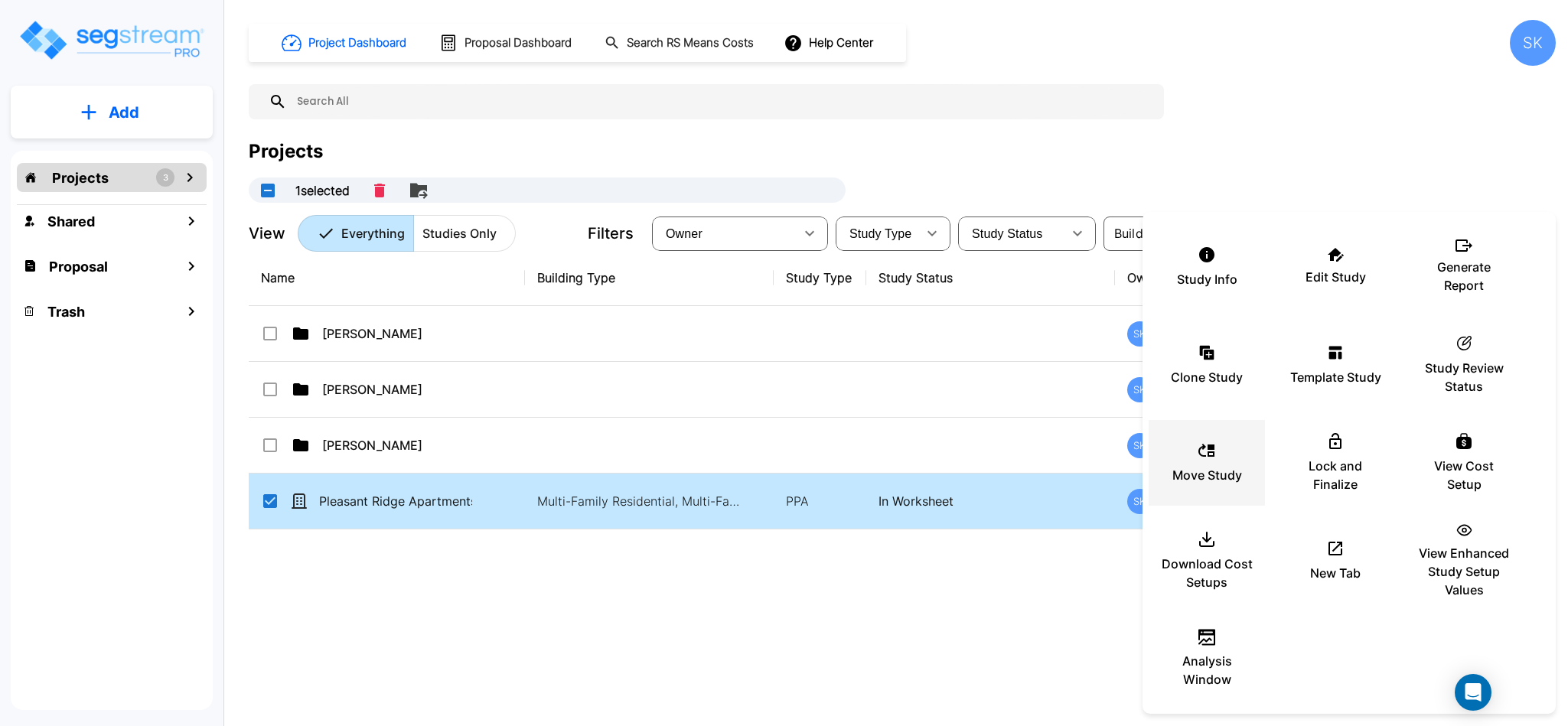
click at [1203, 475] on p "Move Study" at bounding box center [1207, 474] width 70 height 18
checkbox input "false"
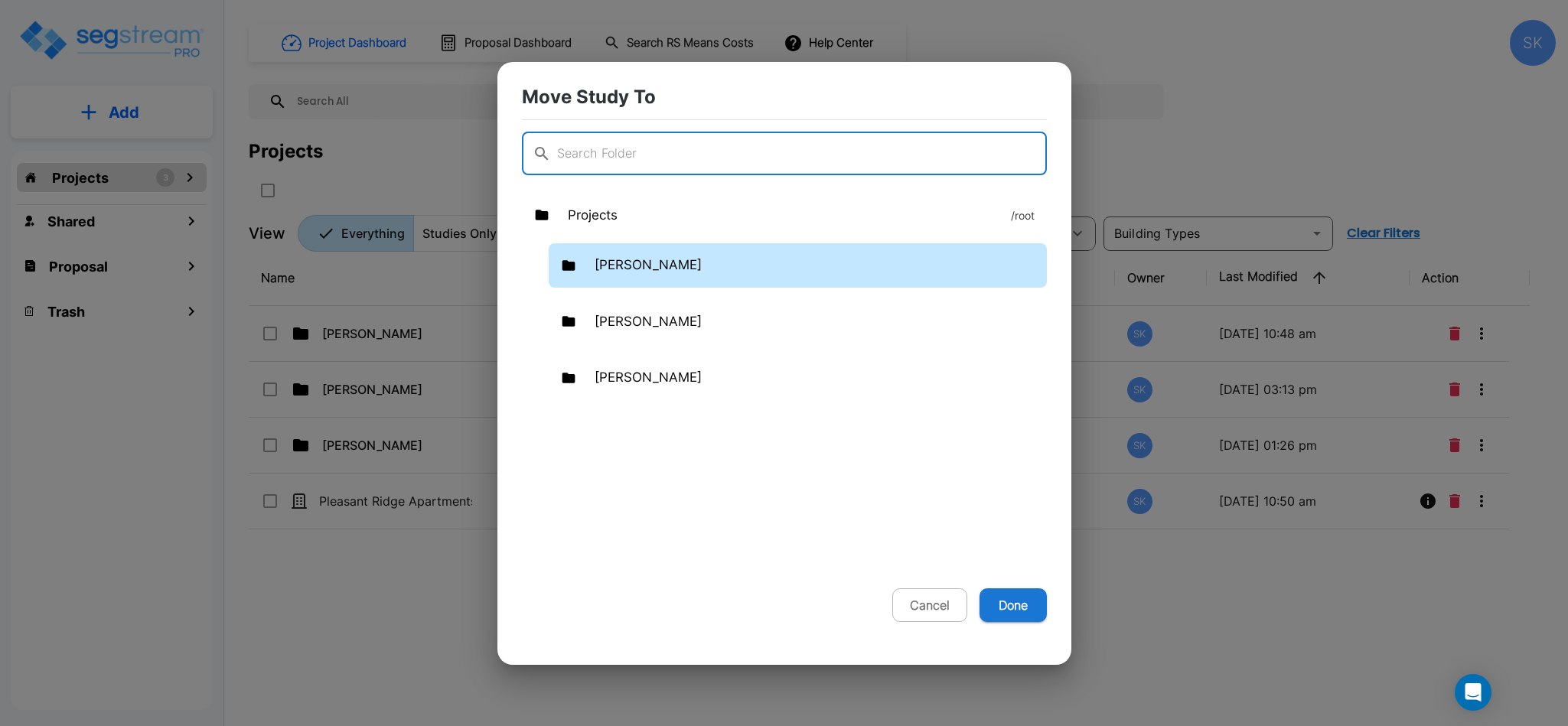
click at [715, 271] on div "Mendy" at bounding box center [797, 265] width 498 height 44
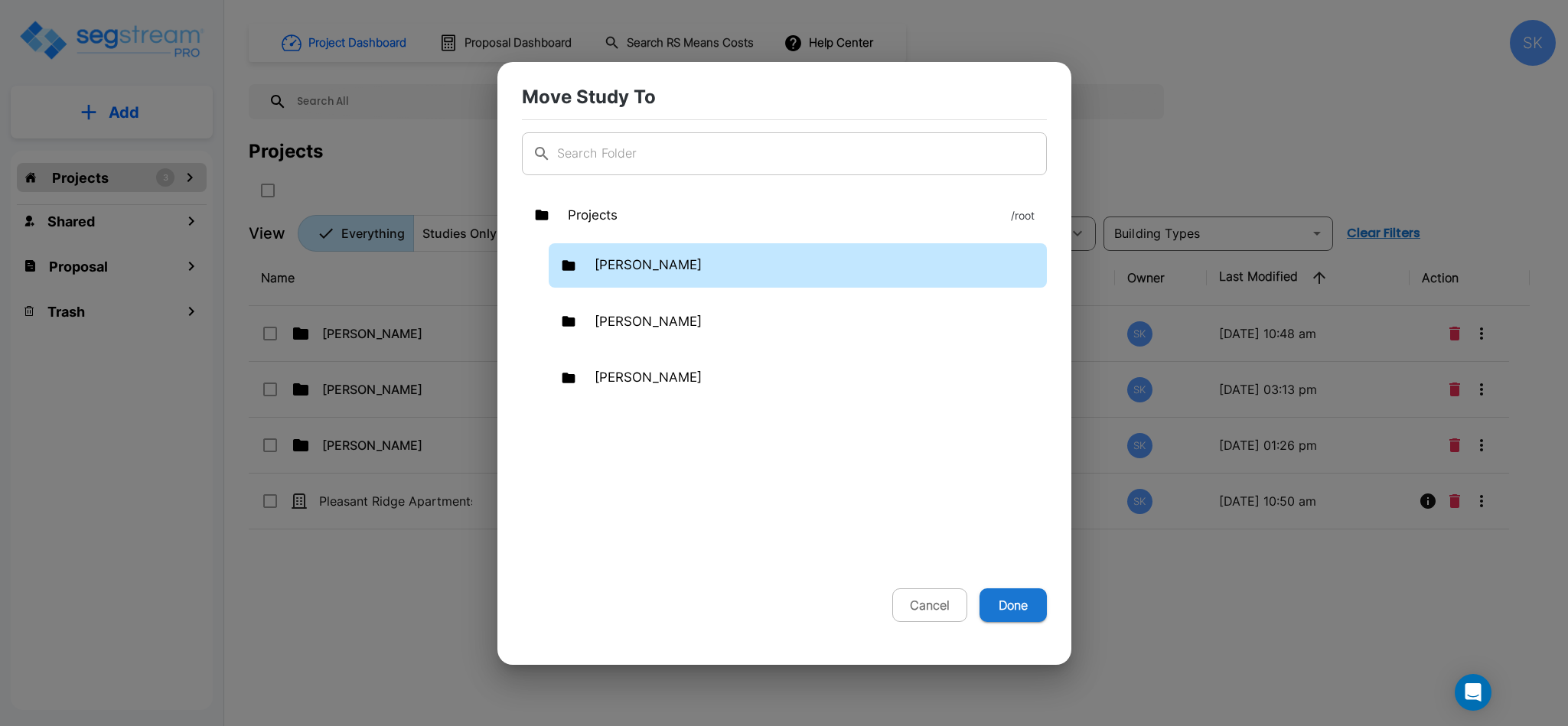
click at [715, 271] on div "Mendy" at bounding box center [797, 265] width 498 height 44
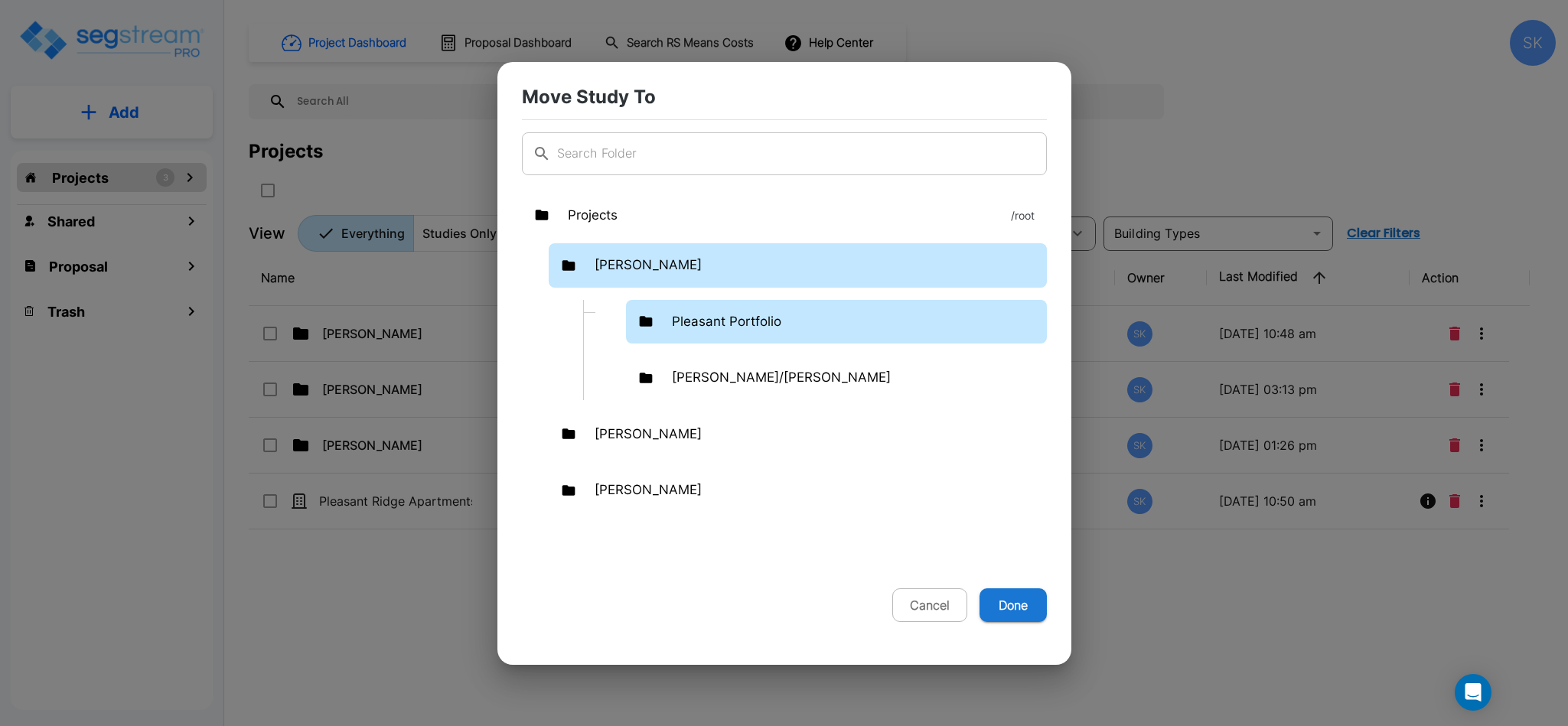
click at [724, 316] on p "Pleasant Portfolio" at bounding box center [726, 322] width 109 height 20
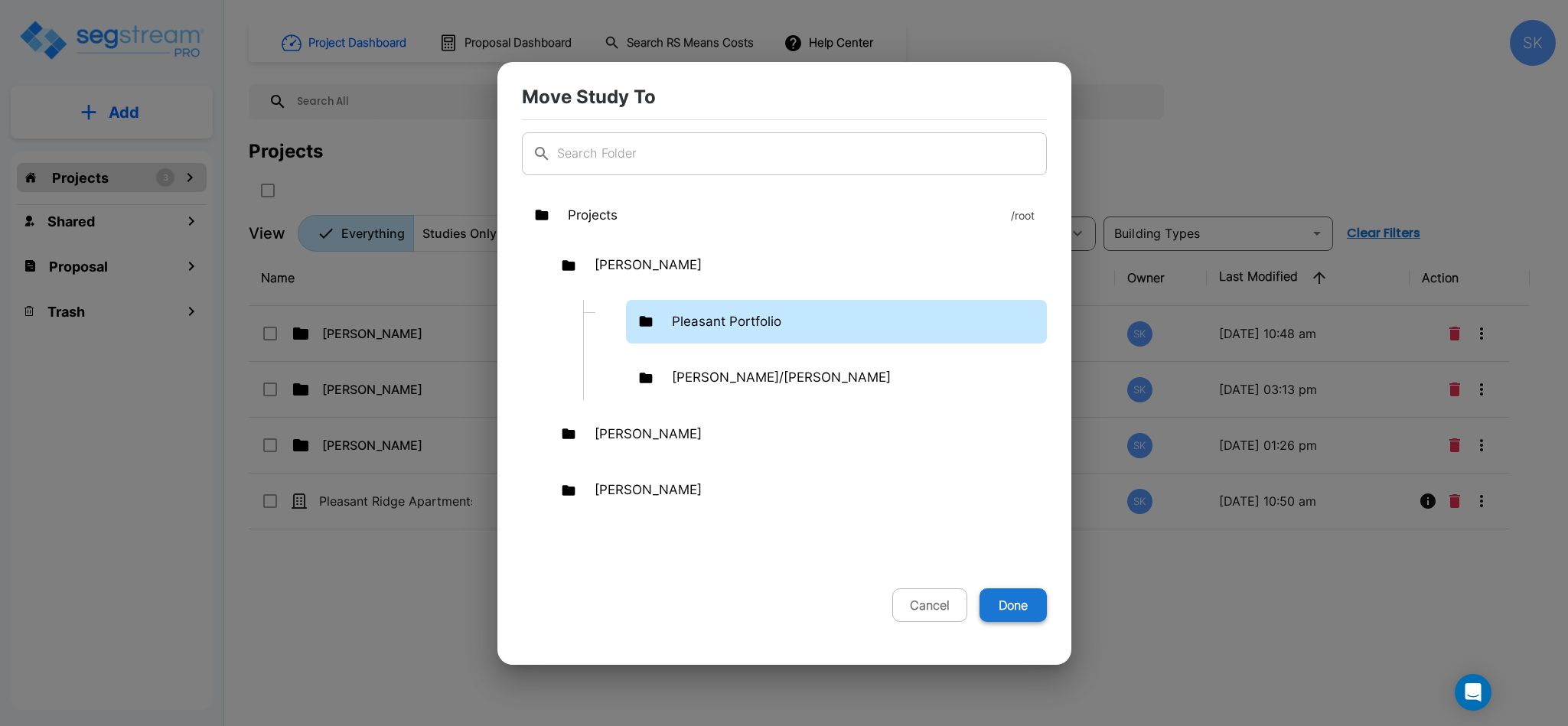
click at [1024, 608] on button "Done" at bounding box center [1012, 605] width 67 height 34
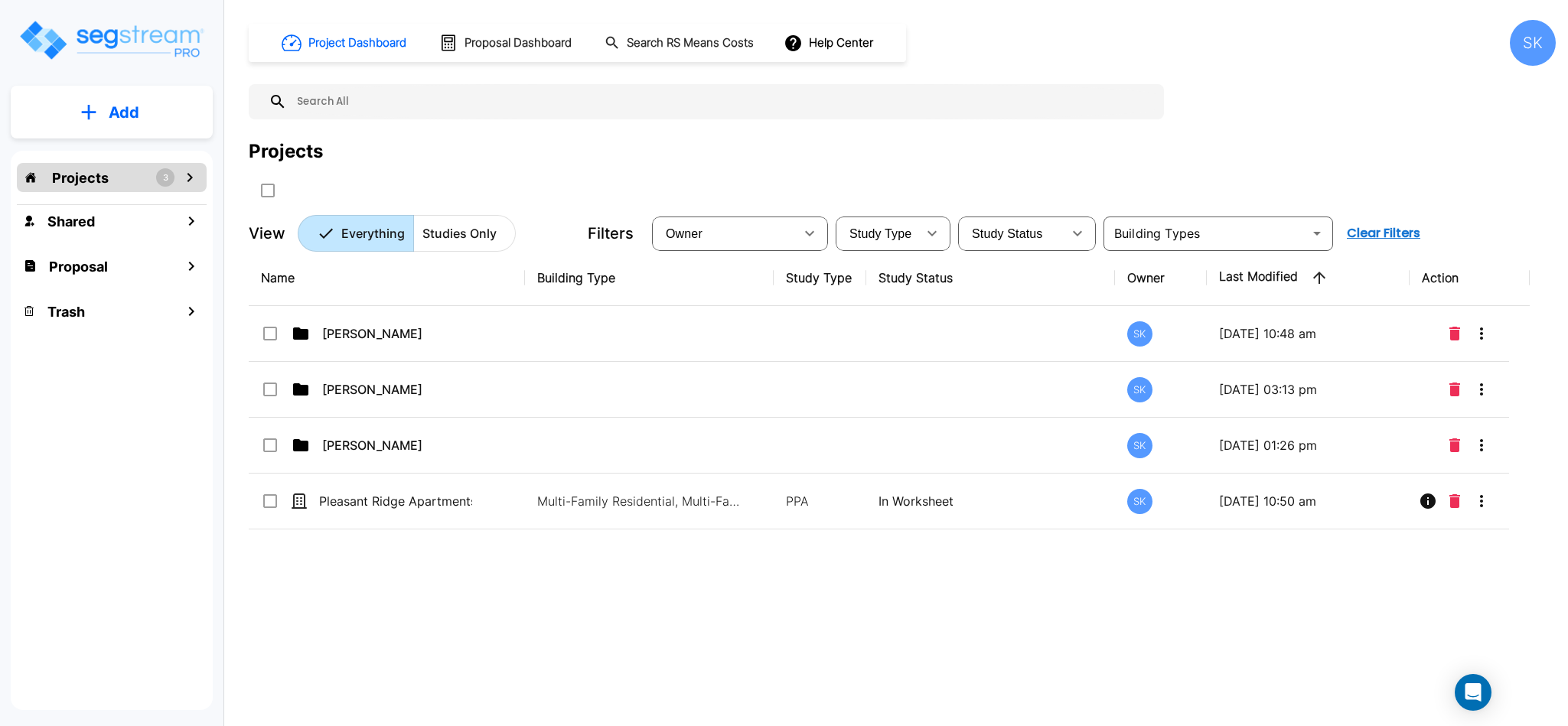
click at [78, 178] on p "Projects" at bounding box center [80, 178] width 57 height 21
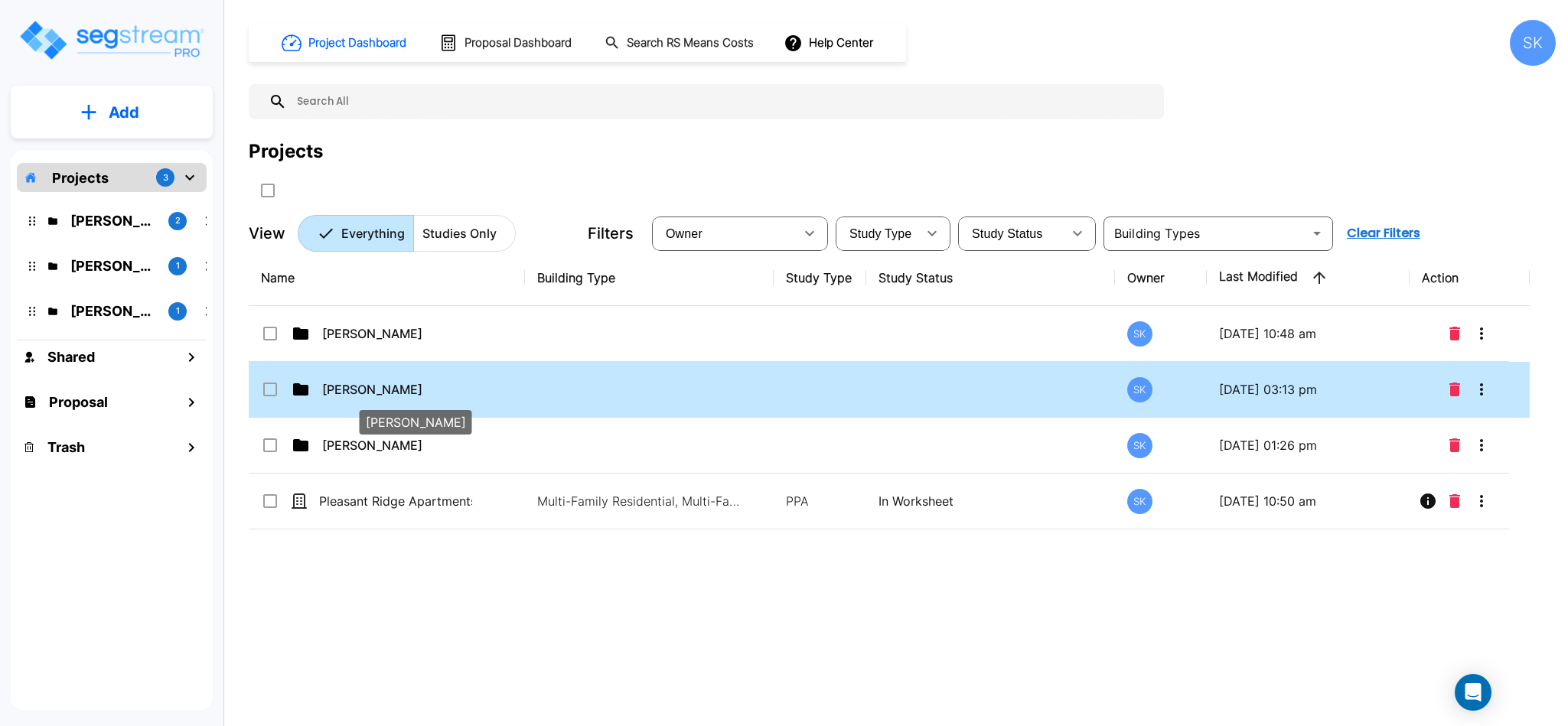
click at [377, 392] on p "[PERSON_NAME]" at bounding box center [399, 389] width 153 height 18
click at [374, 386] on p "[PERSON_NAME]" at bounding box center [399, 389] width 153 height 18
checkbox input "false"
click at [374, 386] on p "[PERSON_NAME]" at bounding box center [399, 389] width 153 height 18
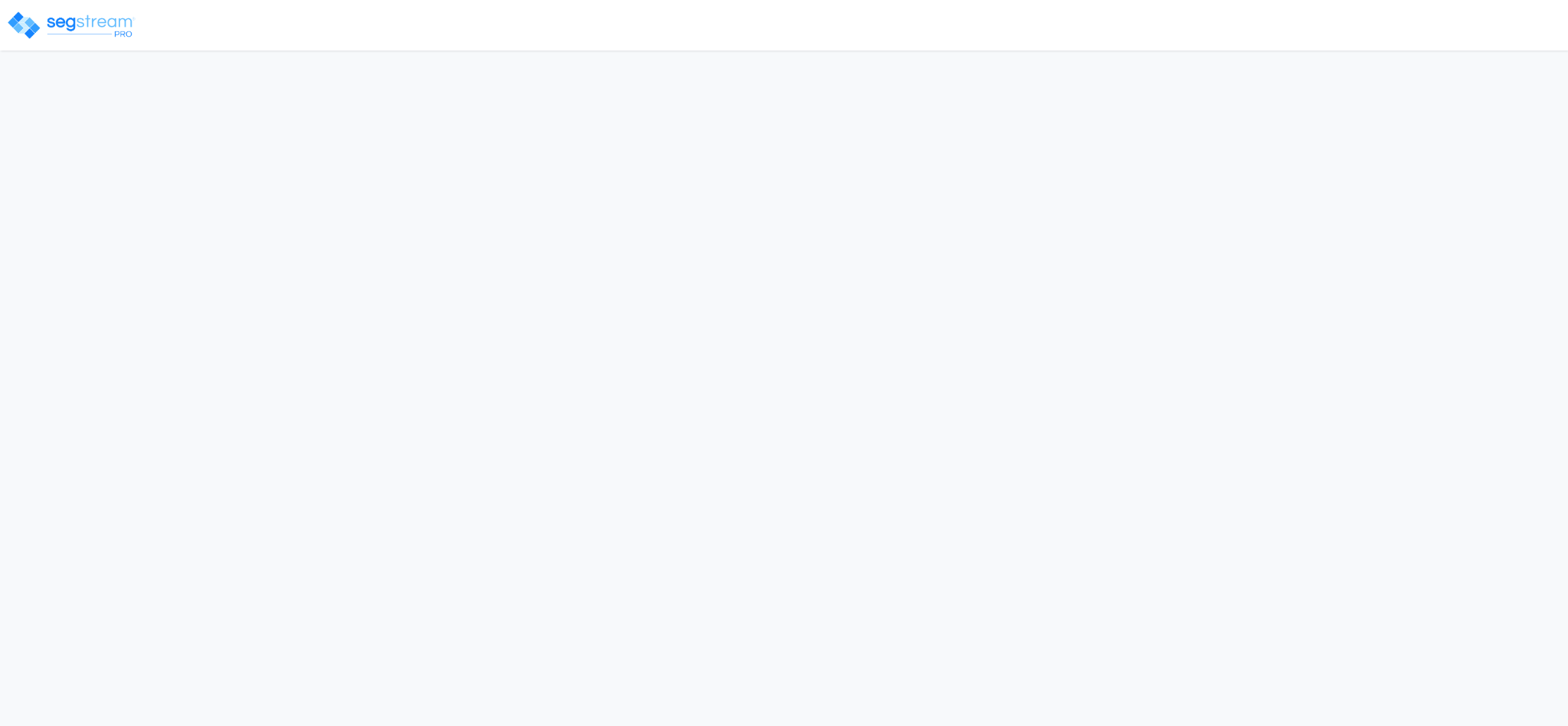
select select "2024"
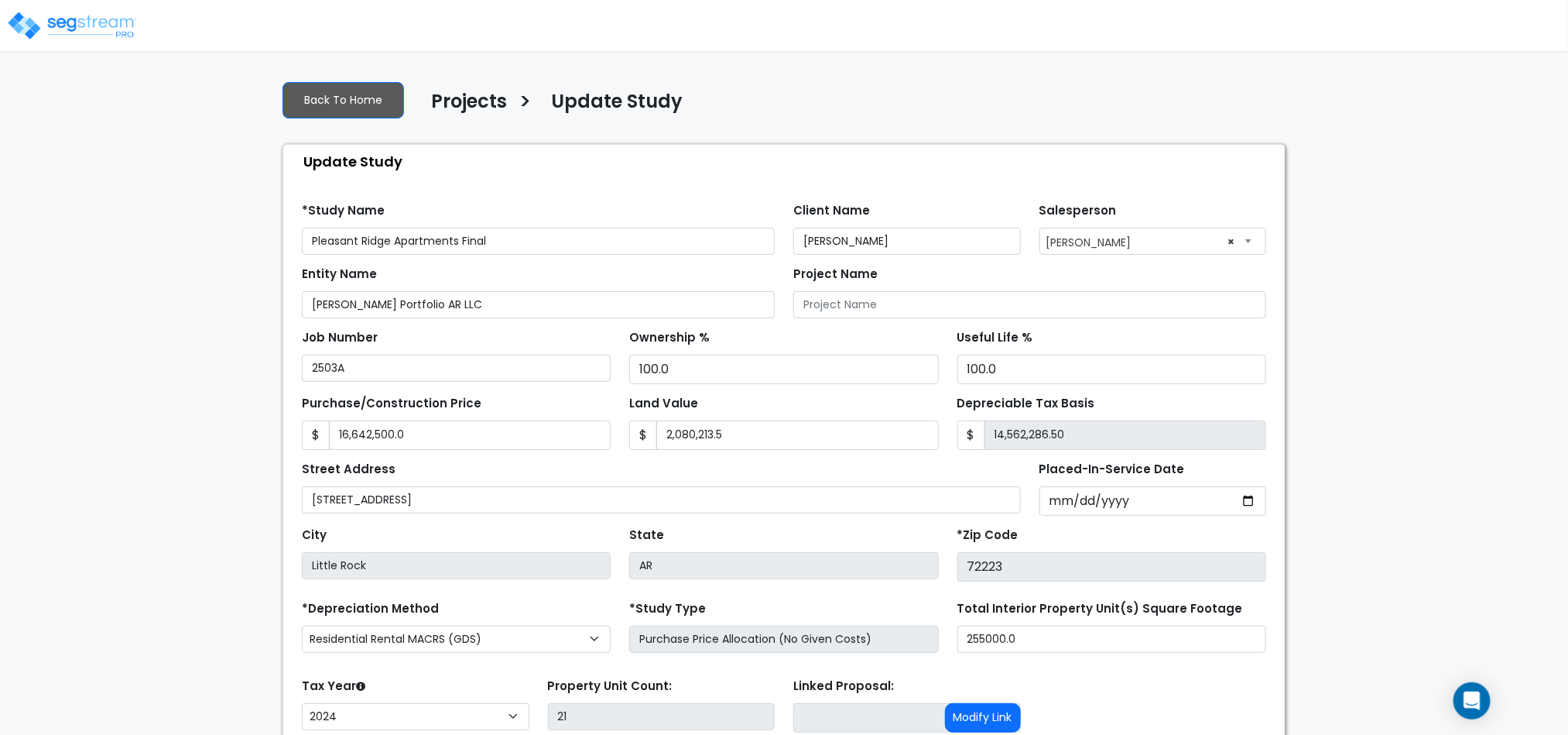
type input "Pleasant Ridge Apartments Final"
click at [602, 641] on select "Commercial MACRS (GDS) Residential Rental MACRS (GDS) Commercial MACRS (GDS) QIP" at bounding box center [456, 639] width 309 height 27
click at [218, 523] on div "We are Building your Study. So please grab a coffee and let us do the heavy lif…" at bounding box center [784, 463] width 1568 height 791
click at [1019, 434] on input "14,562,286.50" at bounding box center [1124, 435] width 281 height 29
click at [1052, 446] on input "14,562,286.50" at bounding box center [1124, 435] width 281 height 29
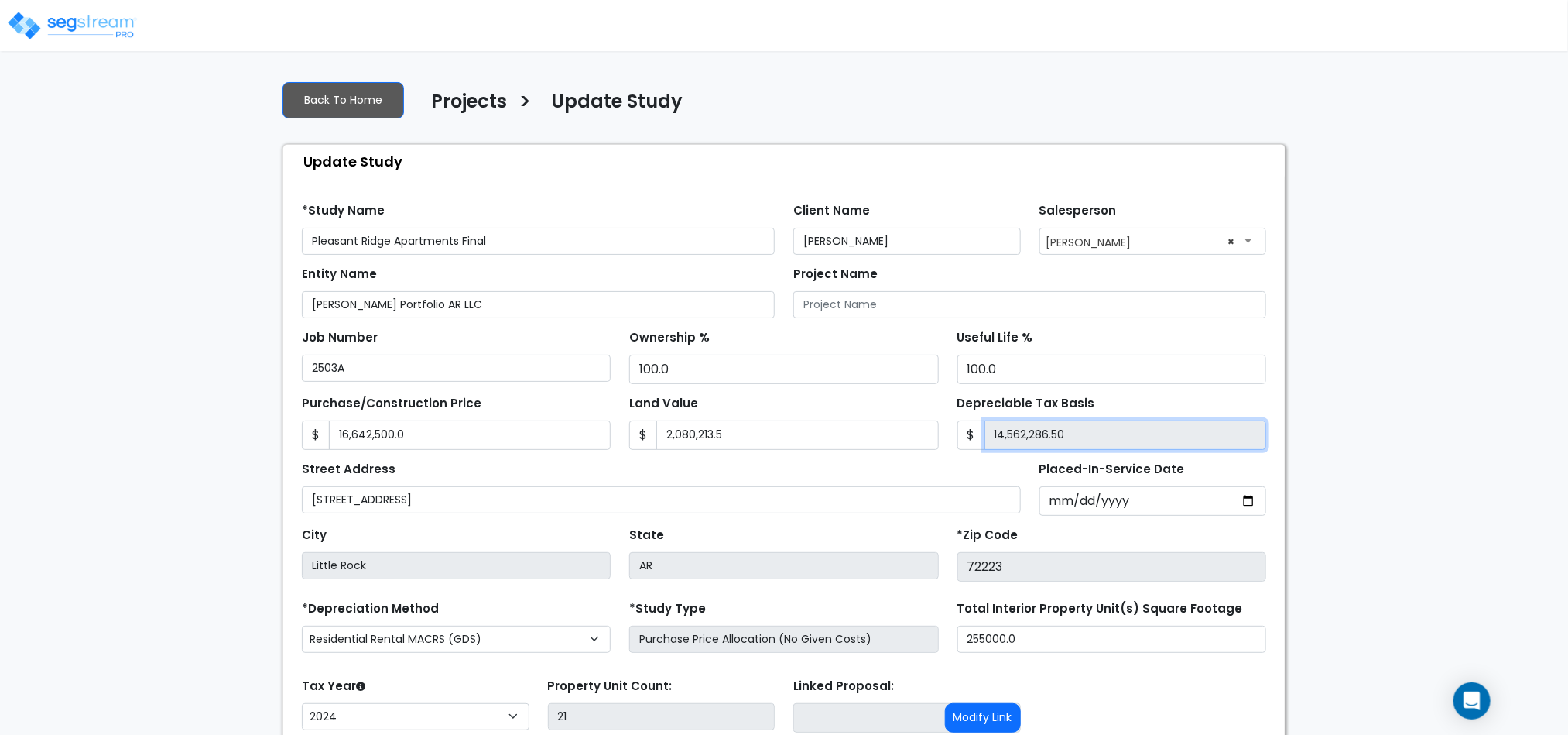
click at [1054, 446] on input "14,562,286.50" at bounding box center [1124, 435] width 281 height 29
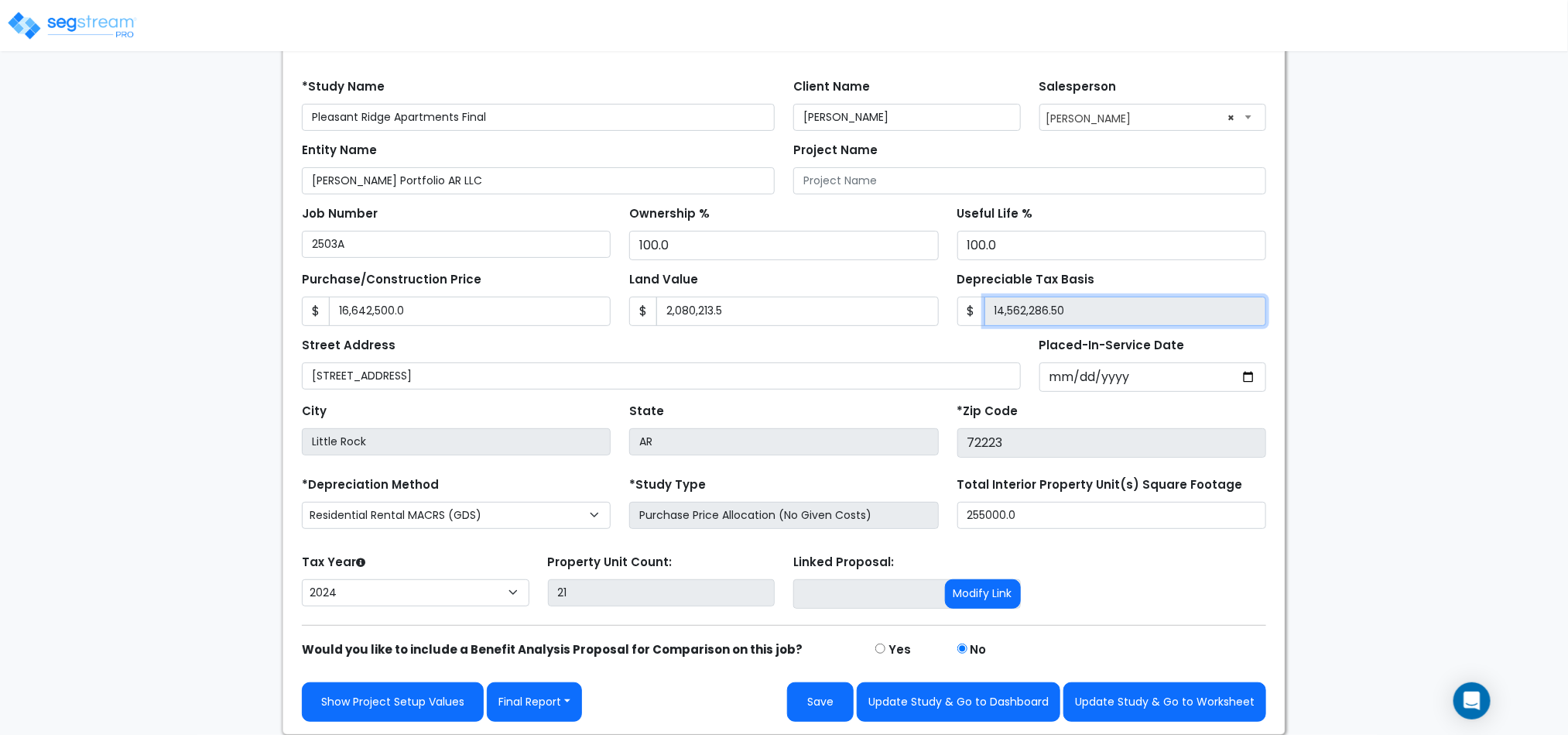
scroll to position [130, 0]
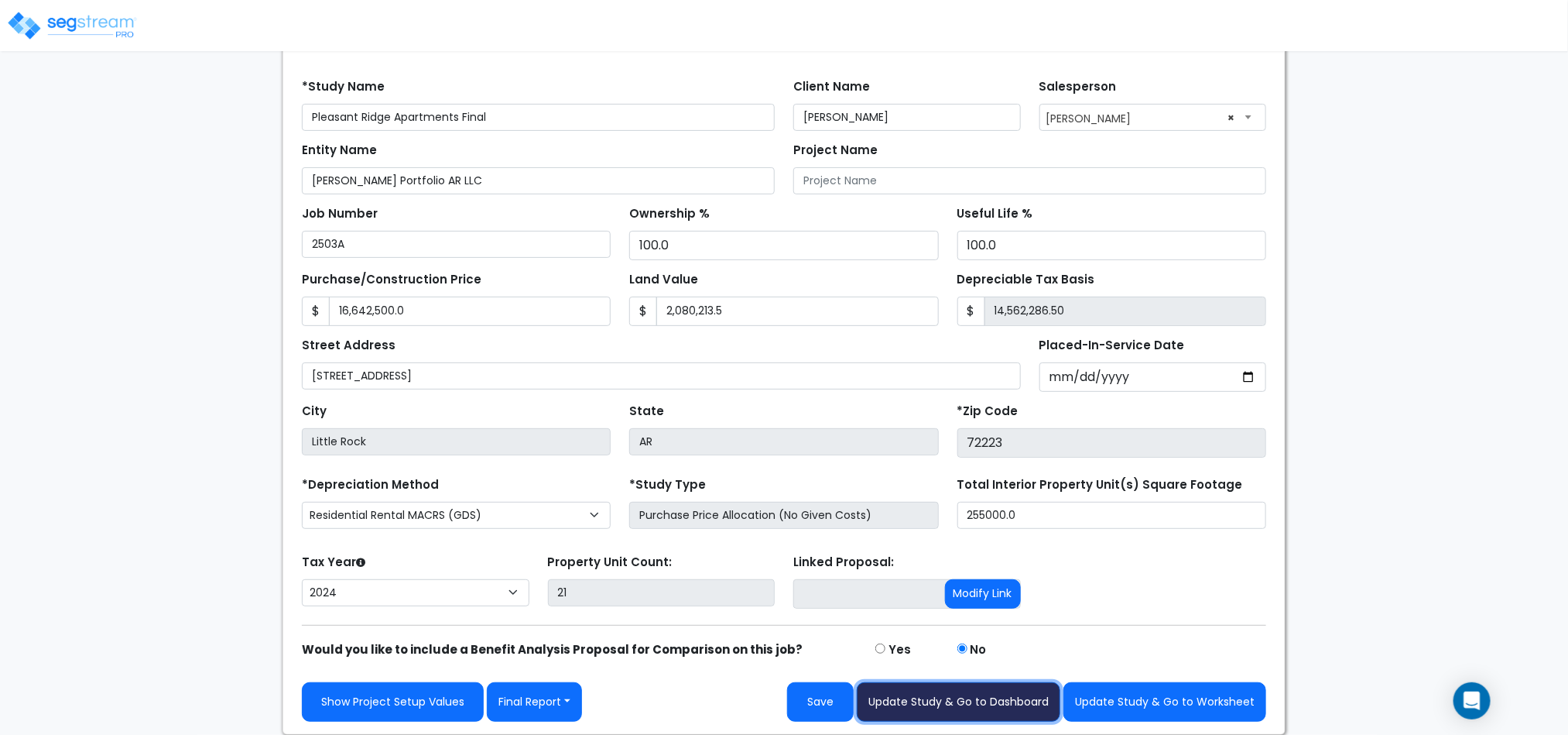
click at [1010, 709] on button "Update Study & Go to Dashboard" at bounding box center [958, 701] width 204 height 40
type input "16642500"
type input "2080213.5"
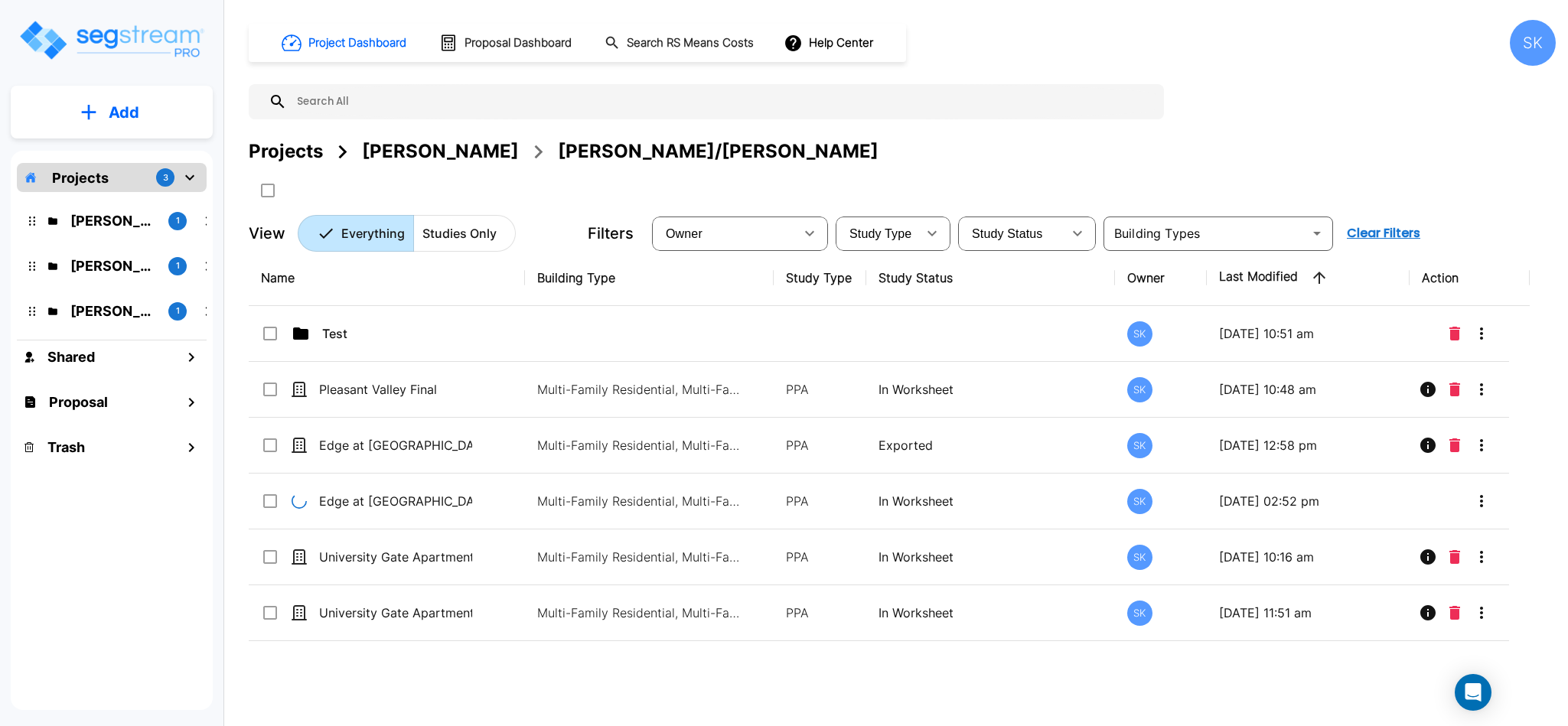
click at [188, 180] on icon "mailbox folders" at bounding box center [189, 177] width 18 height 18
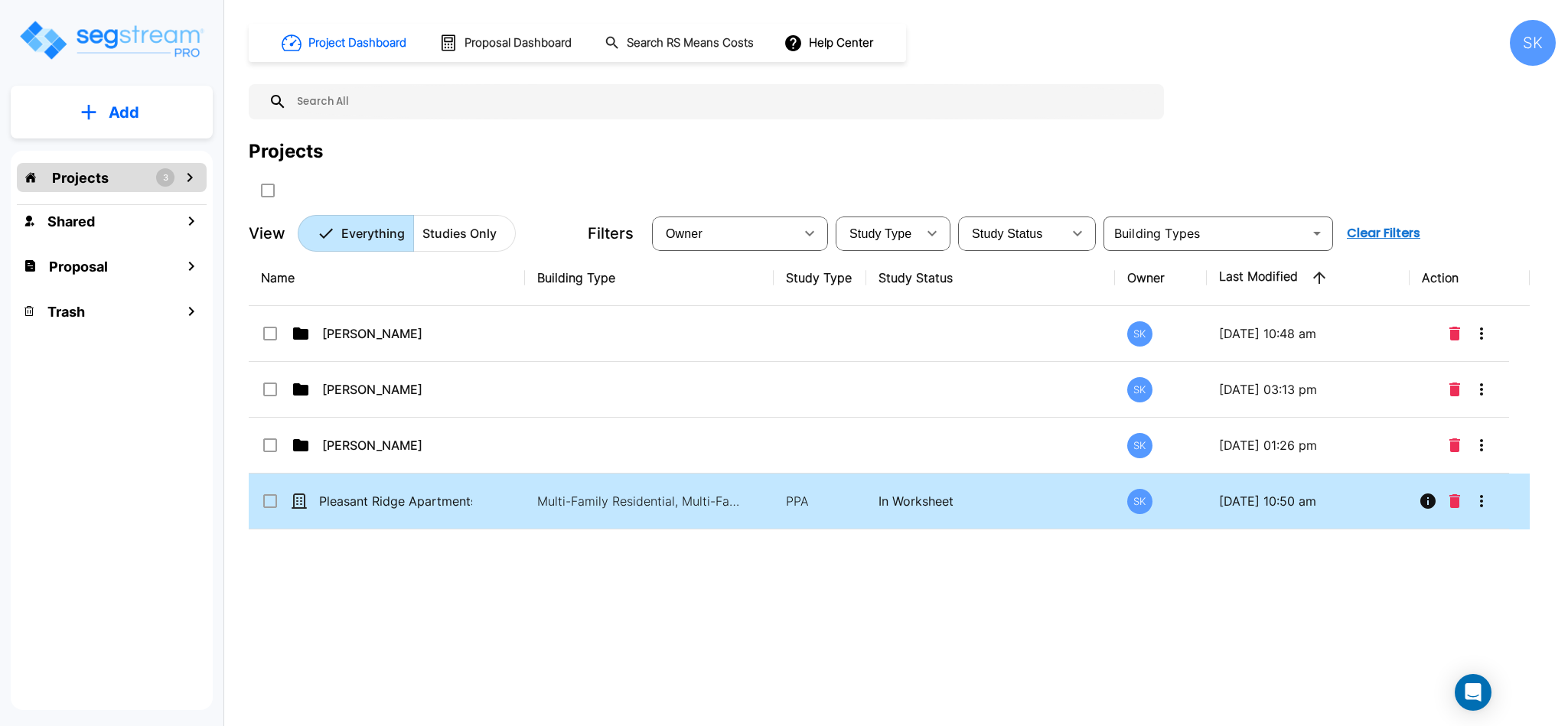
click at [274, 505] on input "select row Pleasant Ridge Apartments Final" at bounding box center [269, 498] width 16 height 13
click at [1485, 508] on icon "More-Options" at bounding box center [1481, 500] width 18 height 18
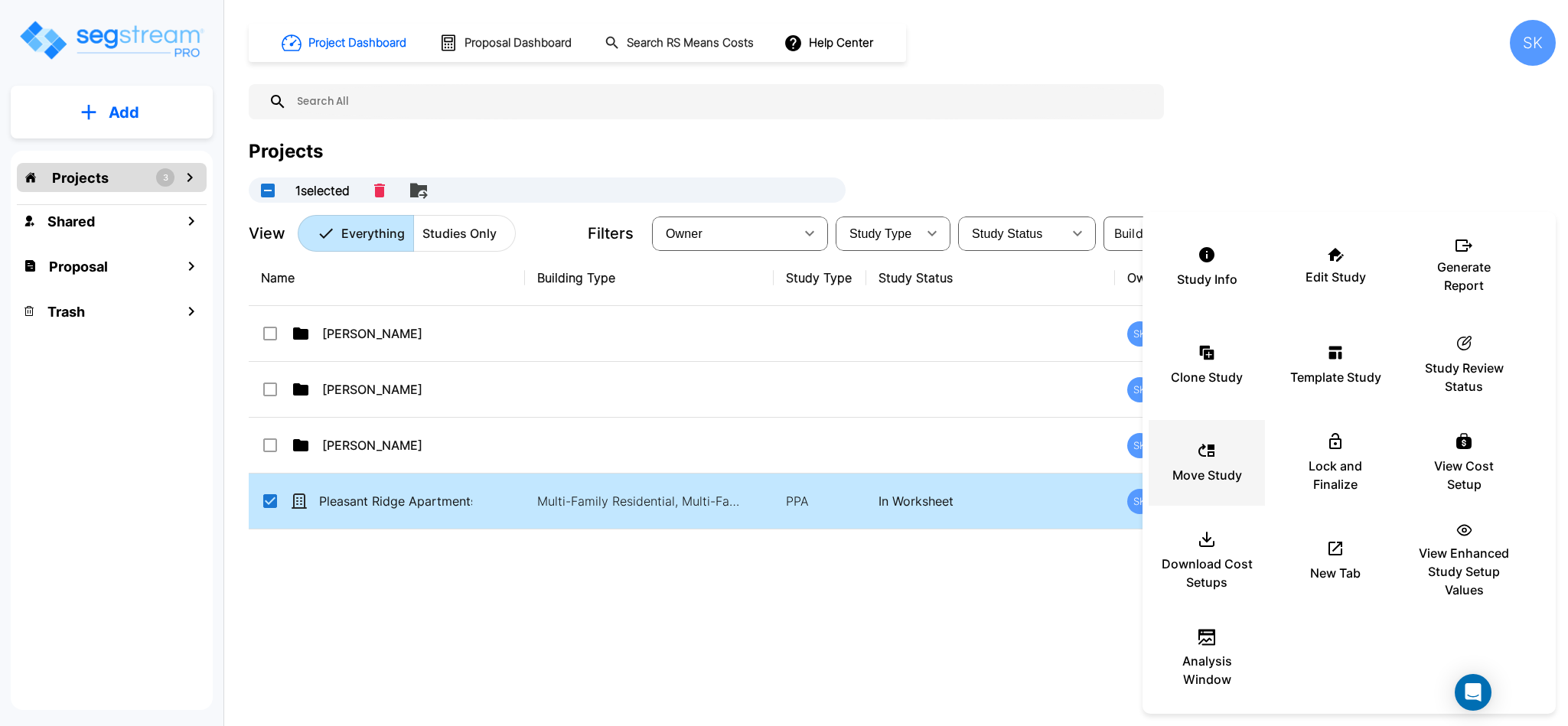
click at [1210, 459] on icon at bounding box center [1206, 450] width 18 height 18
checkbox input "false"
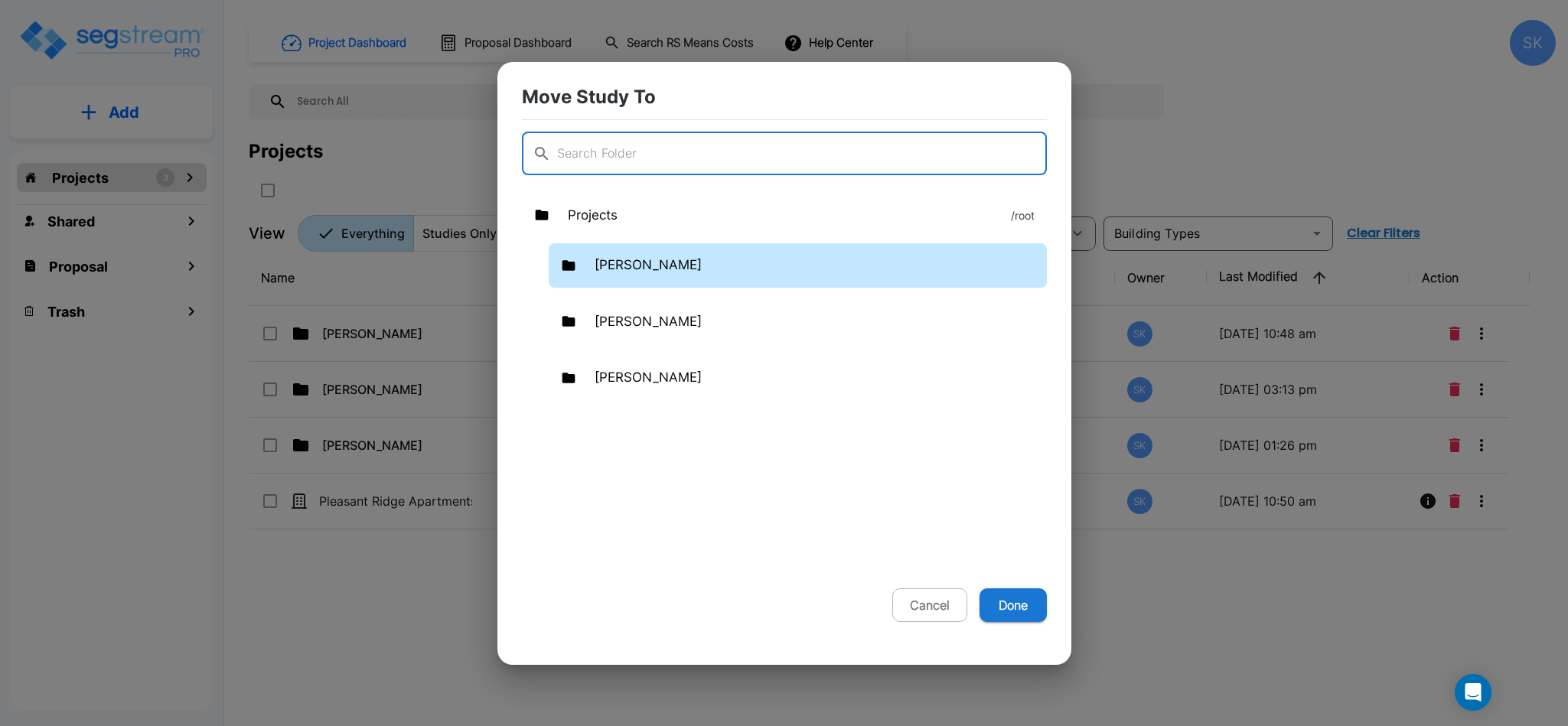
click at [625, 274] on p "[PERSON_NAME]" at bounding box center [648, 265] width 107 height 20
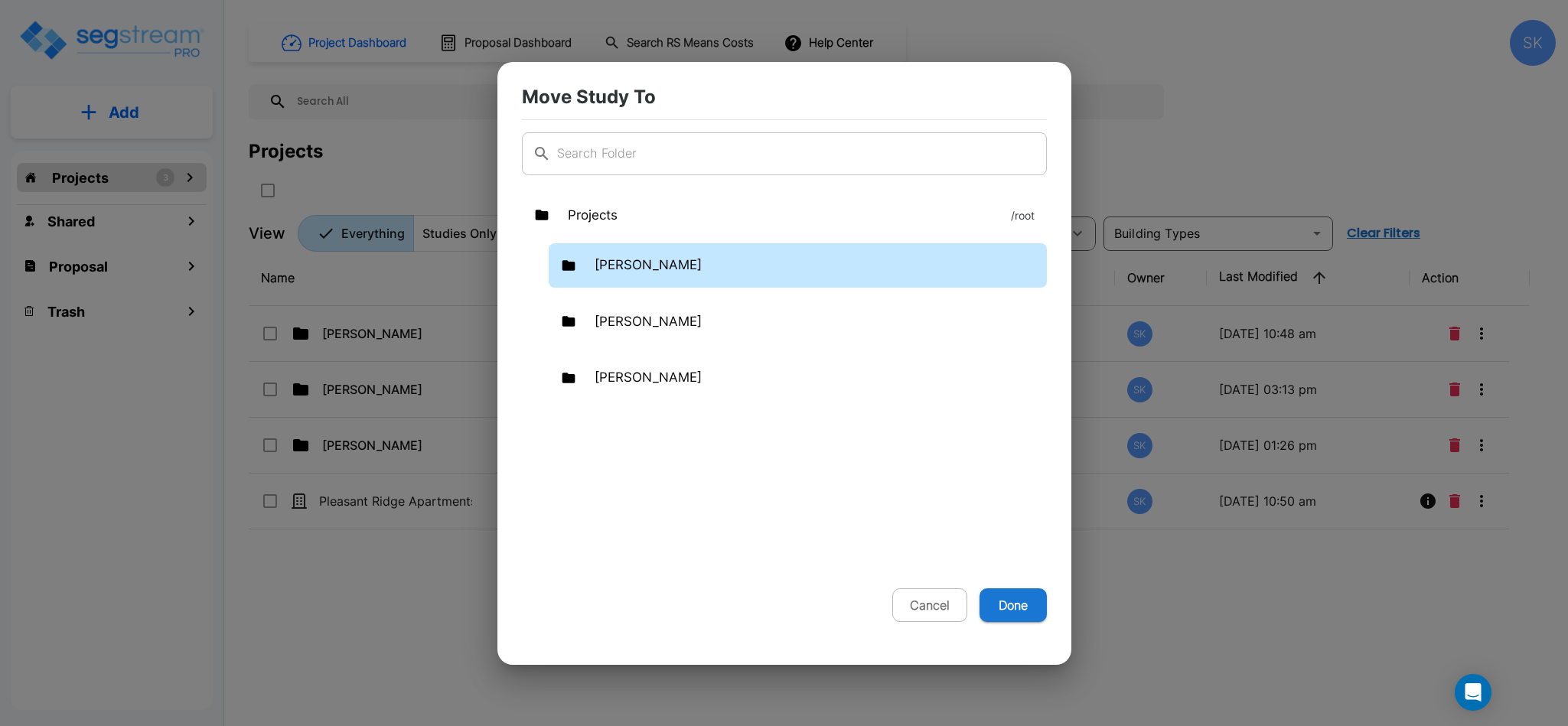
click at [625, 274] on p "[PERSON_NAME]" at bounding box center [648, 265] width 107 height 20
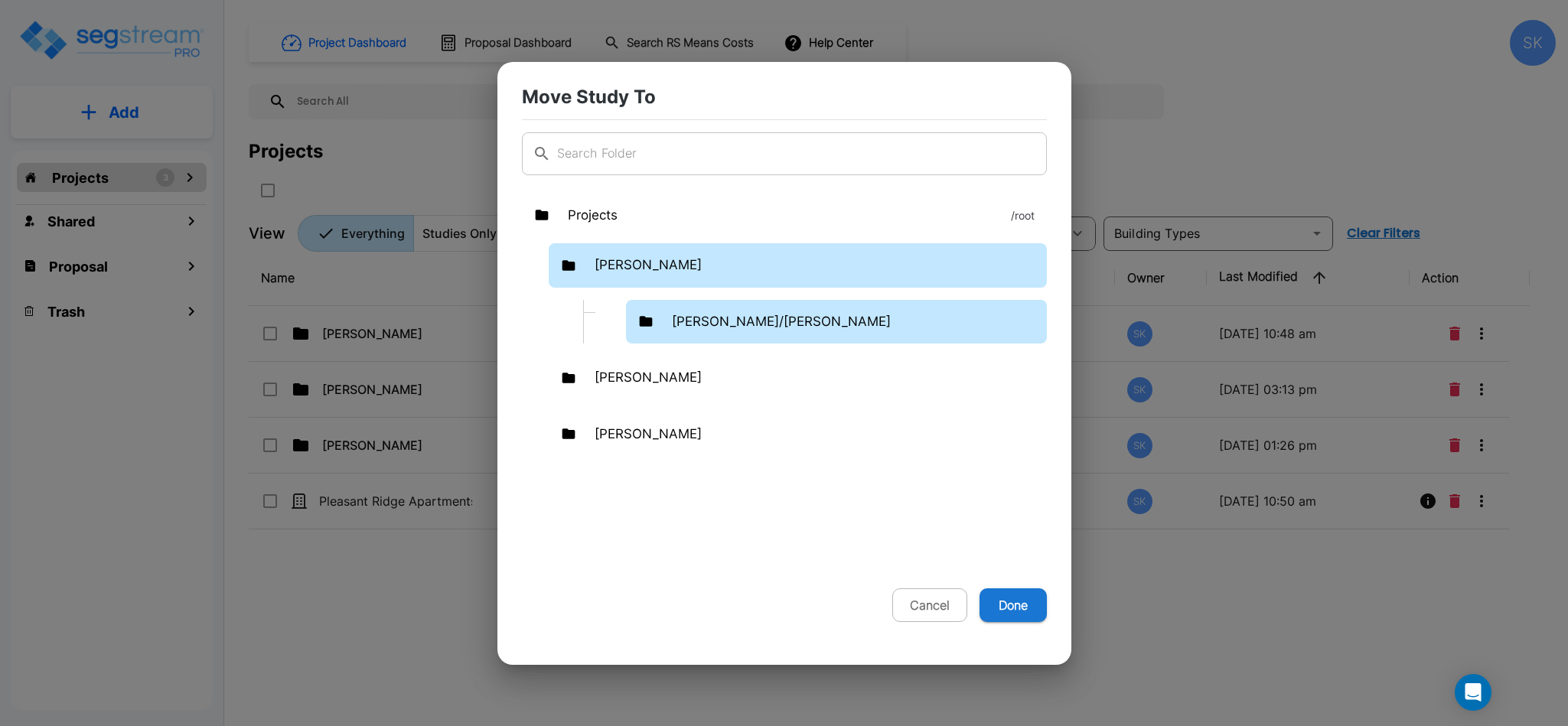
click at [709, 320] on p "Mendy/Marvin" at bounding box center [781, 322] width 219 height 20
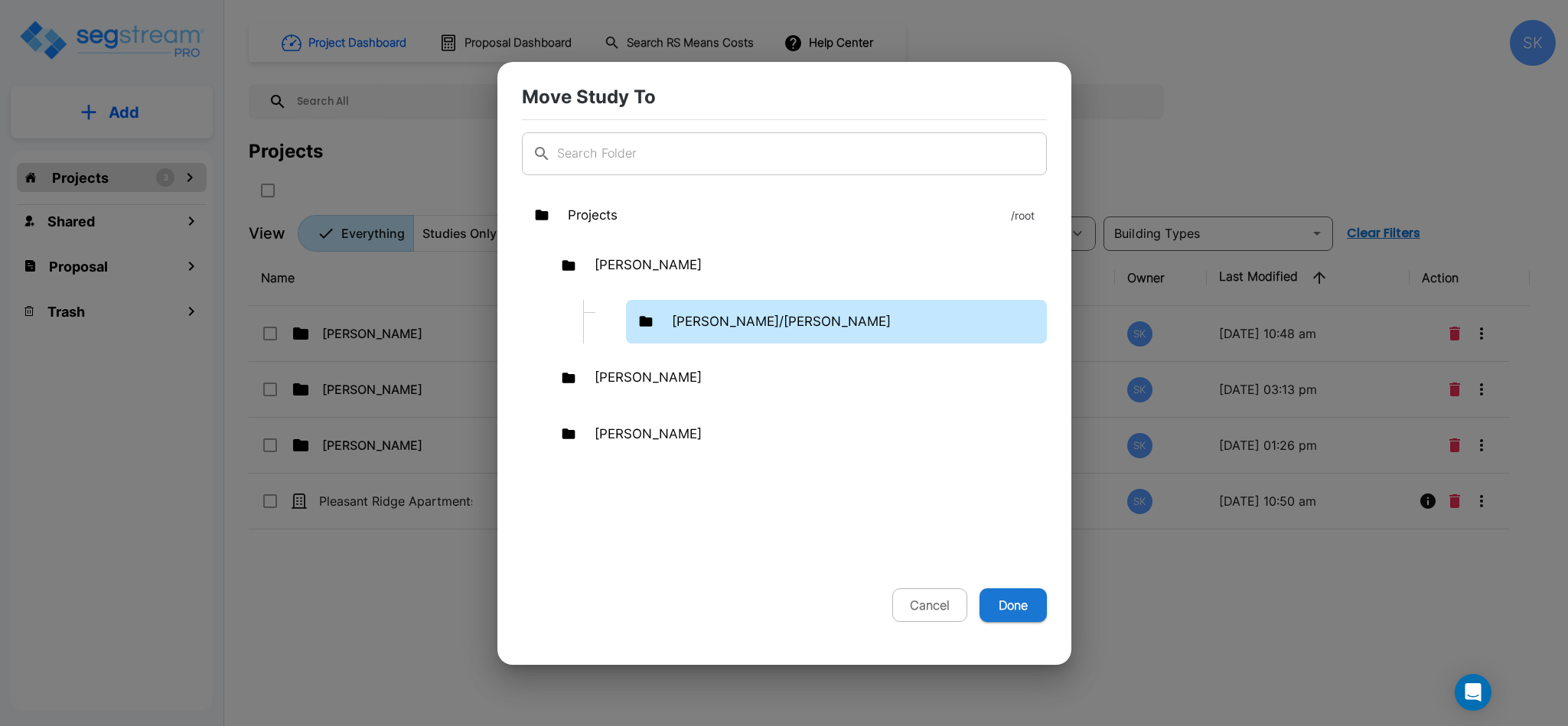
click at [708, 320] on p "Mendy/Marvin" at bounding box center [781, 322] width 219 height 20
click at [1011, 611] on button "Done" at bounding box center [1012, 605] width 67 height 34
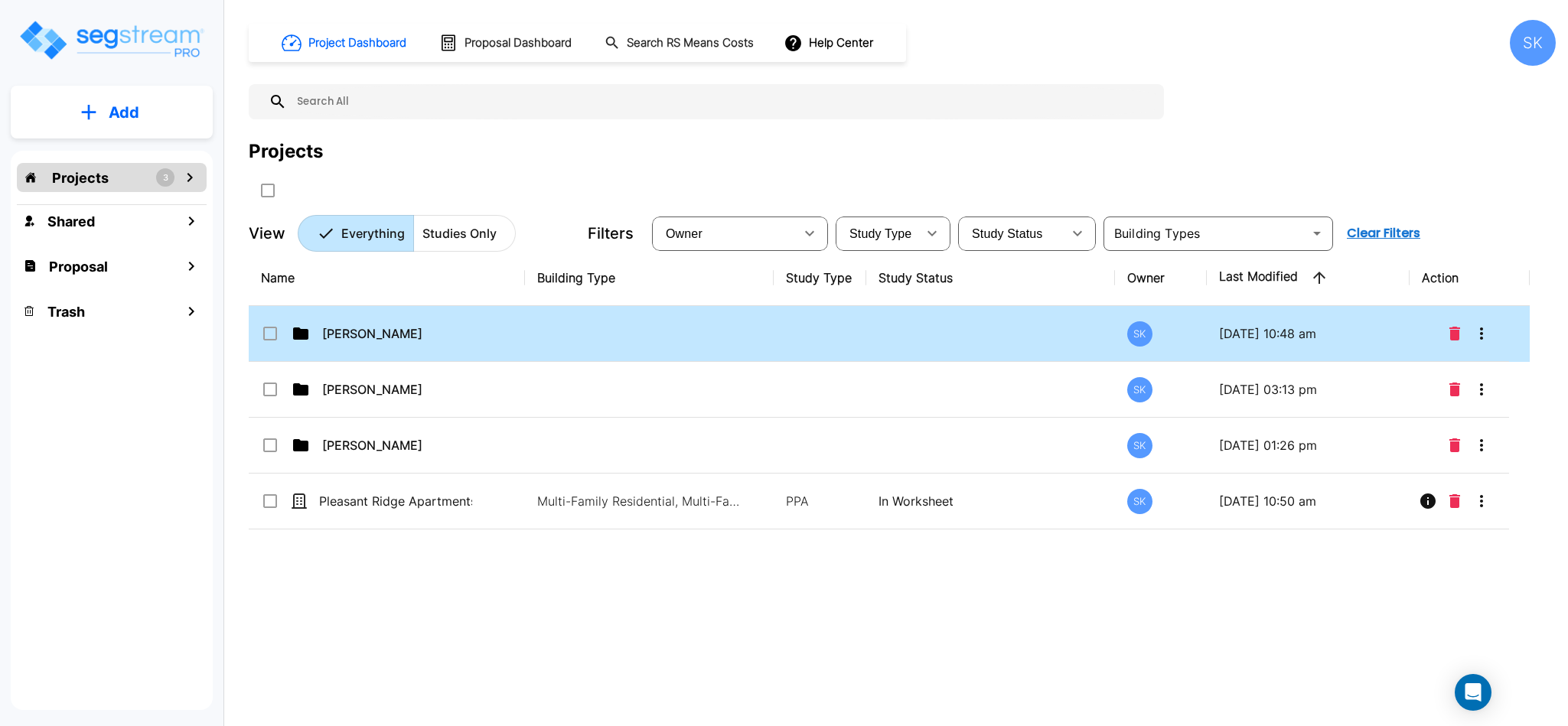
click at [358, 326] on p "Mendy" at bounding box center [399, 333] width 153 height 18
checkbox input "true"
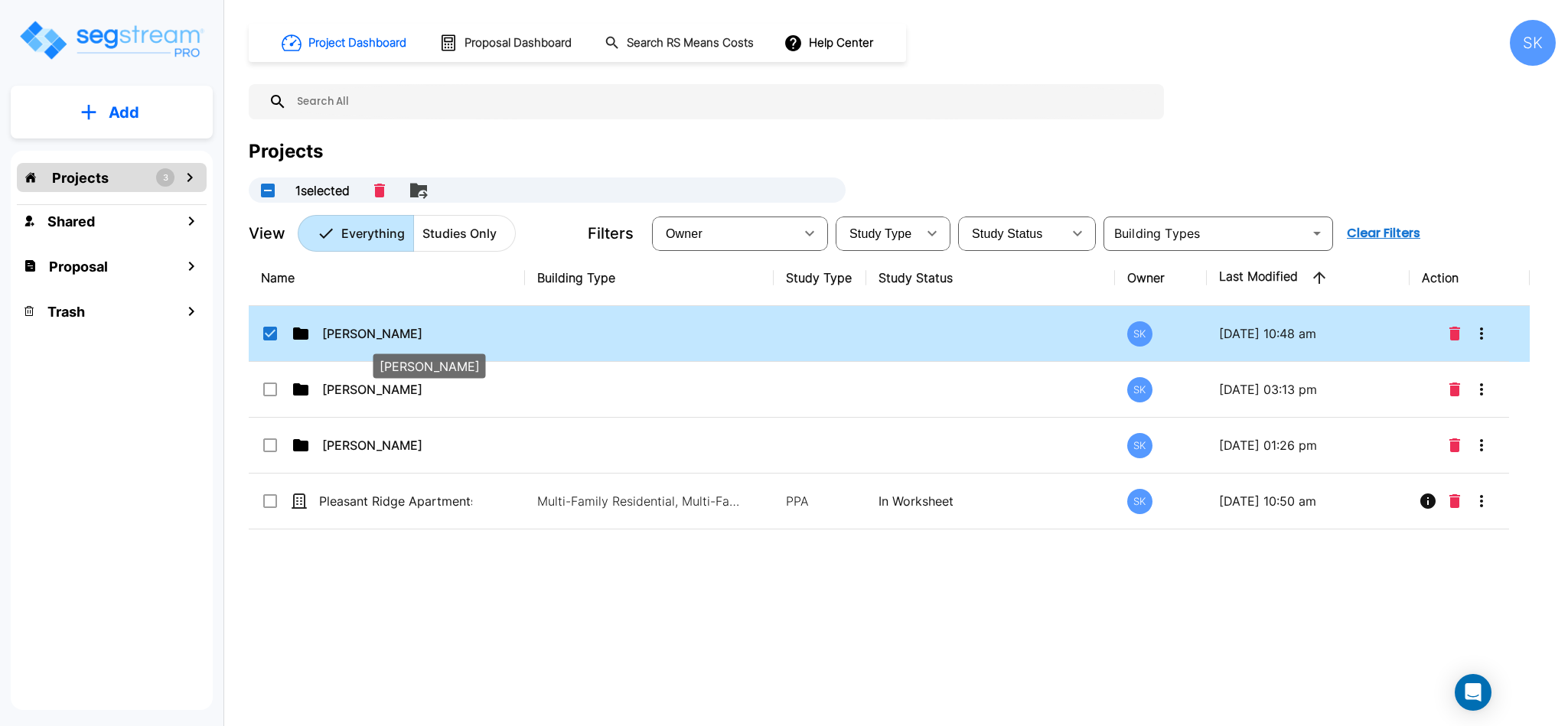
click at [358, 326] on p "Mendy" at bounding box center [399, 333] width 153 height 18
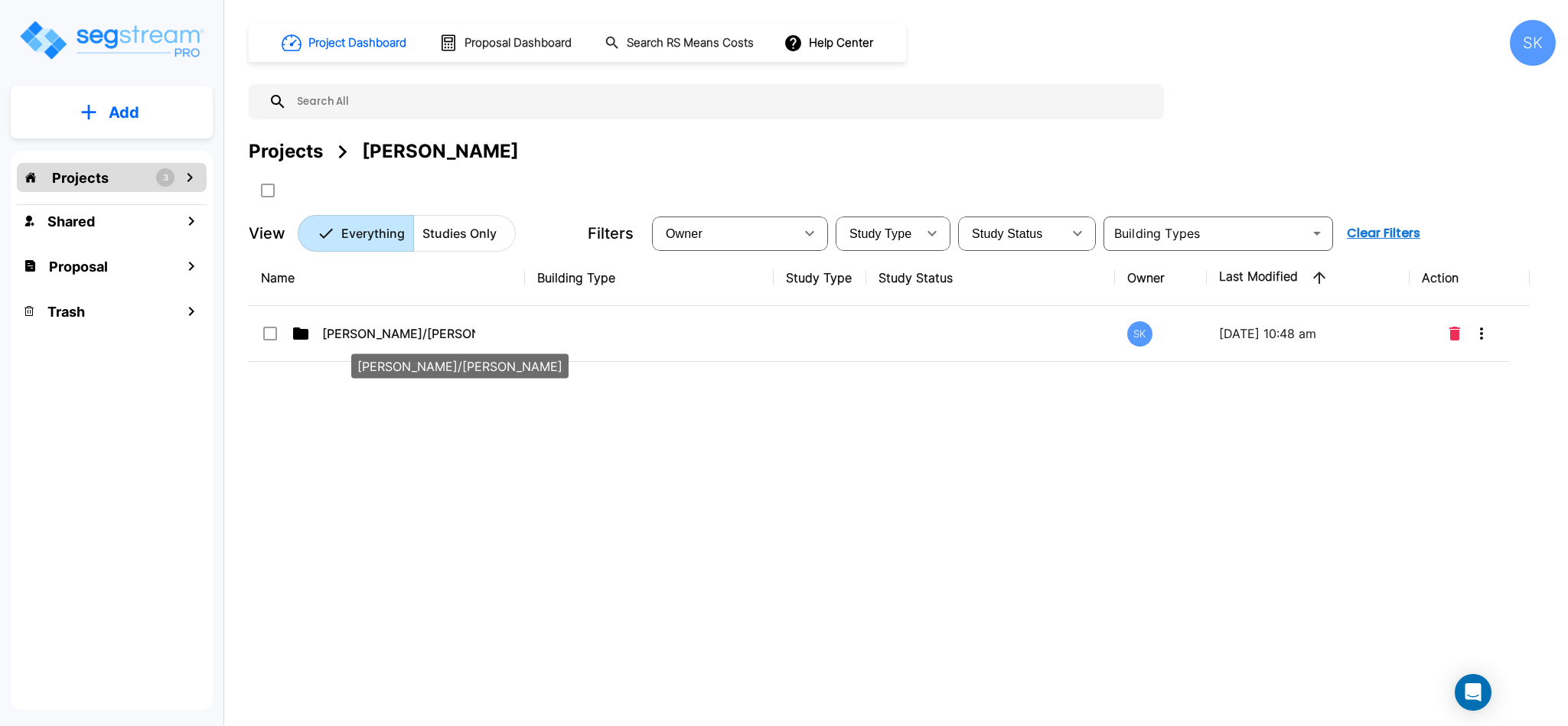
click at [359, 327] on p "Mendy/Marvin" at bounding box center [399, 333] width 153 height 18
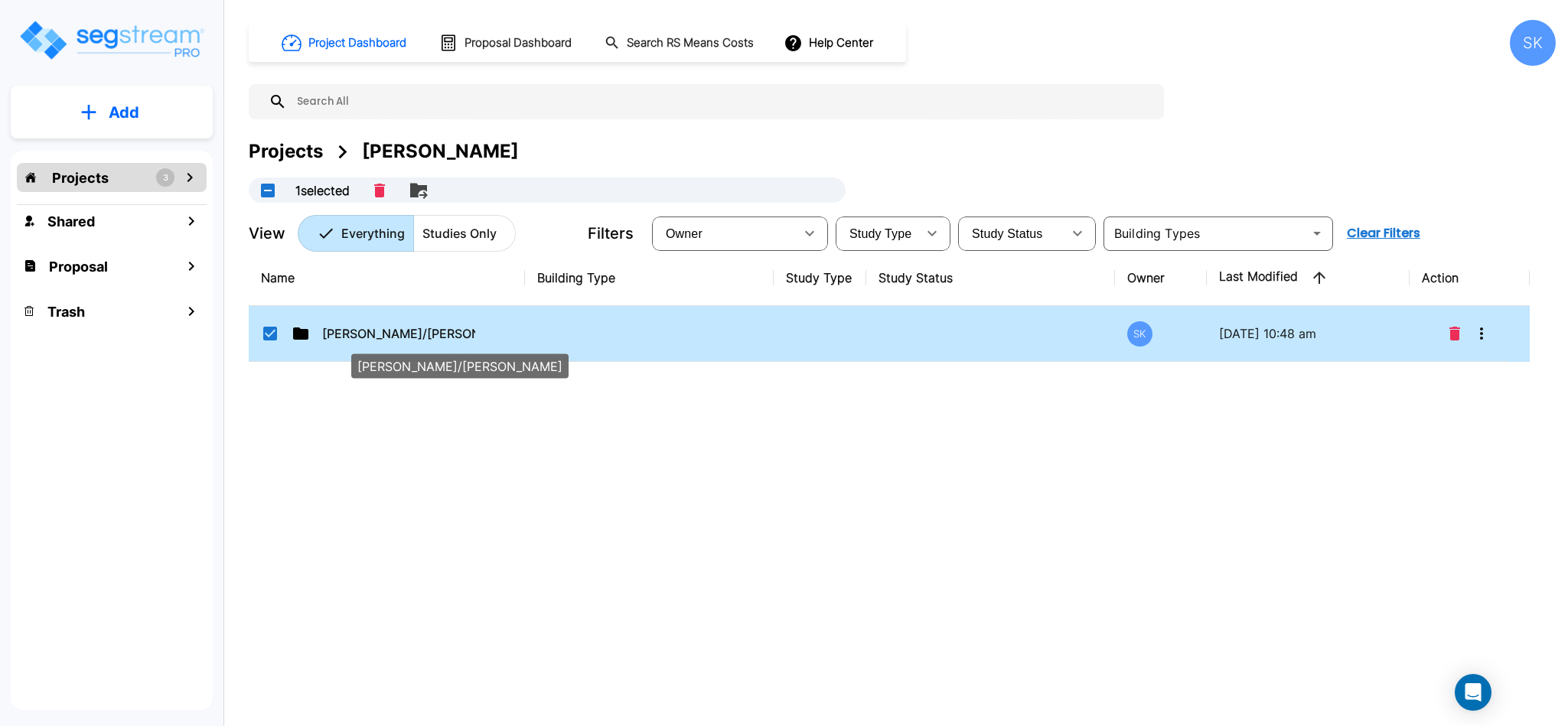
click at [365, 336] on p "Mendy/Marvin" at bounding box center [399, 333] width 153 height 18
checkbox input "false"
click at [365, 336] on p "Mendy/Marvin" at bounding box center [399, 333] width 153 height 18
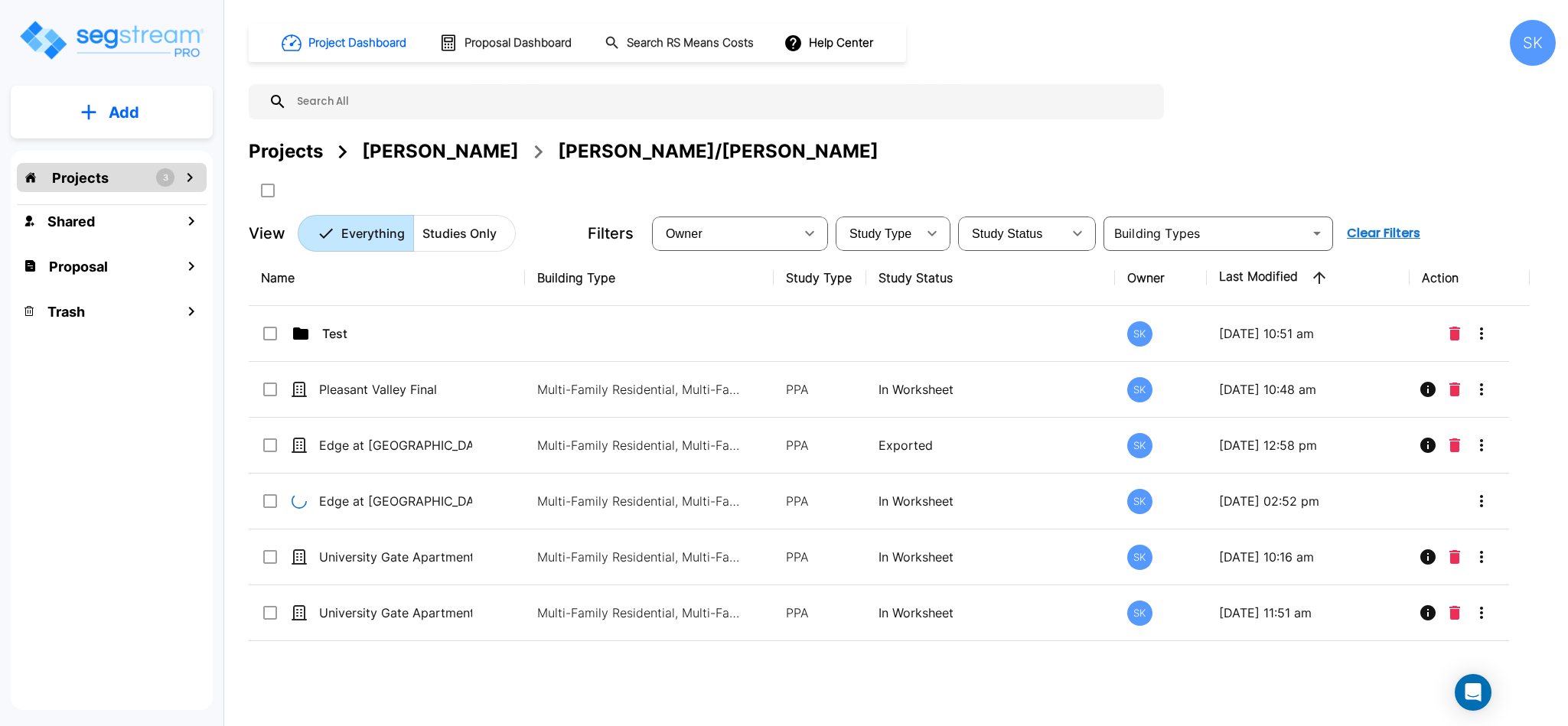
click at [106, 177] on p "Projects" at bounding box center [80, 178] width 57 height 21
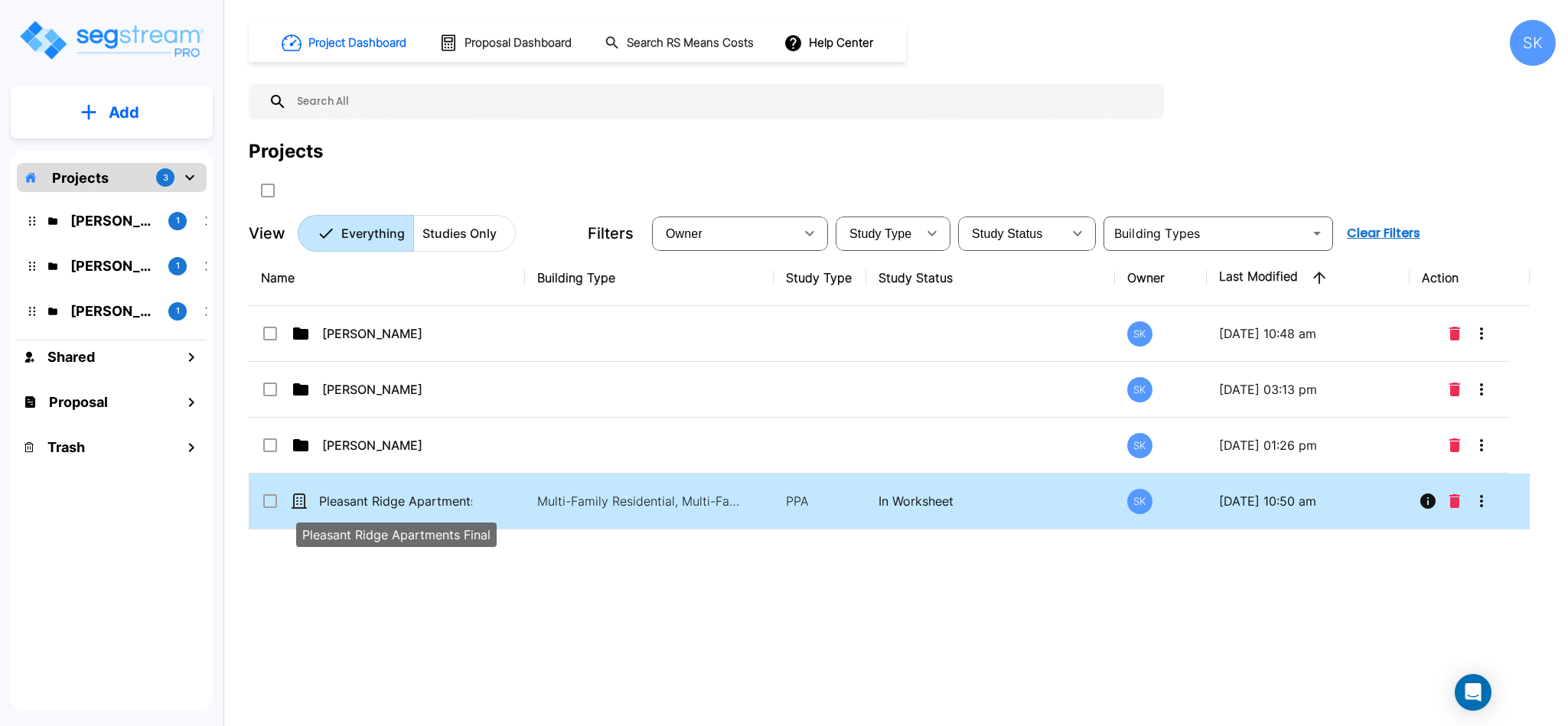
click at [381, 505] on p "Pleasant Ridge Apartments Final" at bounding box center [396, 500] width 153 height 18
click at [371, 503] on p "Pleasant Ridge Apartments Final" at bounding box center [396, 500] width 153 height 18
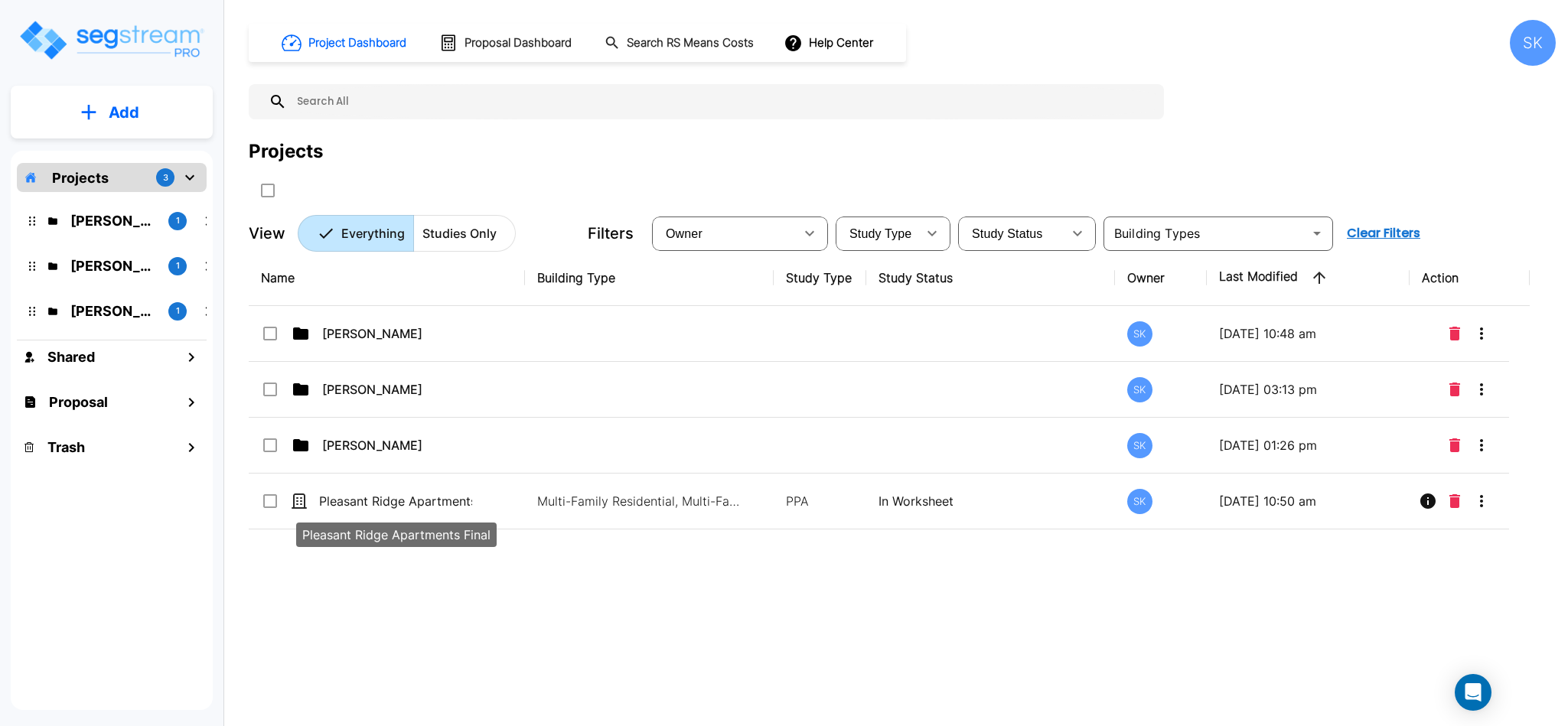
drag, startPoint x: 371, startPoint y: 503, endPoint x: 329, endPoint y: 512, distance: 43.0
click at [329, 512] on div "Name Building Type Study Type Study Status Owner Last Modified Action Mendy SK …" at bounding box center [889, 475] width 1281 height 450
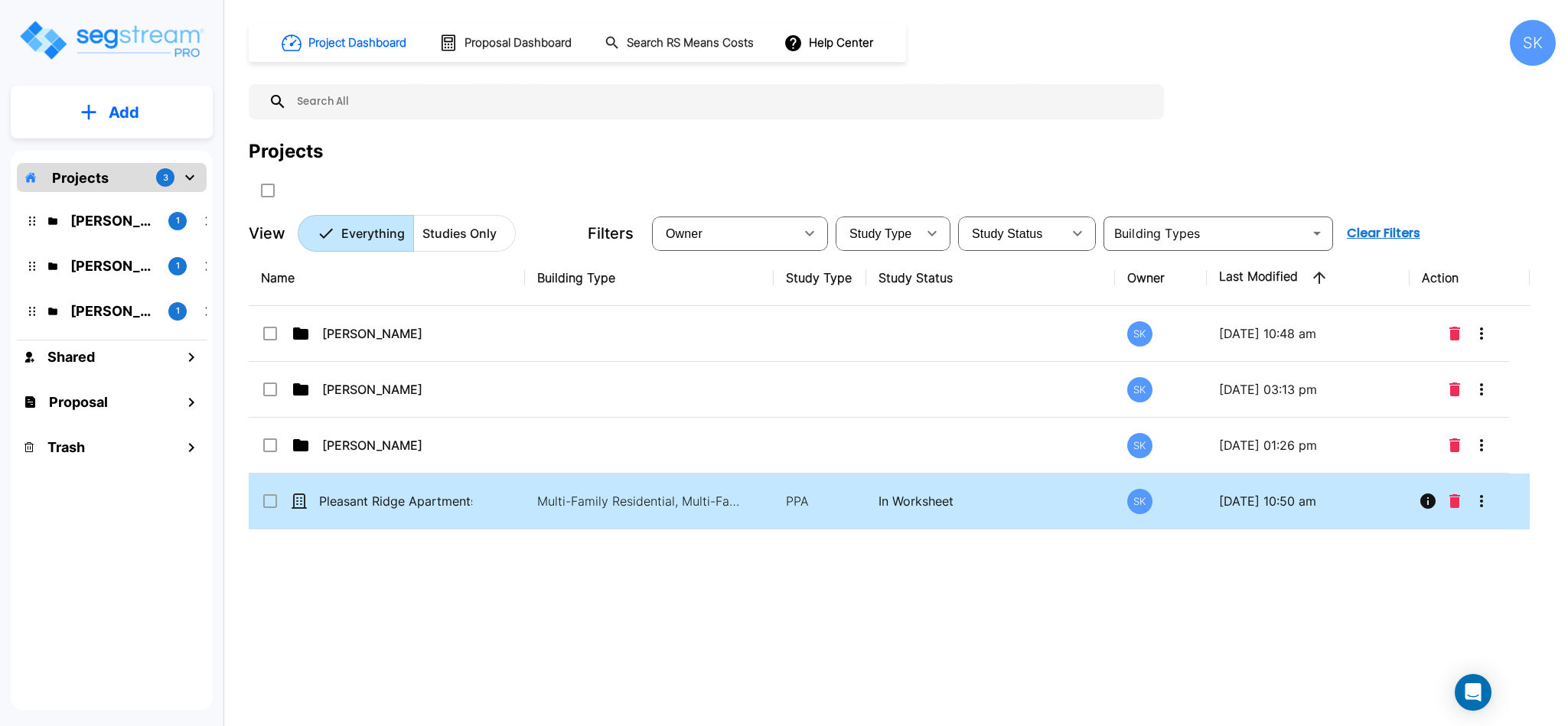
click at [269, 493] on input "select row Pleasant Ridge Apartments Final" at bounding box center [269, 498] width 16 height 13
checkbox input "true"
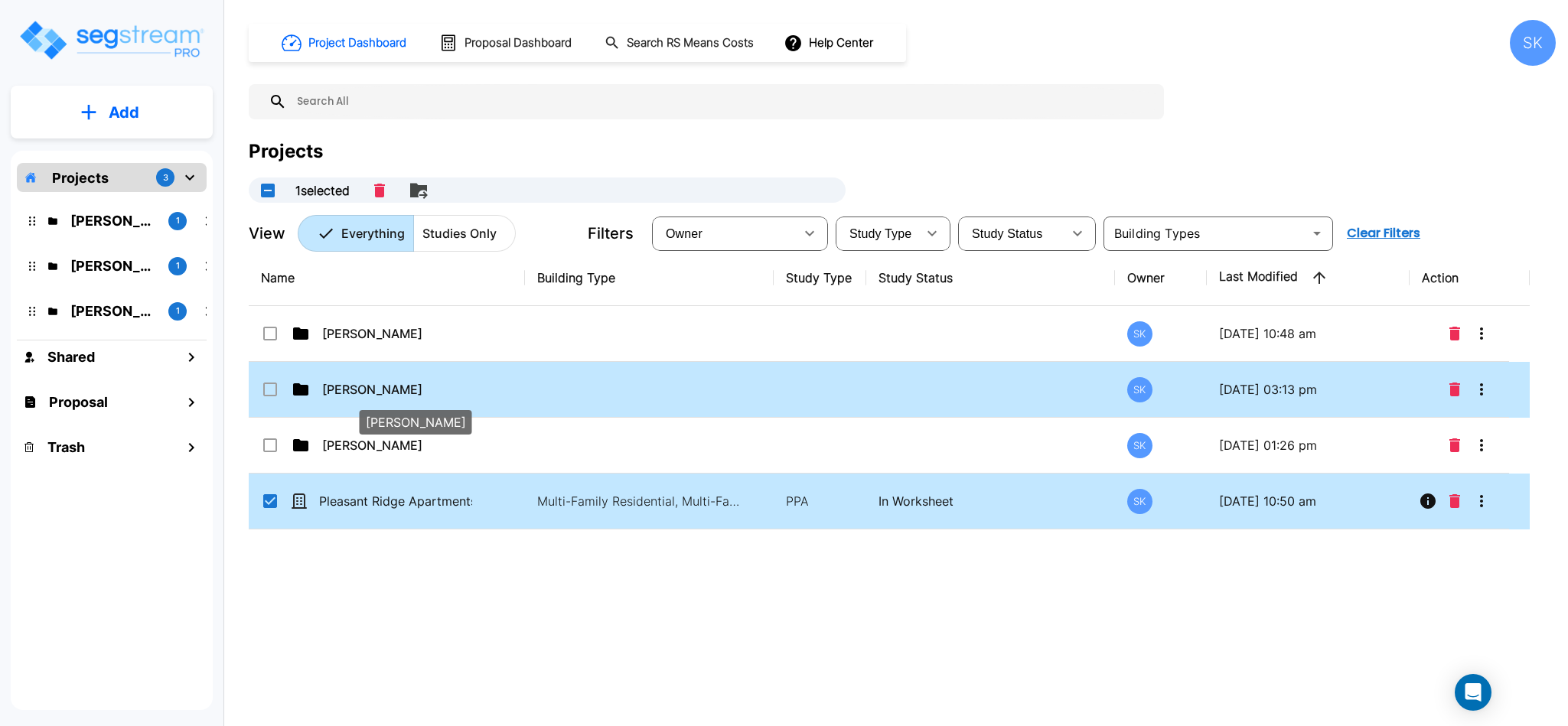
drag, startPoint x: 316, startPoint y: 505, endPoint x: 327, endPoint y: 389, distance: 116.5
click at [327, 389] on tbody "Mendy SK 09/30/2025 - 10:48 am Wasserman SK 08/05/2025 - 03:13 pm Ari B SK 08/0…" at bounding box center [889, 417] width 1281 height 223
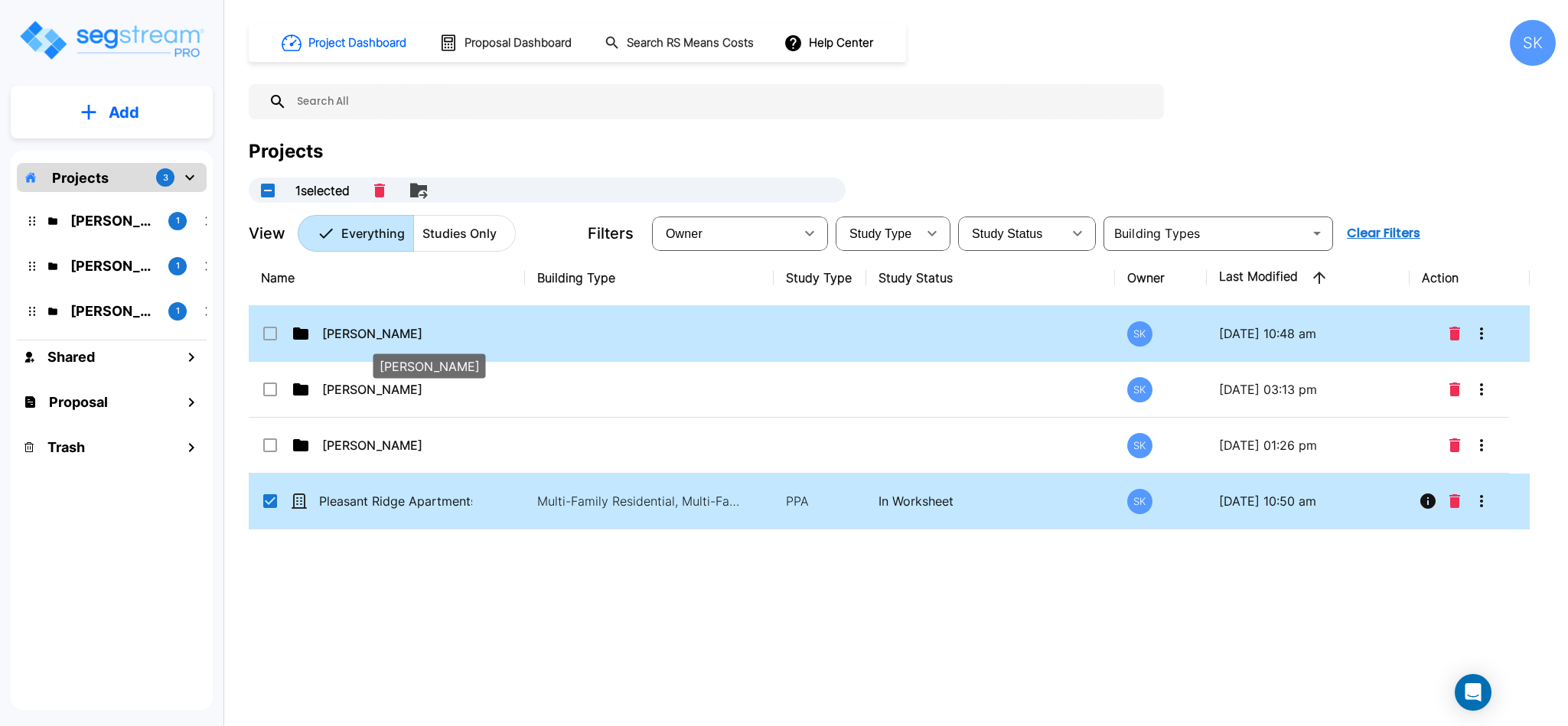
click at [353, 324] on p "[PERSON_NAME]" at bounding box center [399, 333] width 153 height 18
checkbox input "false"
click at [353, 324] on p "[PERSON_NAME]" at bounding box center [399, 333] width 153 height 18
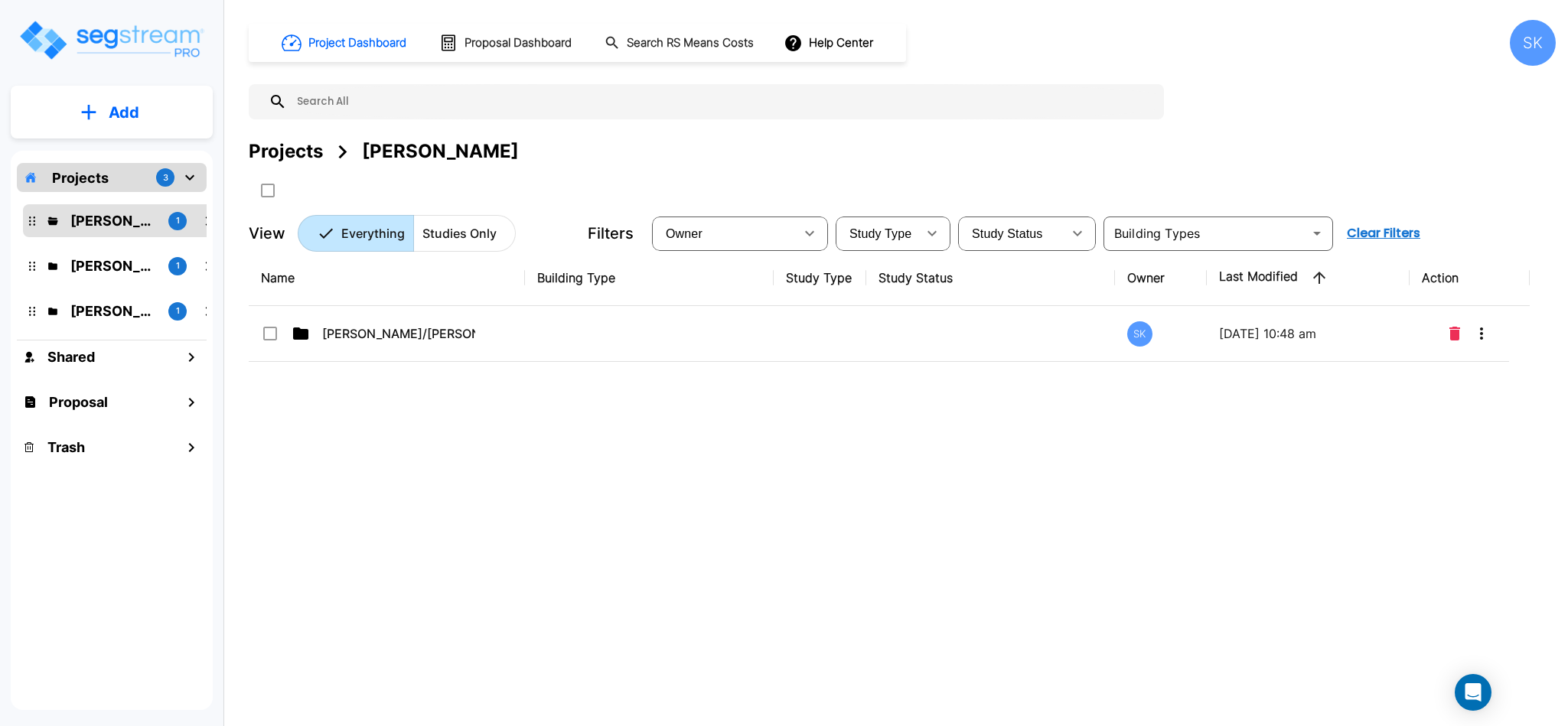
click at [160, 127] on button "Add" at bounding box center [112, 112] width 202 height 44
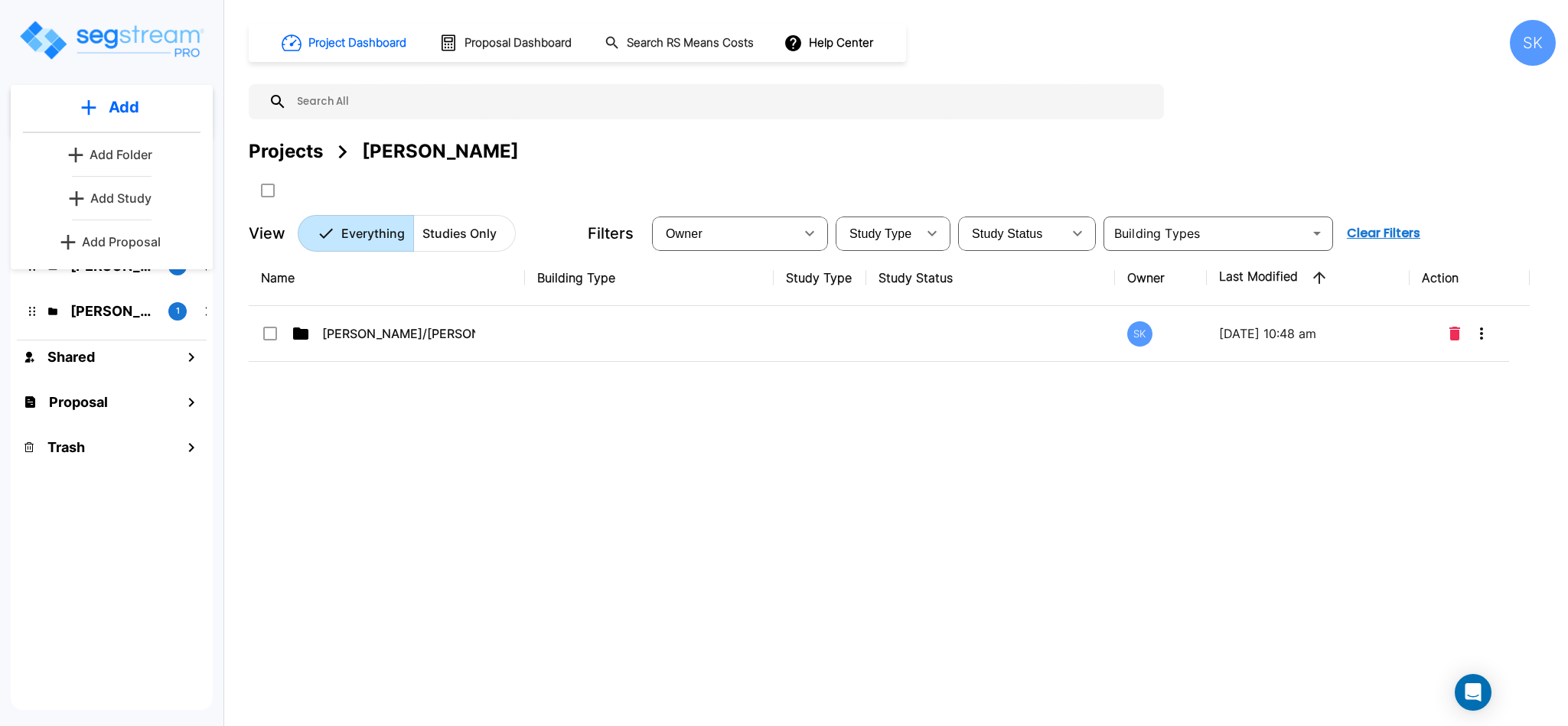
click at [142, 153] on p "Add Folder" at bounding box center [121, 154] width 63 height 18
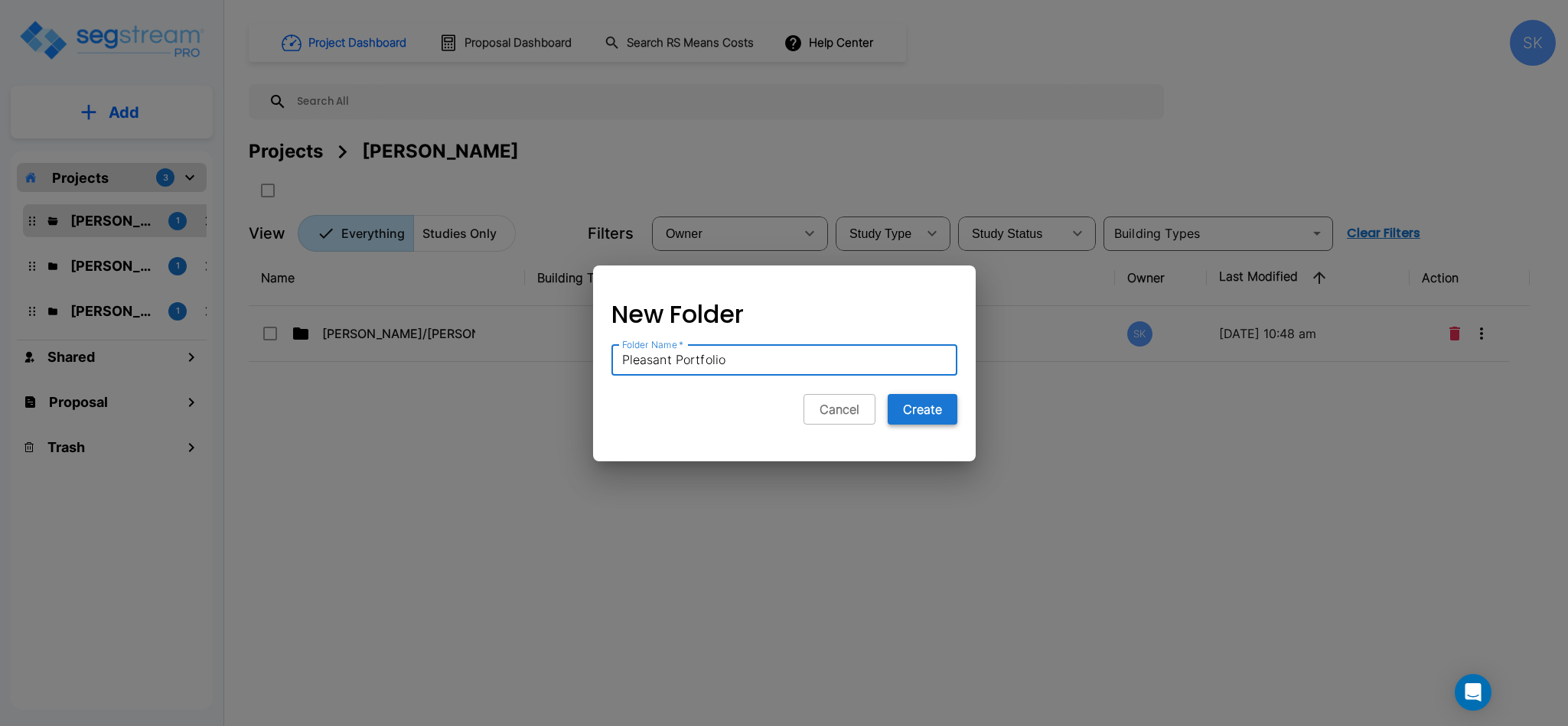
type input "Pleasant Portfolio"
click at [926, 417] on button "Create" at bounding box center [923, 409] width 70 height 31
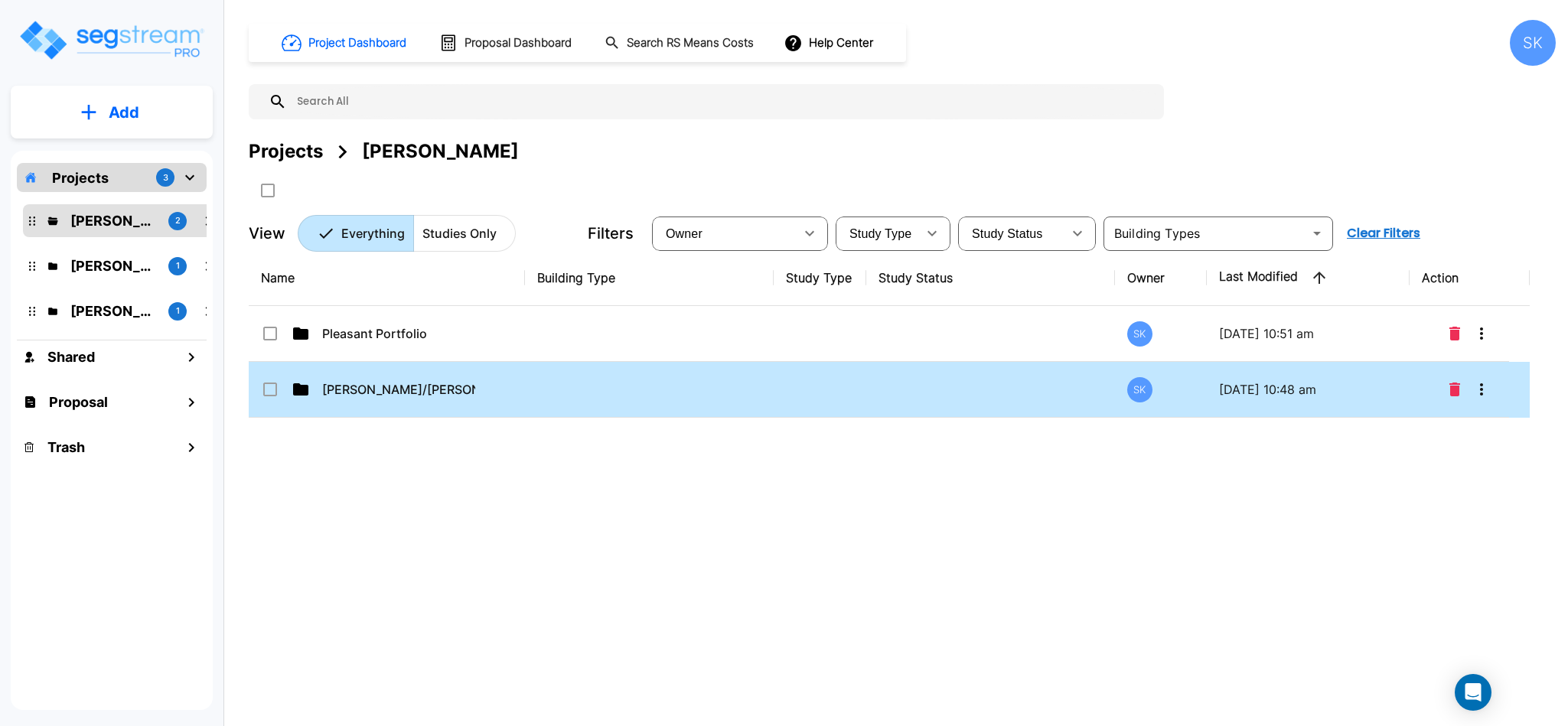
click at [859, 395] on td at bounding box center [819, 390] width 92 height 56
checkbox input "true"
click at [859, 395] on td at bounding box center [819, 390] width 92 height 56
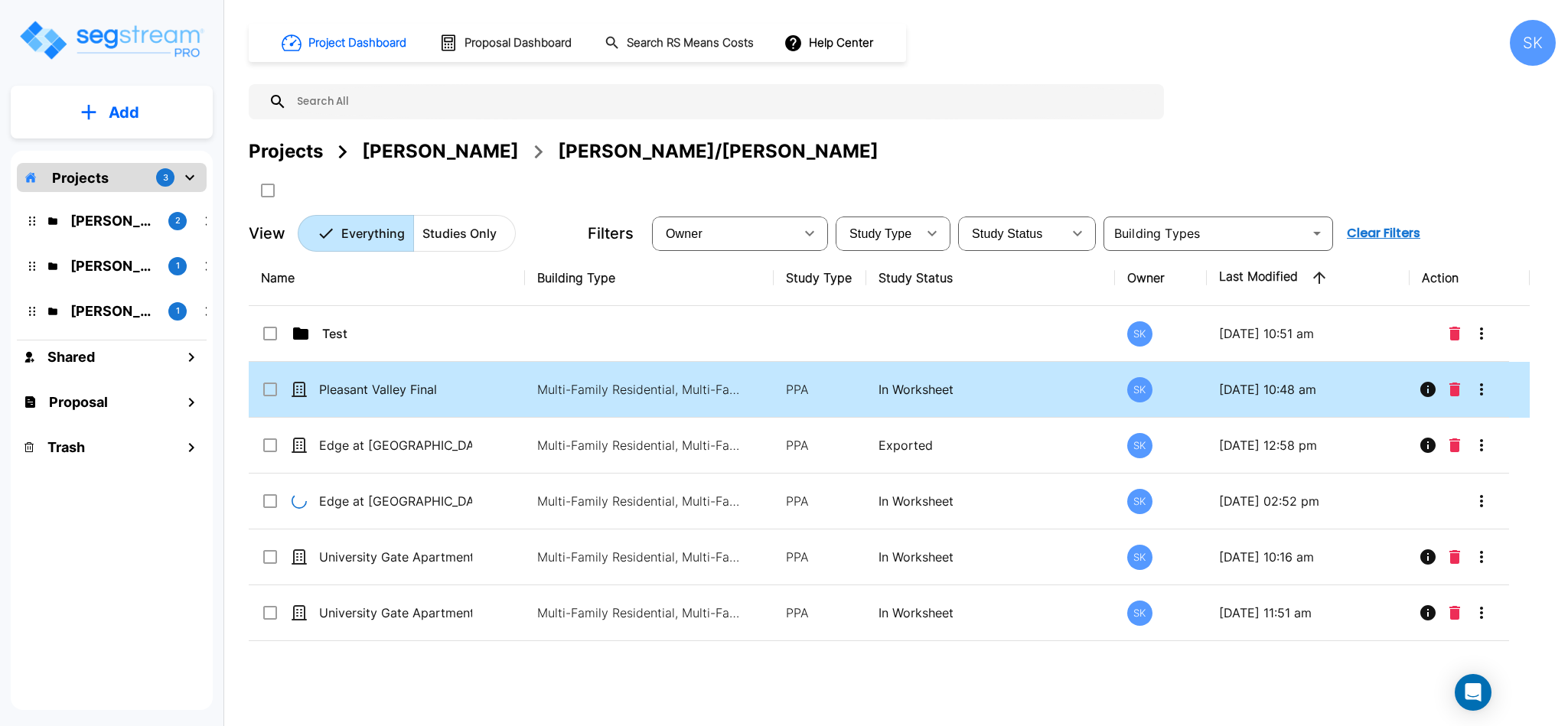
click at [272, 383] on input "select row Pleasant Valley Final" at bounding box center [269, 386] width 16 height 13
click at [1481, 392] on icon "More-Options" at bounding box center [1481, 389] width 18 height 18
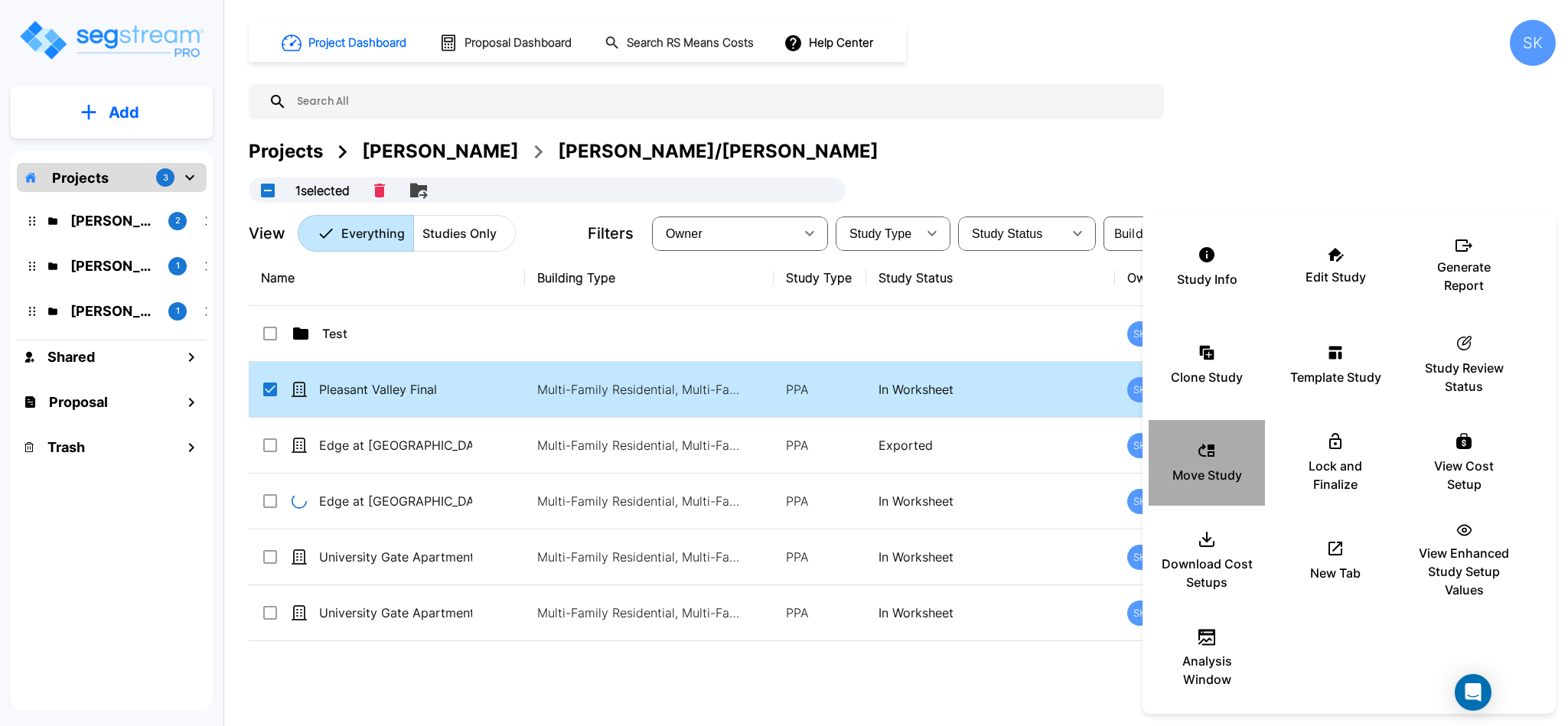
click at [1203, 465] on p "Move Study" at bounding box center [1207, 474] width 70 height 18
checkbox input "false"
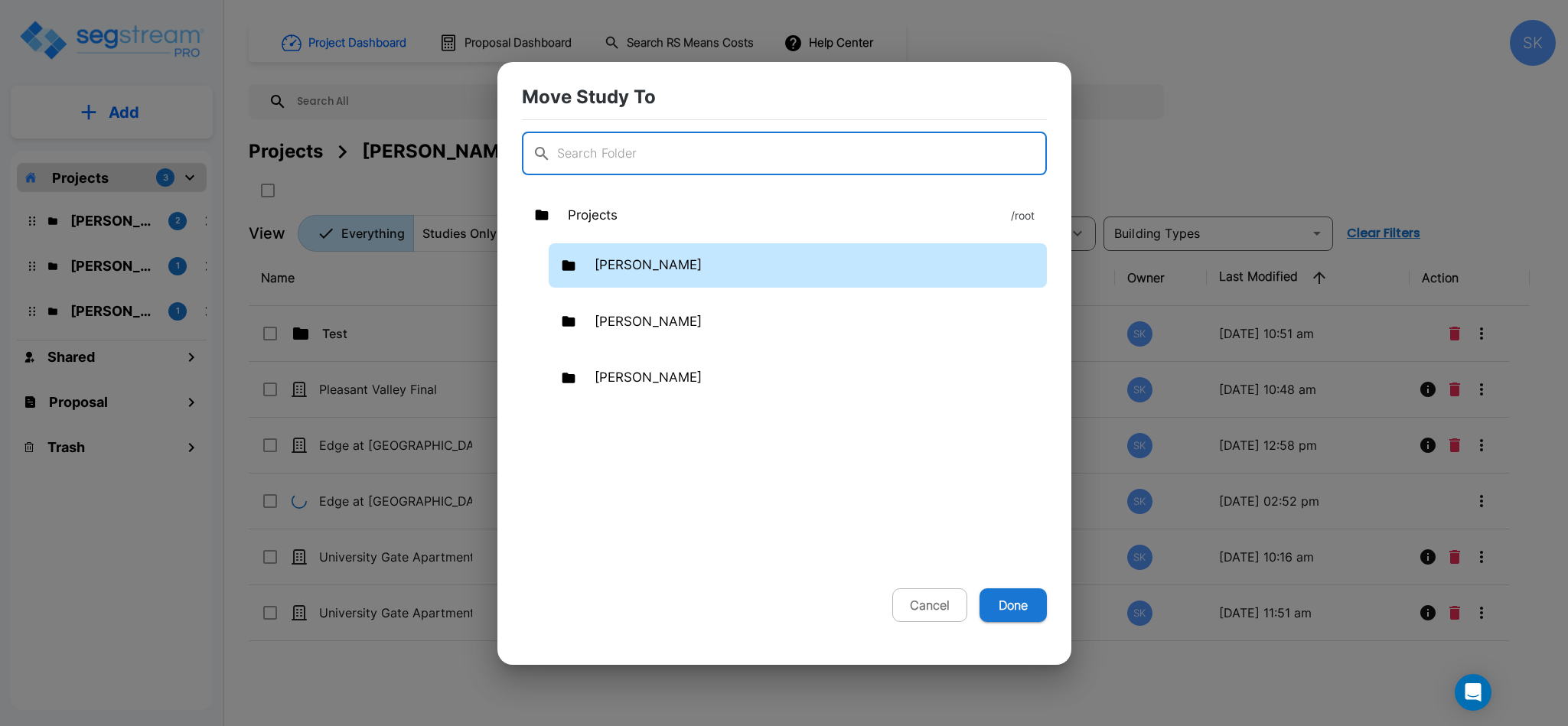
click at [616, 264] on p "[PERSON_NAME]" at bounding box center [648, 265] width 107 height 20
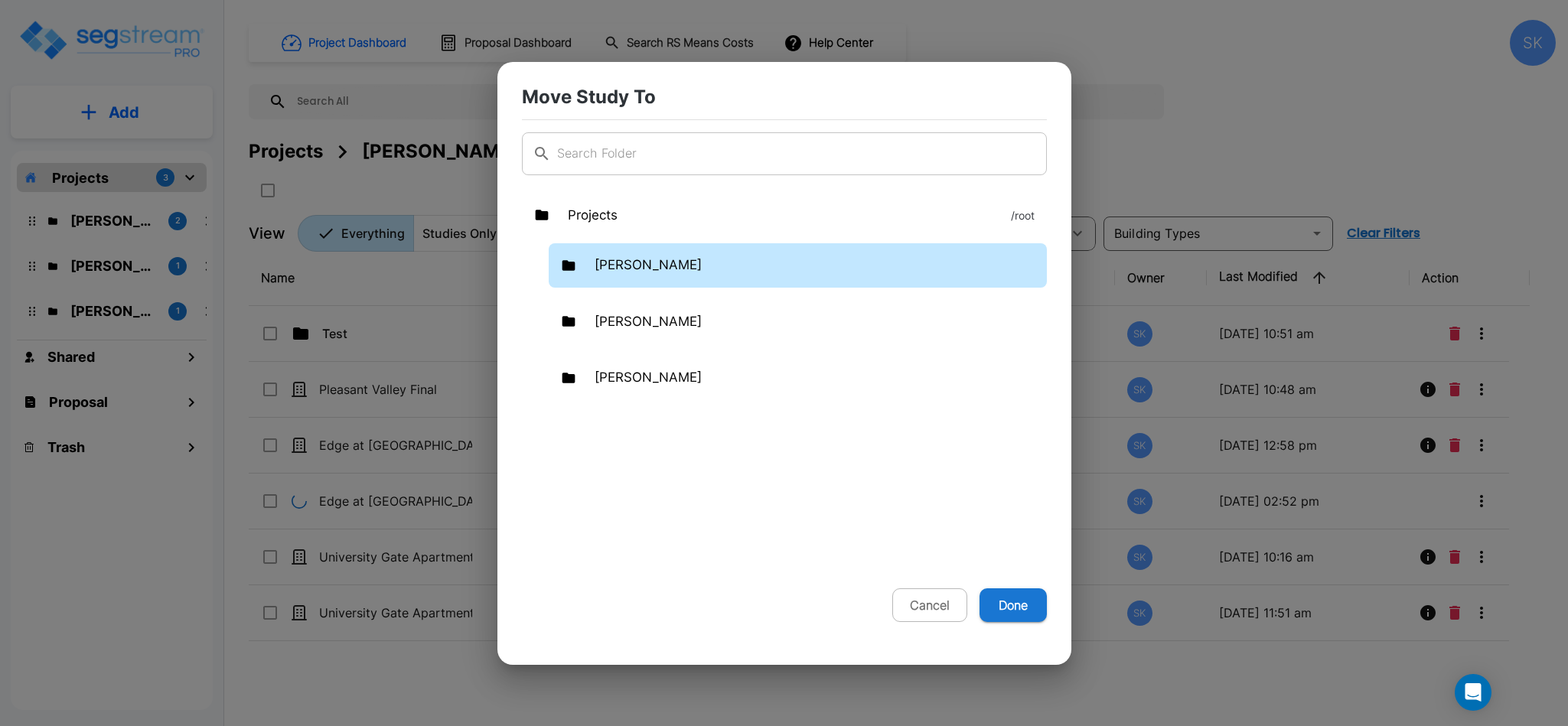
click at [616, 264] on p "[PERSON_NAME]" at bounding box center [648, 265] width 107 height 20
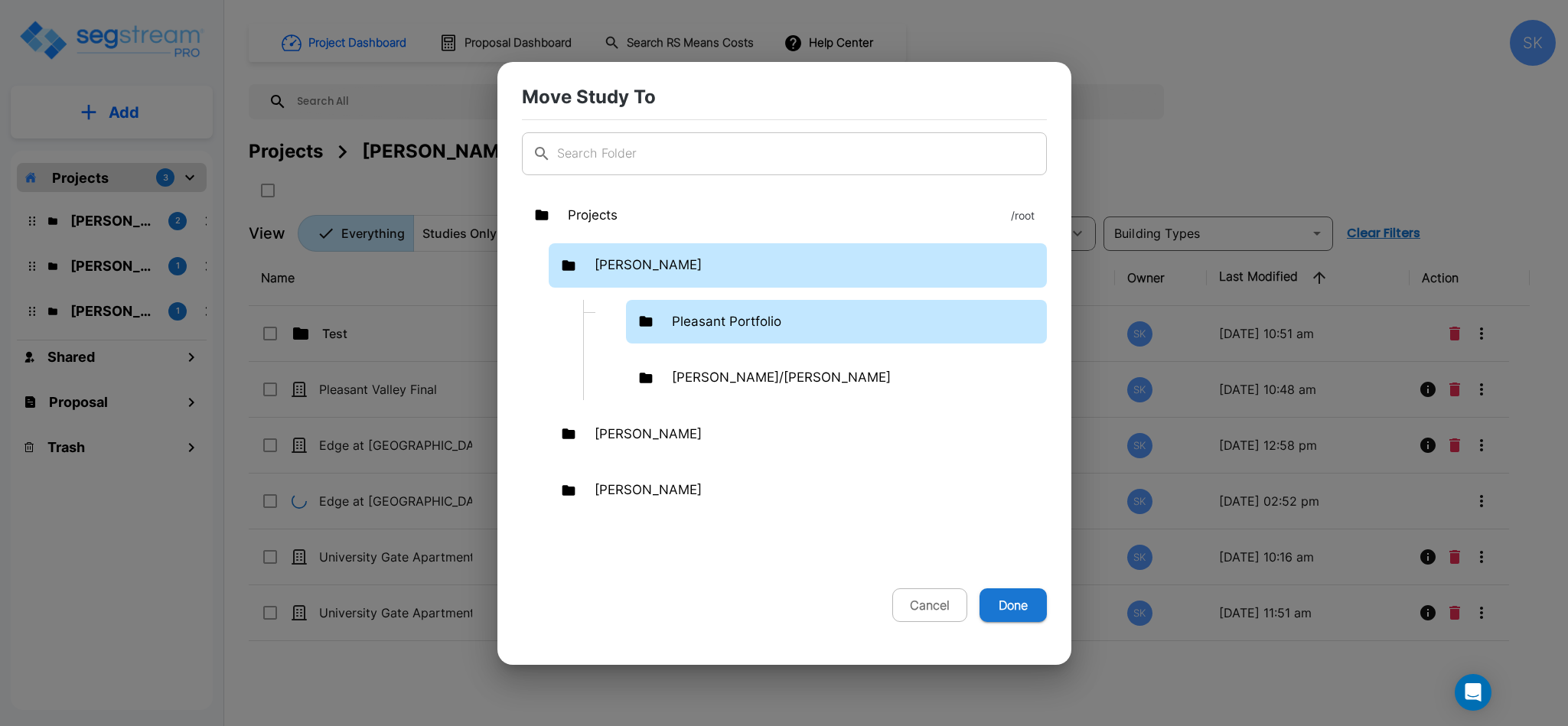
click at [753, 322] on p "Pleasant Portfolio" at bounding box center [726, 322] width 109 height 20
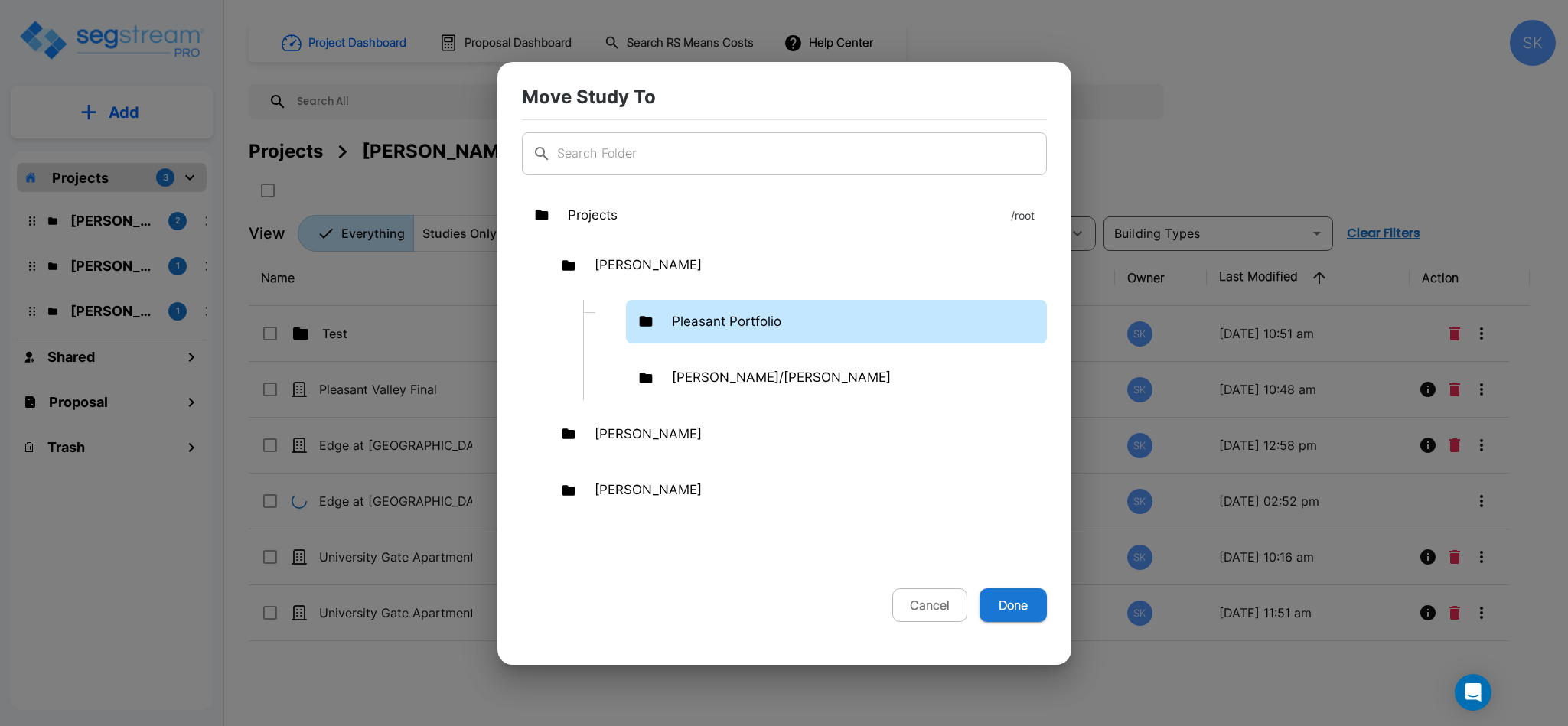
click at [753, 322] on p "Pleasant Portfolio" at bounding box center [726, 322] width 109 height 20
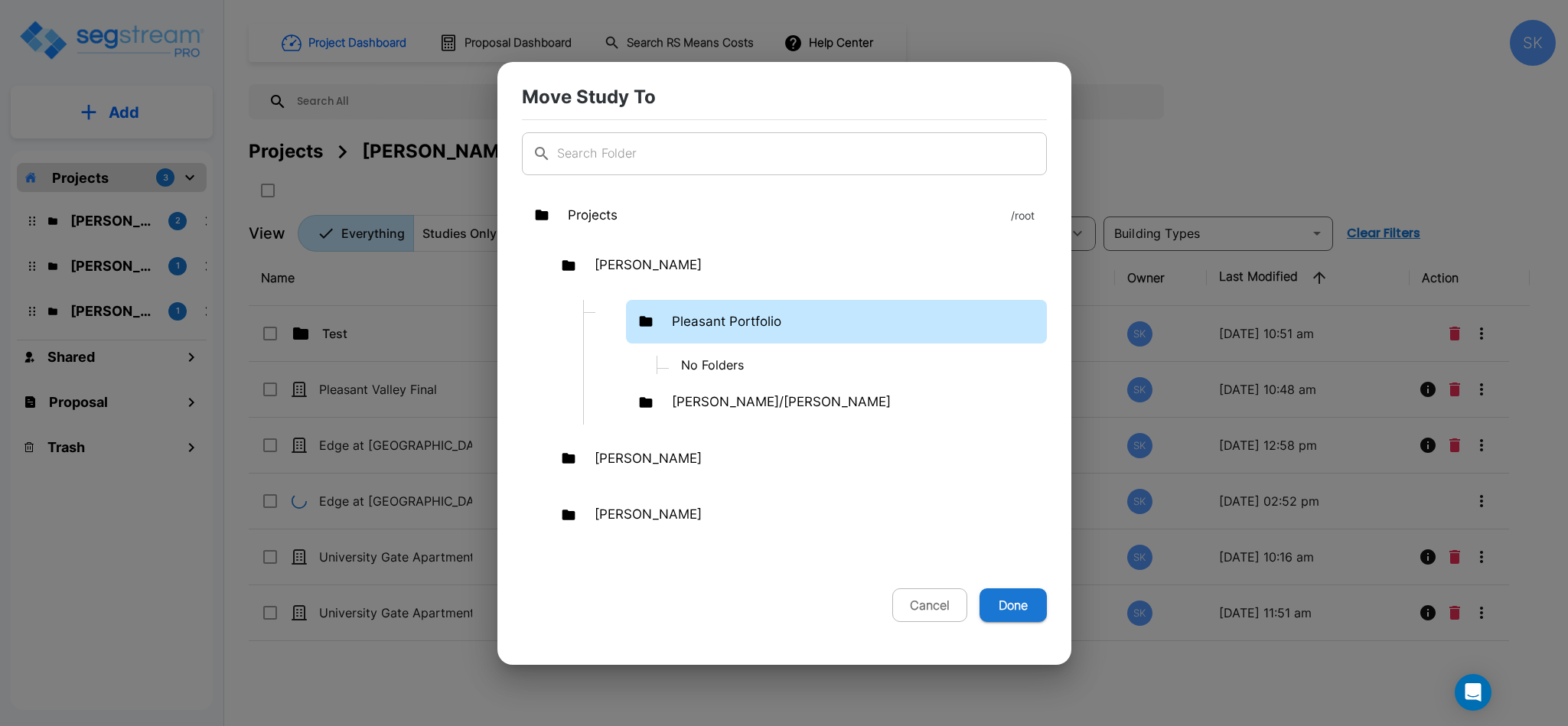
click at [753, 322] on p "Pleasant Portfolio" at bounding box center [726, 322] width 109 height 20
click at [748, 322] on p "Pleasant Portfolio" at bounding box center [726, 322] width 109 height 20
click at [734, 370] on p "No Folders" at bounding box center [858, 364] width 378 height 18
click at [744, 327] on p "Pleasant Portfolio" at bounding box center [726, 322] width 109 height 20
click at [997, 601] on button "Done" at bounding box center [1012, 605] width 67 height 34
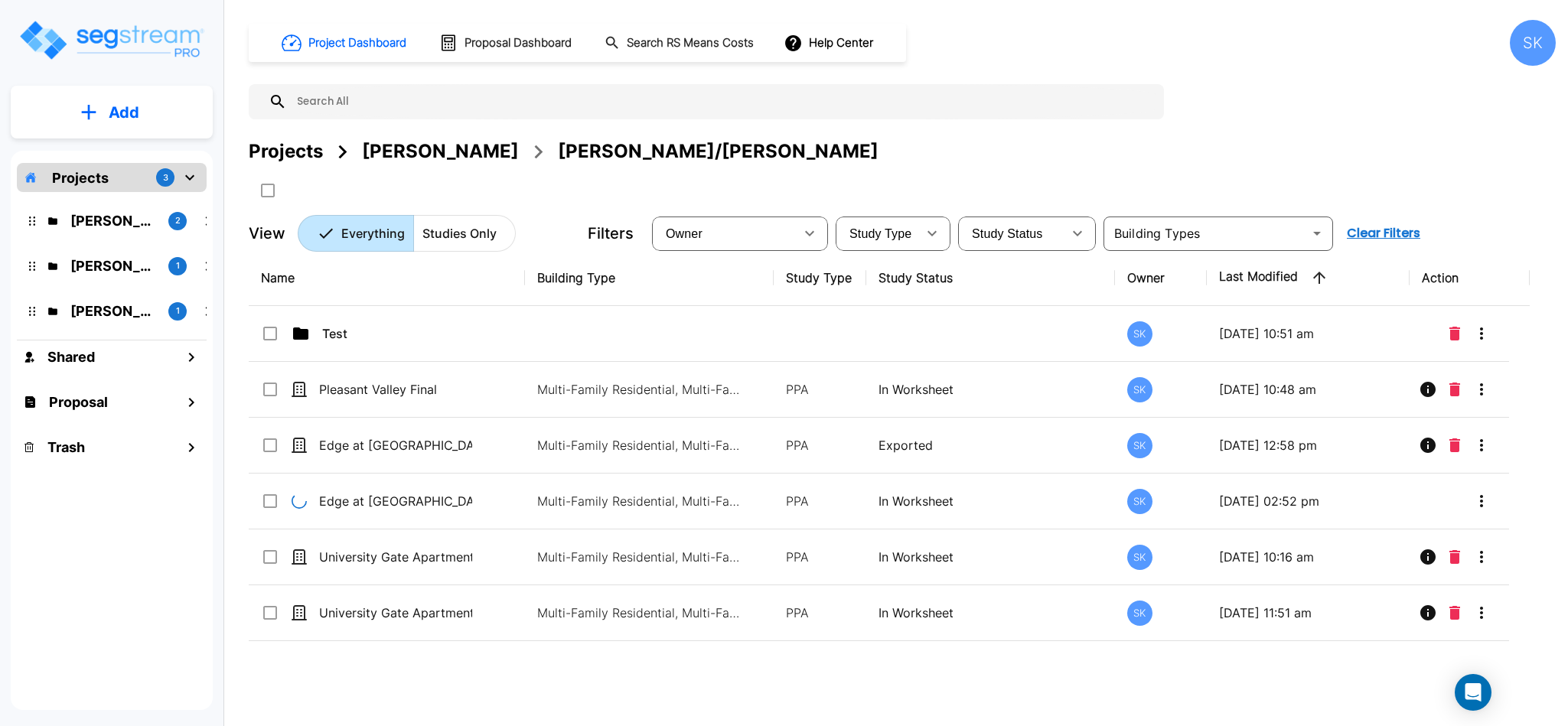
click at [440, 232] on p "Studies Only" at bounding box center [459, 233] width 74 height 18
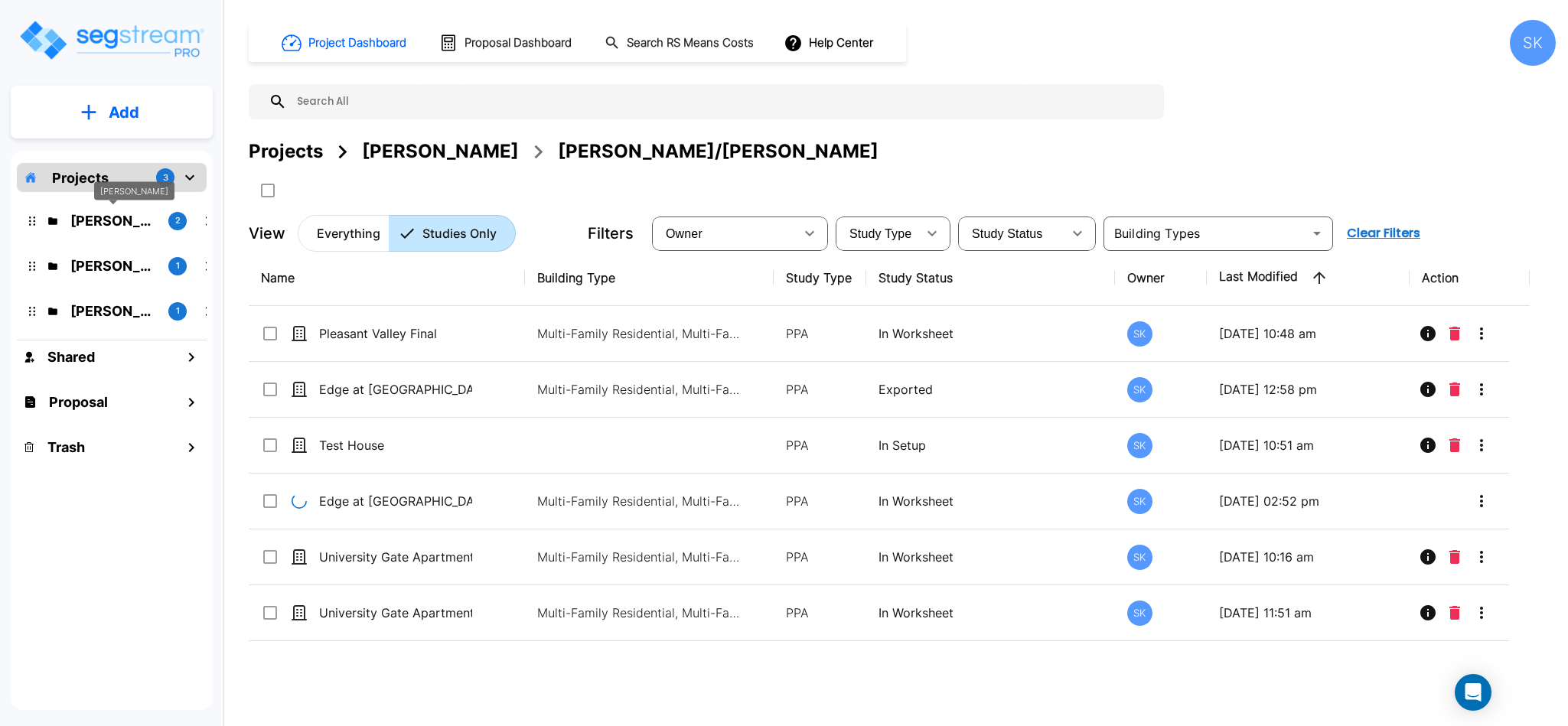
click at [106, 209] on body "× Study has been updated successfully × Your report is being generated. Be pati…" at bounding box center [784, 363] width 1568 height 726
click at [106, 209] on div "[PERSON_NAME]" at bounding box center [134, 196] width 80 height 30
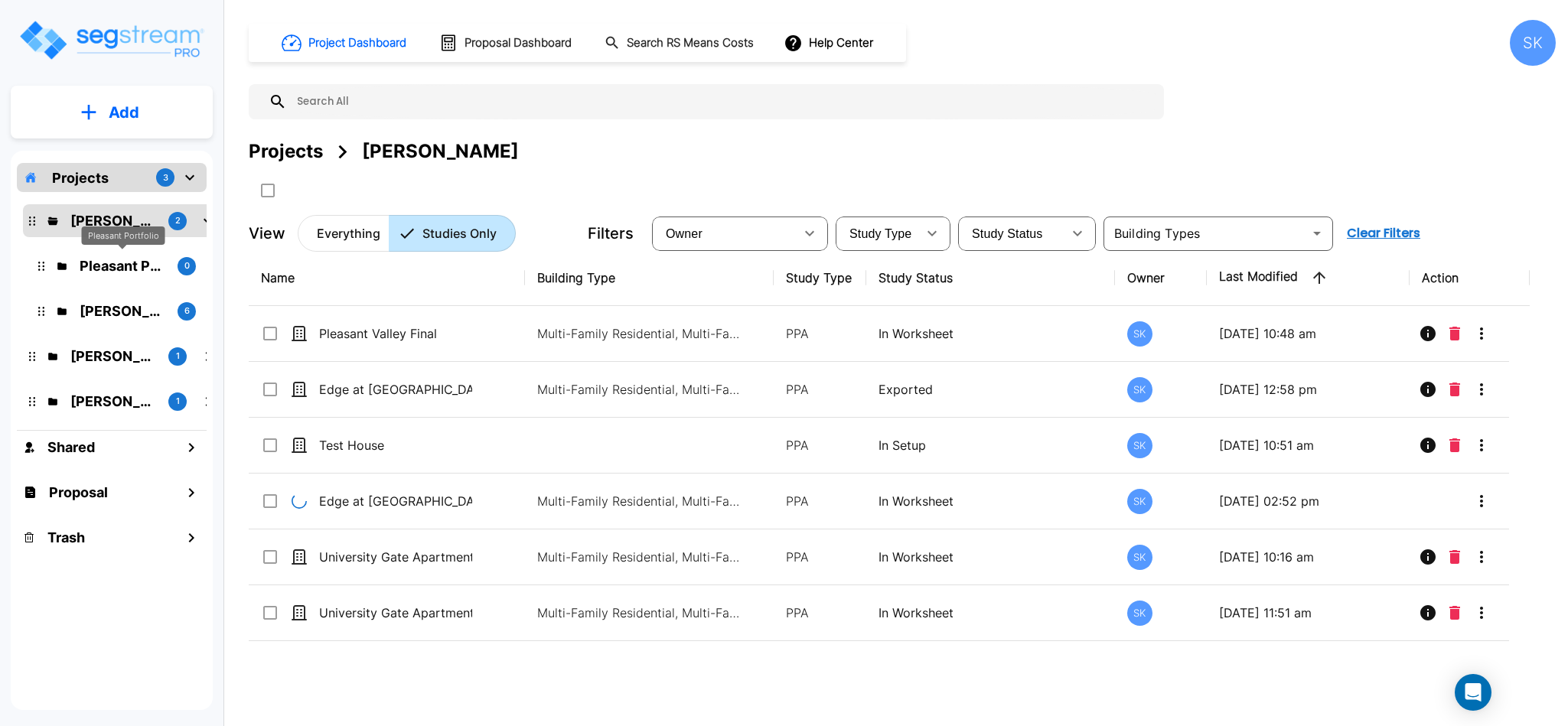
click at [122, 268] on p "Pleasant Portfolio" at bounding box center [122, 266] width 85 height 21
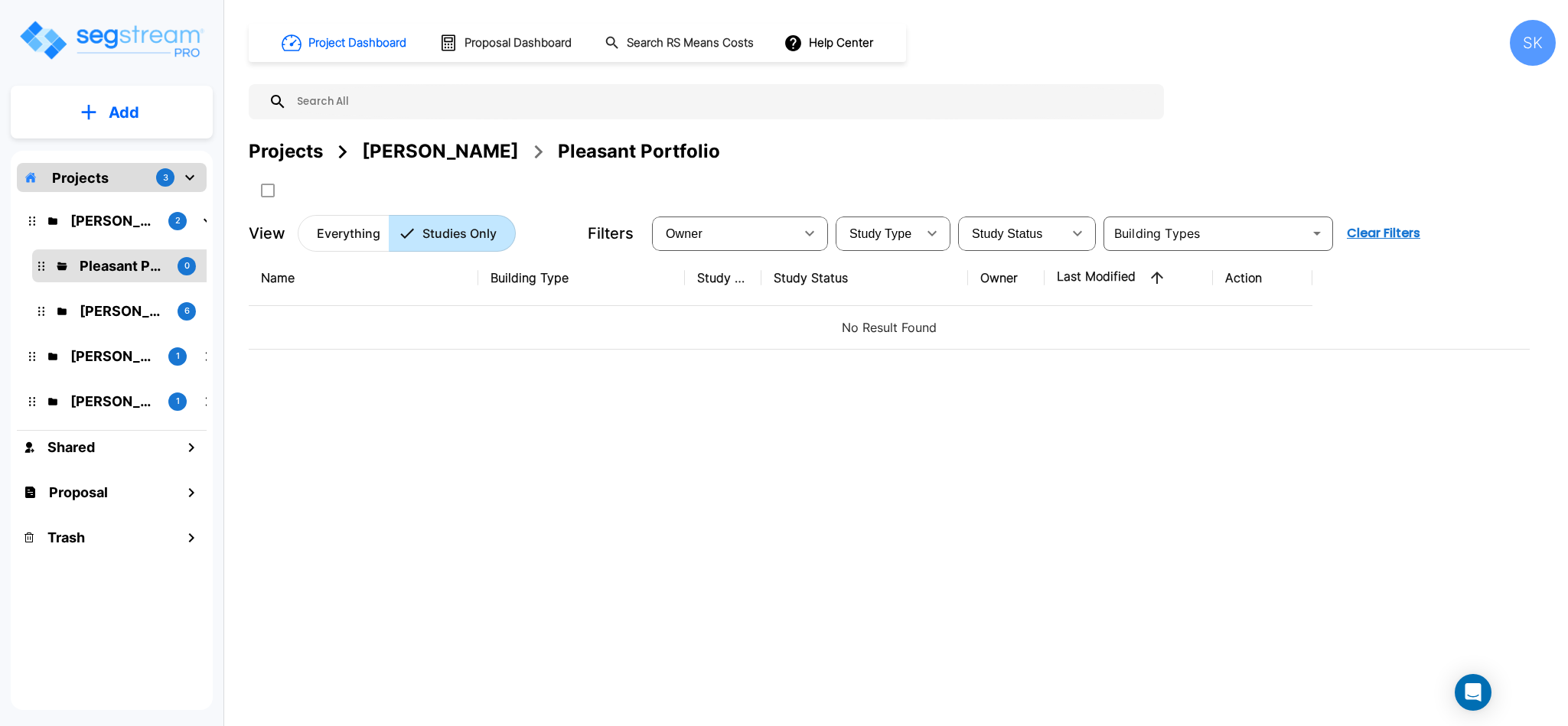
click at [331, 236] on p "Everything" at bounding box center [348, 233] width 64 height 18
click at [1224, 239] on input "text" at bounding box center [1206, 233] width 195 height 22
click at [115, 223] on p "[PERSON_NAME]" at bounding box center [113, 221] width 85 height 21
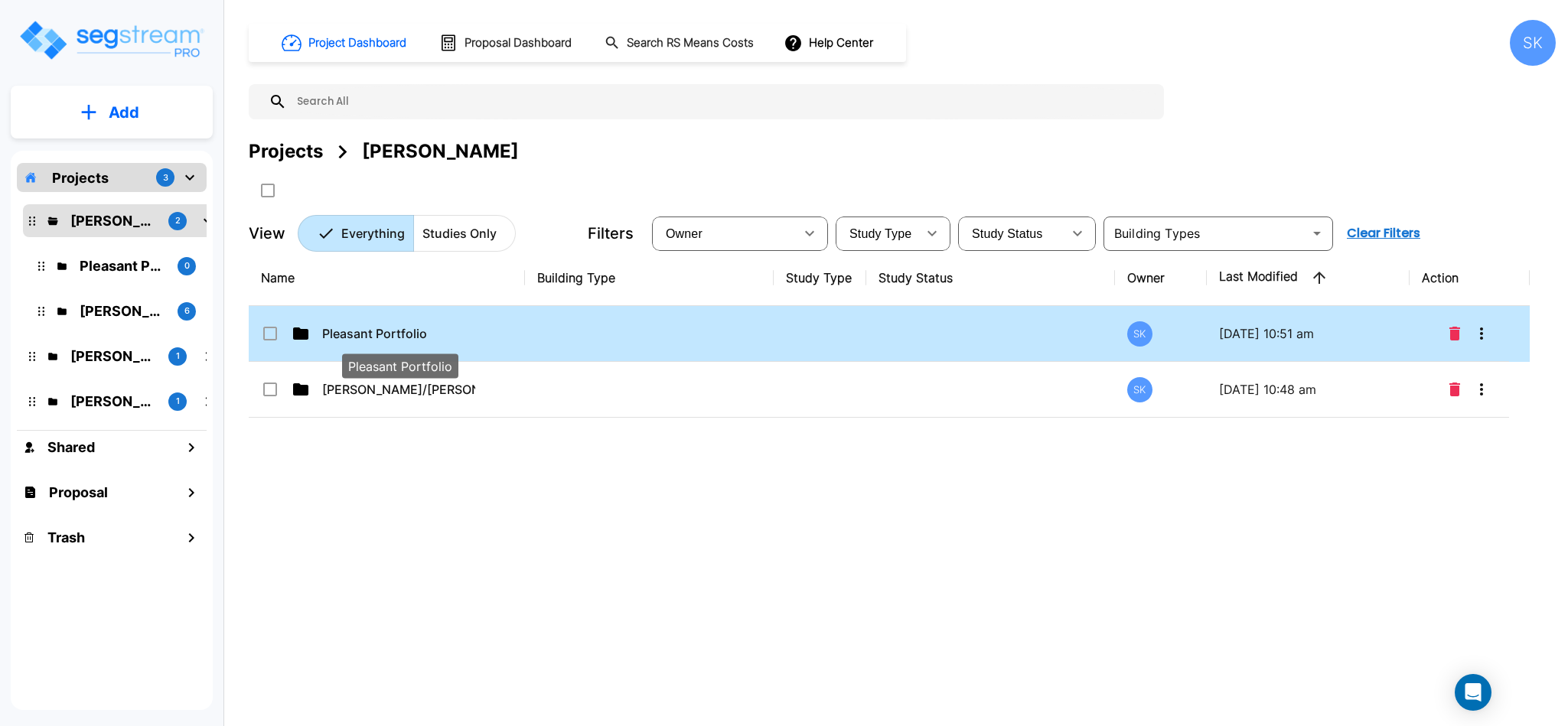
click at [365, 331] on p "Pleasant Portfolio" at bounding box center [399, 333] width 153 height 18
checkbox input "true"
click at [365, 331] on p "Pleasant Portfolio" at bounding box center [399, 333] width 153 height 18
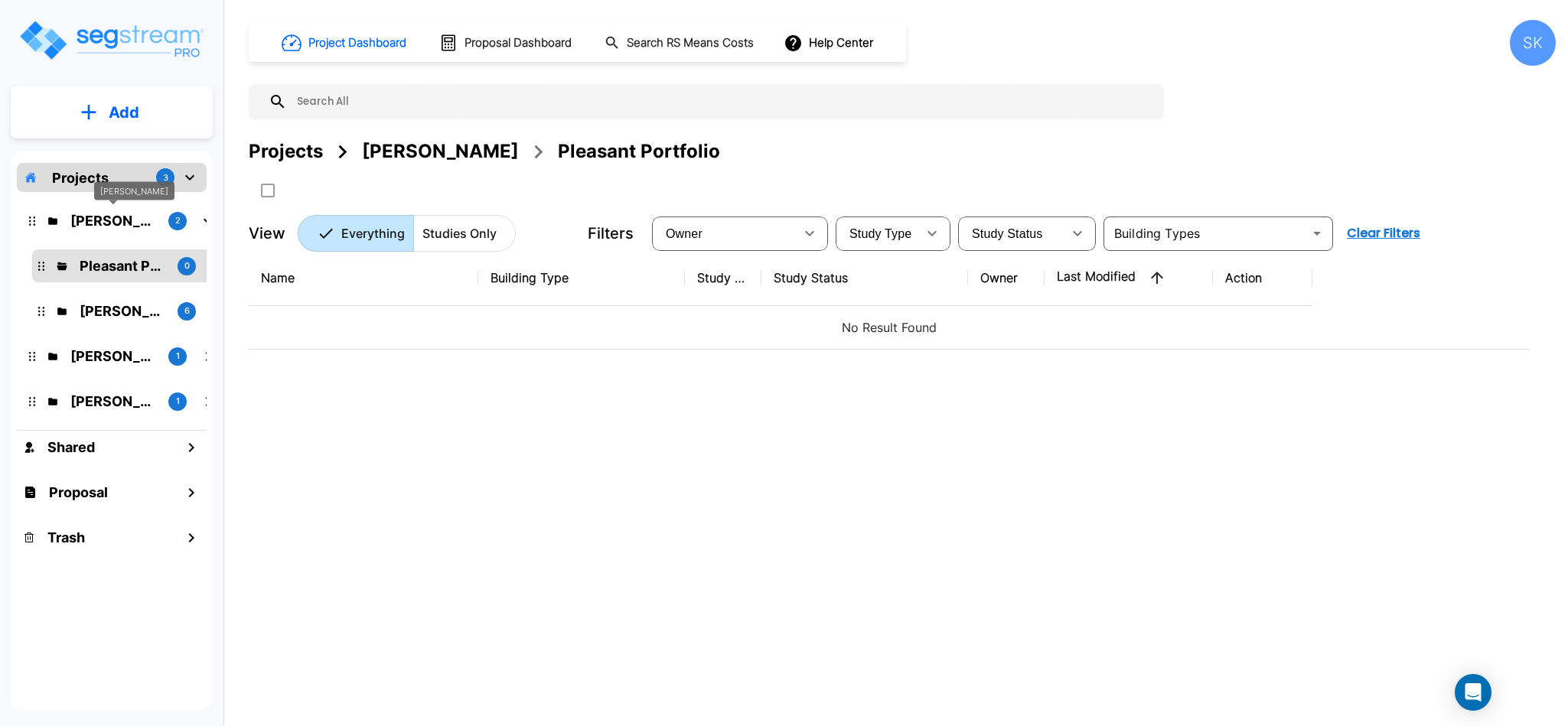
click at [108, 184] on div "[PERSON_NAME]" at bounding box center [134, 191] width 80 height 19
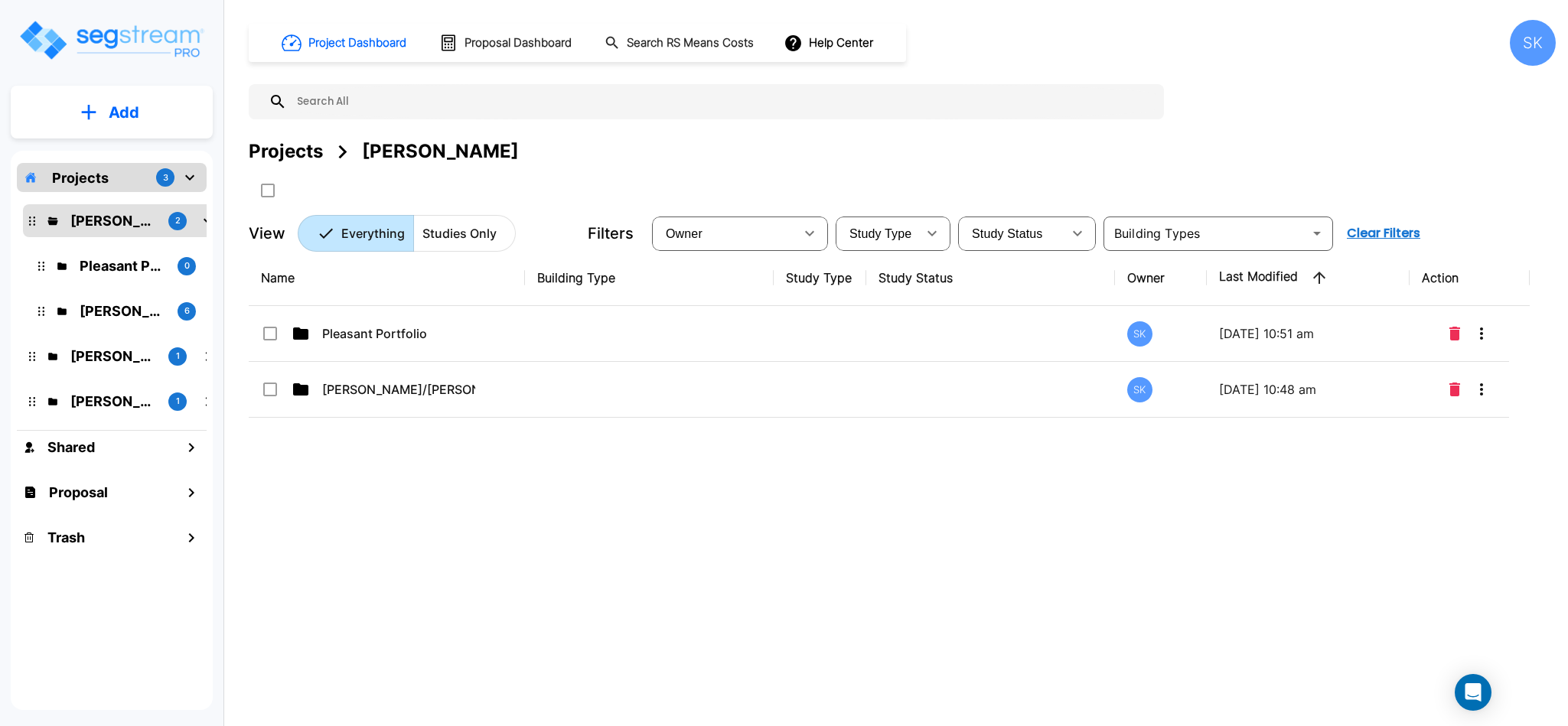
click at [110, 181] on div "Projects 3" at bounding box center [112, 177] width 190 height 29
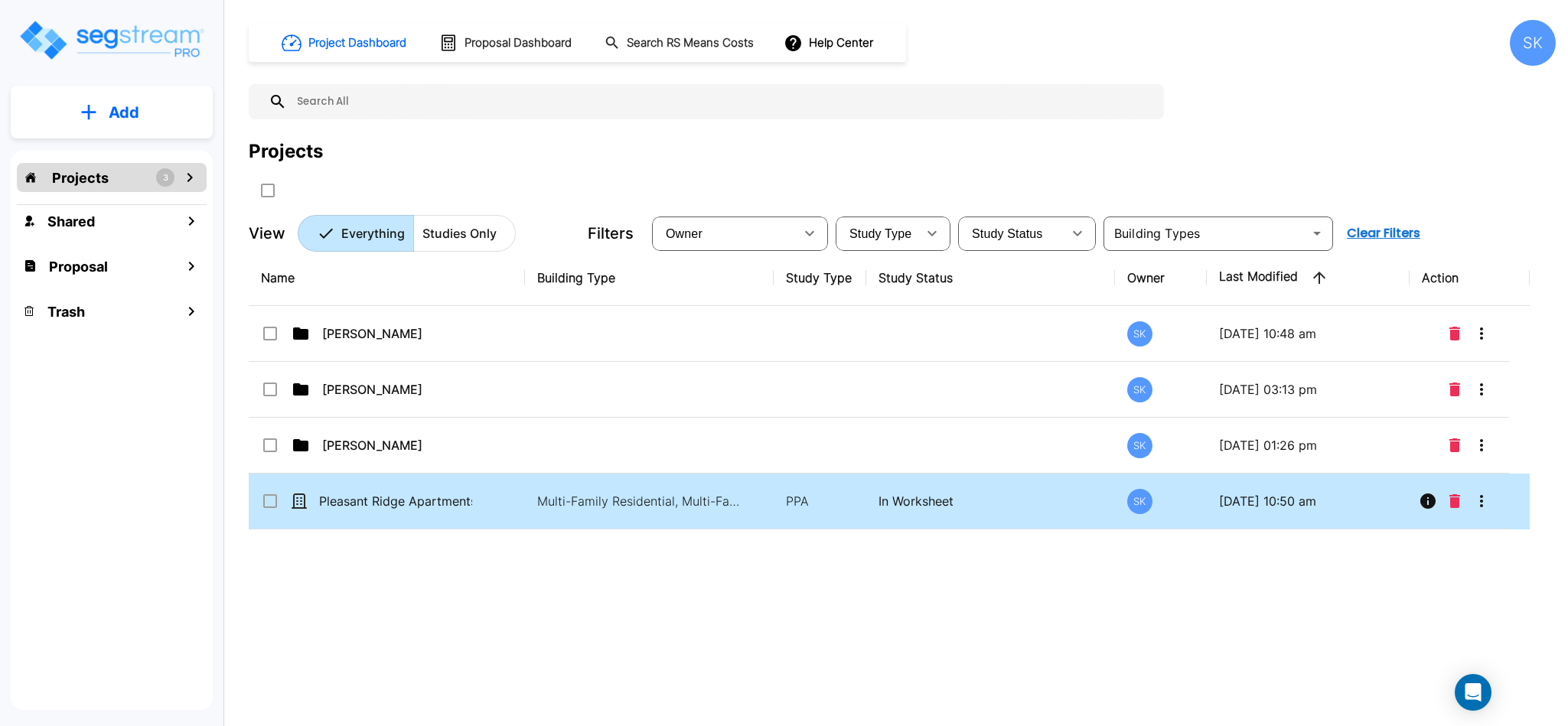
click at [276, 503] on input "select row Pleasant Ridge Apartments Final" at bounding box center [269, 498] width 16 height 13
click at [347, 516] on td "Pleasant Ridge Apartments Final" at bounding box center [386, 501] width 276 height 56
drag, startPoint x: 347, startPoint y: 516, endPoint x: 367, endPoint y: 503, distance: 23.9
click at [367, 503] on td "Pleasant Ridge Apartments Final" at bounding box center [386, 501] width 276 height 56
drag, startPoint x: 367, startPoint y: 503, endPoint x: 378, endPoint y: 496, distance: 13.0
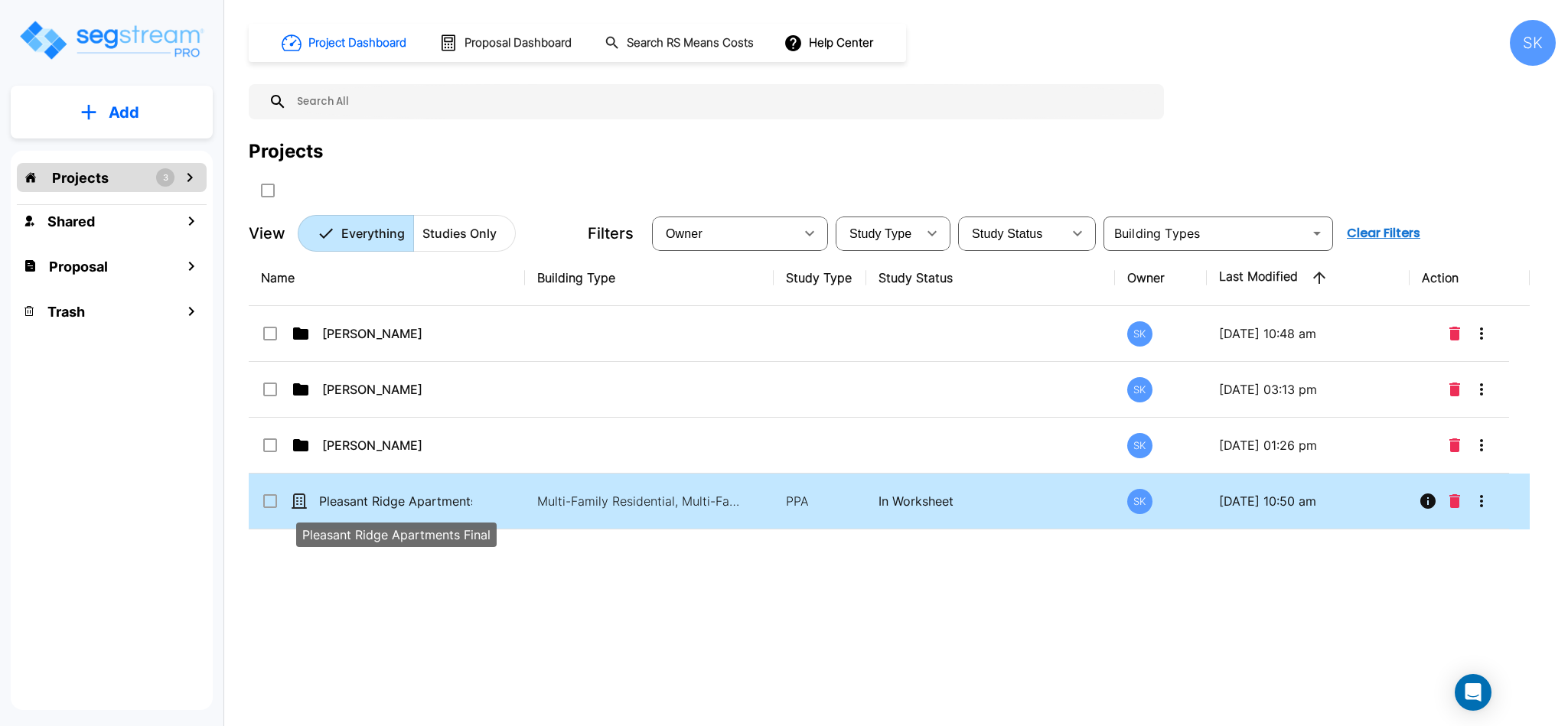
click at [378, 496] on p "Pleasant Ridge Apartments Final" at bounding box center [396, 500] width 153 height 18
click at [375, 494] on p "Pleasant Ridge Apartments Final" at bounding box center [396, 500] width 153 height 18
checkbox input "false"
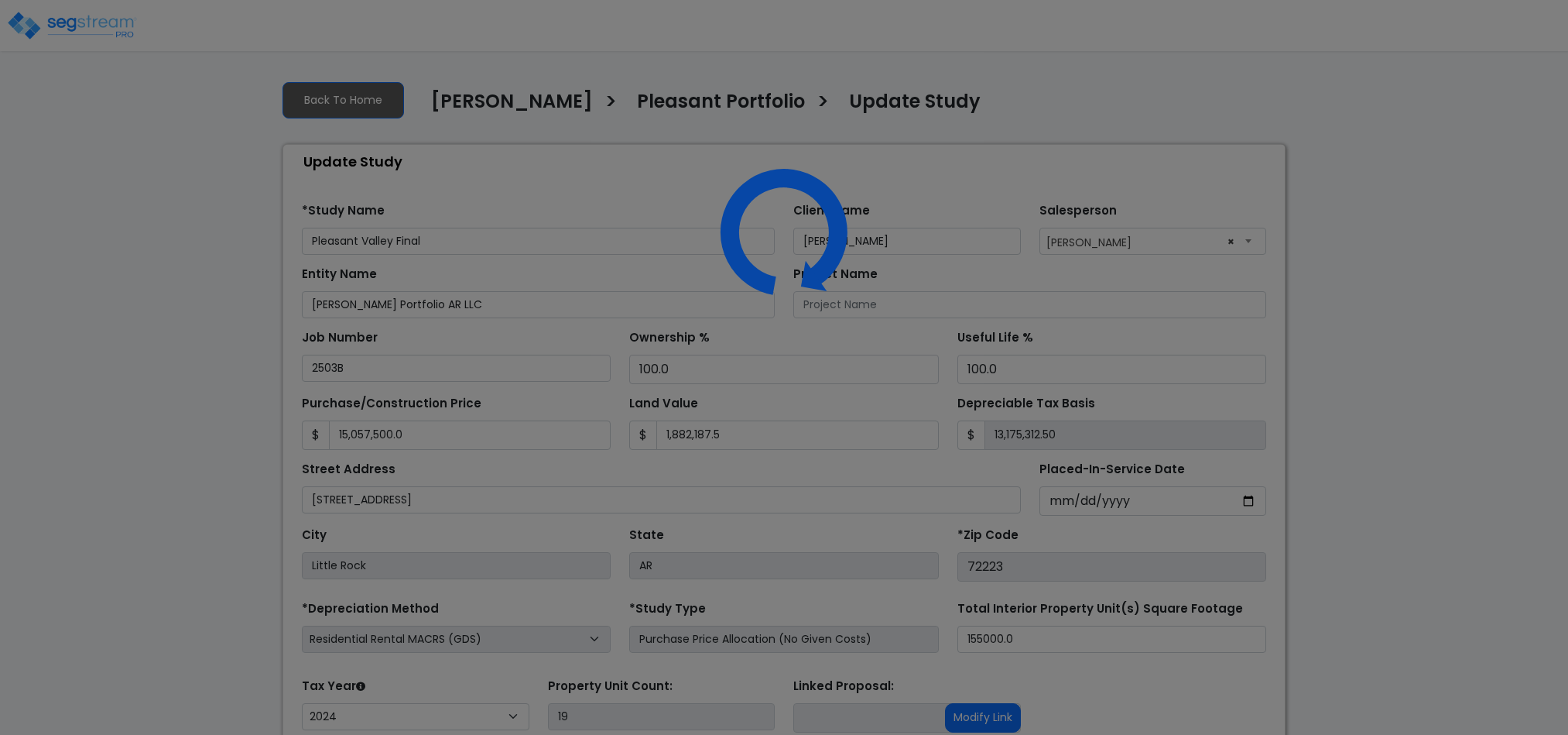
select select "2024"
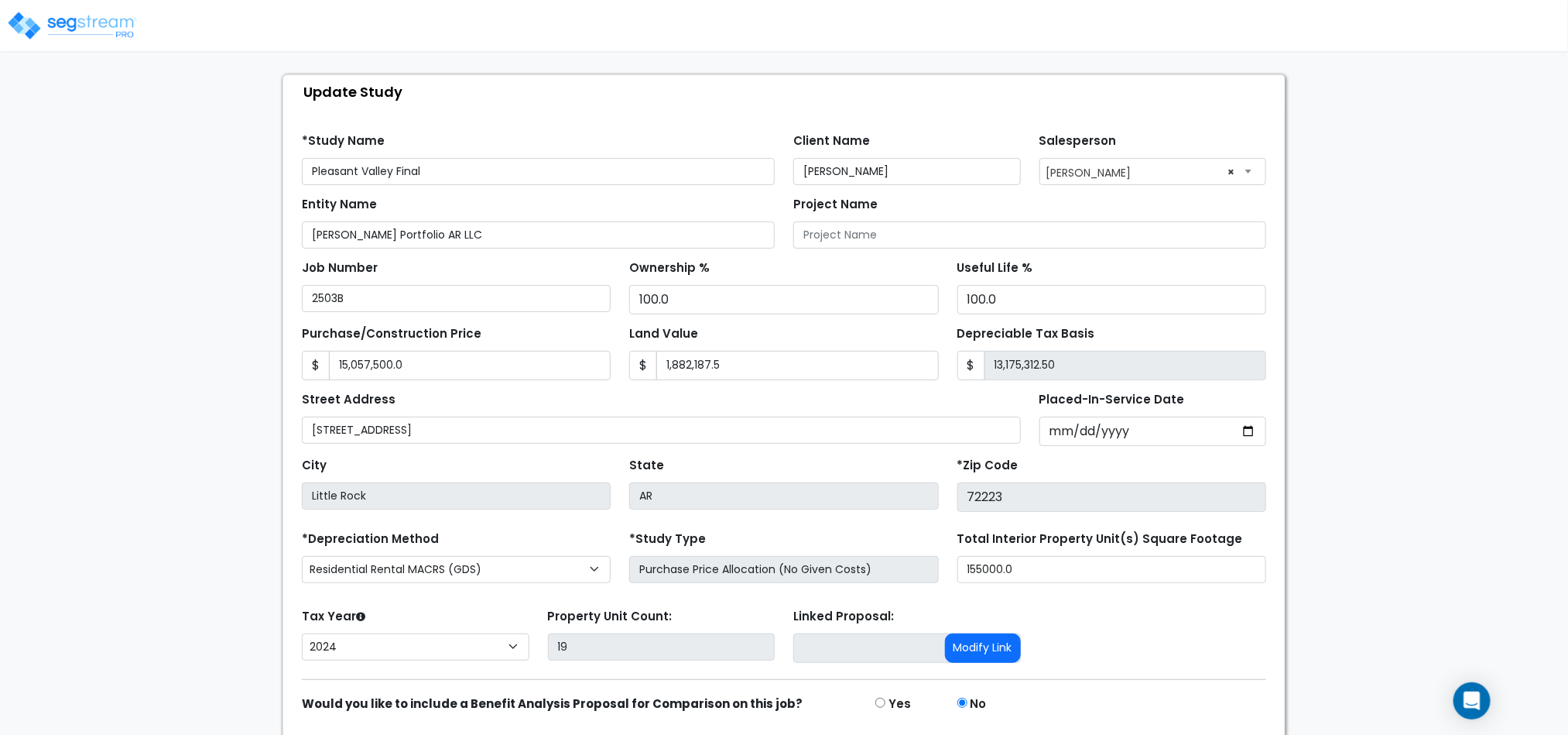
scroll to position [130, 0]
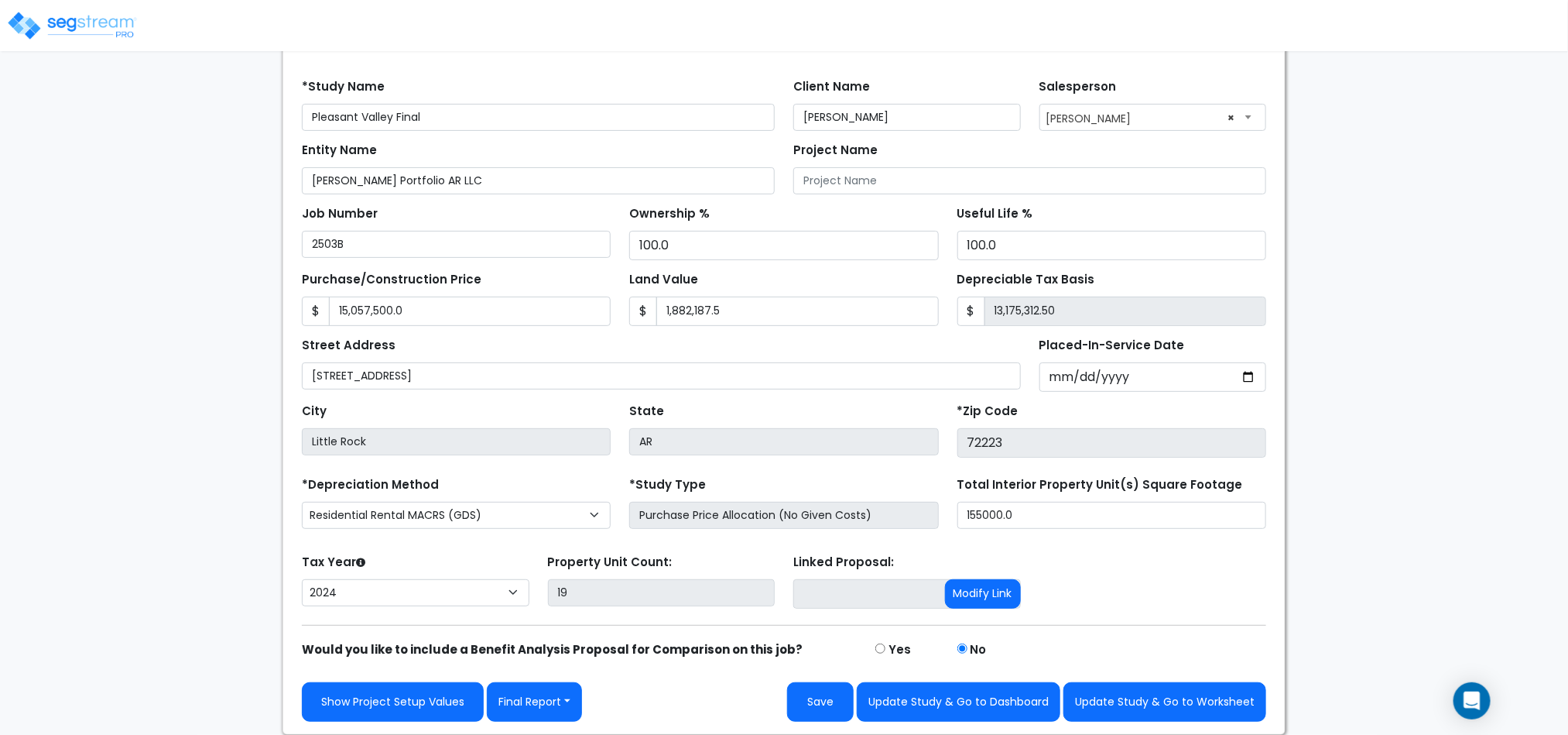
click at [100, 28] on img at bounding box center [71, 25] width 131 height 31
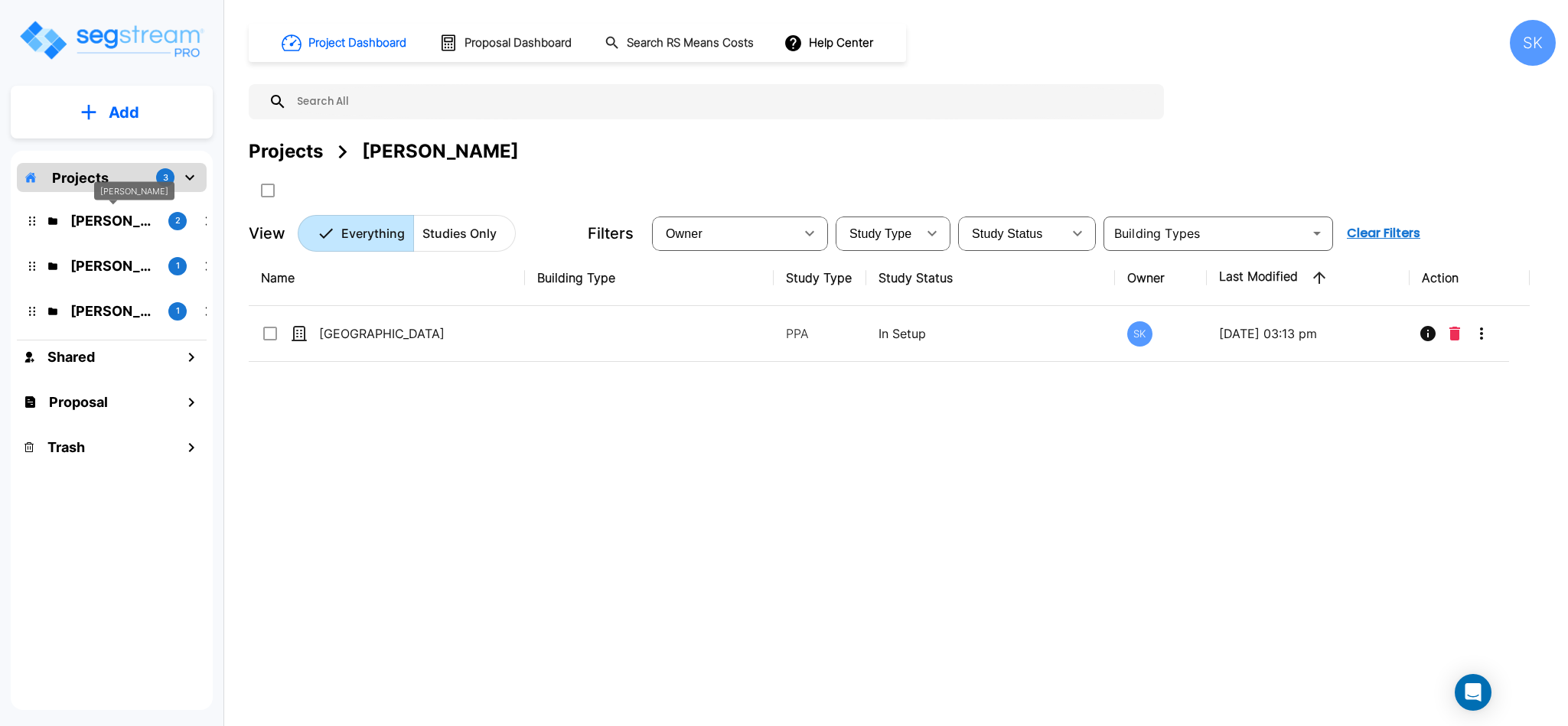
click at [103, 215] on p "[PERSON_NAME]" at bounding box center [113, 221] width 85 height 21
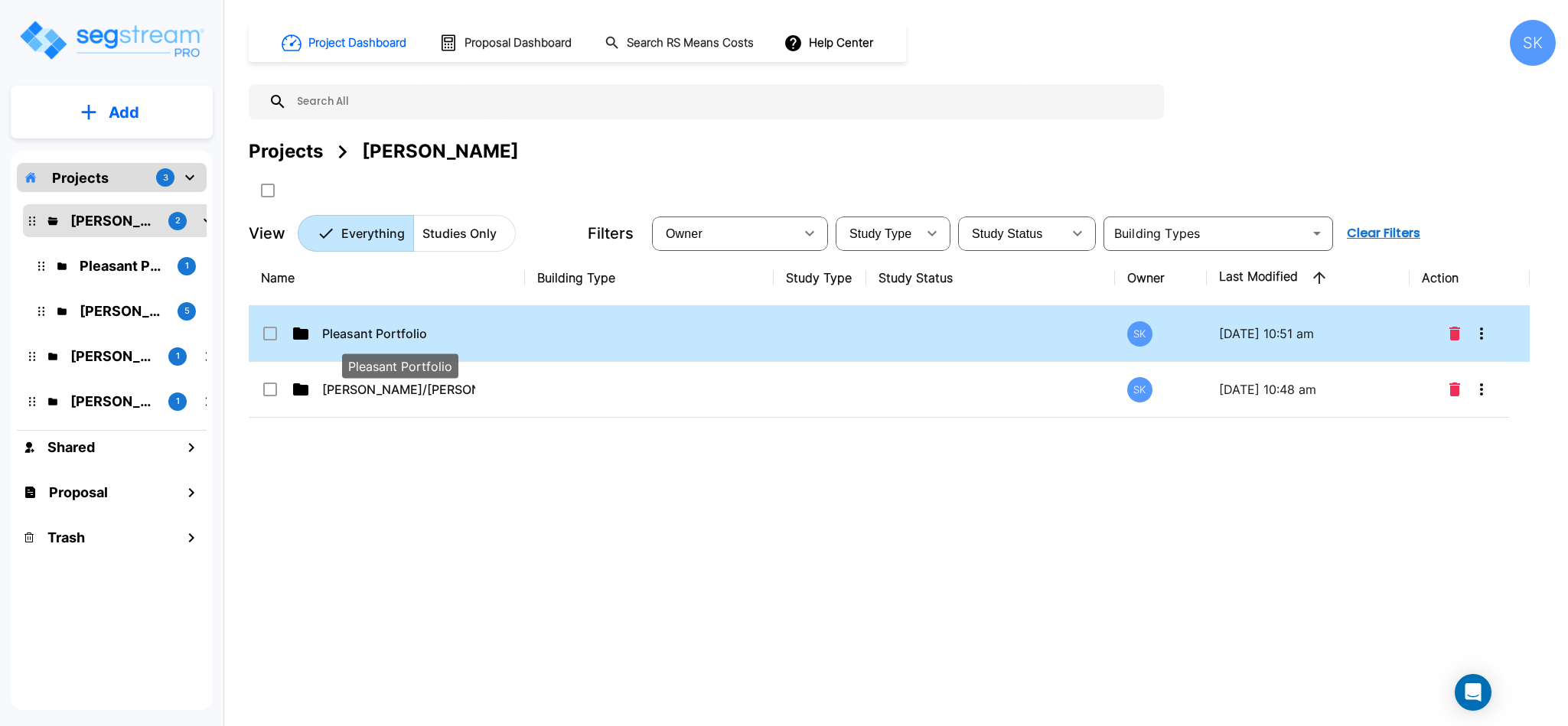
click at [374, 330] on p "Pleasant Portfolio" at bounding box center [399, 333] width 153 height 18
checkbox input "true"
click at [374, 330] on p "Pleasant Portfolio" at bounding box center [399, 333] width 153 height 18
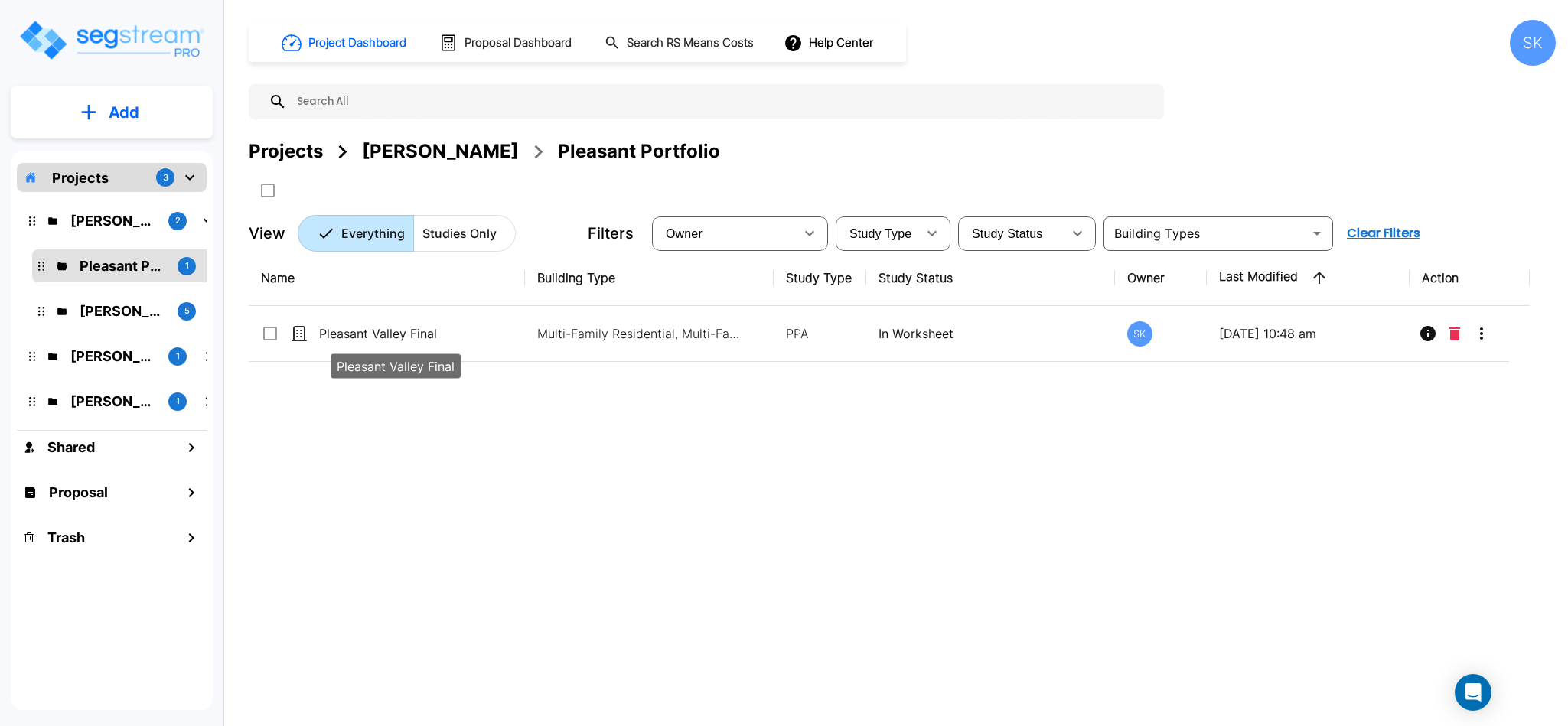
click at [374, 330] on p "Pleasant Valley Final" at bounding box center [396, 333] width 153 height 18
checkbox input "true"
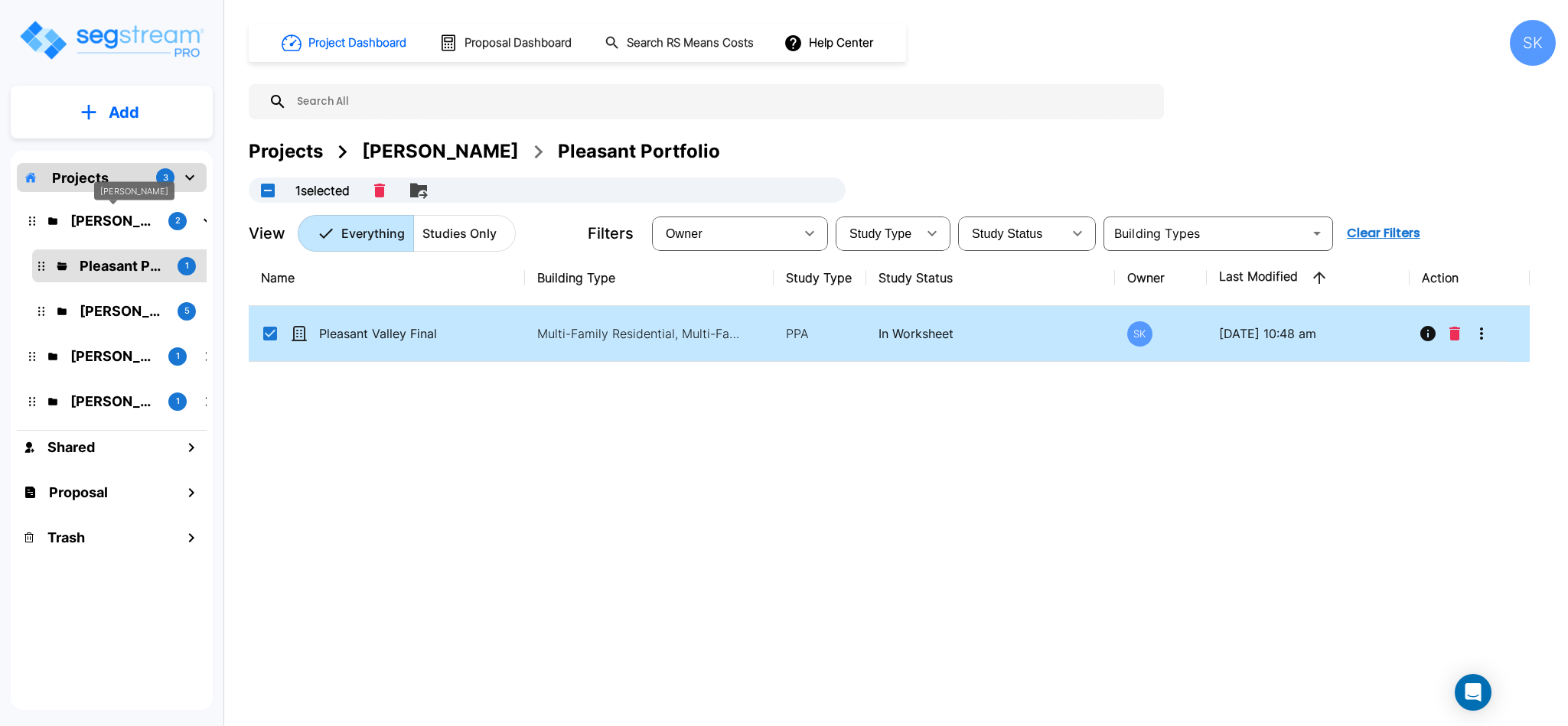
click at [101, 216] on p "[PERSON_NAME]" at bounding box center [113, 221] width 85 height 21
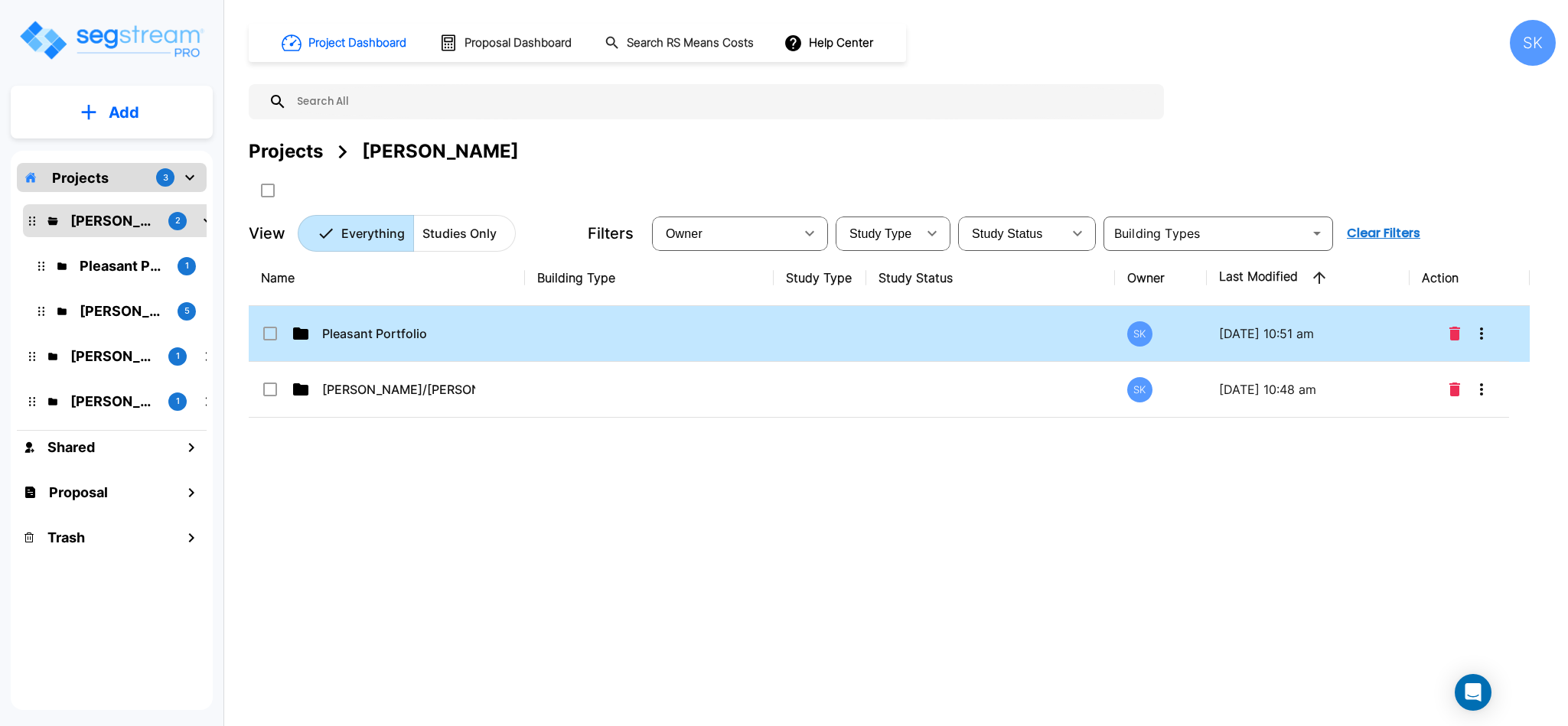
click at [351, 347] on td "Pleasant Portfolio" at bounding box center [386, 334] width 276 height 56
checkbox input "true"
click at [351, 347] on td "Pleasant Portfolio" at bounding box center [386, 334] width 276 height 56
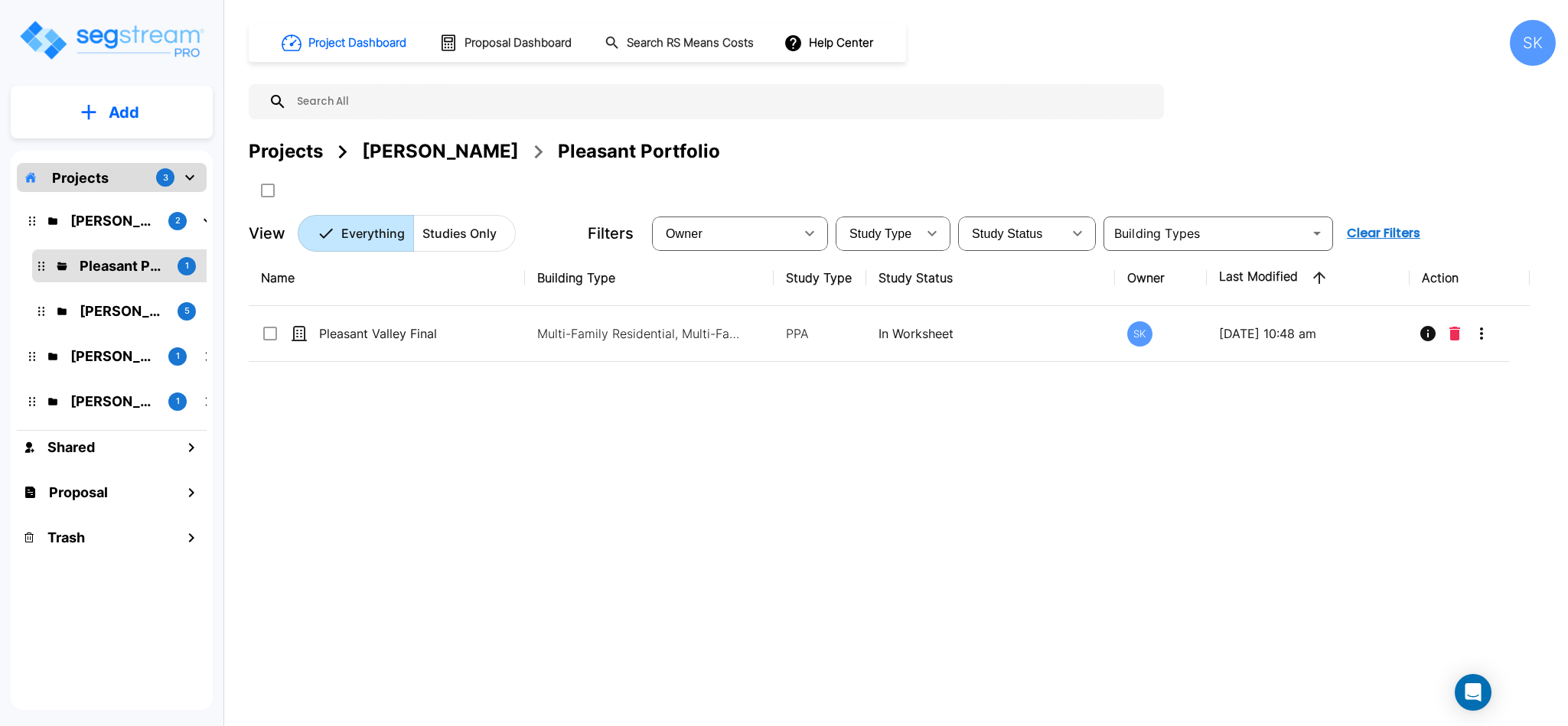
click at [351, 347] on td "Pleasant Valley Final" at bounding box center [386, 334] width 276 height 56
checkbox input "true"
click at [351, 347] on td "Pleasant Valley Final" at bounding box center [386, 334] width 276 height 56
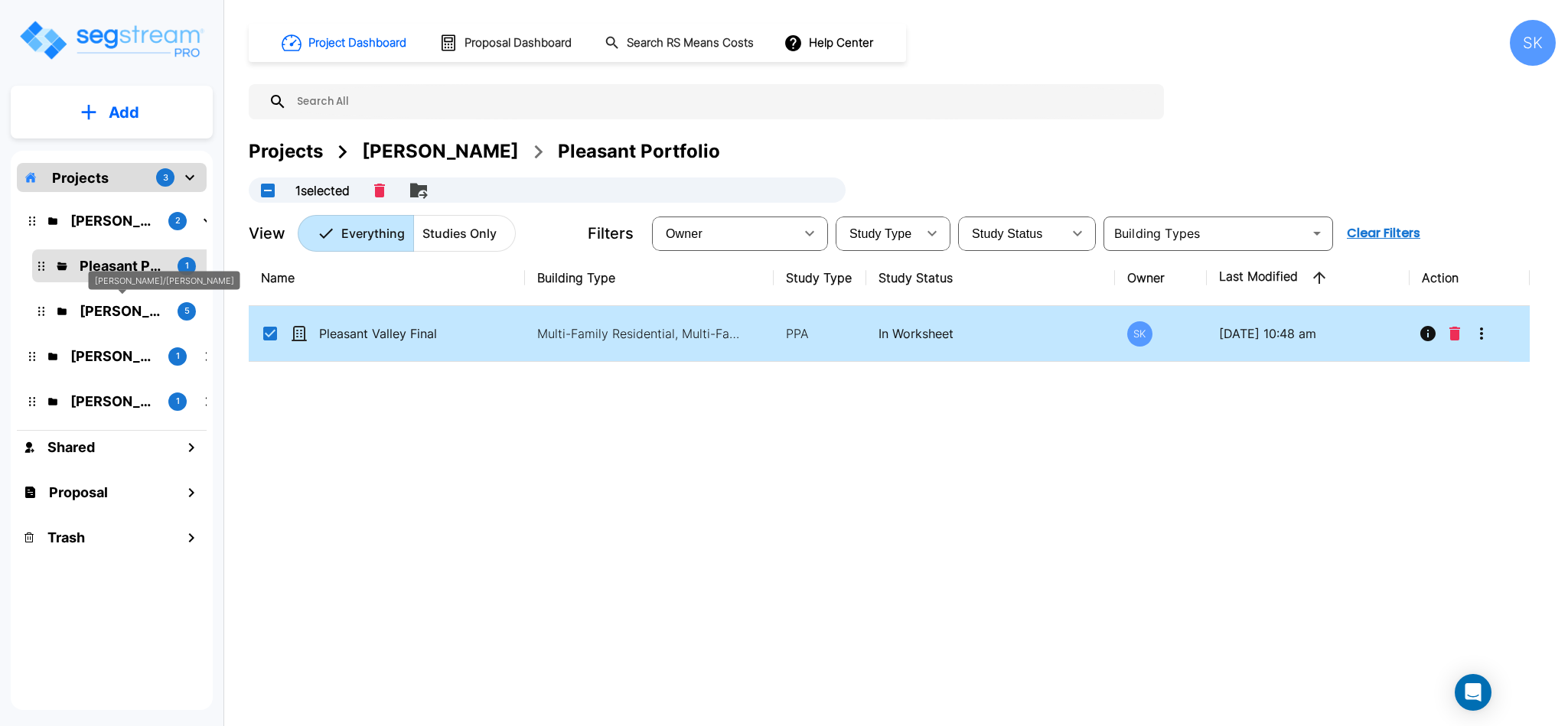
click at [106, 306] on p "[PERSON_NAME]/[PERSON_NAME]" at bounding box center [122, 311] width 85 height 21
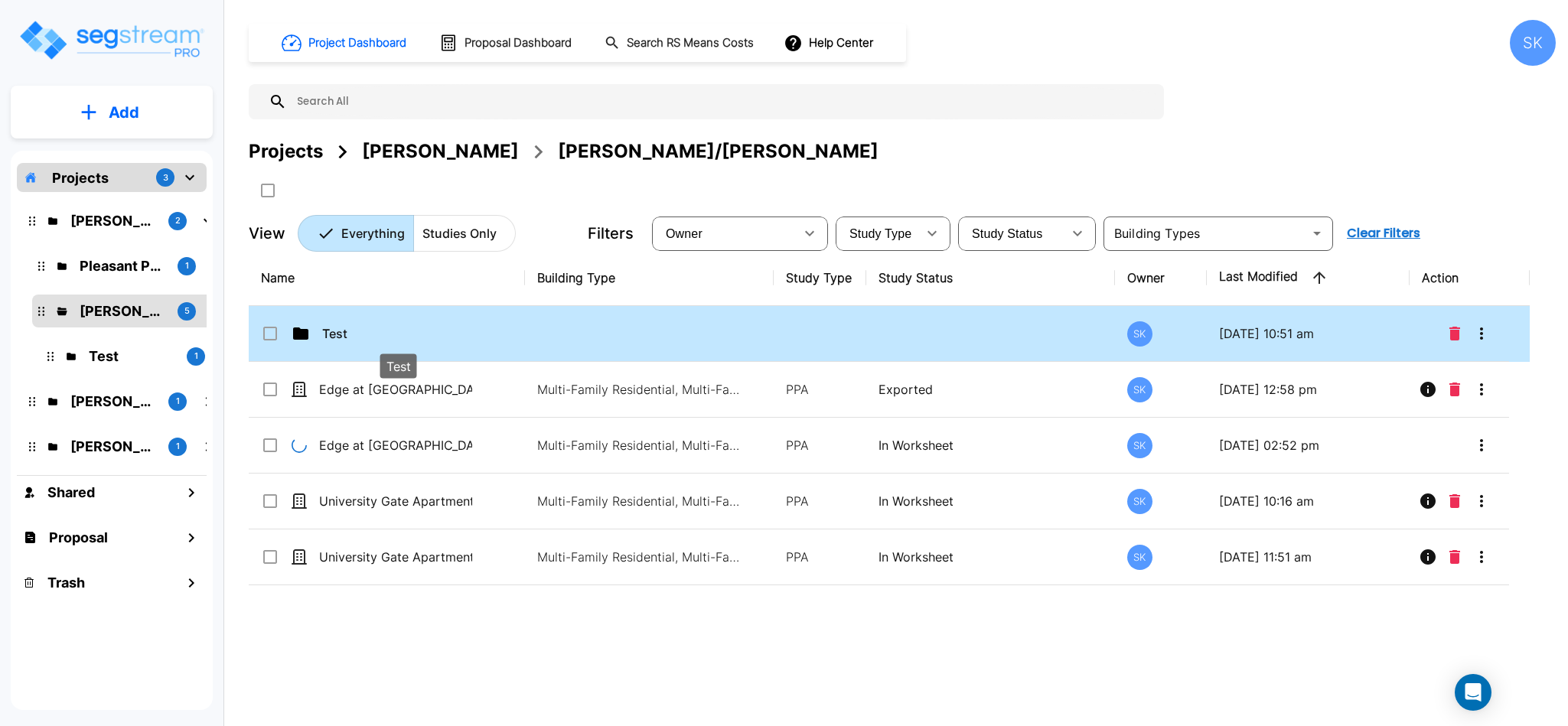
click at [400, 341] on p "Test" at bounding box center [399, 333] width 153 height 18
checkbox input "true"
click at [400, 341] on p "Test" at bounding box center [399, 333] width 153 height 18
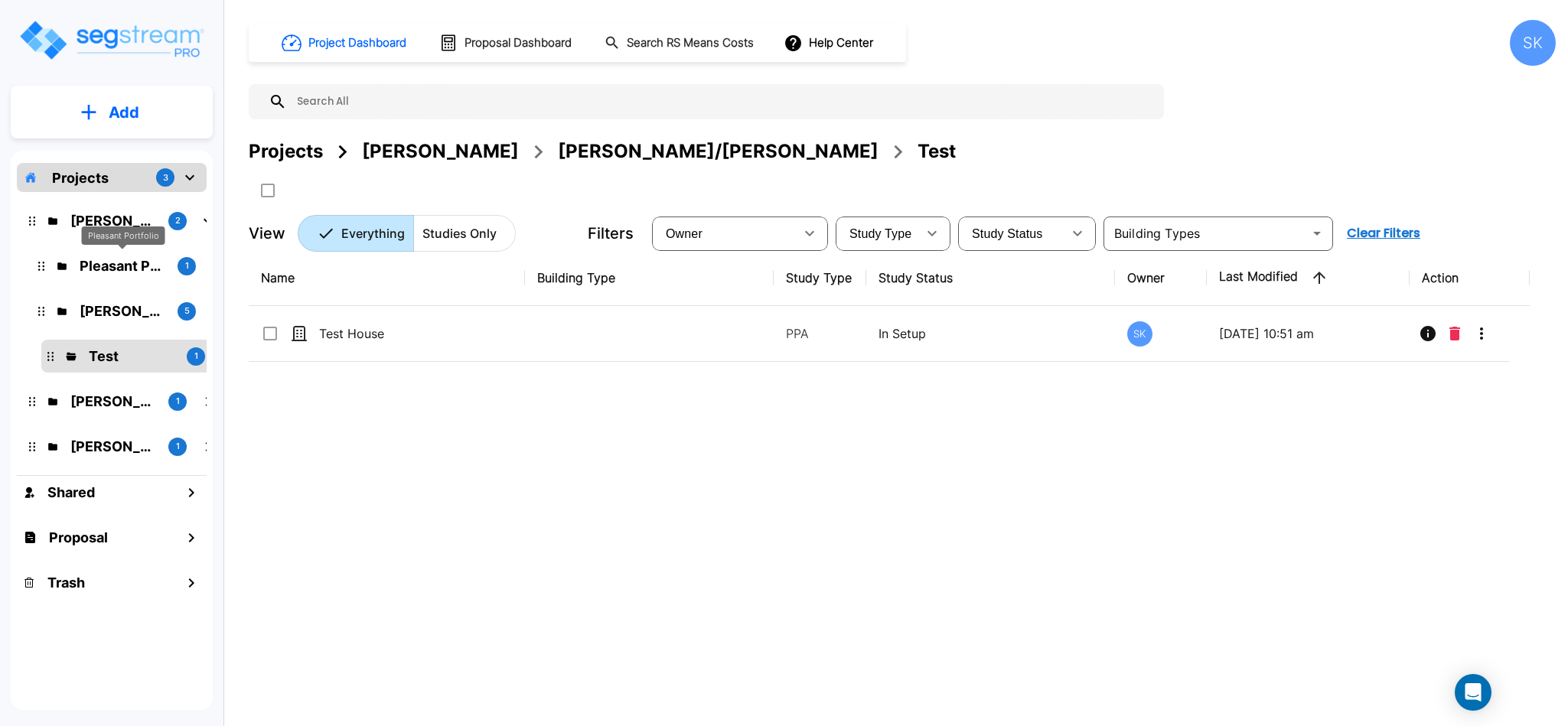
click at [138, 262] on p "Pleasant Portfolio" at bounding box center [122, 266] width 85 height 21
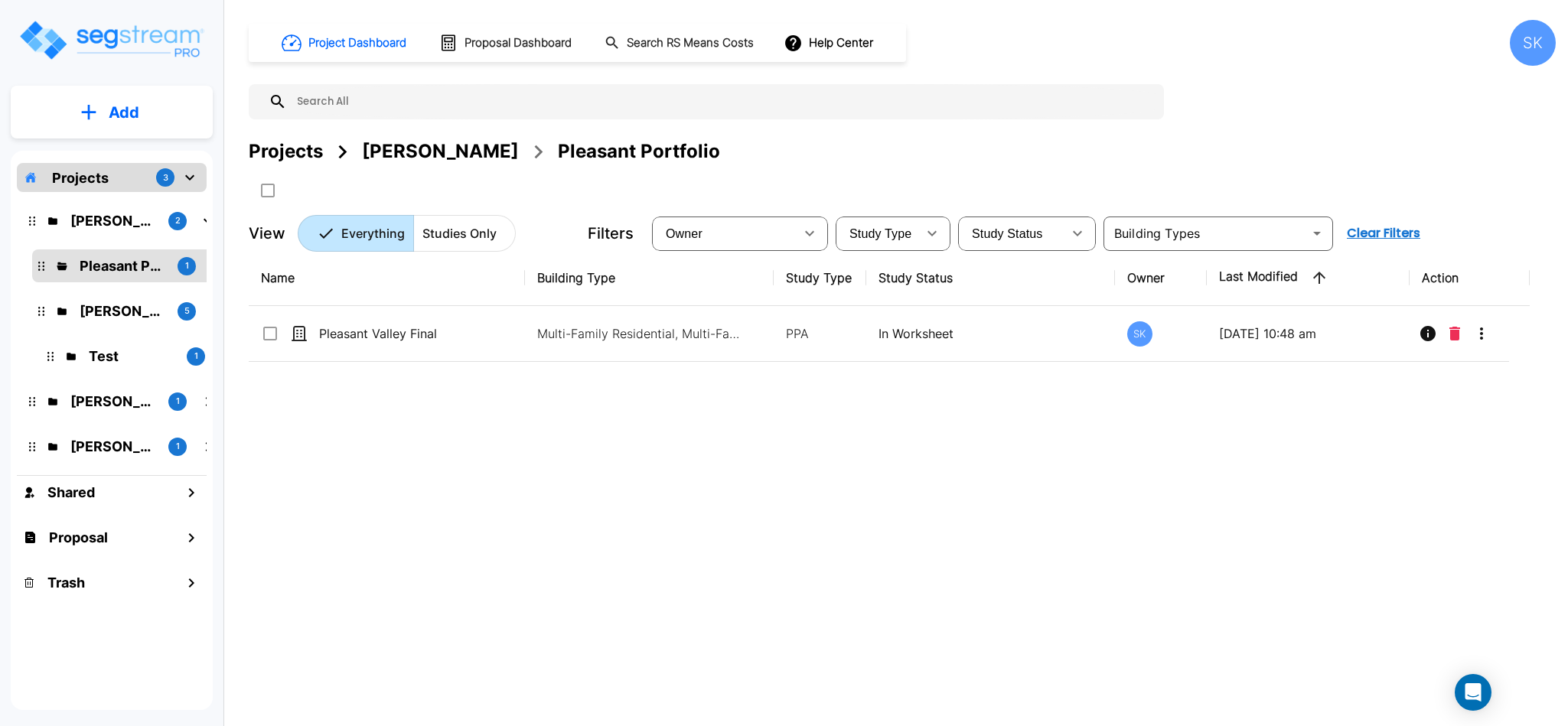
click at [88, 172] on p "Projects" at bounding box center [80, 178] width 57 height 21
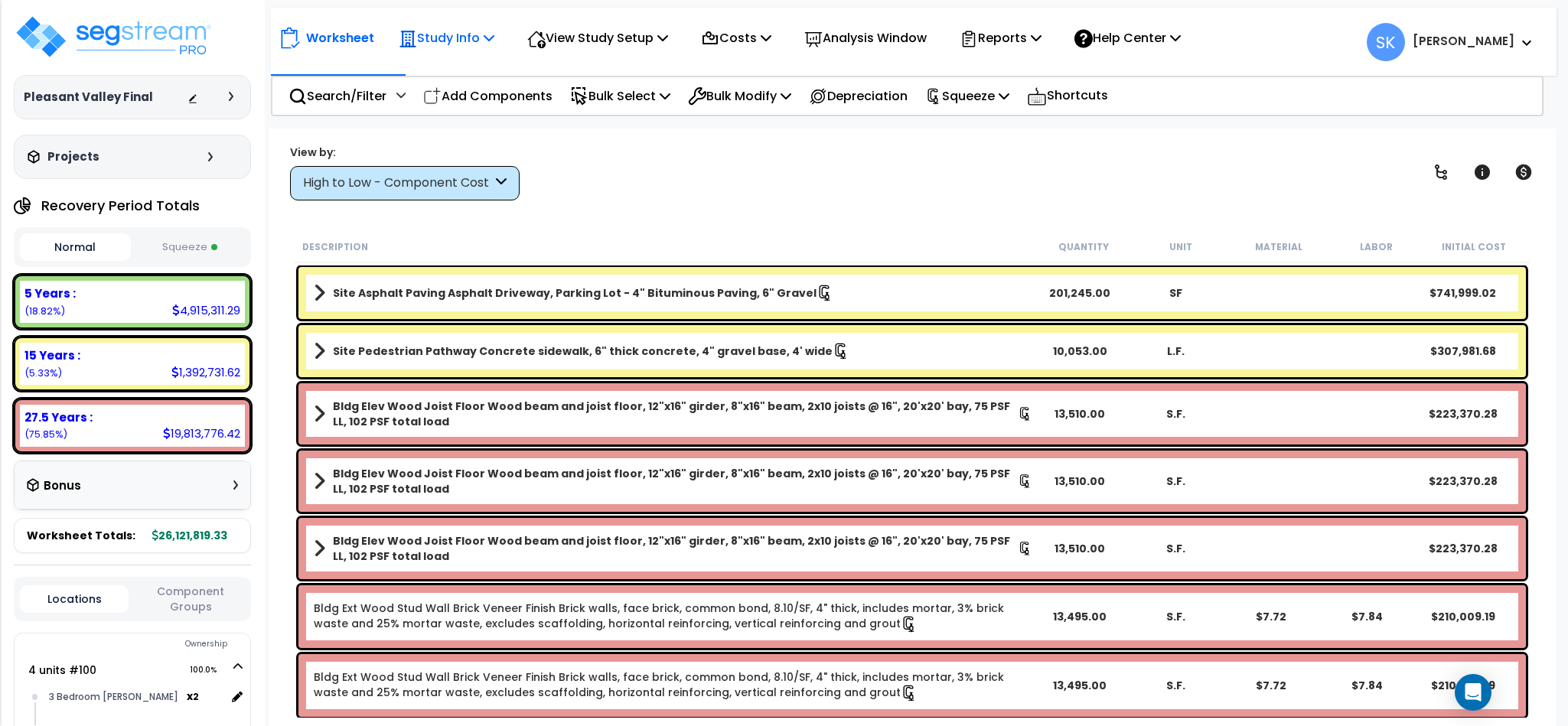
click at [468, 46] on p "Study Info" at bounding box center [447, 38] width 96 height 21
click at [440, 77] on link "Study Setup" at bounding box center [467, 72] width 152 height 31
click at [586, 32] on p "View Study Setup" at bounding box center [597, 38] width 140 height 21
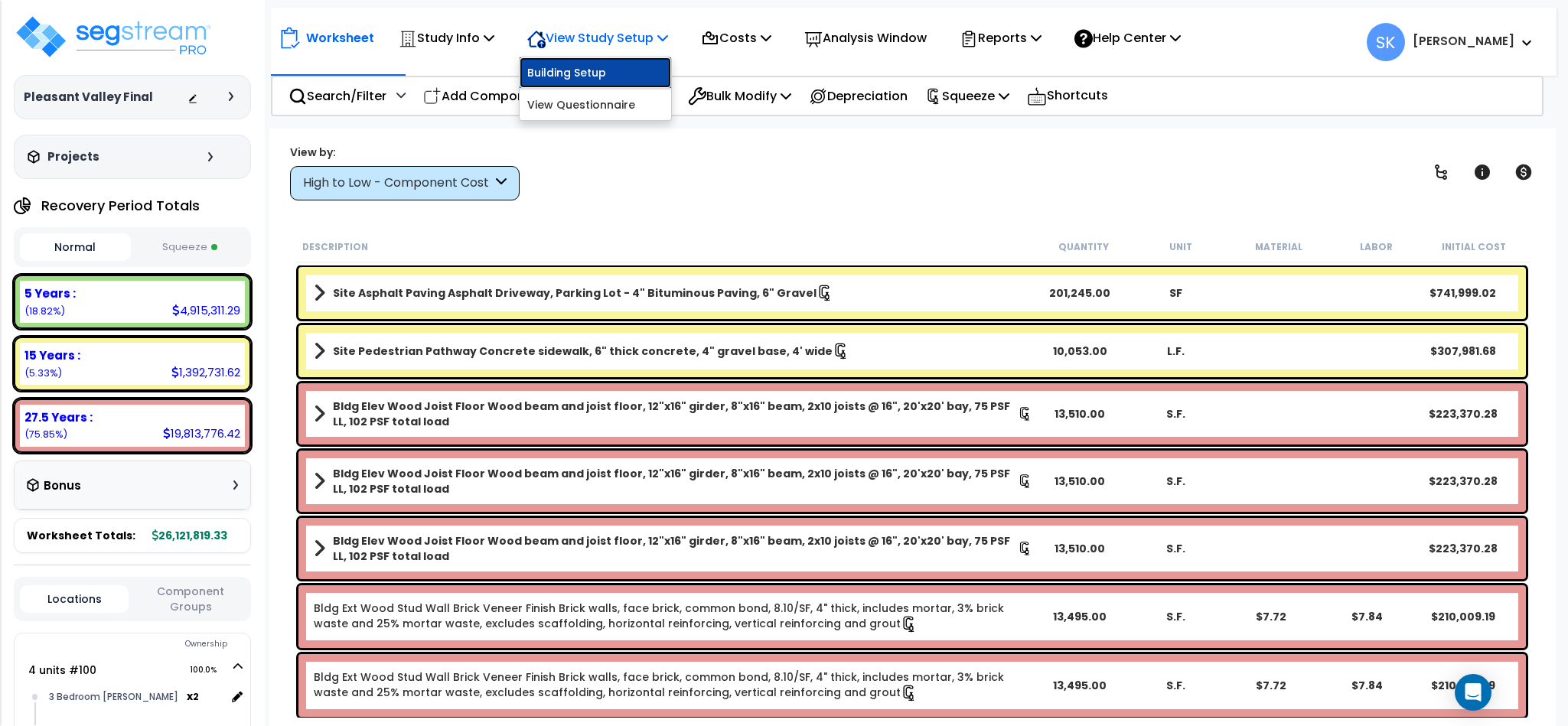
click at [584, 74] on link "Building Setup" at bounding box center [596, 72] width 152 height 31
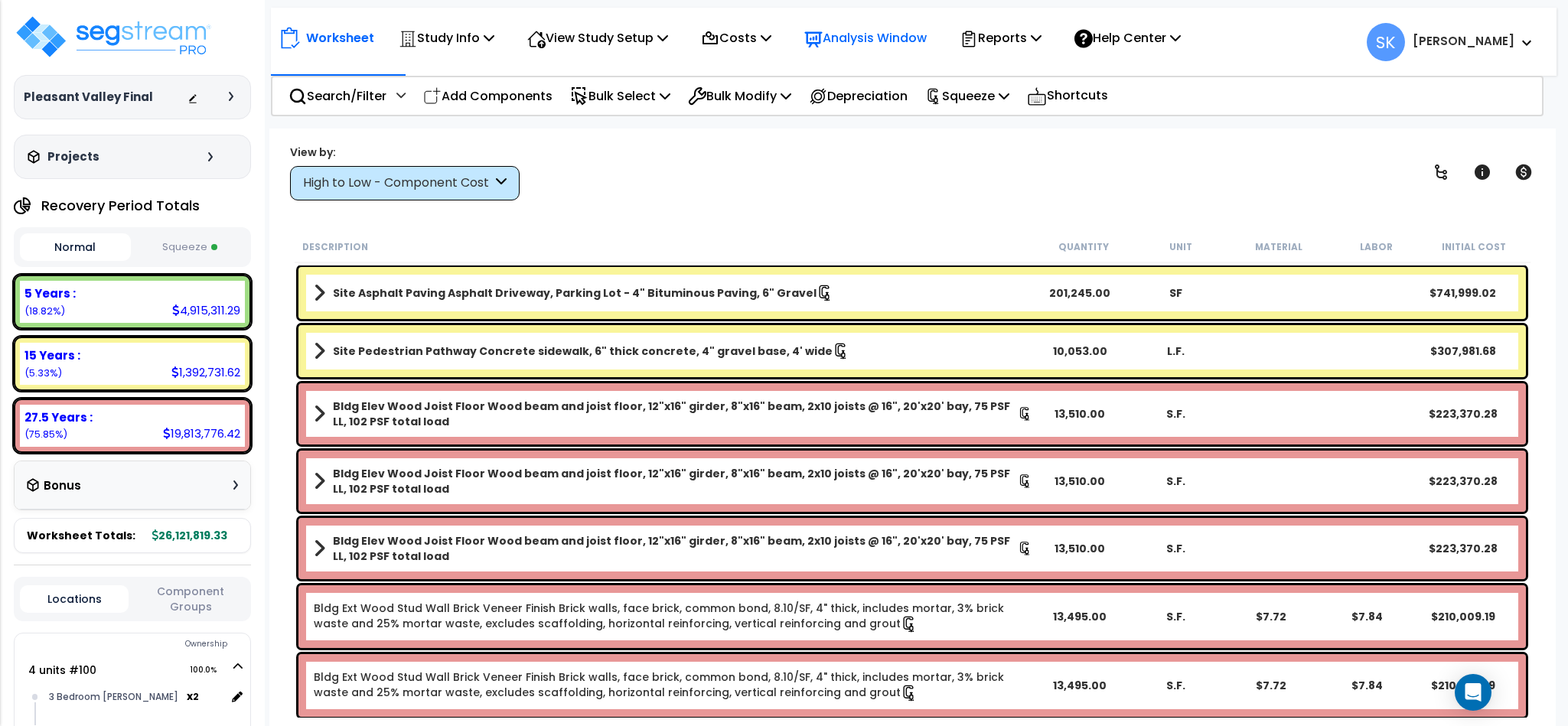
click at [880, 34] on p "Analysis Window" at bounding box center [865, 38] width 122 height 21
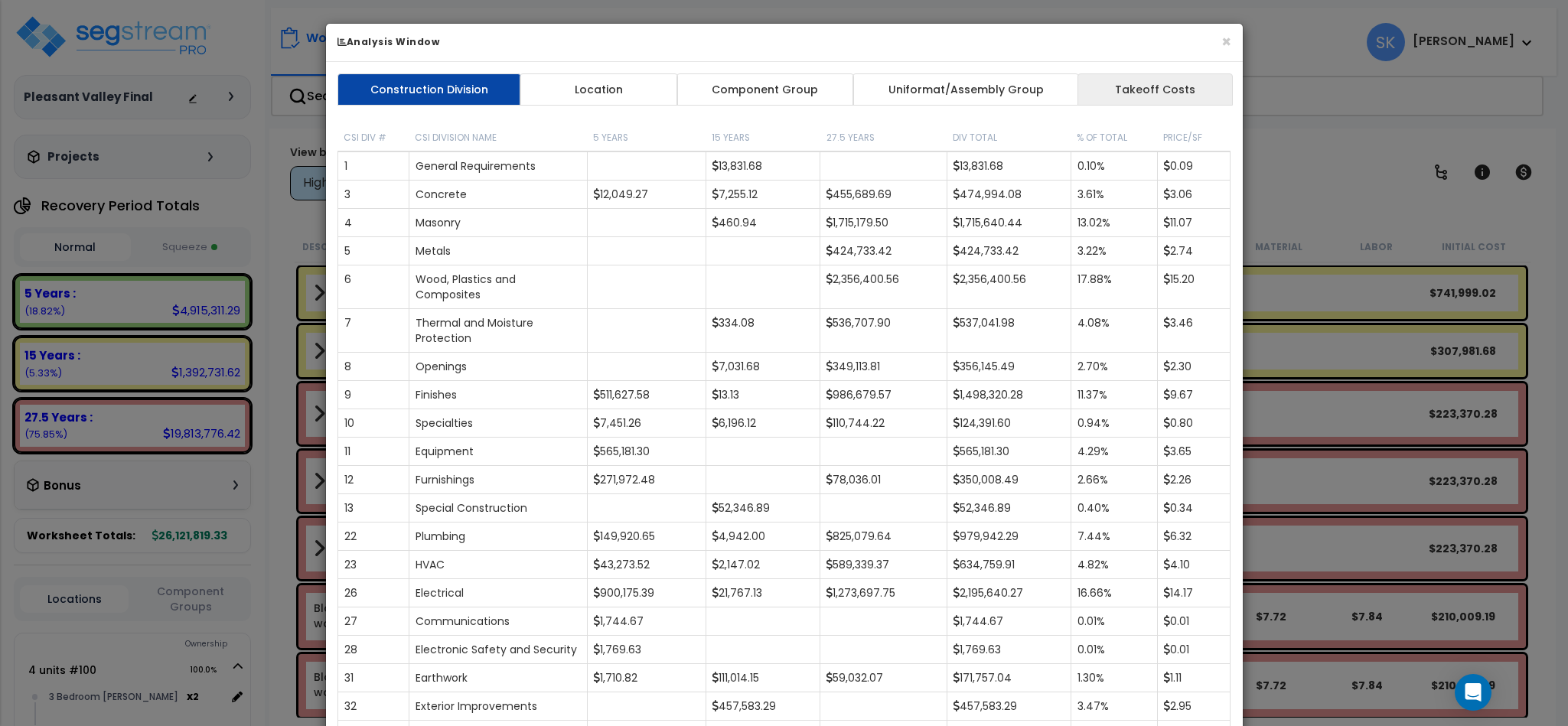
click at [1128, 94] on link "Takeoff Costs" at bounding box center [1155, 89] width 154 height 32
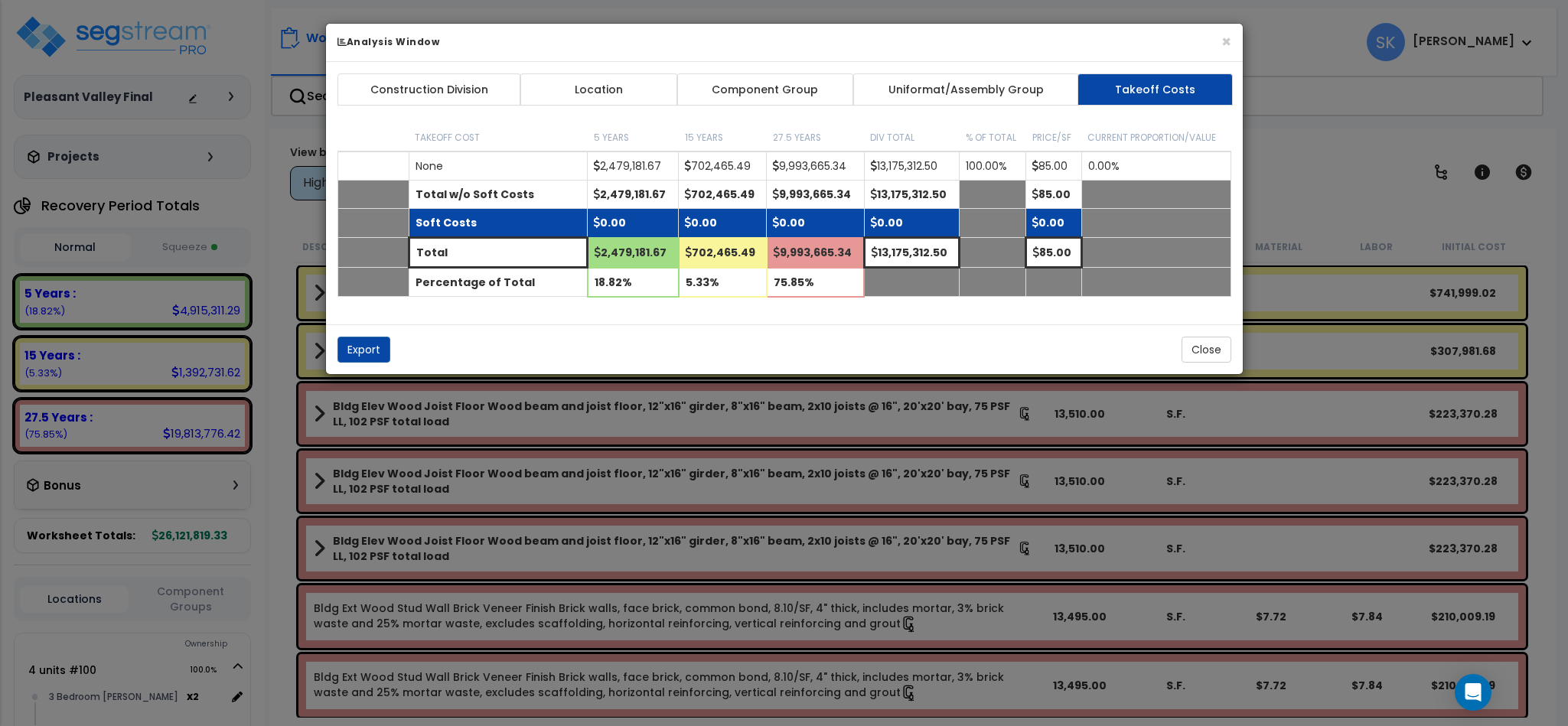
click at [604, 216] on td "0.00" at bounding box center [633, 223] width 91 height 29
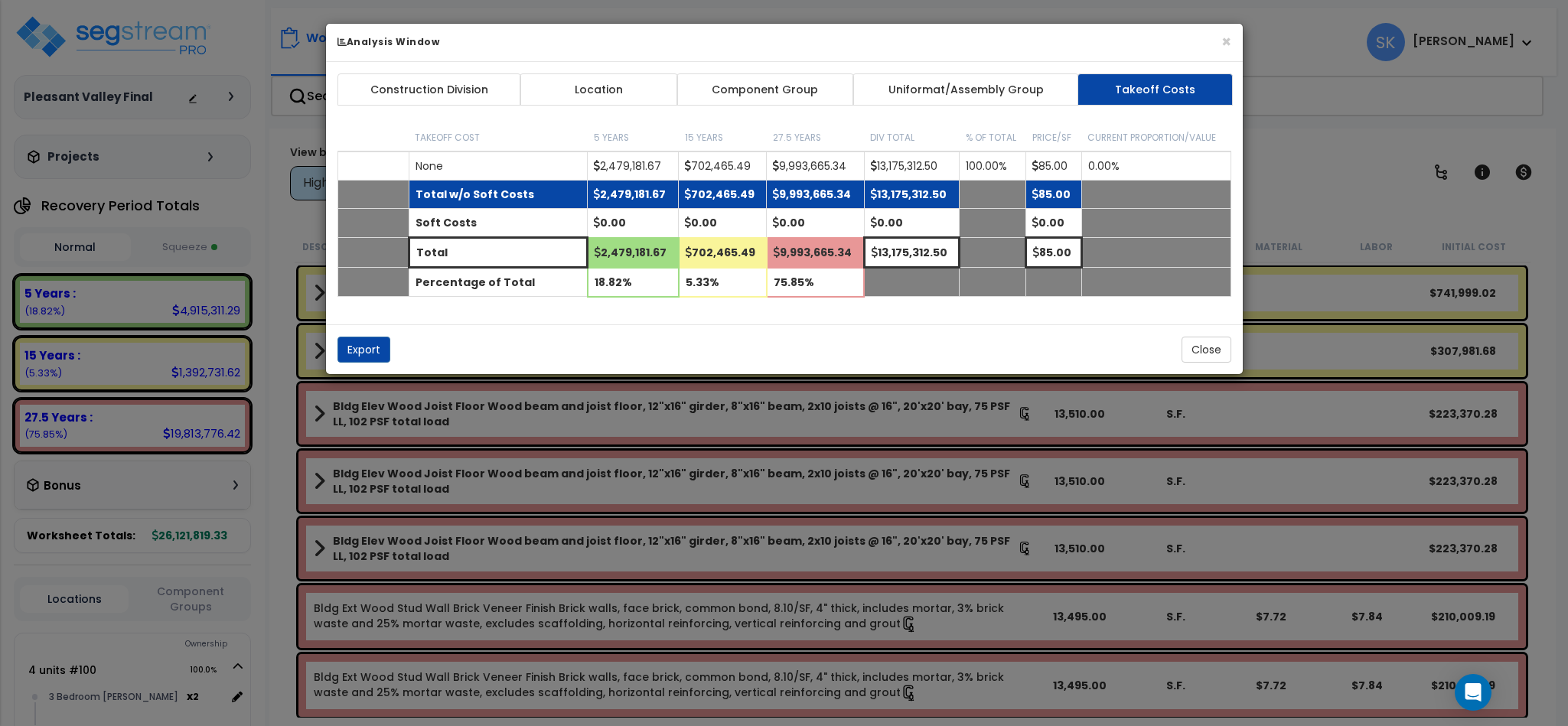
click at [517, 202] on b "Total w/o Soft Costs" at bounding box center [475, 194] width 119 height 16
click at [451, 196] on b "Total w/o Soft Costs" at bounding box center [475, 194] width 119 height 16
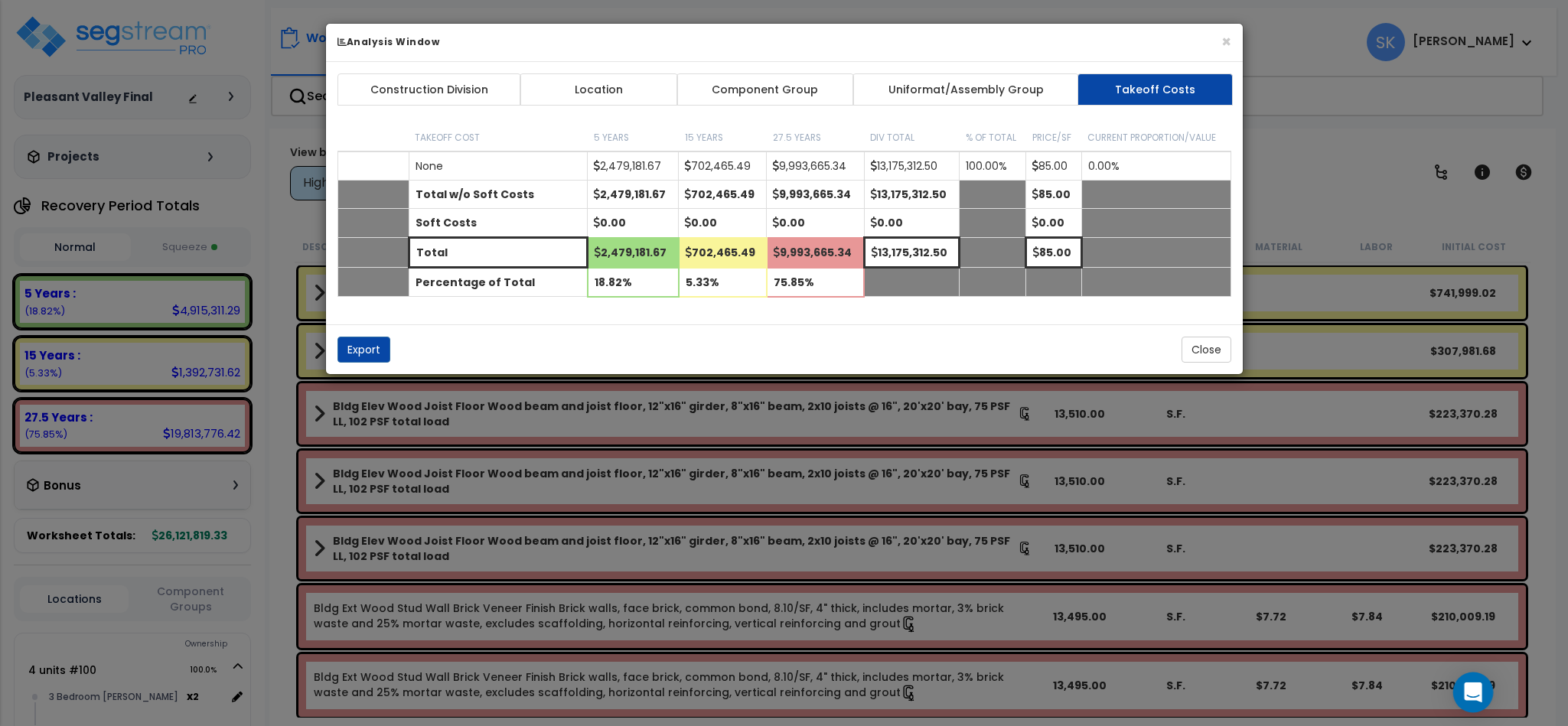
click at [1475, 697] on icon "Open Intercom Messenger" at bounding box center [1473, 692] width 20 height 20
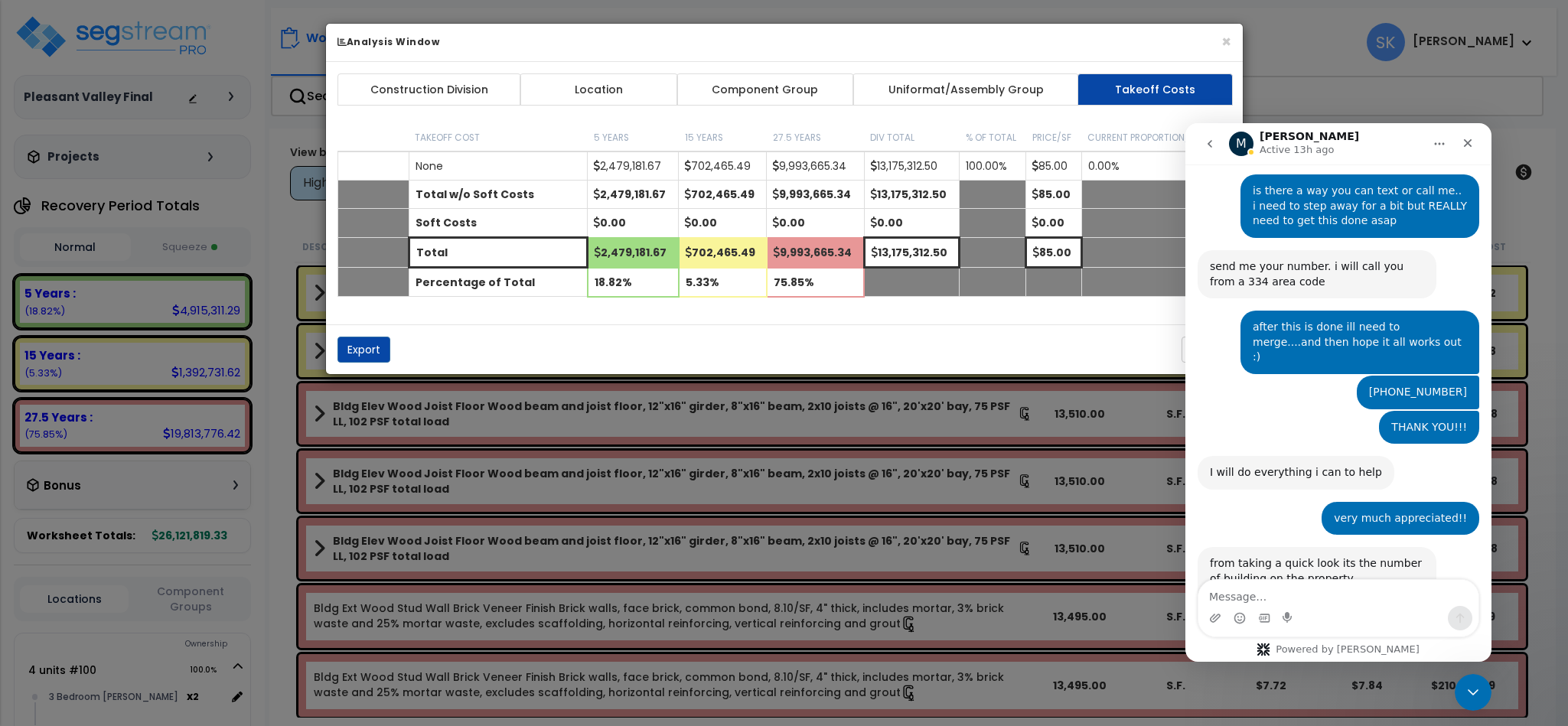
scroll to position [927, 0]
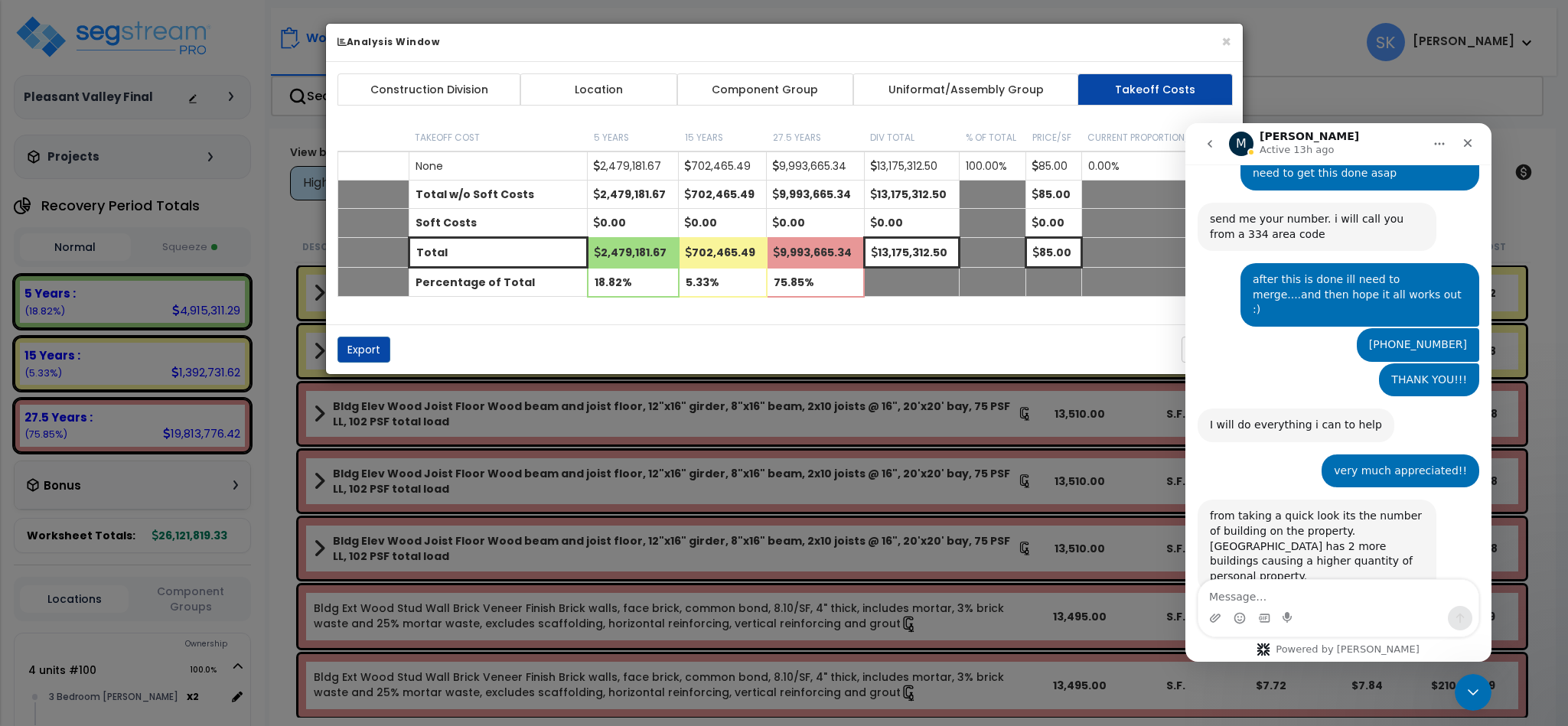
click at [1333, 591] on textarea "Message…" at bounding box center [1338, 593] width 280 height 26
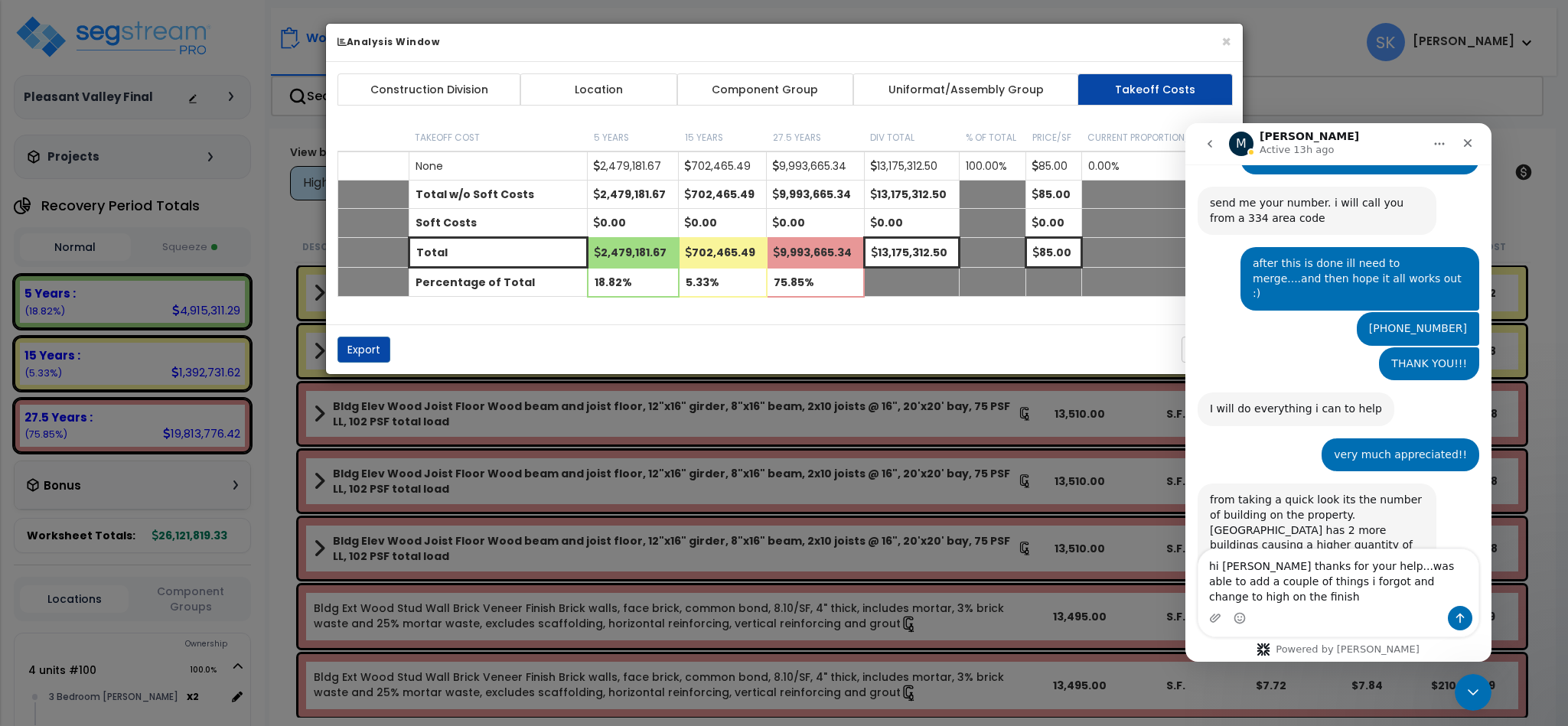
scroll to position [958, 0]
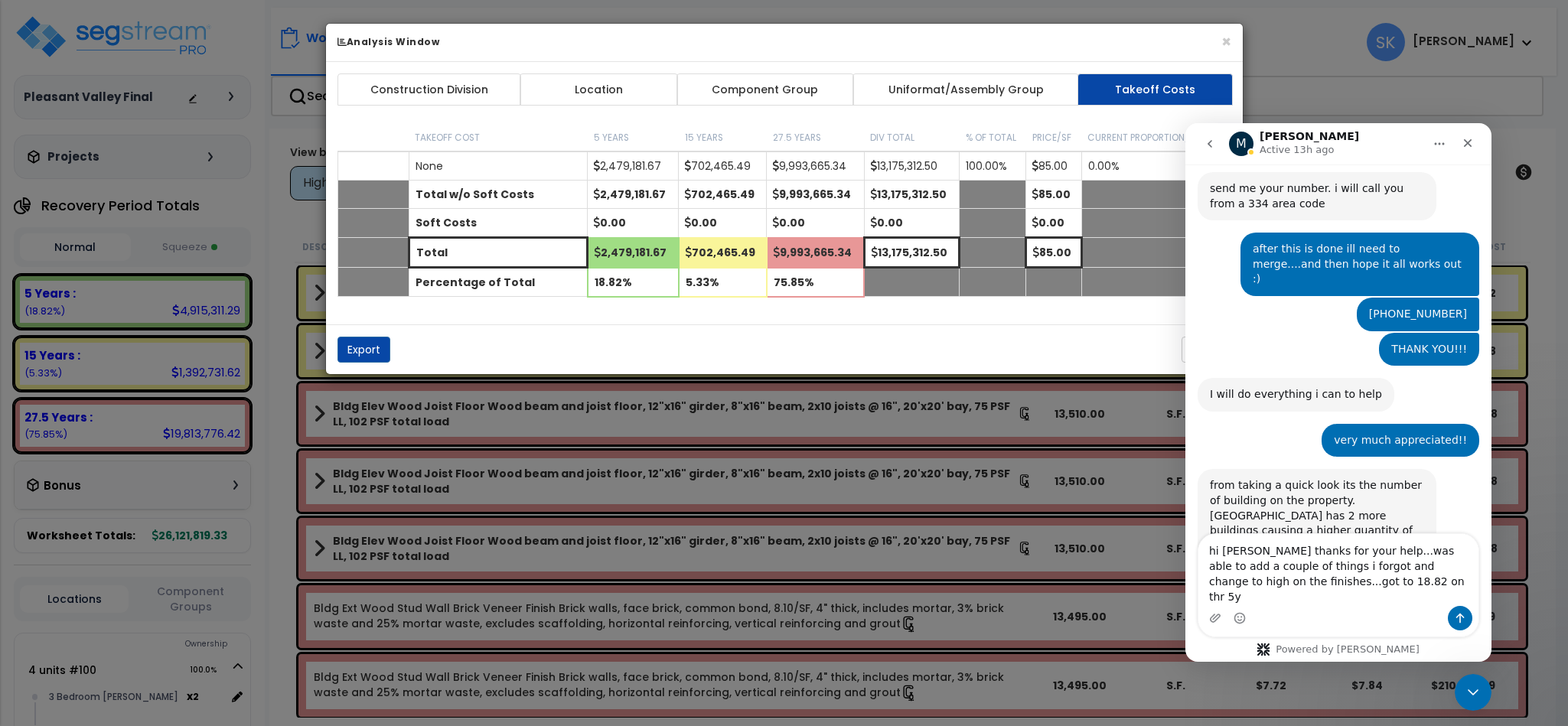
type textarea "hi michael thanks for your help...was able to add a couple of things i forgot a…"
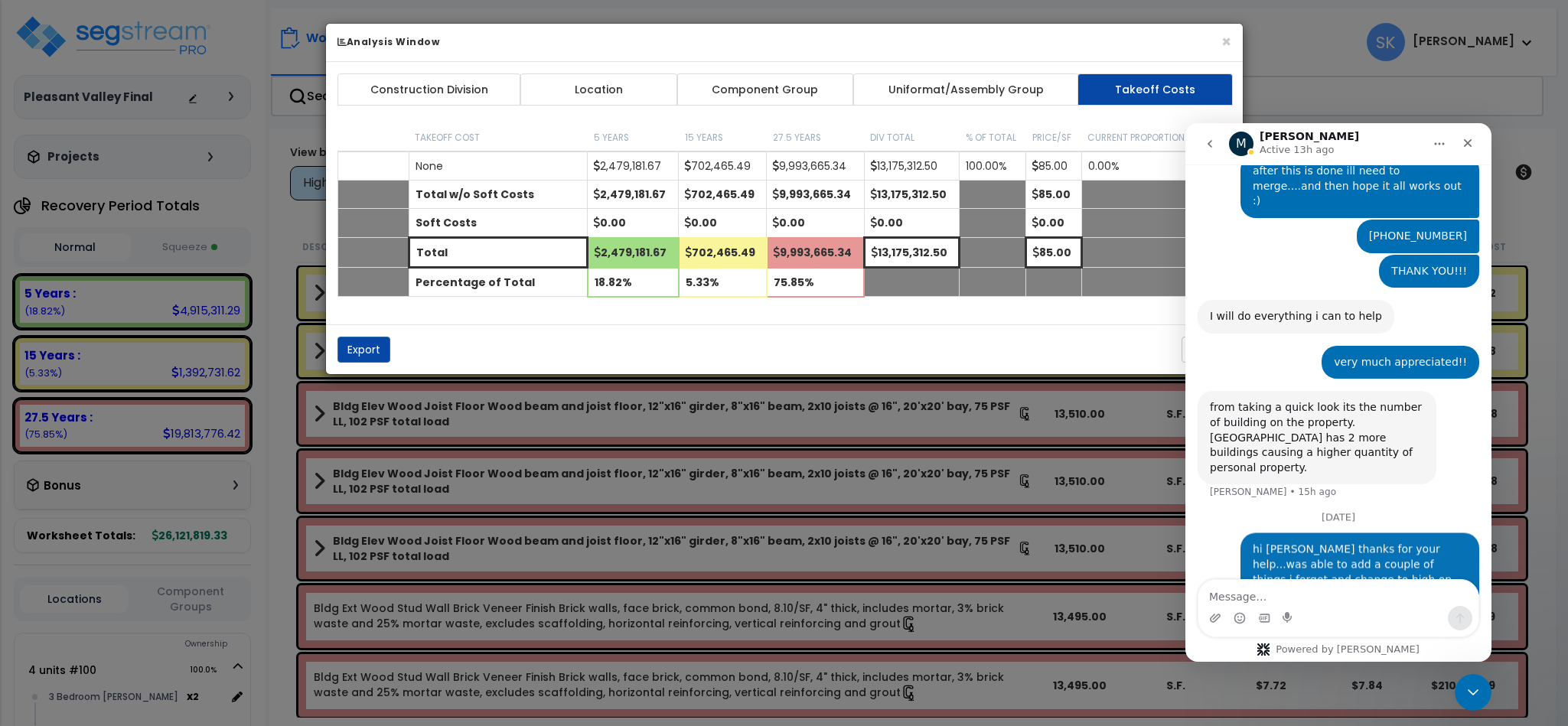
scroll to position [1059, 0]
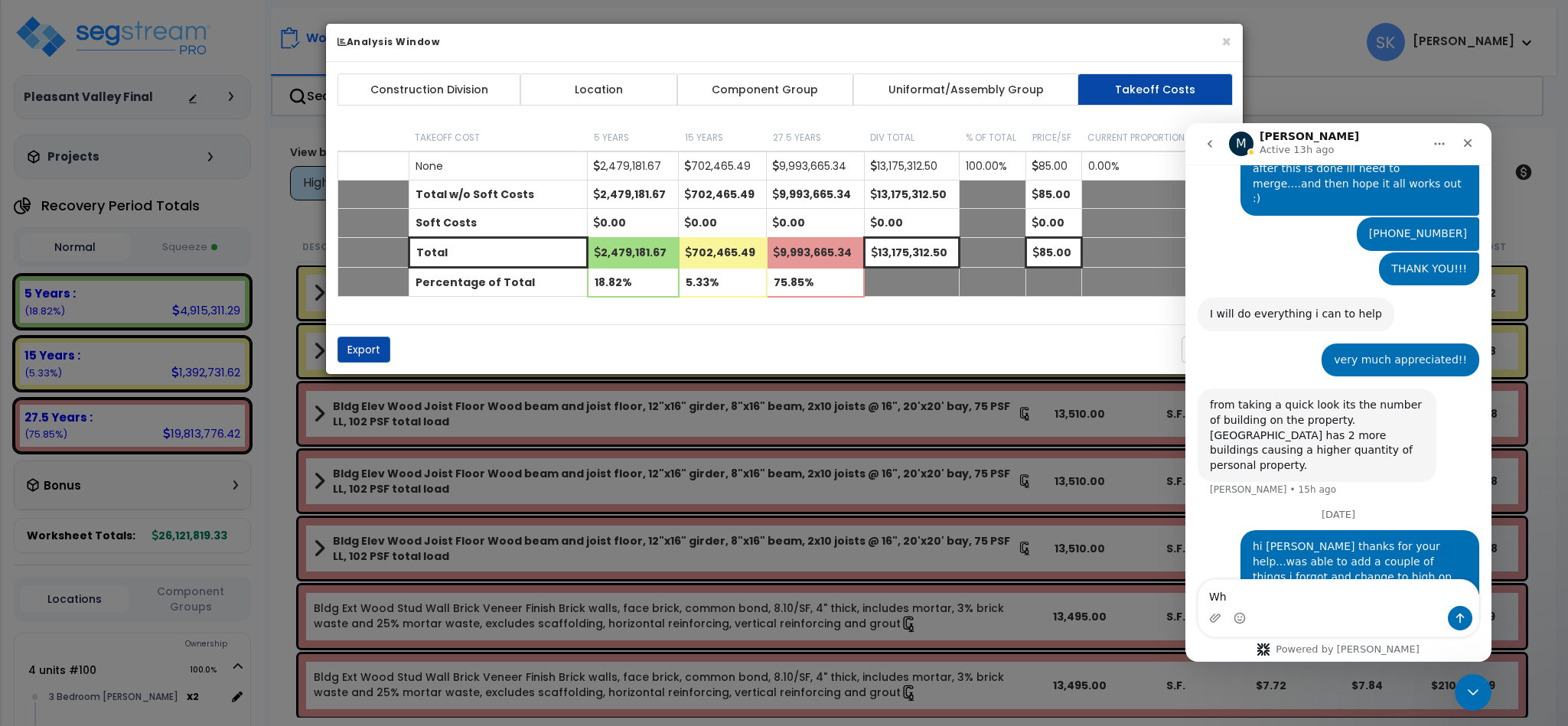
type textarea "W"
click at [1410, 596] on textarea "are there any soft costs i can add towards" at bounding box center [1338, 593] width 280 height 26
type textarea "are there any soft costs i can add towards the basis?"
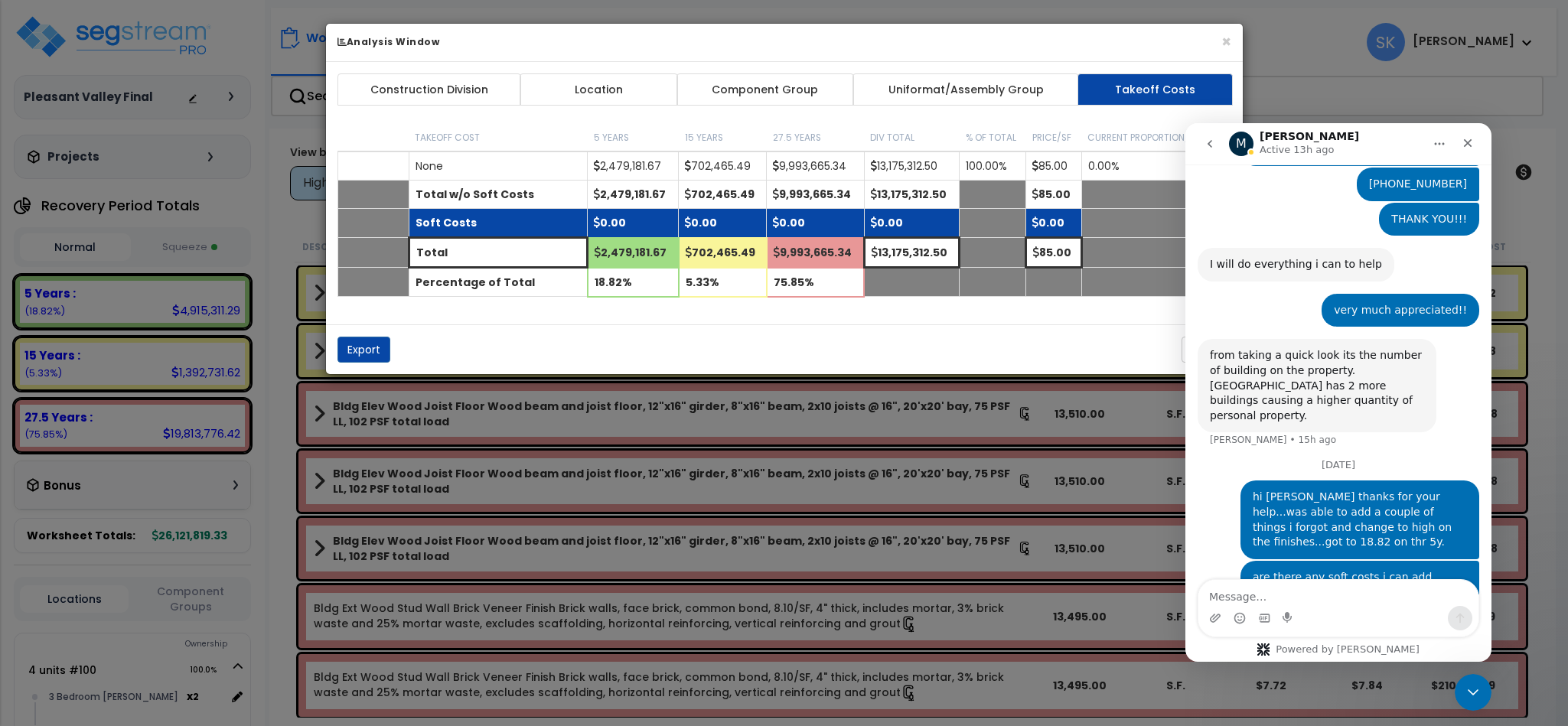
click at [603, 223] on td "0.00" at bounding box center [633, 223] width 91 height 29
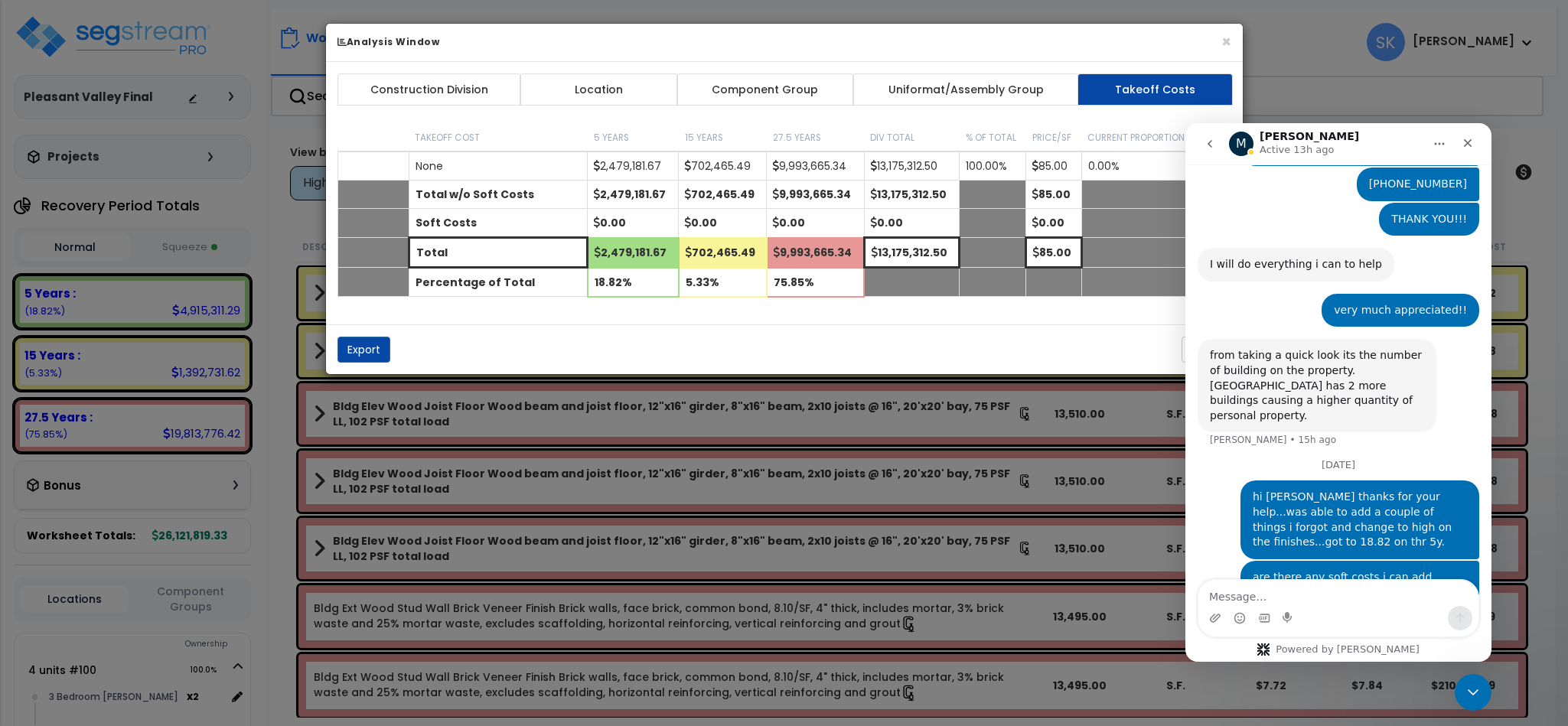
click at [462, 85] on link "Construction Division" at bounding box center [429, 89] width 184 height 32
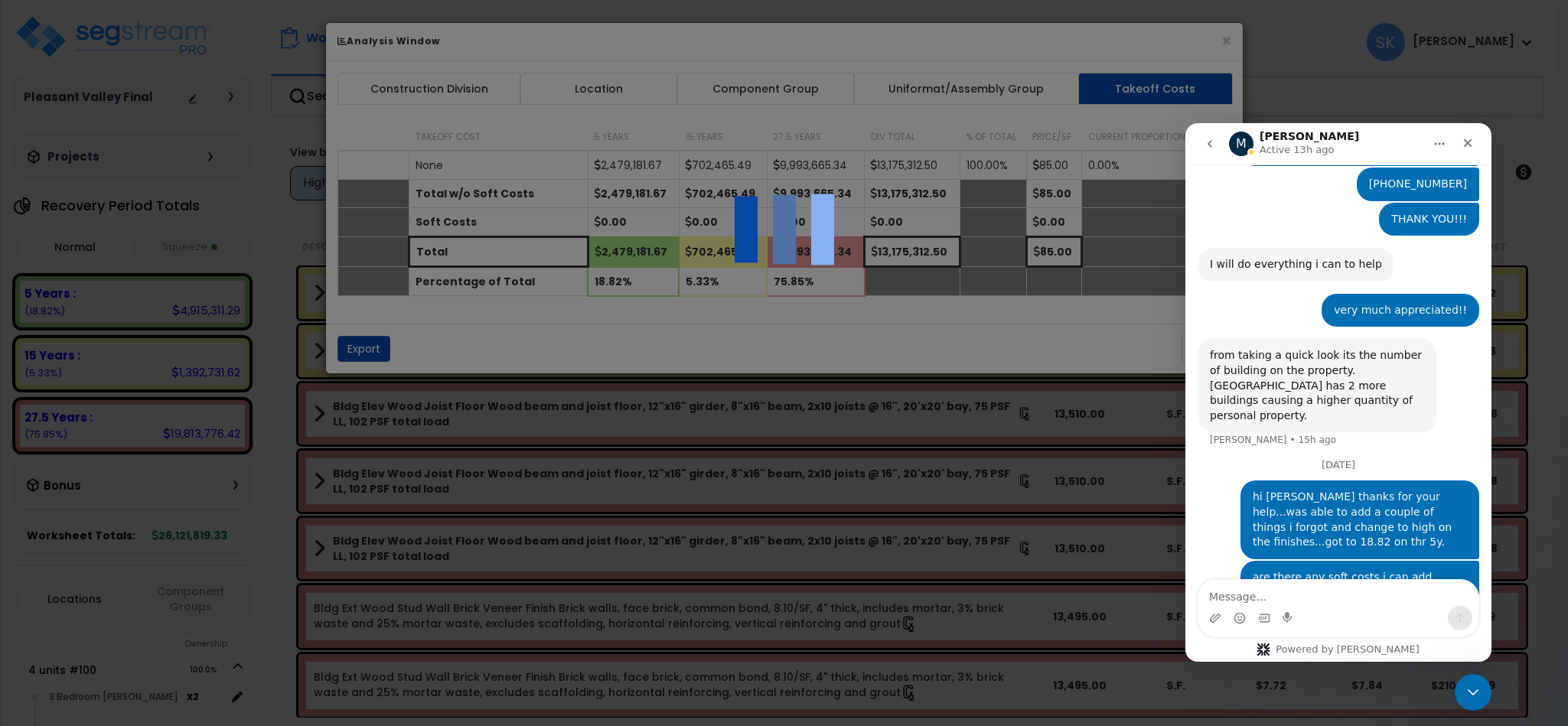
click at [1231, 44] on div at bounding box center [784, 363] width 1568 height 726
click at [1465, 687] on icon "Close Intercom Messenger" at bounding box center [1470, 689] width 18 height 18
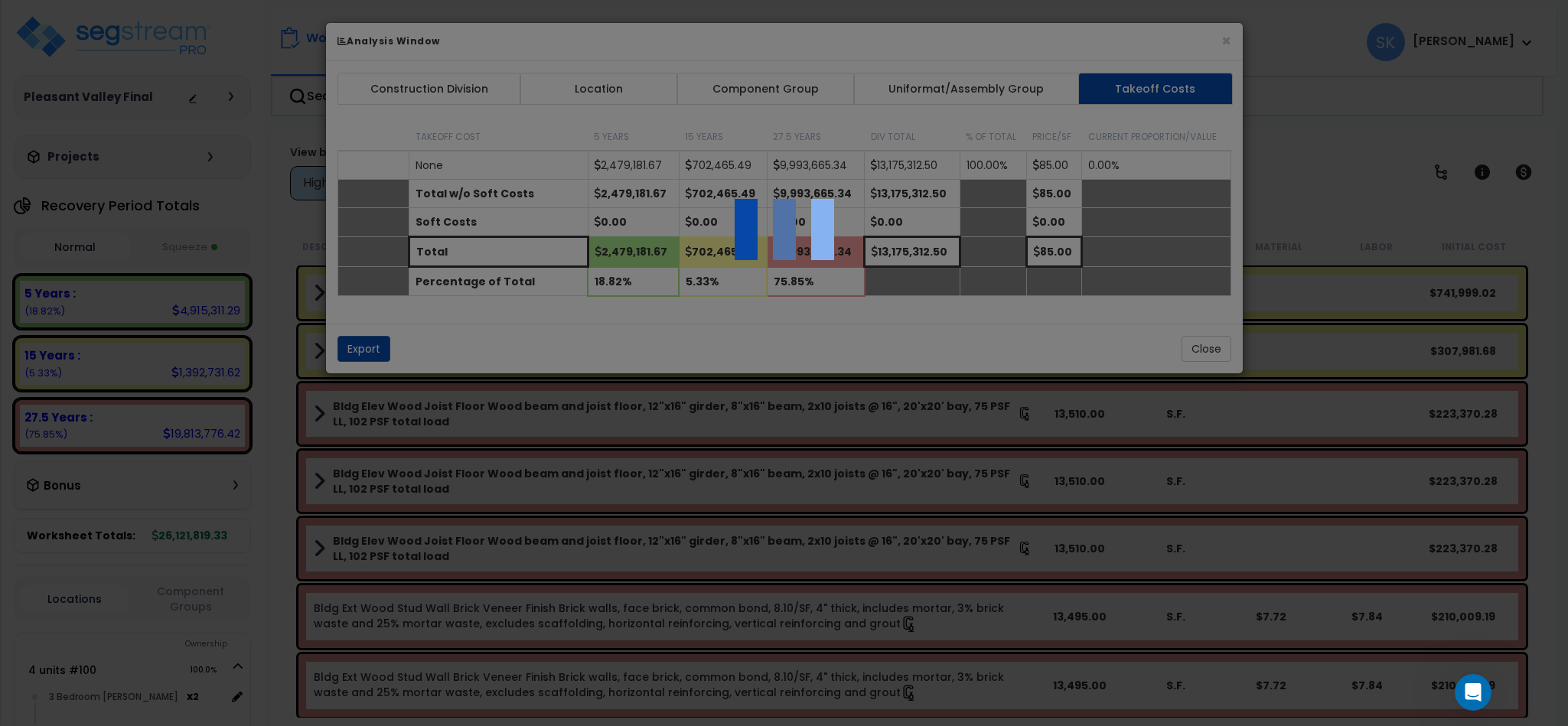
click at [1190, 40] on div at bounding box center [784, 363] width 1568 height 726
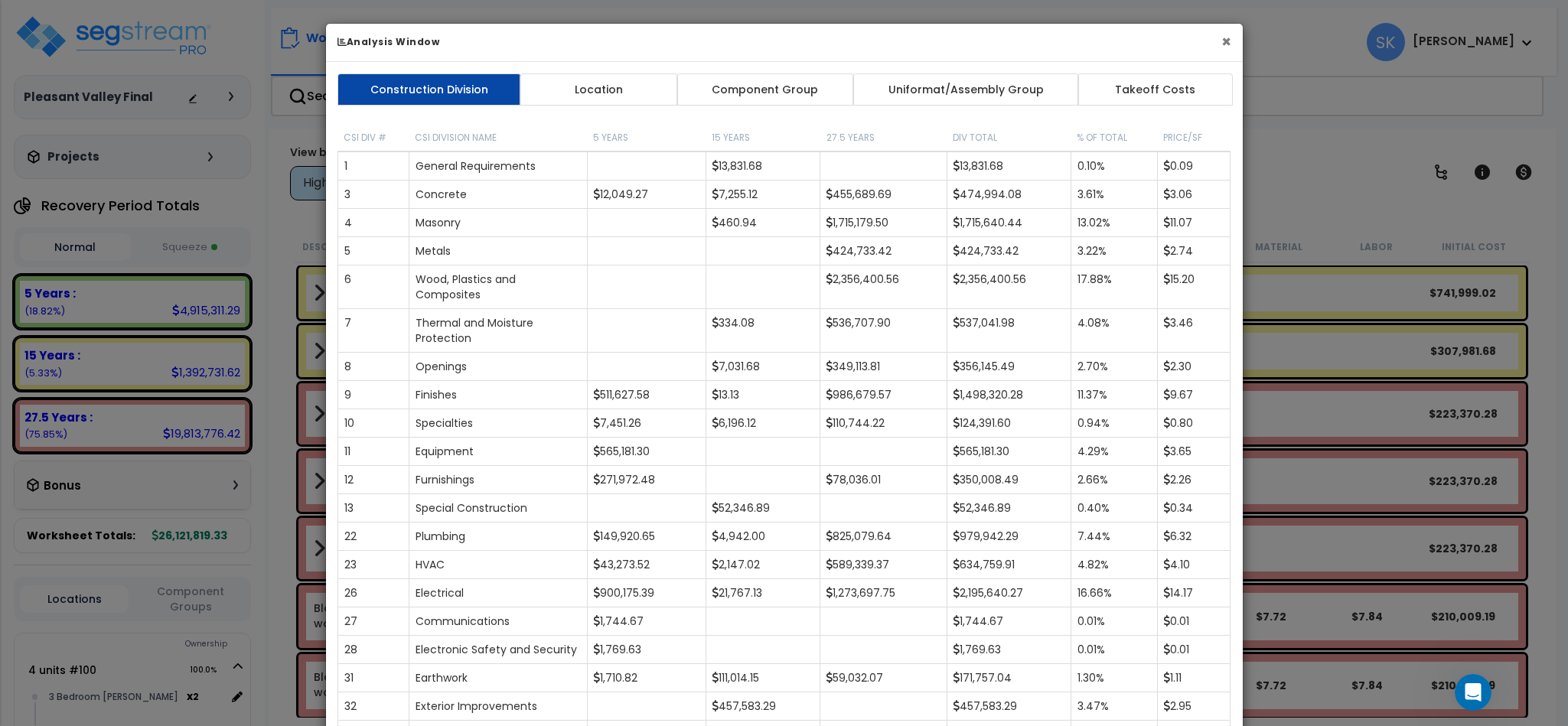
click at [1224, 39] on button "×" at bounding box center [1226, 42] width 10 height 16
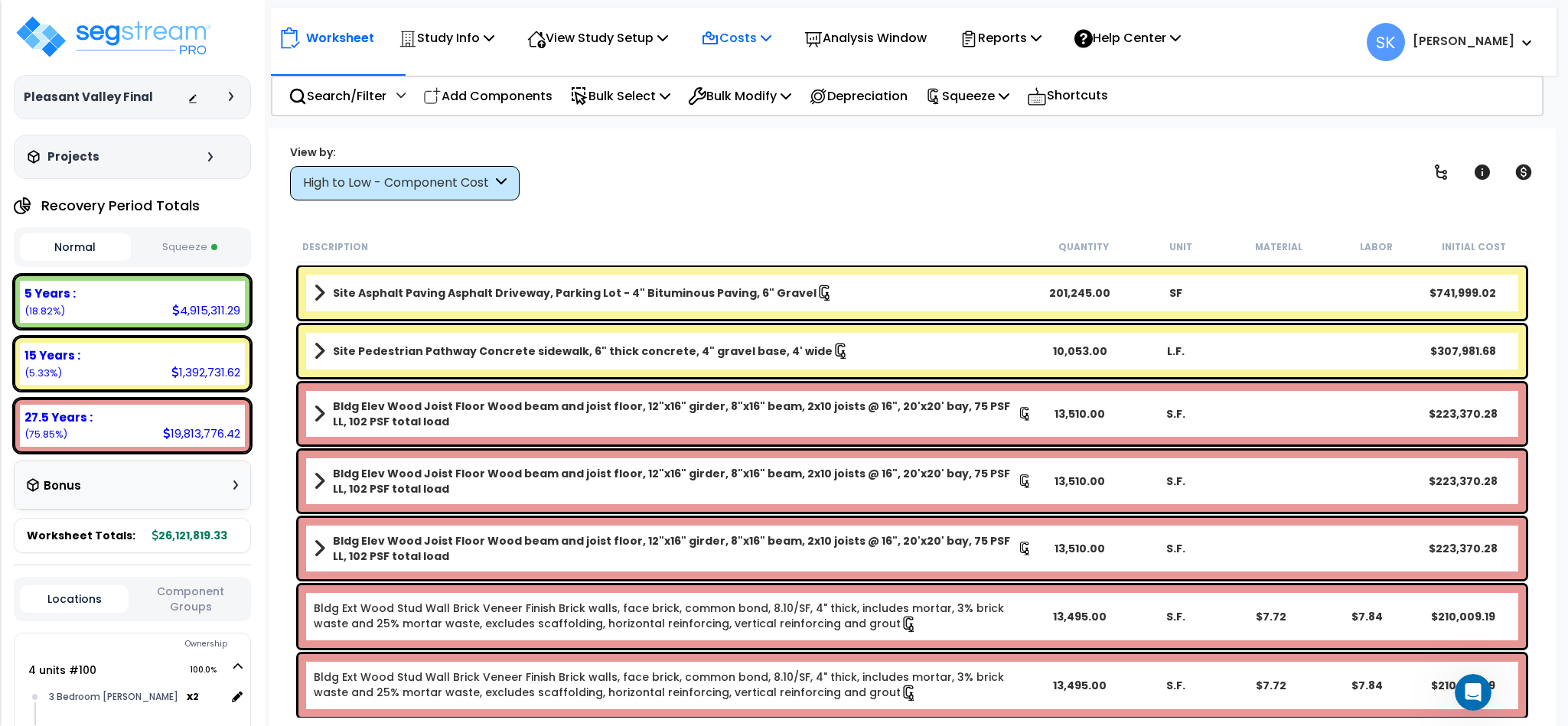
click at [772, 32] on icon at bounding box center [766, 37] width 10 height 12
click at [767, 71] on link "Indirect Costs" at bounding box center [769, 72] width 152 height 31
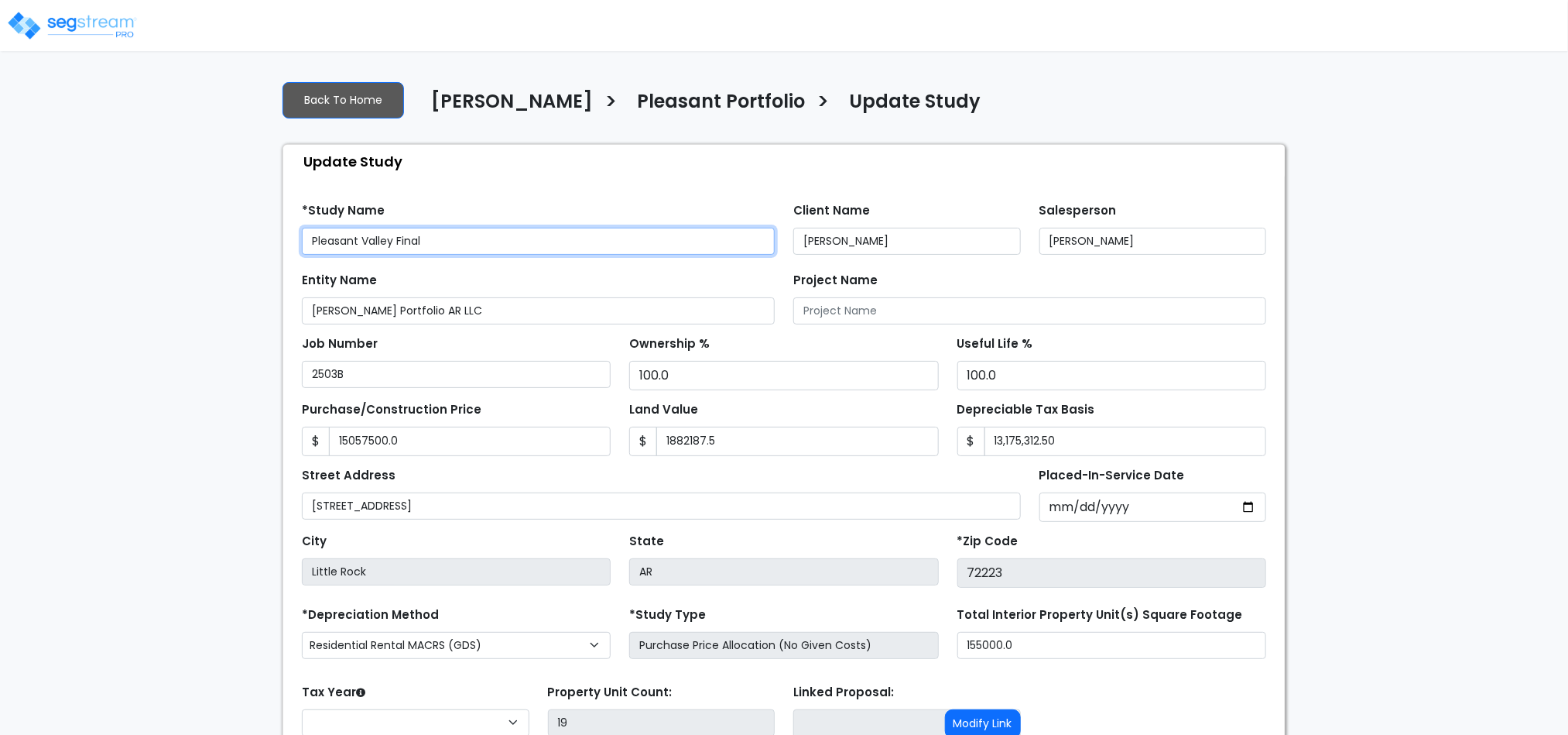
type input "15,057,500.0"
type input "1,882,187.5"
select select "2024"
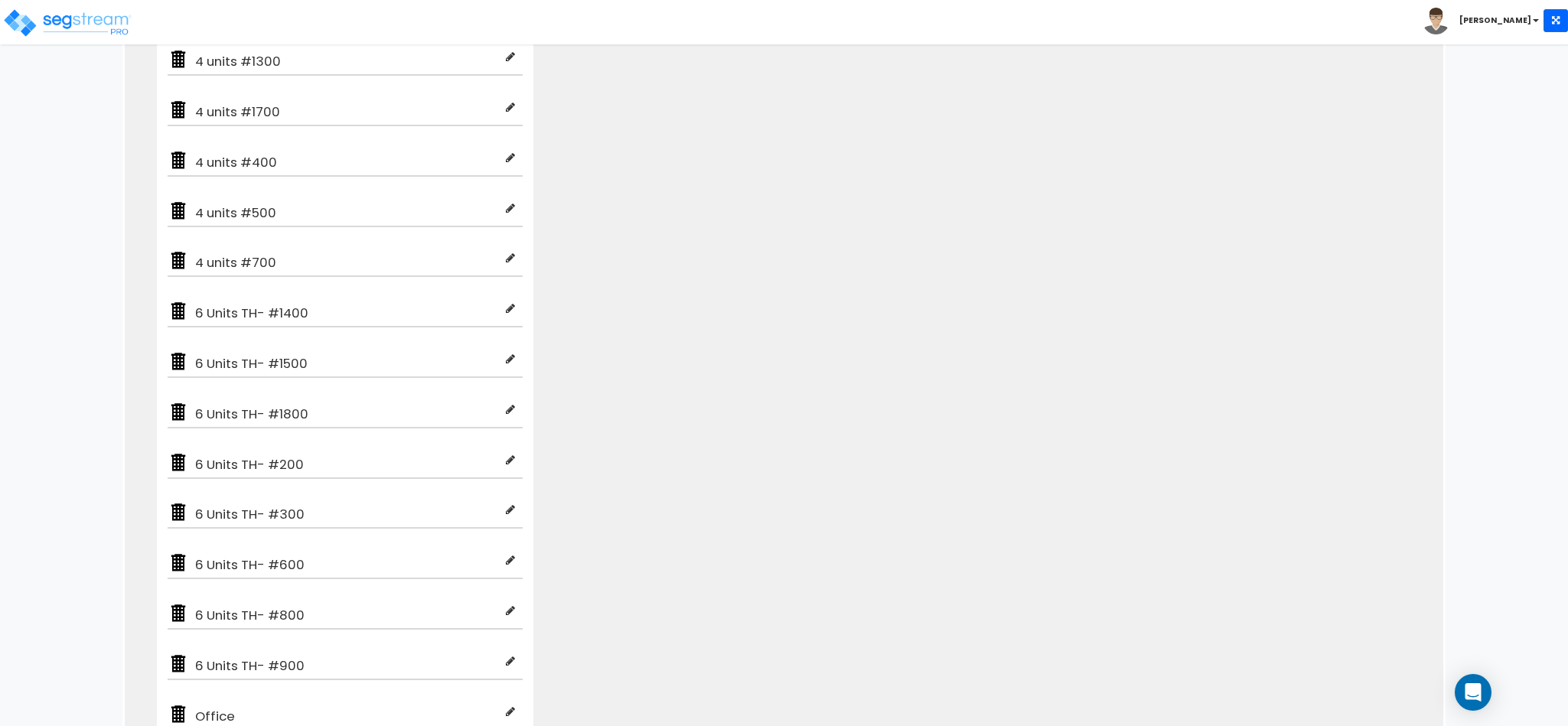
scroll to position [621, 0]
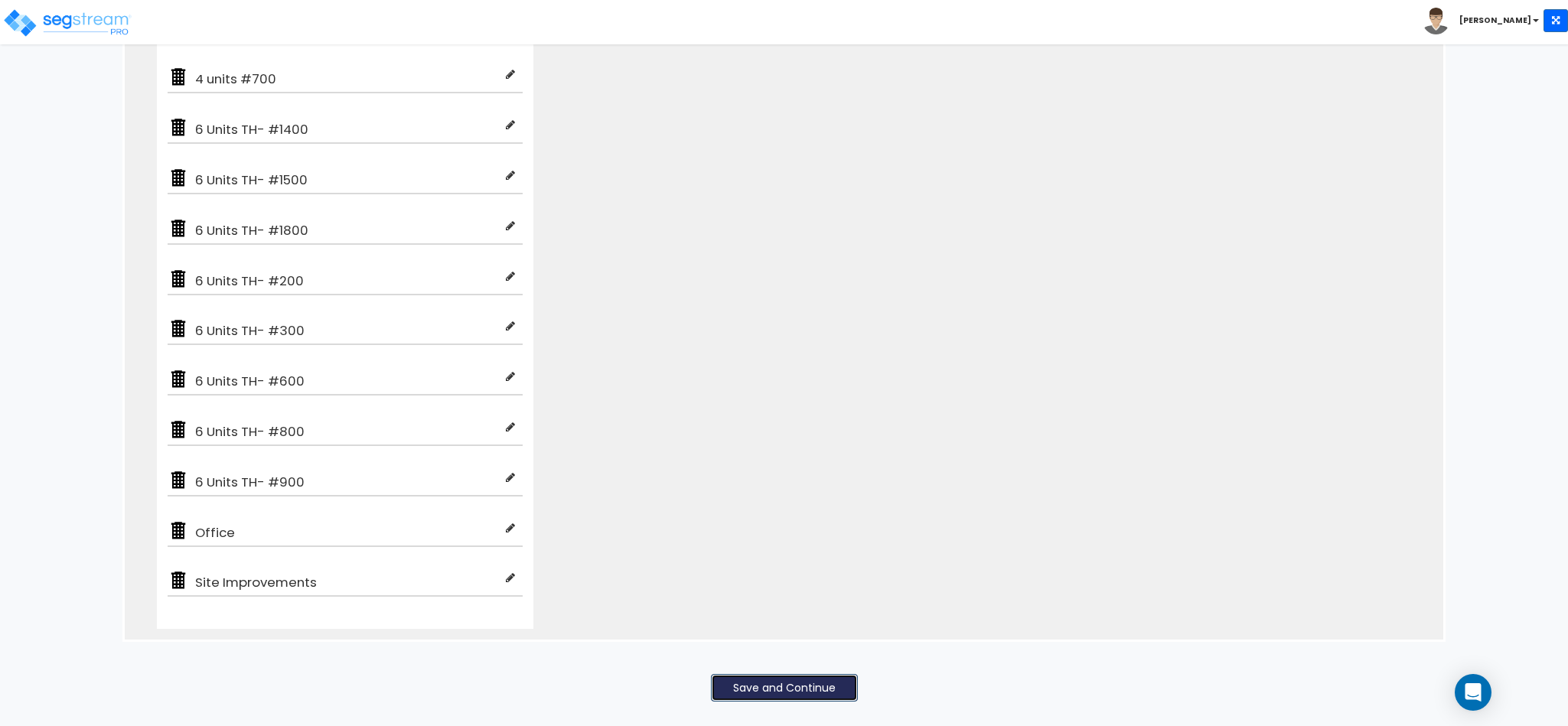
click at [807, 689] on button "Save and Continue" at bounding box center [784, 688] width 147 height 28
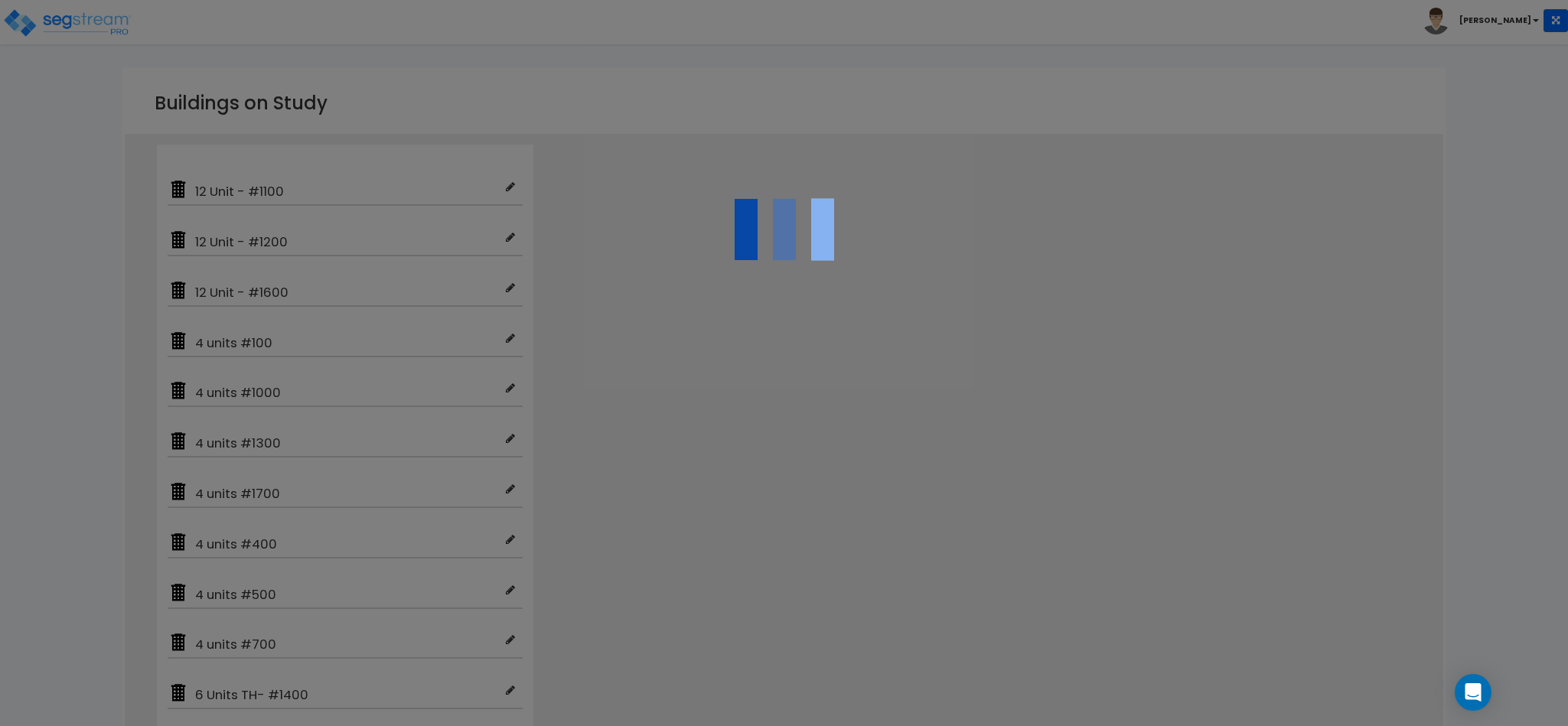
scroll to position [0, 0]
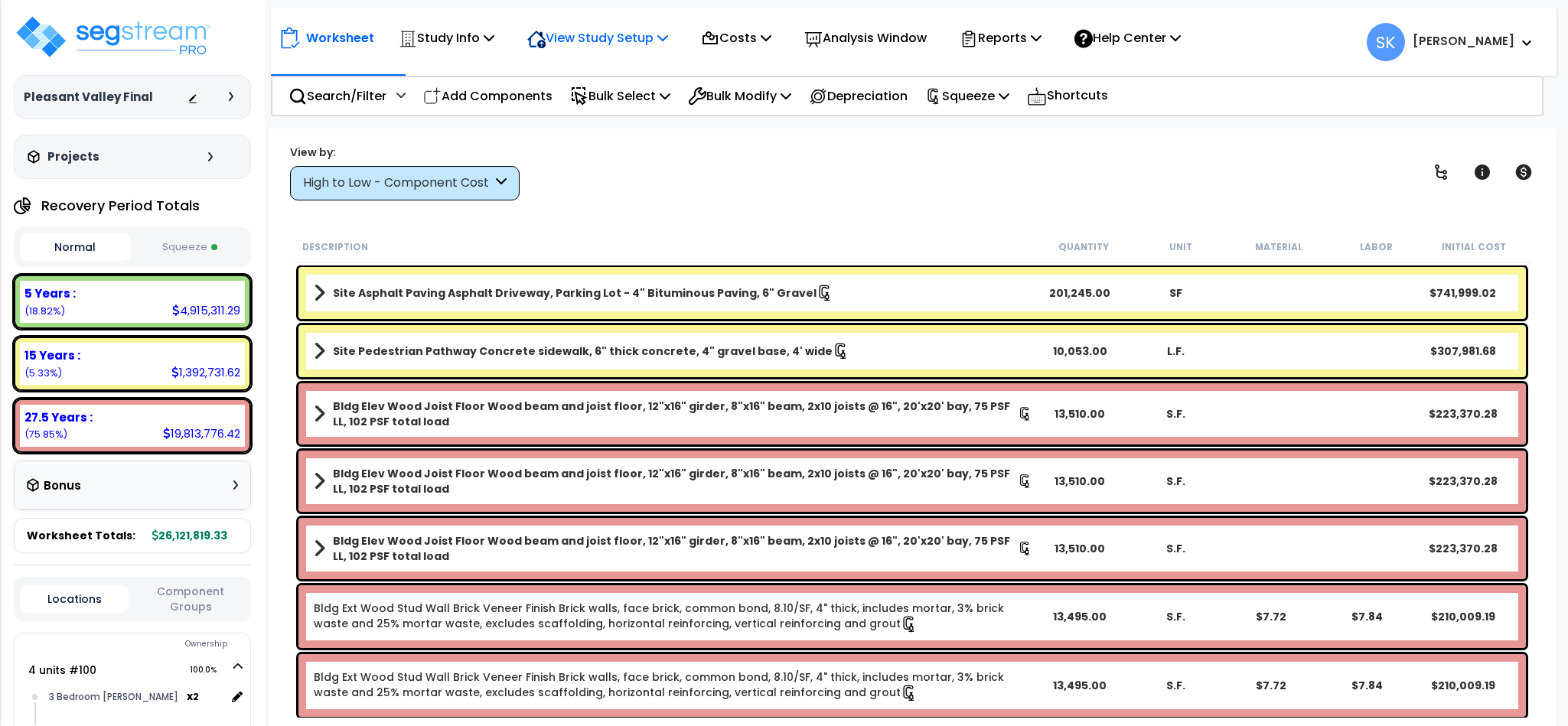
click at [668, 32] on icon at bounding box center [663, 37] width 10 height 12
click at [603, 59] on link "Building Setup" at bounding box center [596, 72] width 152 height 31
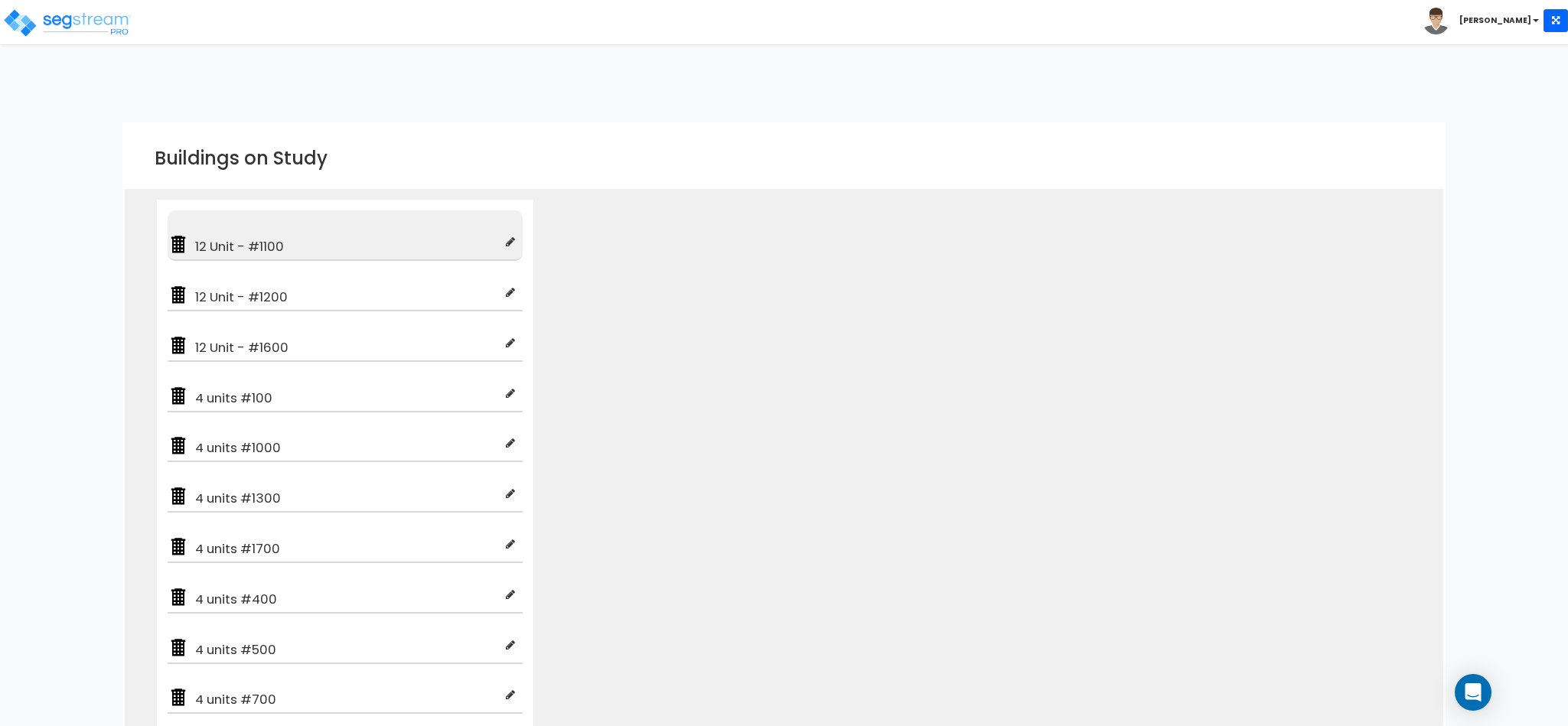
click at [274, 248] on span "12 Unit - #1100" at bounding box center [347, 246] width 317 height 18
click at [512, 243] on icon at bounding box center [510, 241] width 10 height 10
type input "12 Unit - #1100"
type input "Multi-Family Residential"
checkbox input "true"
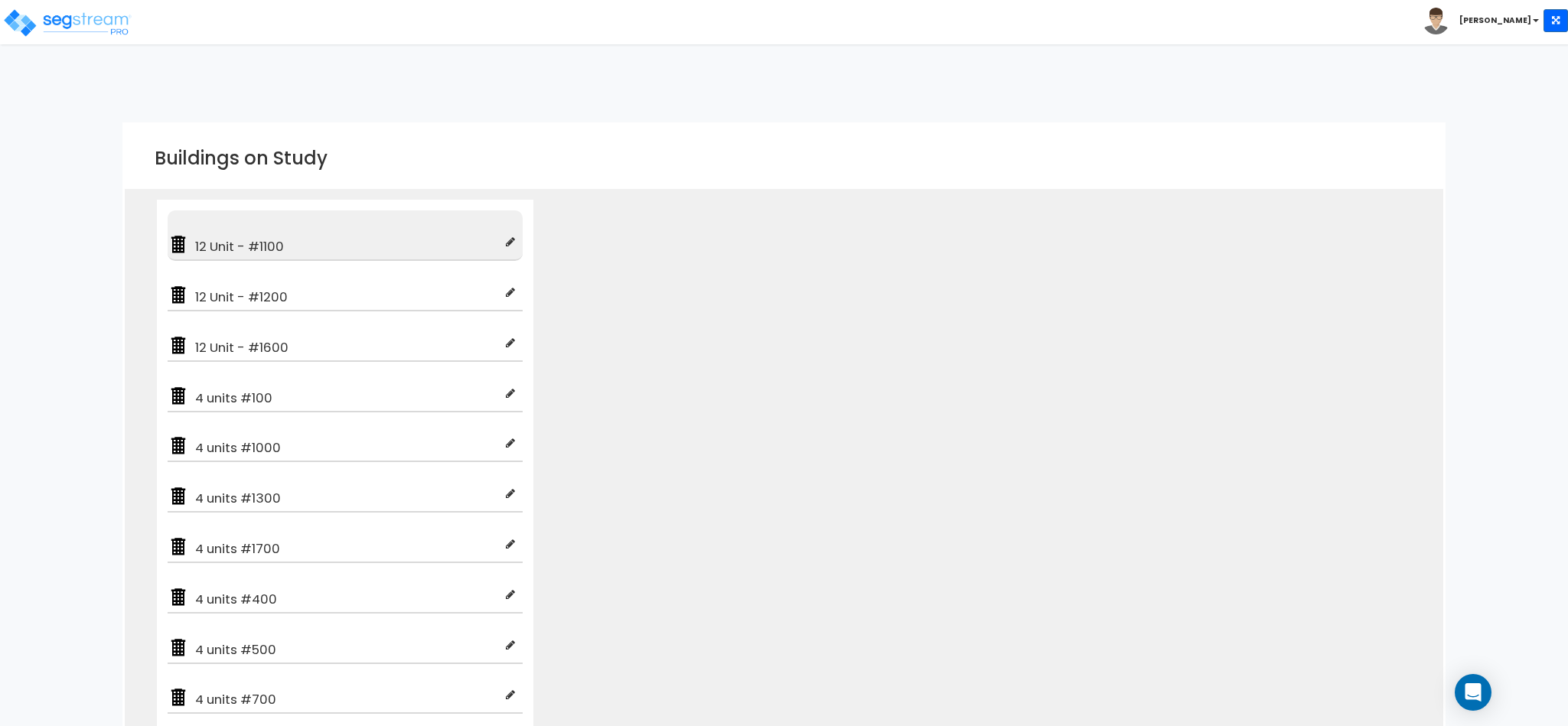
type input "100"
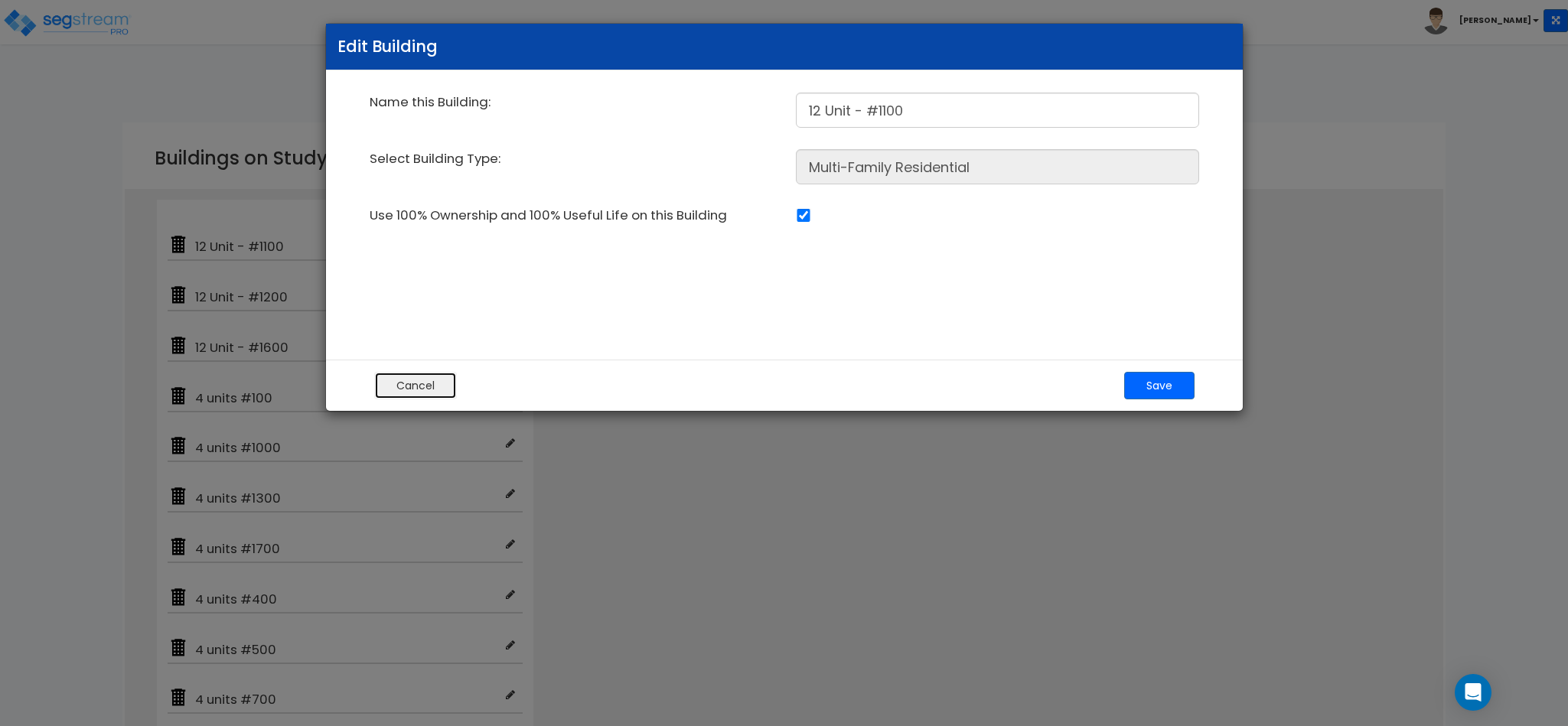
click at [430, 383] on button "Cancel" at bounding box center [415, 385] width 83 height 28
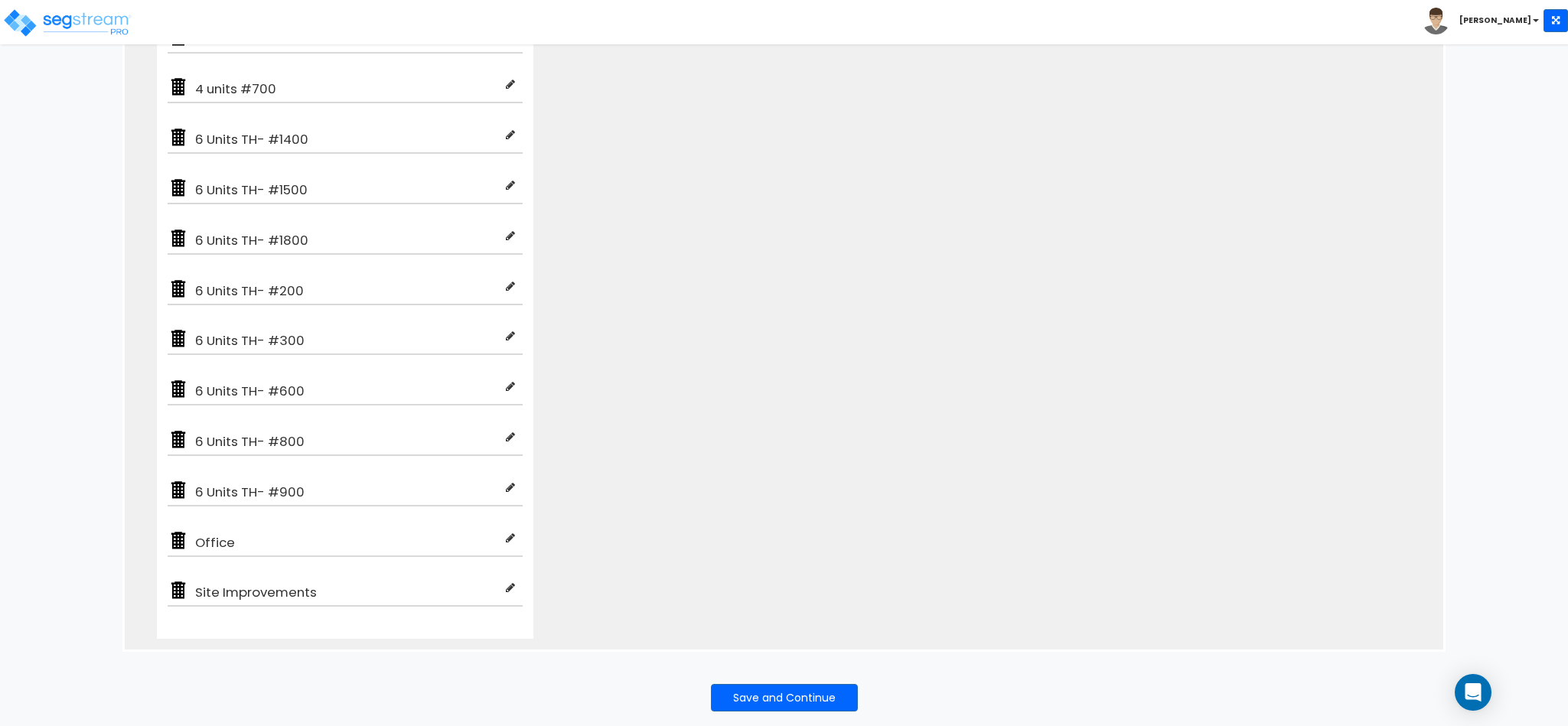
scroll to position [621, 0]
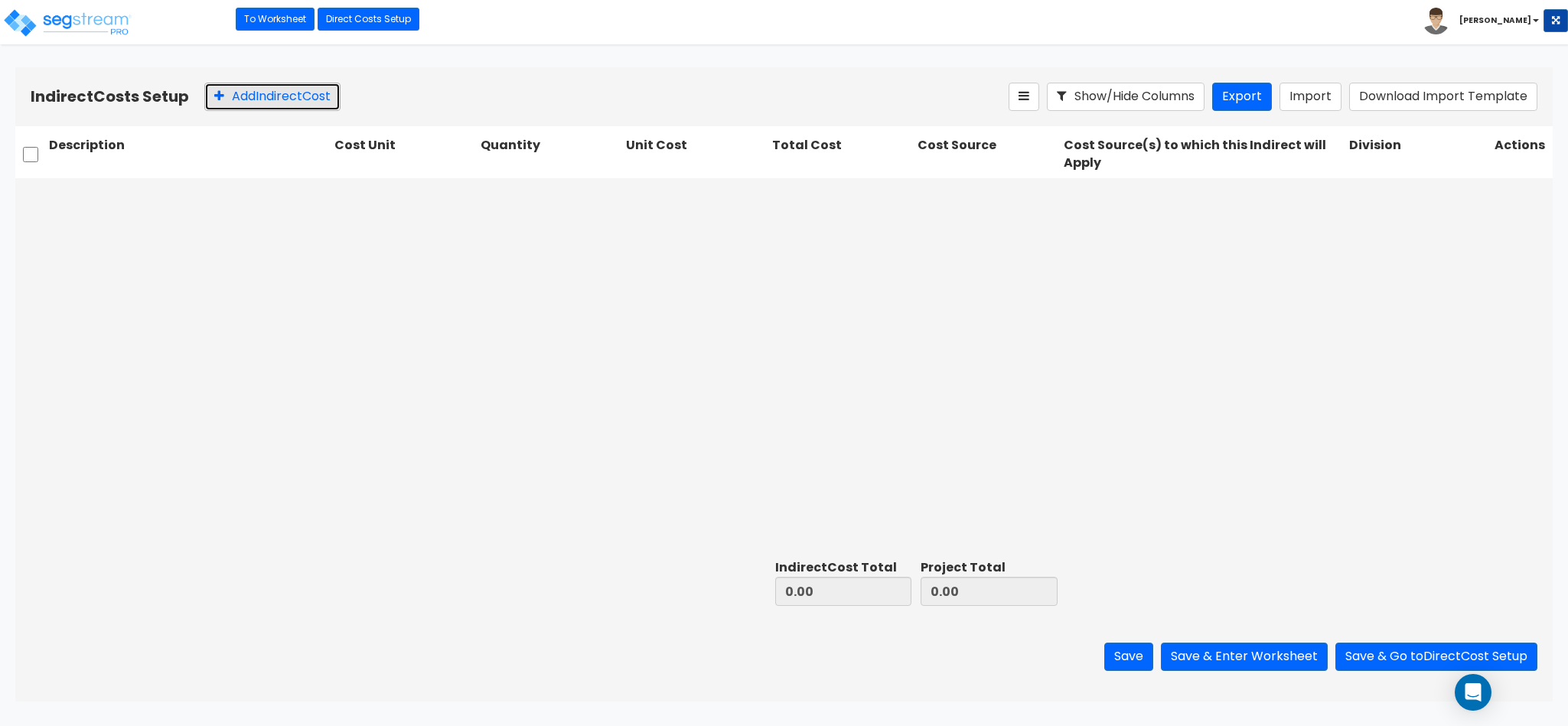
click at [333, 109] on button "Add Indirect Cost" at bounding box center [272, 97] width 136 height 28
click at [230, 193] on input "text" at bounding box center [188, 195] width 279 height 29
click at [411, 202] on div at bounding box center [395, 196] width 106 height 21
click at [1097, 191] on div at bounding box center [1194, 196] width 245 height 21
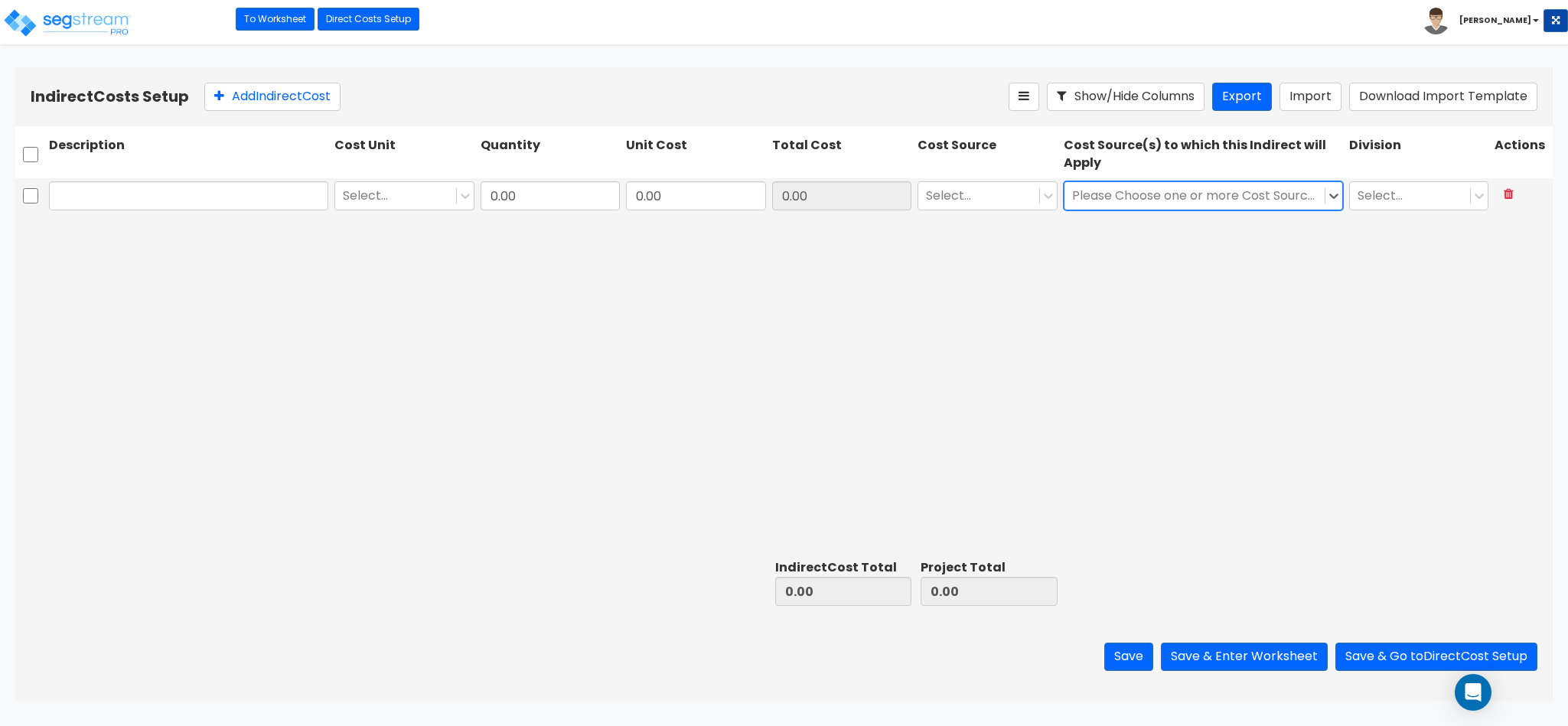
click at [1097, 191] on div at bounding box center [1194, 196] width 245 height 21
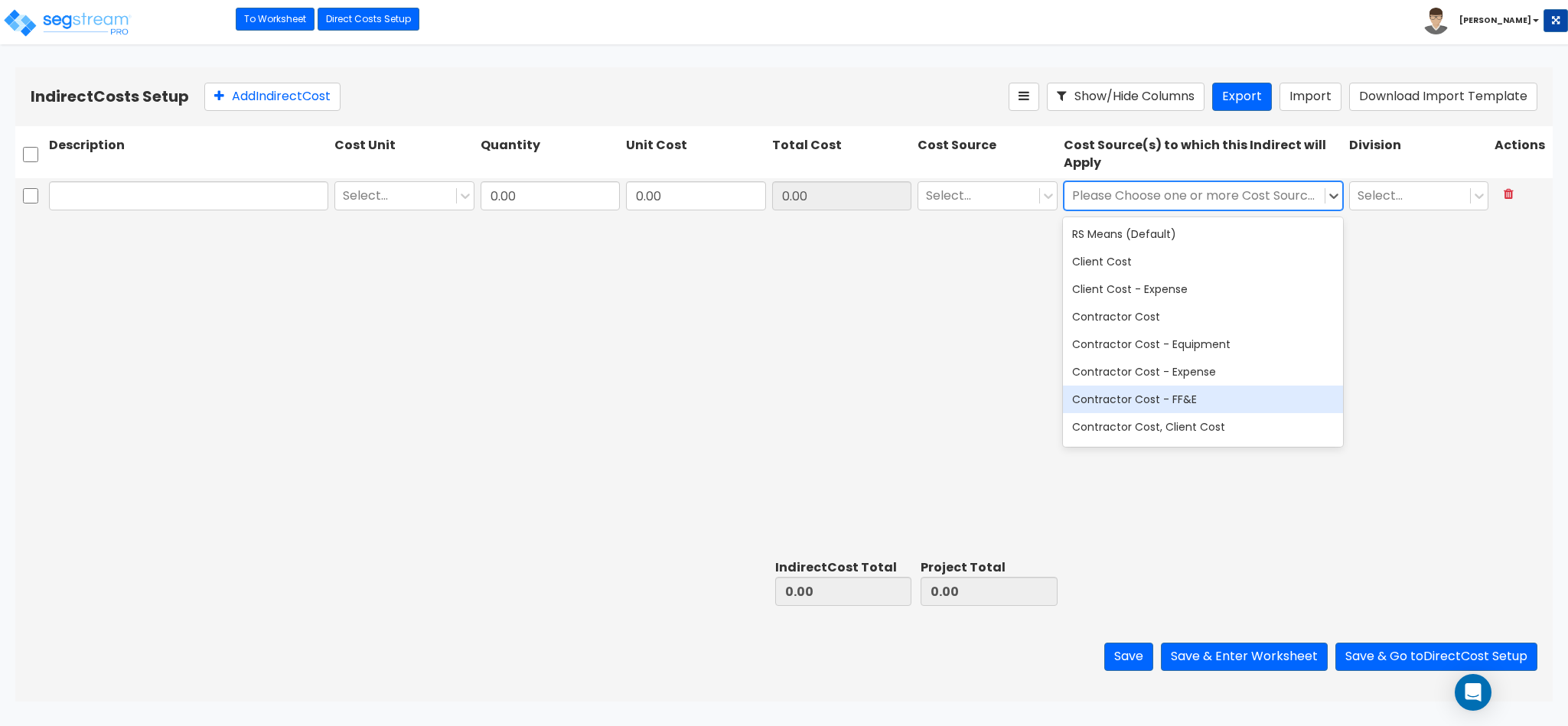
scroll to position [299, 0]
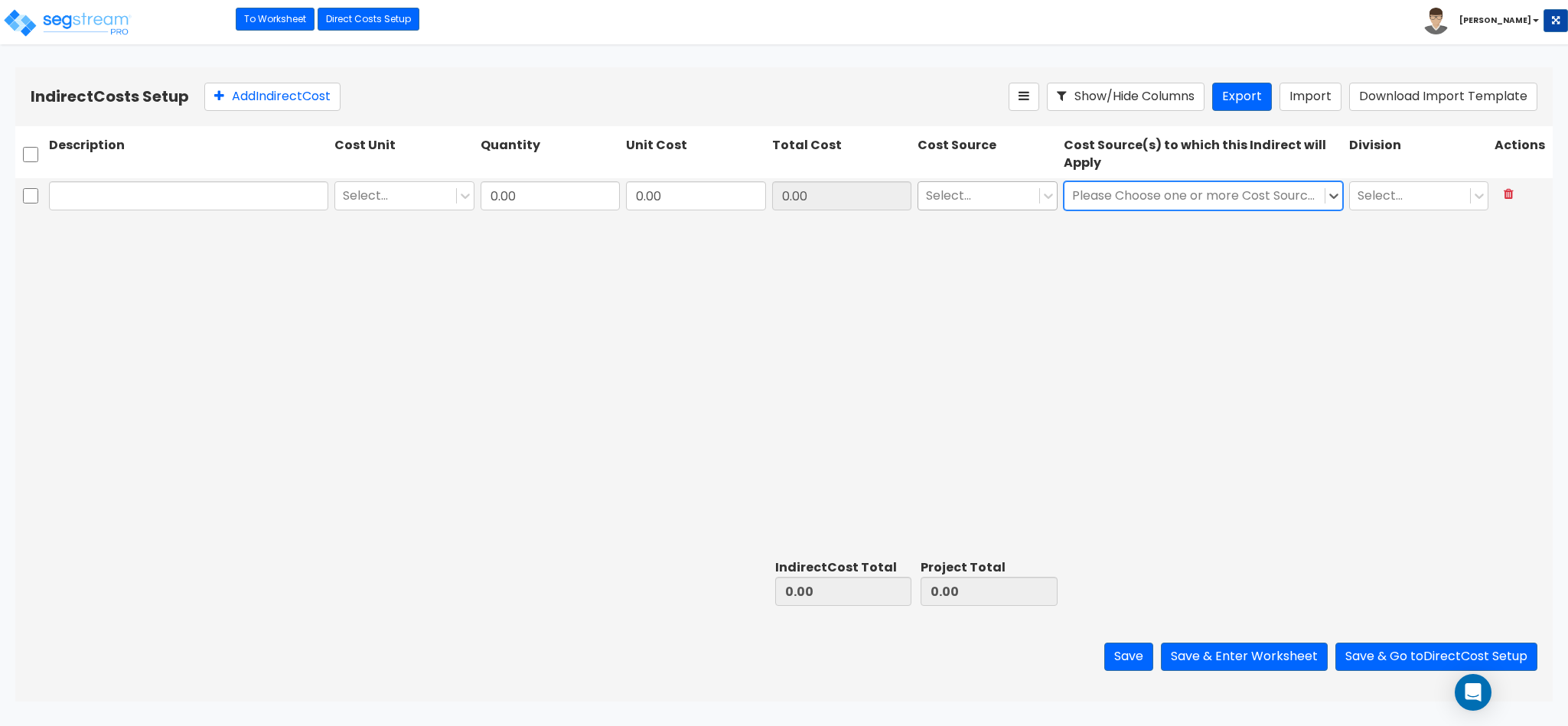
click at [1024, 198] on div at bounding box center [978, 196] width 106 height 21
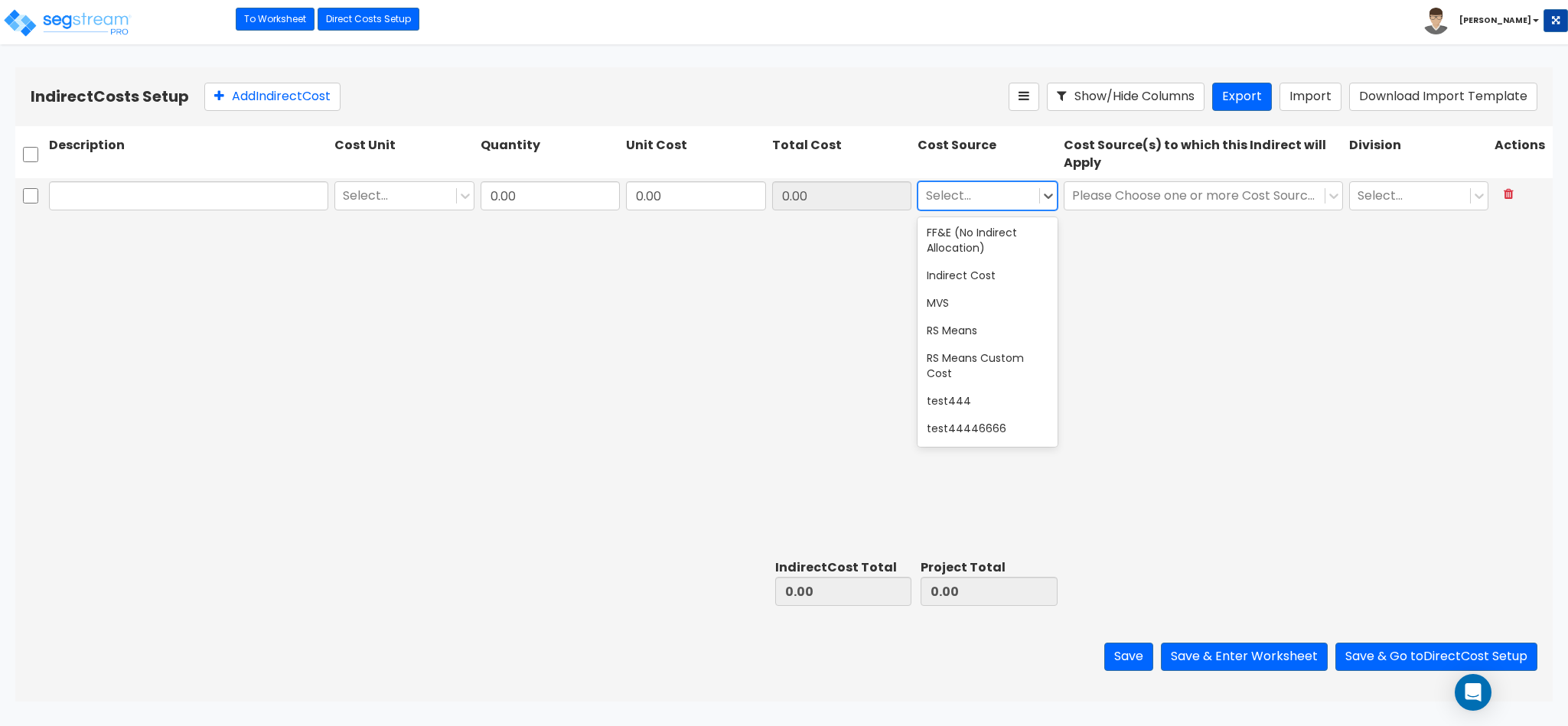
scroll to position [382, 0]
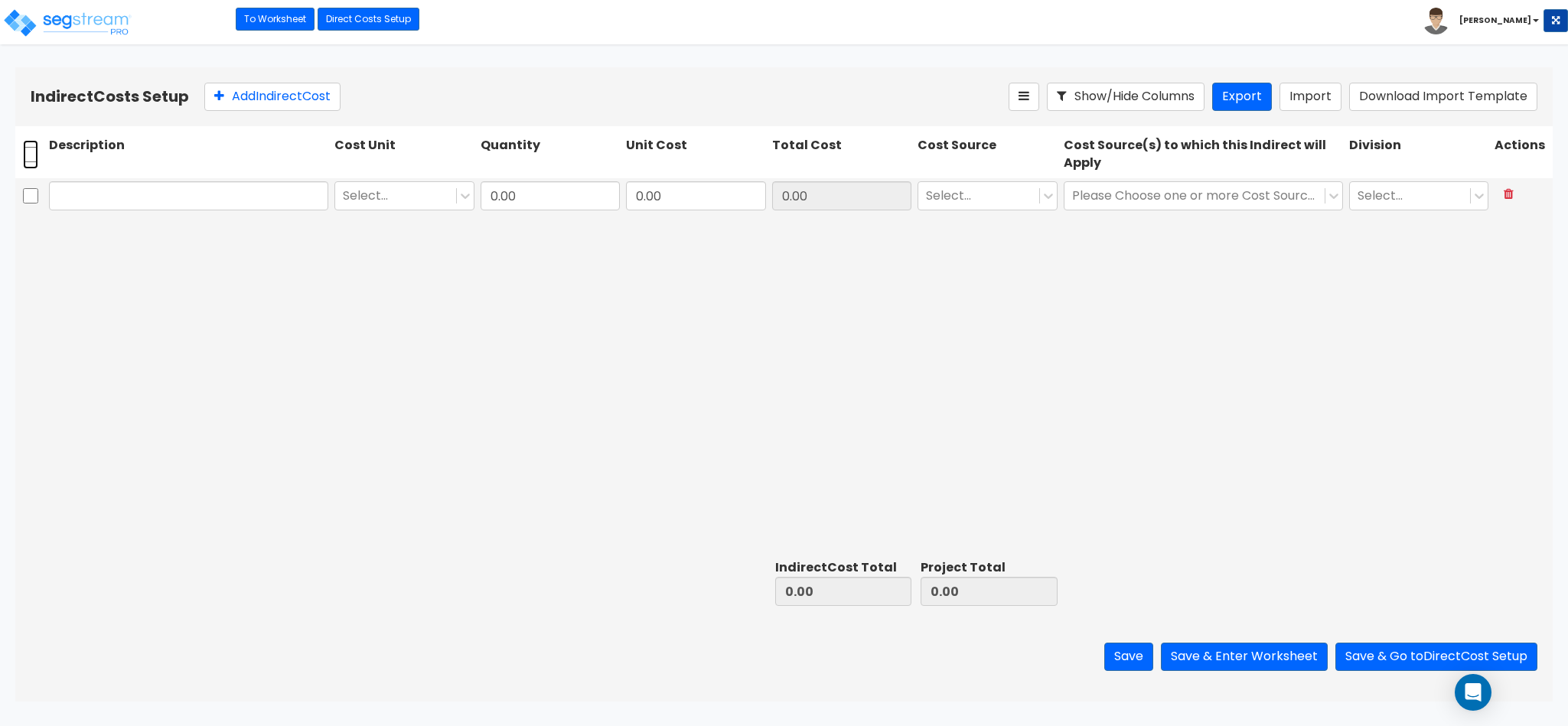
click at [30, 159] on input "checkbox" at bounding box center [31, 154] width 16 height 29
checkbox input "true"
click at [391, 98] on div "Add Indirect Cost" at bounding box center [606, 97] width 804 height 28
click at [384, 98] on icon at bounding box center [378, 97] width 12 height 16
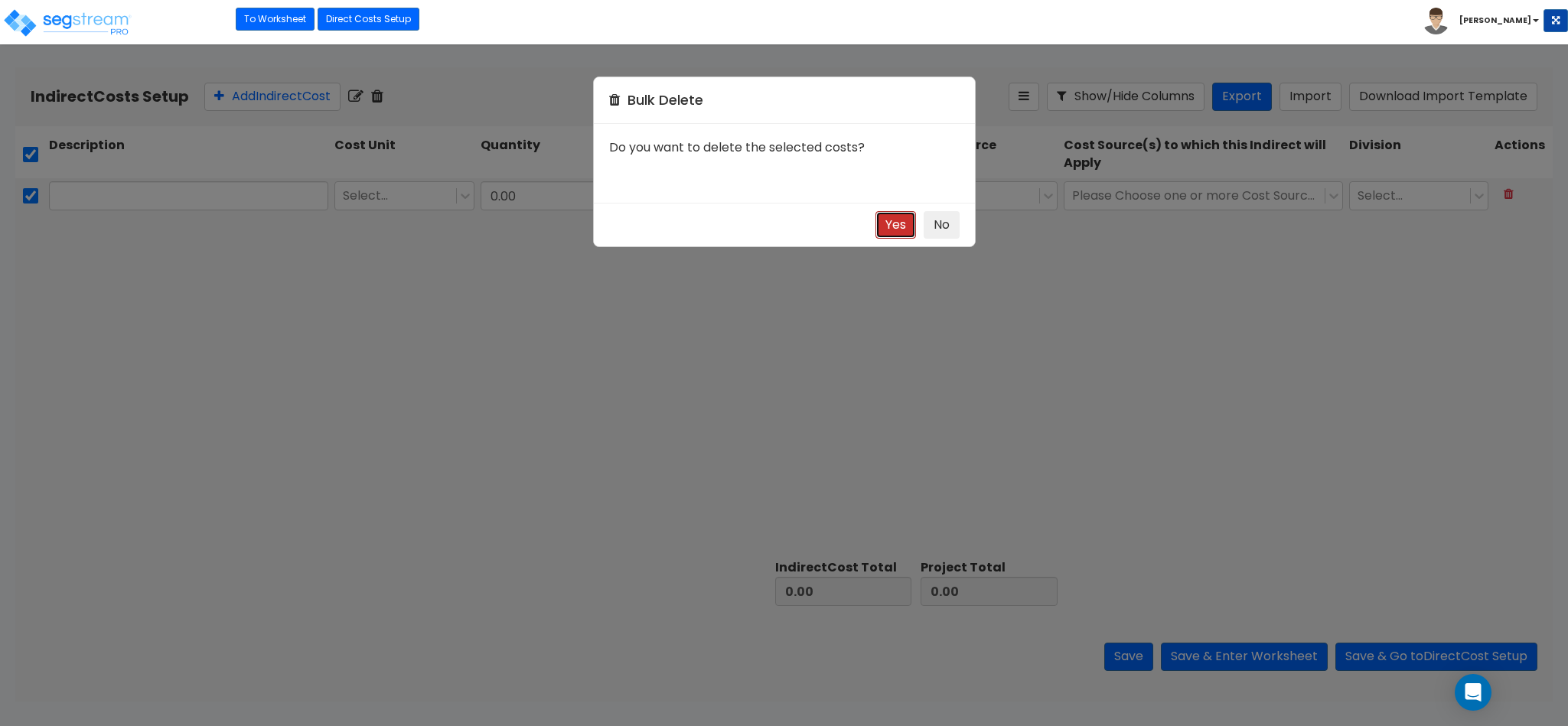
click at [900, 237] on button "Yes" at bounding box center [896, 225] width 41 height 28
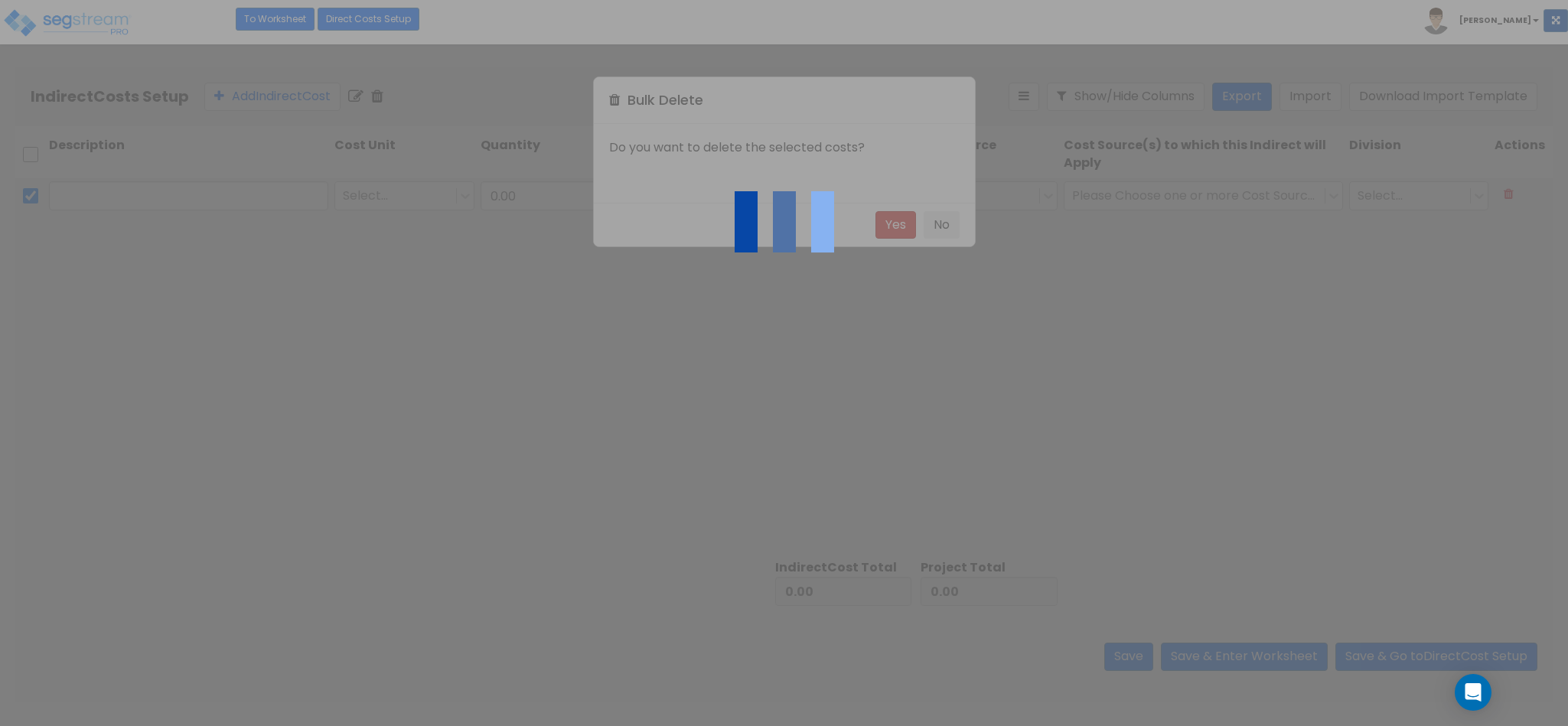
checkbox input "false"
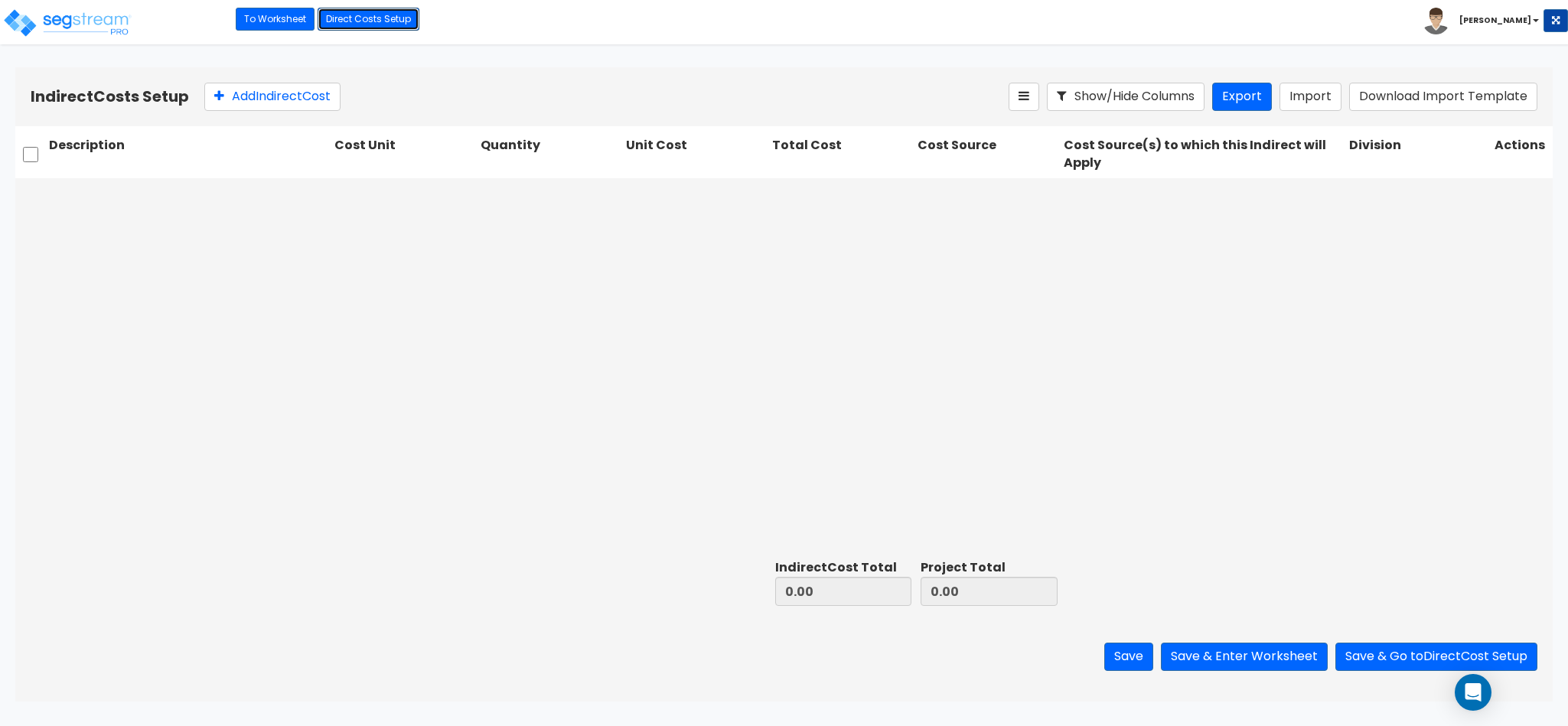
click at [344, 15] on link "Direct Costs Setup" at bounding box center [368, 19] width 102 height 23
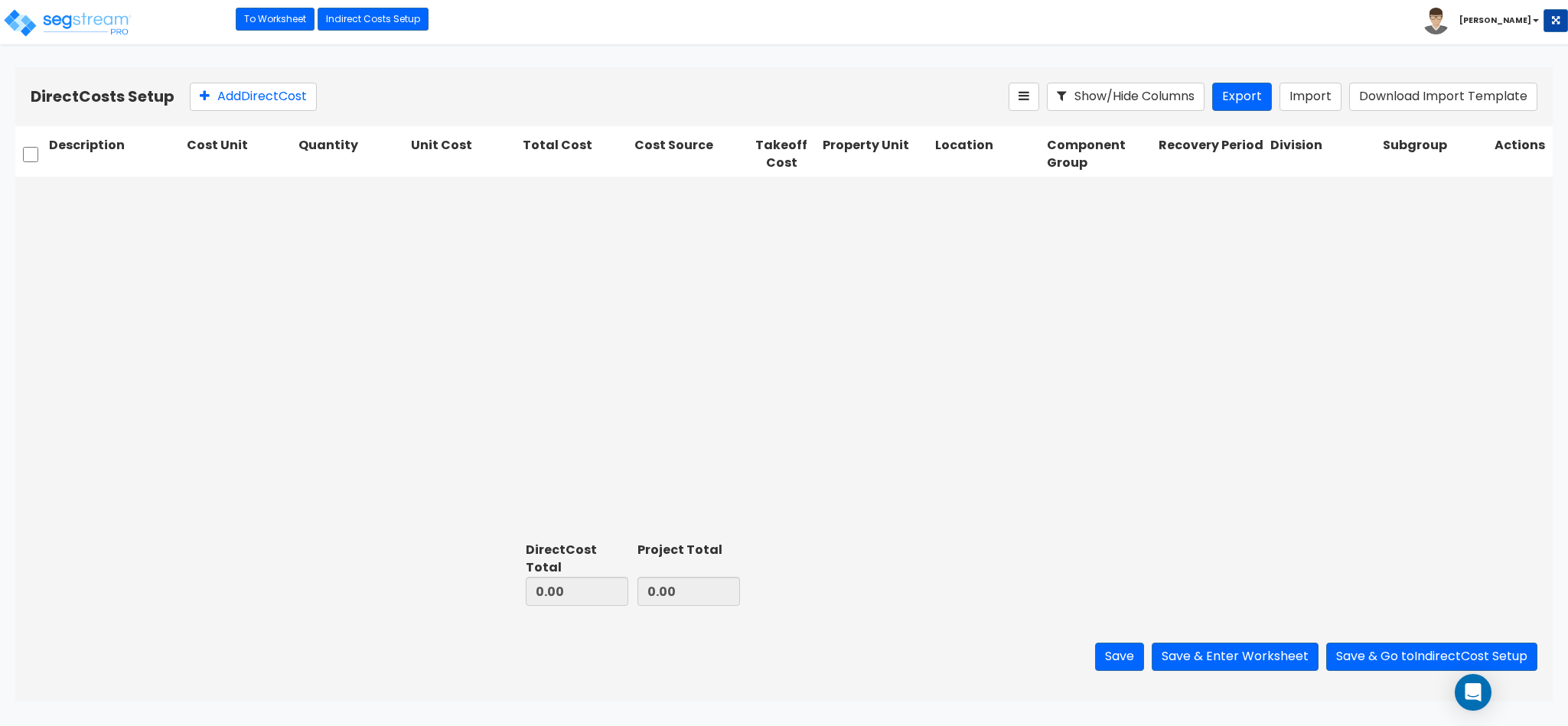
click at [274, 80] on div "Direct Costs Setup Add Direct Cost Show/Hide Columns Export Import Download Imp…" at bounding box center [784, 97] width 1537 height 59
click at [276, 85] on button "Add Direct Cost" at bounding box center [254, 97] width 127 height 28
click at [731, 197] on icon at bounding box center [738, 194] width 16 height 16
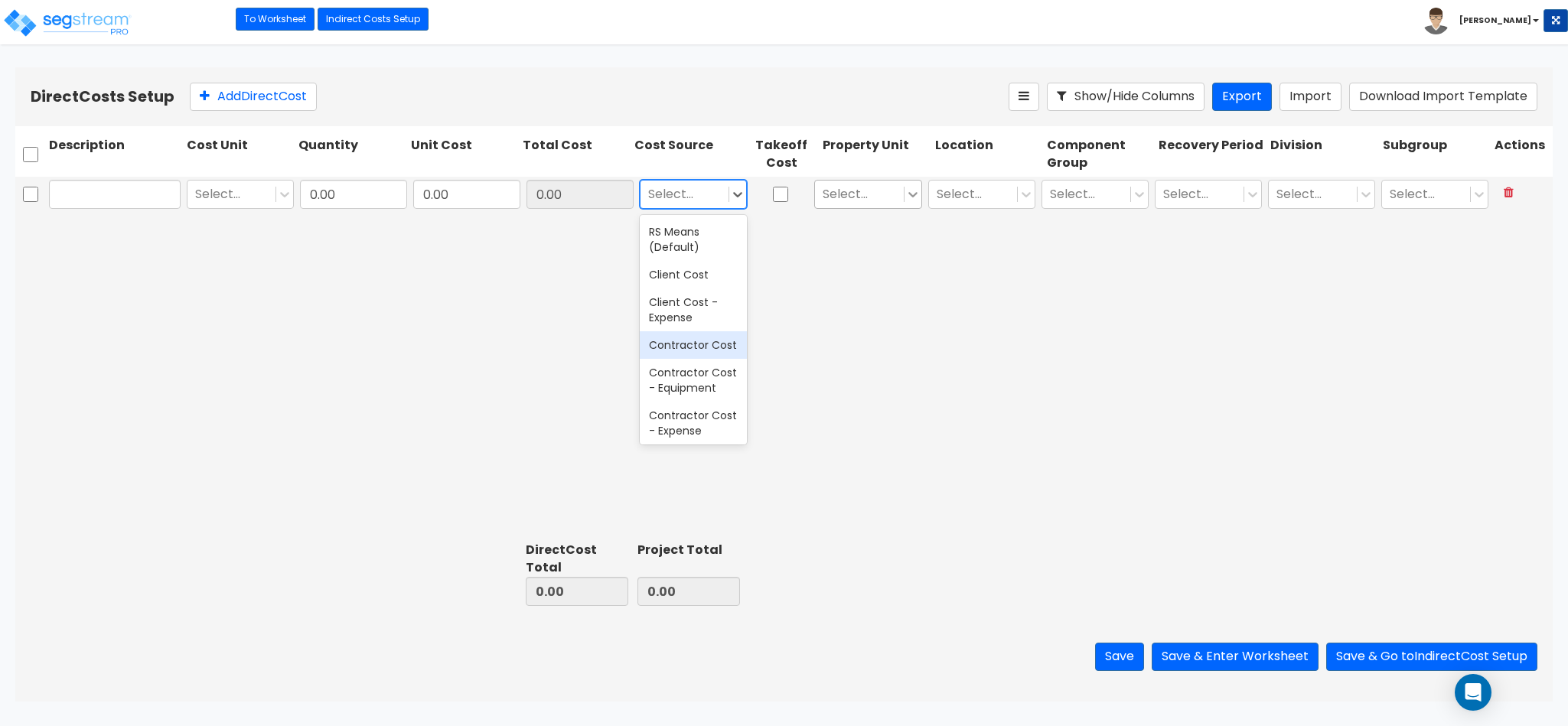
click at [917, 195] on icon at bounding box center [913, 194] width 16 height 16
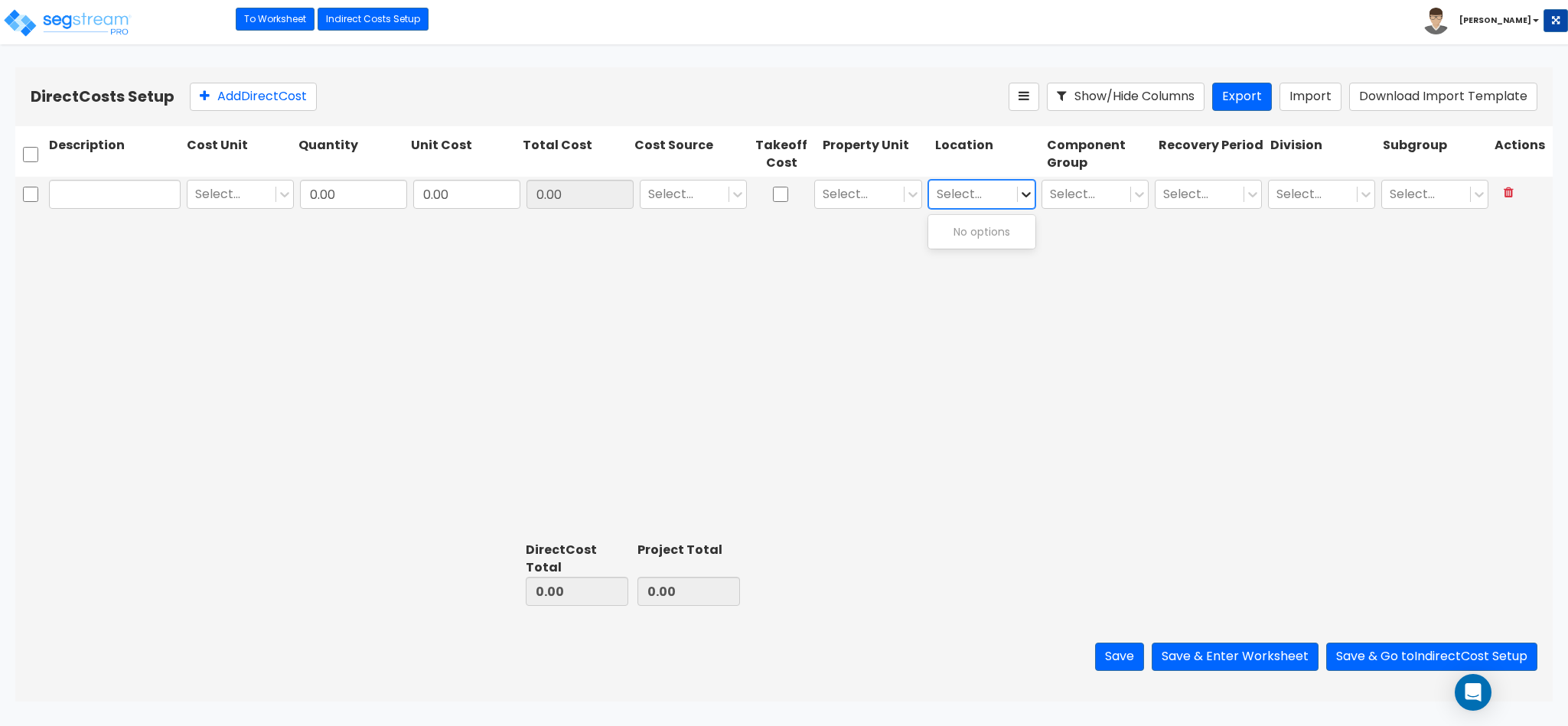
click at [1022, 193] on icon at bounding box center [1026, 194] width 16 height 16
click at [1137, 188] on icon at bounding box center [1140, 194] width 16 height 16
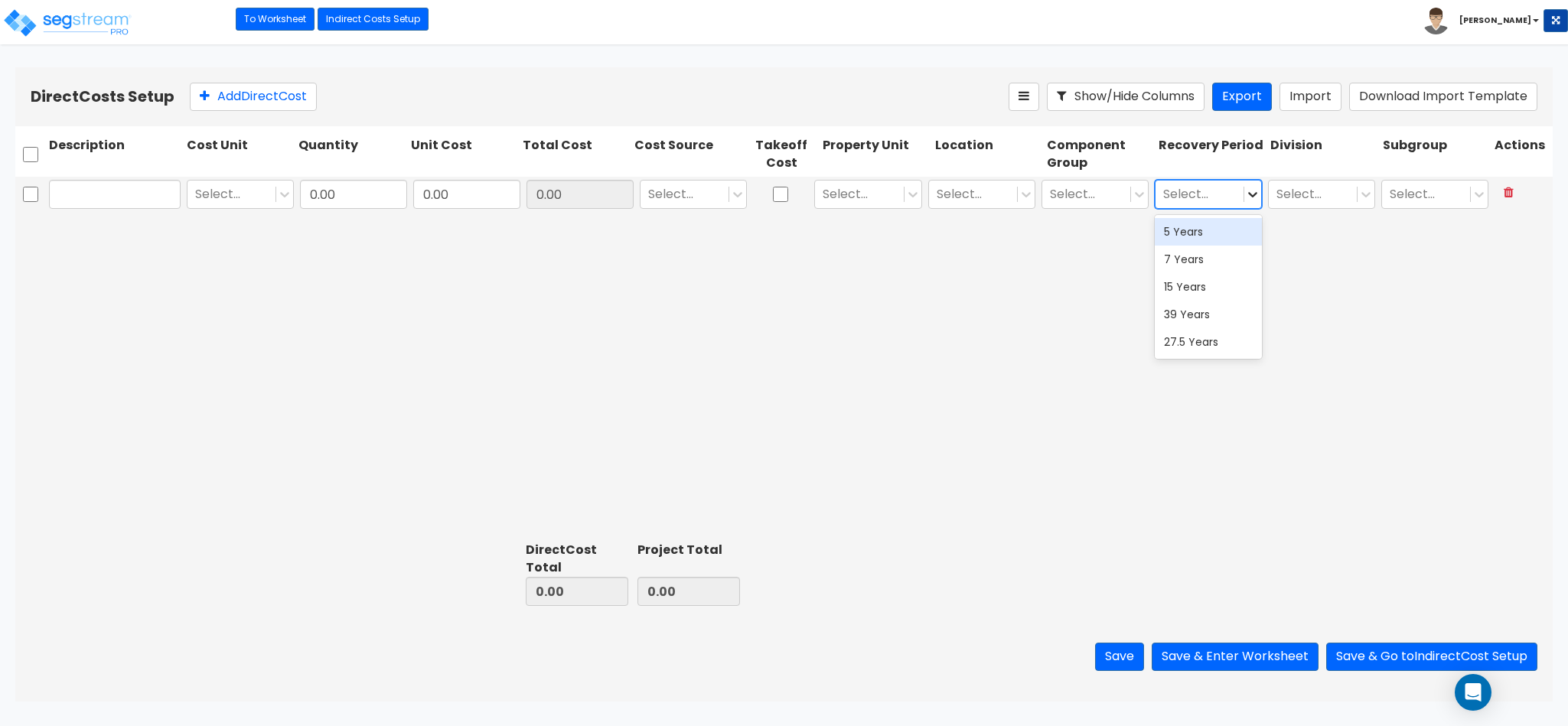
click at [1257, 193] on icon at bounding box center [1253, 194] width 16 height 16
click at [1347, 193] on div at bounding box center [1312, 194] width 72 height 21
click at [1054, 349] on div "Select... 0.00 0.00 0.00 Select... Select... Select... Select... Select... Sele…" at bounding box center [784, 356] width 1537 height 359
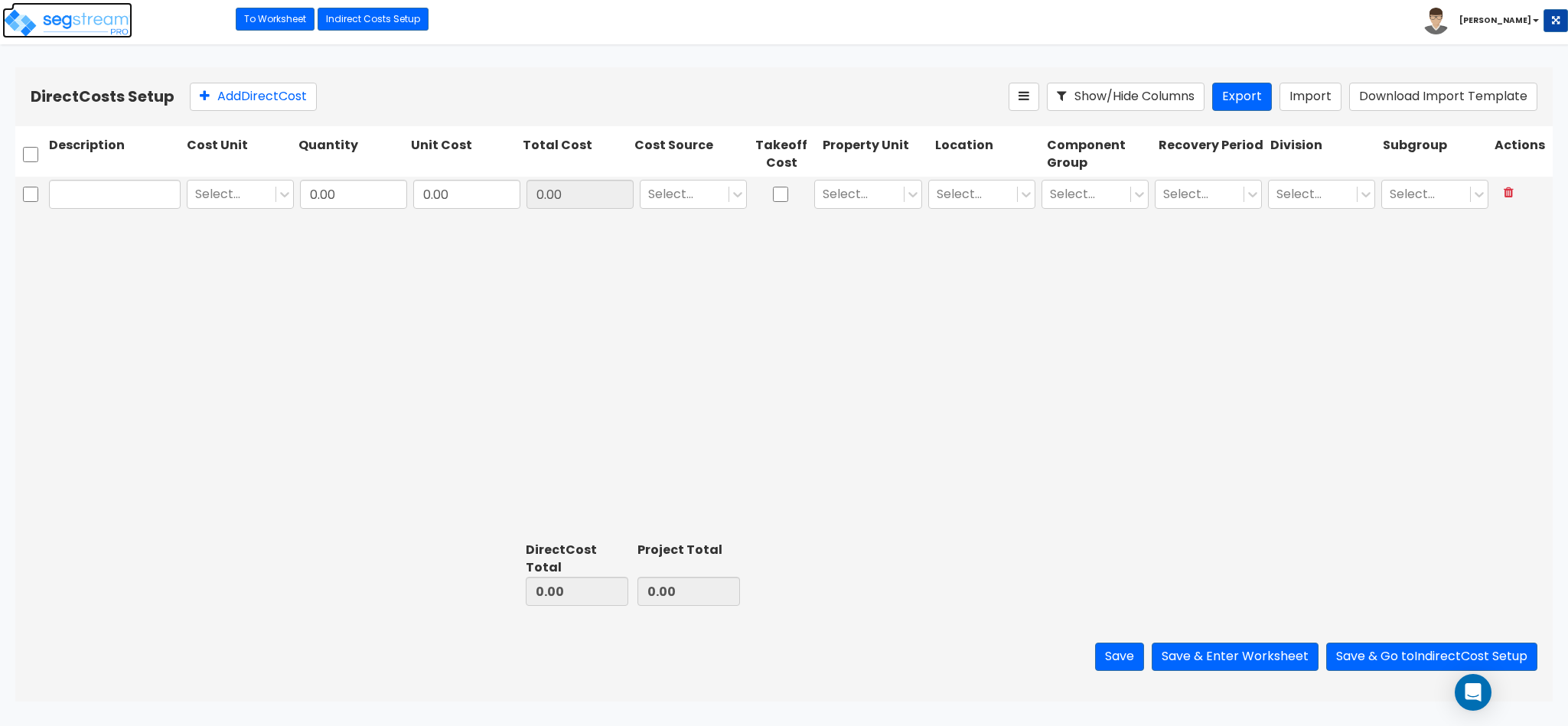
click at [39, 33] on img at bounding box center [67, 23] width 130 height 31
